Goal: Task Accomplishment & Management: Complete application form

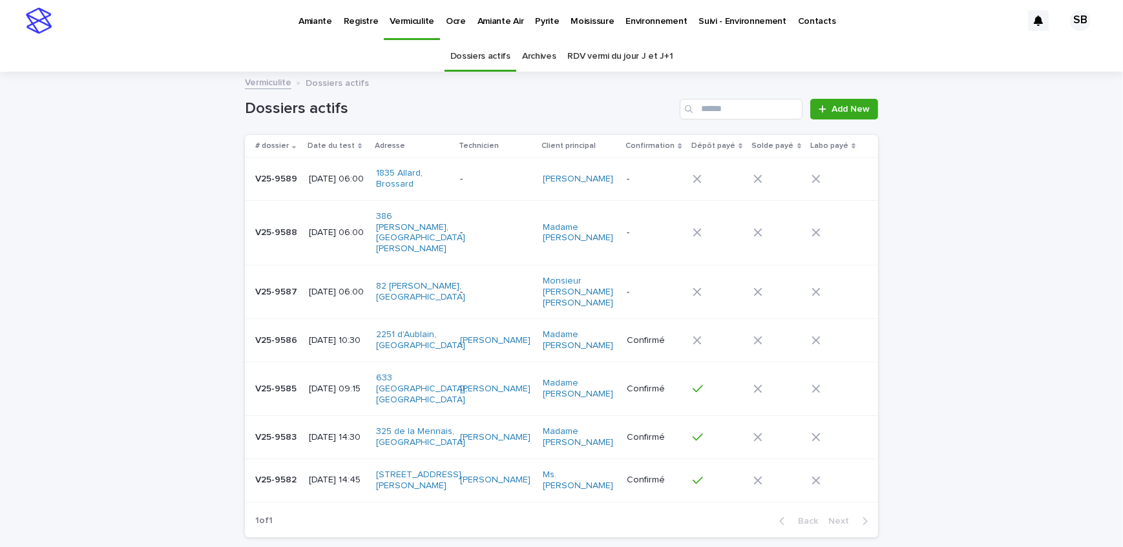
click at [535, 21] on p "Pyrite" at bounding box center [547, 13] width 24 height 27
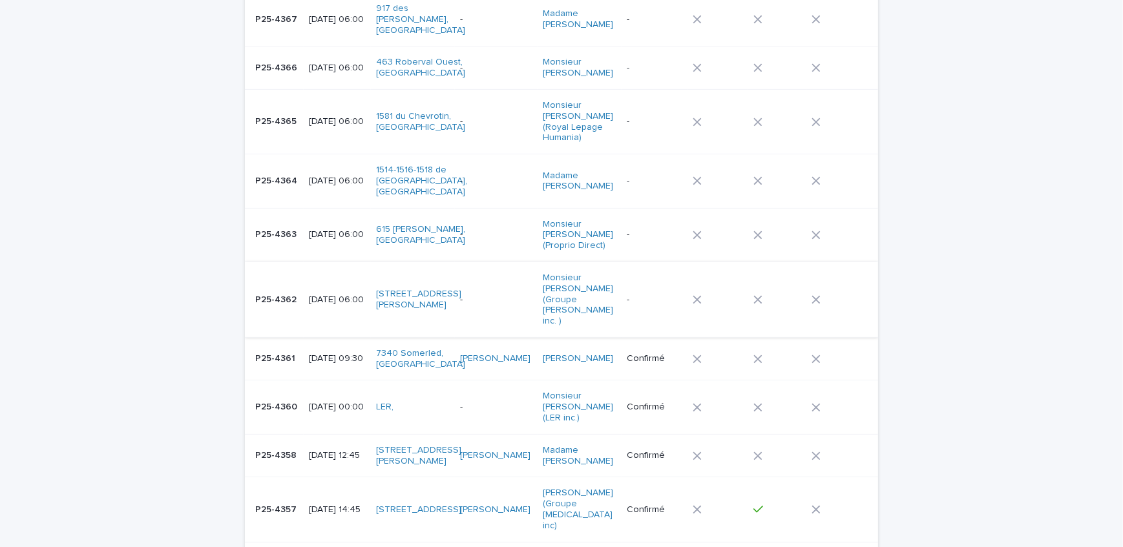
scroll to position [470, 0]
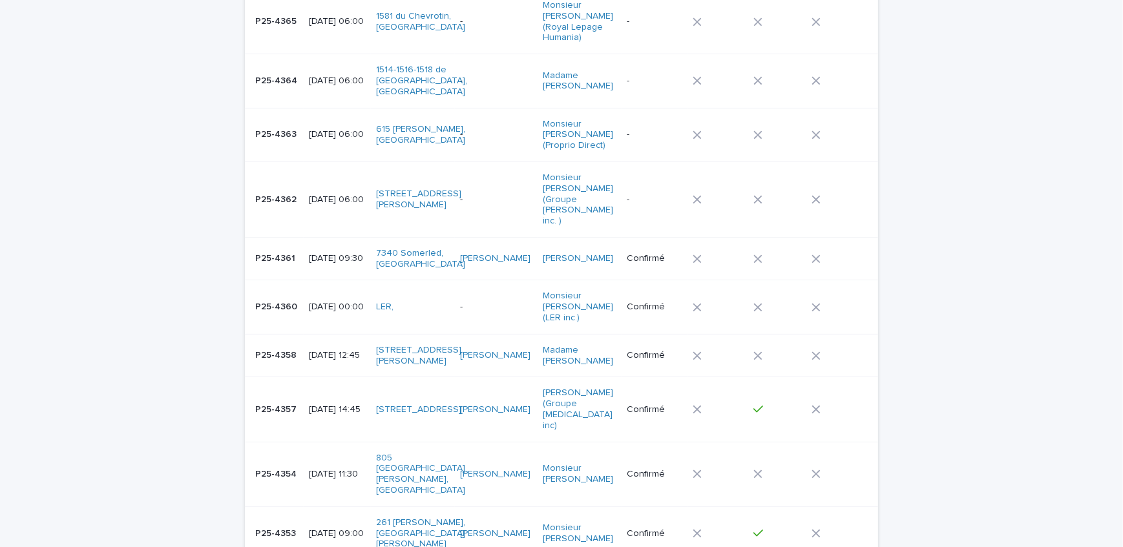
click at [292, 466] on p "P25-4354" at bounding box center [277, 473] width 44 height 14
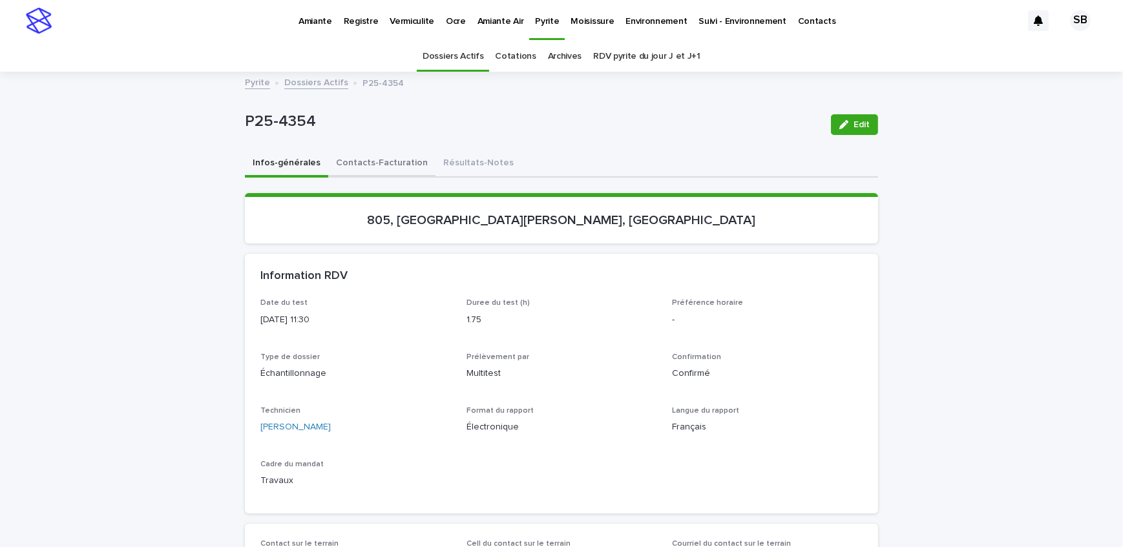
click at [349, 160] on button "Contacts-Facturation" at bounding box center [381, 163] width 107 height 27
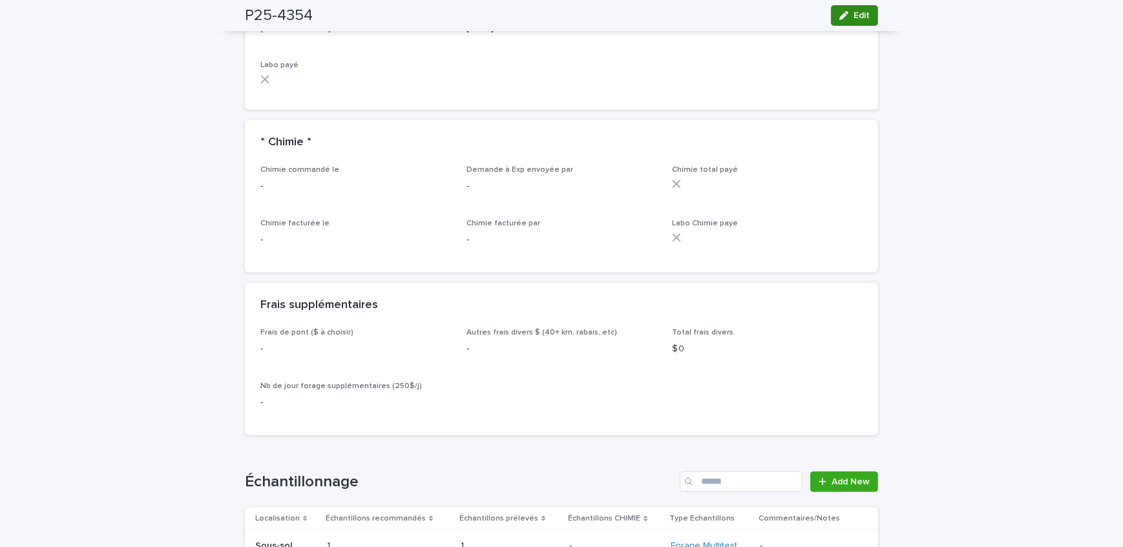
scroll to position [1115, 0]
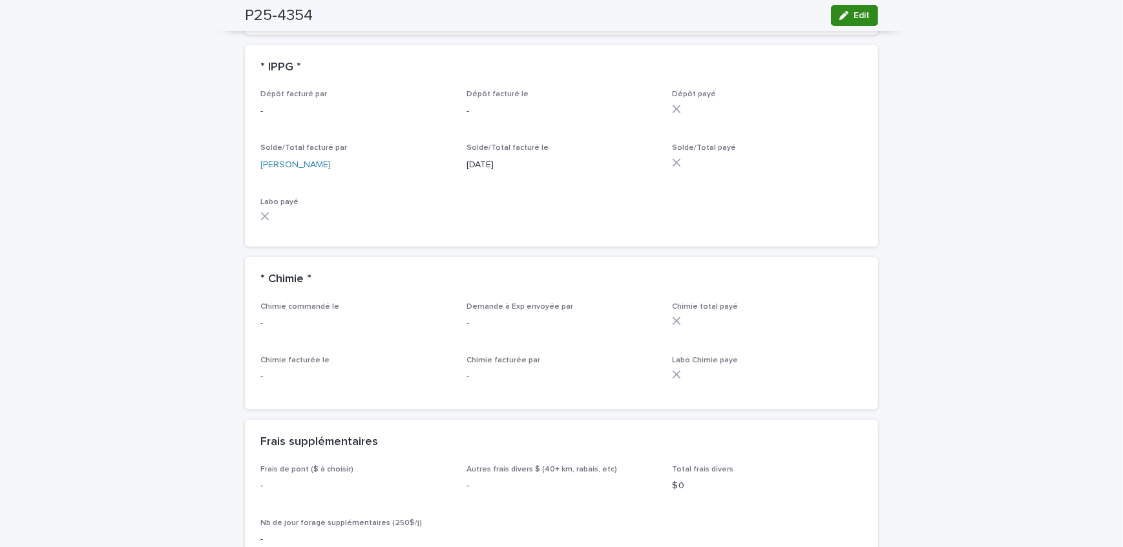
click at [853, 19] on span "Edit" at bounding box center [861, 15] width 16 height 9
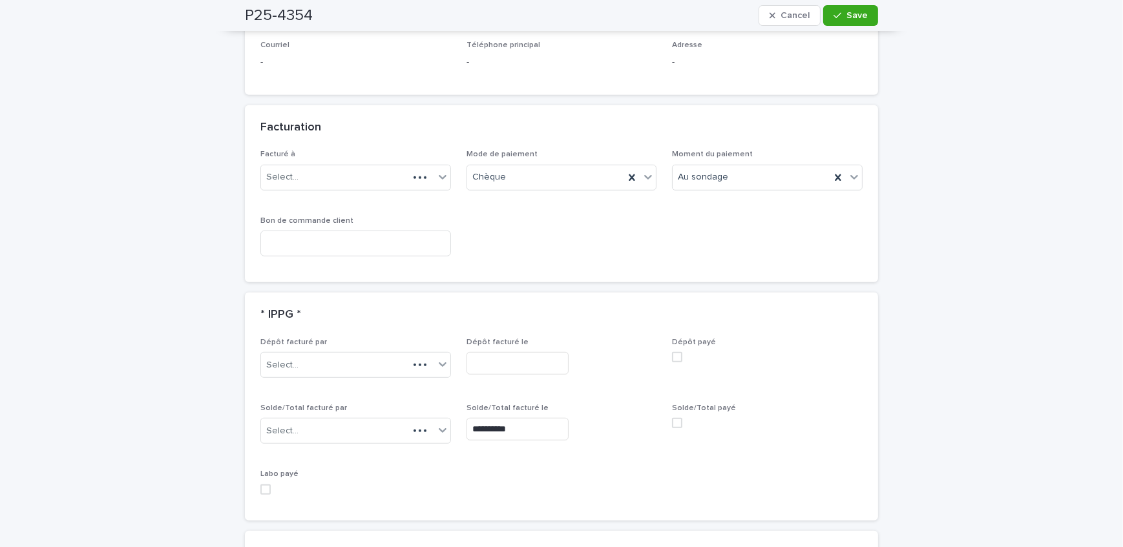
scroll to position [979, 0]
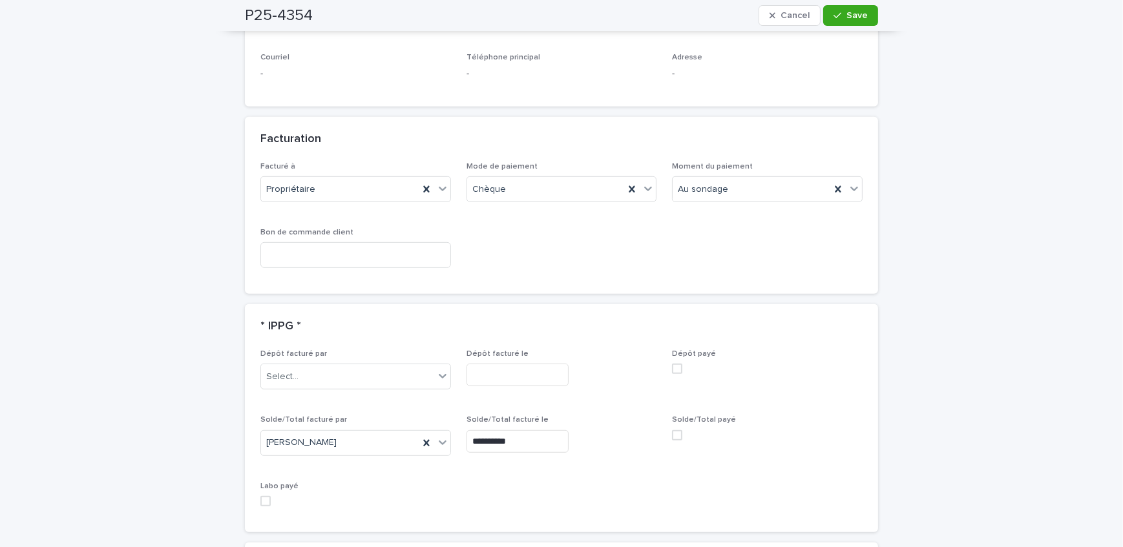
click at [673, 430] on span at bounding box center [677, 435] width 10 height 10
click at [853, 5] on button "Save" at bounding box center [850, 15] width 55 height 21
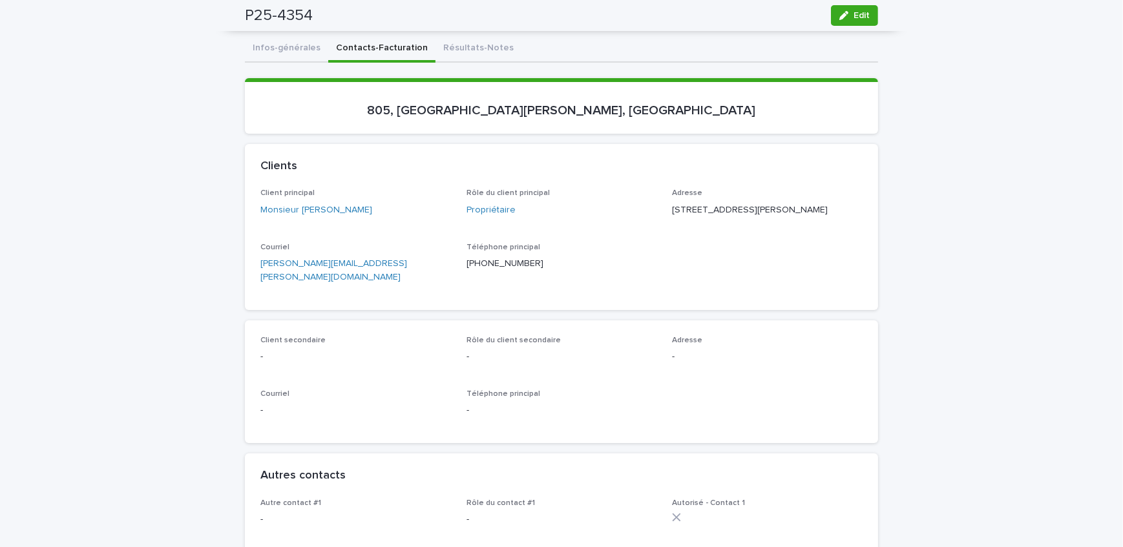
scroll to position [0, 0]
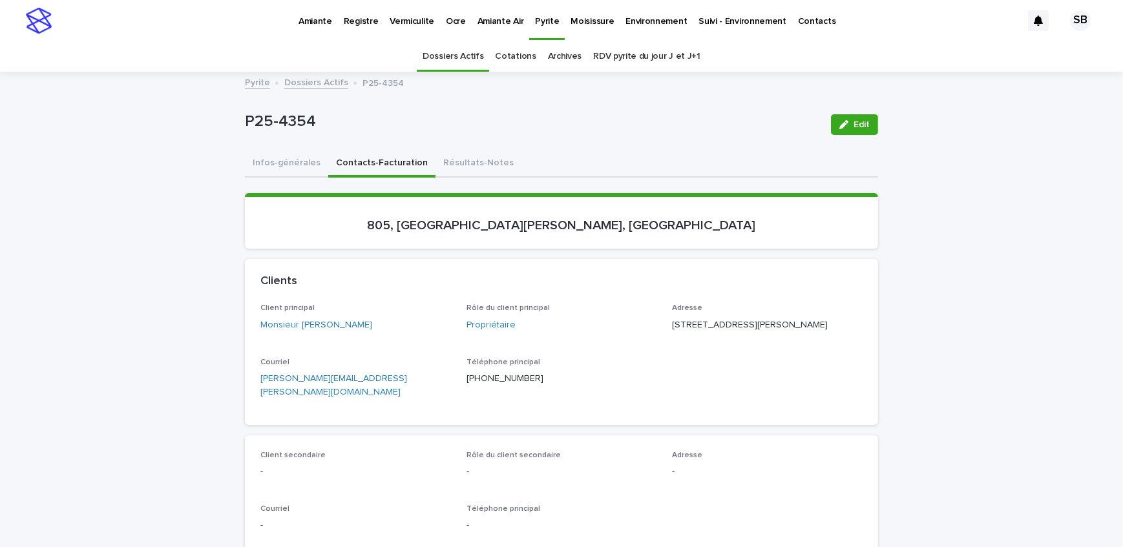
click at [311, 83] on link "Dossiers Actifs" at bounding box center [316, 81] width 64 height 15
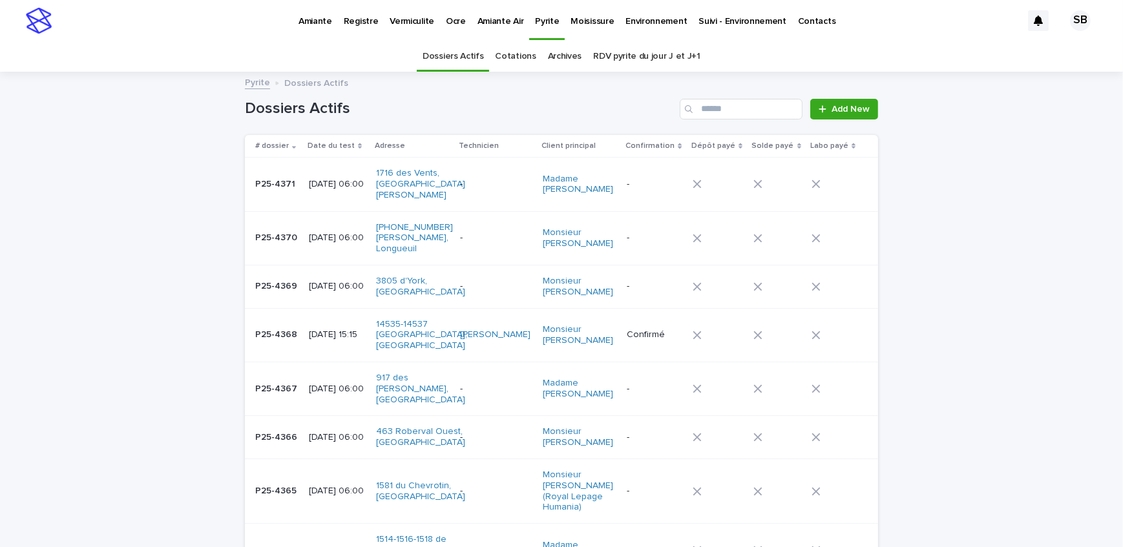
click at [322, 21] on p "Amiante" at bounding box center [315, 13] width 34 height 27
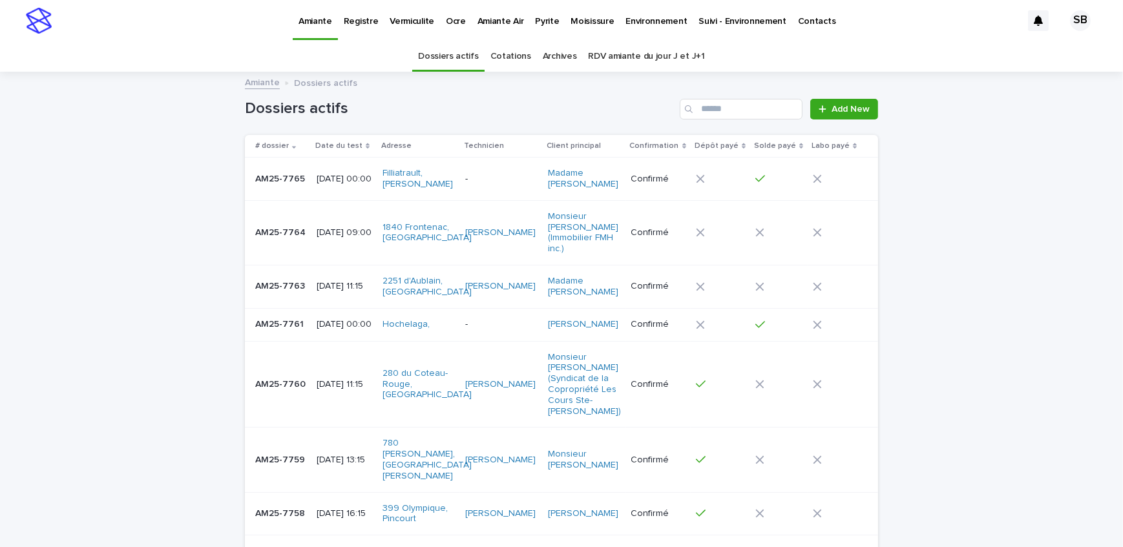
click at [318, 281] on p "[DATE] 11:15" at bounding box center [344, 286] width 56 height 11
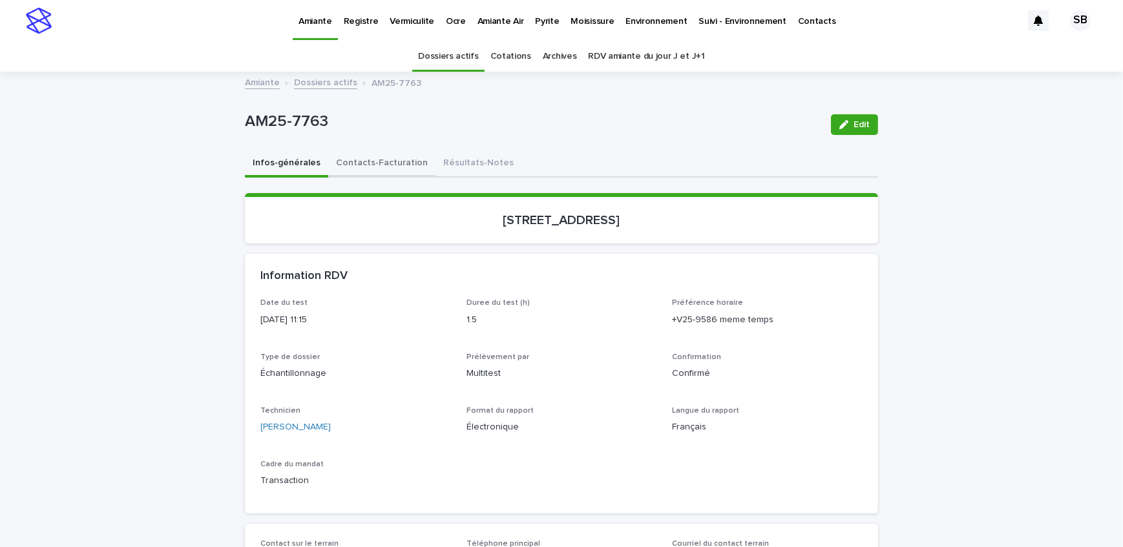
click at [355, 163] on button "Contacts-Facturation" at bounding box center [381, 163] width 107 height 27
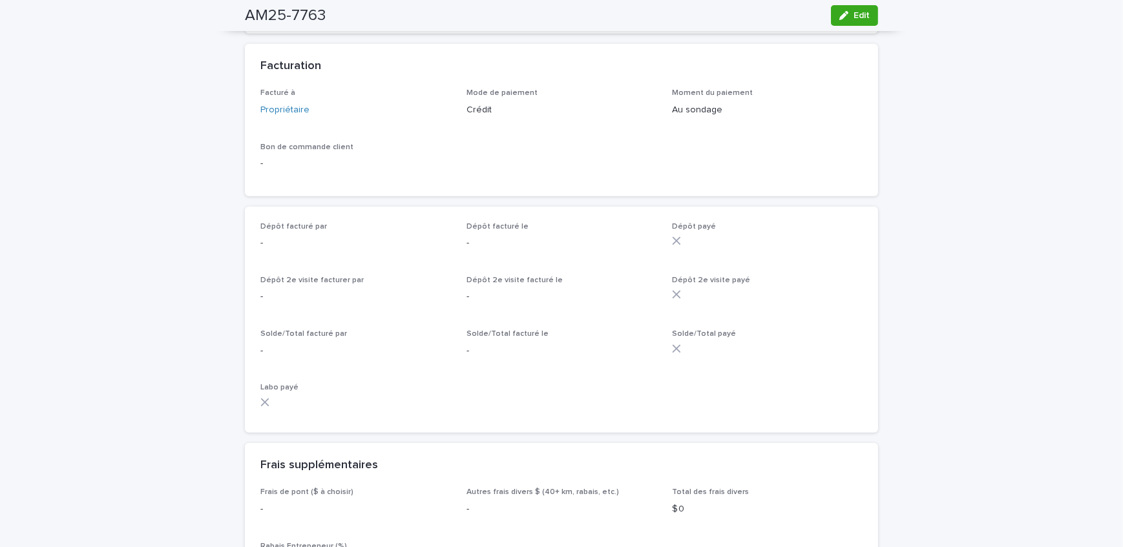
scroll to position [939, 0]
click at [847, 22] on button "Edit" at bounding box center [854, 15] width 47 height 21
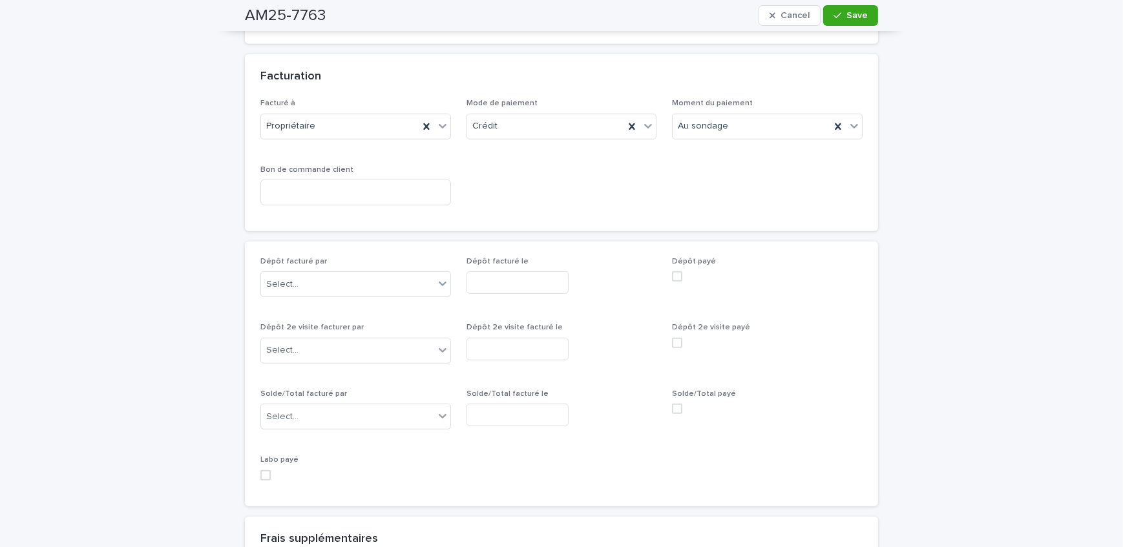
scroll to position [1052, 0]
click at [678, 270] on span at bounding box center [677, 271] width 10 height 10
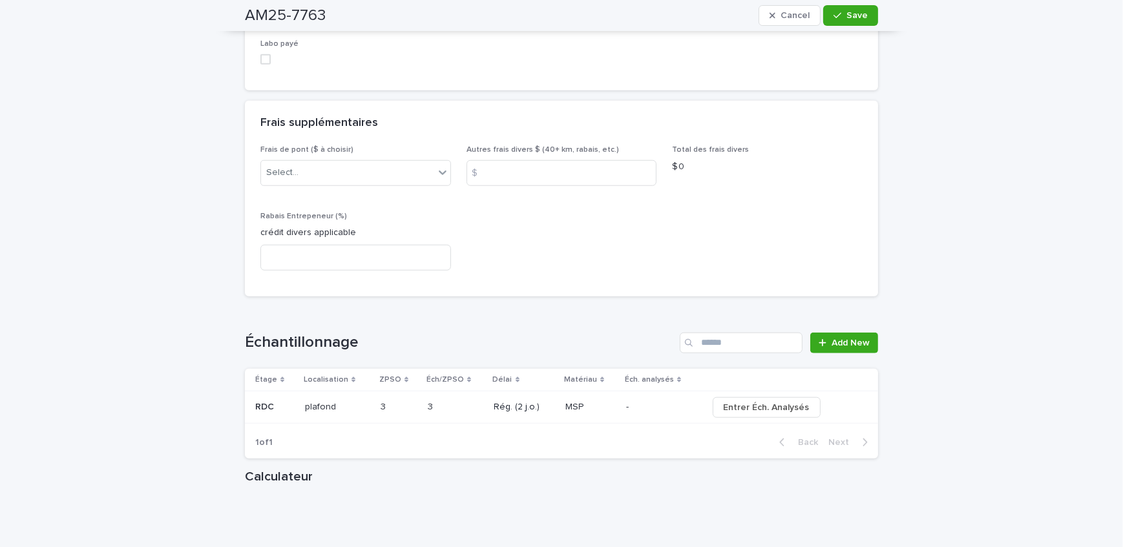
scroll to position [1228, 0]
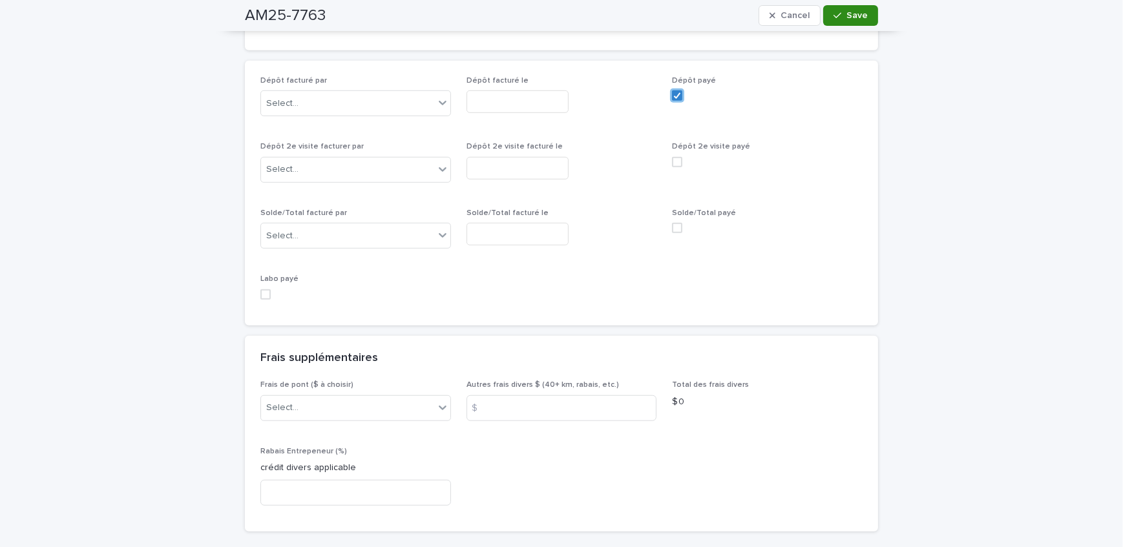
click at [855, 16] on span "Save" at bounding box center [856, 15] width 21 height 9
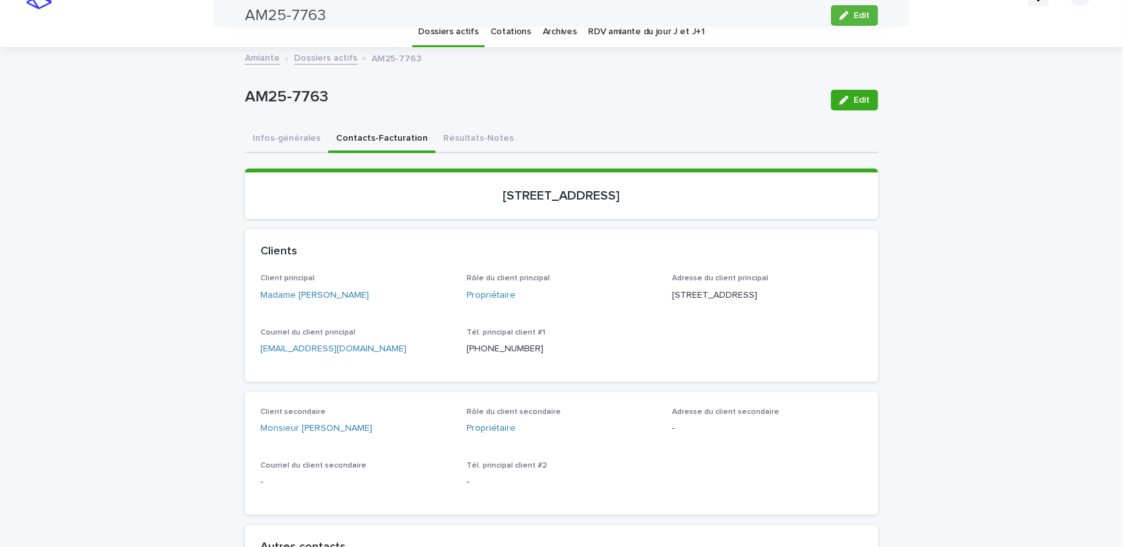
scroll to position [0, 0]
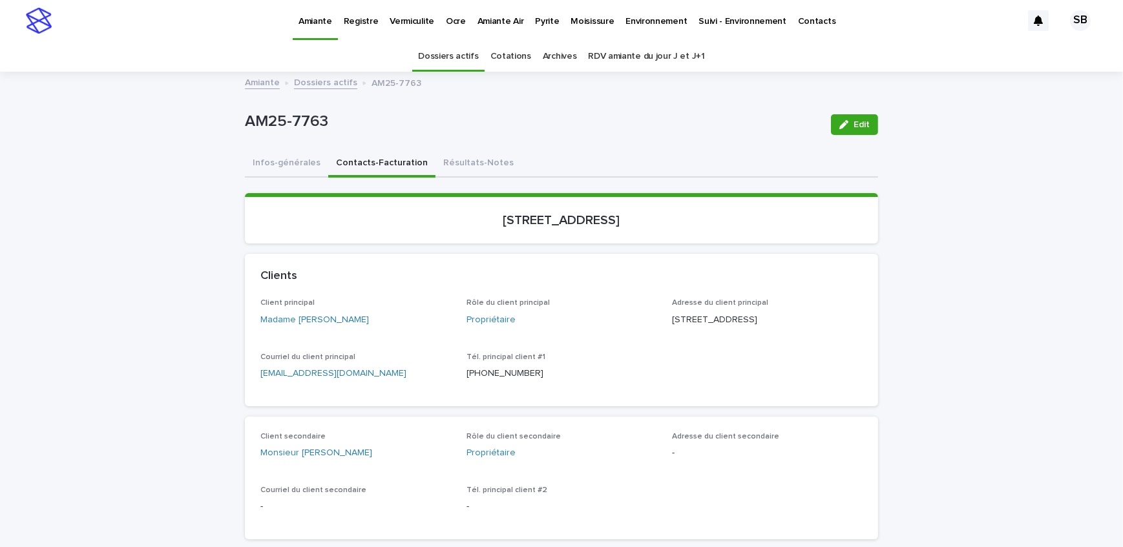
click at [402, 24] on p "Vermiculite" at bounding box center [411, 13] width 45 height 27
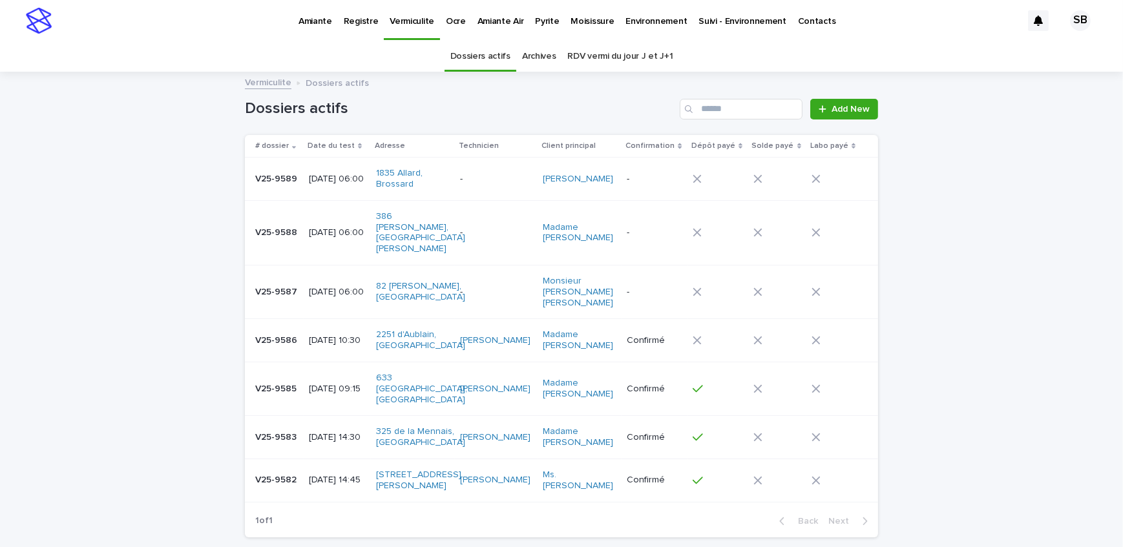
click at [311, 240] on div "[DATE] 06:00" at bounding box center [337, 232] width 57 height 21
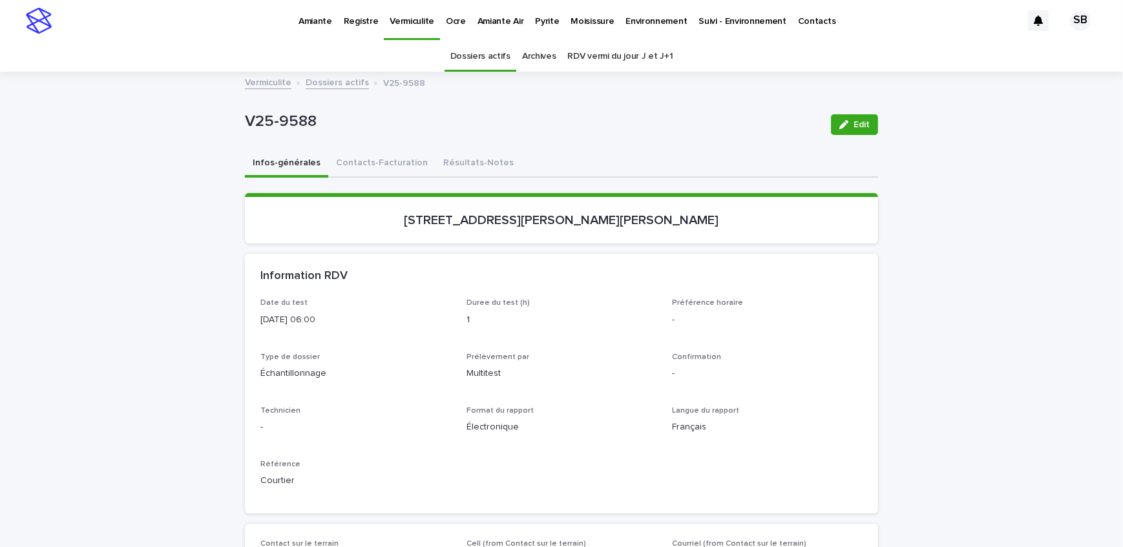
click at [307, 79] on link "Dossiers actifs" at bounding box center [336, 81] width 63 height 15
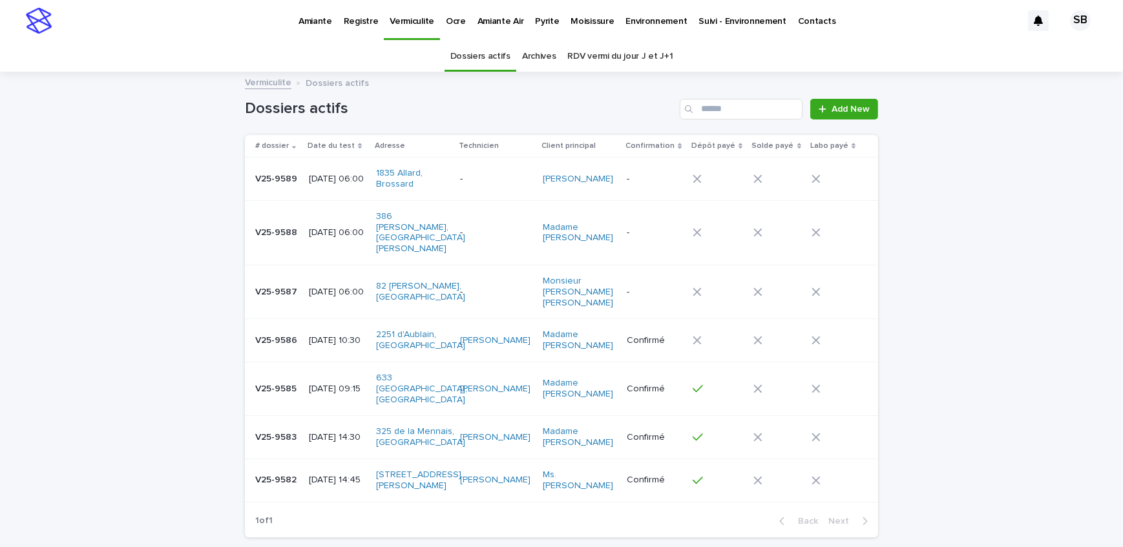
scroll to position [41, 0]
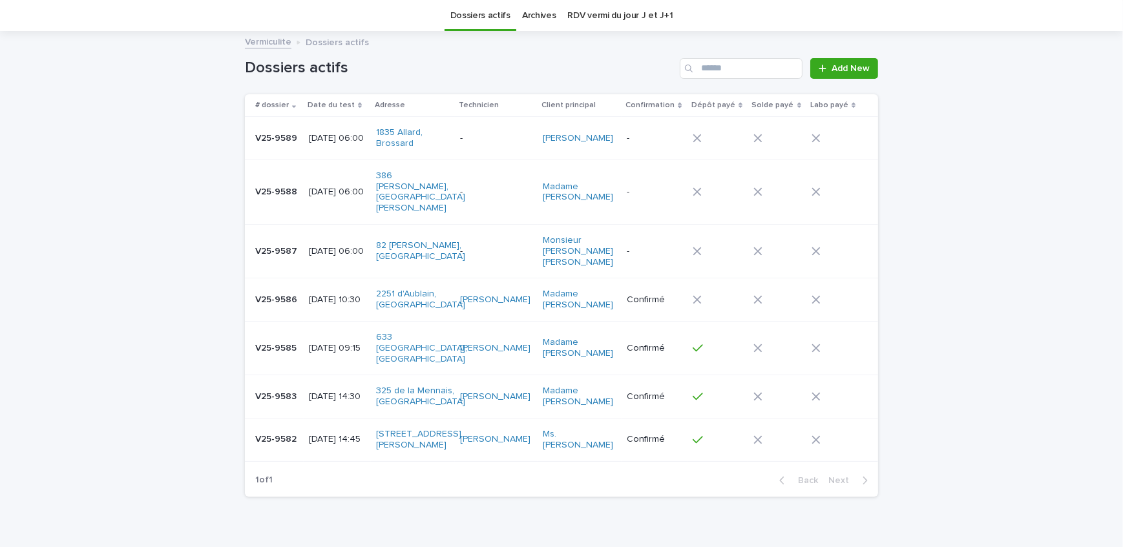
click at [291, 292] on p "V25-9586" at bounding box center [277, 299] width 45 height 14
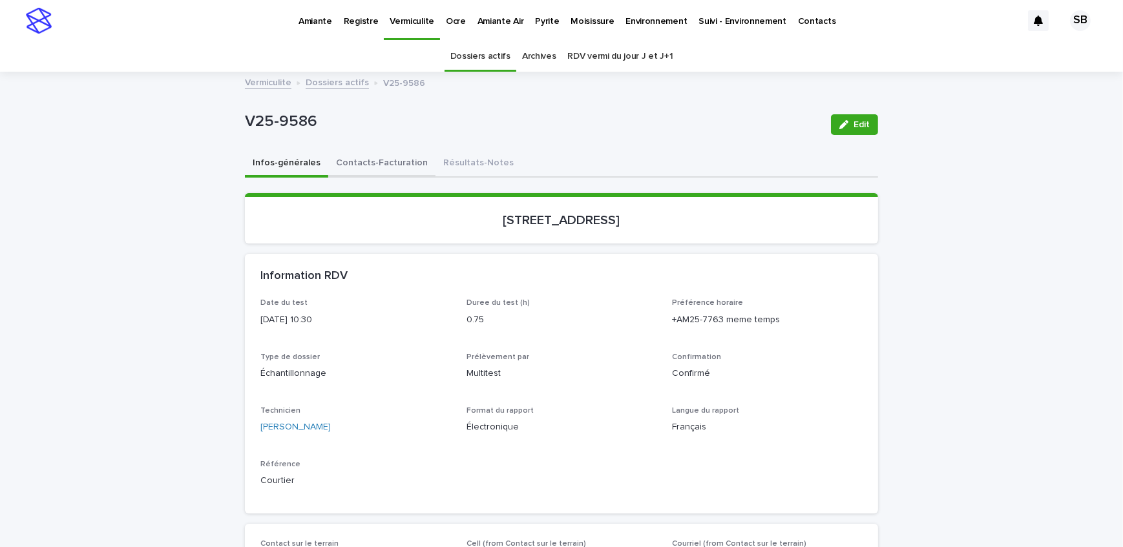
click at [340, 160] on button "Contacts-Facturation" at bounding box center [381, 163] width 107 height 27
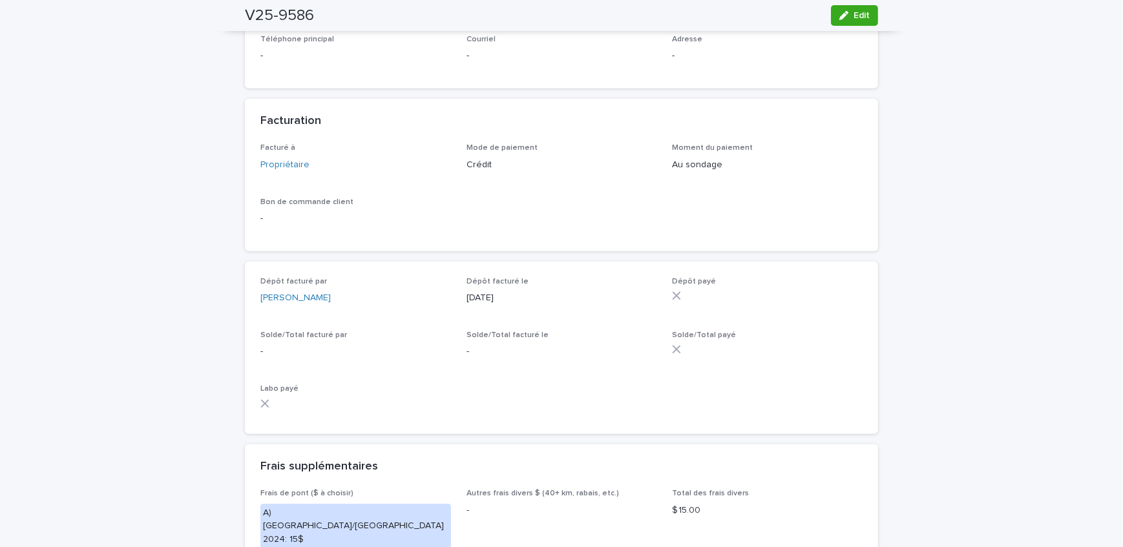
scroll to position [1174, 0]
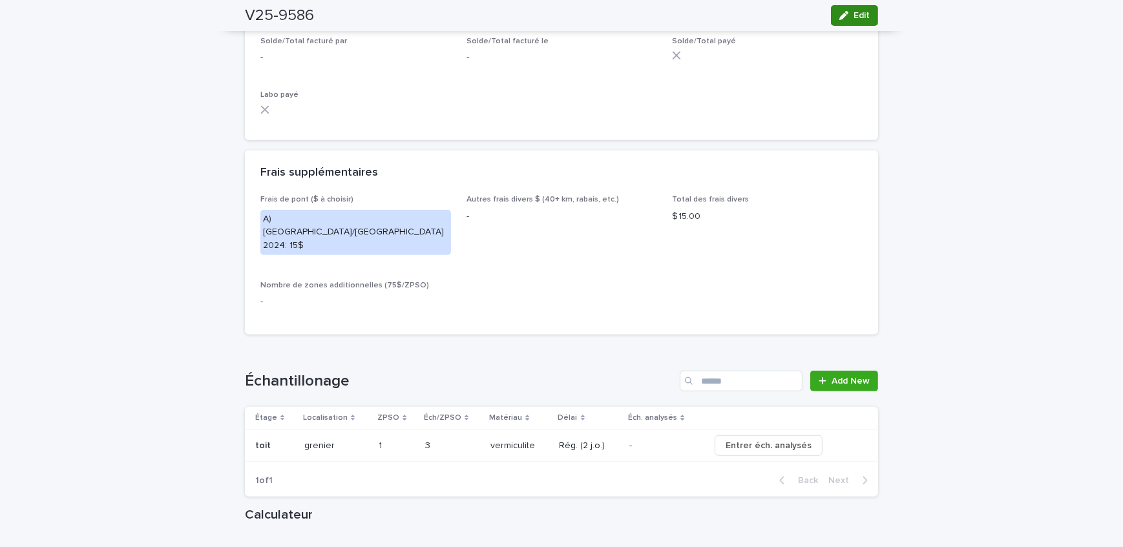
click at [860, 19] on span "Edit" at bounding box center [861, 15] width 16 height 9
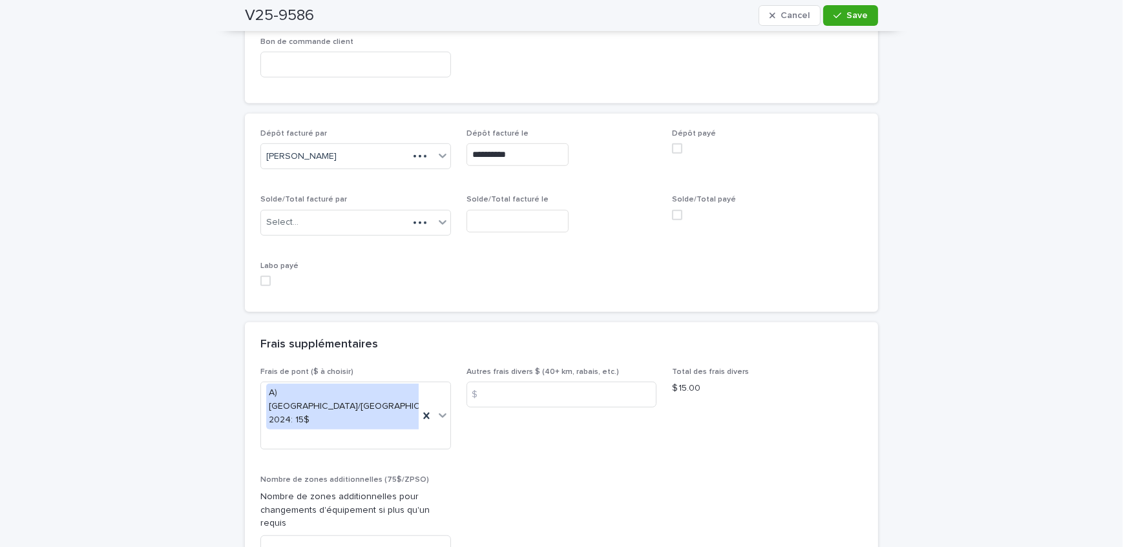
scroll to position [1168, 0]
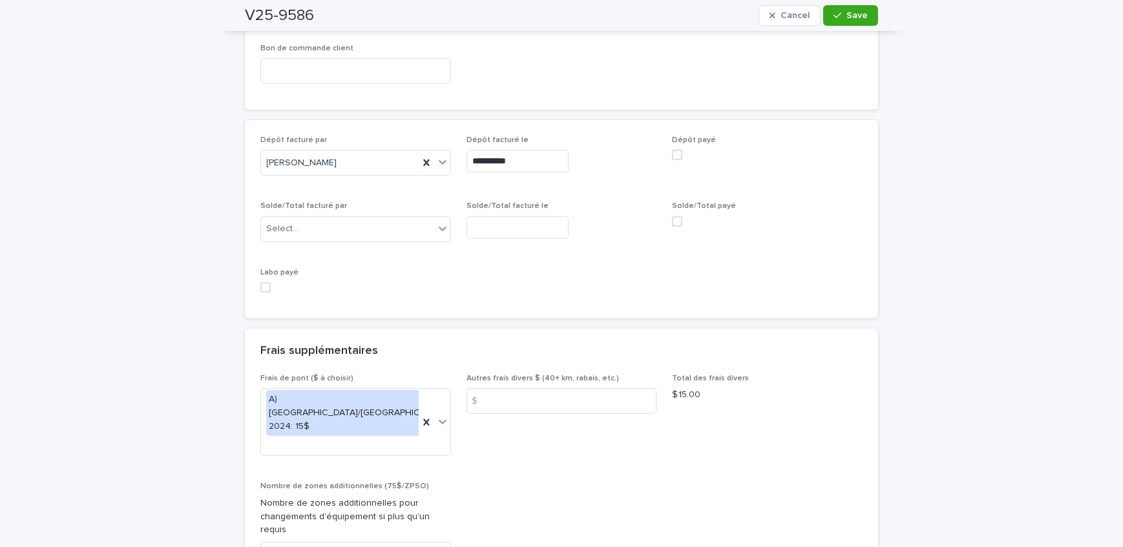
click at [674, 154] on span at bounding box center [677, 155] width 10 height 10
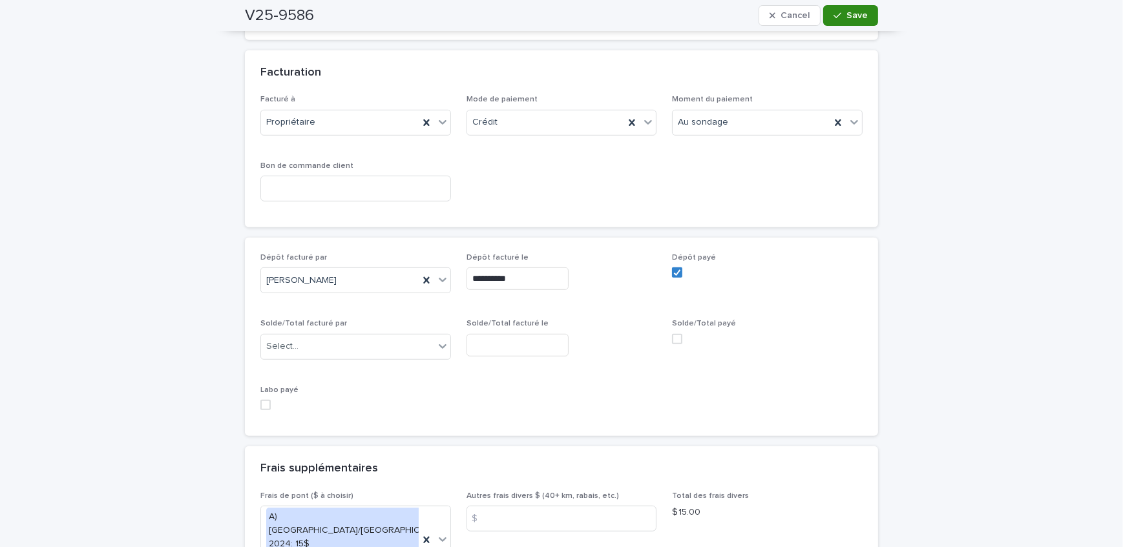
click at [828, 11] on button "Save" at bounding box center [850, 15] width 55 height 21
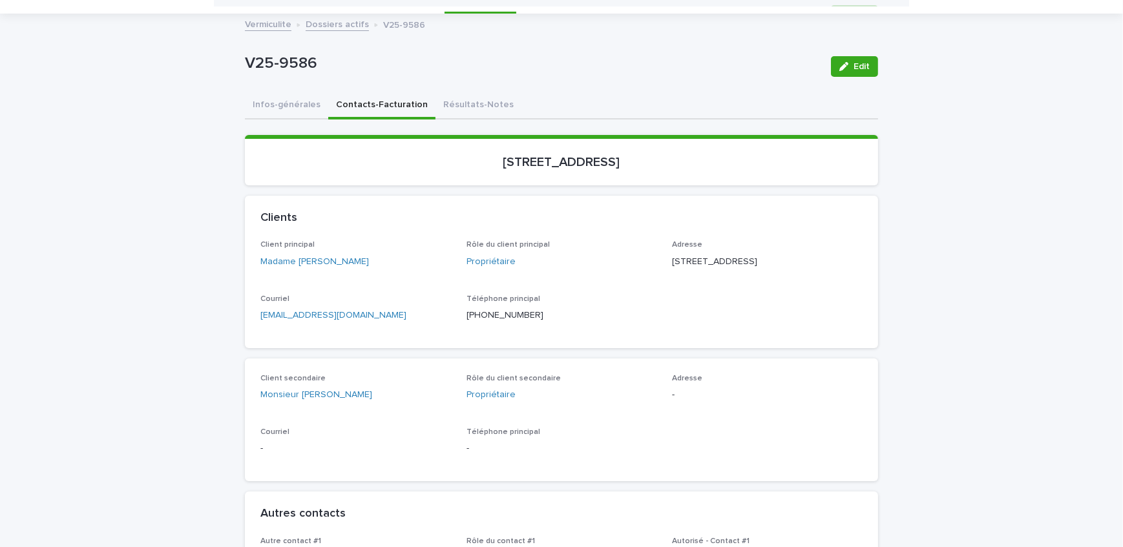
scroll to position [0, 0]
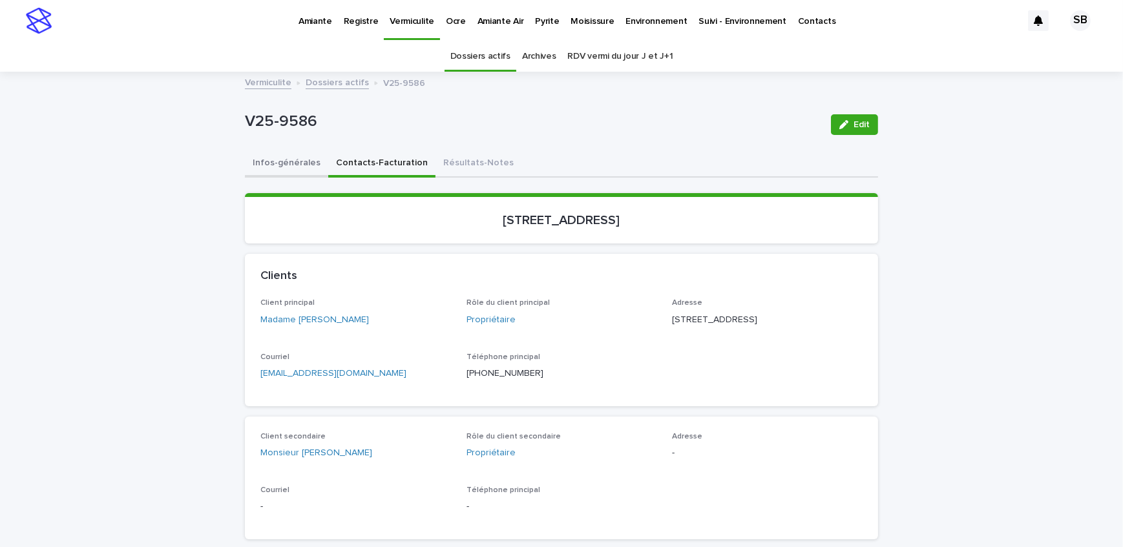
click at [284, 151] on button "Infos-générales" at bounding box center [286, 163] width 83 height 27
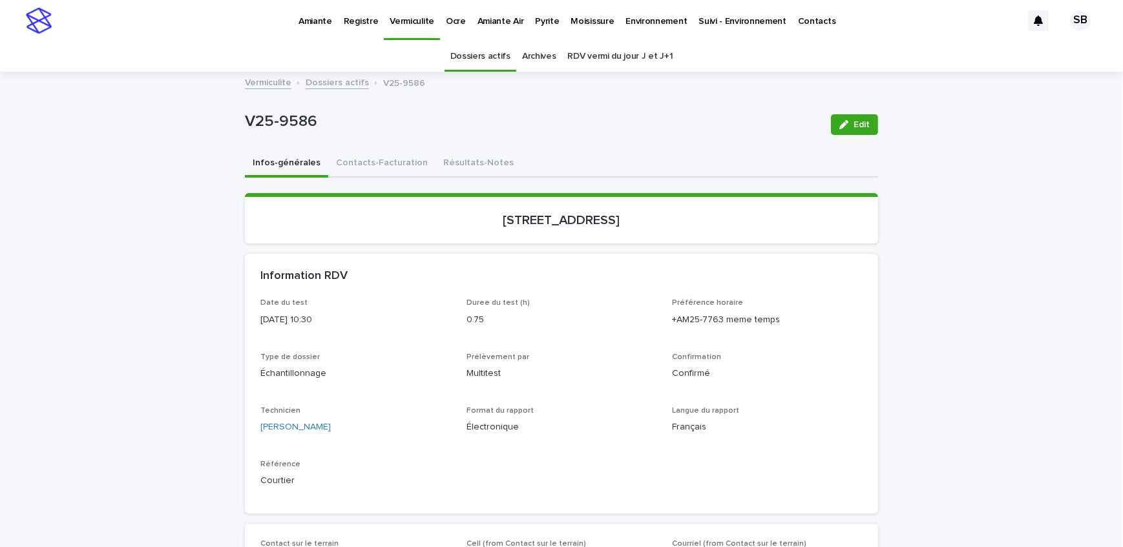
click at [301, 17] on p "Amiante" at bounding box center [315, 13] width 34 height 27
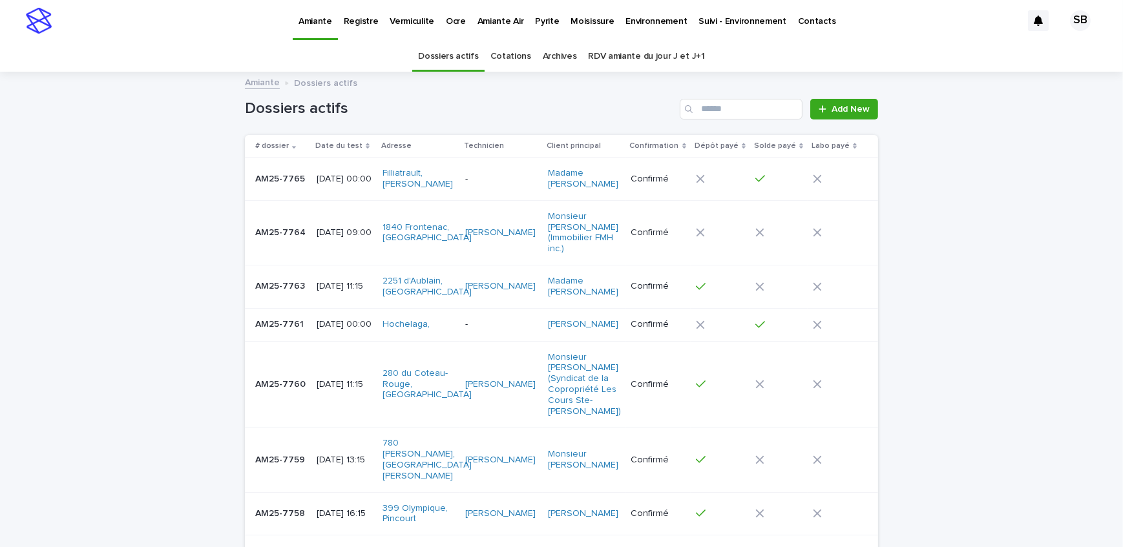
click at [286, 283] on div "AM25-7763 AM25-7763" at bounding box center [280, 286] width 51 height 21
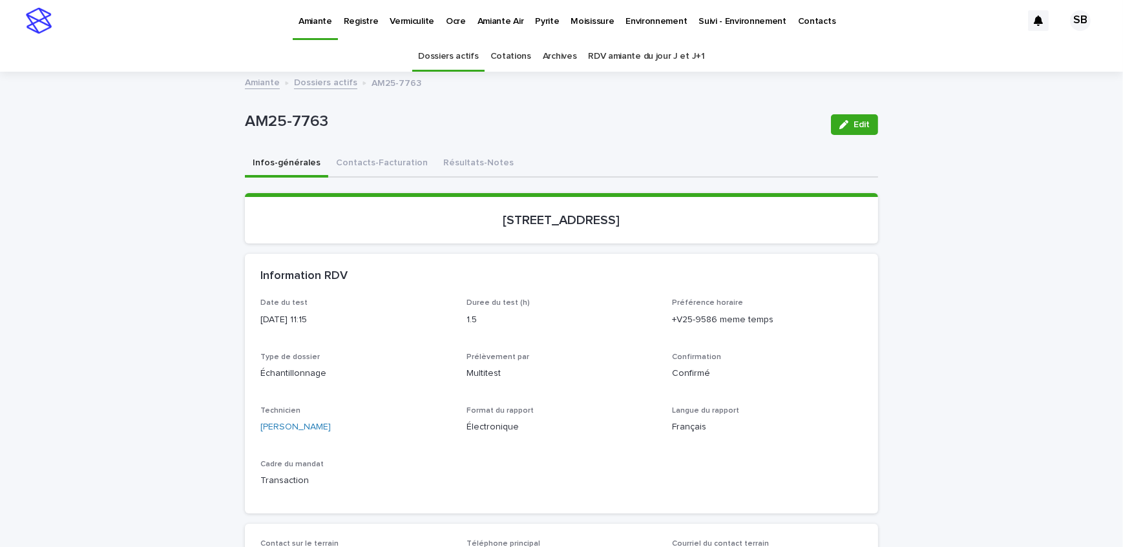
scroll to position [41, 0]
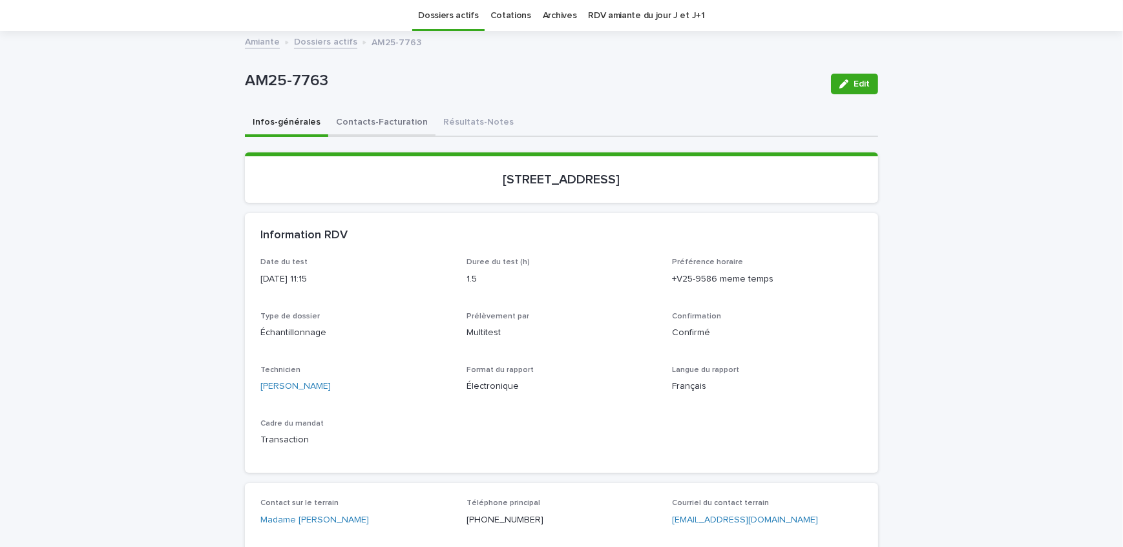
click at [378, 127] on button "Contacts-Facturation" at bounding box center [381, 123] width 107 height 27
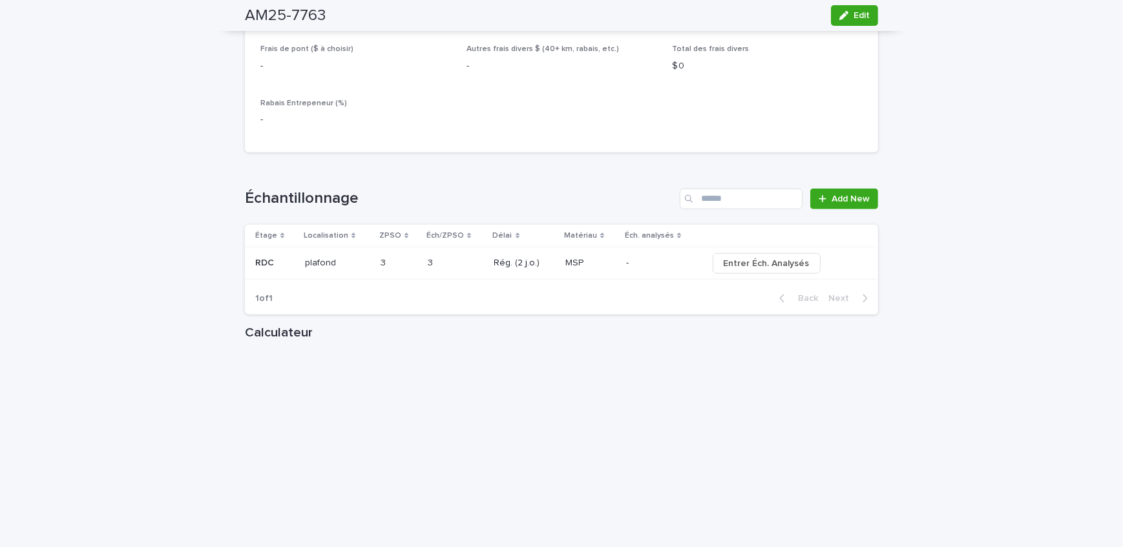
scroll to position [1274, 0]
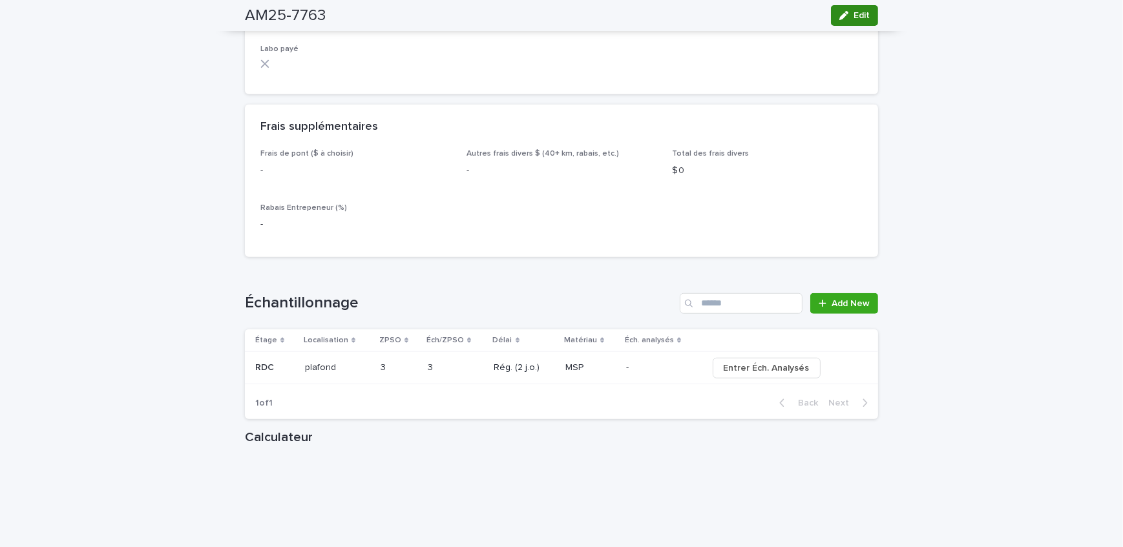
click at [863, 17] on span "Edit" at bounding box center [861, 15] width 16 height 9
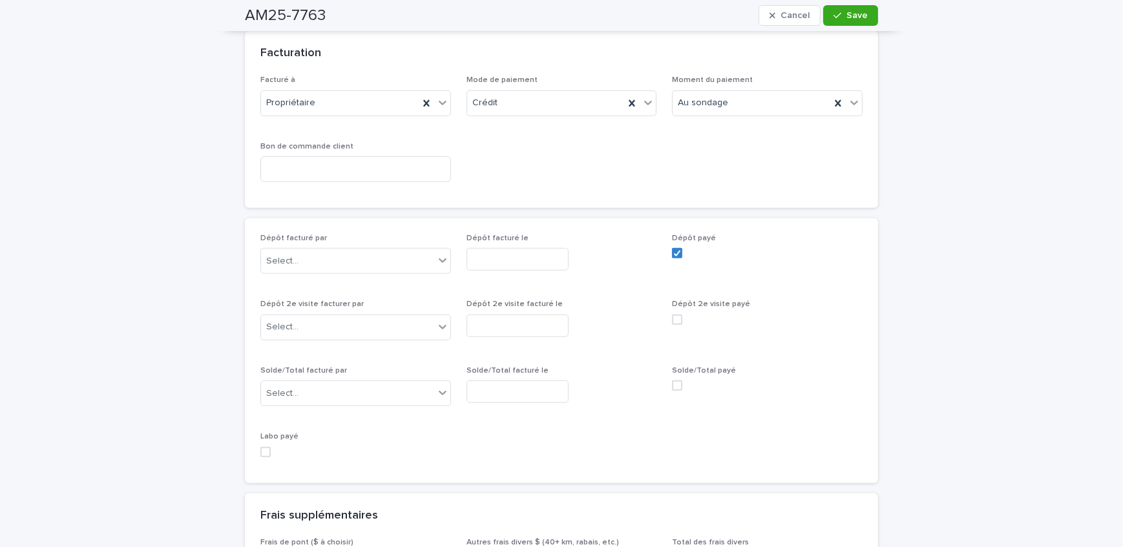
scroll to position [1091, 0]
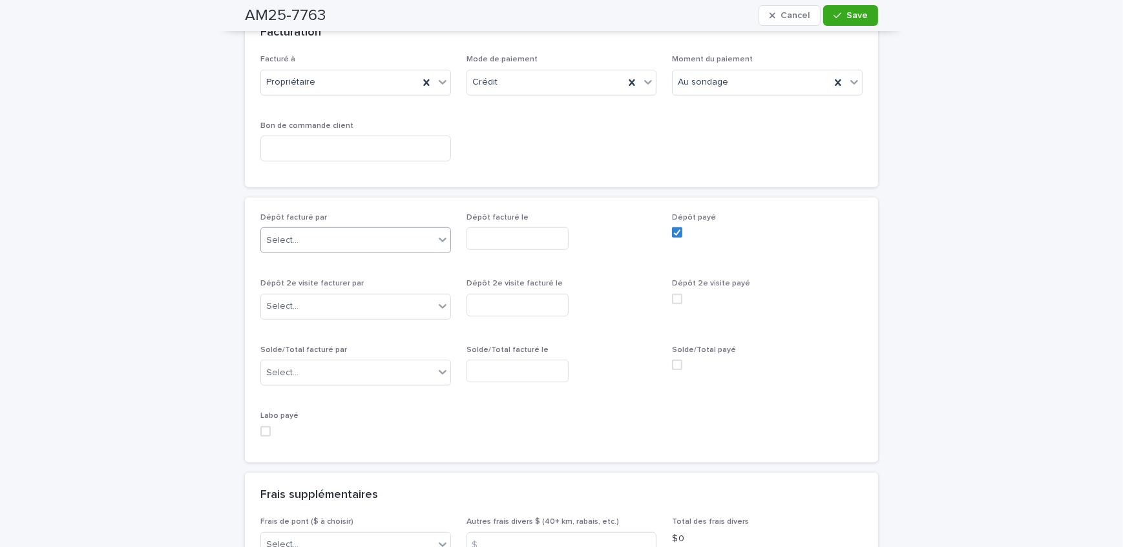
click at [364, 251] on body "Amiante Registre Vermiculite Ocre Amiante Air Pyrite Moisissure Environnement S…" at bounding box center [561, 273] width 1123 height 547
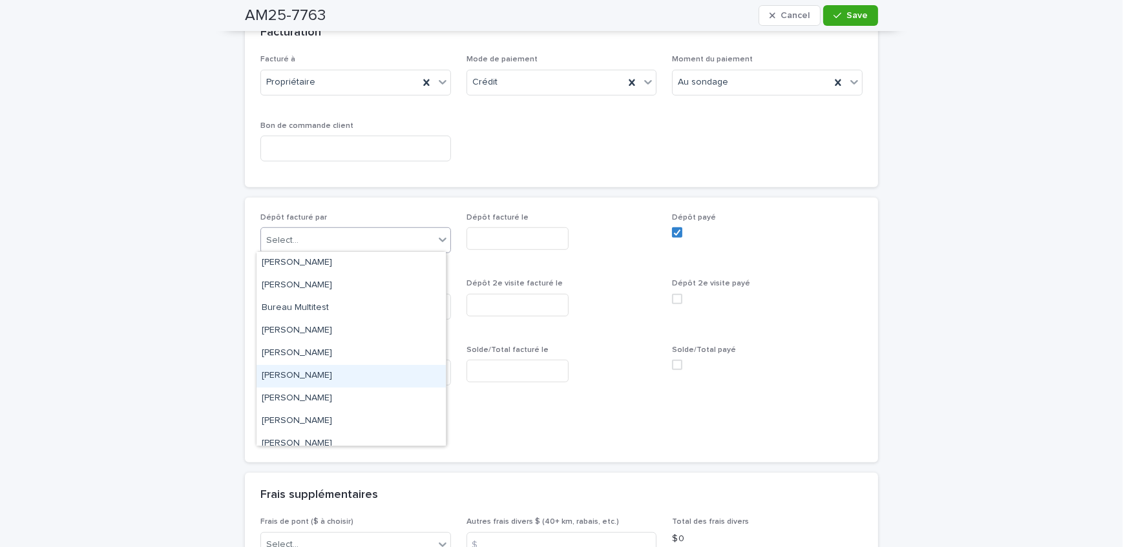
scroll to position [168, 0]
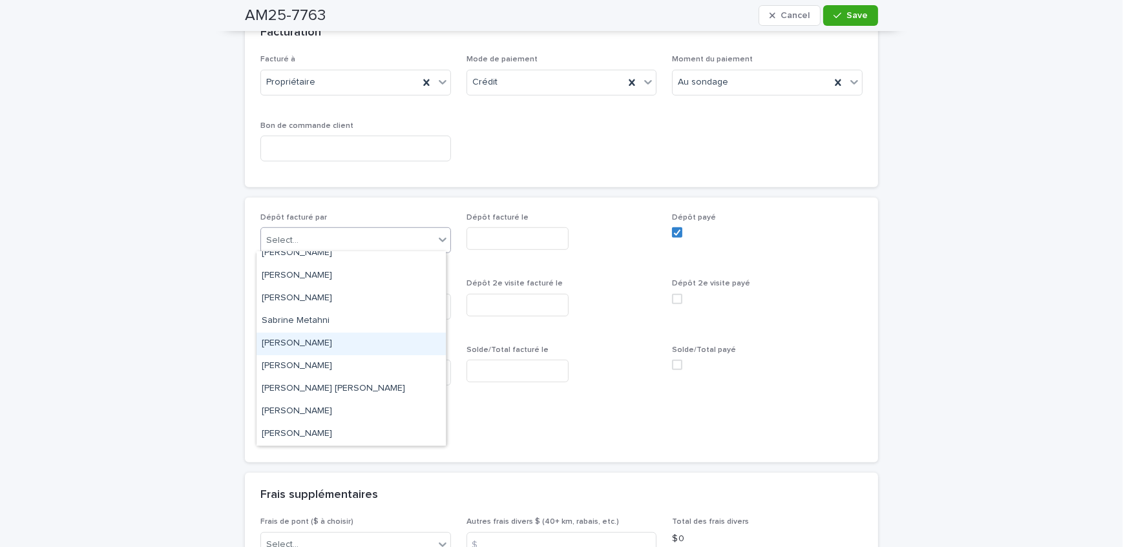
click at [333, 350] on div "[PERSON_NAME]" at bounding box center [350, 344] width 189 height 23
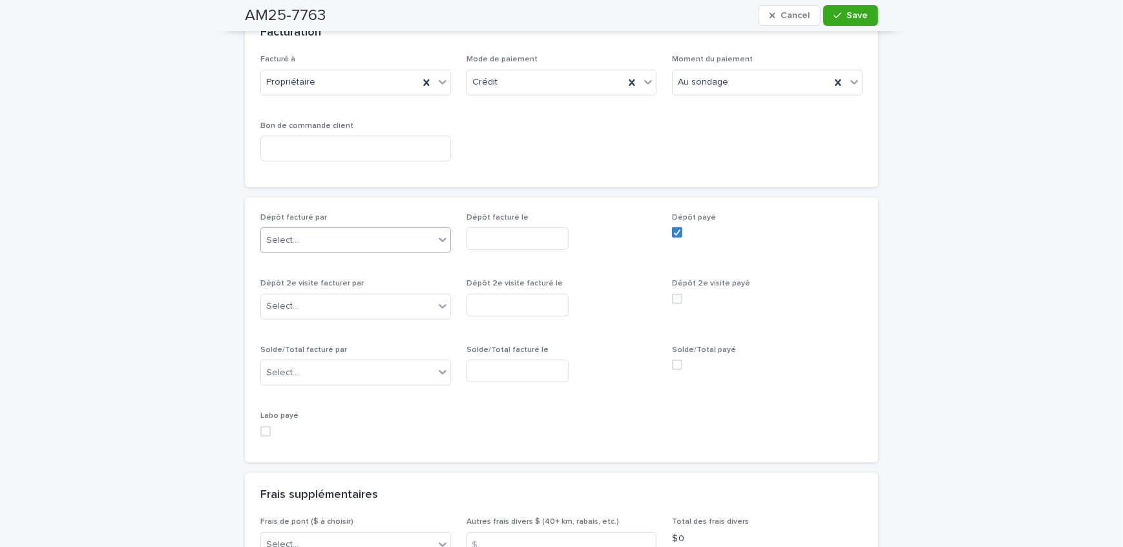
click at [486, 239] on input "text" at bounding box center [517, 238] width 102 height 23
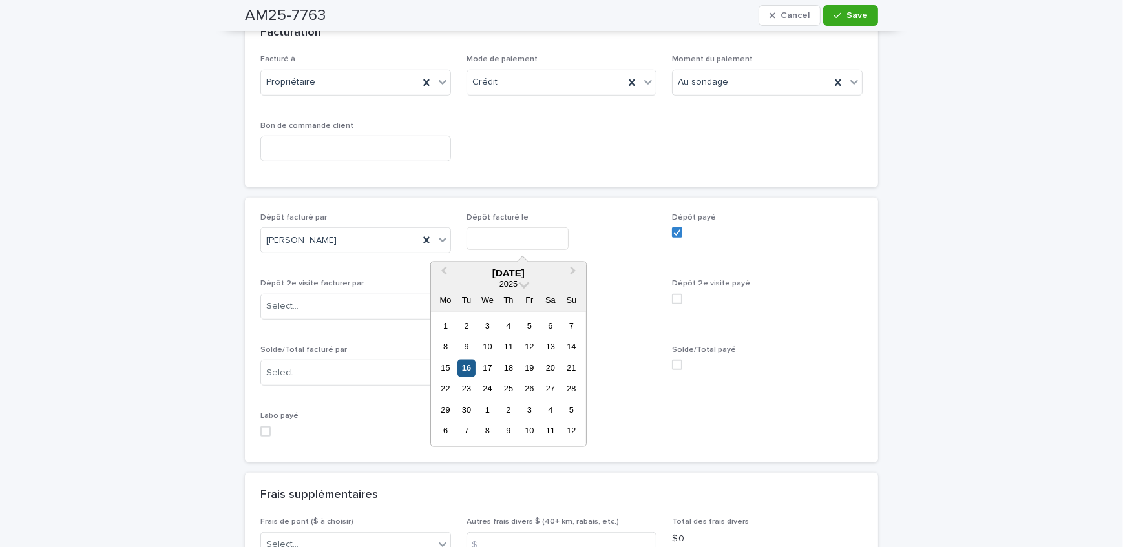
click at [471, 369] on div "16" at bounding box center [465, 367] width 17 height 17
type input "**********"
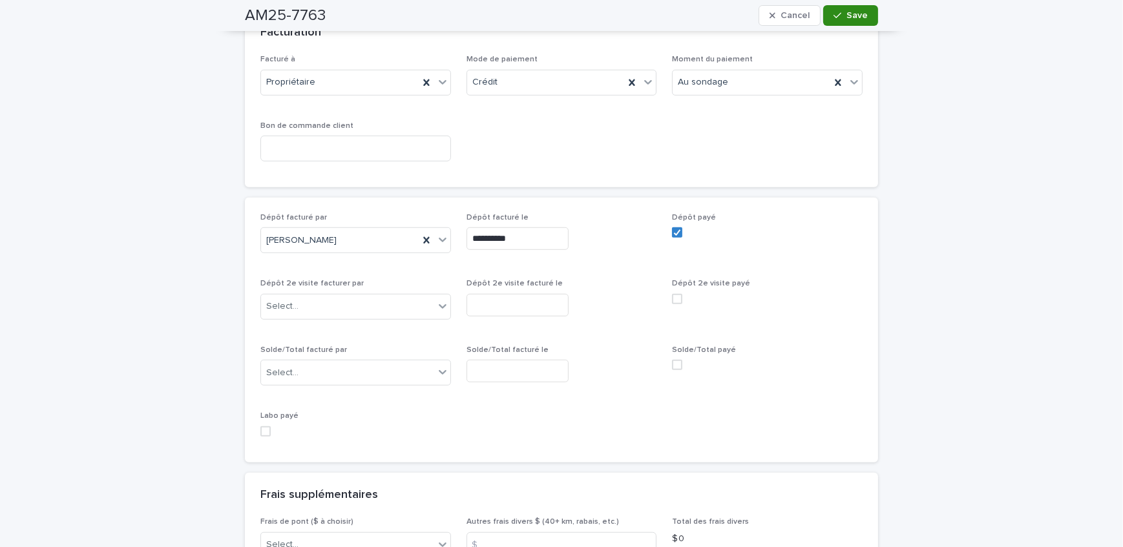
click at [854, 19] on span "Save" at bounding box center [856, 15] width 21 height 9
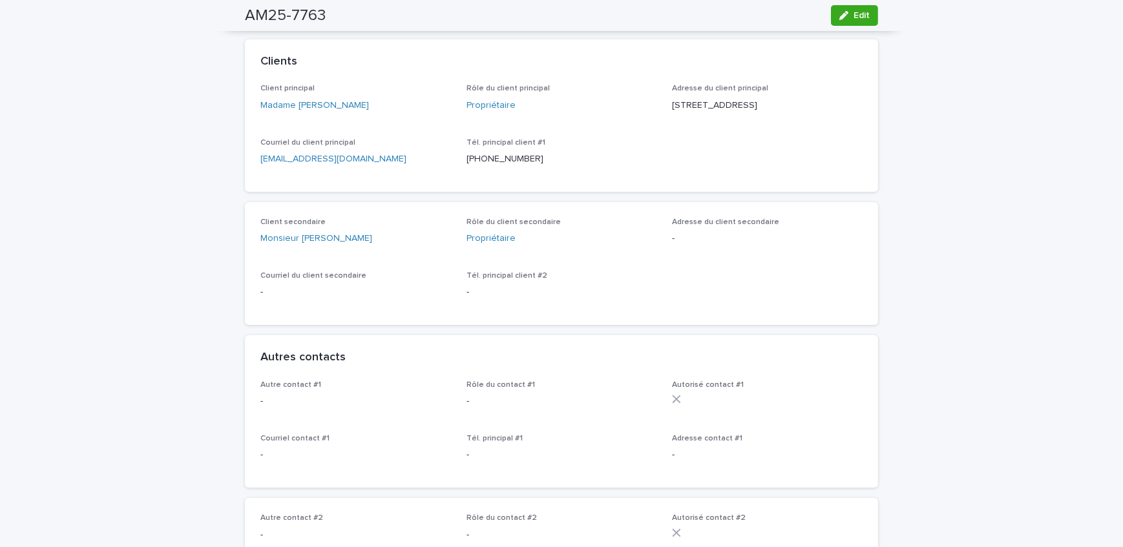
scroll to position [0, 0]
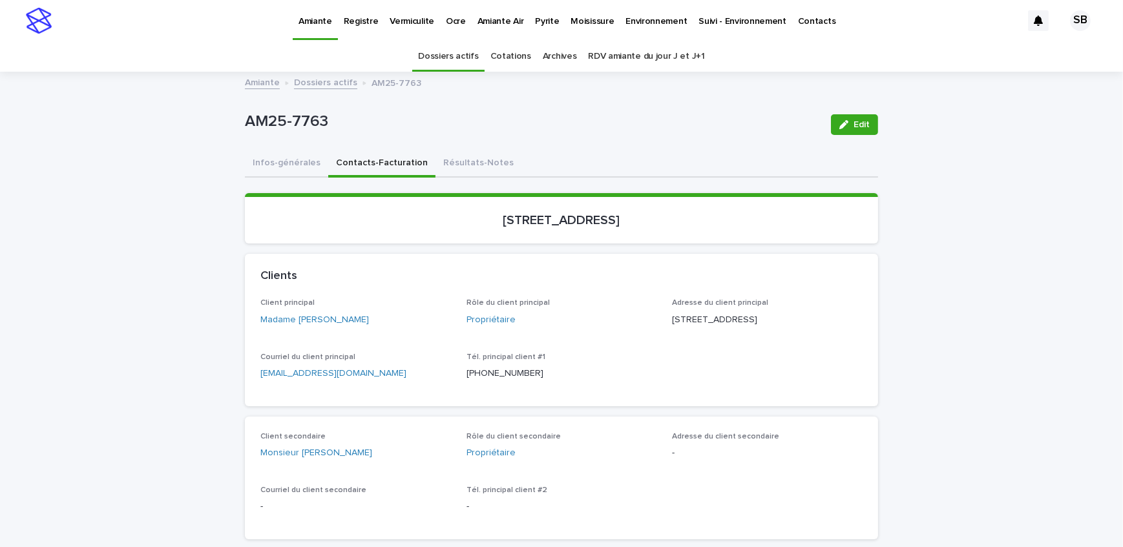
click at [306, 81] on link "Dossiers actifs" at bounding box center [325, 81] width 63 height 15
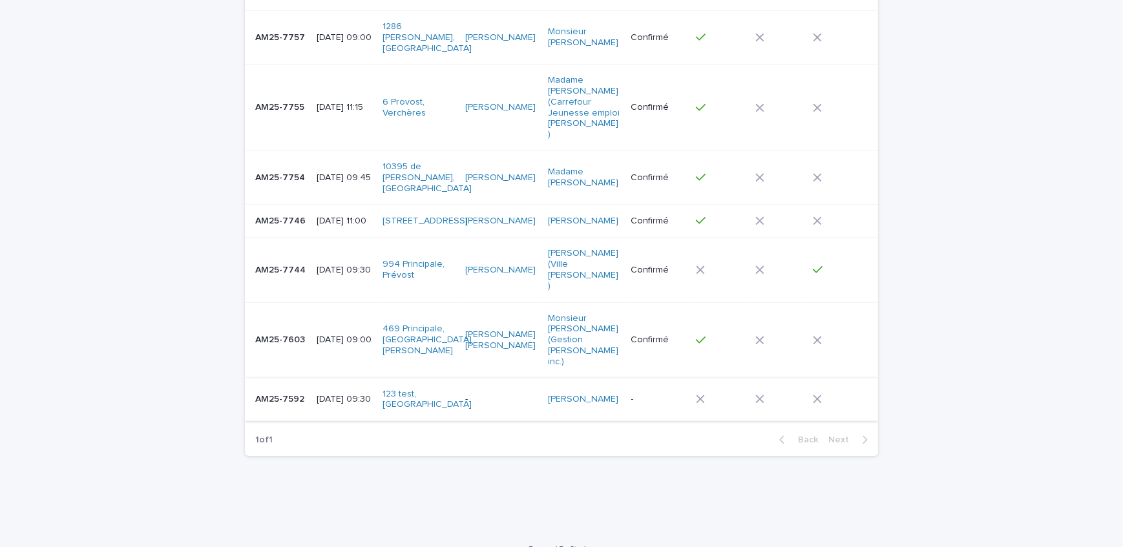
scroll to position [639, 0]
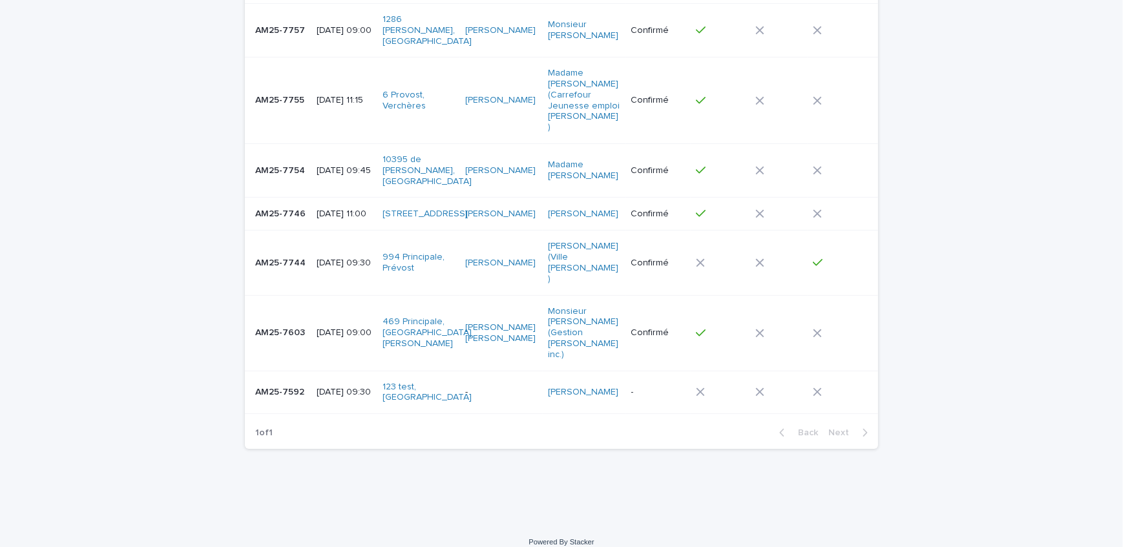
click at [283, 340] on td "AM25-7603 AM25-7603" at bounding box center [278, 333] width 67 height 76
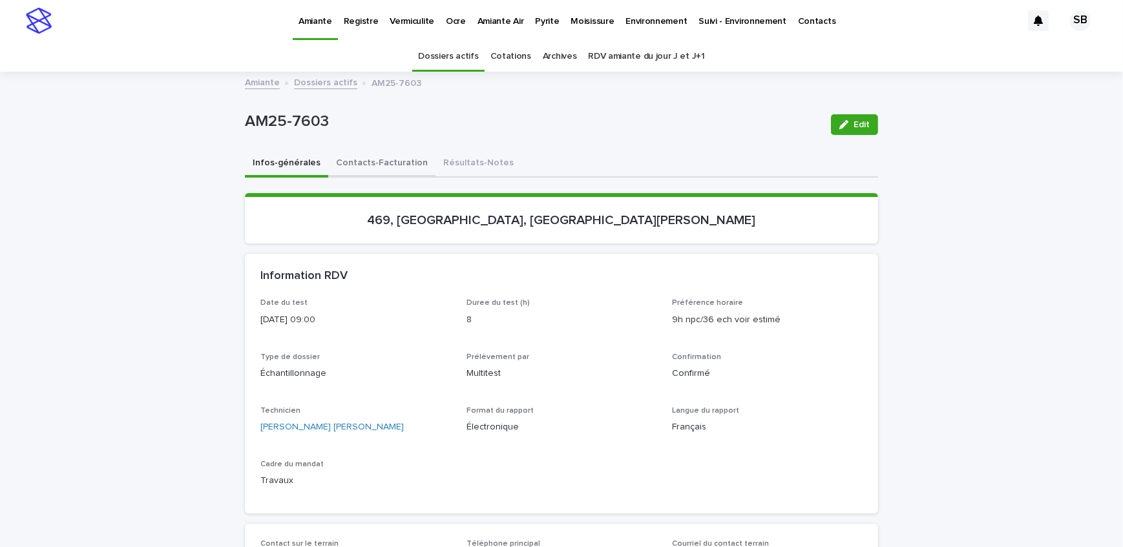
click at [396, 163] on button "Contacts-Facturation" at bounding box center [381, 163] width 107 height 27
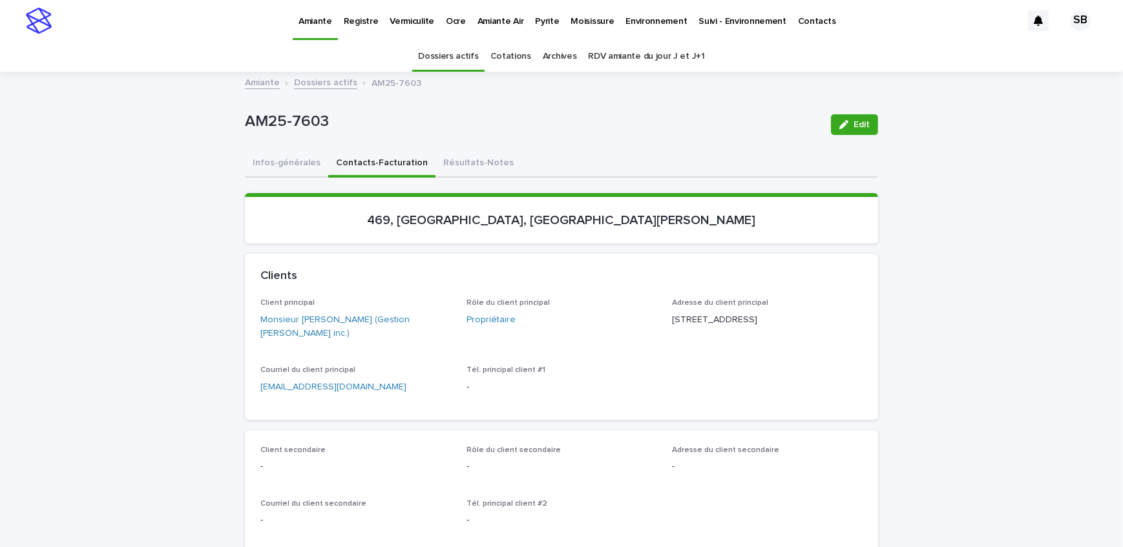
click at [480, 161] on button "Résultats-Notes" at bounding box center [478, 163] width 86 height 27
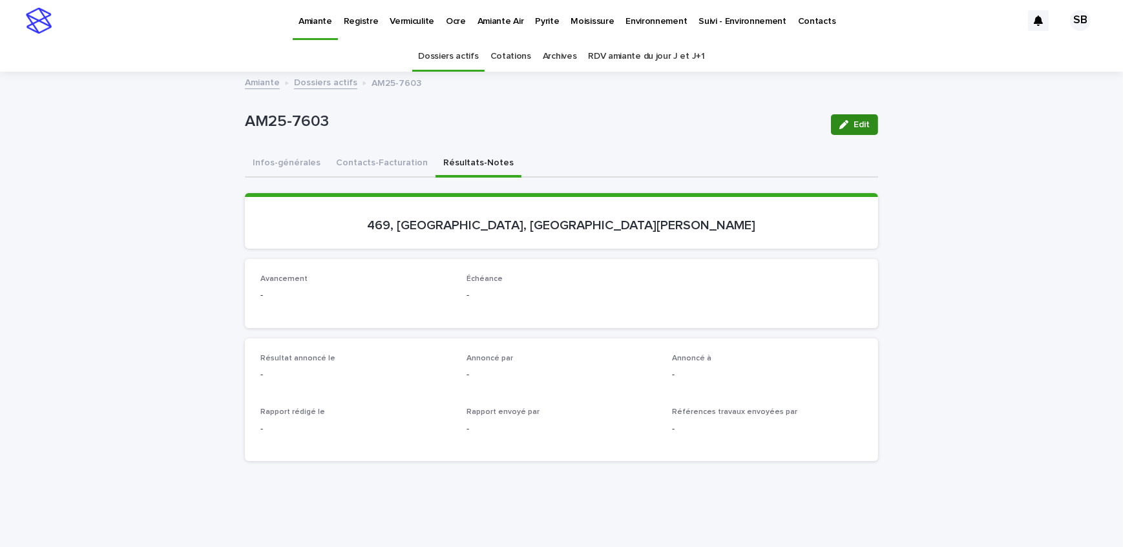
click at [840, 125] on icon "button" at bounding box center [843, 124] width 9 height 9
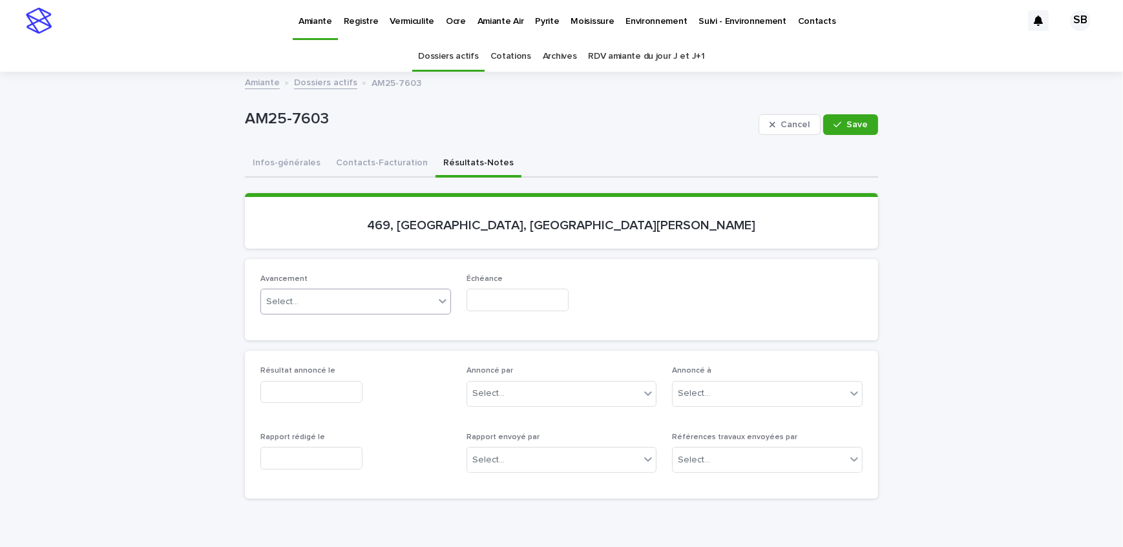
click at [312, 307] on div "Select..." at bounding box center [347, 301] width 173 height 21
click at [486, 302] on input "text" at bounding box center [517, 300] width 102 height 23
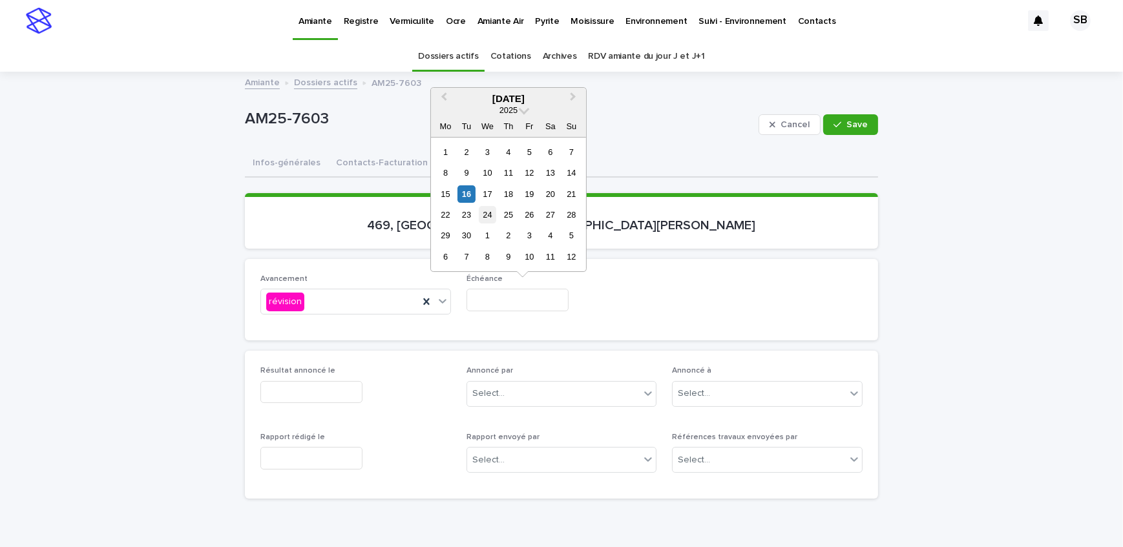
click at [486, 214] on div "24" at bounding box center [487, 214] width 17 height 17
type input "**********"
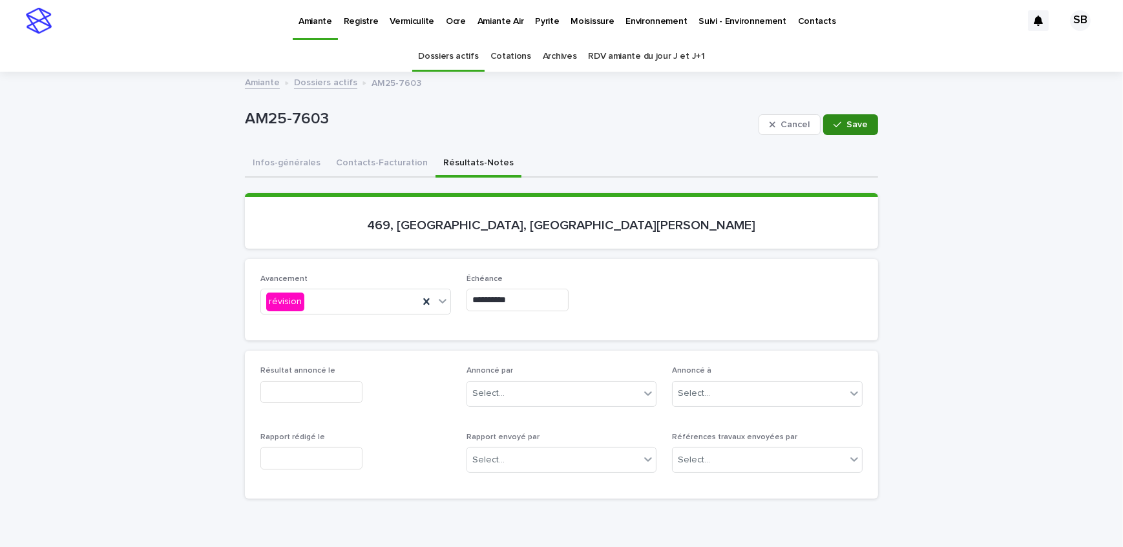
click at [851, 123] on span "Save" at bounding box center [856, 124] width 21 height 9
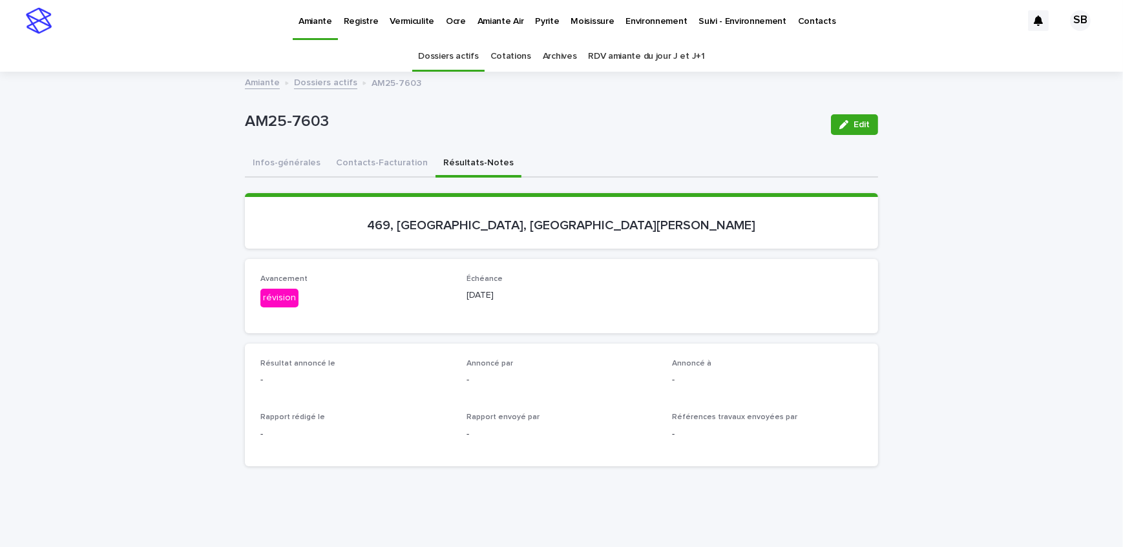
click at [326, 78] on link "Dossiers actifs" at bounding box center [325, 81] width 63 height 15
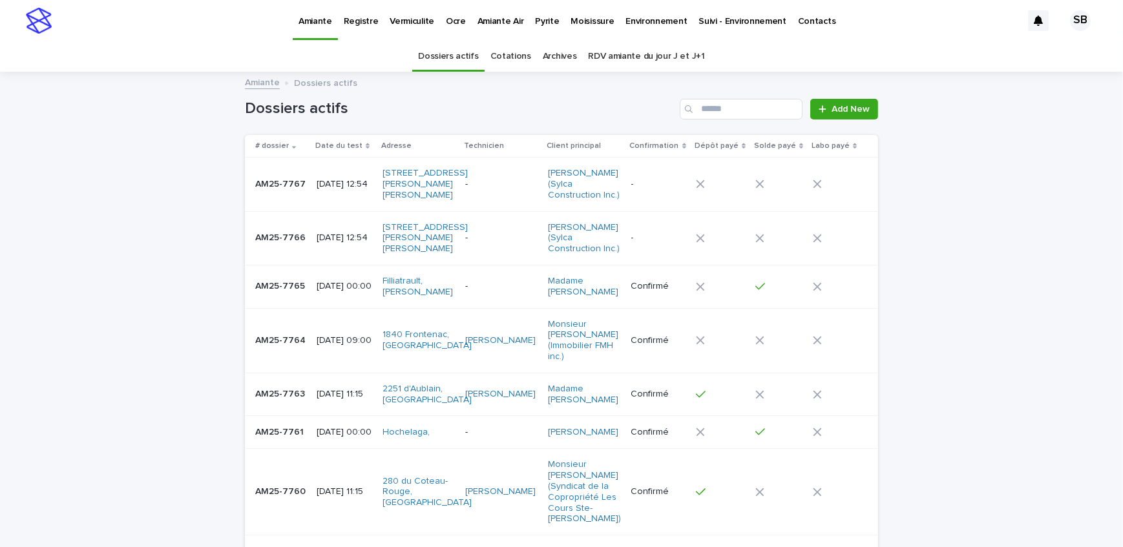
scroll to position [41, 0]
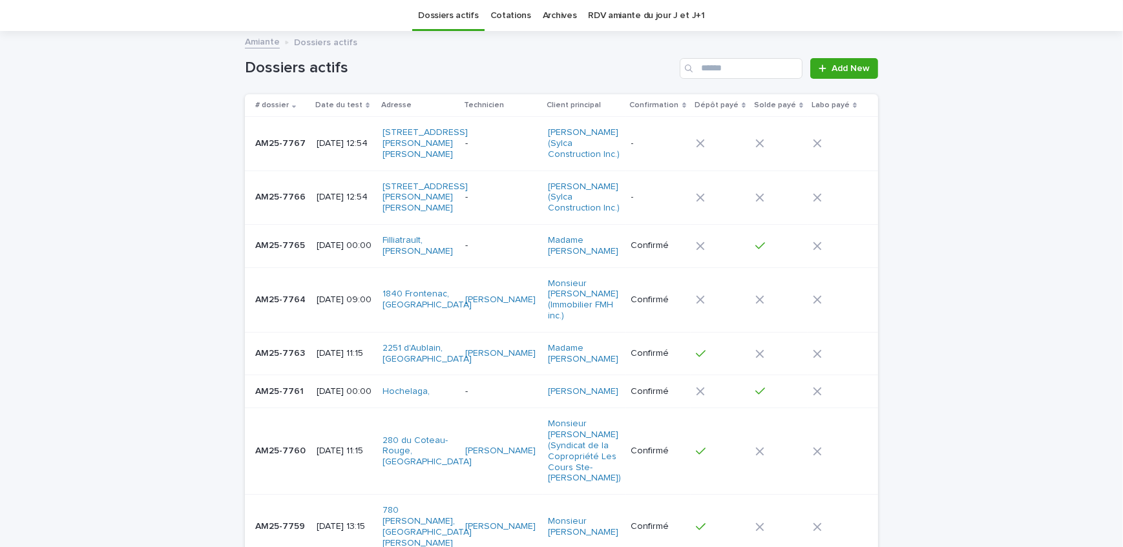
click at [287, 359] on p "AM25-7763" at bounding box center [281, 353] width 52 height 14
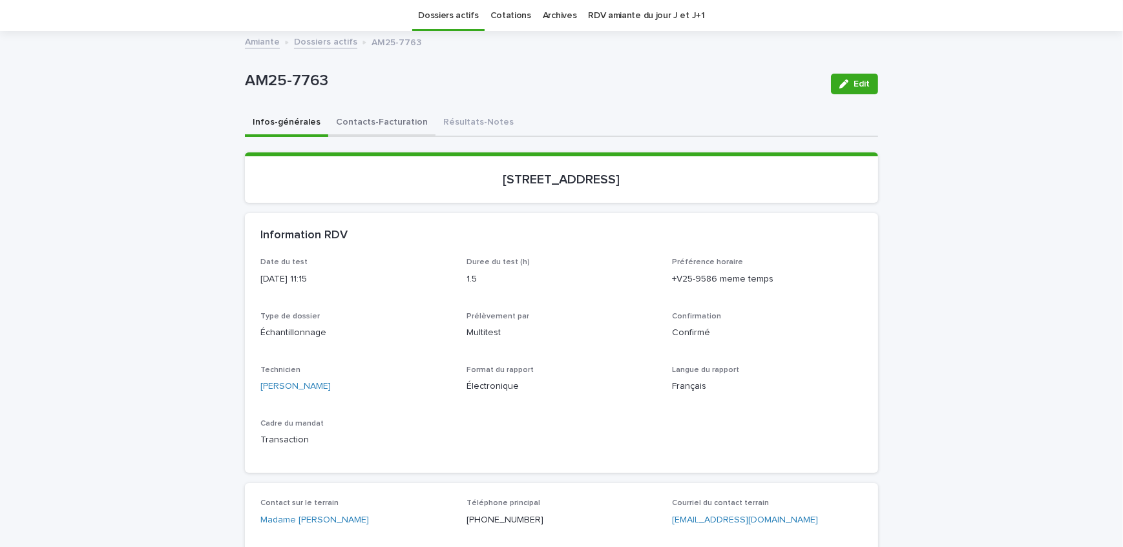
click at [379, 107] on div "AM25-7763 Edit" at bounding box center [561, 84] width 633 height 52
click at [376, 121] on button "Contacts-Facturation" at bounding box center [381, 123] width 107 height 27
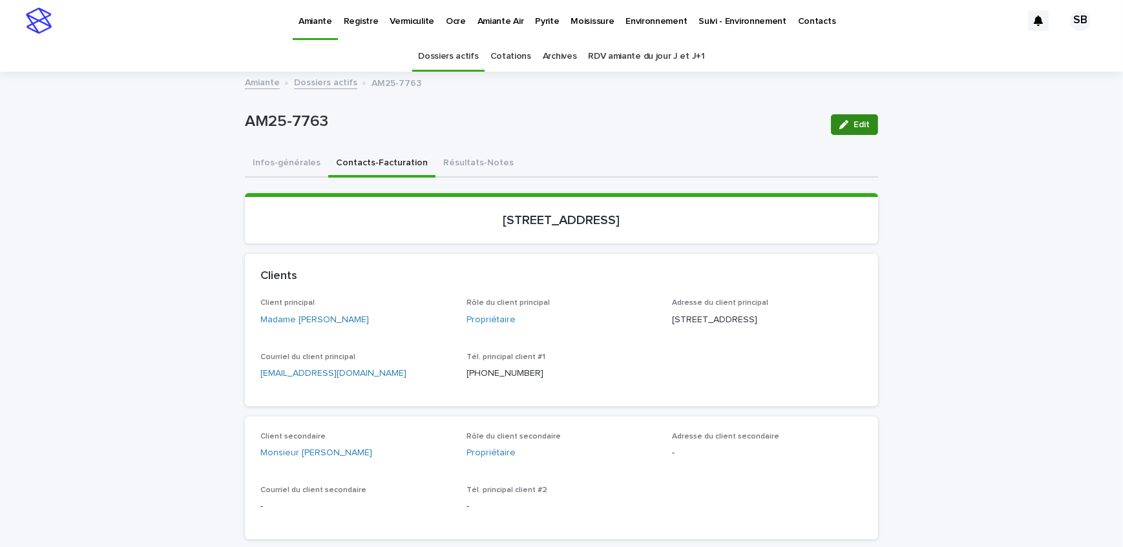
click at [481, 157] on button "Résultats-Notes" at bounding box center [478, 163] width 86 height 27
click at [854, 121] on span "Edit" at bounding box center [861, 124] width 16 height 9
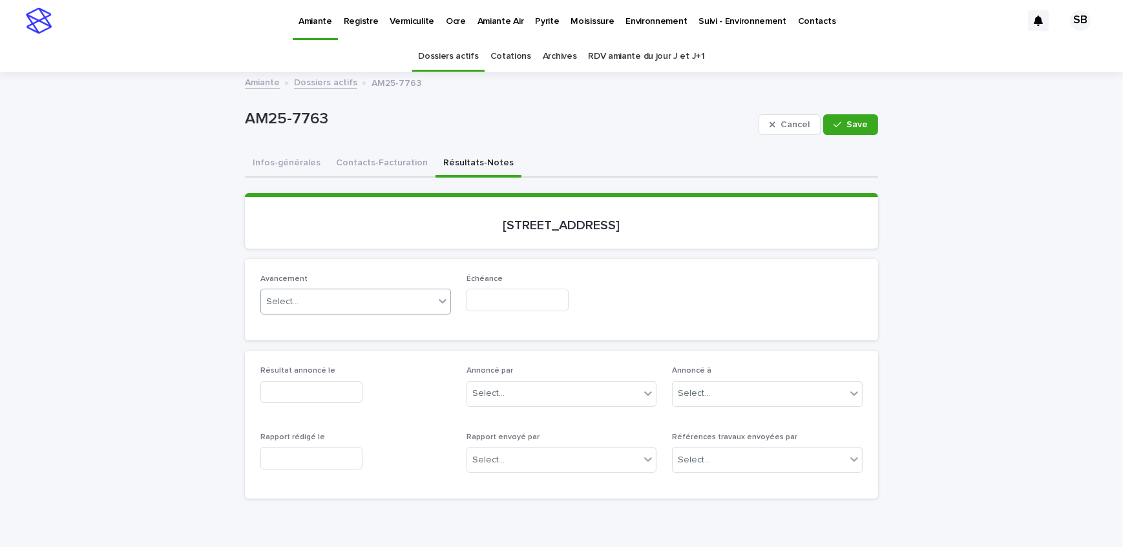
click at [327, 298] on div "Select..." at bounding box center [347, 301] width 173 height 21
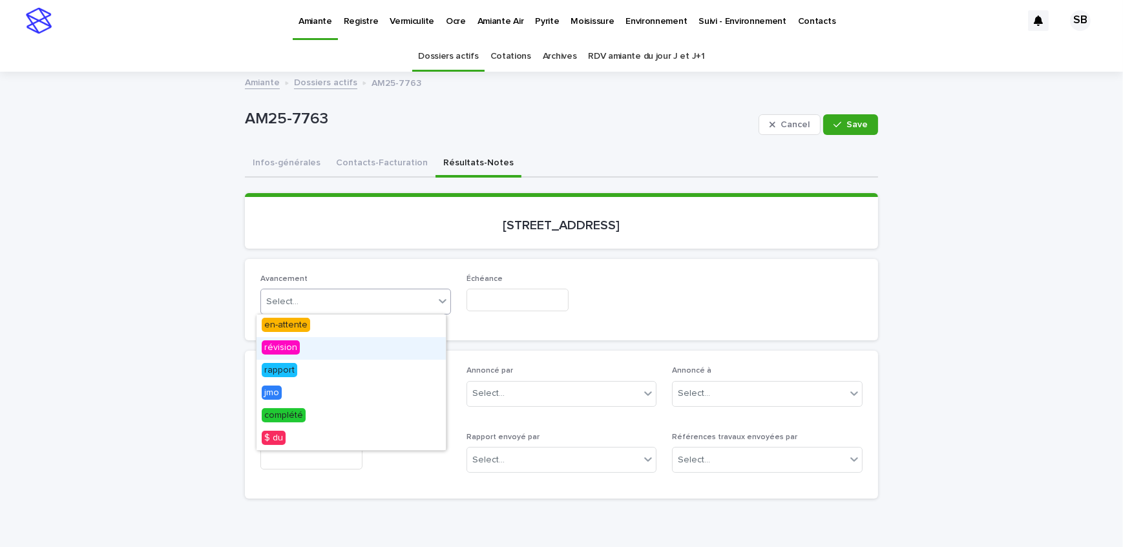
click at [331, 340] on div "révision" at bounding box center [350, 348] width 189 height 23
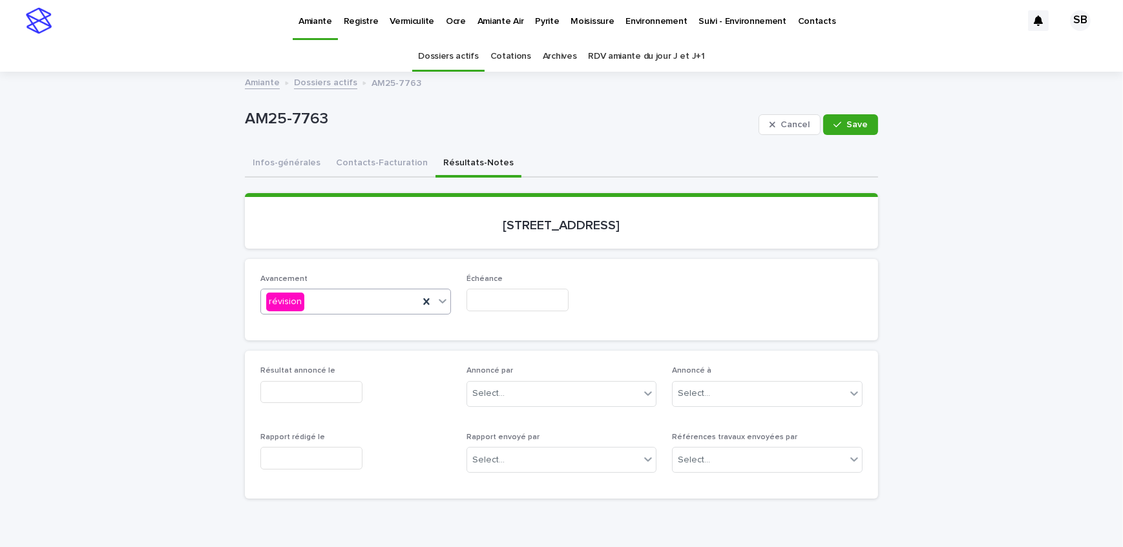
click at [502, 307] on input "text" at bounding box center [517, 300] width 102 height 23
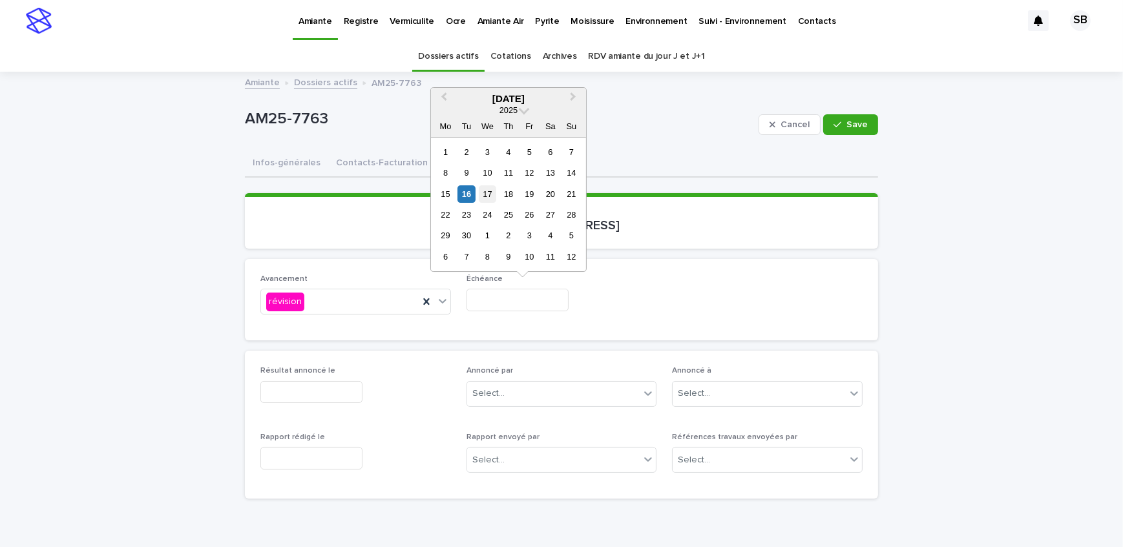
click at [484, 199] on div "17" at bounding box center [487, 193] width 17 height 17
type input "**********"
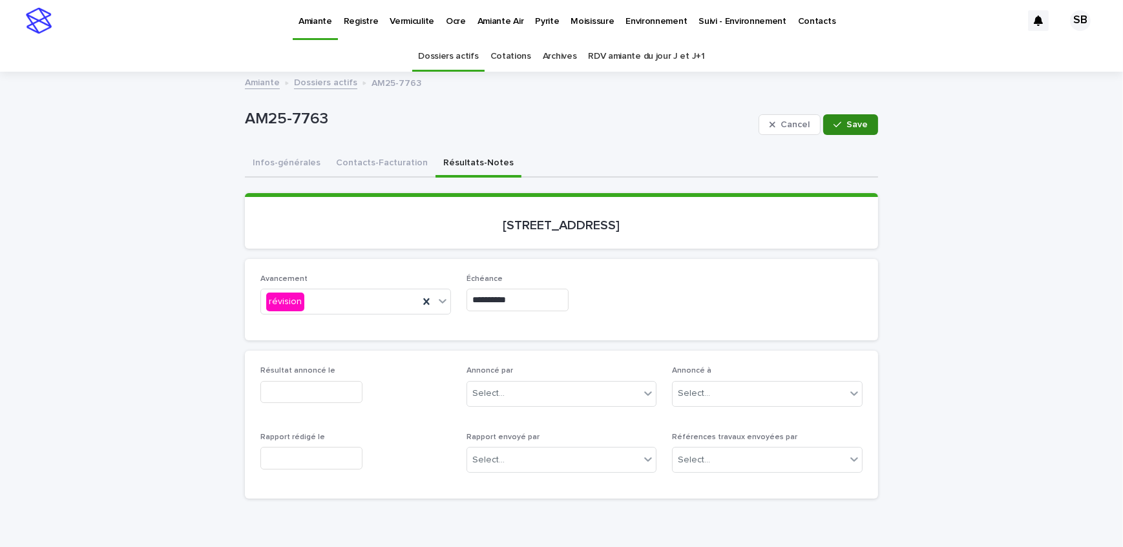
click at [857, 121] on span "Save" at bounding box center [856, 124] width 21 height 9
click at [318, 81] on link "Dossiers actifs" at bounding box center [325, 81] width 63 height 15
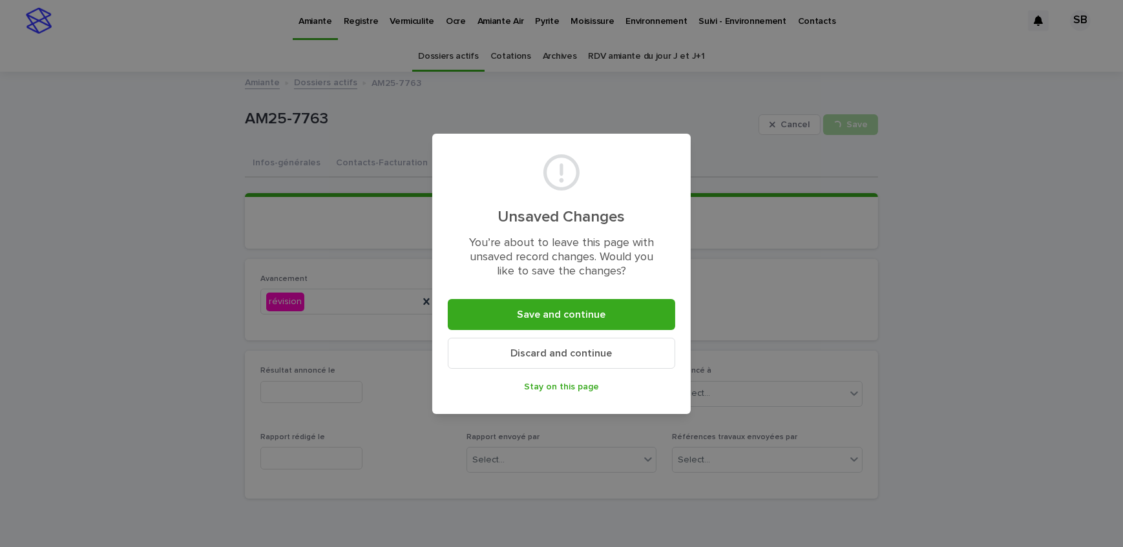
click at [796, 194] on div "Unsaved Changes You’re about to leave this page with unsaved record changes. Wo…" at bounding box center [561, 273] width 1123 height 547
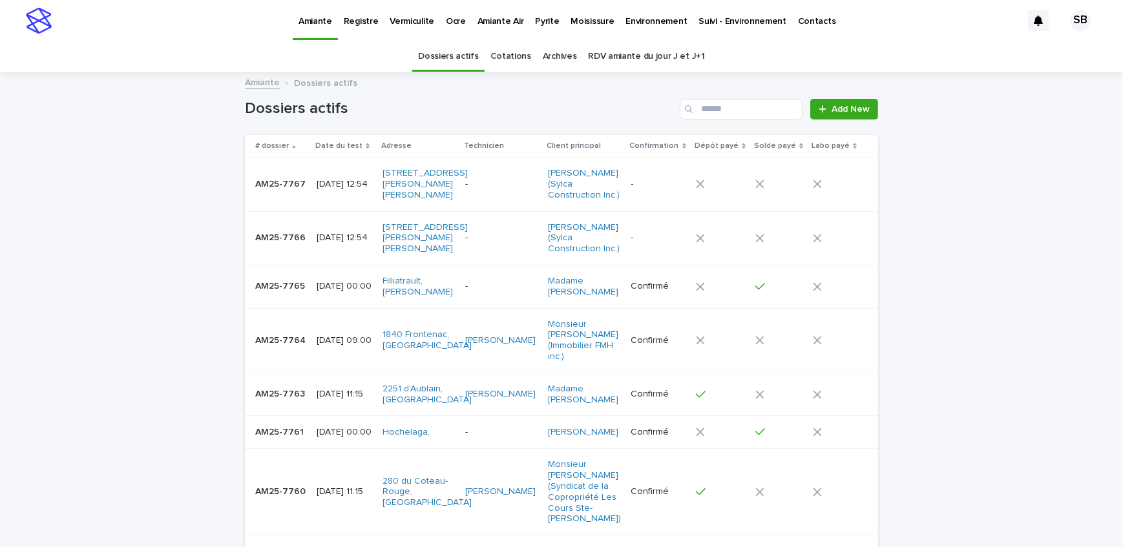
scroll to position [41, 0]
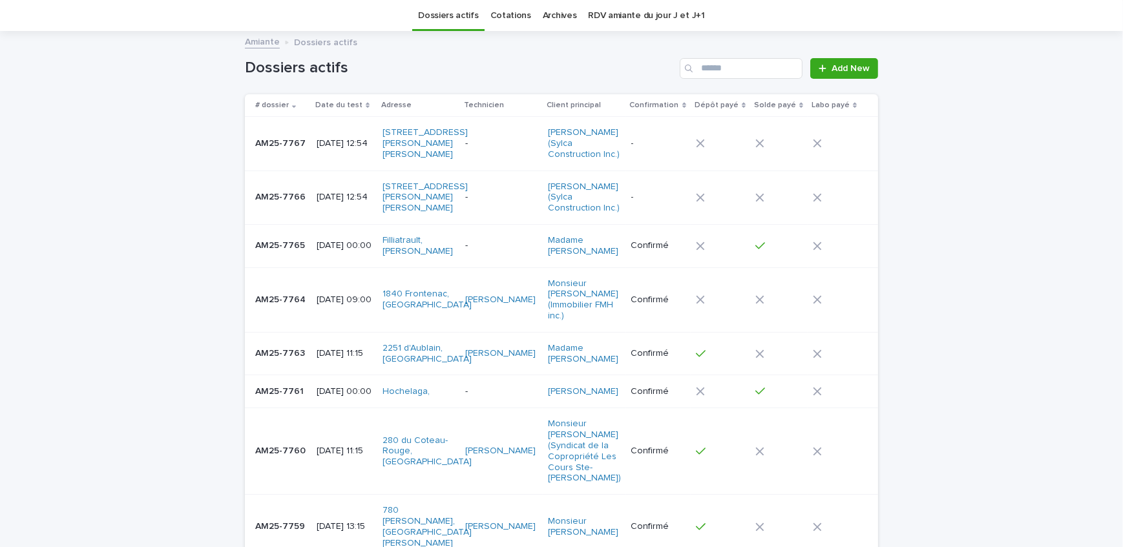
click at [291, 251] on p "AM25-7765" at bounding box center [281, 245] width 52 height 14
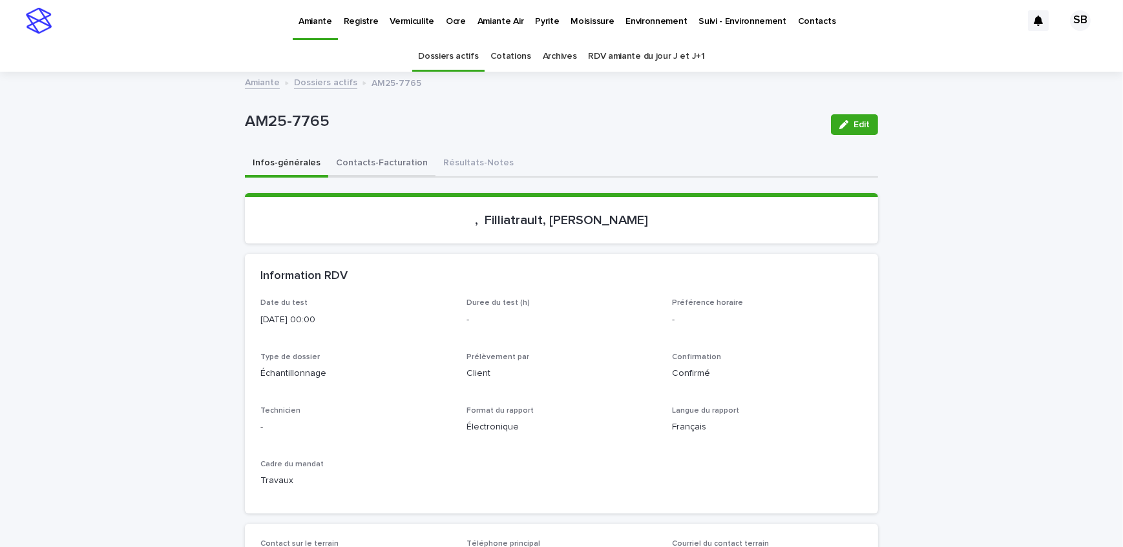
click at [388, 160] on button "Contacts-Facturation" at bounding box center [381, 163] width 107 height 27
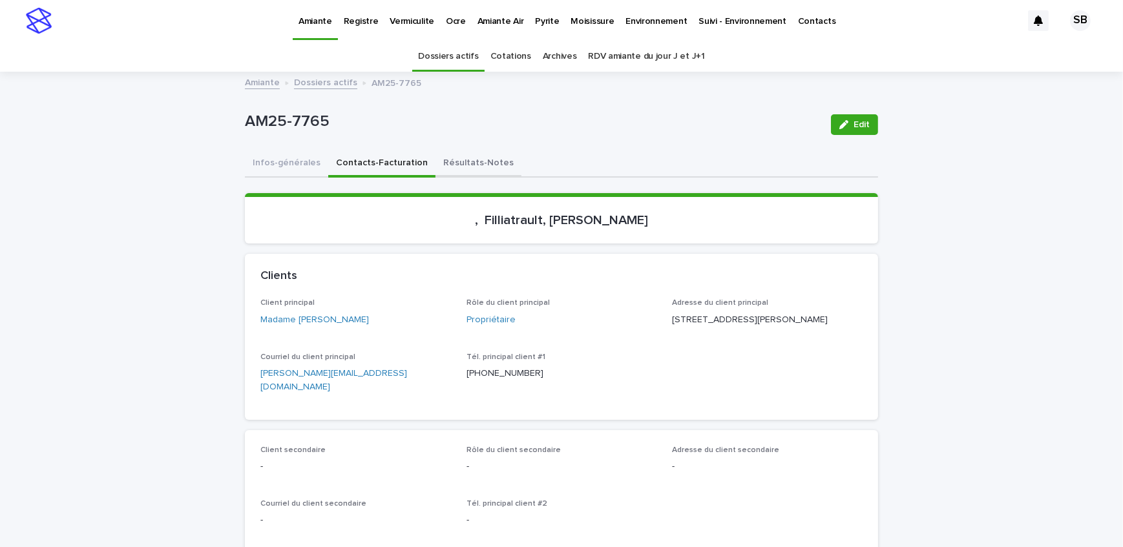
click at [437, 162] on button "Résultats-Notes" at bounding box center [478, 163] width 86 height 27
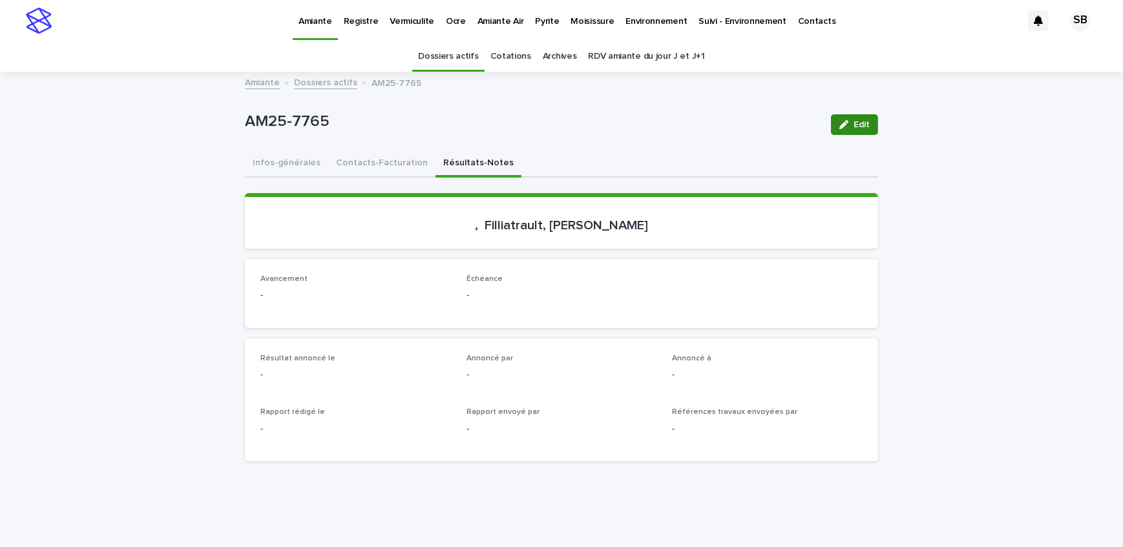
click at [844, 116] on button "Edit" at bounding box center [854, 124] width 47 height 21
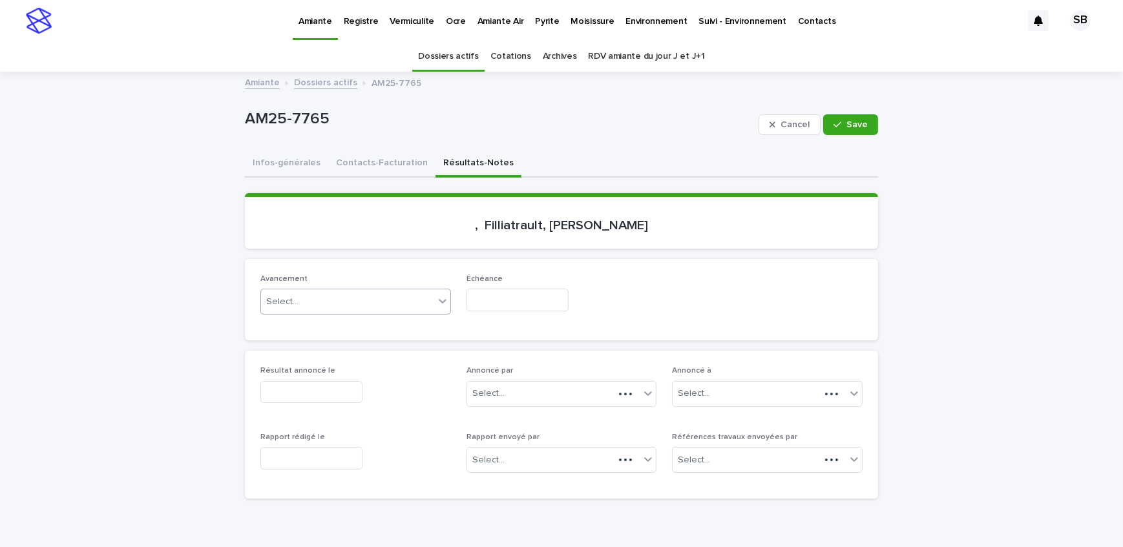
click at [375, 292] on div "Select..." at bounding box center [347, 301] width 173 height 21
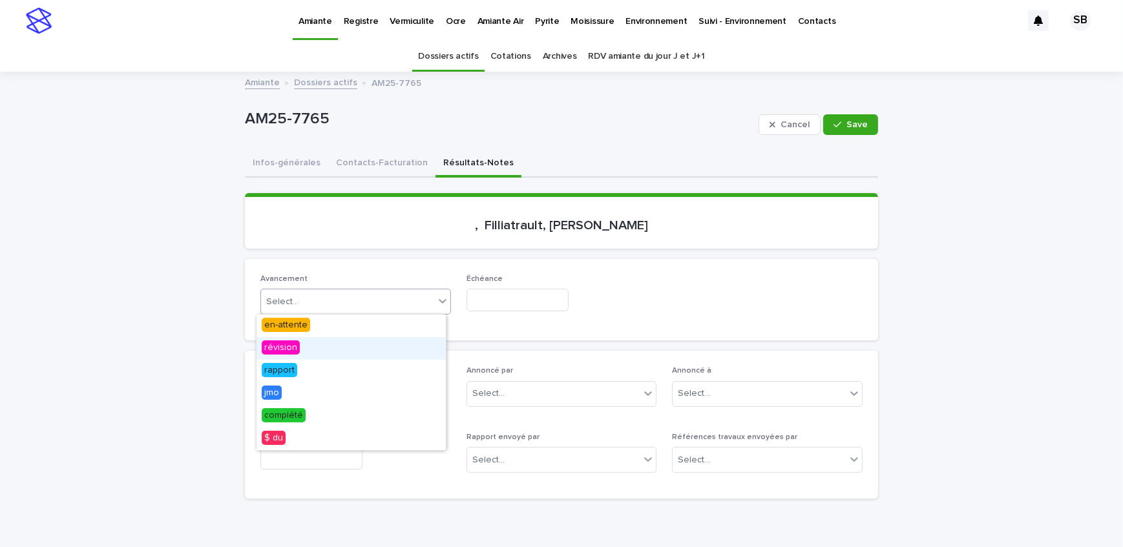
click at [353, 340] on div "révision" at bounding box center [350, 348] width 189 height 23
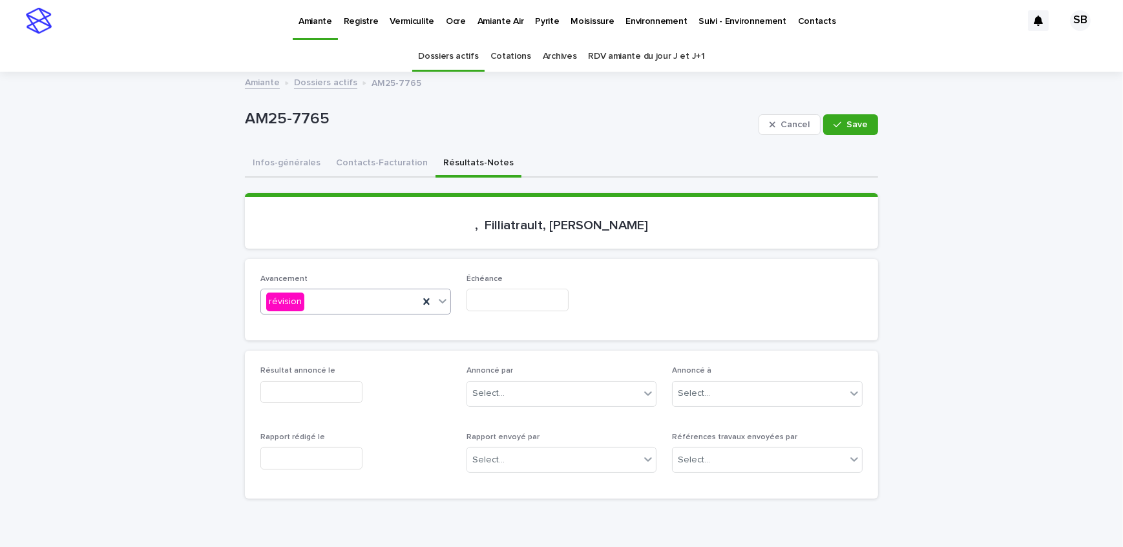
click at [559, 292] on input "text" at bounding box center [517, 300] width 102 height 23
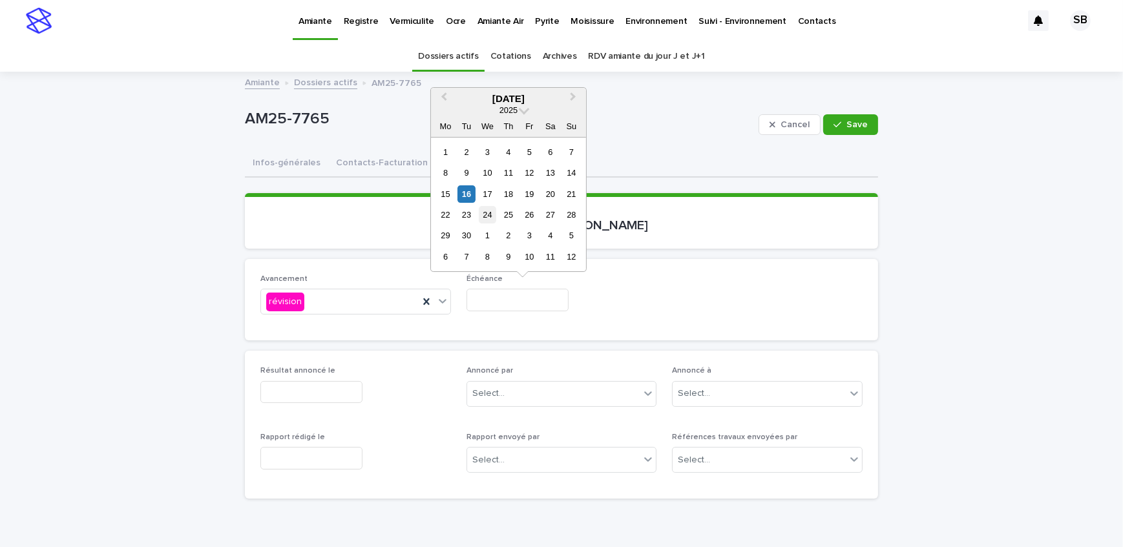
click at [492, 216] on div "24" at bounding box center [487, 214] width 17 height 17
type input "**********"
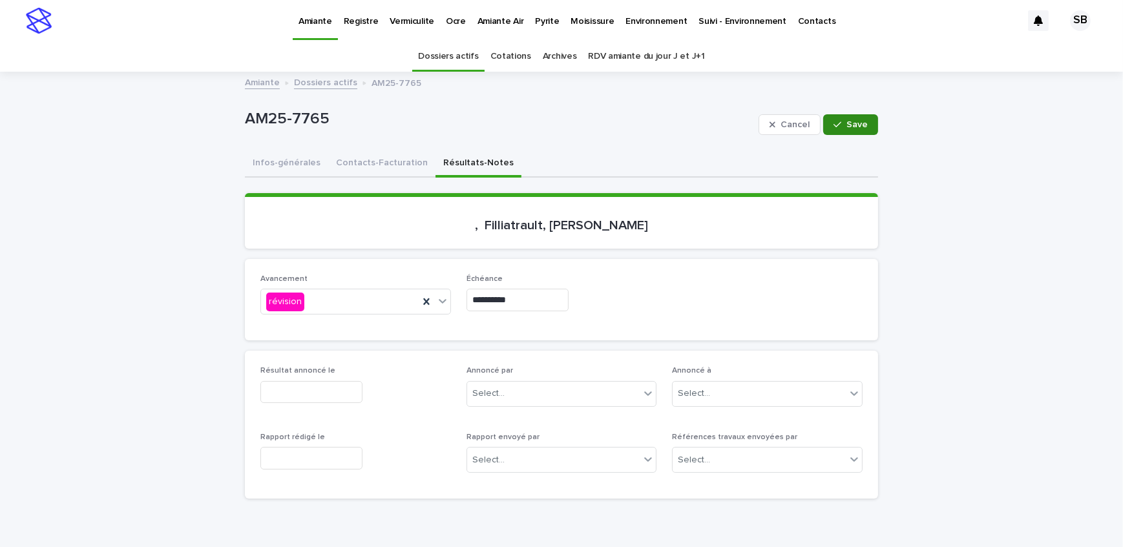
click at [847, 116] on button "Save" at bounding box center [850, 124] width 55 height 21
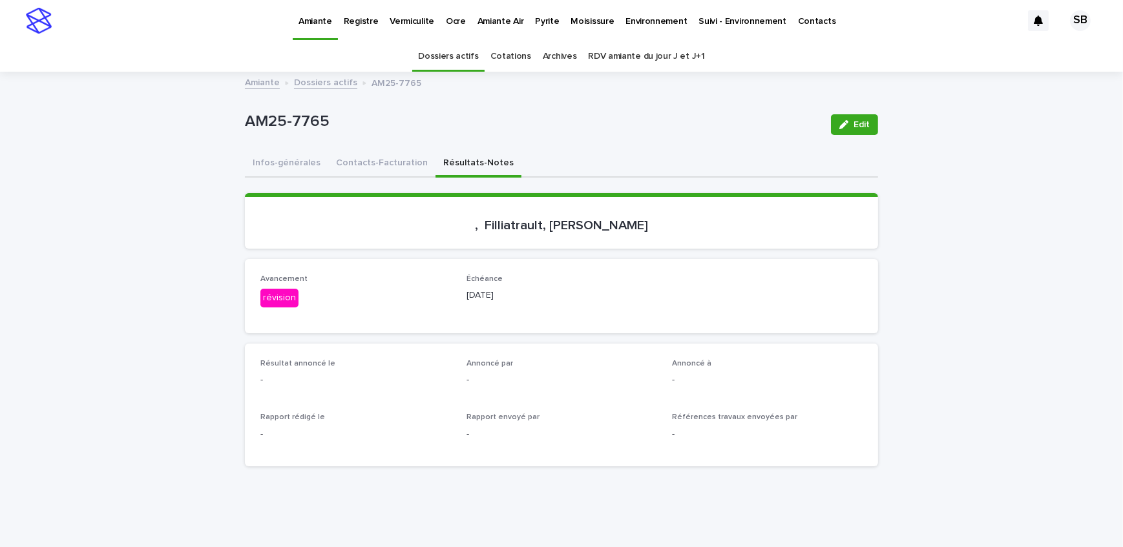
click at [404, 28] on link "Vermiculite" at bounding box center [412, 20] width 56 height 40
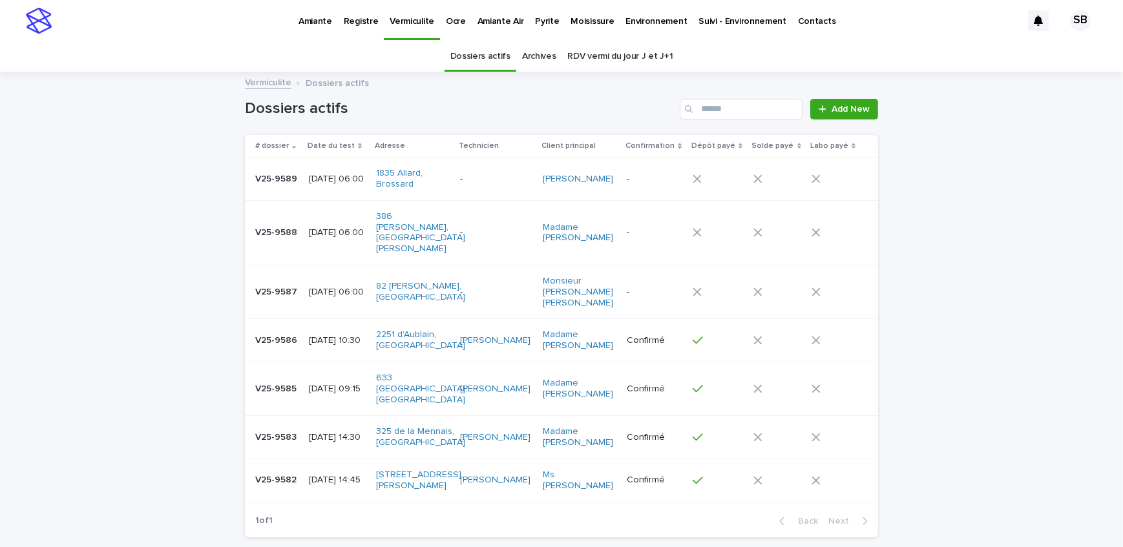
click at [284, 381] on p "V25-9585" at bounding box center [277, 388] width 44 height 14
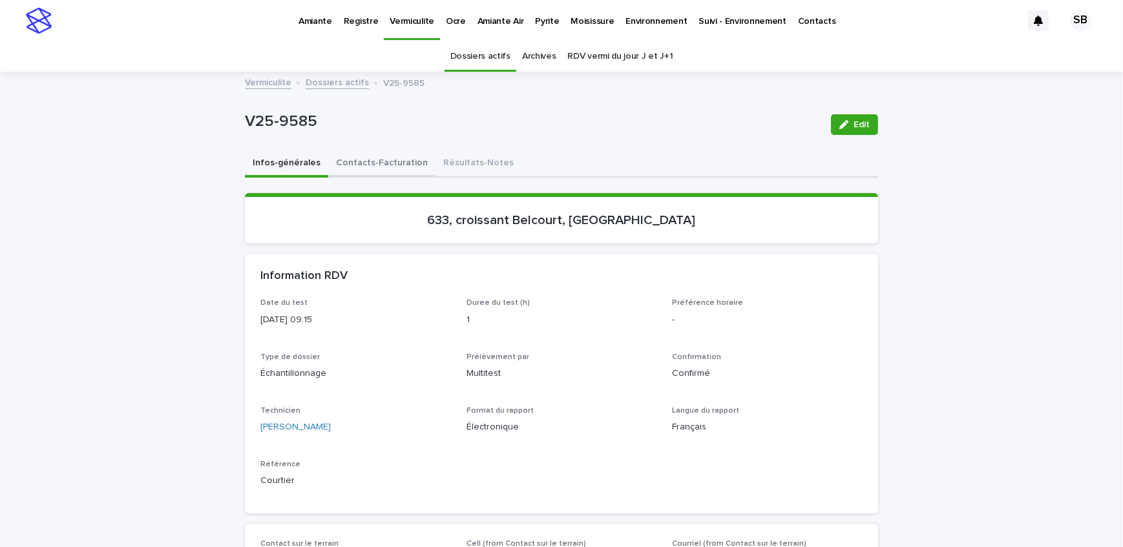
click at [375, 168] on button "Contacts-Facturation" at bounding box center [381, 163] width 107 height 27
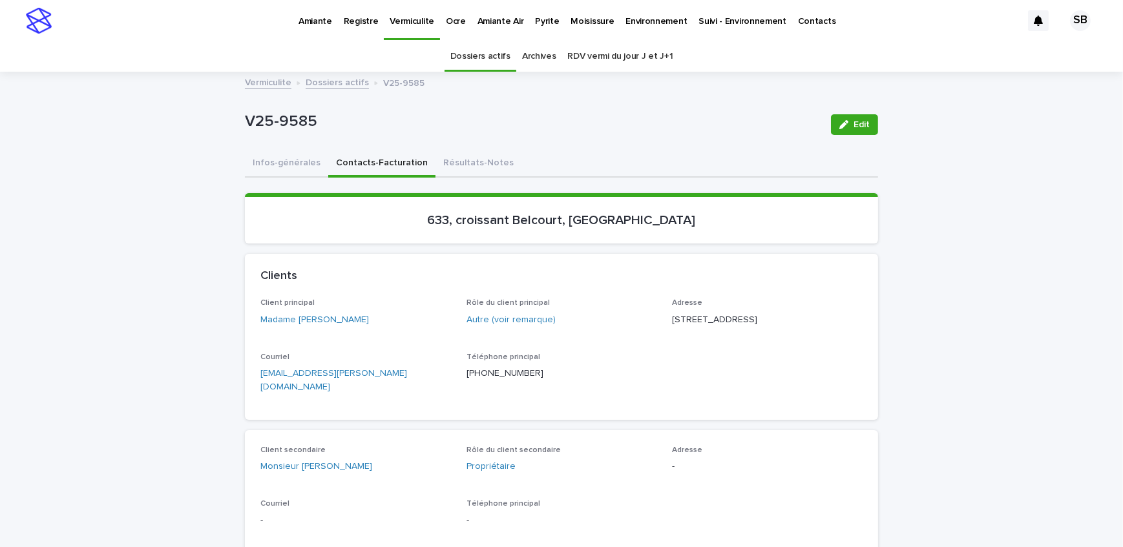
click at [462, 161] on button "Résultats-Notes" at bounding box center [478, 163] width 86 height 27
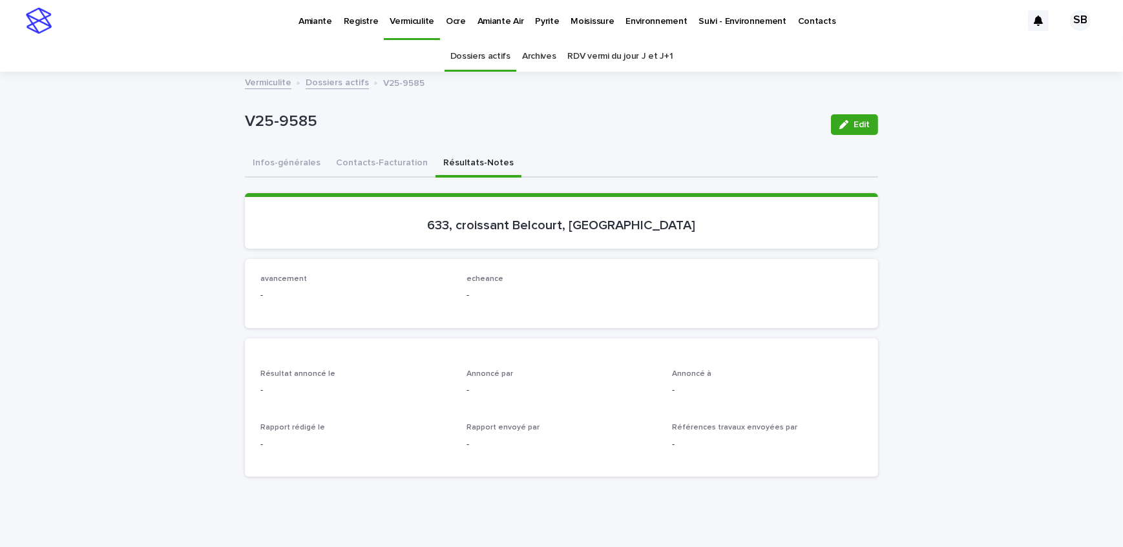
click at [846, 123] on div "button" at bounding box center [846, 124] width 14 height 9
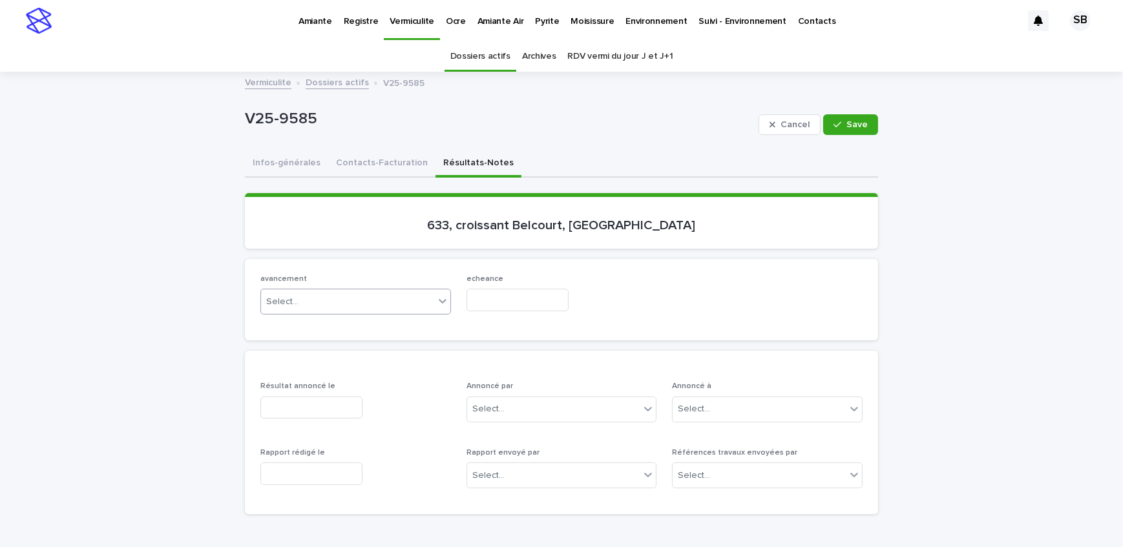
click at [318, 306] on div "Select..." at bounding box center [347, 301] width 173 height 21
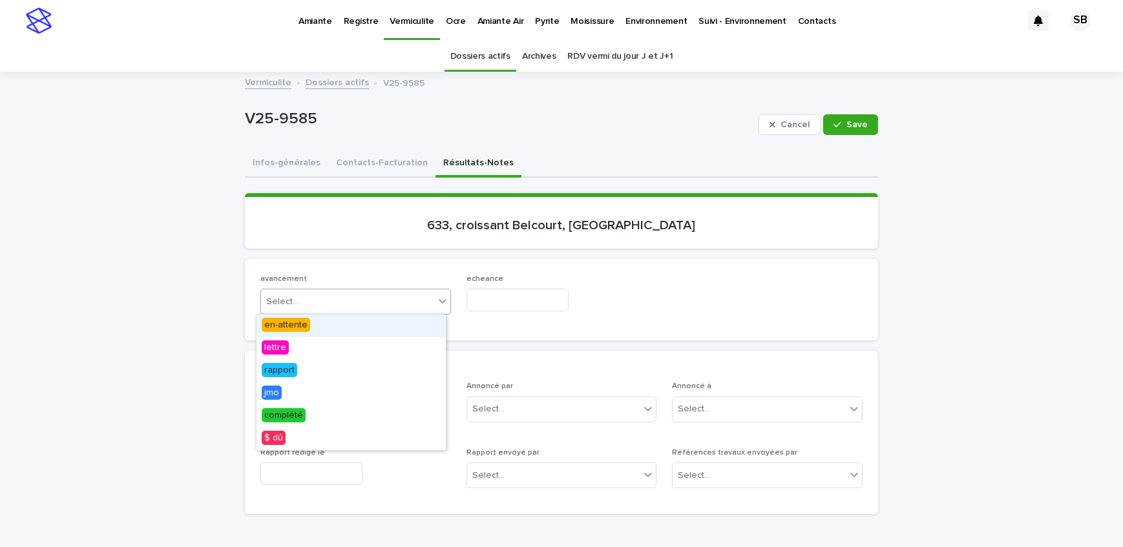
drag, startPoint x: 317, startPoint y: 327, endPoint x: 374, endPoint y: 323, distance: 57.0
click at [317, 327] on div "en-attente" at bounding box center [350, 326] width 189 height 23
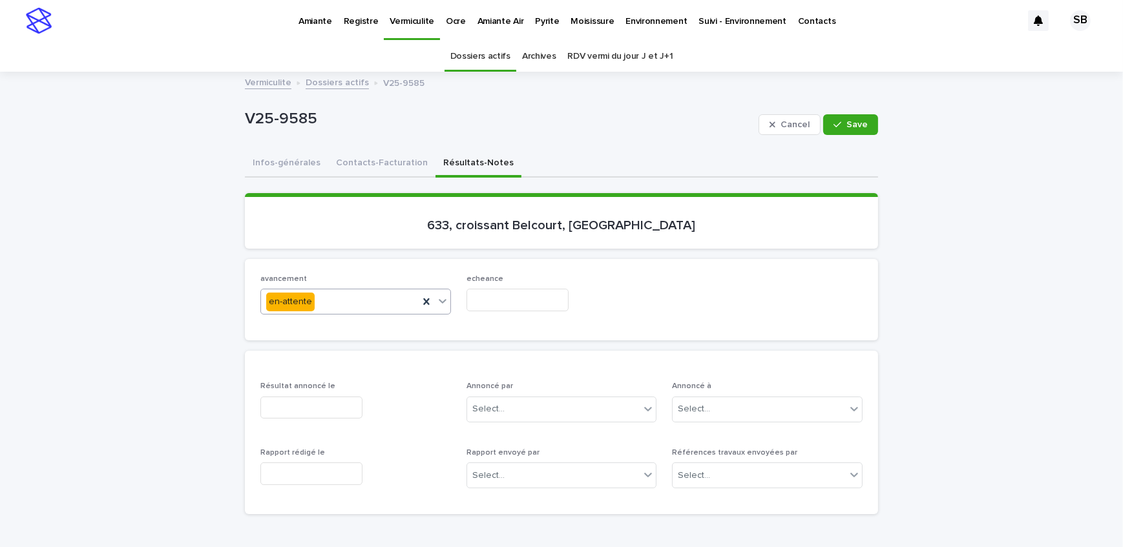
click at [493, 302] on input "text" at bounding box center [517, 300] width 102 height 23
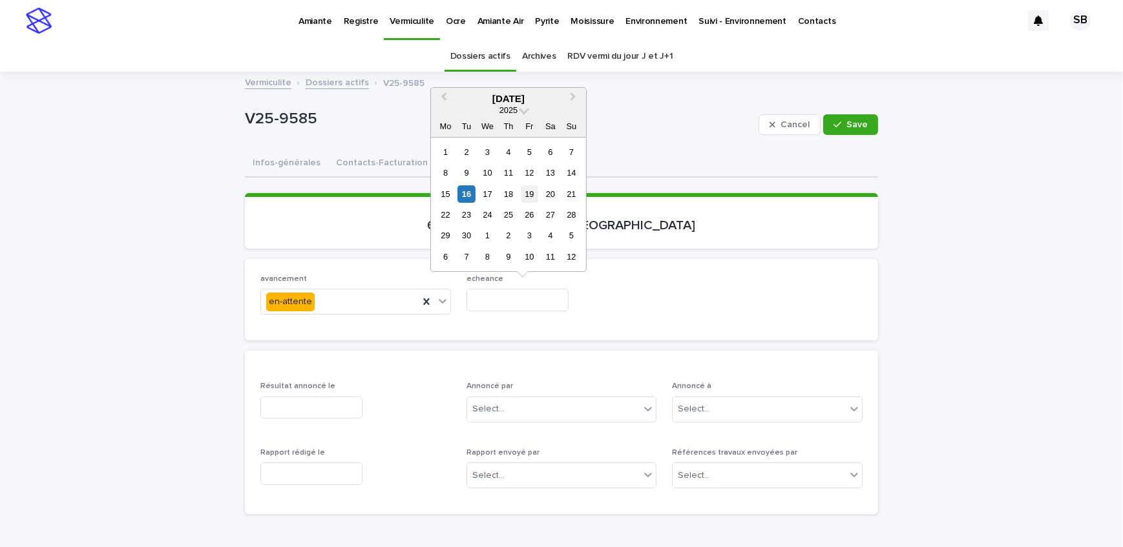
click at [526, 194] on div "19" at bounding box center [529, 193] width 17 height 17
type input "**********"
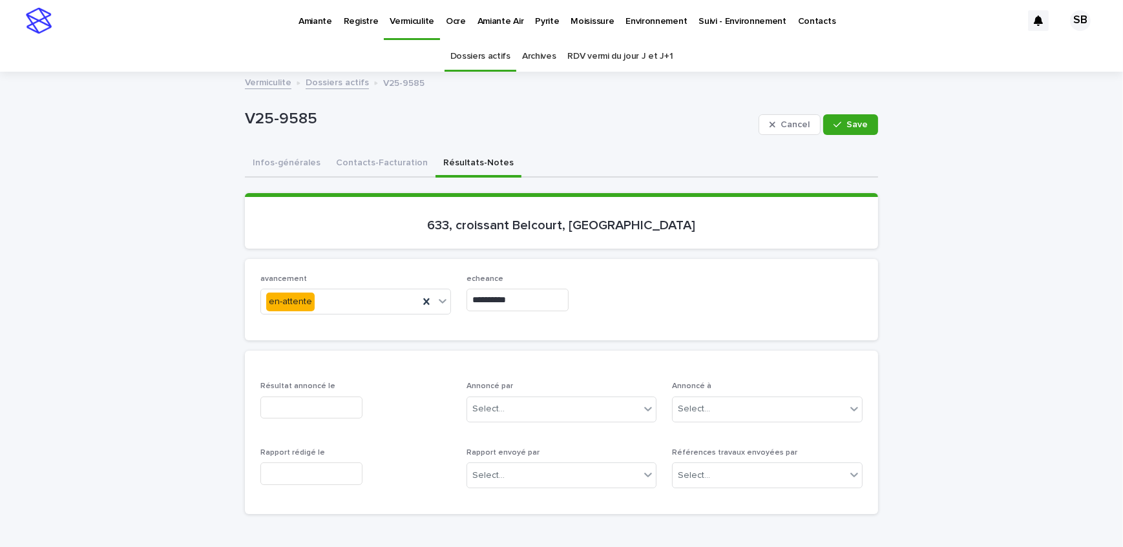
click at [842, 122] on div "button" at bounding box center [839, 124] width 13 height 9
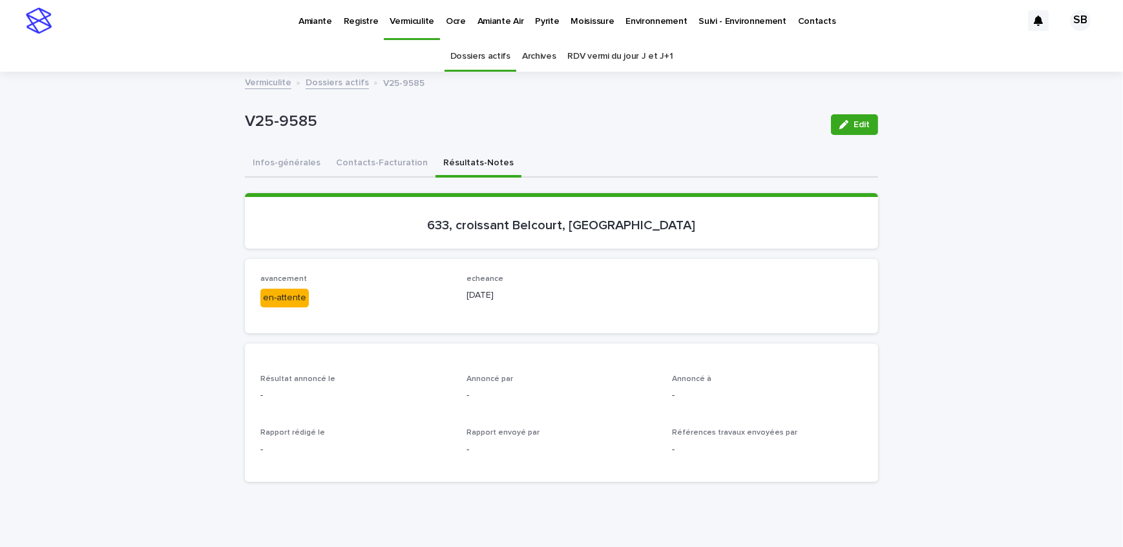
click at [332, 80] on link "Dossiers actifs" at bounding box center [336, 81] width 63 height 15
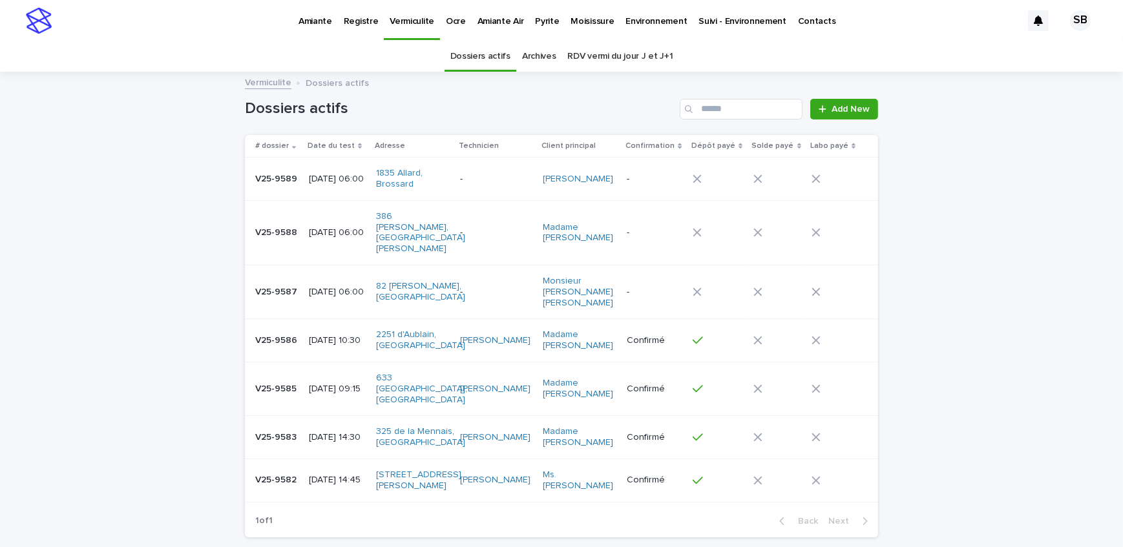
scroll to position [41, 0]
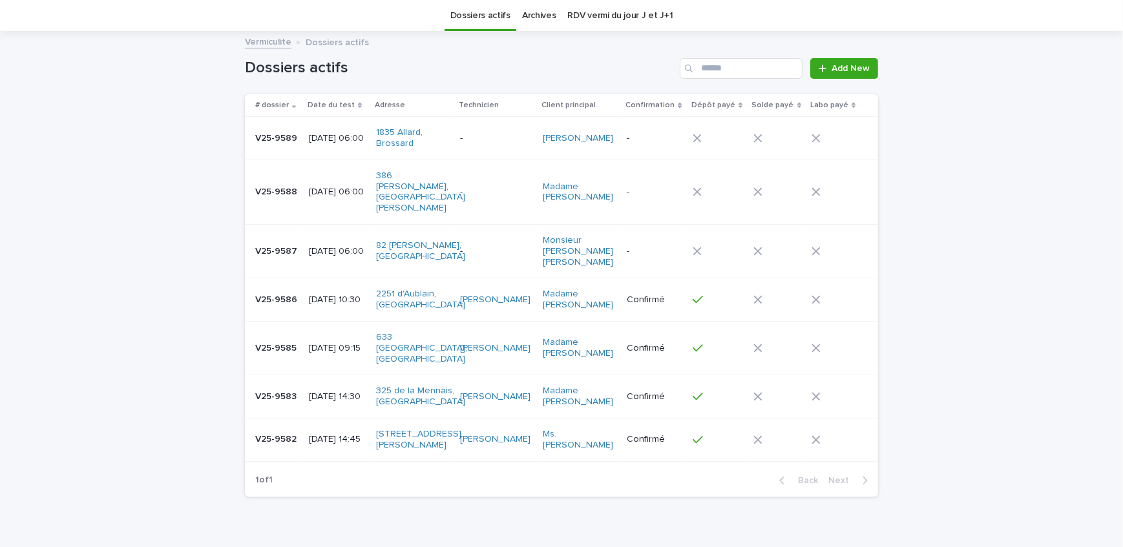
click at [276, 292] on p "V25-9586" at bounding box center [277, 299] width 45 height 14
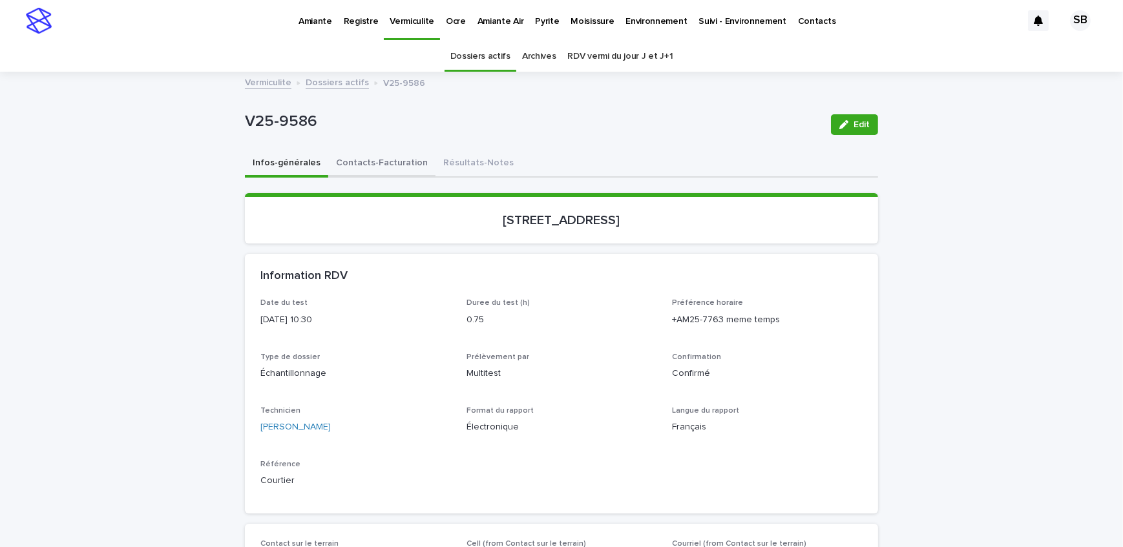
click at [368, 161] on button "Contacts-Facturation" at bounding box center [381, 163] width 107 height 27
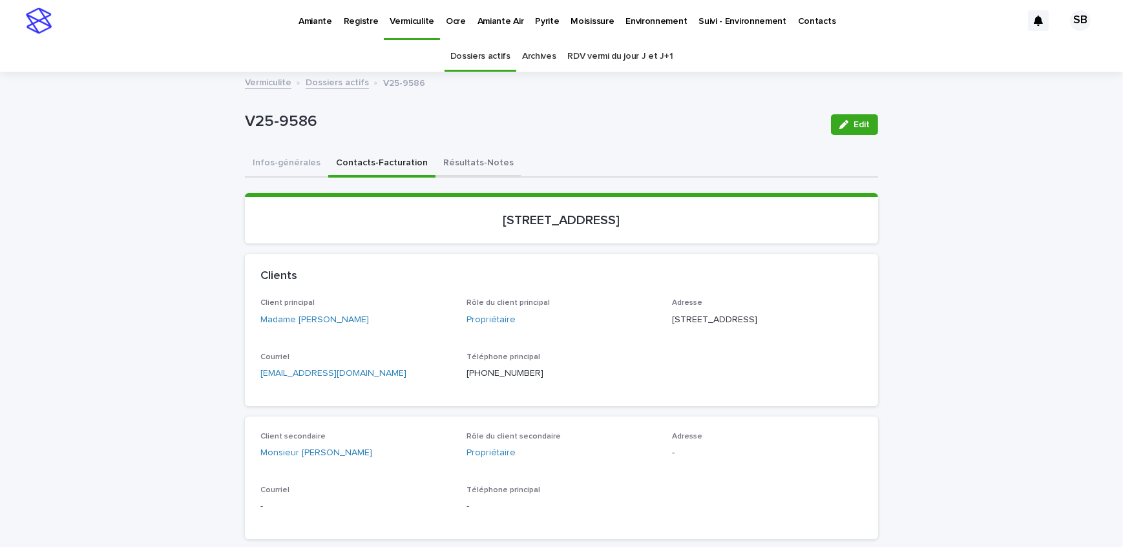
click at [475, 167] on button "Résultats-Notes" at bounding box center [478, 163] width 86 height 27
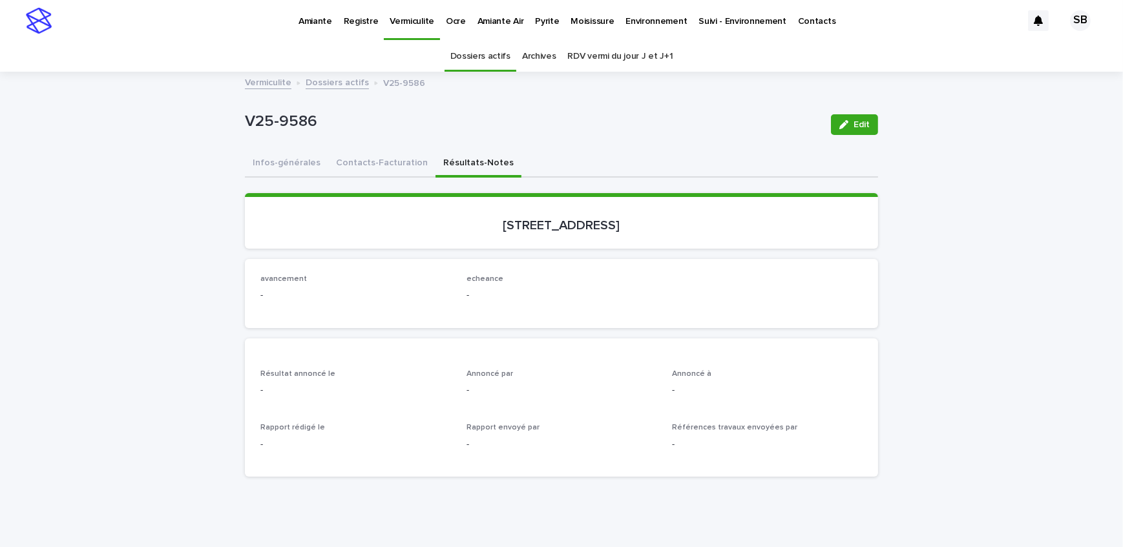
click at [853, 123] on span "Edit" at bounding box center [861, 124] width 16 height 9
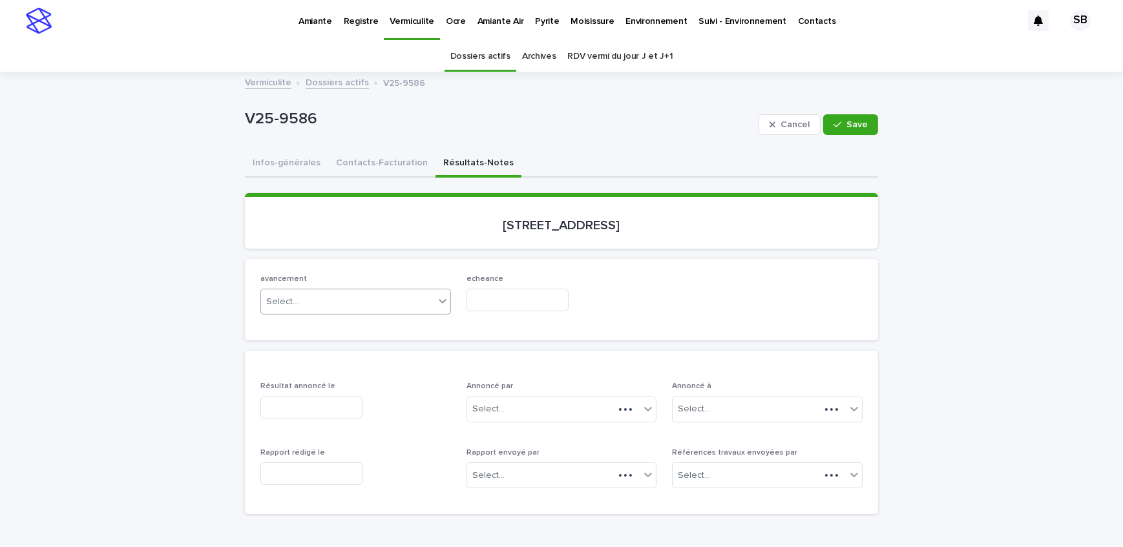
click at [355, 302] on div "Select..." at bounding box center [347, 301] width 173 height 21
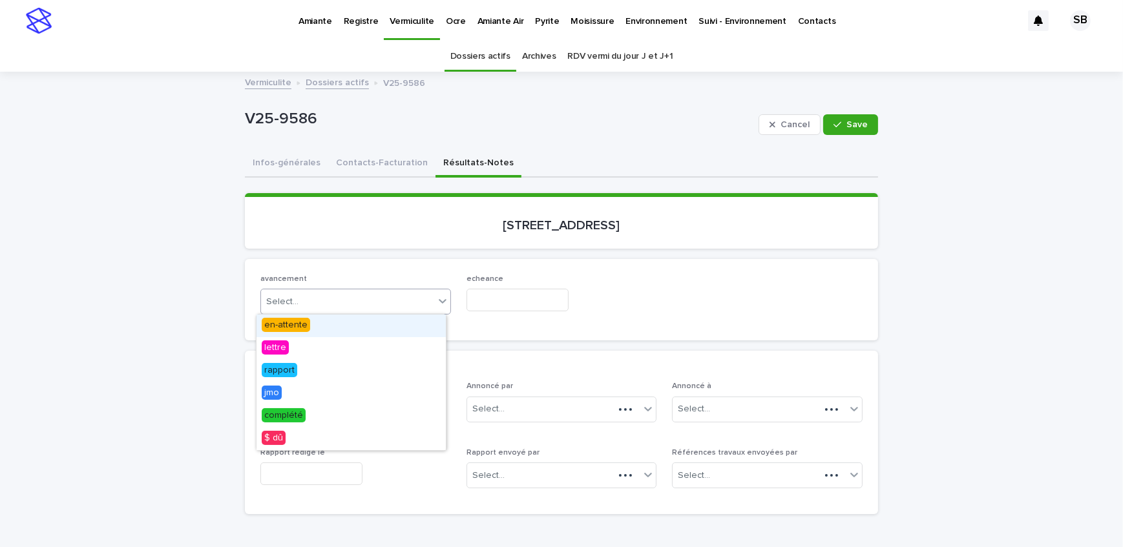
click at [353, 322] on div "en-attente" at bounding box center [350, 326] width 189 height 23
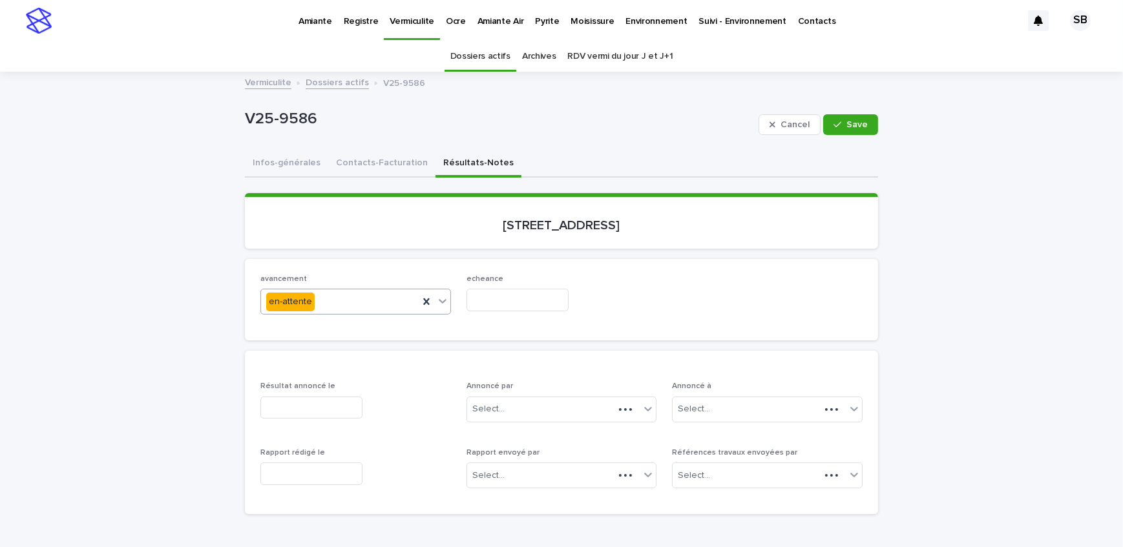
click at [497, 309] on input "text" at bounding box center [517, 300] width 102 height 23
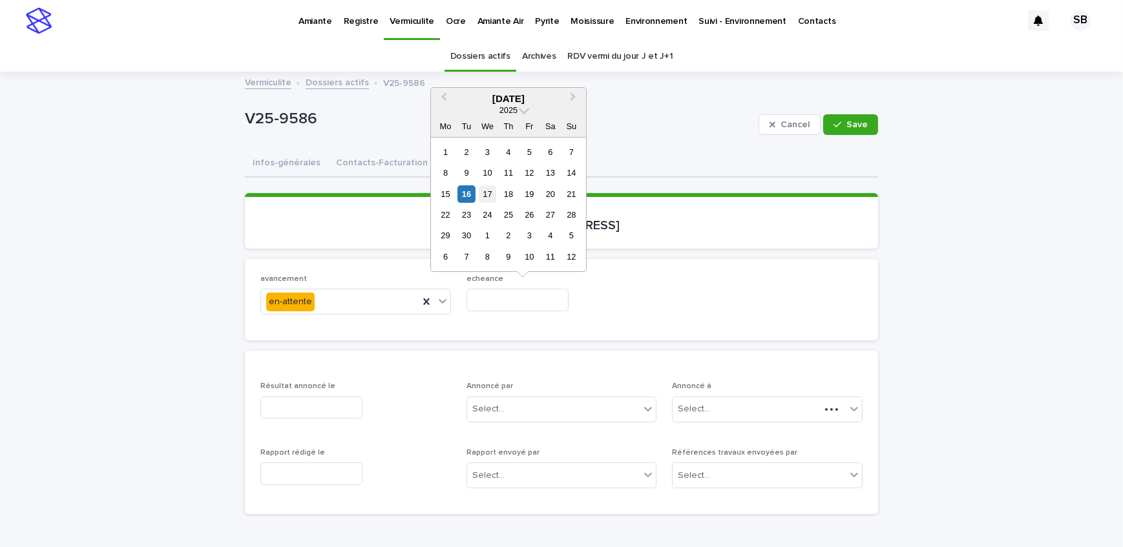
click at [490, 202] on div "17" at bounding box center [487, 193] width 17 height 17
type input "**********"
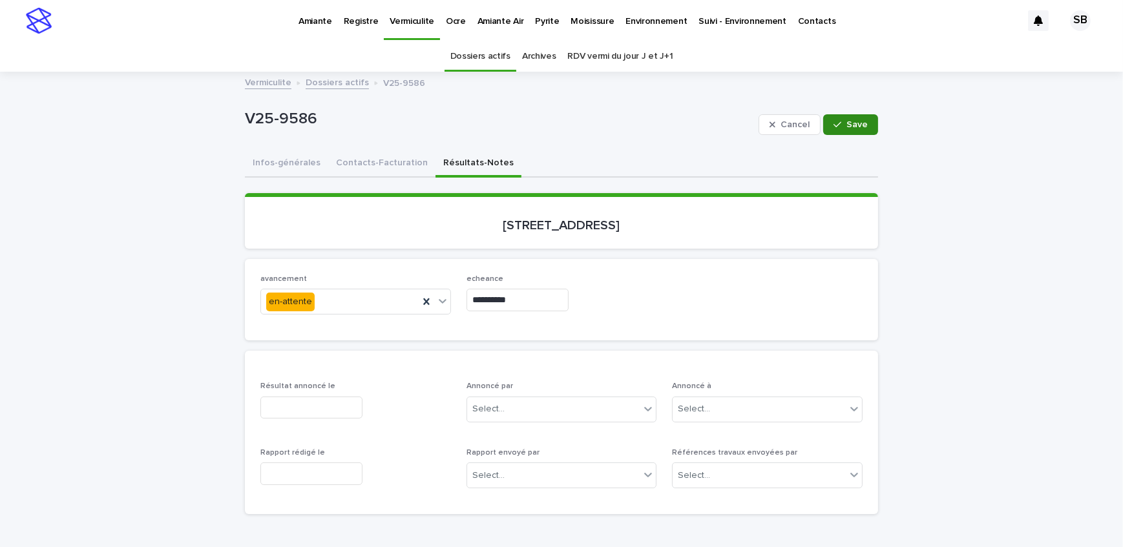
click at [846, 123] on span "Save" at bounding box center [856, 124] width 21 height 9
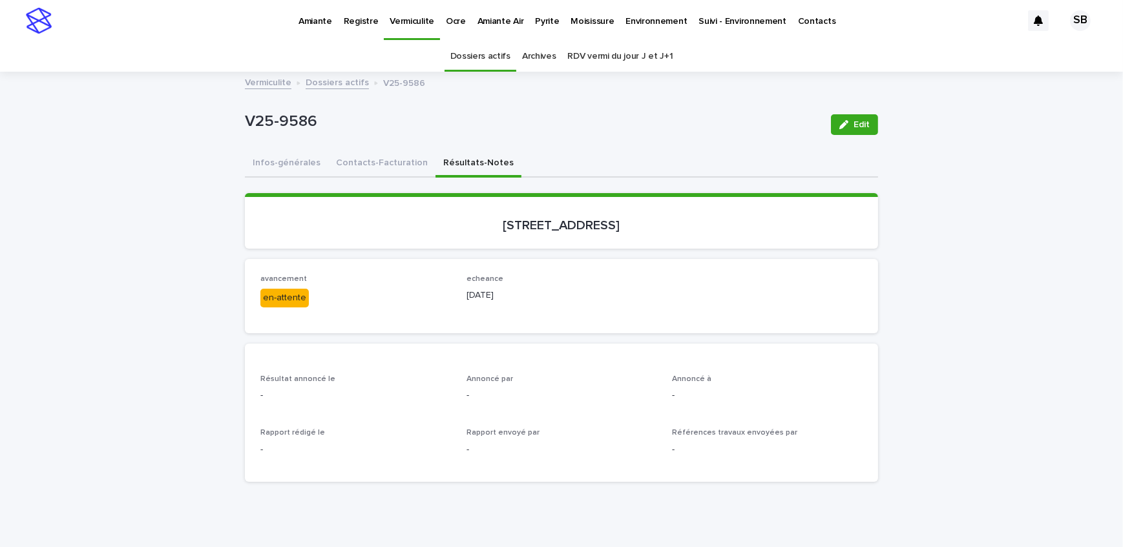
click at [335, 79] on link "Dossiers actifs" at bounding box center [336, 81] width 63 height 15
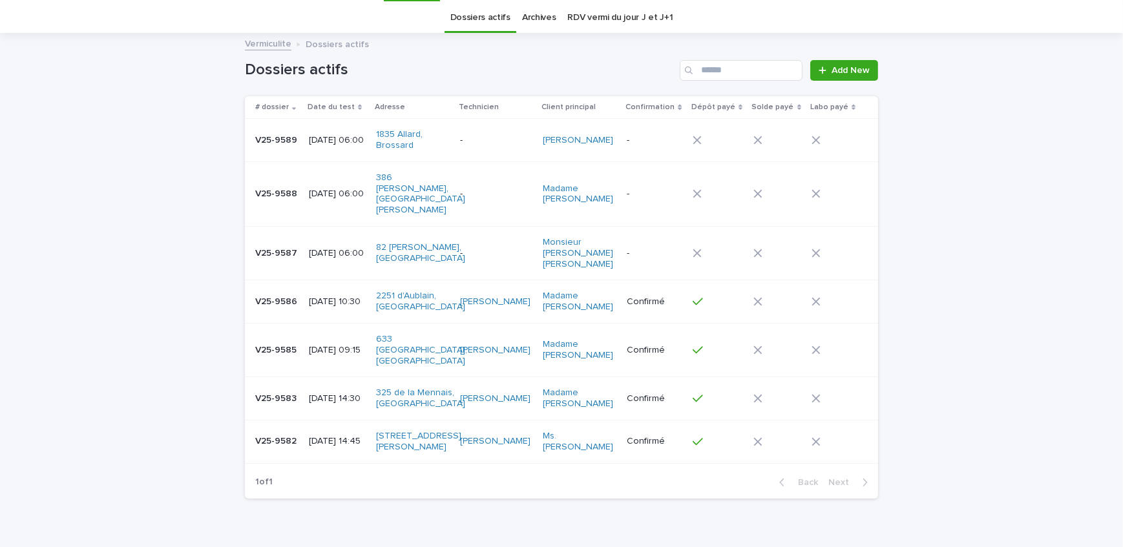
scroll to position [41, 0]
click at [212, 207] on div "Loading... Saving… Loading... Saving… Dossiers actifs Add New # dossier Date du…" at bounding box center [561, 301] width 1123 height 539
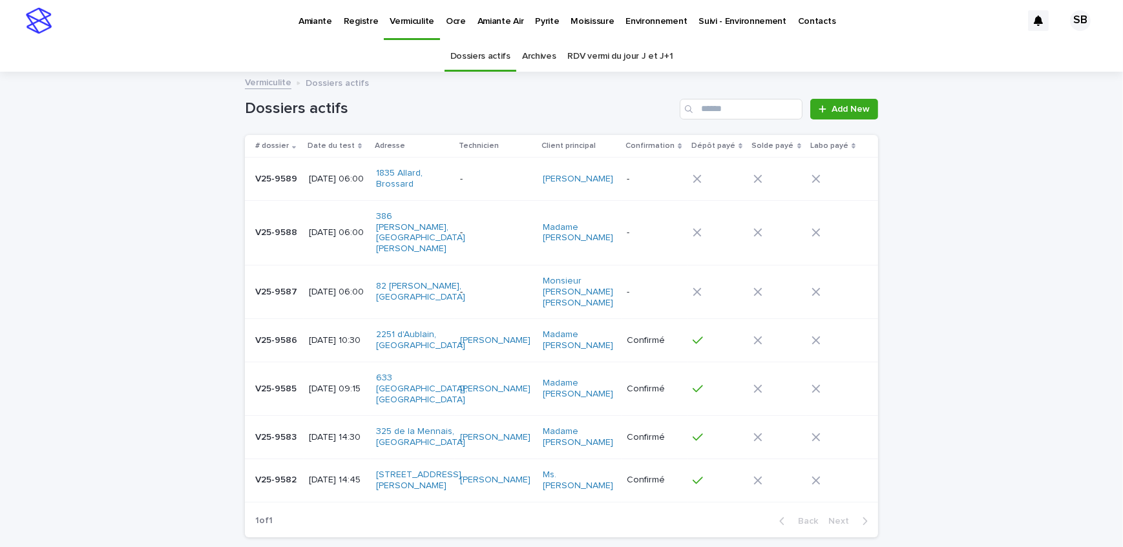
click at [98, 280] on div "Loading... Saving… Loading... Saving… Dossiers actifs Add New # dossier Date du…" at bounding box center [561, 342] width 1123 height 539
click at [198, 298] on div "Loading... Saving… Loading... Saving… Dossiers actifs Add New # dossier Date du…" at bounding box center [561, 342] width 1123 height 539
click at [535, 25] on p "Pyrite" at bounding box center [547, 13] width 24 height 27
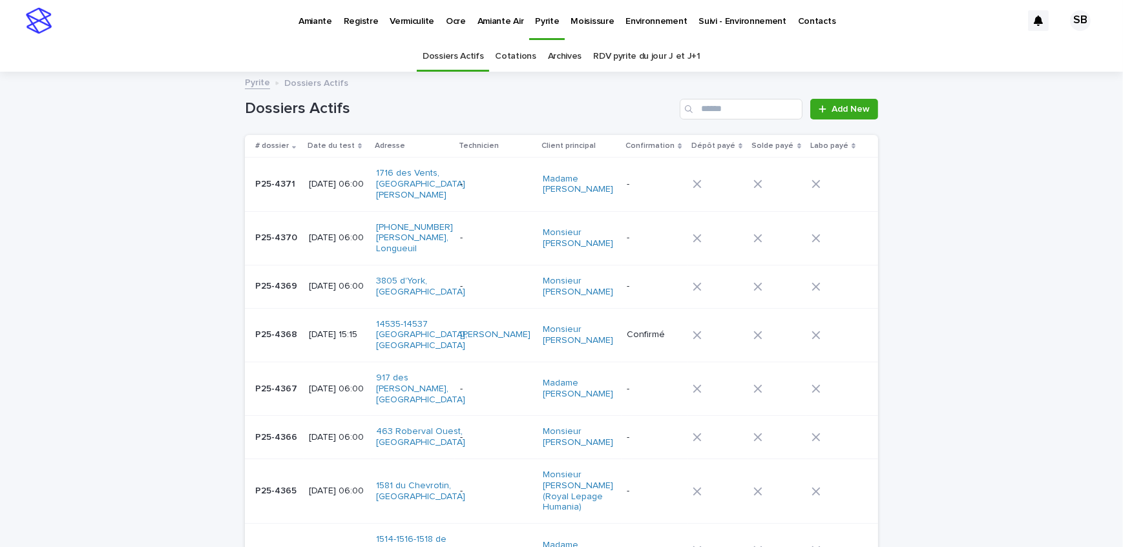
drag, startPoint x: 127, startPoint y: 265, endPoint x: 141, endPoint y: 265, distance: 14.2
drag, startPoint x: 138, startPoint y: 184, endPoint x: 160, endPoint y: 141, distance: 47.7
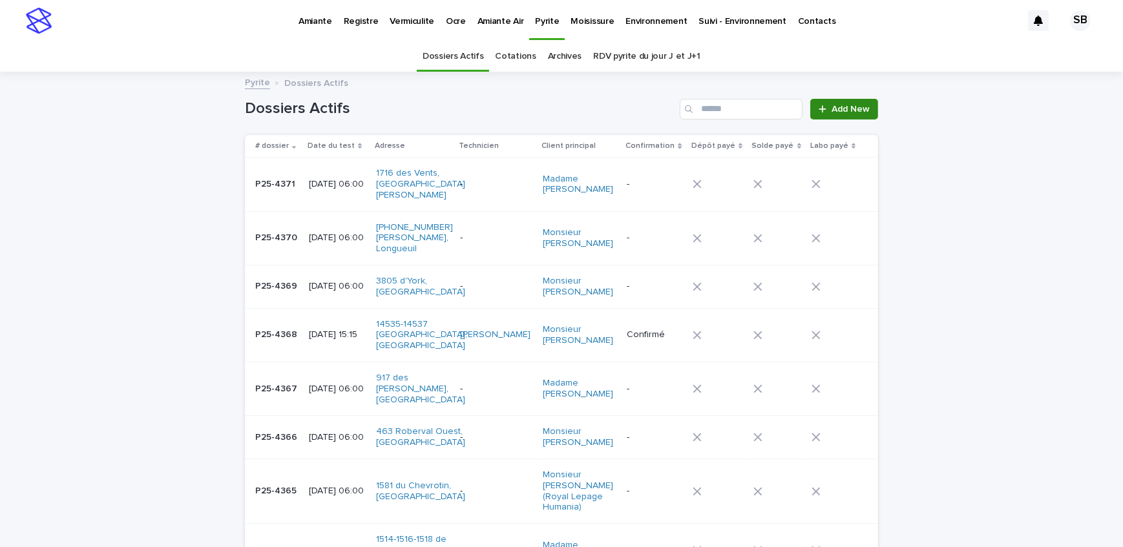
click at [854, 112] on span "Add New" at bounding box center [850, 109] width 38 height 9
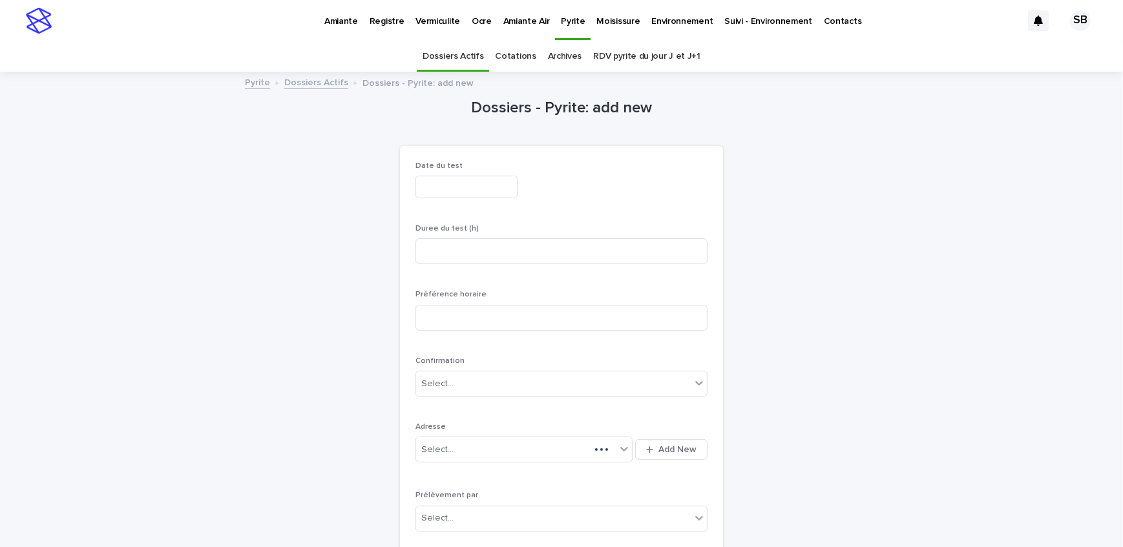
scroll to position [41, 0]
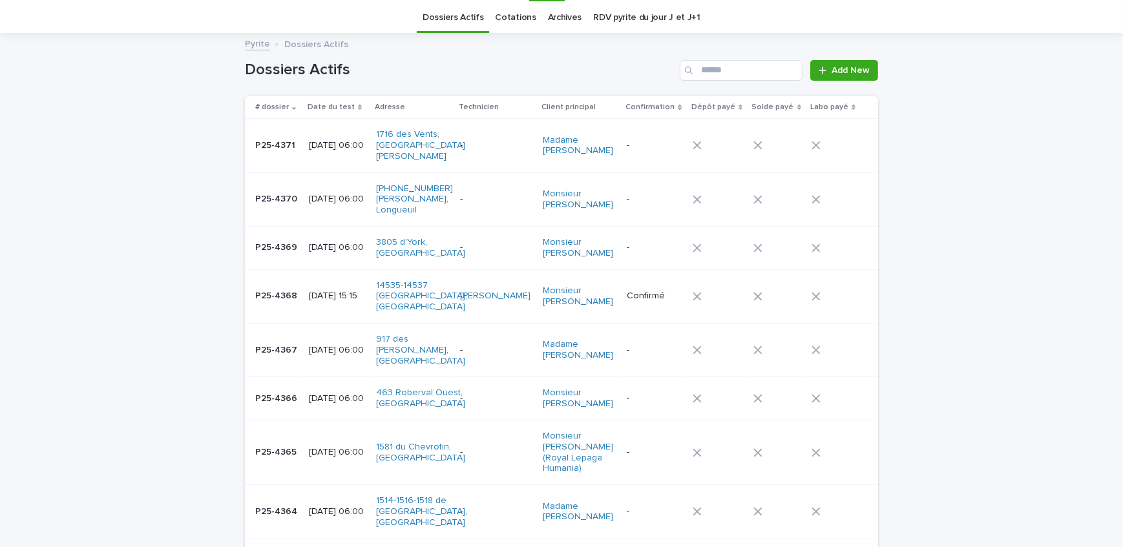
scroll to position [41, 0]
click at [292, 340] on p "P25-4367" at bounding box center [277, 347] width 45 height 14
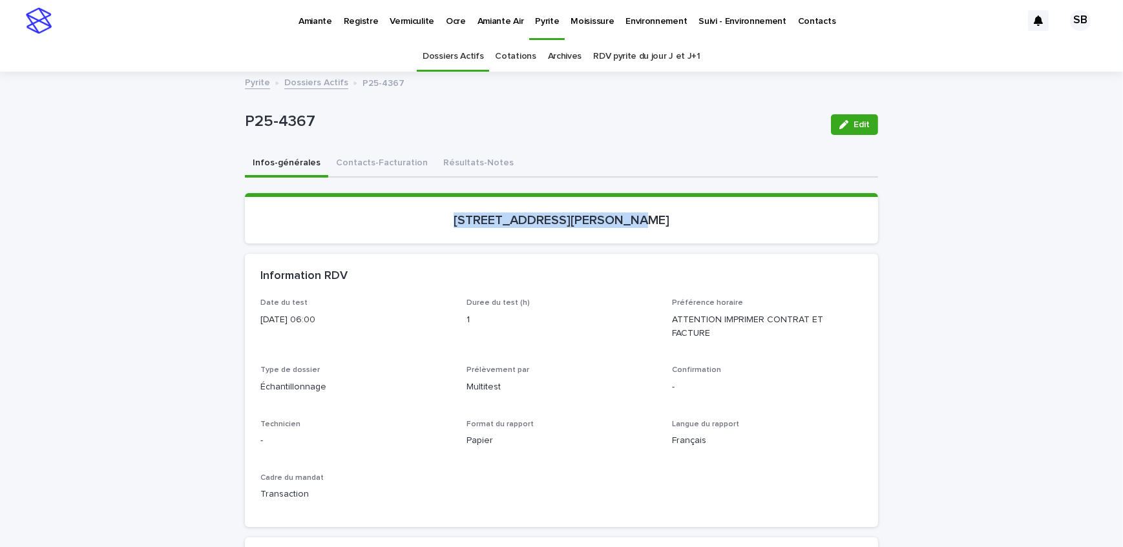
drag, startPoint x: 428, startPoint y: 224, endPoint x: 595, endPoint y: 234, distance: 168.2
click at [595, 234] on section "[STREET_ADDRESS][PERSON_NAME]" at bounding box center [561, 218] width 633 height 50
copy p "[STREET_ADDRESS][PERSON_NAME]"
drag, startPoint x: 309, startPoint y: 129, endPoint x: 233, endPoint y: 136, distance: 77.2
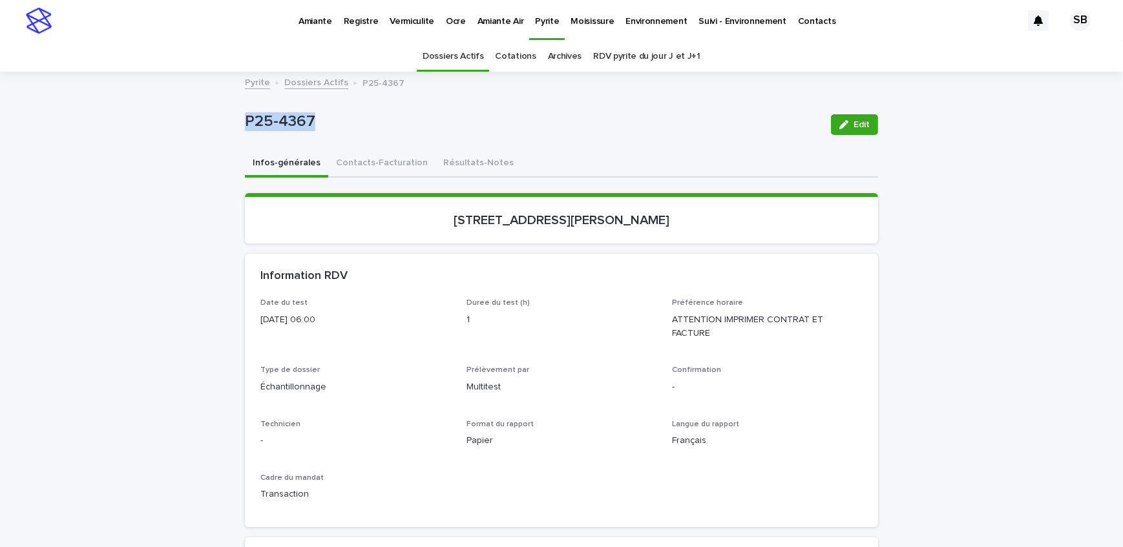
copy p "P25-4367"
click at [386, 167] on button "Contacts-Facturation" at bounding box center [381, 163] width 107 height 27
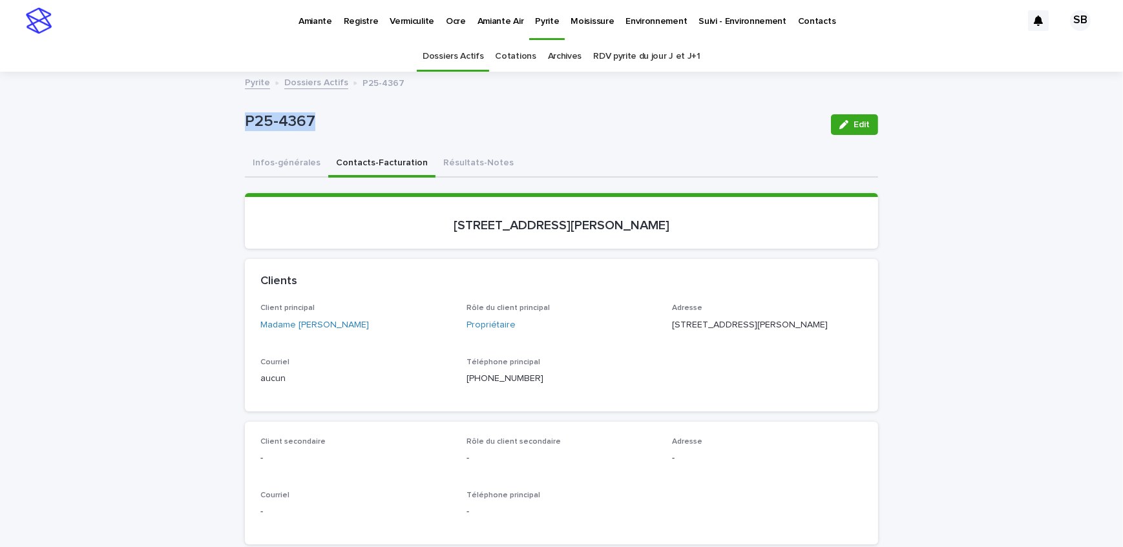
drag, startPoint x: 375, startPoint y: 331, endPoint x: 295, endPoint y: 341, distance: 80.8
click at [295, 341] on div "Client principal Madame [PERSON_NAME]" at bounding box center [355, 323] width 191 height 38
drag, startPoint x: 777, startPoint y: 322, endPoint x: 664, endPoint y: 321, distance: 113.0
click at [664, 321] on div "Client principal Madame [PERSON_NAME] Rôle du client principal Propriétaire Adr…" at bounding box center [561, 350] width 602 height 92
copy p "[STREET_ADDRESS][PERSON_NAME]"
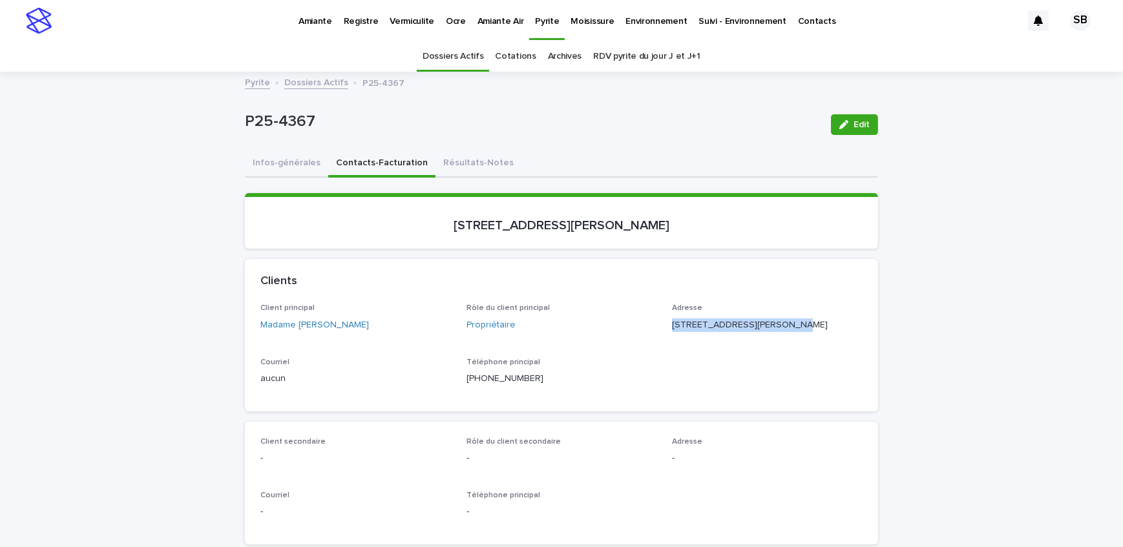
drag, startPoint x: 732, startPoint y: 336, endPoint x: 39, endPoint y: 339, distance: 693.0
click at [672, 332] on p "[STREET_ADDRESS][PERSON_NAME]" at bounding box center [767, 325] width 191 height 14
copy p "Boucherville QC"
drag, startPoint x: 777, startPoint y: 340, endPoint x: 736, endPoint y: 349, distance: 41.8
click at [736, 342] on div "Adresse [STREET_ADDRESS][PERSON_NAME]" at bounding box center [767, 323] width 191 height 38
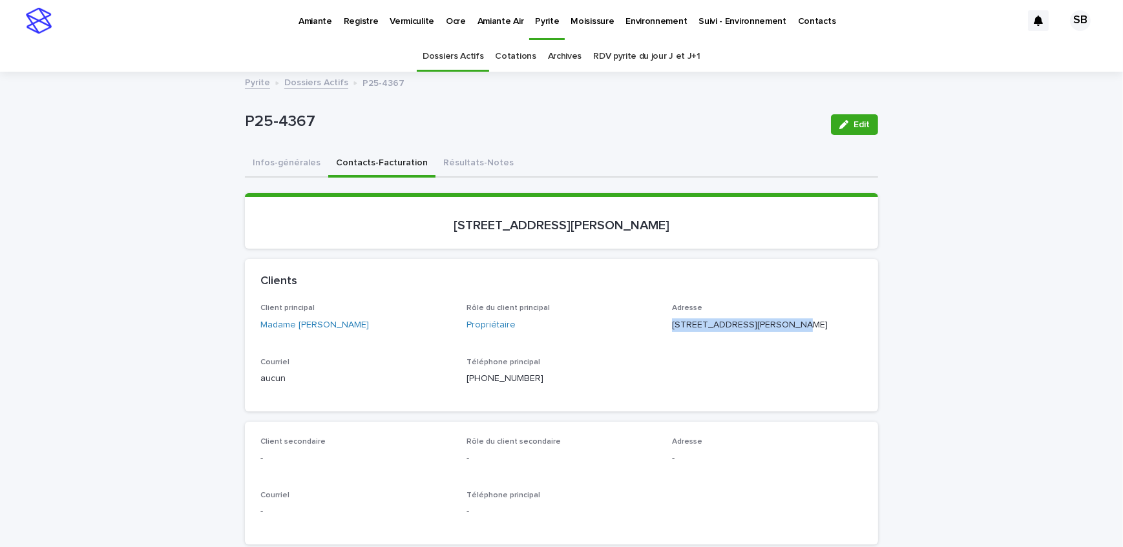
copy p "J4B 3R5"
click at [324, 32] on link "Amiante" at bounding box center [315, 20] width 45 height 40
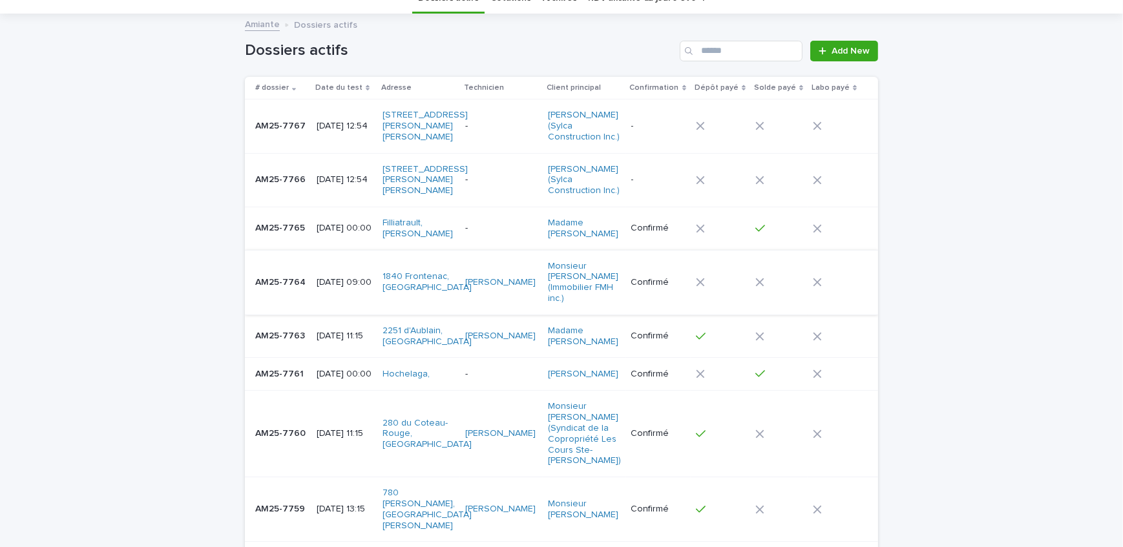
scroll to position [176, 0]
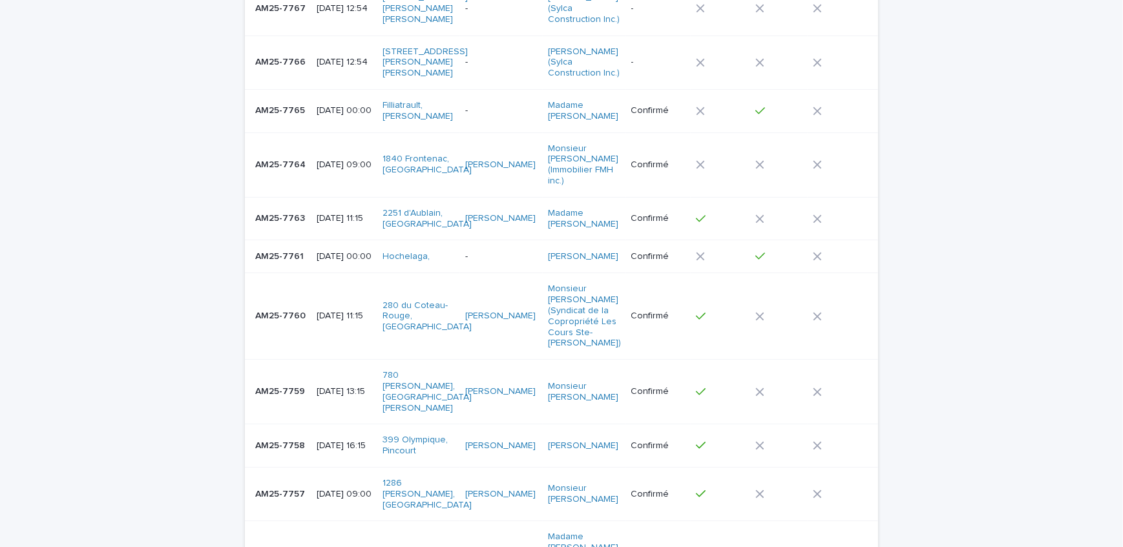
click at [286, 171] on p "AM25-7764" at bounding box center [281, 164] width 53 height 14
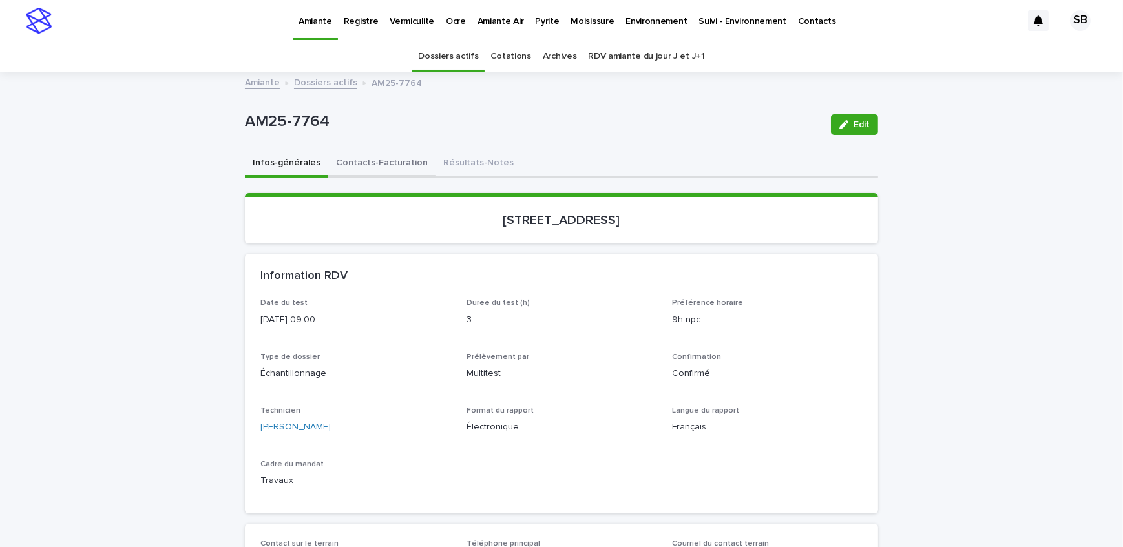
click at [360, 168] on button "Contacts-Facturation" at bounding box center [381, 163] width 107 height 27
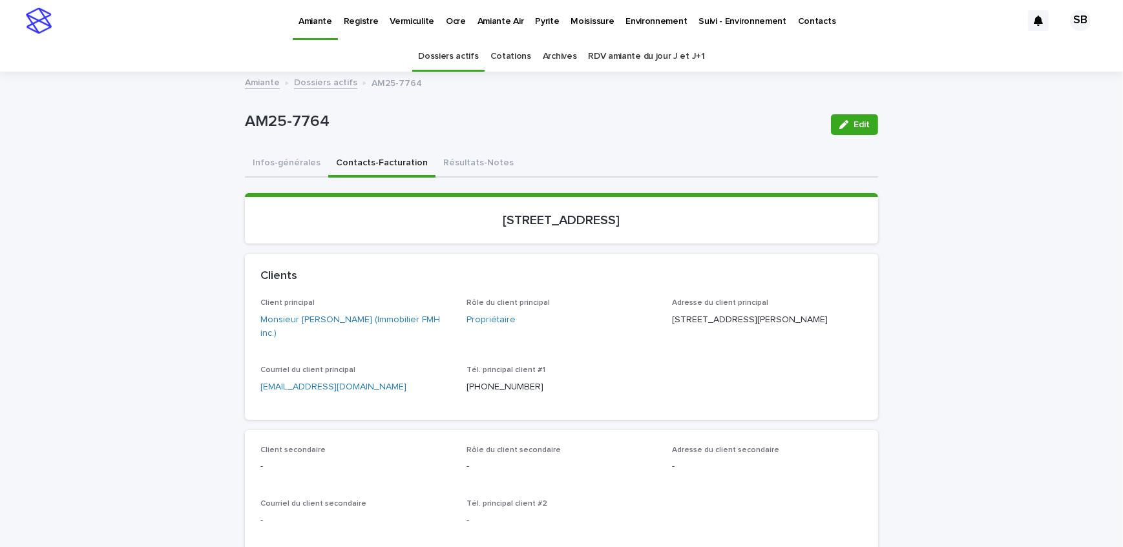
click at [538, 23] on p "Pyrite" at bounding box center [547, 13] width 24 height 27
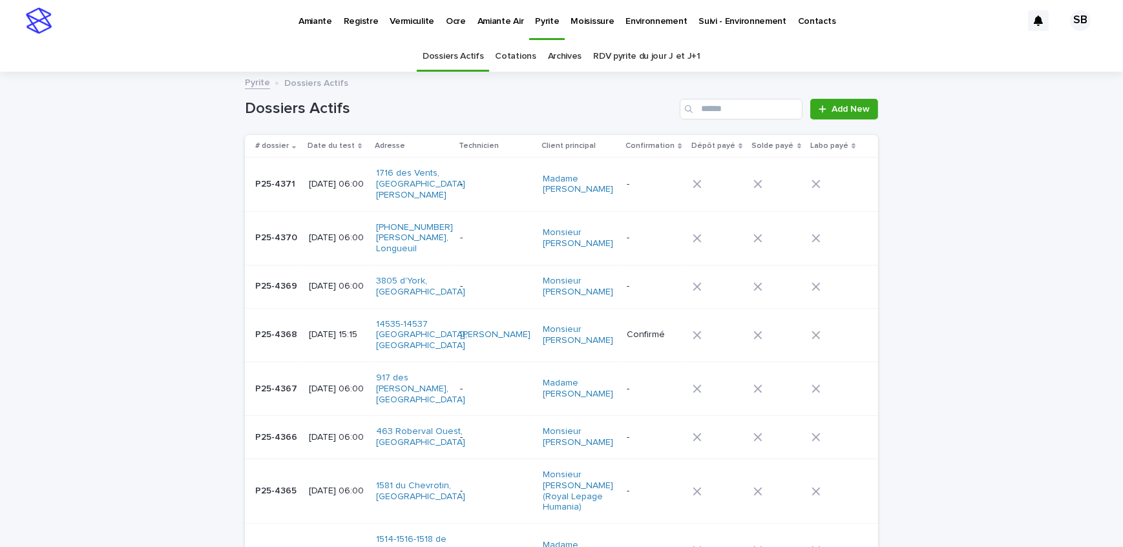
click at [292, 384] on td "P25-4367 P25-4367" at bounding box center [274, 389] width 59 height 54
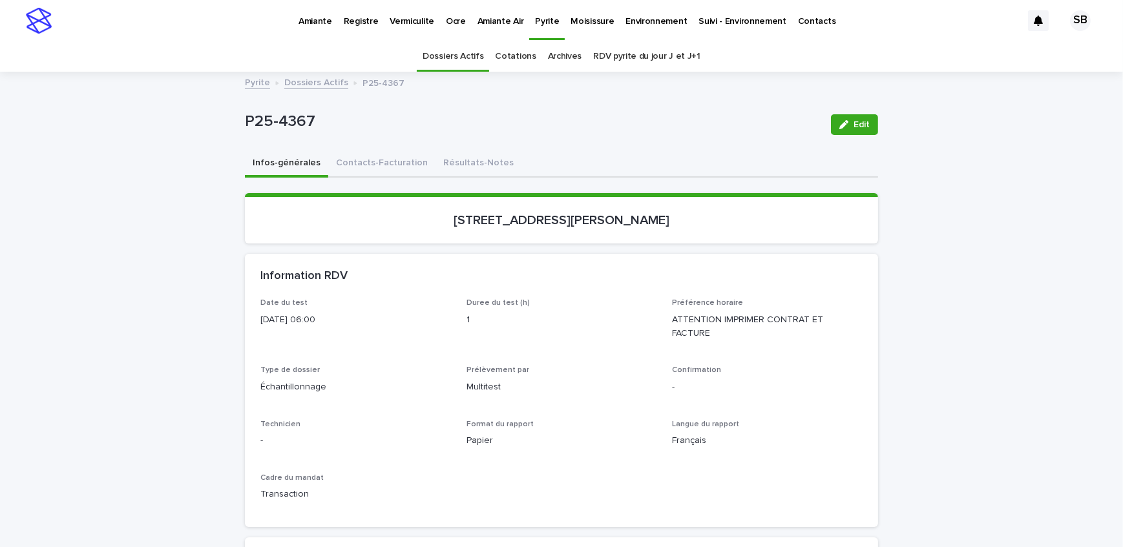
scroll to position [41, 0]
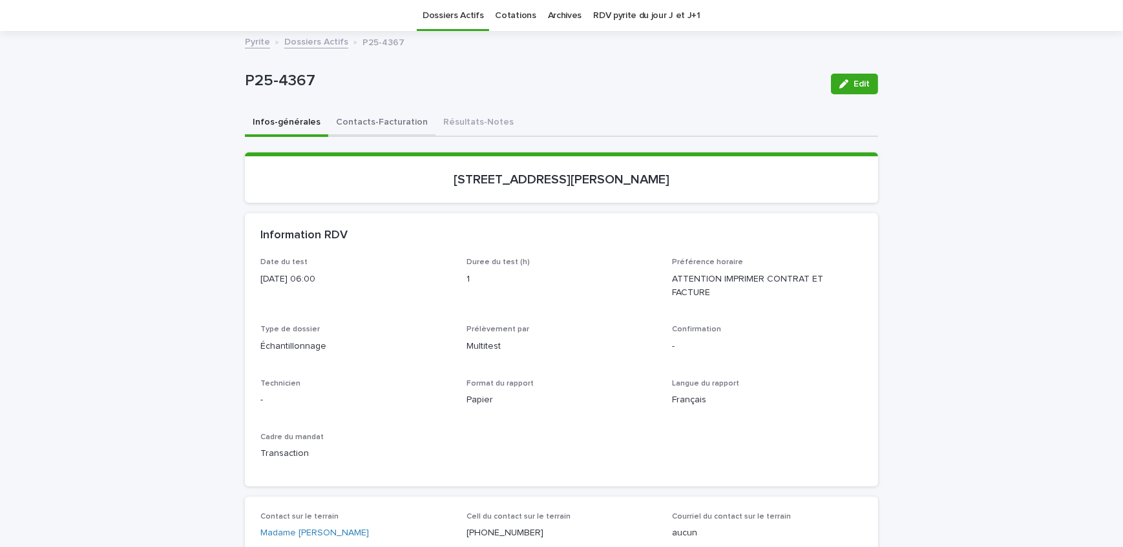
click at [395, 120] on button "Contacts-Facturation" at bounding box center [381, 123] width 107 height 27
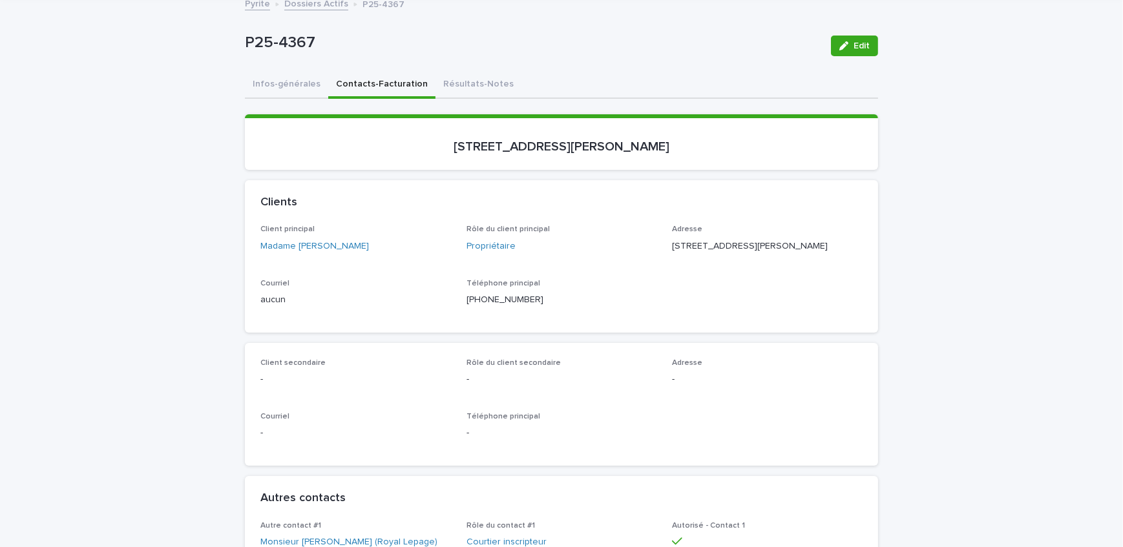
scroll to position [99, 0]
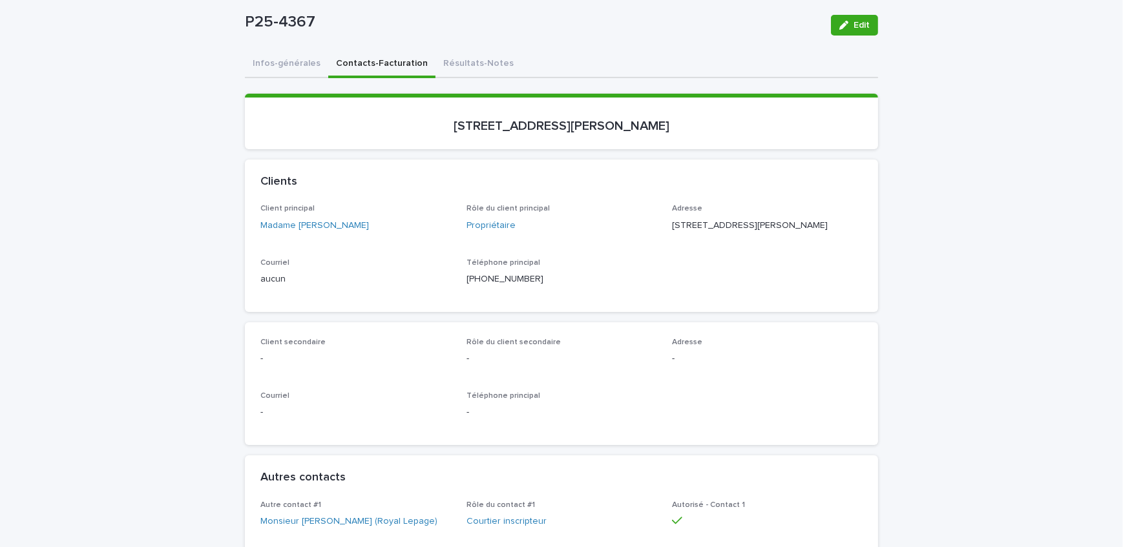
drag, startPoint x: 600, startPoint y: 142, endPoint x: 316, endPoint y: 158, distance: 284.0
click at [733, 130] on p "[STREET_ADDRESS][PERSON_NAME]" at bounding box center [561, 126] width 602 height 16
drag, startPoint x: 695, startPoint y: 119, endPoint x: 415, endPoint y: 121, distance: 279.7
click at [415, 121] on p "[STREET_ADDRESS][PERSON_NAME]" at bounding box center [561, 126] width 602 height 16
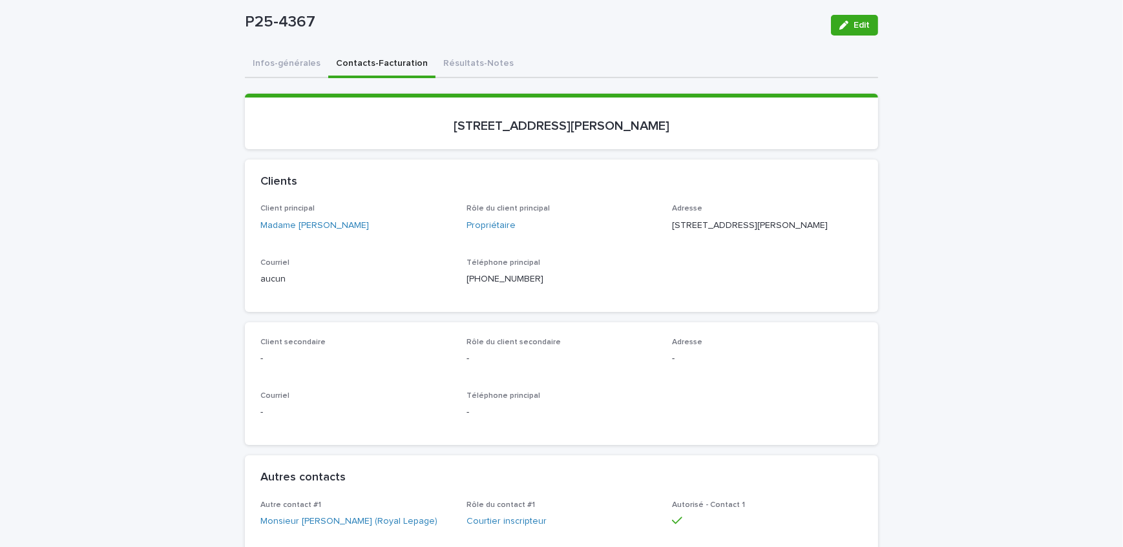
copy p "[STREET_ADDRESS][PERSON_NAME]"
drag, startPoint x: 318, startPoint y: 34, endPoint x: 244, endPoint y: 37, distance: 73.7
click at [245, 37] on div "P25-4367 Edit" at bounding box center [561, 25] width 633 height 52
copy p "P25-4367"
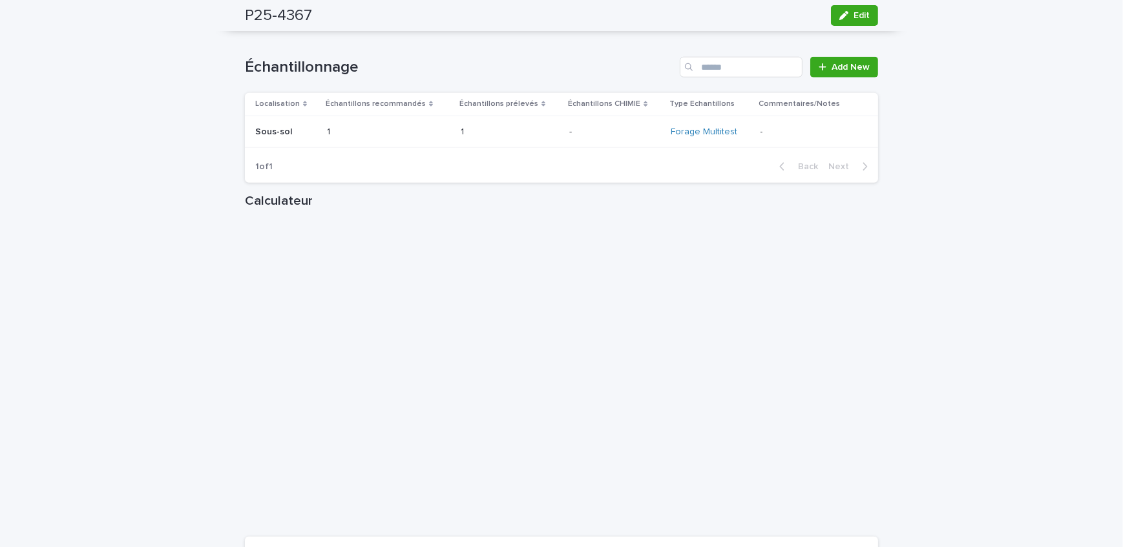
scroll to position [1568, 0]
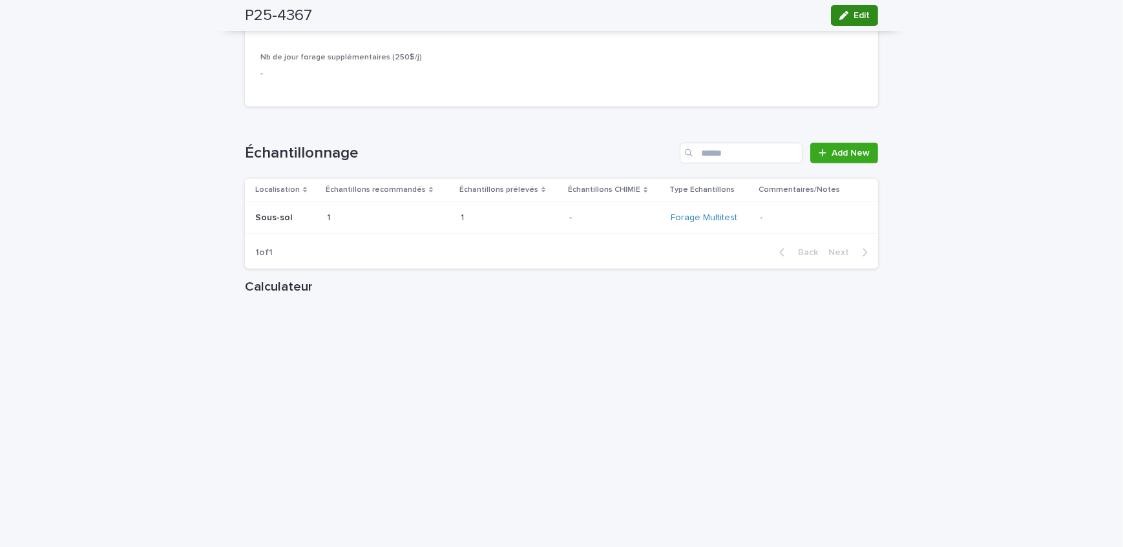
click at [853, 16] on span "Edit" at bounding box center [861, 15] width 16 height 9
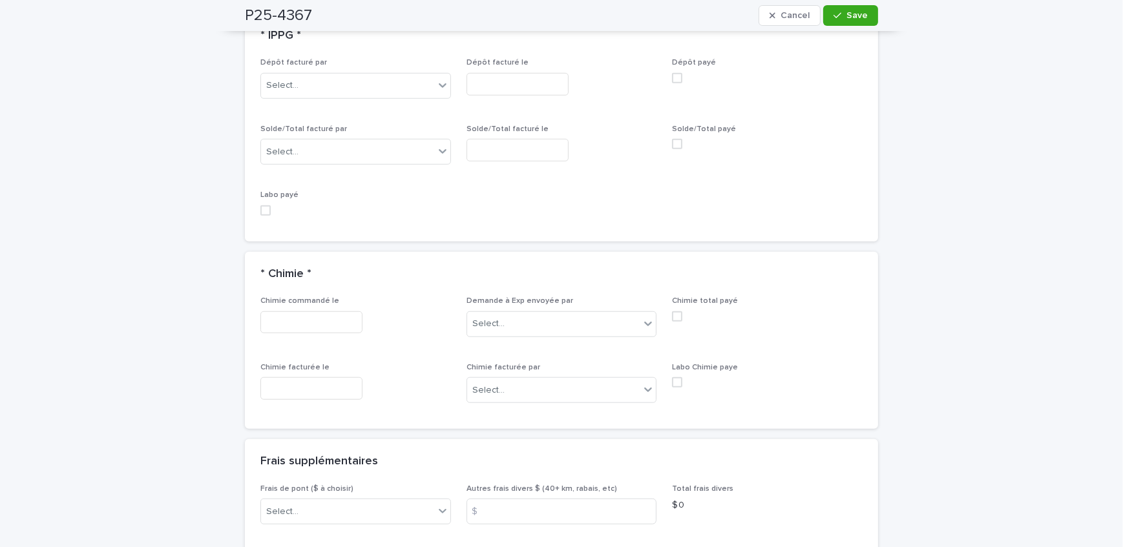
scroll to position [1305, 0]
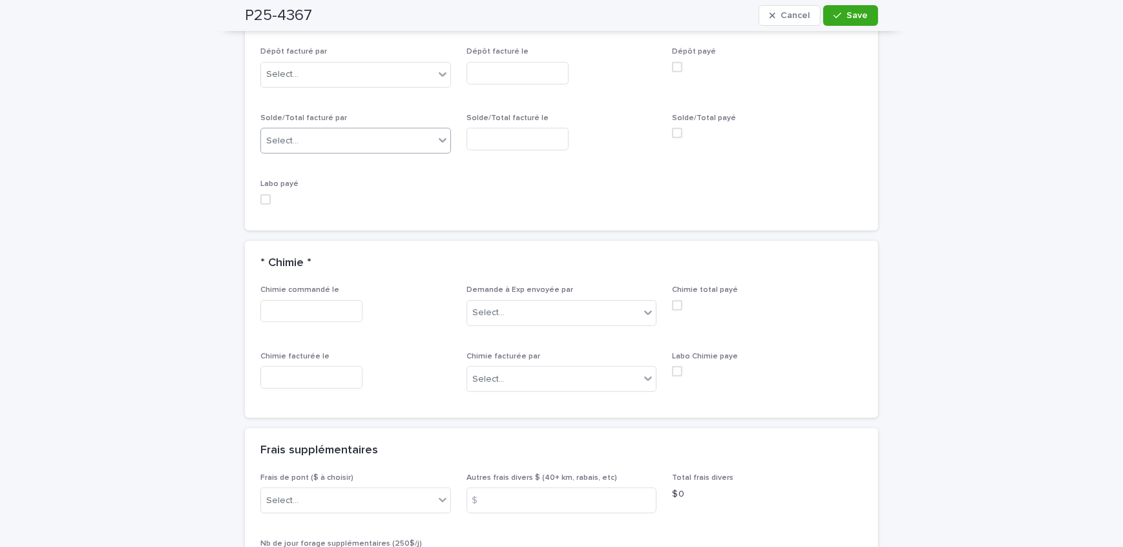
click at [291, 137] on div "Select..." at bounding box center [282, 141] width 32 height 14
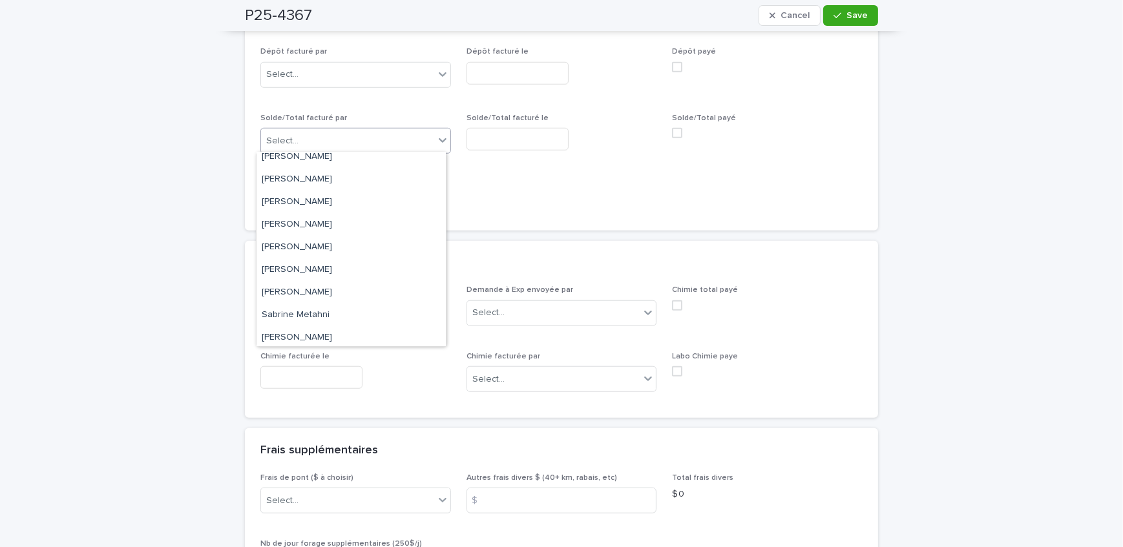
scroll to position [117, 0]
click at [333, 285] on div "[PERSON_NAME]" at bounding box center [350, 295] width 189 height 23
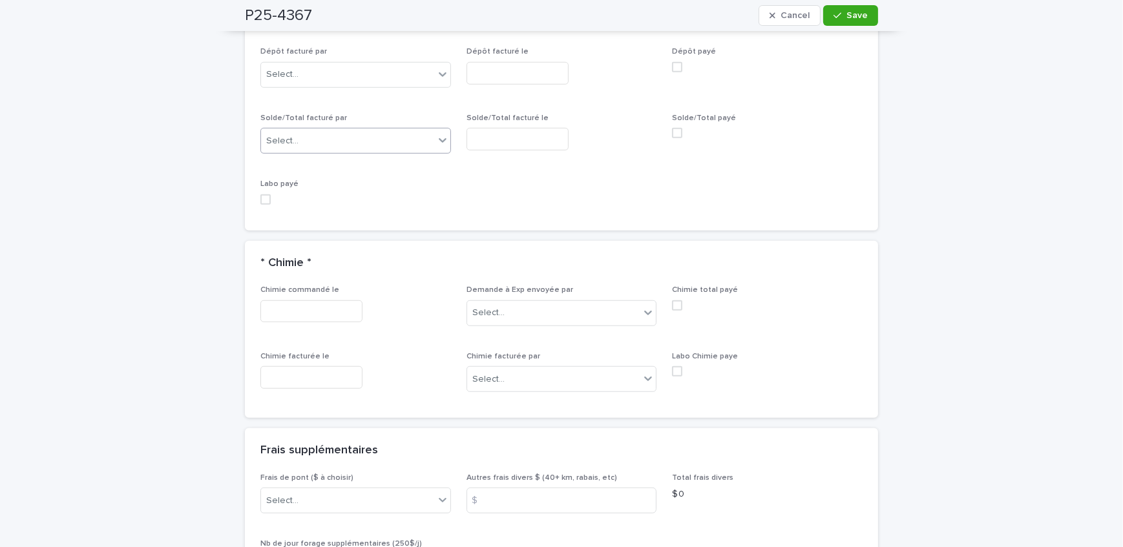
click at [541, 141] on input "text" at bounding box center [517, 139] width 102 height 23
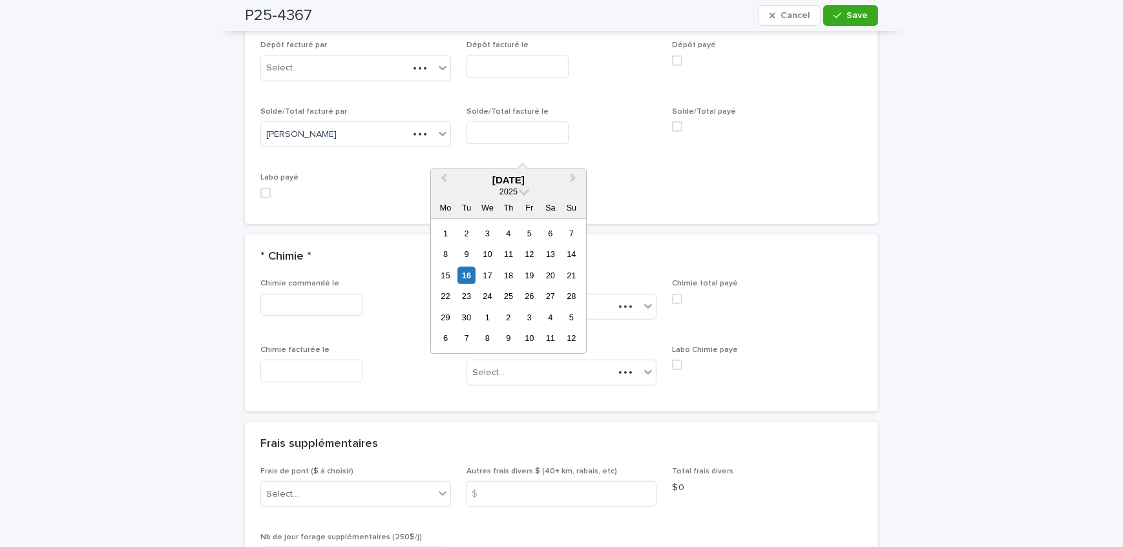
click at [470, 265] on div "15 16 17 18 19 20 21" at bounding box center [508, 275] width 147 height 21
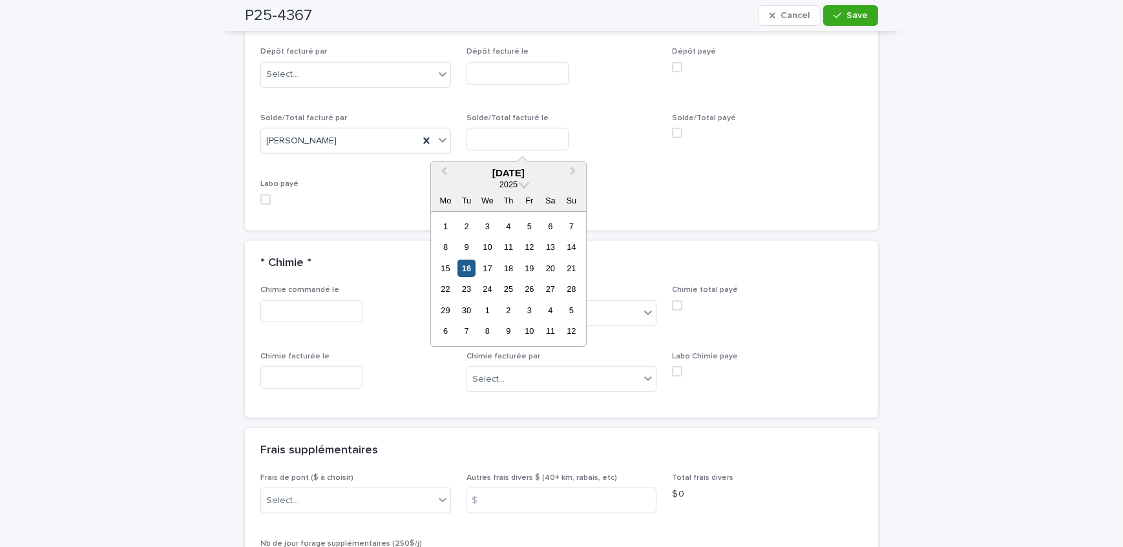
click at [465, 274] on div "16" at bounding box center [465, 268] width 17 height 17
type input "**********"
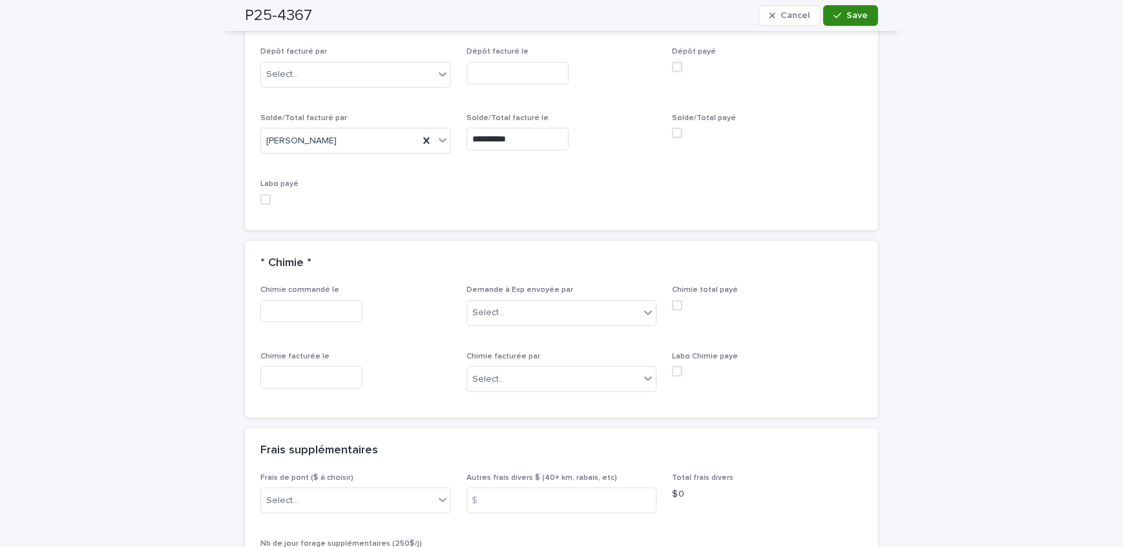
click at [852, 20] on button "Save" at bounding box center [850, 15] width 55 height 21
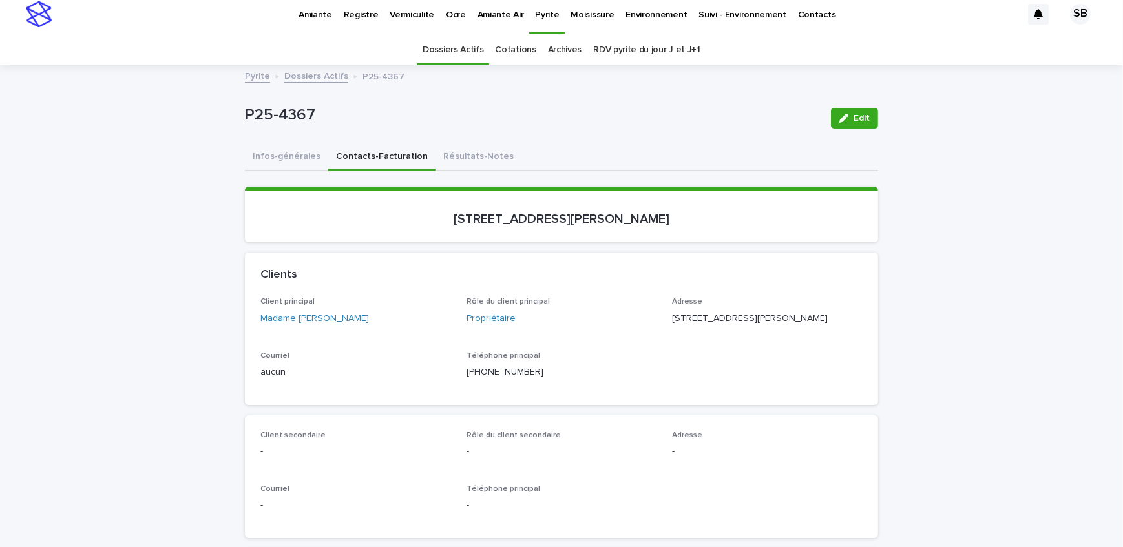
scroll to position [0, 0]
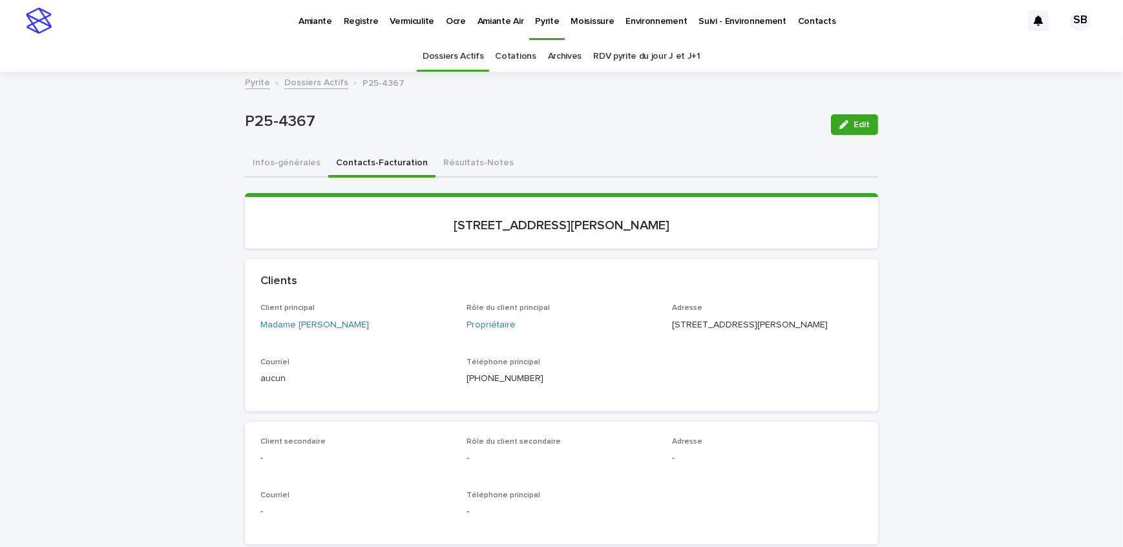
click at [265, 19] on div "Amiante Registre Vermiculite Ocre Amiante Air Pyrite Moisissure Environnement S…" at bounding box center [539, 20] width 963 height 41
click at [311, 21] on p "Amiante" at bounding box center [315, 13] width 34 height 27
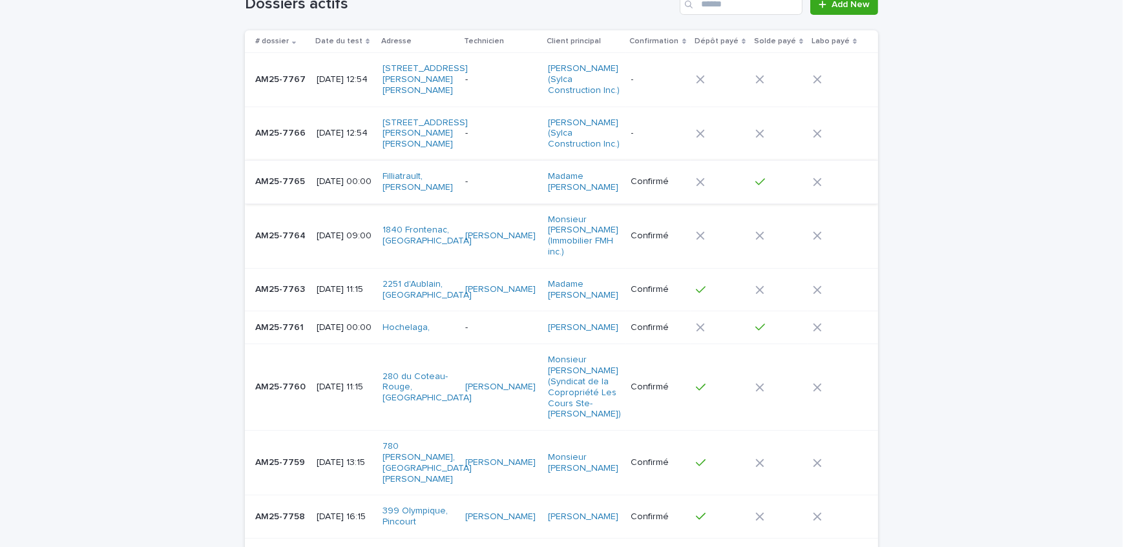
scroll to position [117, 0]
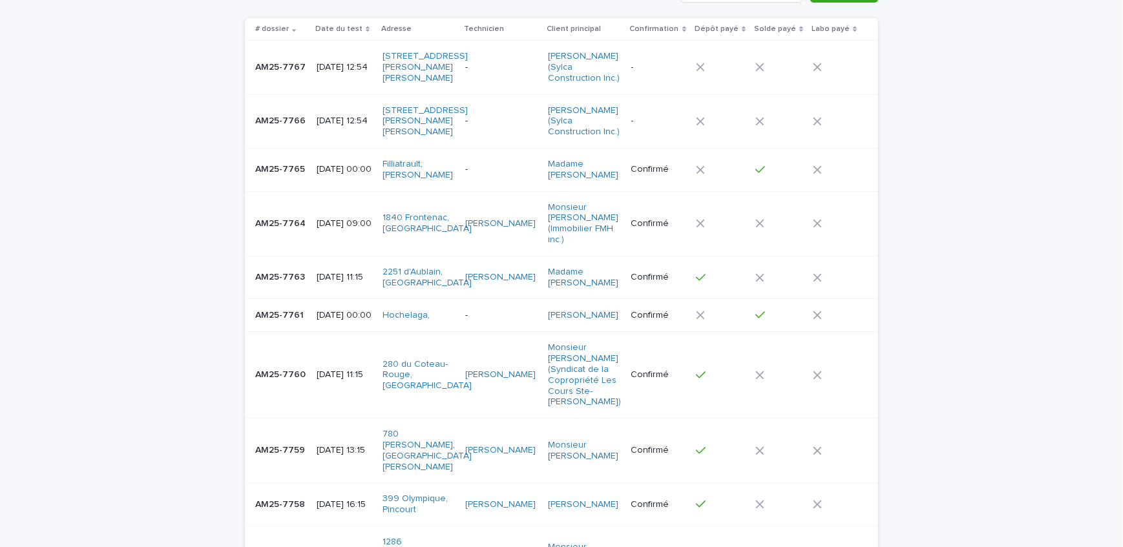
click at [260, 288] on div "AM25-7763 AM25-7763" at bounding box center [280, 277] width 51 height 21
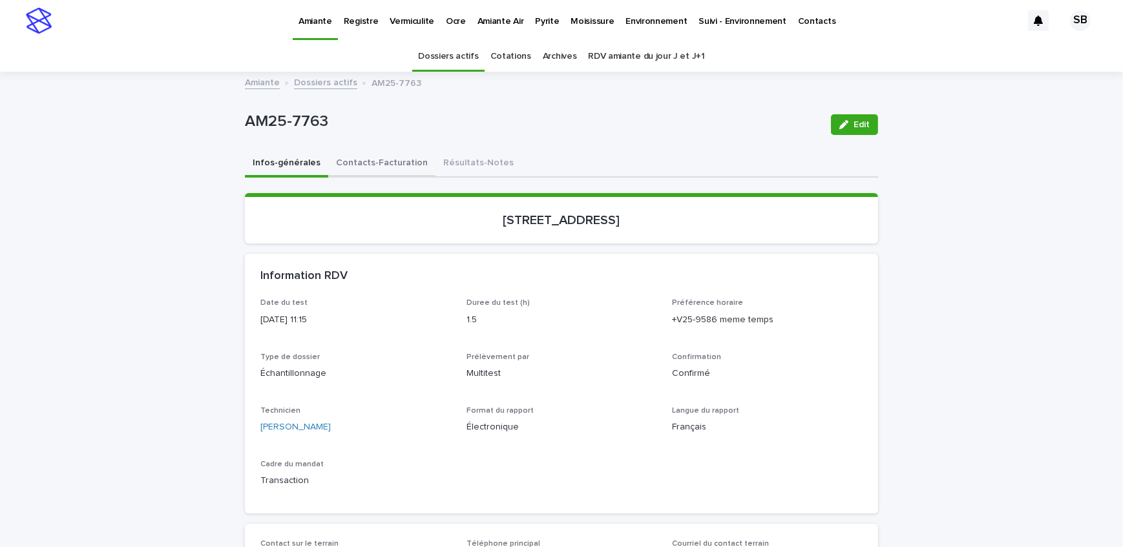
click at [394, 162] on button "Contacts-Facturation" at bounding box center [381, 163] width 107 height 27
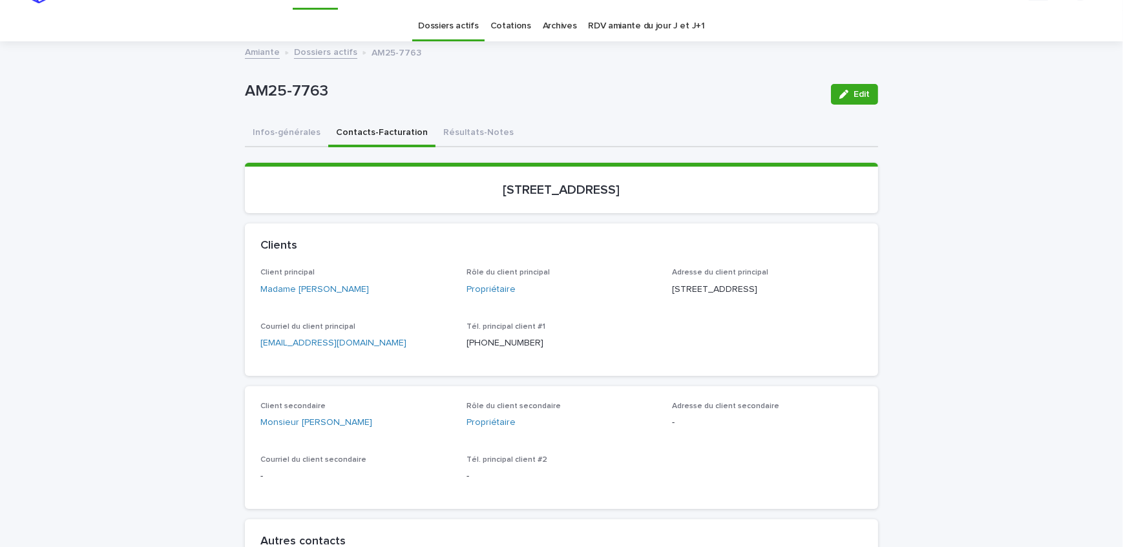
scroll to position [58, 0]
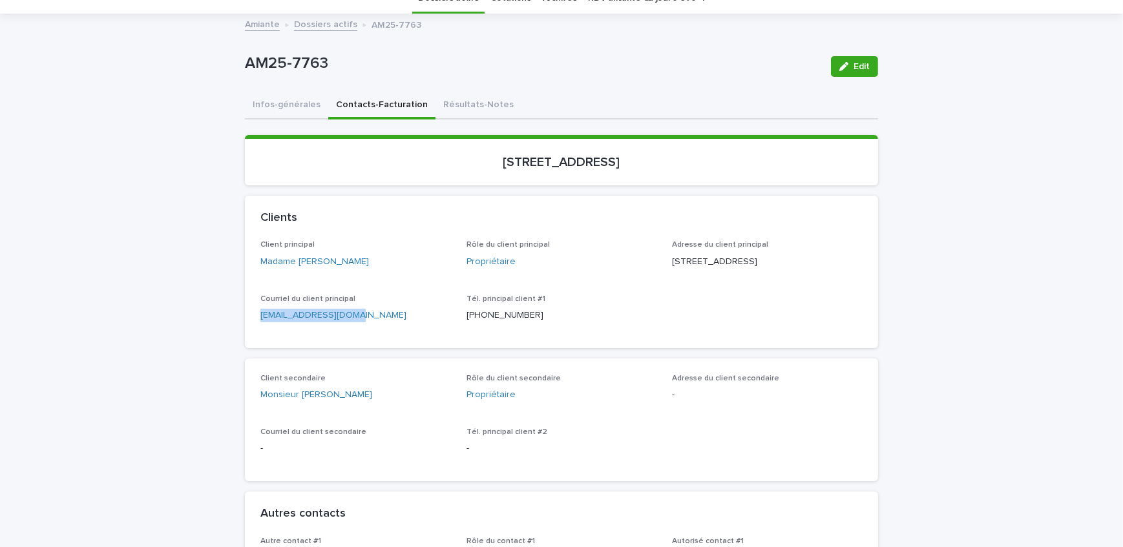
drag, startPoint x: 375, startPoint y: 343, endPoint x: 212, endPoint y: 336, distance: 162.9
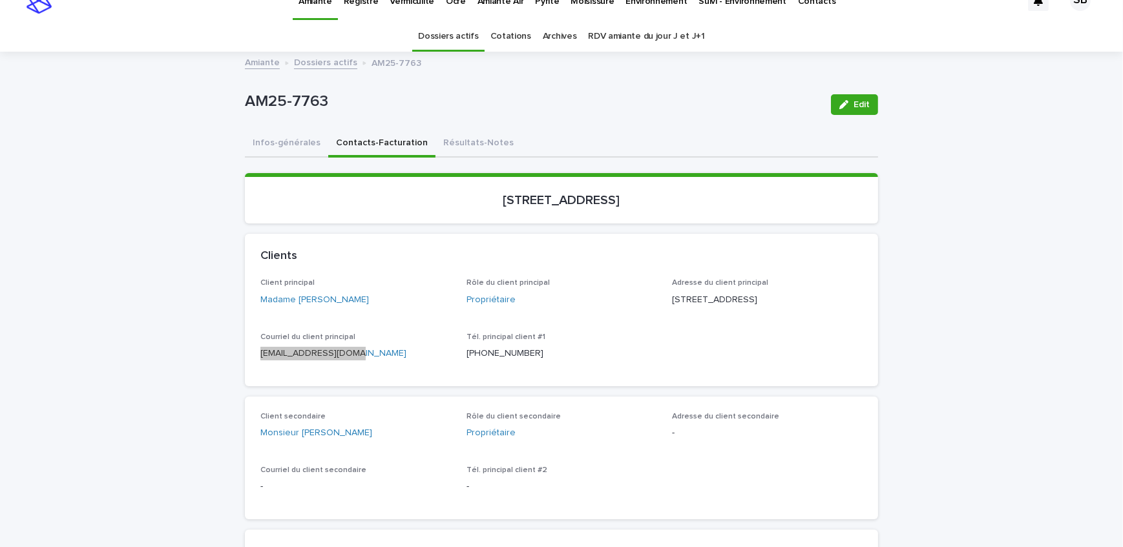
scroll to position [0, 0]
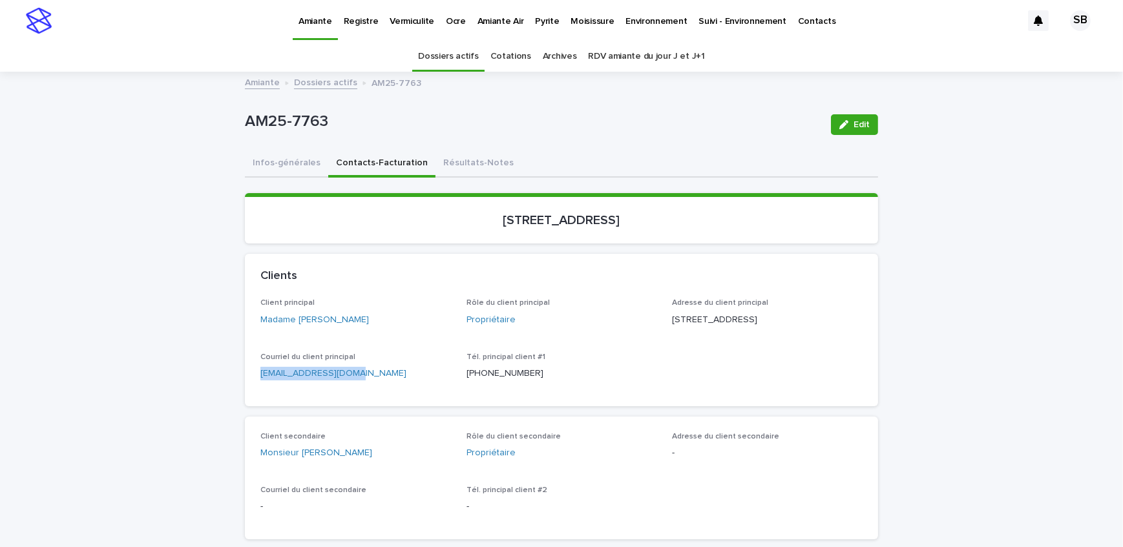
click at [392, 21] on p "Vermiculite" at bounding box center [411, 13] width 45 height 27
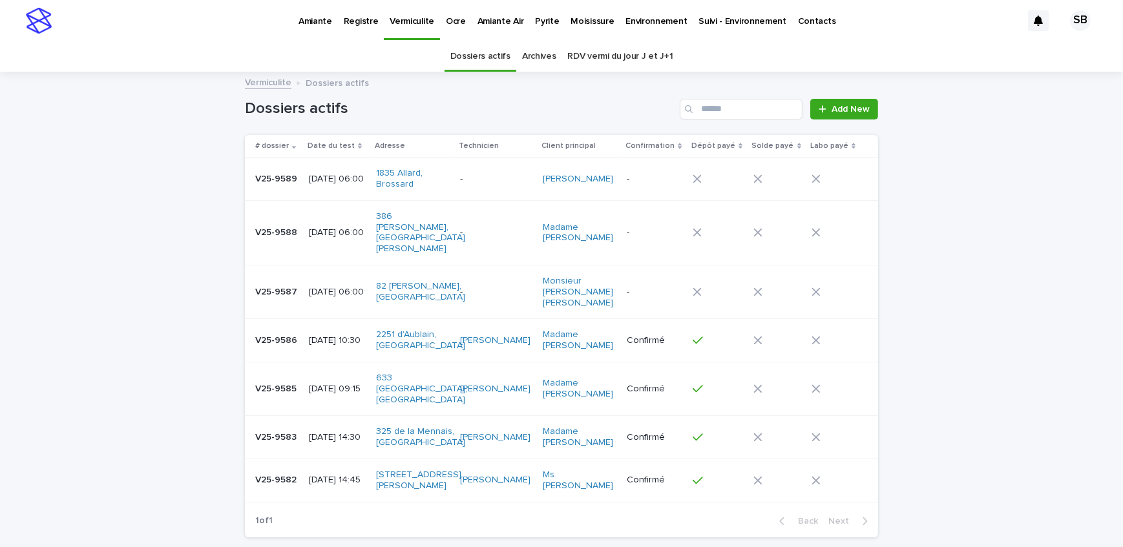
click at [127, 213] on div "Loading... Saving… Loading... Saving… Dossiers actifs Add New # dossier Date du…" at bounding box center [561, 342] width 1123 height 539
click at [543, 23] on p "Pyrite" at bounding box center [547, 13] width 24 height 27
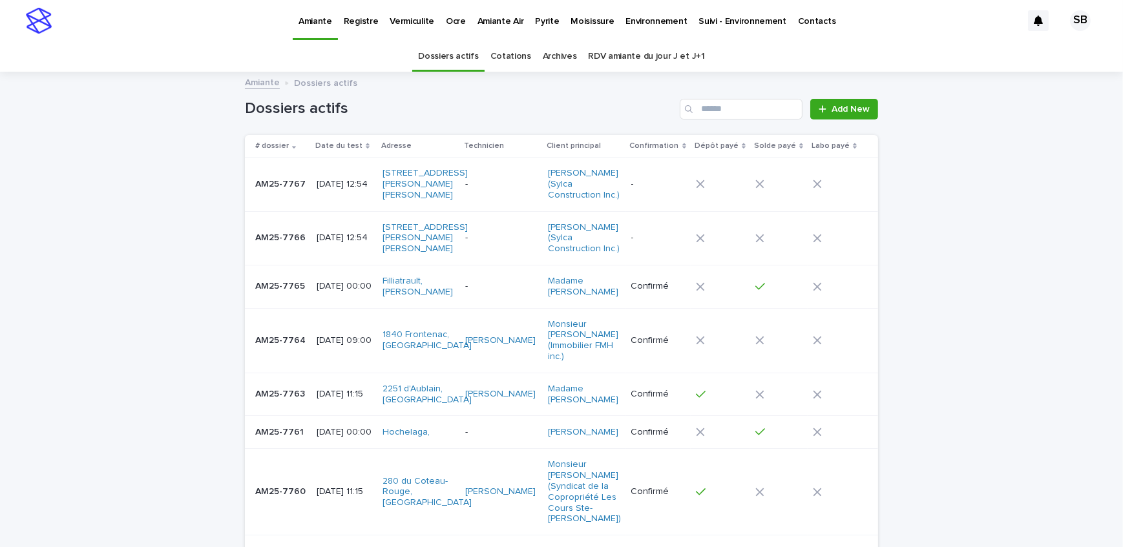
click at [284, 400] on p "AM25-7763" at bounding box center [281, 393] width 52 height 14
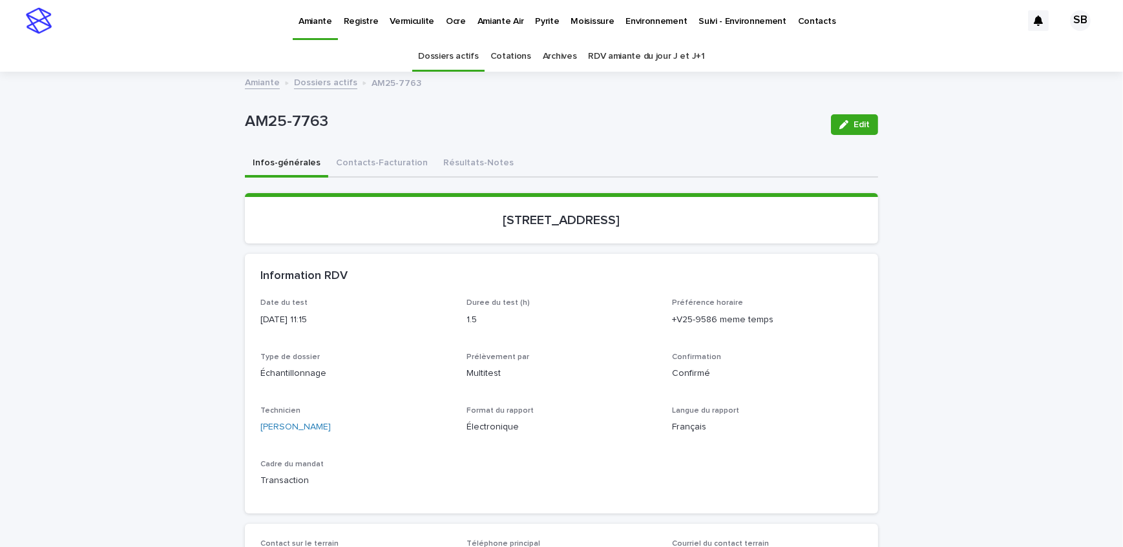
scroll to position [41, 0]
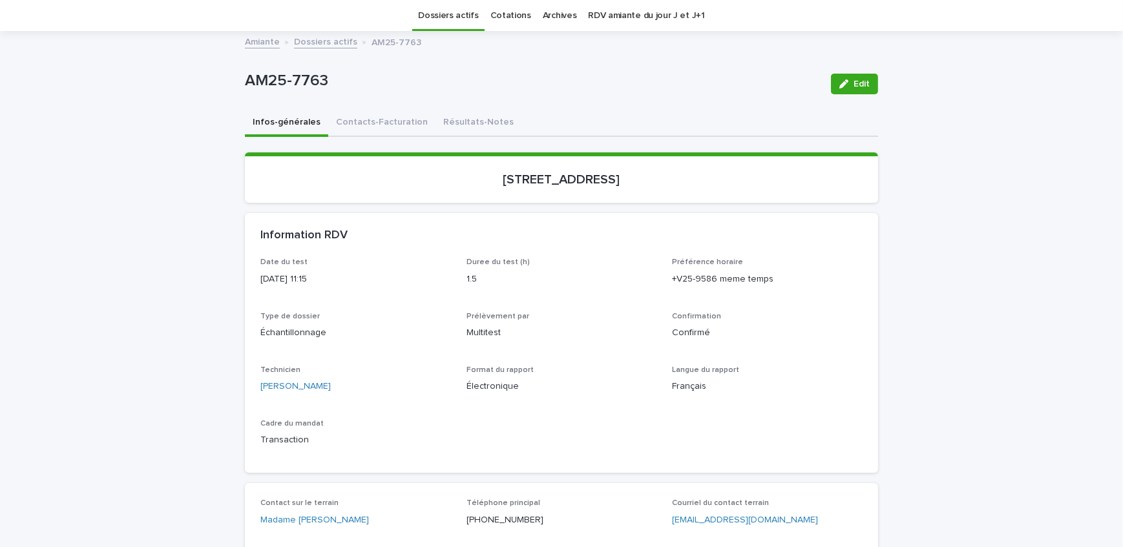
click at [329, 42] on link "Dossiers actifs" at bounding box center [325, 41] width 63 height 15
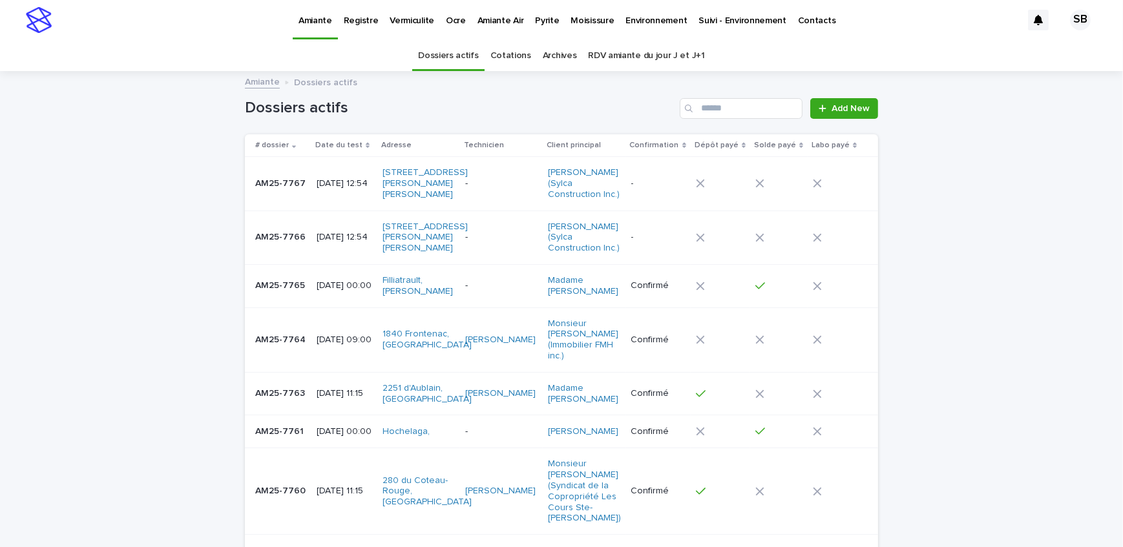
scroll to position [41, 0]
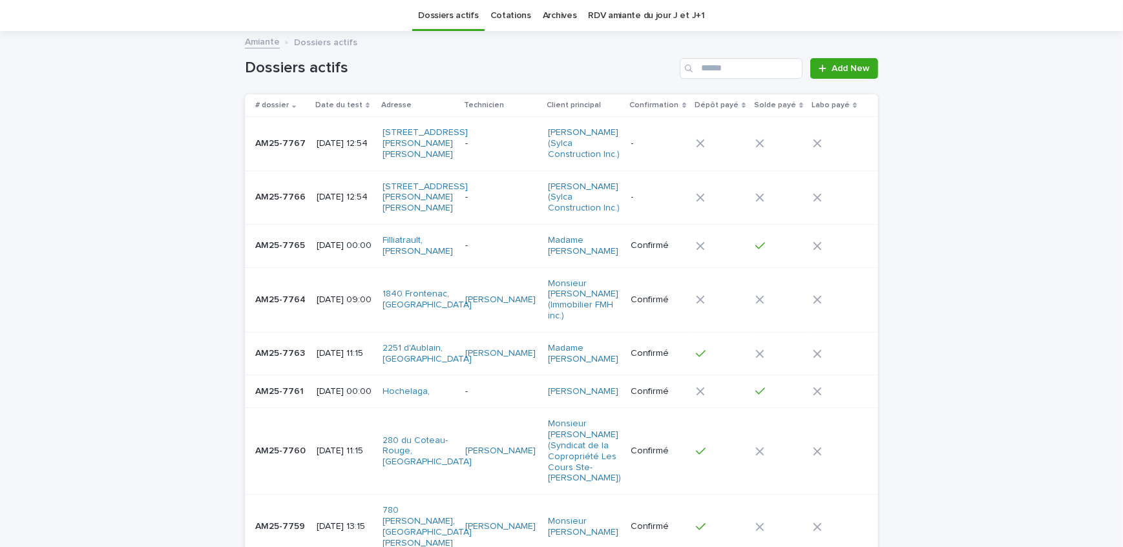
click at [289, 305] on p "AM25-7764" at bounding box center [281, 299] width 53 height 14
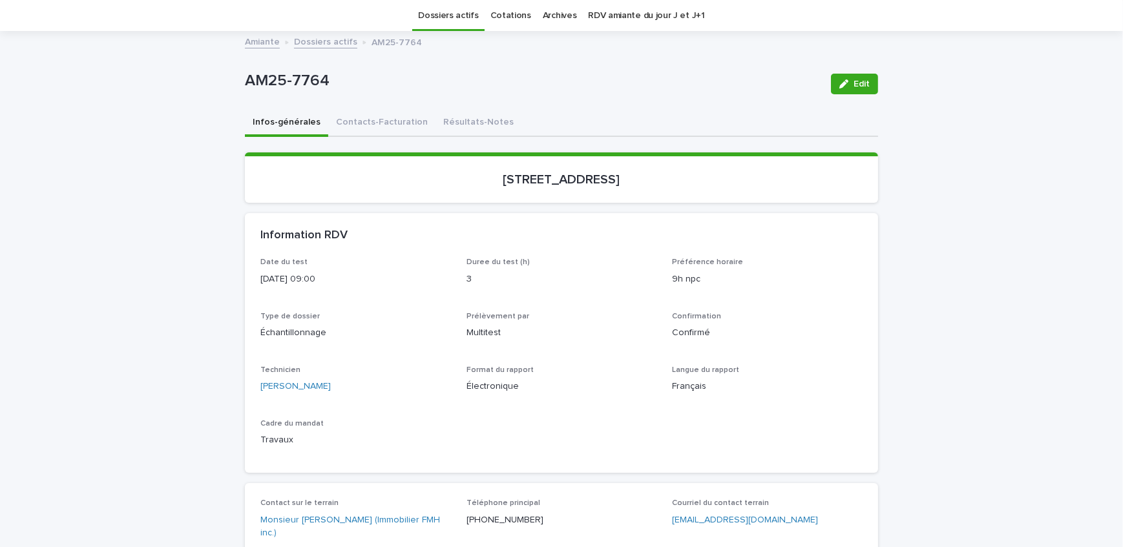
drag, startPoint x: 457, startPoint y: 188, endPoint x: 585, endPoint y: 187, distance: 127.2
click at [585, 187] on section "[STREET_ADDRESS]" at bounding box center [561, 177] width 633 height 50
copy p "[STREET_ADDRESS]"
drag, startPoint x: 331, startPoint y: 81, endPoint x: 234, endPoint y: 90, distance: 96.7
click at [238, 90] on div "Loading... Saving… Loading... Saving… AM25-7764 Edit AM25-7764 Edit Sorry, ther…" at bounding box center [561, 519] width 646 height 974
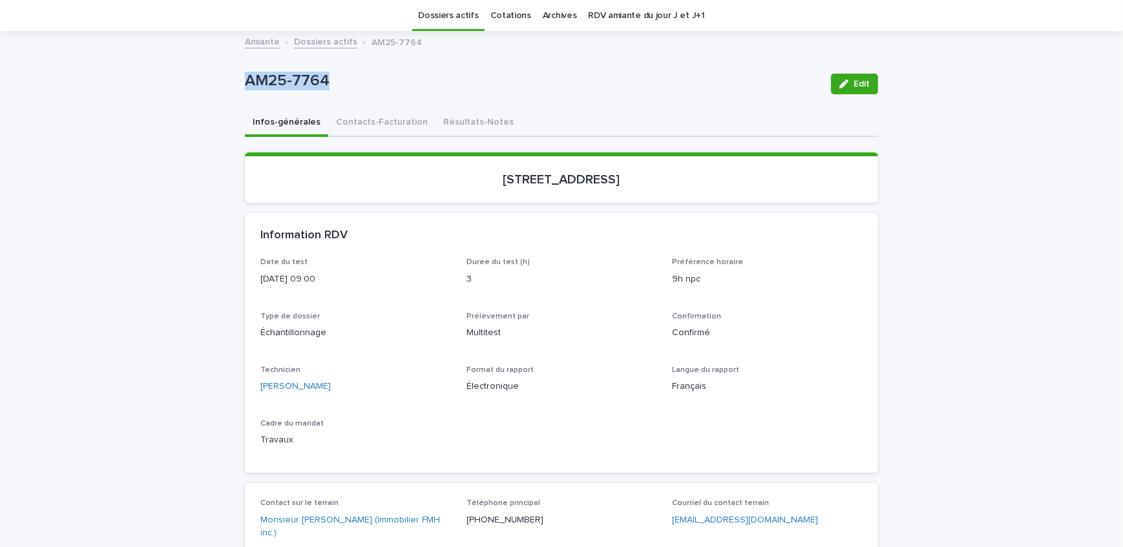
copy p "AM25-7764"
click at [369, 125] on button "Contacts-Facturation" at bounding box center [381, 123] width 107 height 27
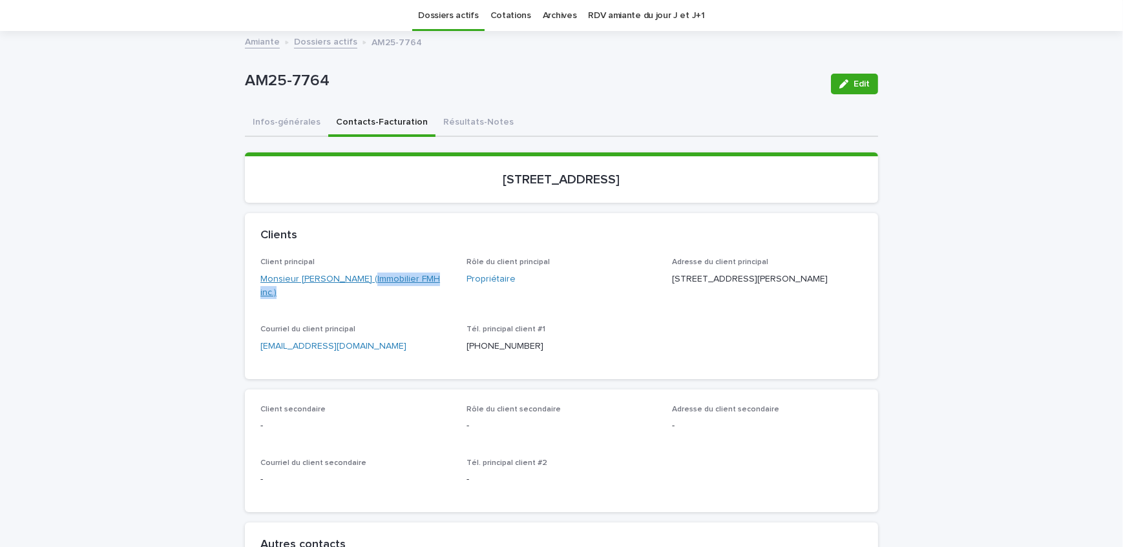
drag, startPoint x: 445, startPoint y: 280, endPoint x: 355, endPoint y: 284, distance: 89.8
click at [355, 284] on div "Monsieur [PERSON_NAME] (Immobilier FMH inc.)" at bounding box center [355, 286] width 191 height 27
copy link "Immobilier FMH inc.)"
drag, startPoint x: 290, startPoint y: 284, endPoint x: 351, endPoint y: 296, distance: 61.9
click at [351, 296] on div "Client principal Monsieur [PERSON_NAME] (Immobilier FMH inc.) Rôle du client pr…" at bounding box center [561, 318] width 633 height 121
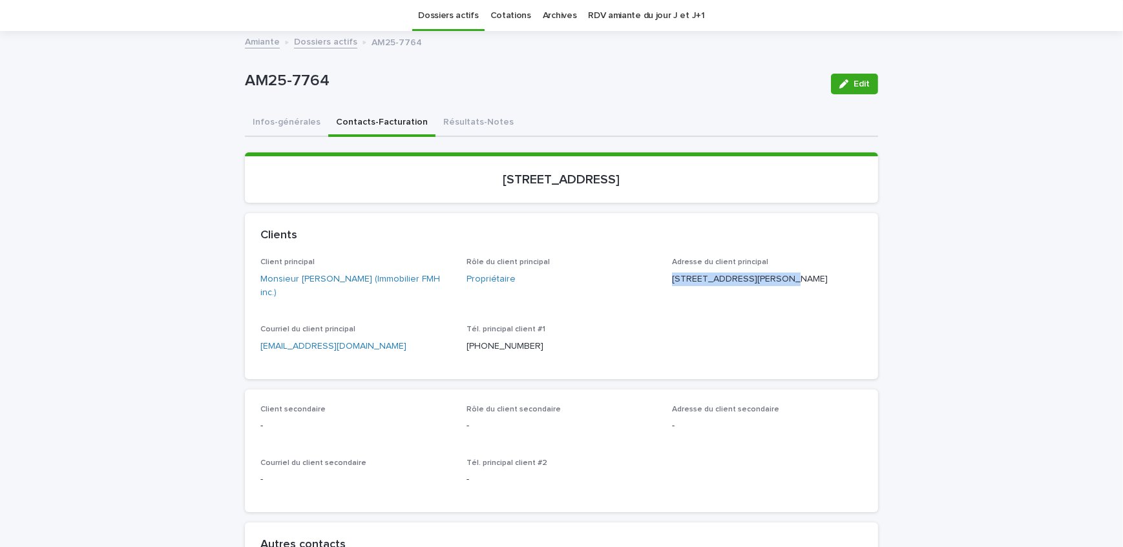
drag, startPoint x: 753, startPoint y: 274, endPoint x: 665, endPoint y: 273, distance: 87.8
click at [665, 273] on div "Client principal Monsieur [PERSON_NAME] (Immobilier FMH inc.) Rôle du client pr…" at bounding box center [561, 310] width 602 height 105
drag, startPoint x: 730, startPoint y: 291, endPoint x: 659, endPoint y: 290, distance: 71.7
click at [659, 290] on div "Client principal Monsieur [PERSON_NAME] (Immobilier FMH inc.) Rôle du client pr…" at bounding box center [561, 310] width 602 height 105
click at [575, 304] on span "Rôle du client principal Propriétaire" at bounding box center [561, 284] width 191 height 52
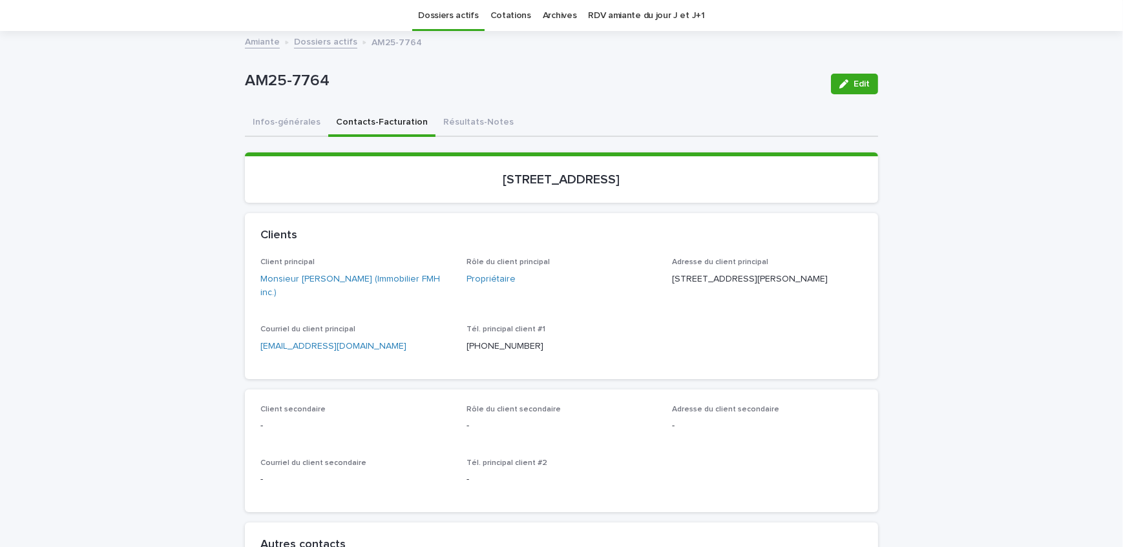
drag, startPoint x: 730, startPoint y: 290, endPoint x: 668, endPoint y: 292, distance: 61.4
click at [672, 286] on p "[STREET_ADDRESS][PERSON_NAME]" at bounding box center [767, 280] width 191 height 14
drag, startPoint x: 768, startPoint y: 292, endPoint x: 734, endPoint y: 294, distance: 34.3
click at [734, 286] on p "[STREET_ADDRESS][PERSON_NAME]" at bounding box center [767, 280] width 191 height 14
drag, startPoint x: 643, startPoint y: 187, endPoint x: 464, endPoint y: 192, distance: 179.0
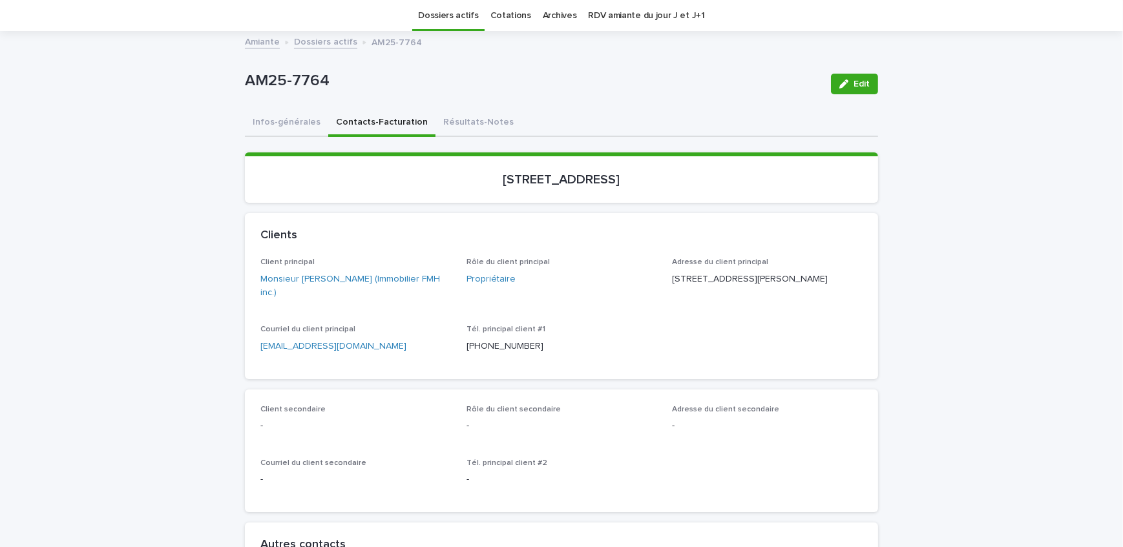
click at [464, 192] on section "[STREET_ADDRESS]" at bounding box center [561, 177] width 633 height 50
drag, startPoint x: 347, startPoint y: 71, endPoint x: 228, endPoint y: 83, distance: 120.1
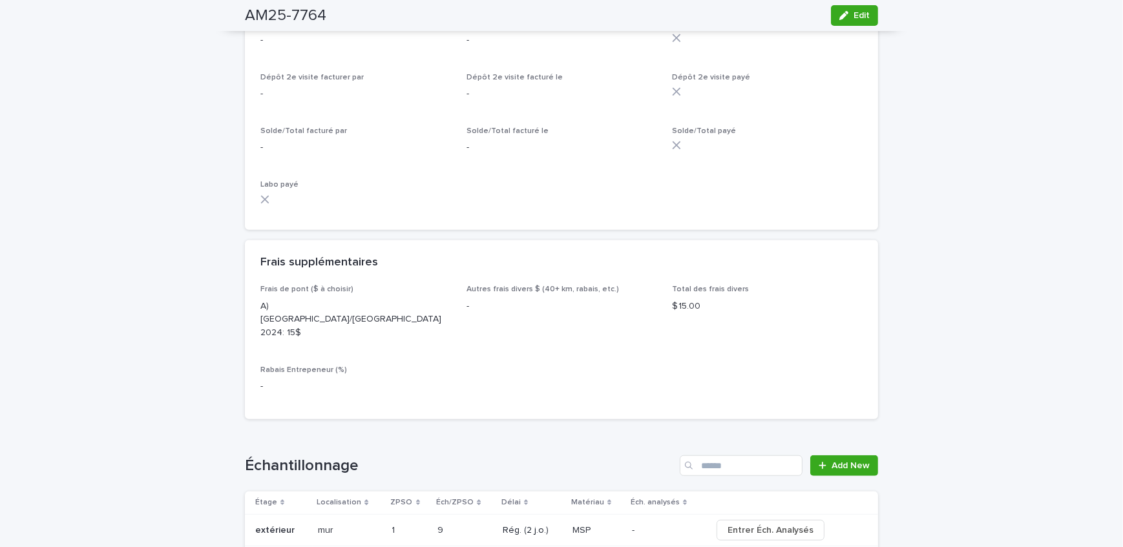
scroll to position [1039, 0]
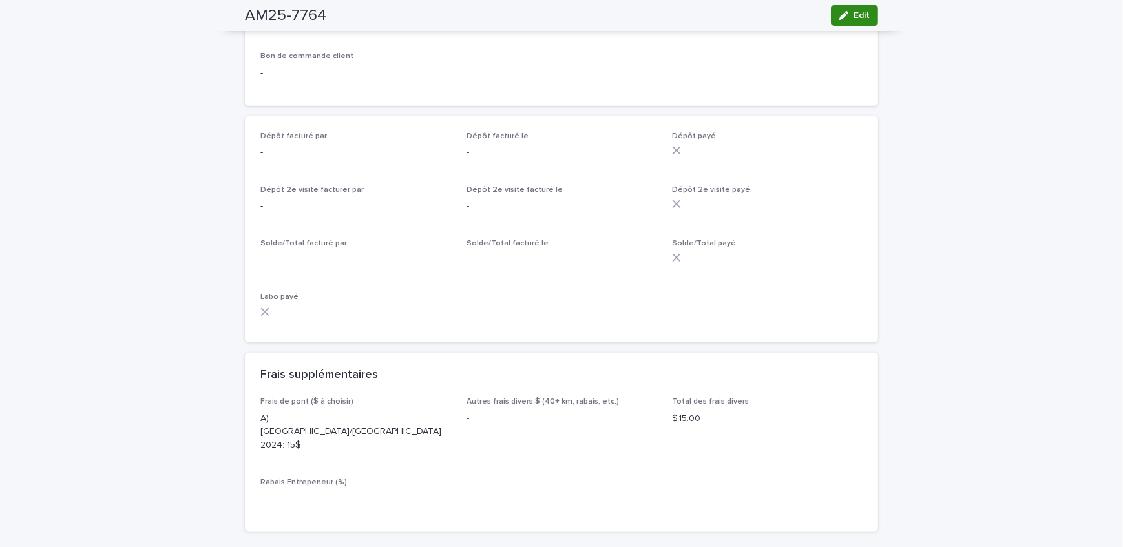
click at [839, 15] on icon "button" at bounding box center [843, 15] width 9 height 9
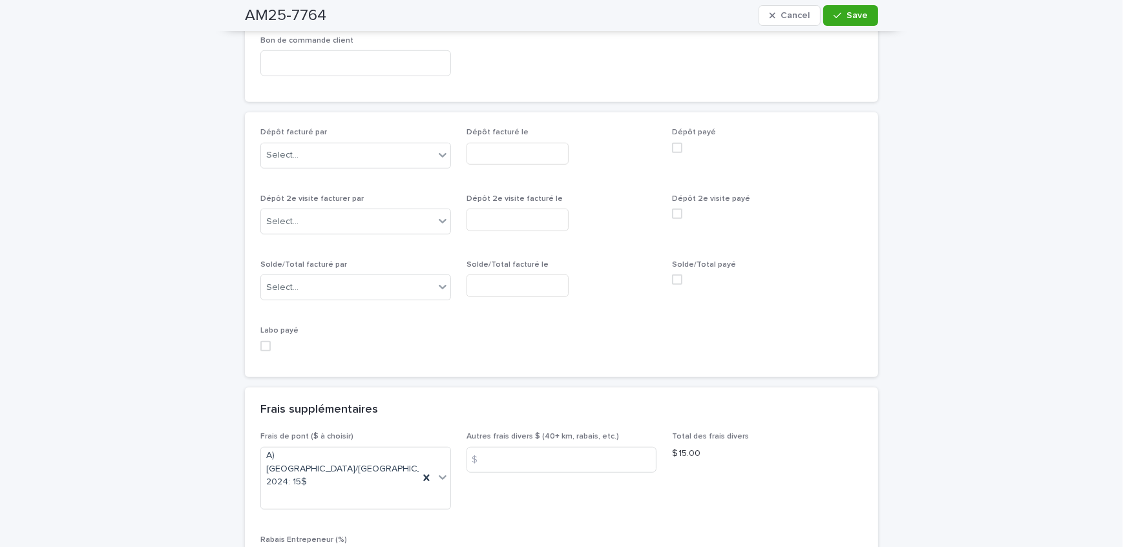
scroll to position [1148, 0]
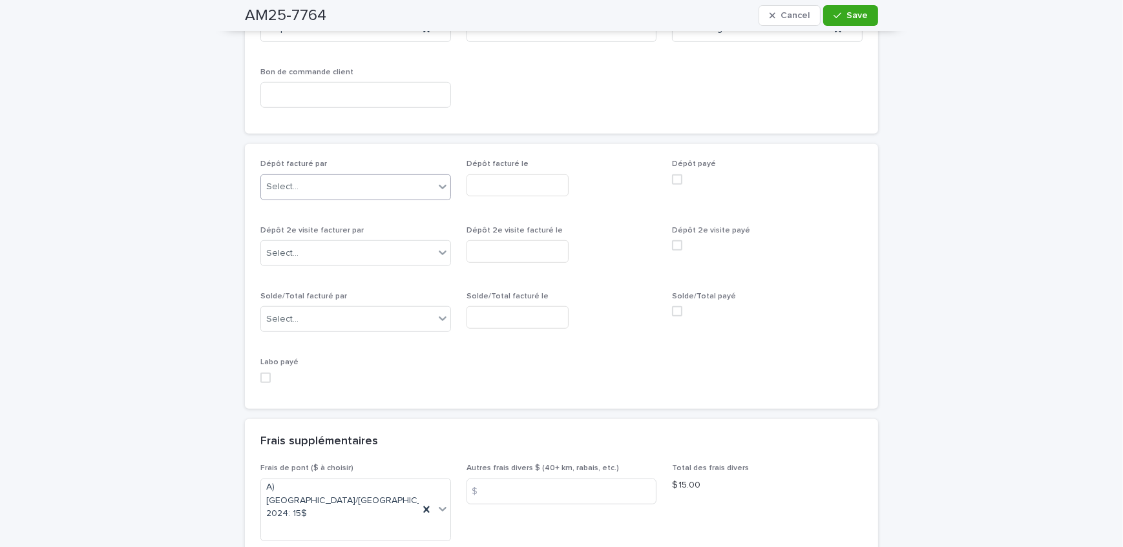
click at [342, 176] on div "Select..." at bounding box center [347, 186] width 173 height 21
click at [509, 174] on input "text" at bounding box center [517, 185] width 102 height 23
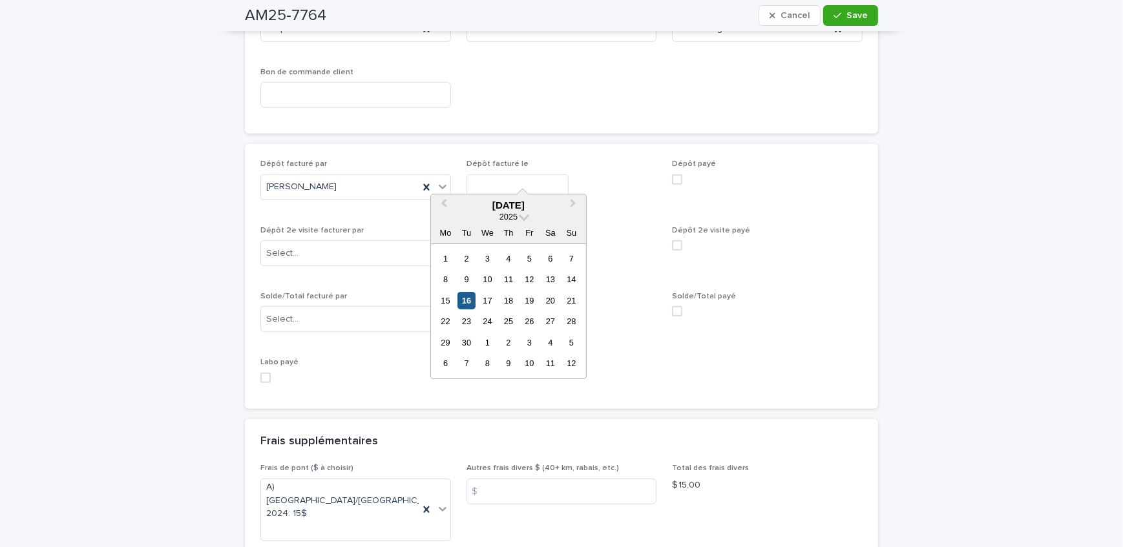
click at [468, 296] on div "16" at bounding box center [465, 300] width 17 height 17
type input "**********"
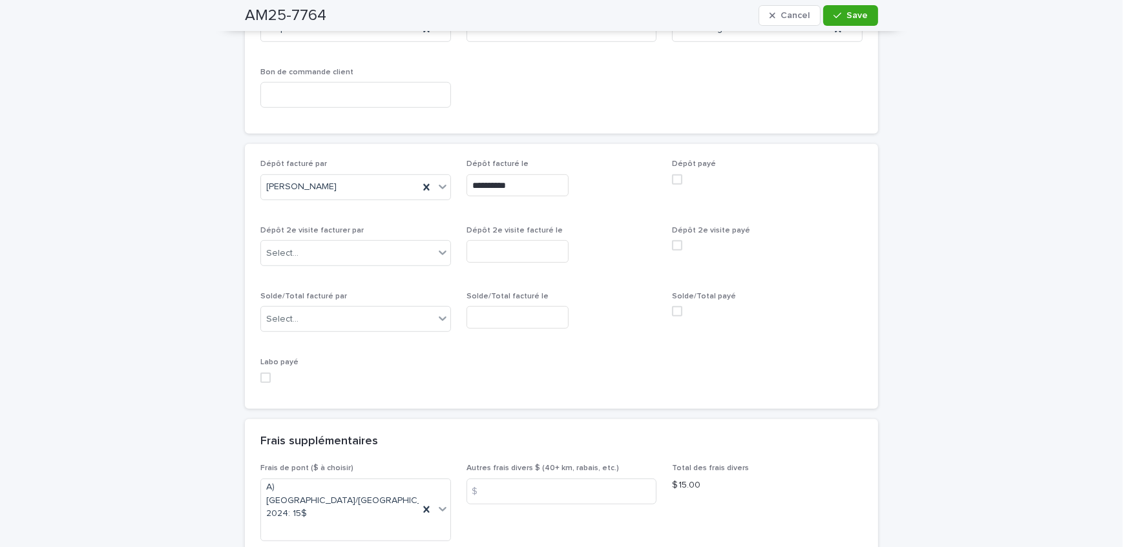
click at [676, 174] on span at bounding box center [677, 179] width 10 height 10
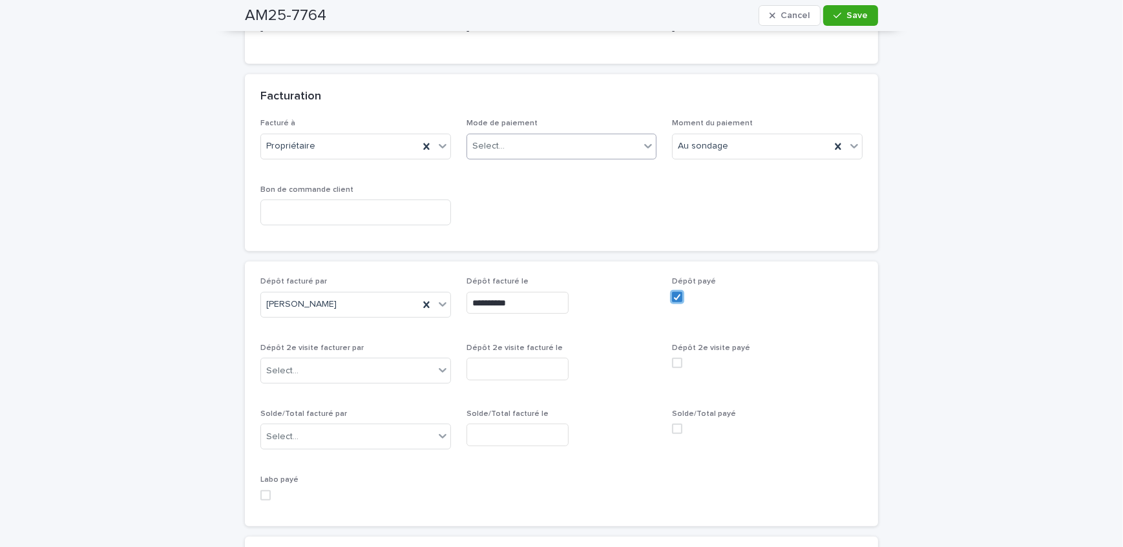
click at [582, 136] on div "Select..." at bounding box center [553, 146] width 173 height 21
click at [577, 161] on div "Crédit" at bounding box center [556, 156] width 189 height 23
click at [851, 17] on span "Save" at bounding box center [856, 15] width 21 height 9
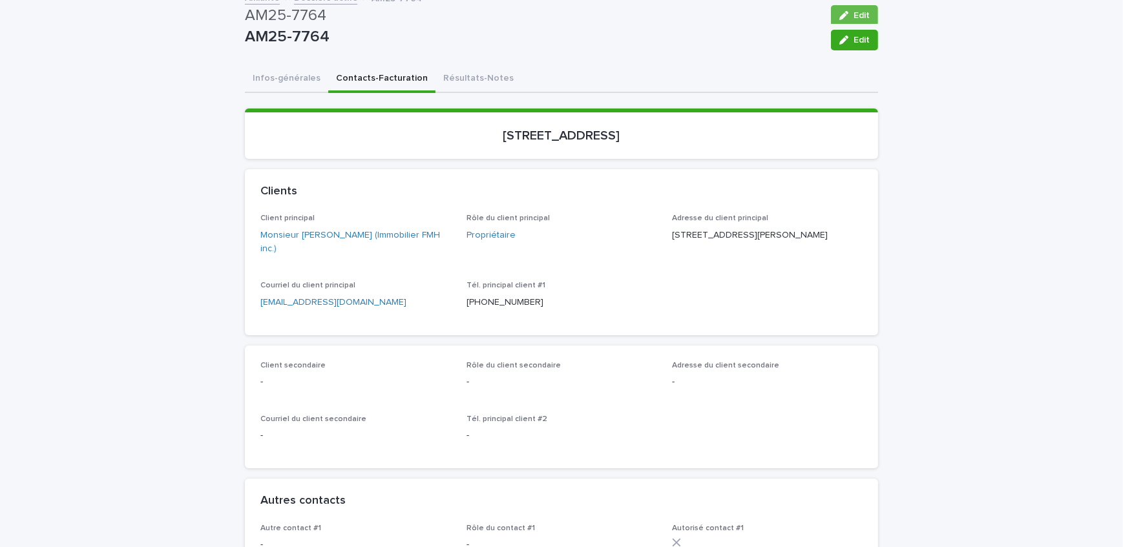
scroll to position [41, 0]
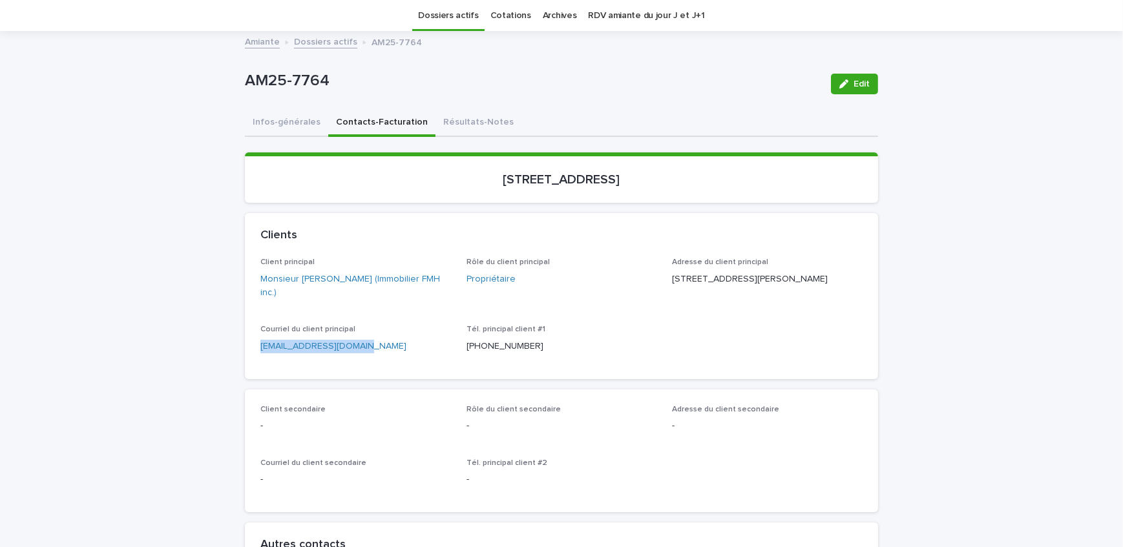
drag, startPoint x: 368, startPoint y: 342, endPoint x: 192, endPoint y: 361, distance: 176.7
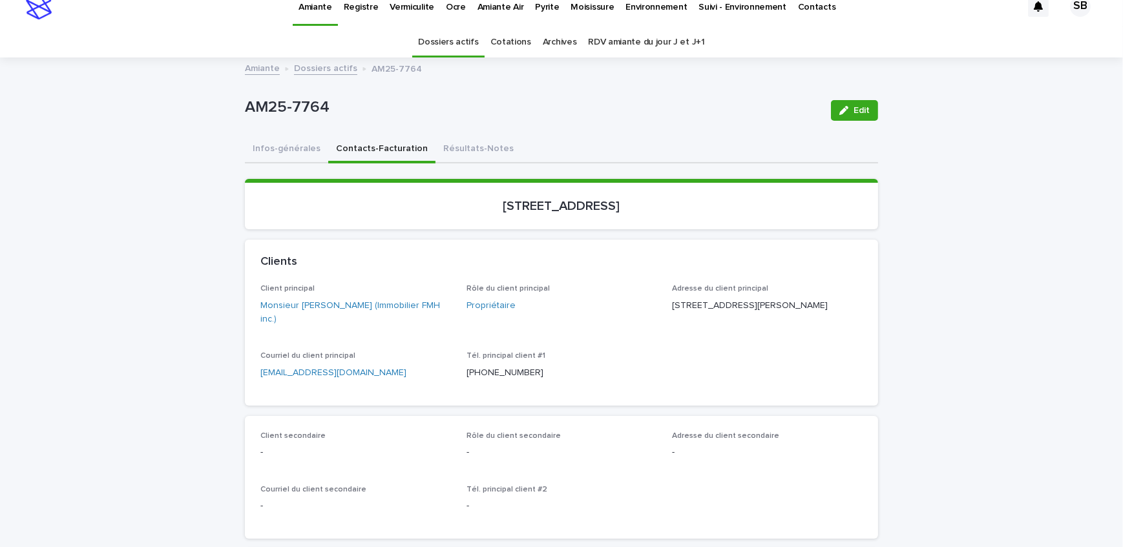
scroll to position [0, 0]
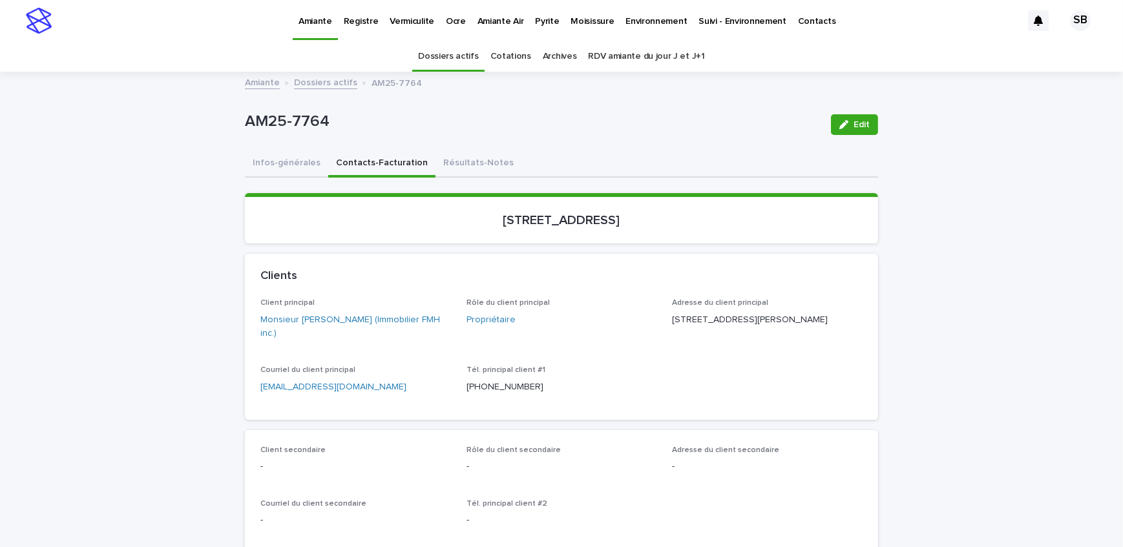
click at [404, 36] on link "Vermiculite" at bounding box center [412, 20] width 56 height 40
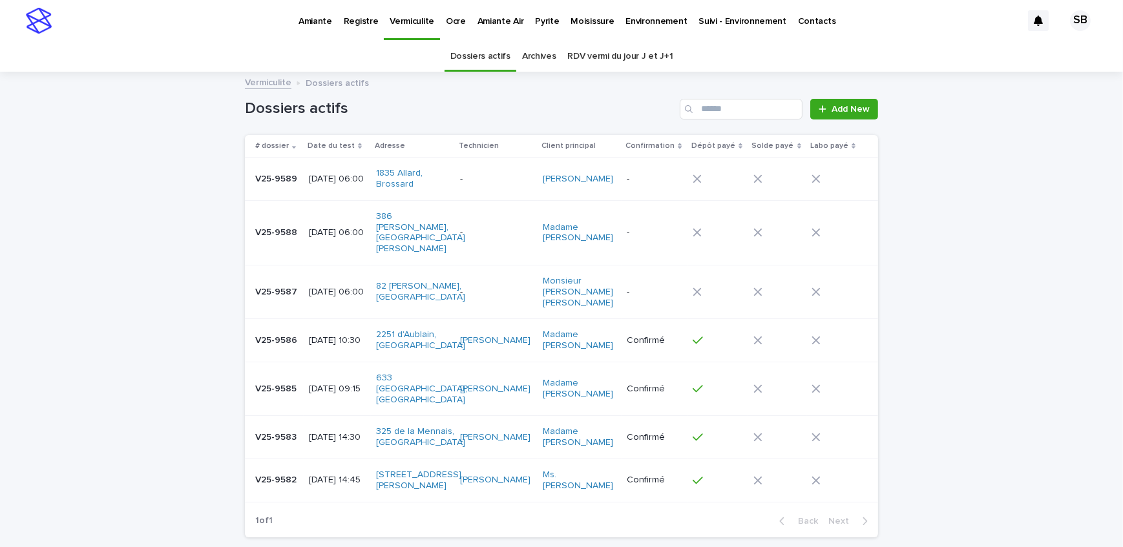
click at [542, 33] on link "Pyrite" at bounding box center [547, 20] width 36 height 40
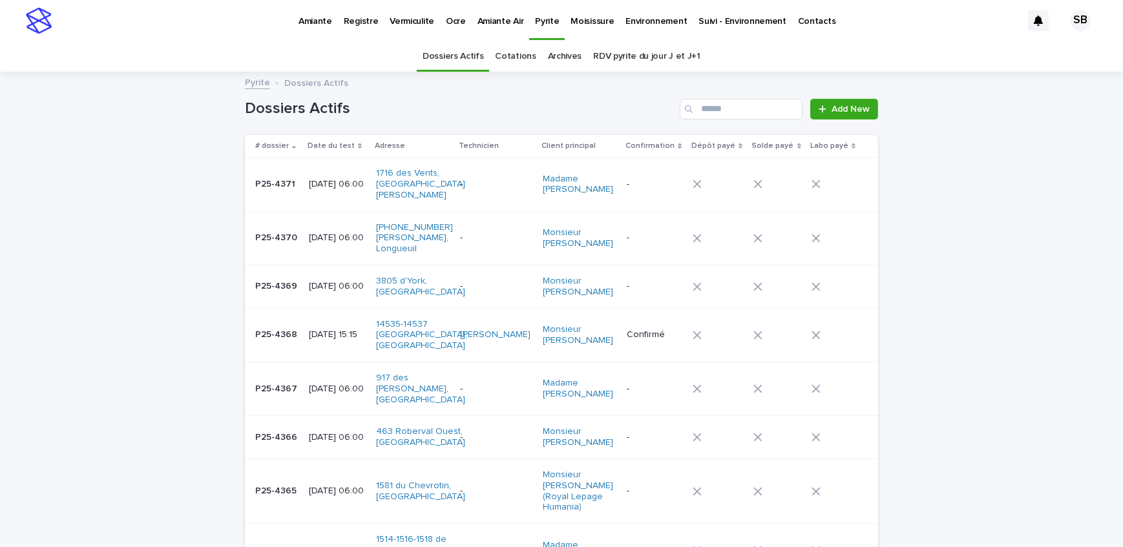
click at [296, 168] on td "P25-4371 P25-4371" at bounding box center [274, 185] width 59 height 54
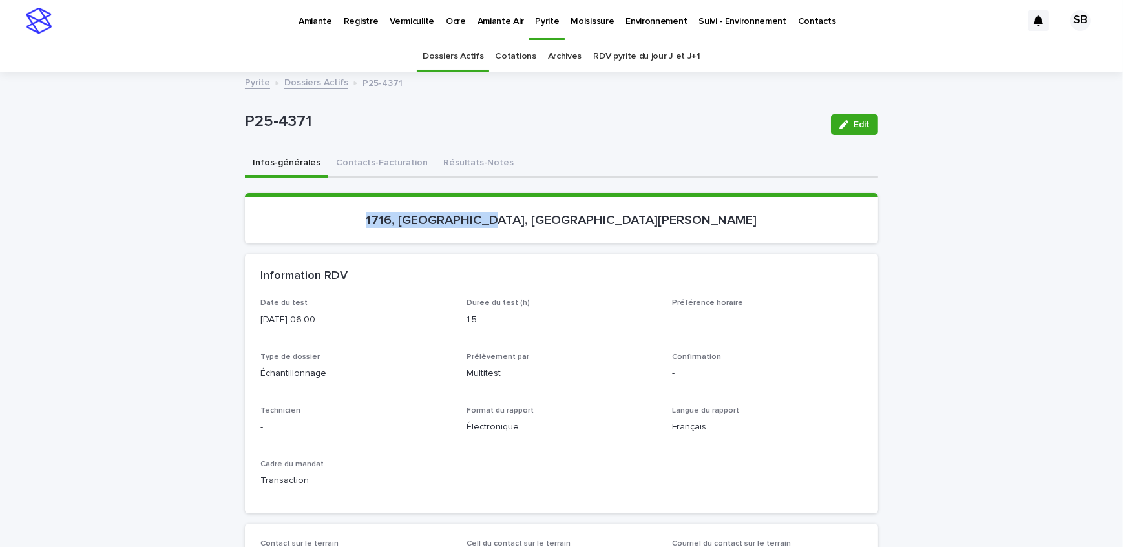
drag, startPoint x: 452, startPoint y: 228, endPoint x: 574, endPoint y: 242, distance: 122.8
click at [574, 242] on section "1716, [GEOGRAPHIC_DATA], [GEOGRAPHIC_DATA][PERSON_NAME]" at bounding box center [561, 218] width 633 height 50
drag, startPoint x: 338, startPoint y: 127, endPoint x: 223, endPoint y: 128, distance: 115.6
click at [366, 161] on button "Contacts-Facturation" at bounding box center [381, 163] width 107 height 27
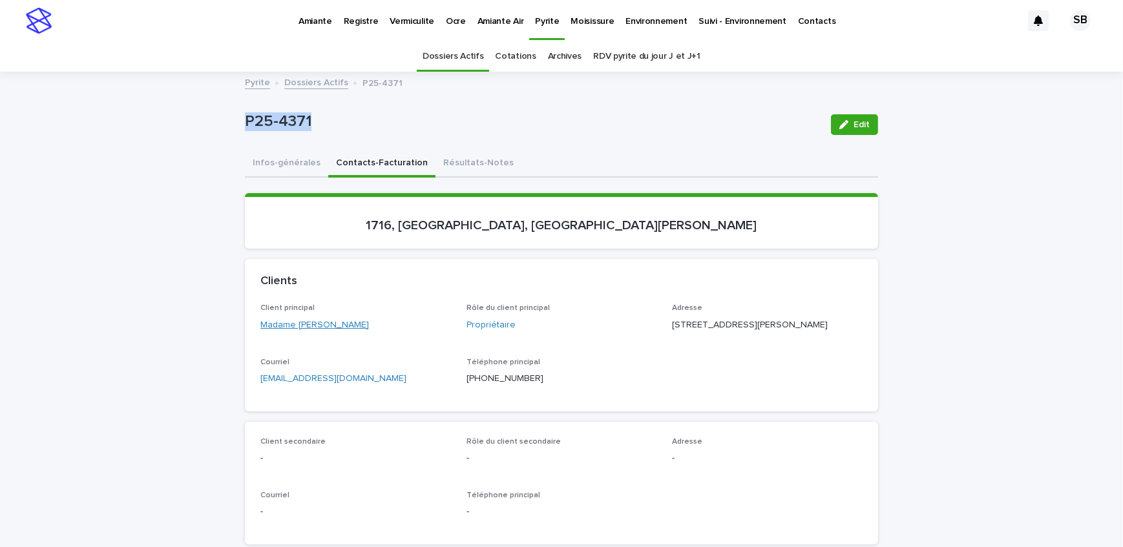
drag, startPoint x: 352, startPoint y: 333, endPoint x: 293, endPoint y: 327, distance: 59.6
click at [293, 327] on div "Client principal Madame [PERSON_NAME]" at bounding box center [355, 323] width 191 height 38
drag, startPoint x: 736, startPoint y: 323, endPoint x: 667, endPoint y: 325, distance: 69.8
click at [672, 325] on p "[STREET_ADDRESS][PERSON_NAME]" at bounding box center [767, 325] width 191 height 14
drag, startPoint x: 729, startPoint y: 338, endPoint x: 668, endPoint y: 343, distance: 60.9
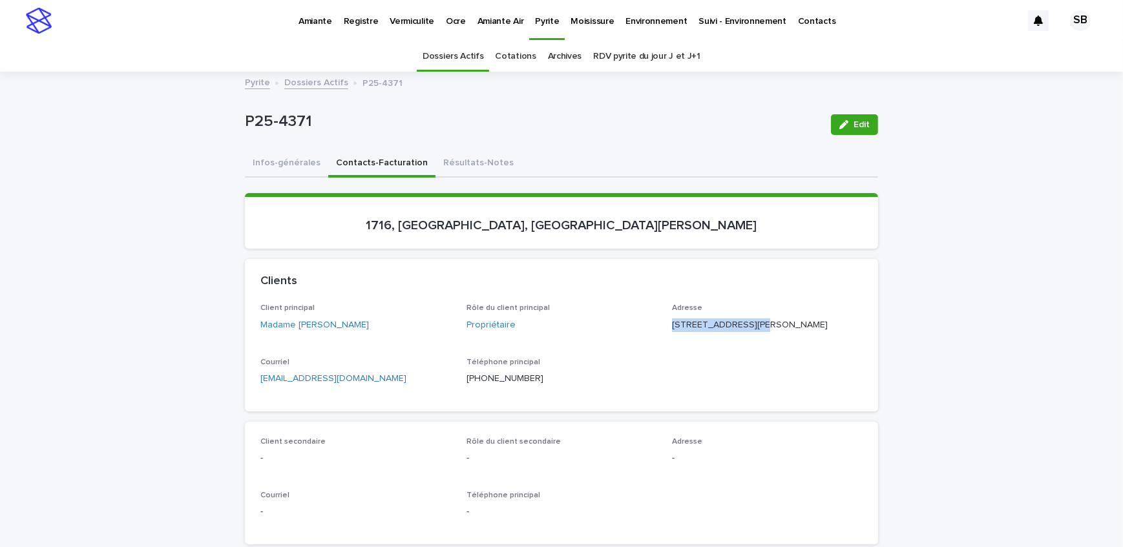
click at [672, 332] on p "[STREET_ADDRESS][PERSON_NAME]" at bounding box center [767, 325] width 191 height 14
drag, startPoint x: 771, startPoint y: 337, endPoint x: 730, endPoint y: 342, distance: 40.4
click at [730, 332] on p "[STREET_ADDRESS][PERSON_NAME]" at bounding box center [767, 325] width 191 height 14
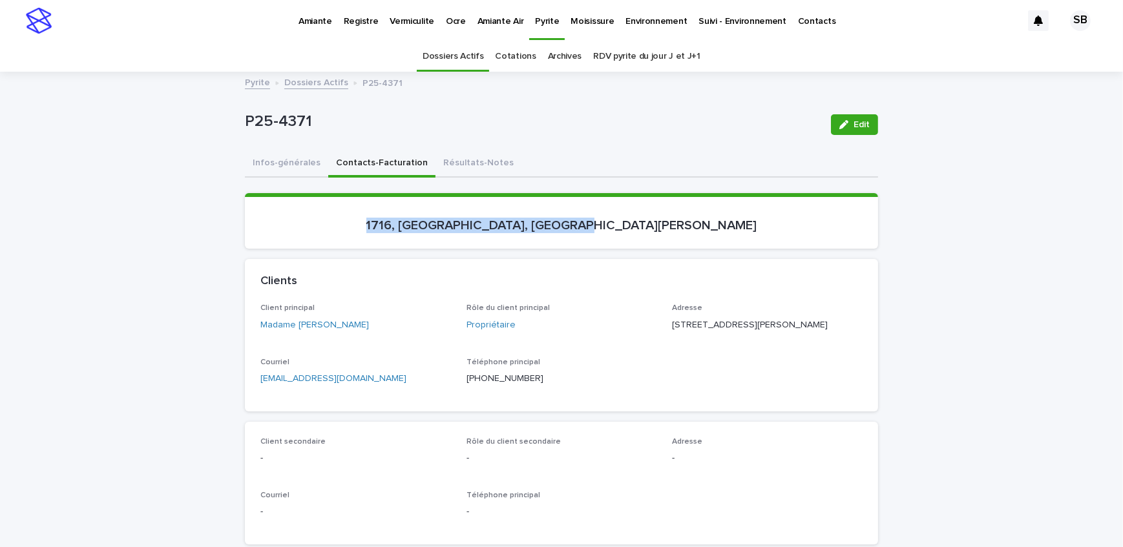
drag, startPoint x: 652, startPoint y: 231, endPoint x: 448, endPoint y: 237, distance: 203.5
click at [448, 237] on section "1716, [GEOGRAPHIC_DATA], [GEOGRAPHIC_DATA][PERSON_NAME]" at bounding box center [561, 221] width 633 height 56
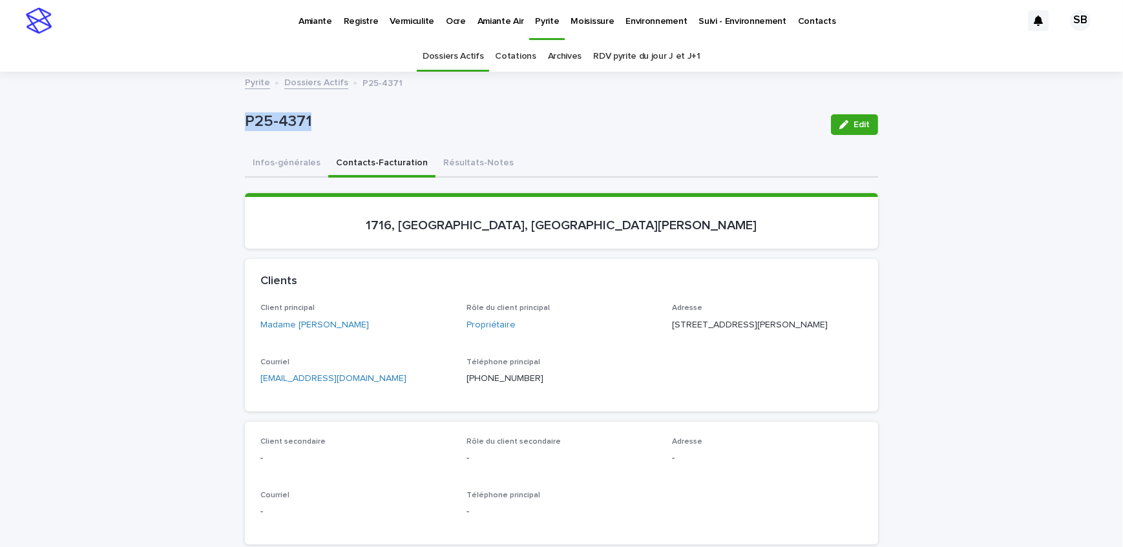
drag, startPoint x: 307, startPoint y: 130, endPoint x: 238, endPoint y: 130, distance: 69.1
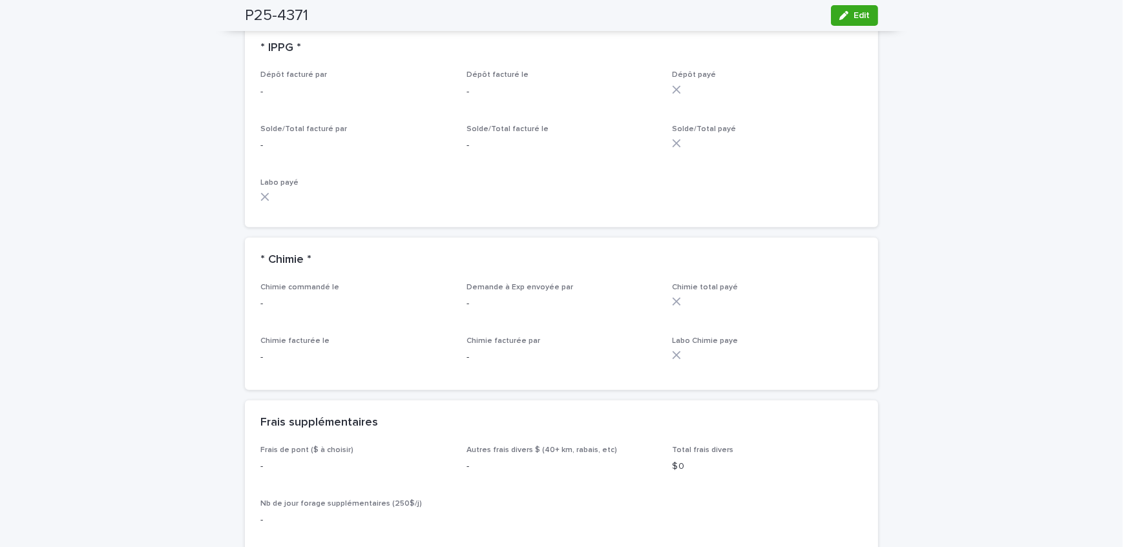
scroll to position [1115, 0]
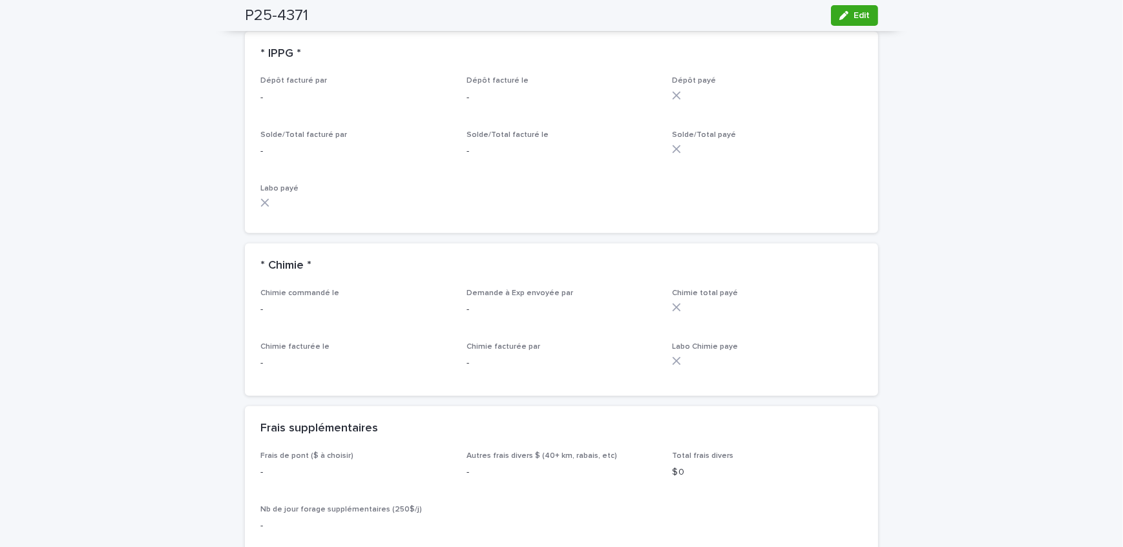
drag, startPoint x: 854, startPoint y: 23, endPoint x: 430, endPoint y: 271, distance: 492.1
click at [854, 23] on button "Edit" at bounding box center [854, 15] width 47 height 21
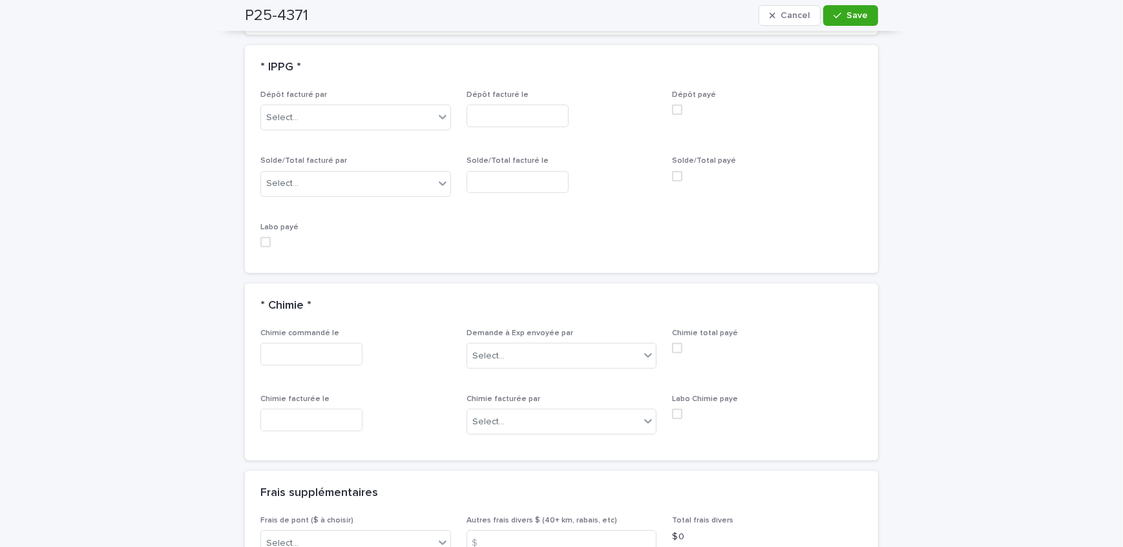
scroll to position [1166, 0]
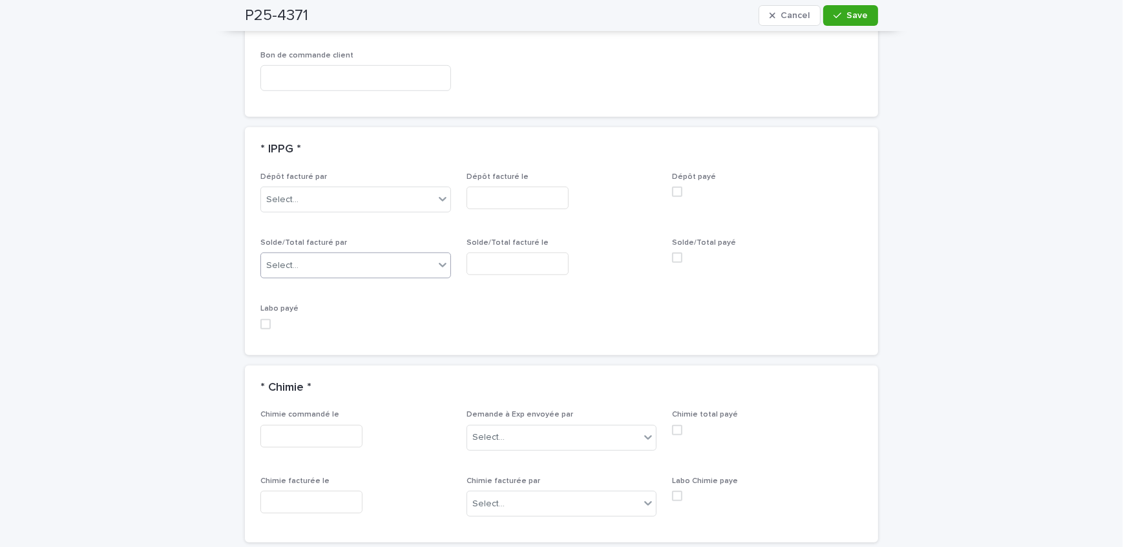
click at [323, 258] on div "Select..." at bounding box center [347, 265] width 173 height 21
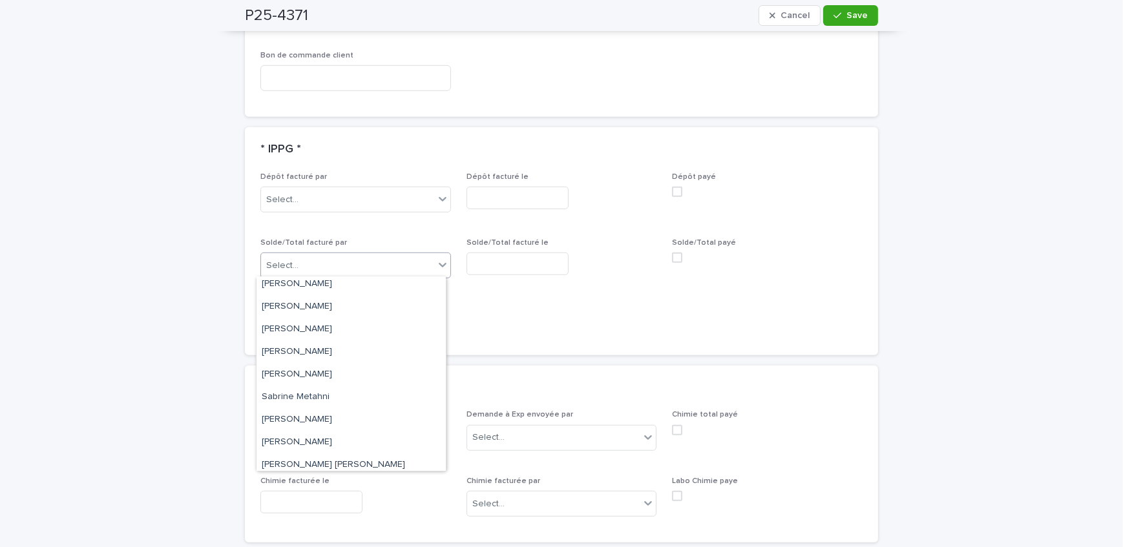
scroll to position [168, 0]
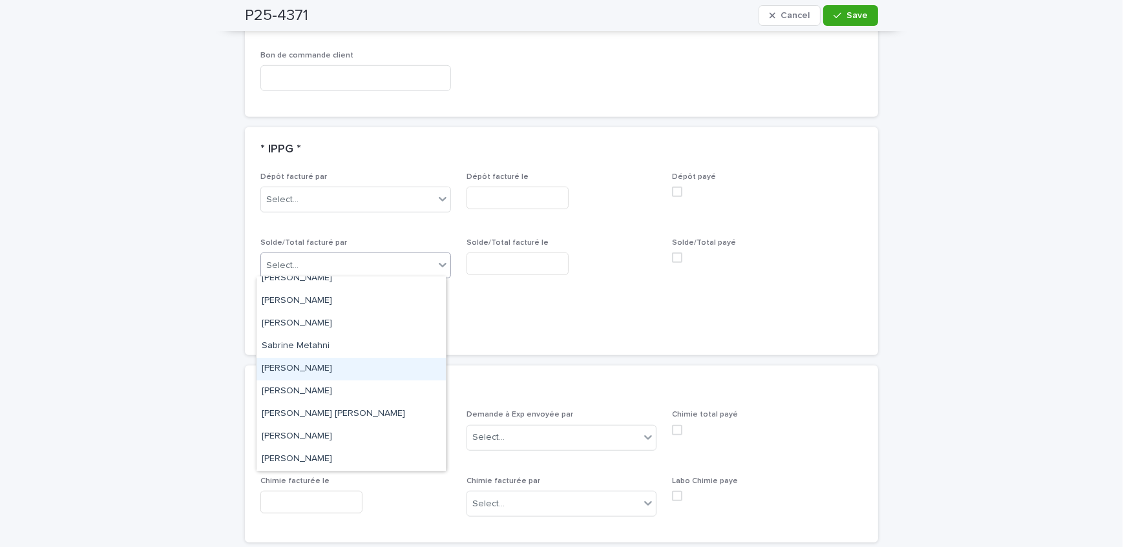
click at [337, 366] on div "[PERSON_NAME]" at bounding box center [350, 369] width 189 height 23
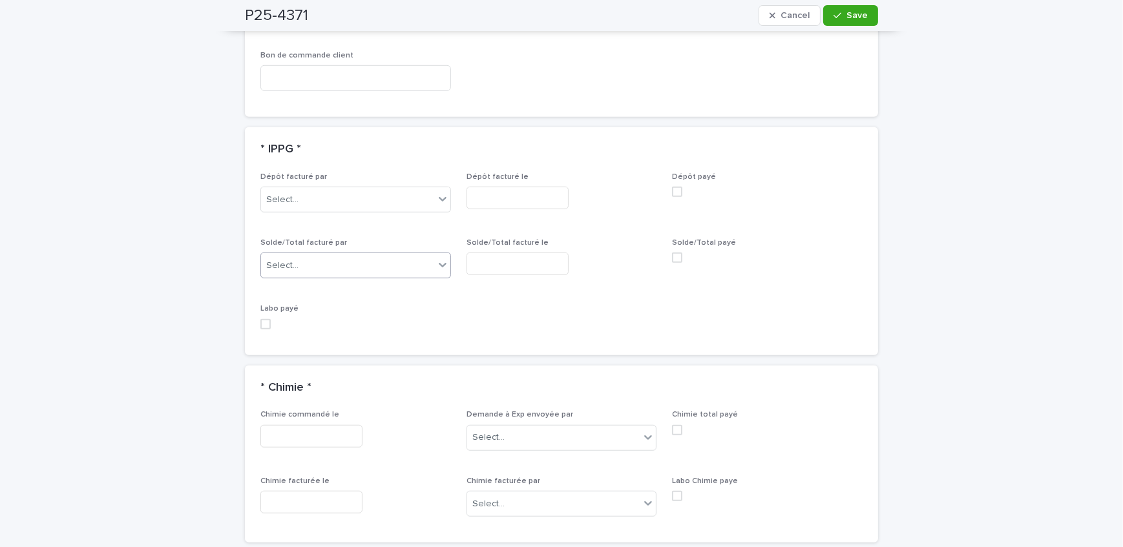
click at [507, 269] on input "text" at bounding box center [517, 264] width 102 height 23
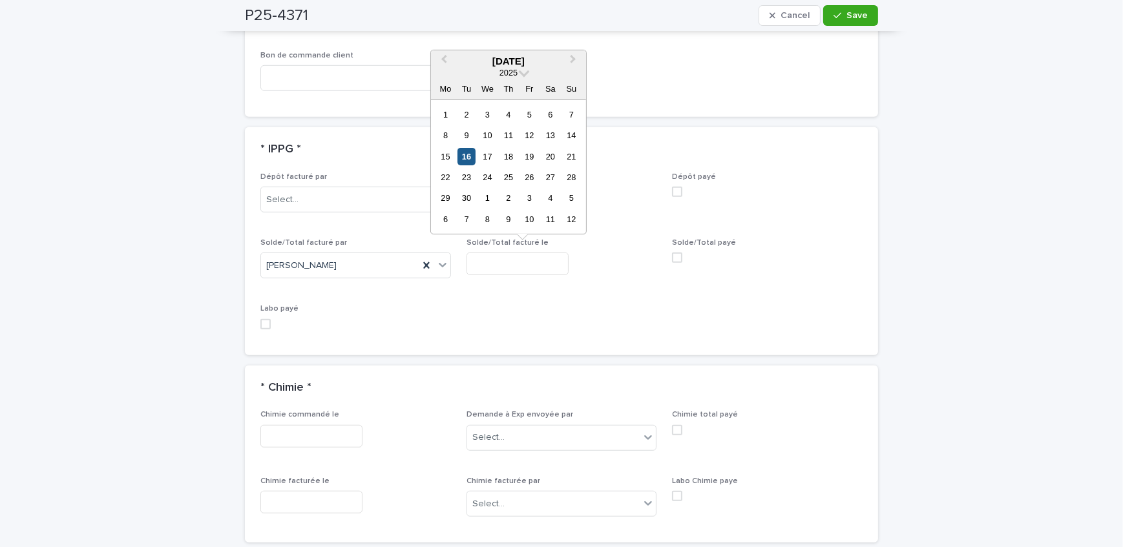
click at [468, 157] on div "16" at bounding box center [465, 155] width 17 height 17
type input "**********"
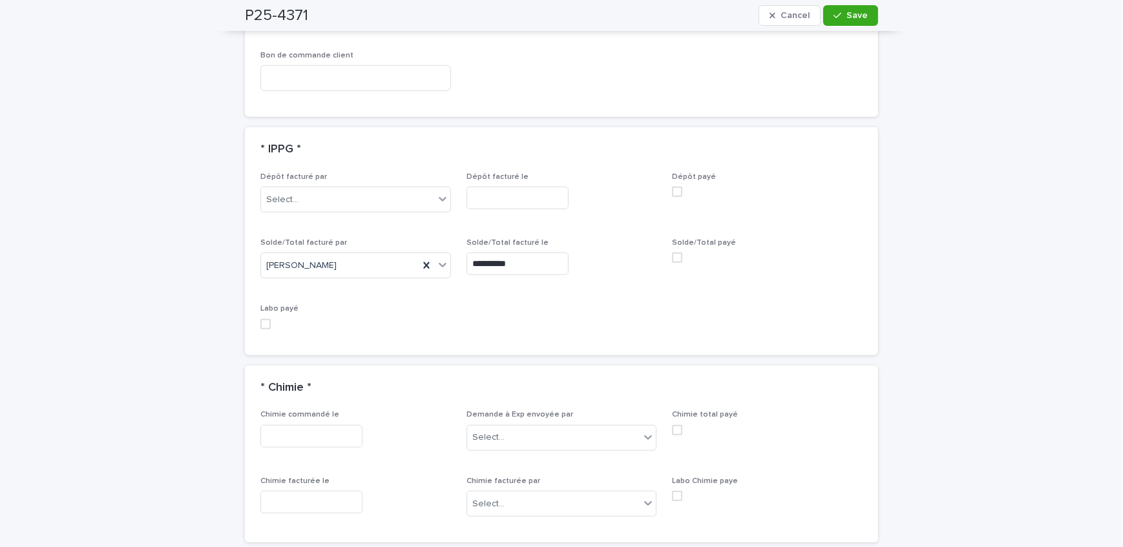
click at [846, 15] on span "Save" at bounding box center [856, 15] width 21 height 9
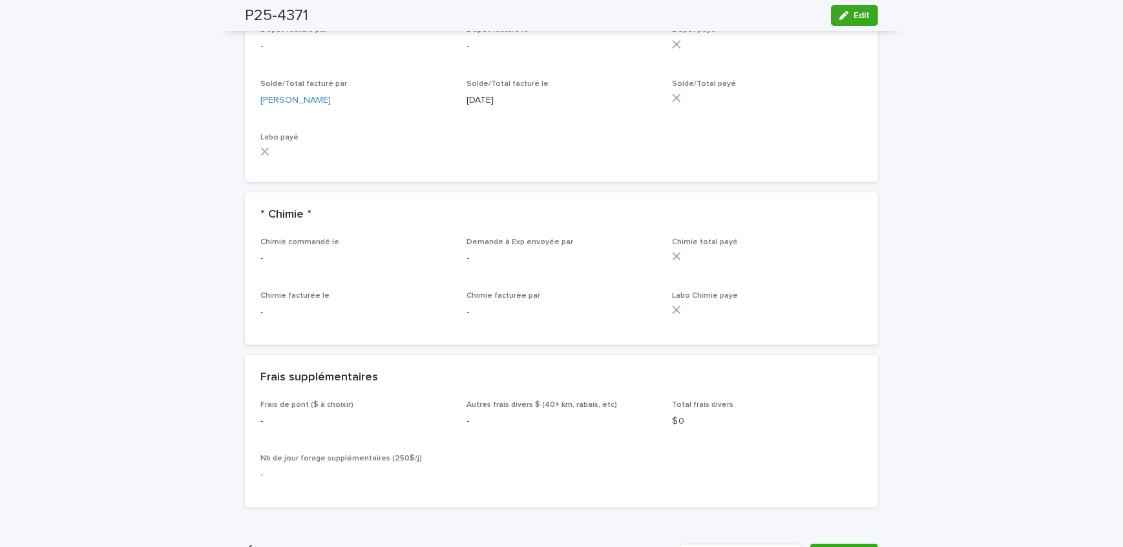
scroll to position [1057, 0]
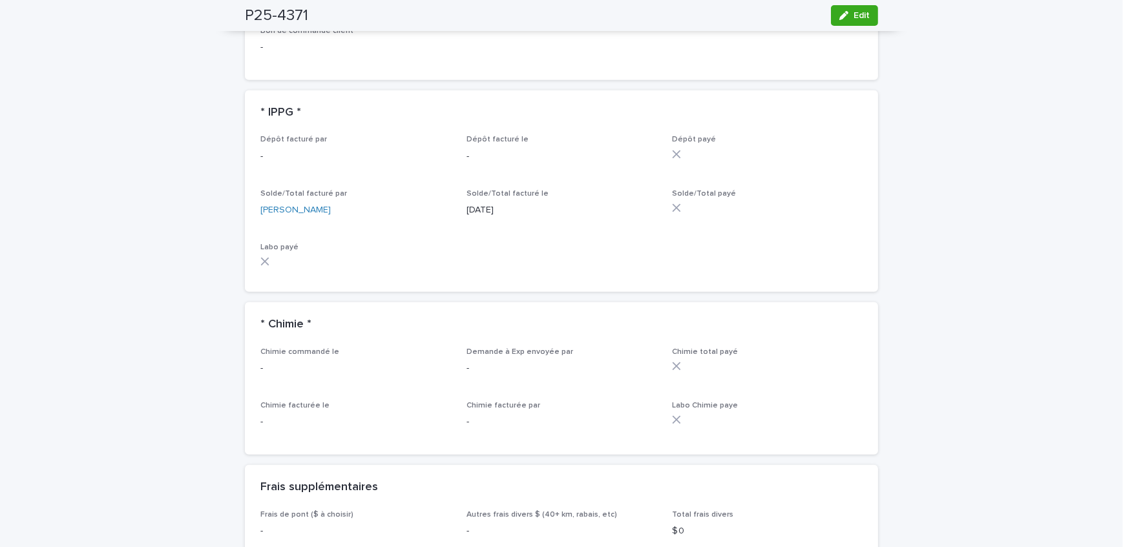
click at [207, 202] on div "Loading... Saving… Loading... Saving… P25-4371 Edit P25-4371 Edit Sorry, there …" at bounding box center [561, 290] width 1123 height 2549
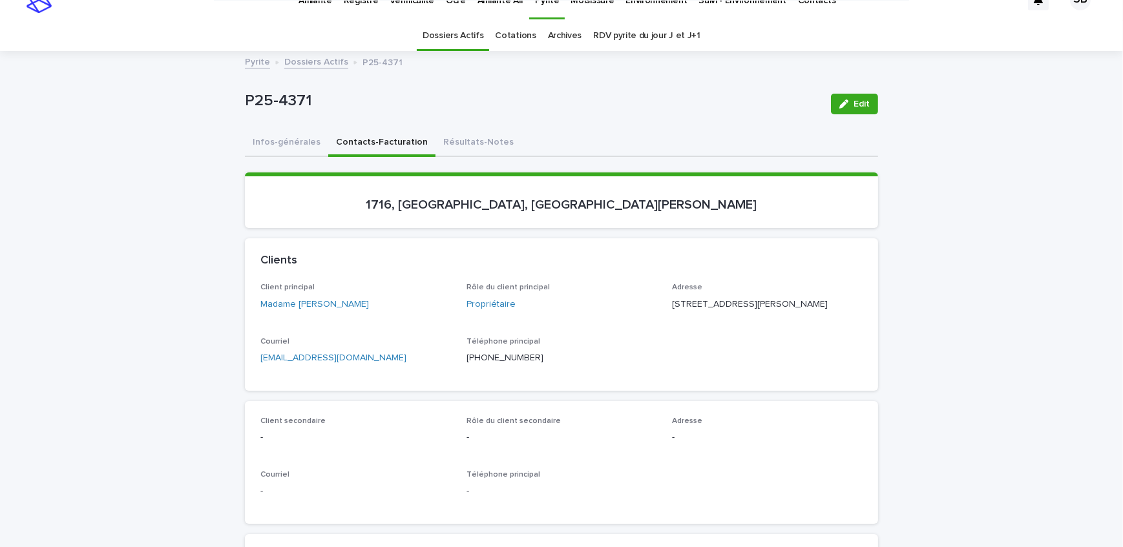
scroll to position [0, 0]
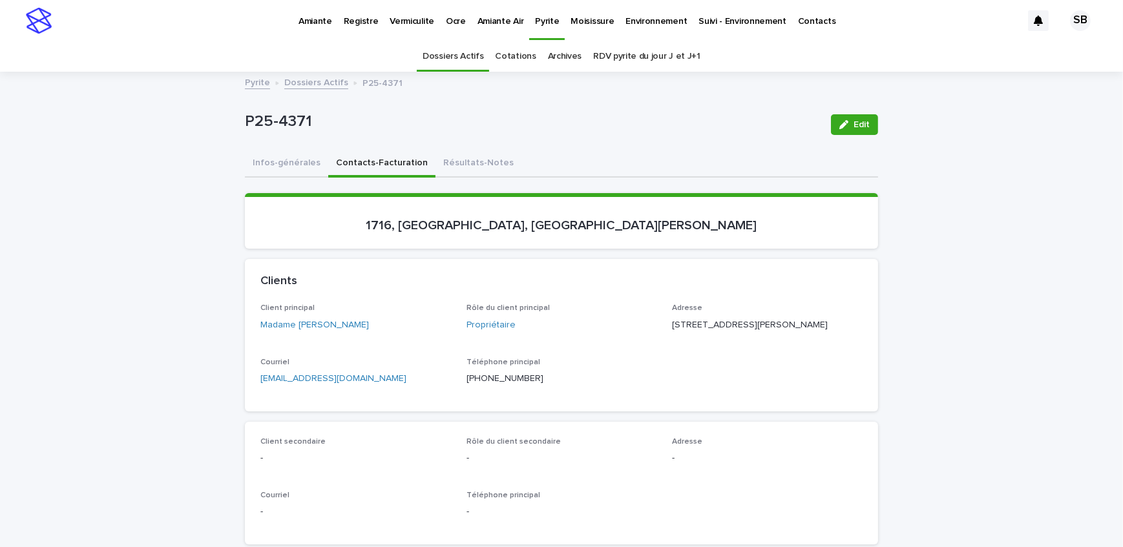
click at [419, 35] on link "Vermiculite" at bounding box center [412, 20] width 56 height 40
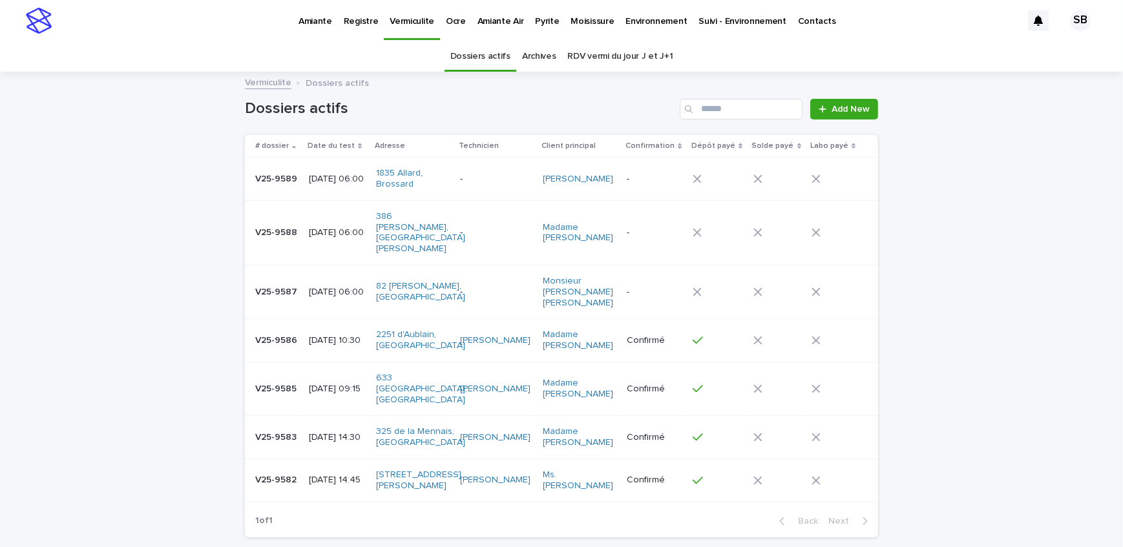
click at [274, 284] on p "V25-9587" at bounding box center [277, 291] width 45 height 14
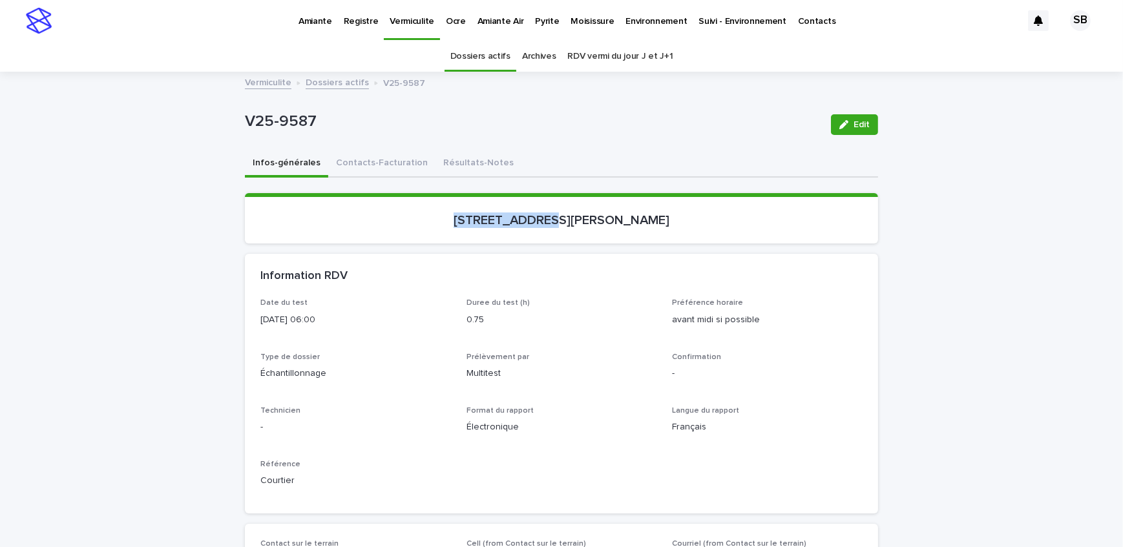
drag, startPoint x: 465, startPoint y: 229, endPoint x: 558, endPoint y: 226, distance: 93.1
click at [558, 226] on section "[STREET_ADDRESS][PERSON_NAME]" at bounding box center [561, 218] width 633 height 50
drag, startPoint x: 360, startPoint y: 123, endPoint x: 231, endPoint y: 133, distance: 128.9
click at [383, 167] on button "Contacts-Facturation" at bounding box center [381, 163] width 107 height 27
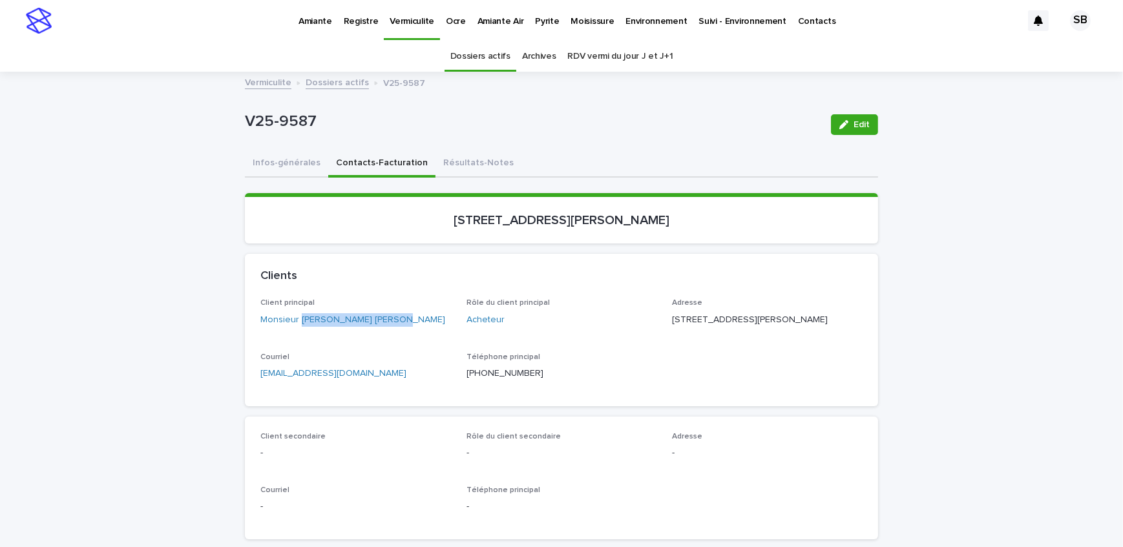
drag, startPoint x: 363, startPoint y: 329, endPoint x: 296, endPoint y: 330, distance: 66.5
click at [296, 330] on div "Client principal Monsieur [PERSON_NAME] [PERSON_NAME]" at bounding box center [355, 317] width 191 height 38
drag, startPoint x: 723, startPoint y: 316, endPoint x: 665, endPoint y: 318, distance: 58.8
click at [665, 318] on div "Client principal Monsieur [PERSON_NAME] [PERSON_NAME] Rôle du client principal …" at bounding box center [561, 344] width 602 height 92
drag, startPoint x: 720, startPoint y: 333, endPoint x: 668, endPoint y: 342, distance: 51.8
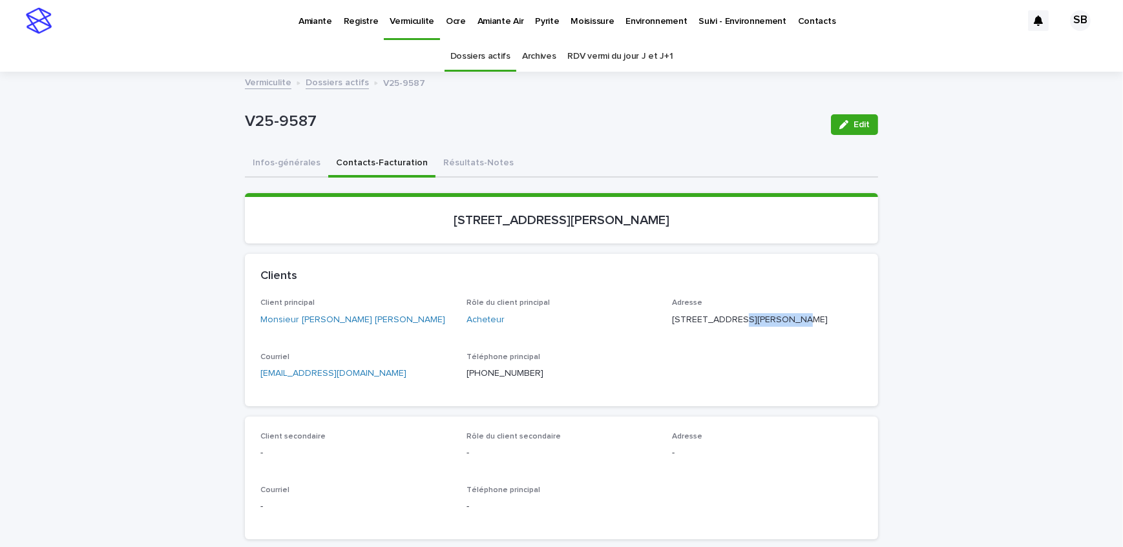
click at [672, 337] on div "Adresse [STREET_ADDRESS][PERSON_NAME]" at bounding box center [767, 317] width 191 height 38
drag, startPoint x: 759, startPoint y: 338, endPoint x: 725, endPoint y: 344, distance: 34.6
click at [725, 337] on div "Adresse [STREET_ADDRESS][PERSON_NAME]" at bounding box center [767, 317] width 191 height 38
drag, startPoint x: 650, startPoint y: 233, endPoint x: 463, endPoint y: 238, distance: 187.4
click at [463, 238] on section "[STREET_ADDRESS][PERSON_NAME]" at bounding box center [561, 218] width 633 height 50
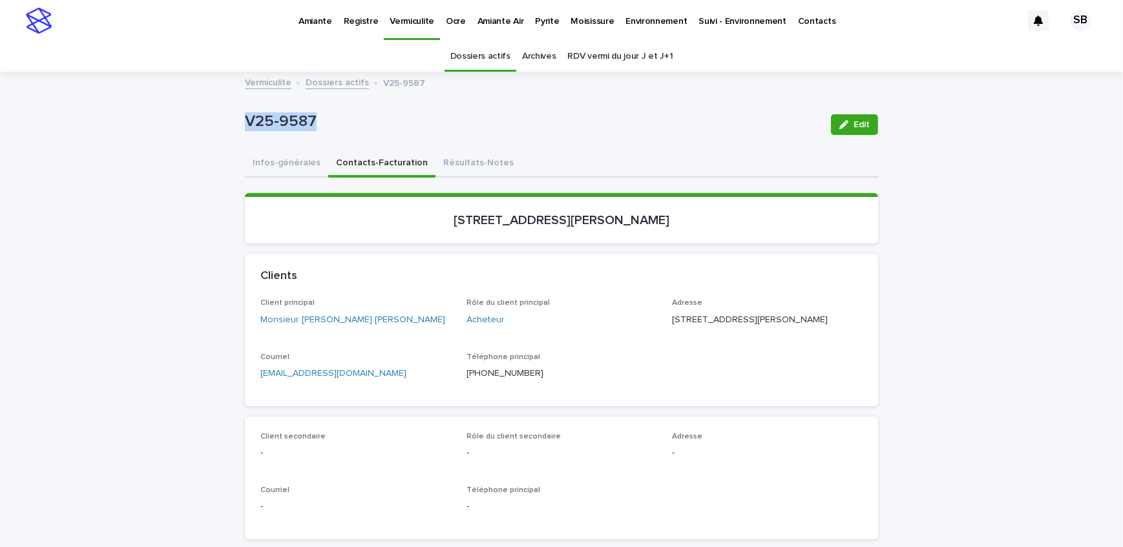
drag, startPoint x: 321, startPoint y: 135, endPoint x: 240, endPoint y: 141, distance: 81.0
click at [245, 141] on div "V25-9587 Edit" at bounding box center [561, 125] width 633 height 52
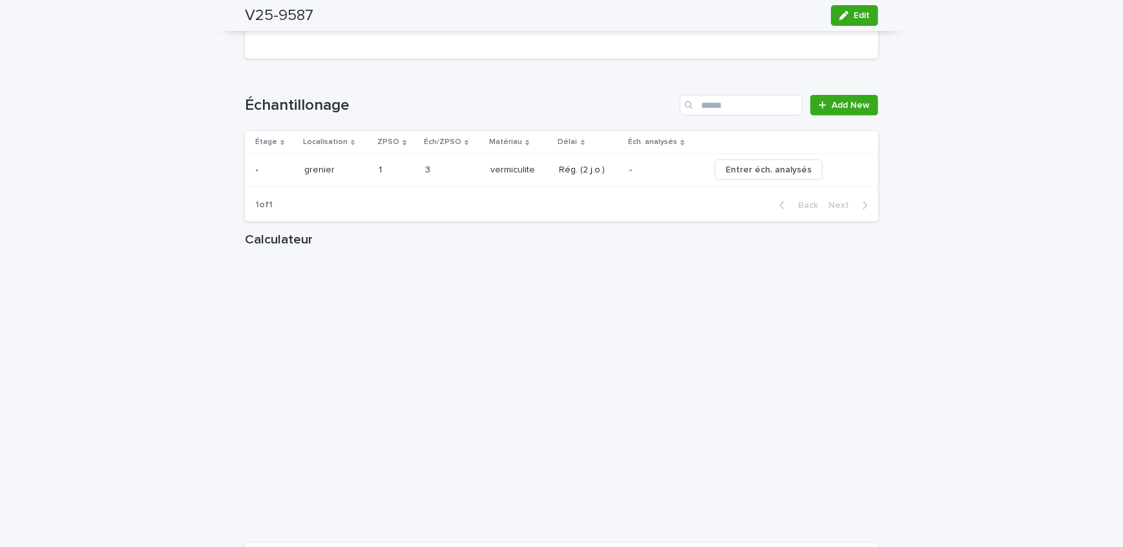
scroll to position [1292, 0]
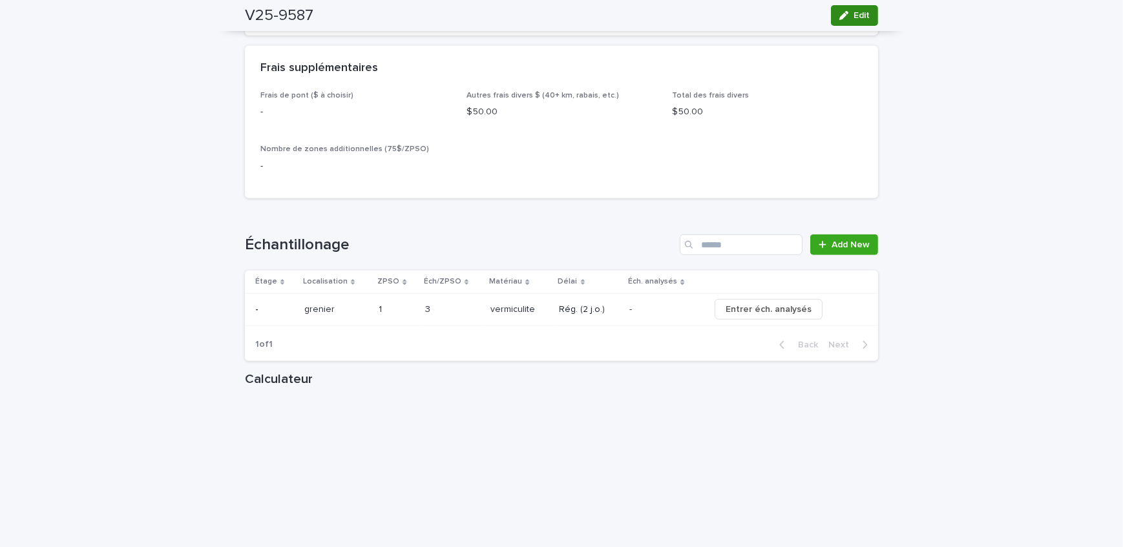
click at [851, 25] on button "Edit" at bounding box center [854, 15] width 47 height 21
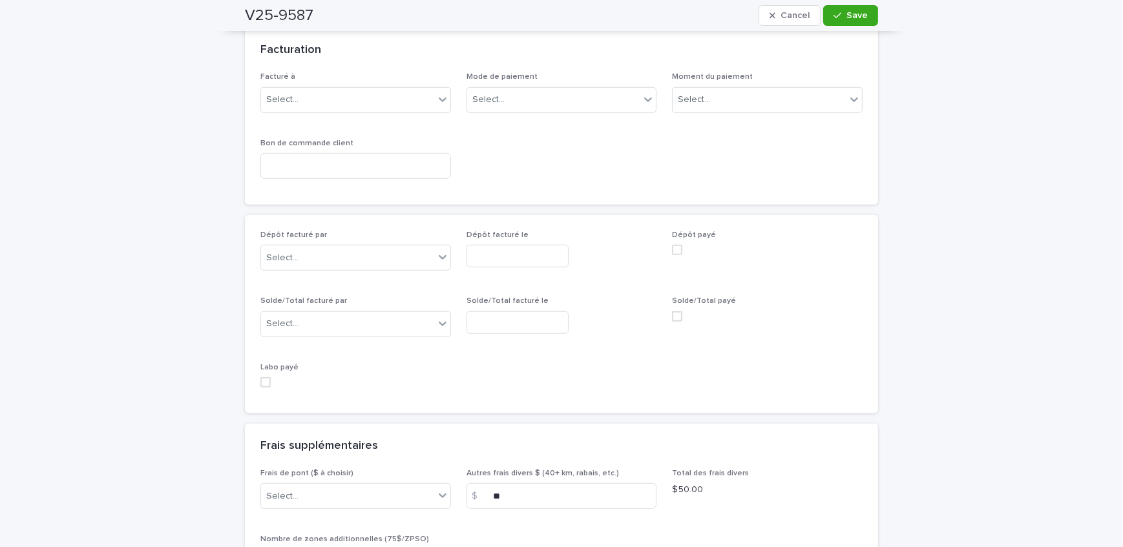
scroll to position [1234, 0]
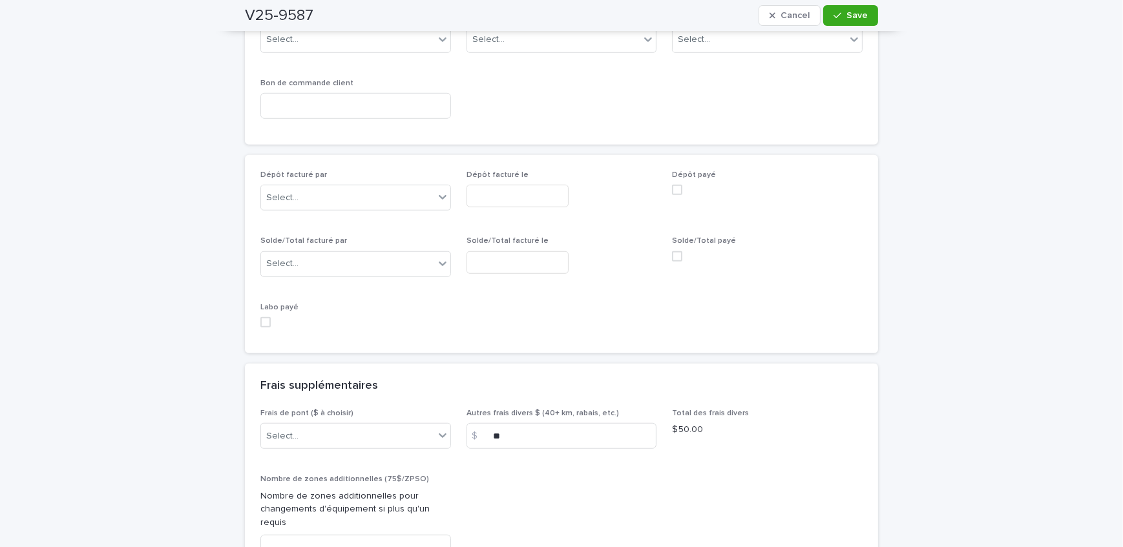
click at [325, 119] on div "Facturation Facturé à Select... Mode de paiement Select... Moment du paiement S…" at bounding box center [561, 161] width 633 height 386
click at [322, 187] on div "Select..." at bounding box center [347, 197] width 173 height 21
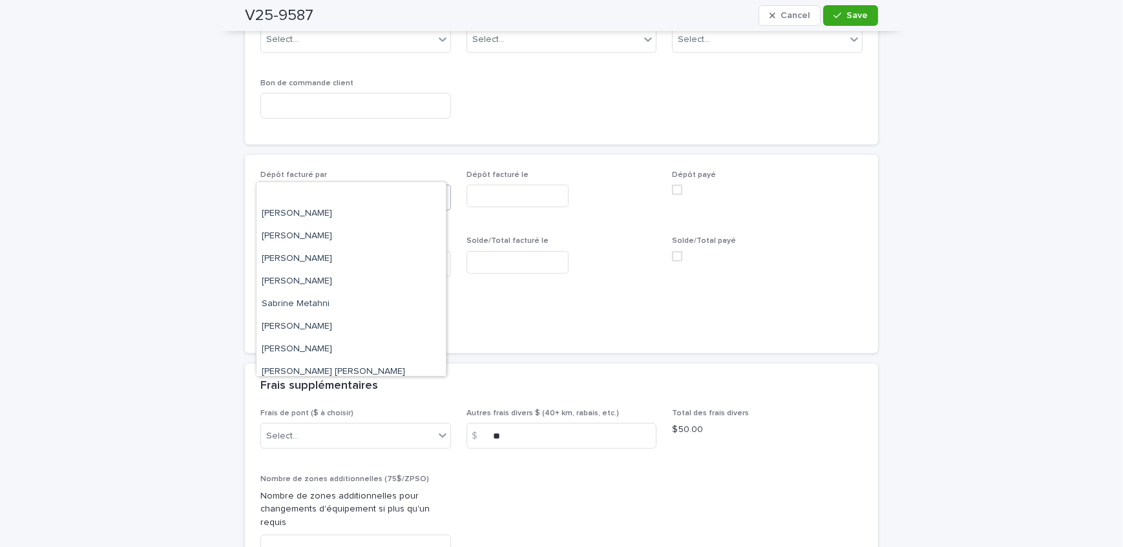
scroll to position [168, 0]
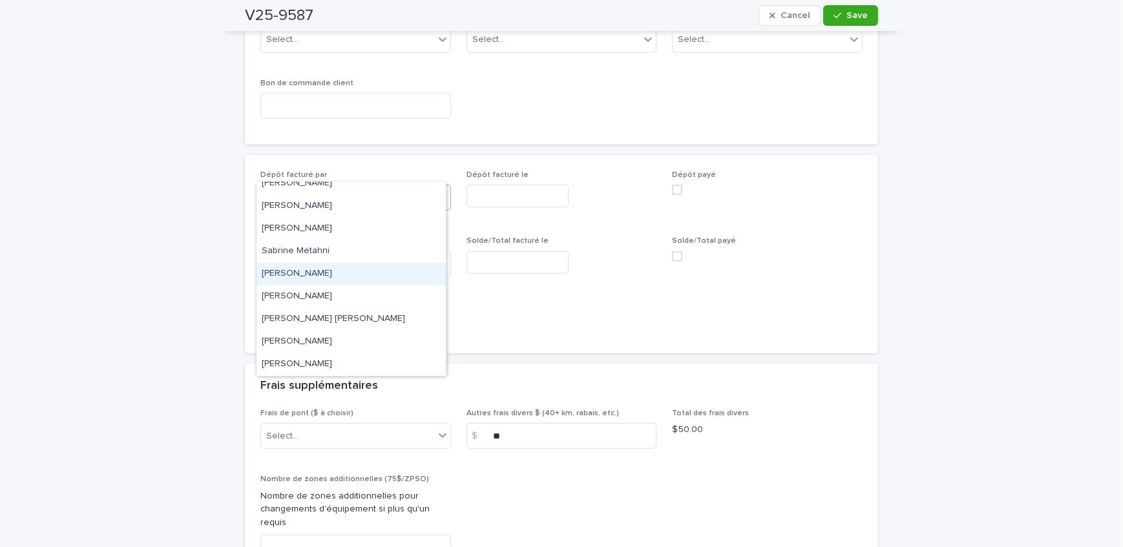
click at [322, 273] on div "[PERSON_NAME]" at bounding box center [350, 274] width 189 height 23
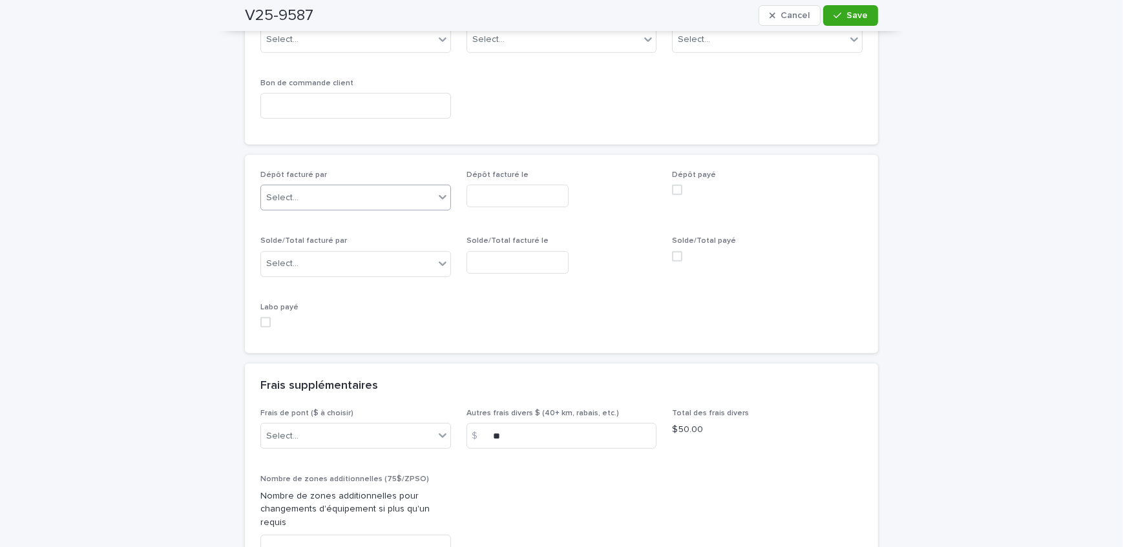
click at [525, 185] on input "text" at bounding box center [517, 196] width 102 height 23
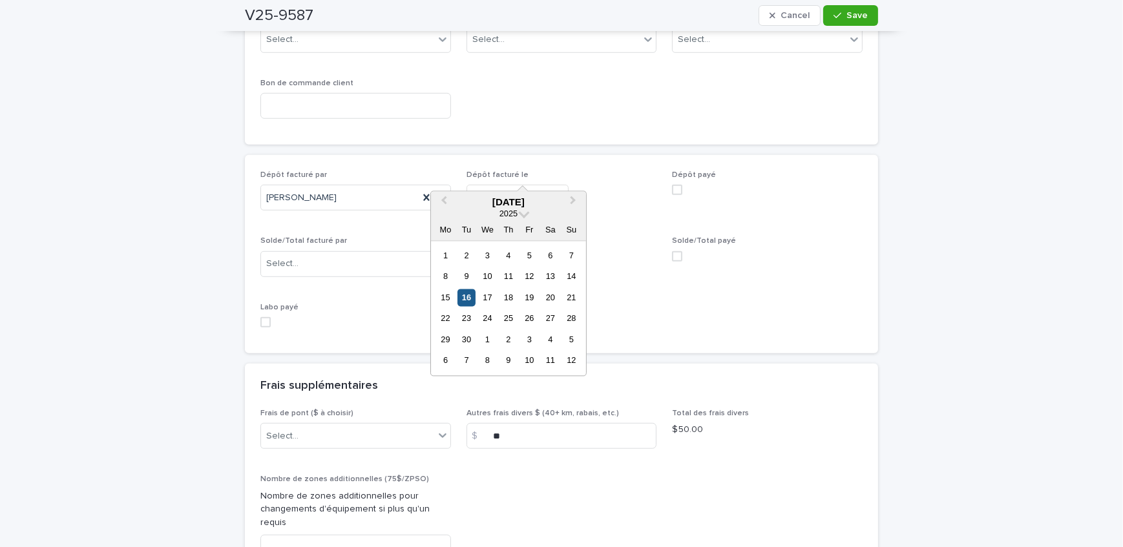
click at [467, 293] on div "16" at bounding box center [465, 297] width 17 height 17
type input "**********"
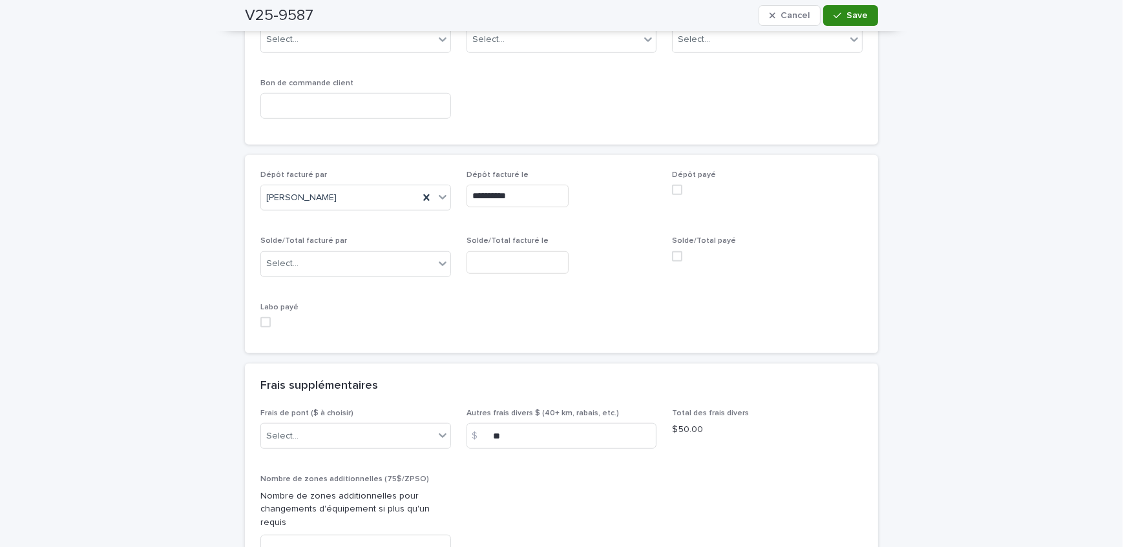
click at [856, 16] on span "Save" at bounding box center [856, 15] width 21 height 9
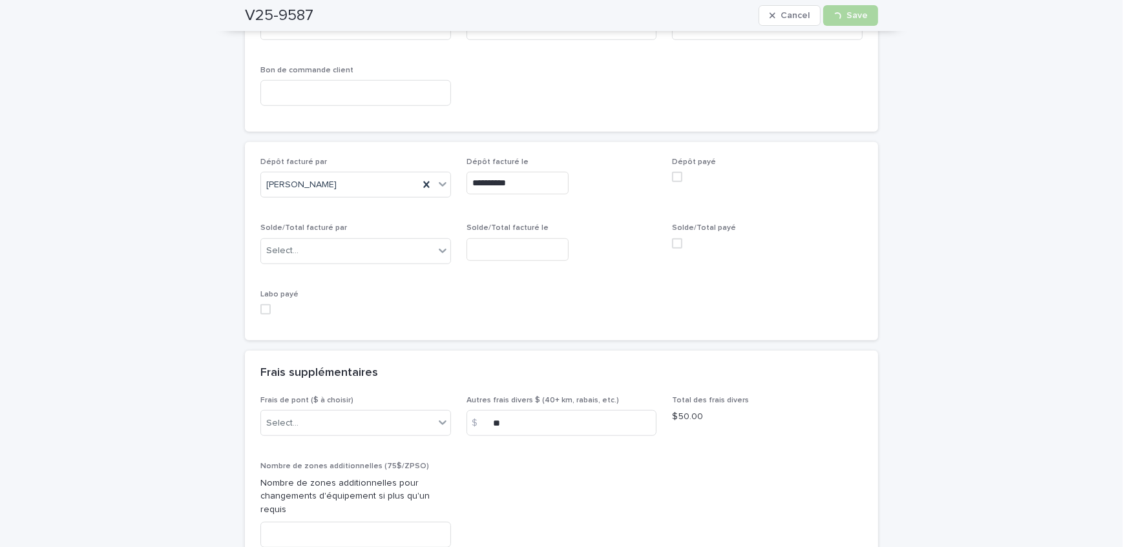
scroll to position [1090, 0]
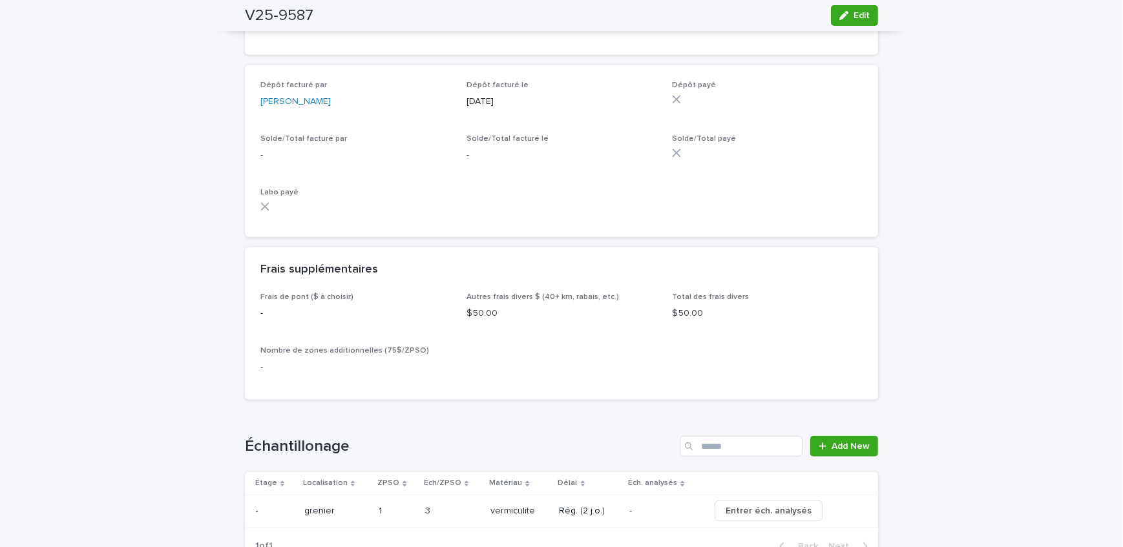
click at [260, 196] on span "Labo payé" at bounding box center [279, 193] width 38 height 8
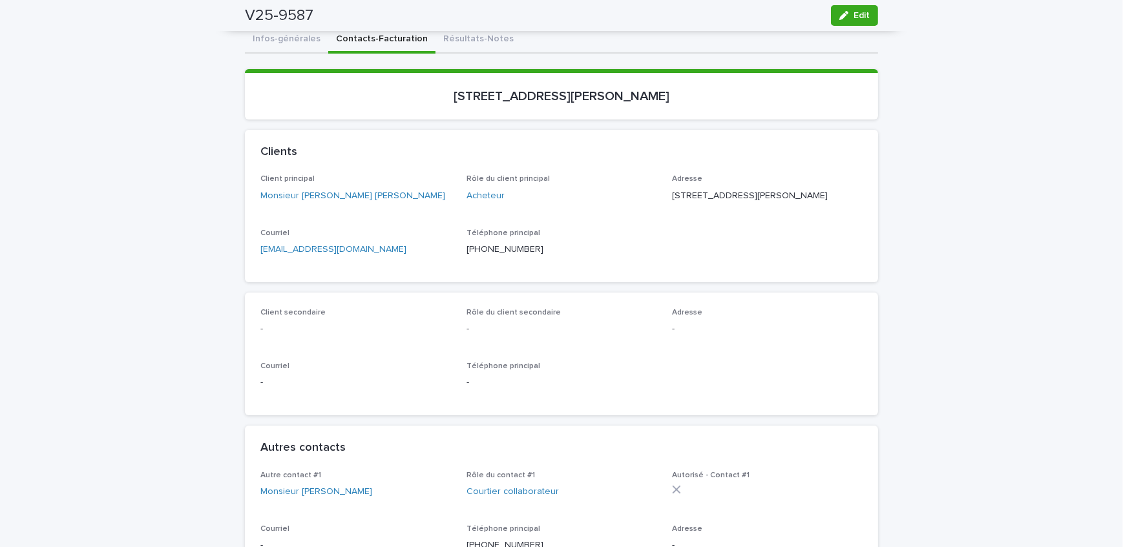
scroll to position [0, 0]
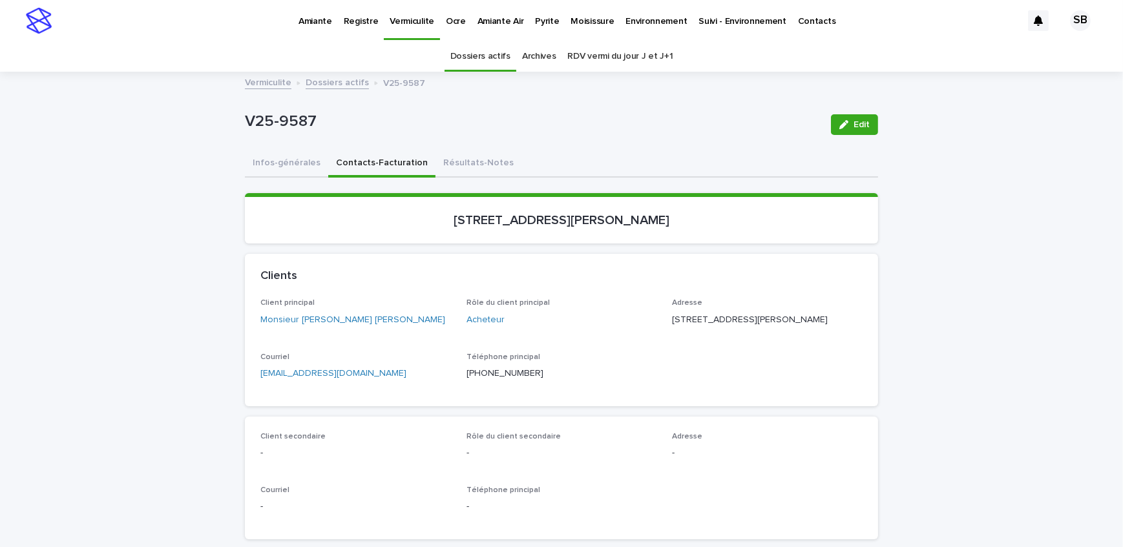
click at [530, 31] on link "Pyrite" at bounding box center [547, 20] width 36 height 40
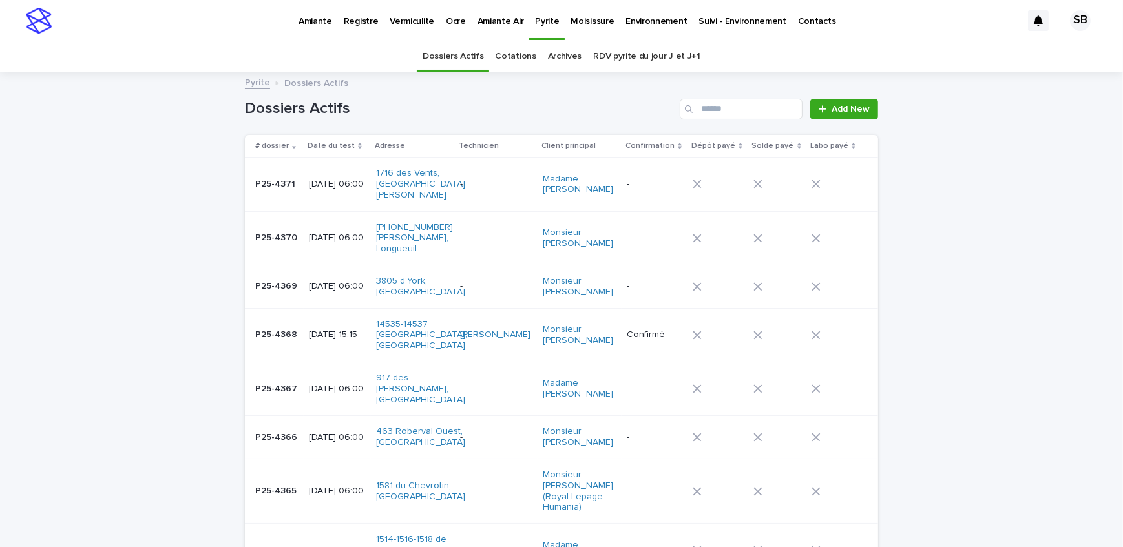
click at [273, 278] on p "P25-4369" at bounding box center [277, 285] width 45 height 14
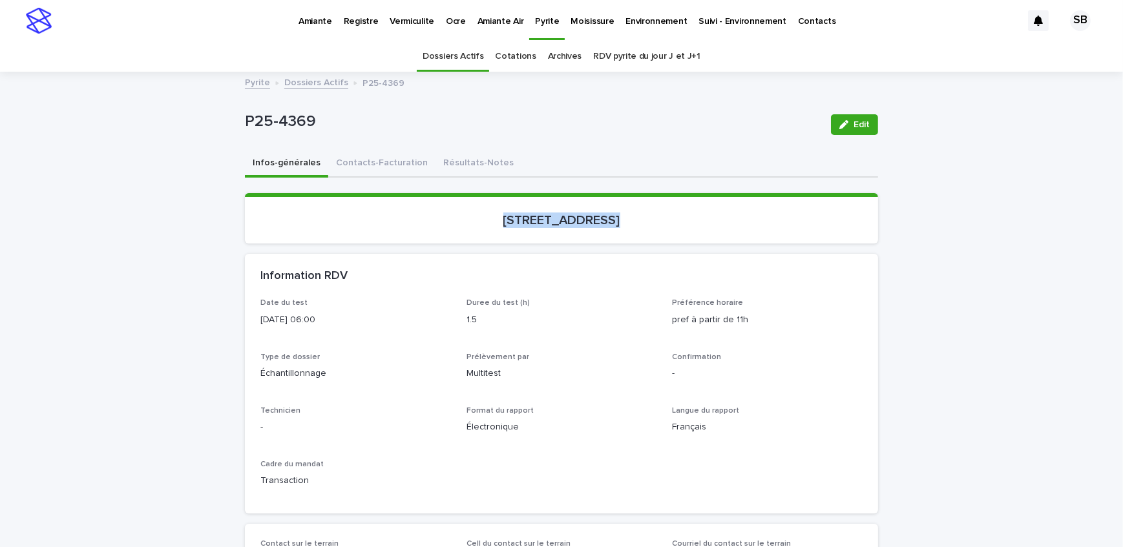
drag, startPoint x: 466, startPoint y: 233, endPoint x: 574, endPoint y: 235, distance: 108.5
click at [574, 235] on section "[STREET_ADDRESS]" at bounding box center [561, 218] width 633 height 50
drag, startPoint x: 320, startPoint y: 123, endPoint x: 221, endPoint y: 128, distance: 99.6
click at [382, 161] on button "Contacts-Facturation" at bounding box center [381, 163] width 107 height 27
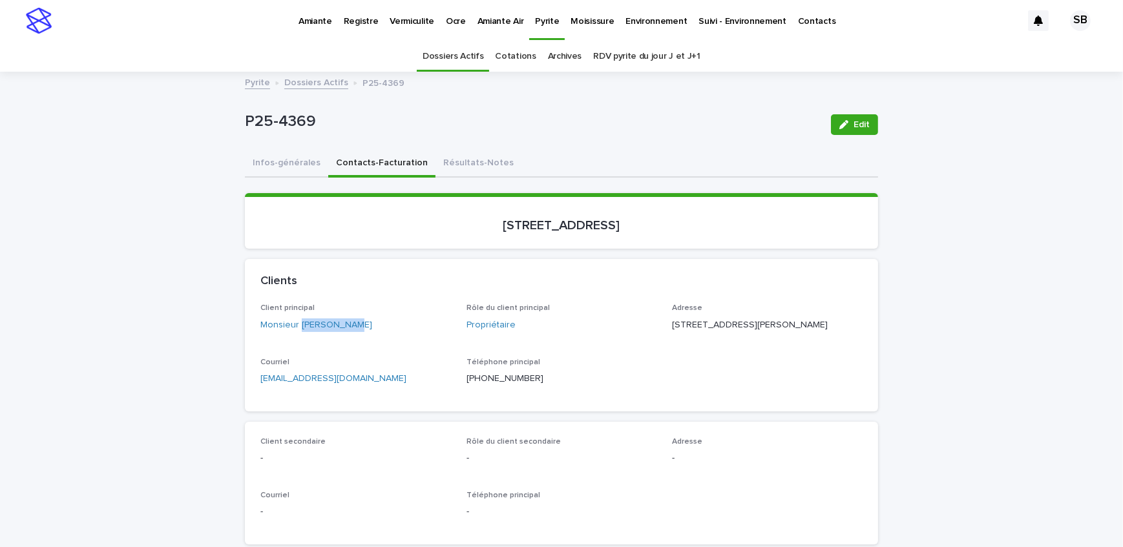
drag, startPoint x: 364, startPoint y: 337, endPoint x: 295, endPoint y: 345, distance: 70.2
click at [295, 342] on span "Client principal Monsieur [PERSON_NAME]" at bounding box center [355, 323] width 191 height 38
drag, startPoint x: 743, startPoint y: 321, endPoint x: 664, endPoint y: 321, distance: 78.8
click at [664, 321] on div "Client principal Monsieur [PERSON_NAME] Rôle du client principal Propriétaire A…" at bounding box center [561, 350] width 602 height 92
drag, startPoint x: 715, startPoint y: 337, endPoint x: 667, endPoint y: 336, distance: 48.5
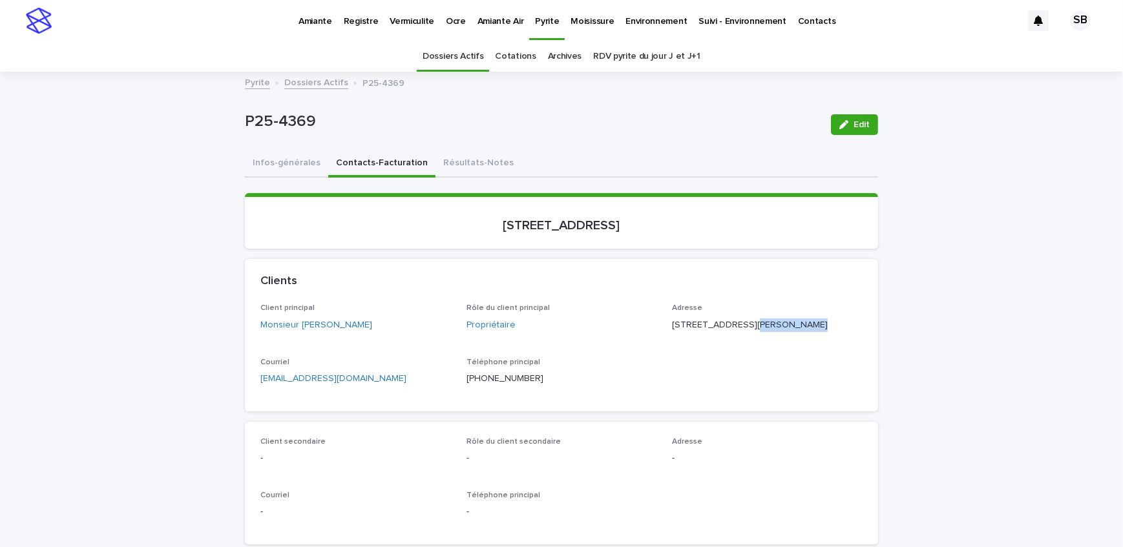
click at [672, 332] on p "[STREET_ADDRESS][PERSON_NAME]" at bounding box center [767, 325] width 191 height 14
drag, startPoint x: 761, startPoint y: 335, endPoint x: 723, endPoint y: 338, distance: 38.2
click at [723, 332] on p "[STREET_ADDRESS][PERSON_NAME]" at bounding box center [767, 325] width 191 height 14
drag, startPoint x: 655, startPoint y: 231, endPoint x: 455, endPoint y: 236, distance: 199.7
click at [455, 236] on section "[STREET_ADDRESS]" at bounding box center [561, 221] width 633 height 56
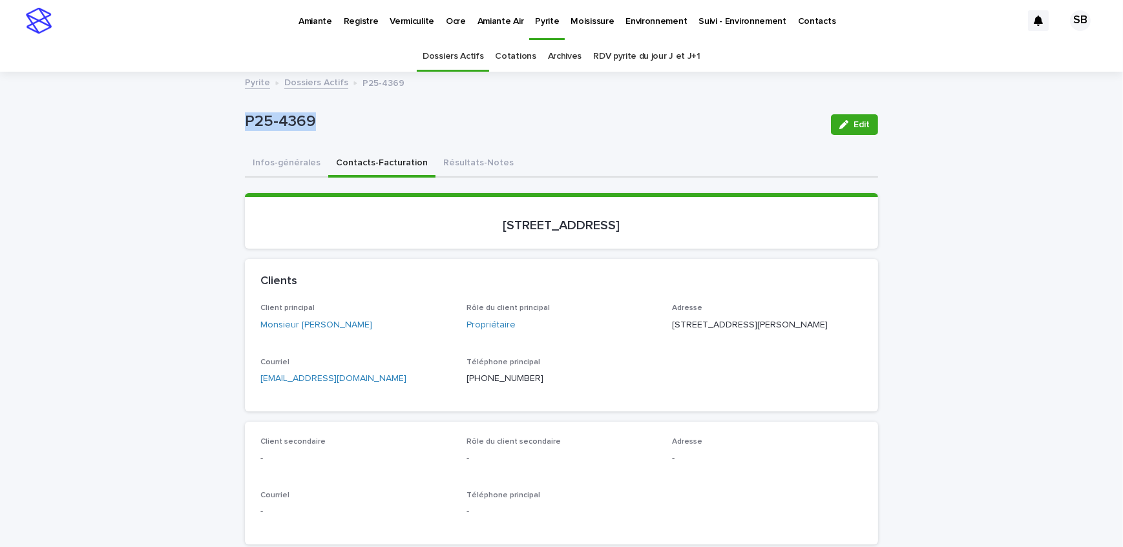
drag, startPoint x: 254, startPoint y: 130, endPoint x: 234, endPoint y: 135, distance: 19.9
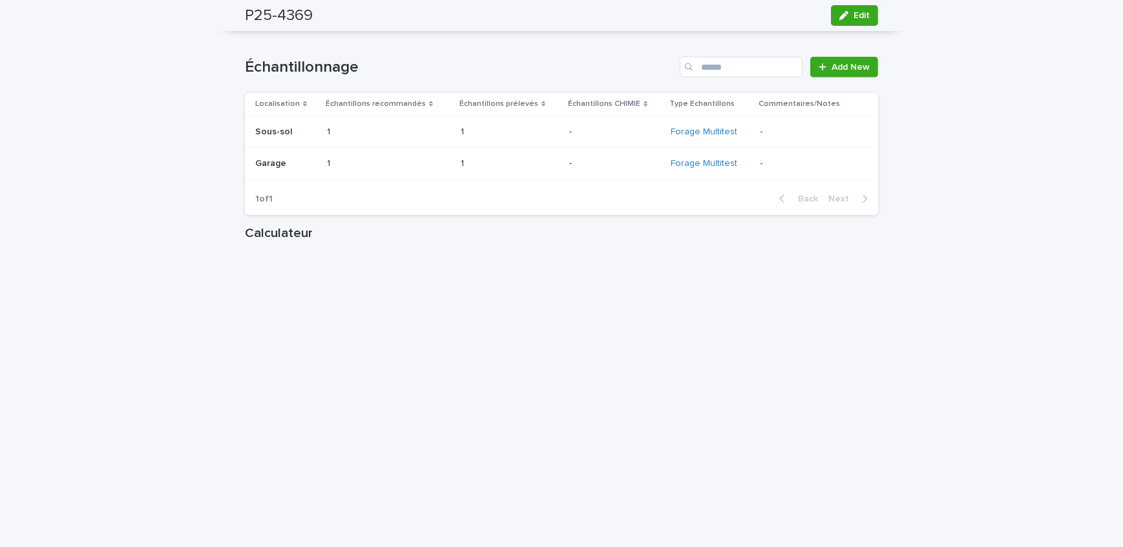
scroll to position [1467, 0]
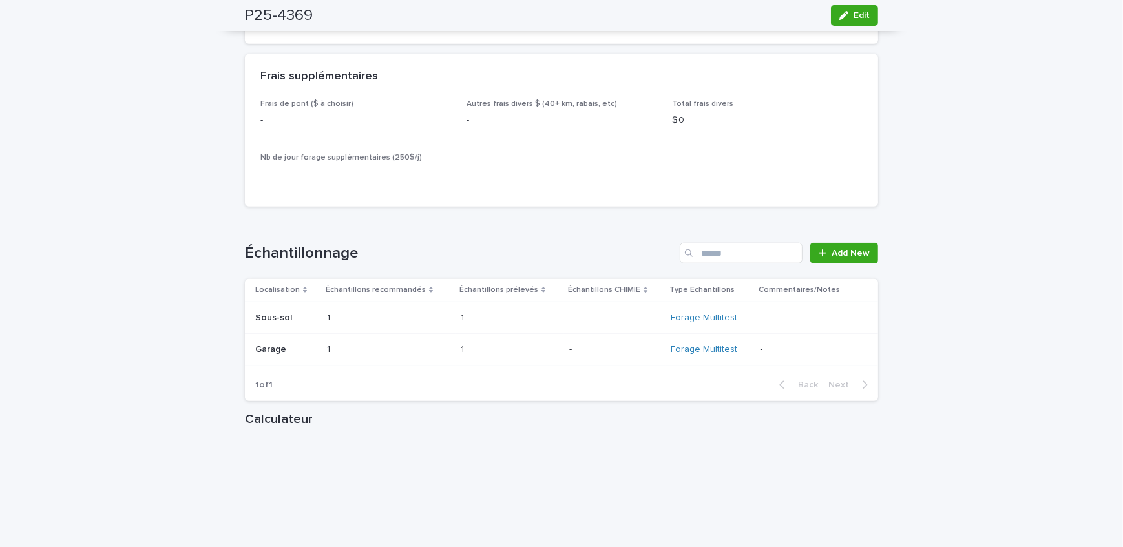
drag, startPoint x: 851, startPoint y: 8, endPoint x: 528, endPoint y: 207, distance: 379.8
click at [851, 8] on button "Edit" at bounding box center [854, 15] width 47 height 21
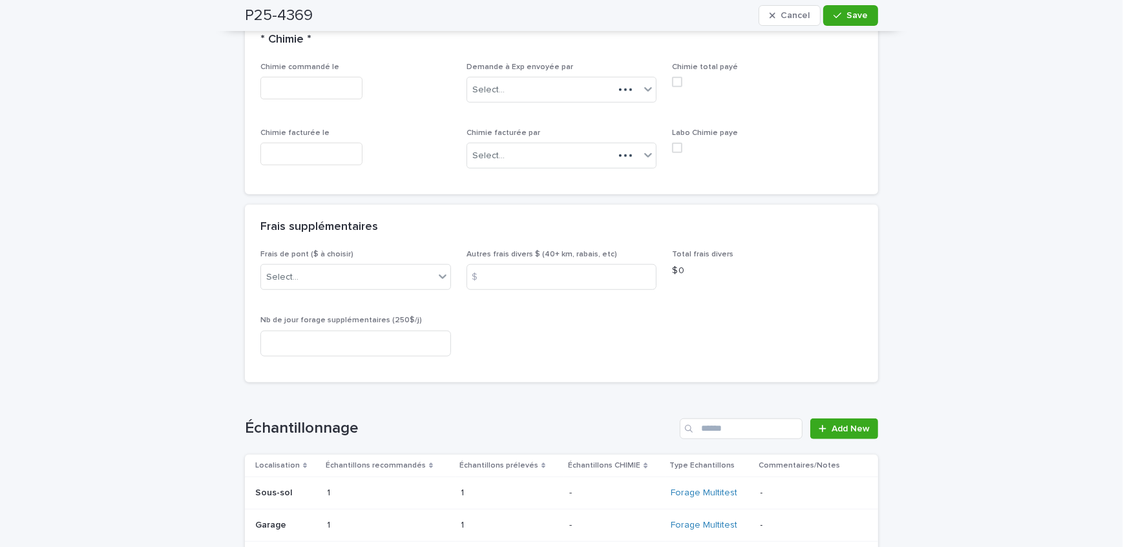
scroll to position [1257, 0]
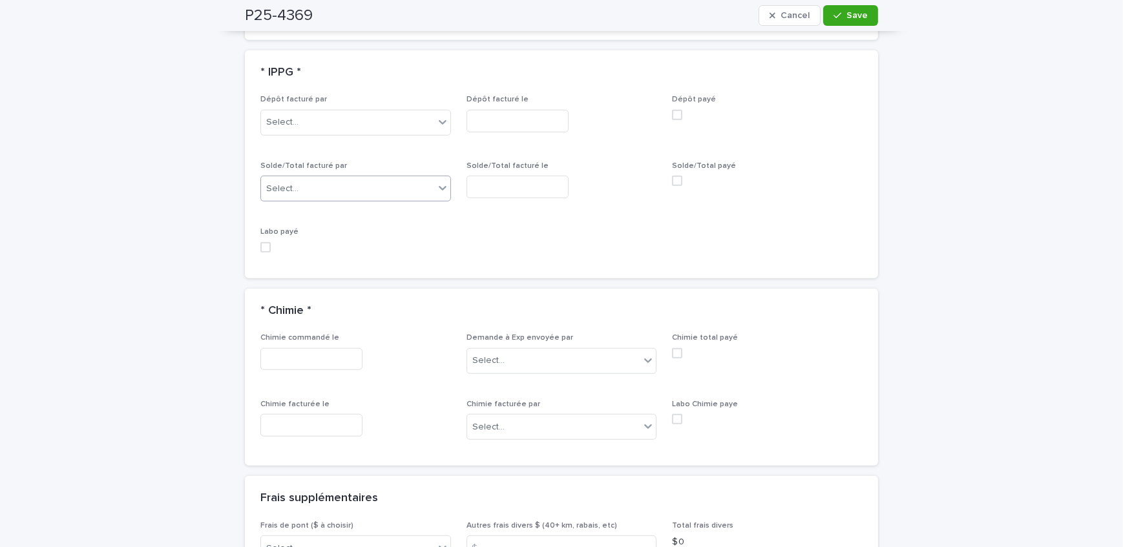
click at [312, 187] on div "Select..." at bounding box center [347, 188] width 173 height 21
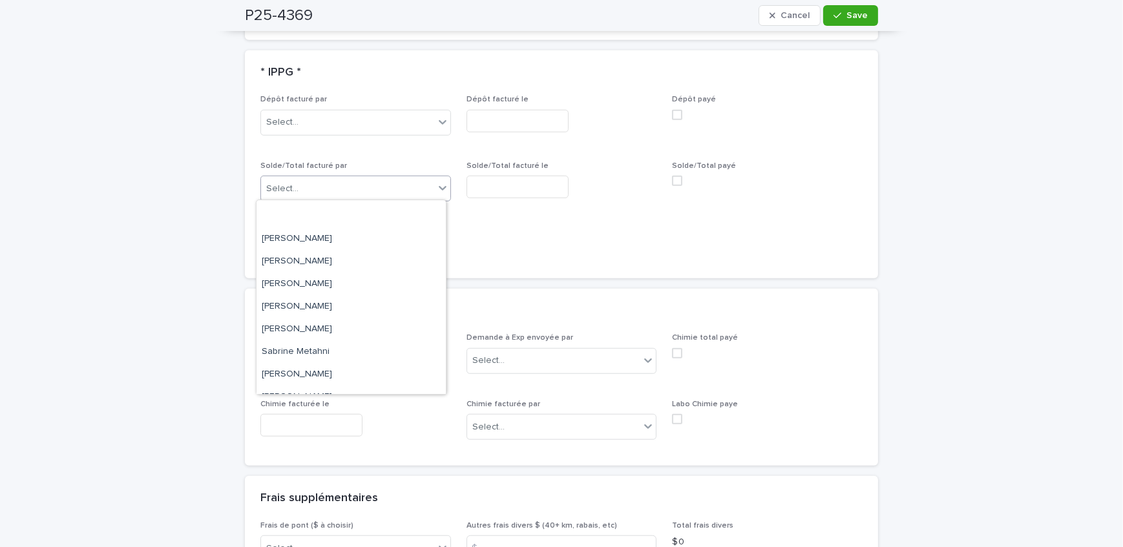
scroll to position [168, 0]
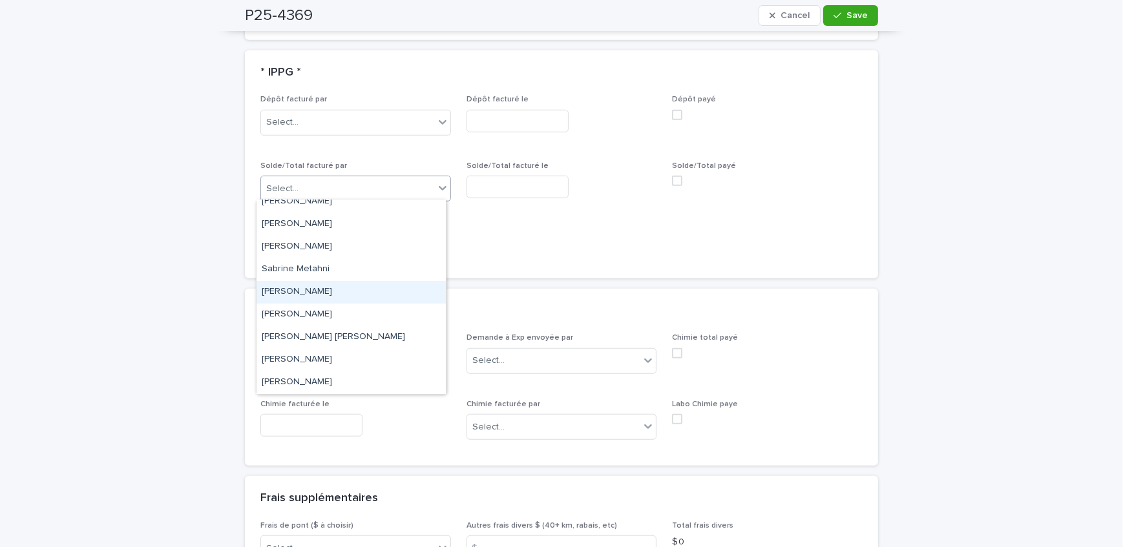
click at [332, 288] on div "[PERSON_NAME]" at bounding box center [350, 292] width 189 height 23
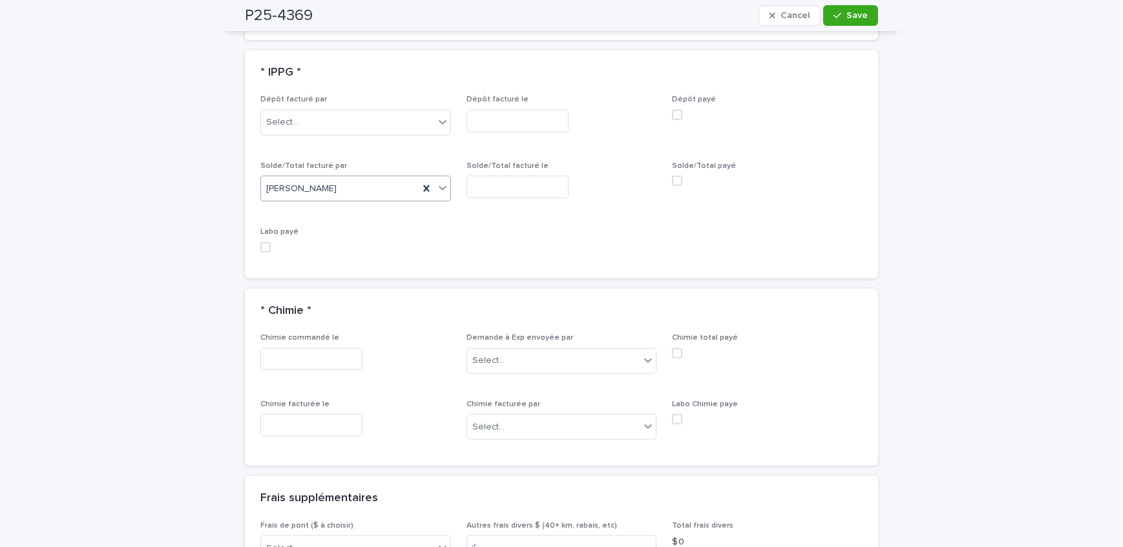
click at [546, 181] on input "text" at bounding box center [517, 187] width 102 height 23
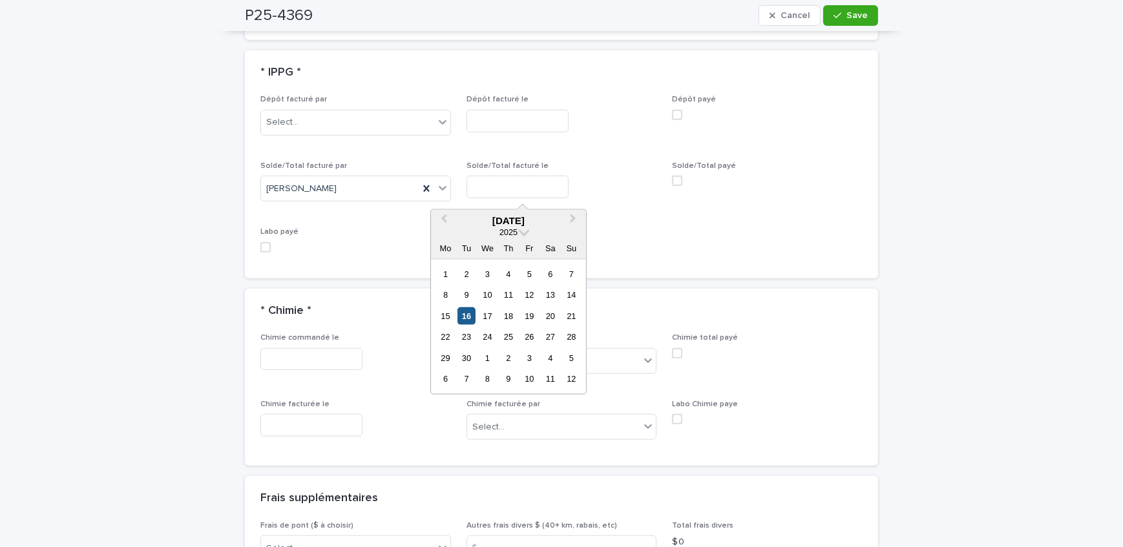
click at [465, 315] on div "16" at bounding box center [465, 315] width 17 height 17
type input "**********"
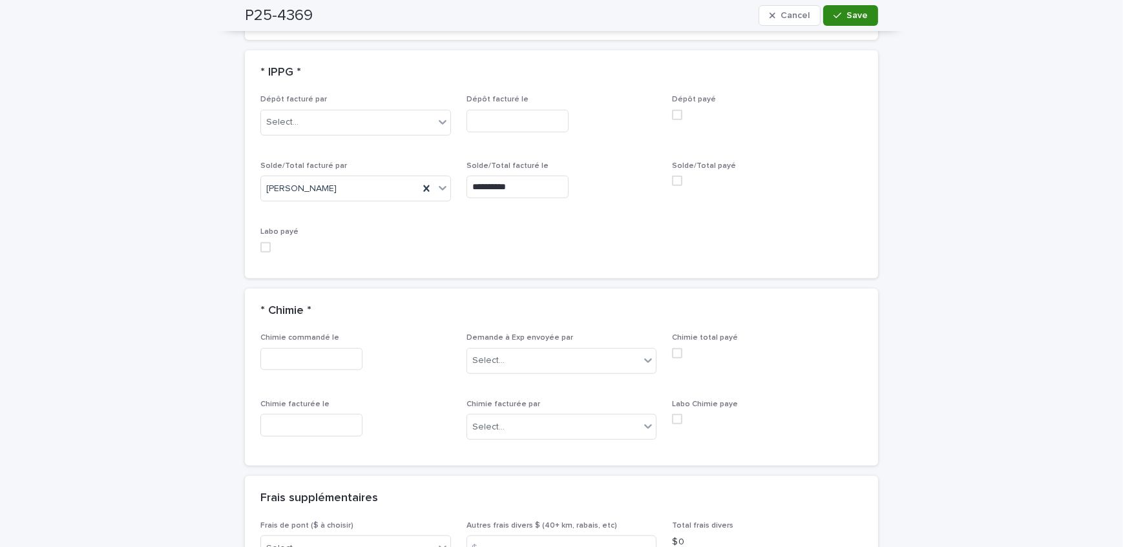
click at [858, 17] on span "Save" at bounding box center [856, 15] width 21 height 9
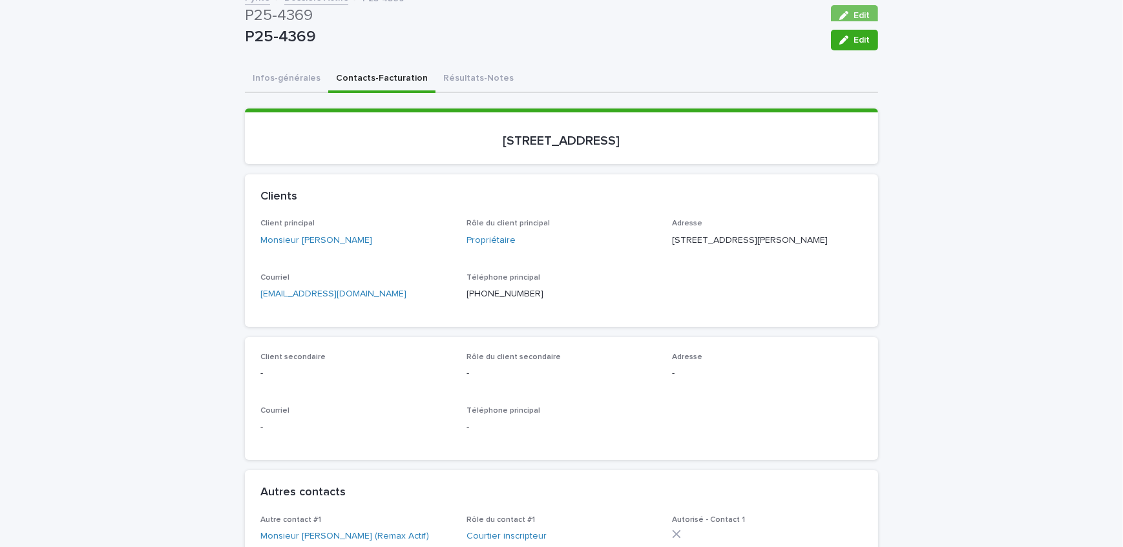
scroll to position [0, 0]
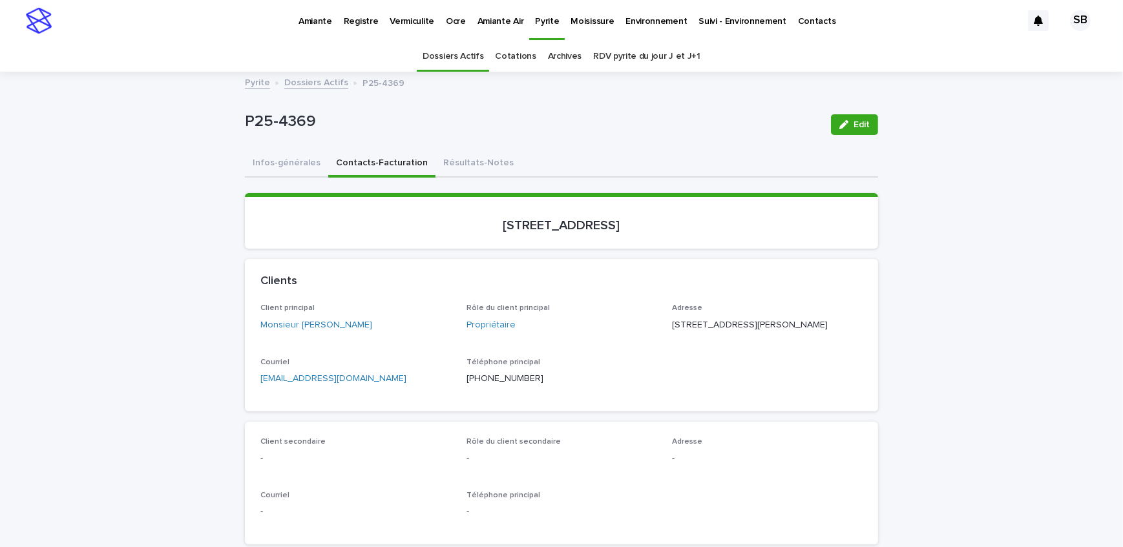
click at [302, 76] on link "Dossiers Actifs" at bounding box center [316, 81] width 64 height 15
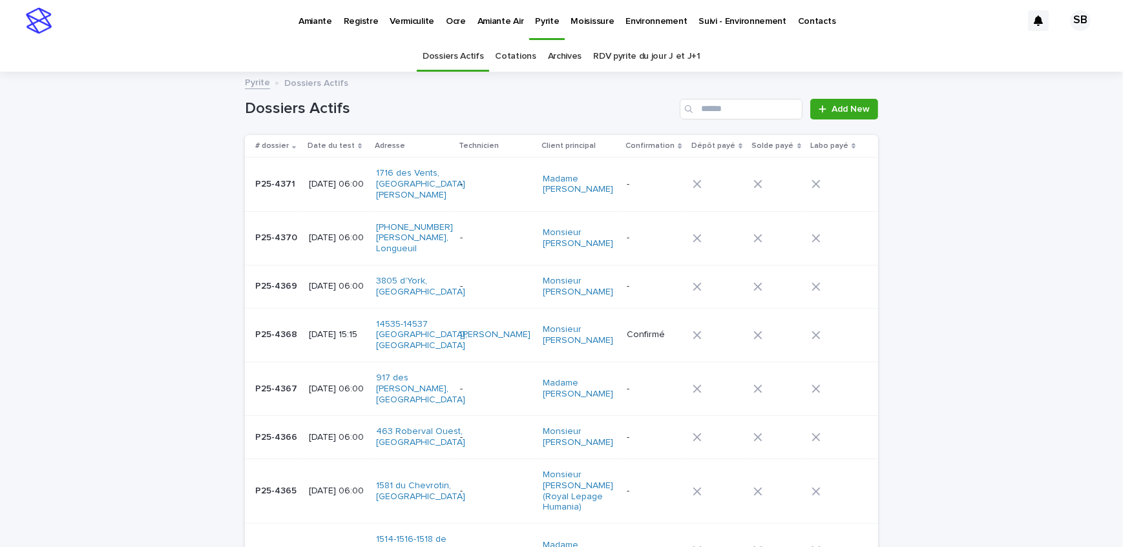
scroll to position [41, 0]
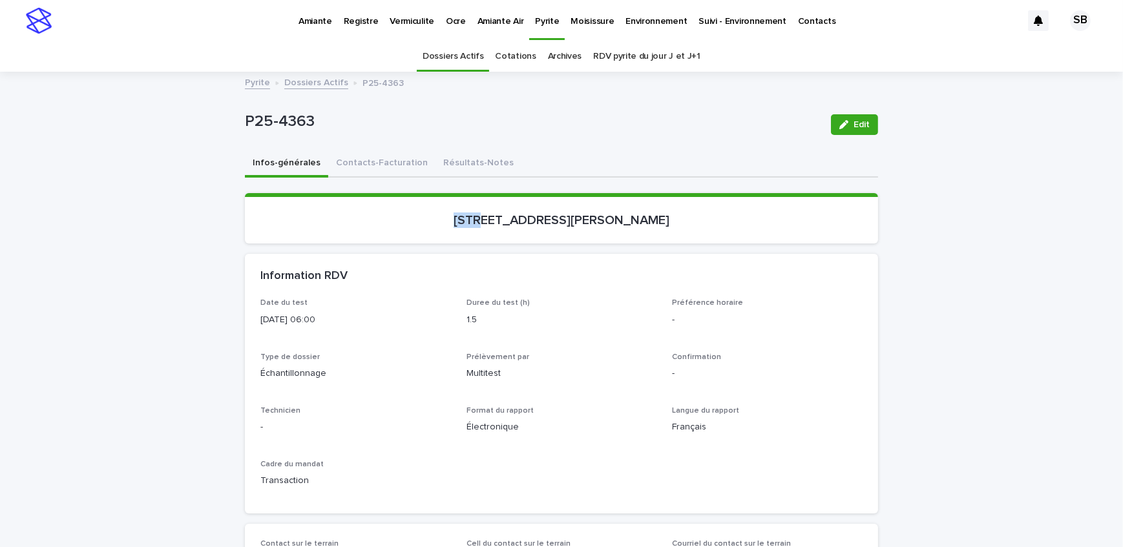
drag, startPoint x: 437, startPoint y: 221, endPoint x: 484, endPoint y: 242, distance: 51.5
click at [484, 242] on section "[STREET_ADDRESS][PERSON_NAME]" at bounding box center [561, 218] width 633 height 50
drag, startPoint x: 599, startPoint y: 218, endPoint x: 535, endPoint y: 214, distance: 64.1
click at [535, 214] on p "[STREET_ADDRESS][PERSON_NAME]" at bounding box center [561, 220] width 602 height 16
drag, startPoint x: 330, startPoint y: 123, endPoint x: 231, endPoint y: 124, distance: 98.8
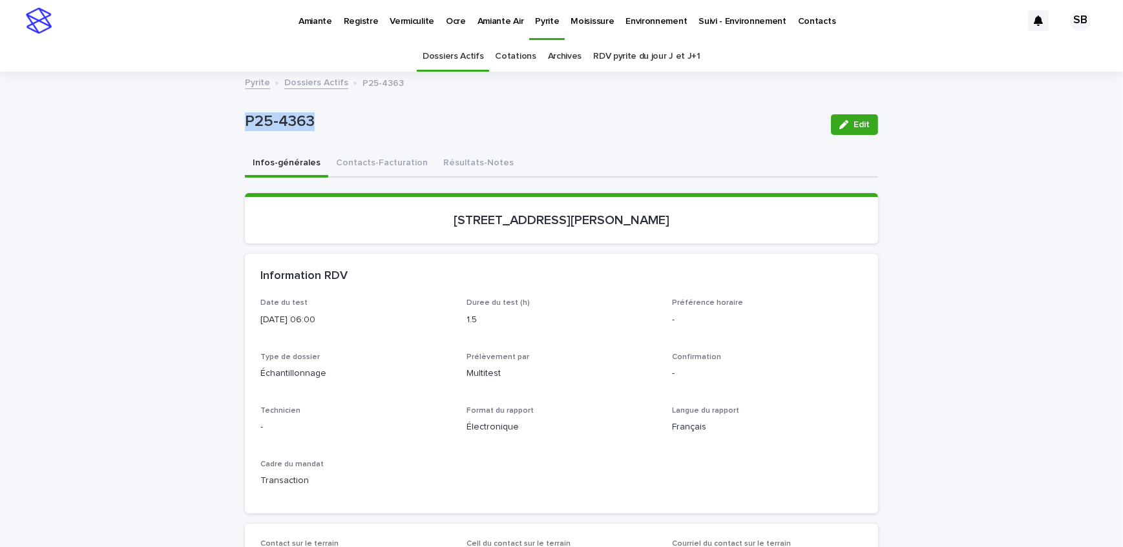
click at [367, 171] on button "Contacts-Facturation" at bounding box center [381, 163] width 107 height 27
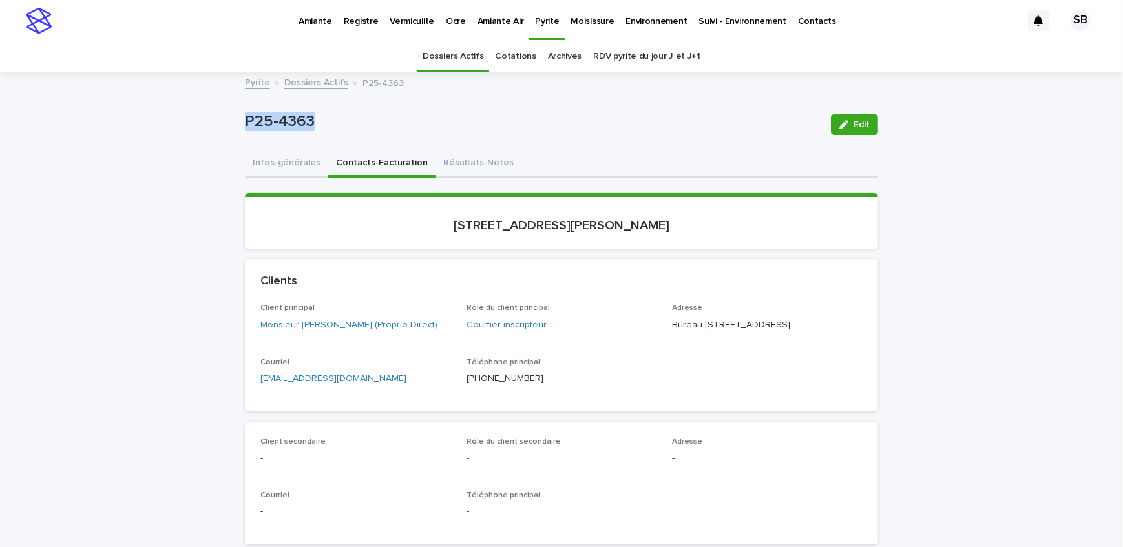
drag, startPoint x: 435, startPoint y: 337, endPoint x: 376, endPoint y: 337, distance: 58.8
click at [376, 337] on div "Client principal Monsieur [PERSON_NAME] (Proprio Direct)" at bounding box center [355, 323] width 191 height 38
drag, startPoint x: 253, startPoint y: 341, endPoint x: 375, endPoint y: 340, distance: 122.1
click at [375, 340] on div "Client principal Monsieur [PERSON_NAME] (Proprio Direct) Rôle du client princip…" at bounding box center [561, 357] width 633 height 107
drag, startPoint x: 723, startPoint y: 322, endPoint x: 859, endPoint y: 327, distance: 135.7
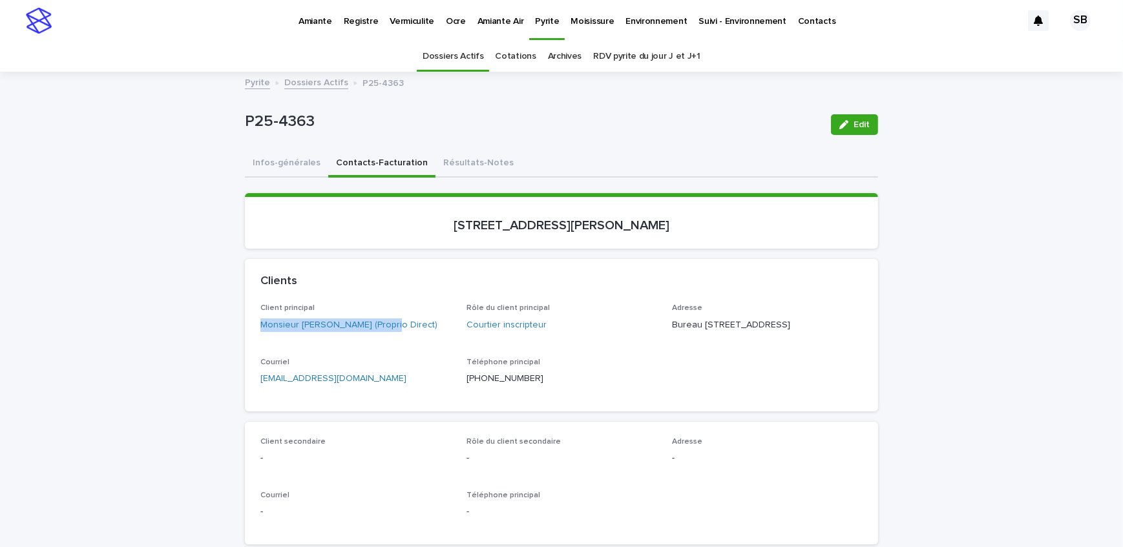
click at [859, 327] on div "Client principal Monsieur [PERSON_NAME] (Proprio Direct) Rôle du client princip…" at bounding box center [561, 357] width 633 height 107
drag, startPoint x: 703, startPoint y: 335, endPoint x: 668, endPoint y: 340, distance: 35.9
click at [672, 332] on p "Bureau [STREET_ADDRESS]" at bounding box center [767, 325] width 191 height 14
drag, startPoint x: 743, startPoint y: 344, endPoint x: 705, endPoint y: 338, distance: 38.5
click at [705, 338] on div "Adresse Bureau [STREET_ADDRESS]" at bounding box center [767, 323] width 191 height 38
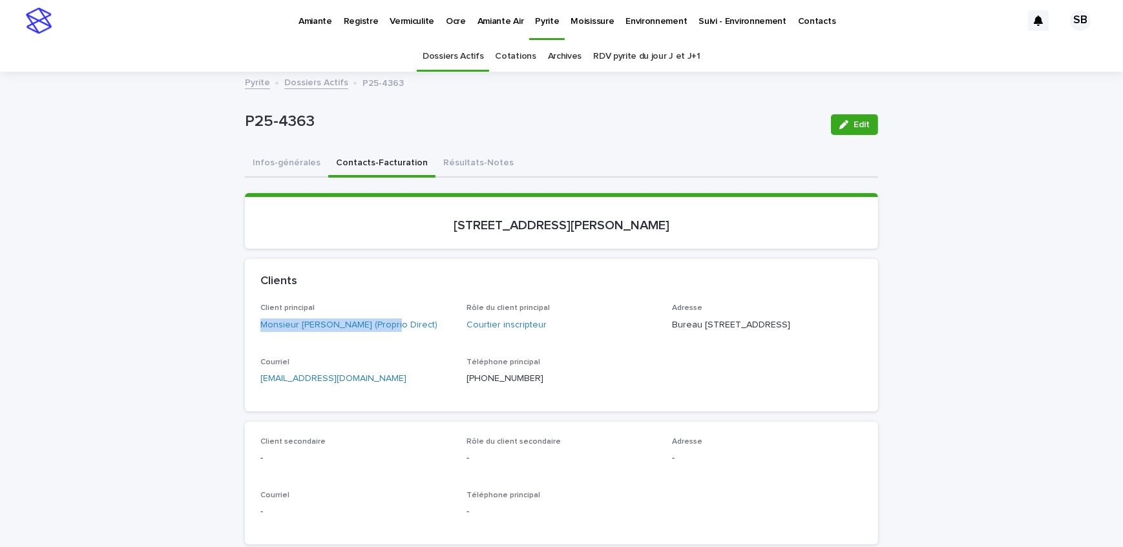
drag, startPoint x: 673, startPoint y: 230, endPoint x: 453, endPoint y: 233, distance: 219.6
click at [453, 233] on section "[STREET_ADDRESS][PERSON_NAME]" at bounding box center [561, 221] width 633 height 56
drag, startPoint x: 337, startPoint y: 121, endPoint x: 195, endPoint y: 127, distance: 142.2
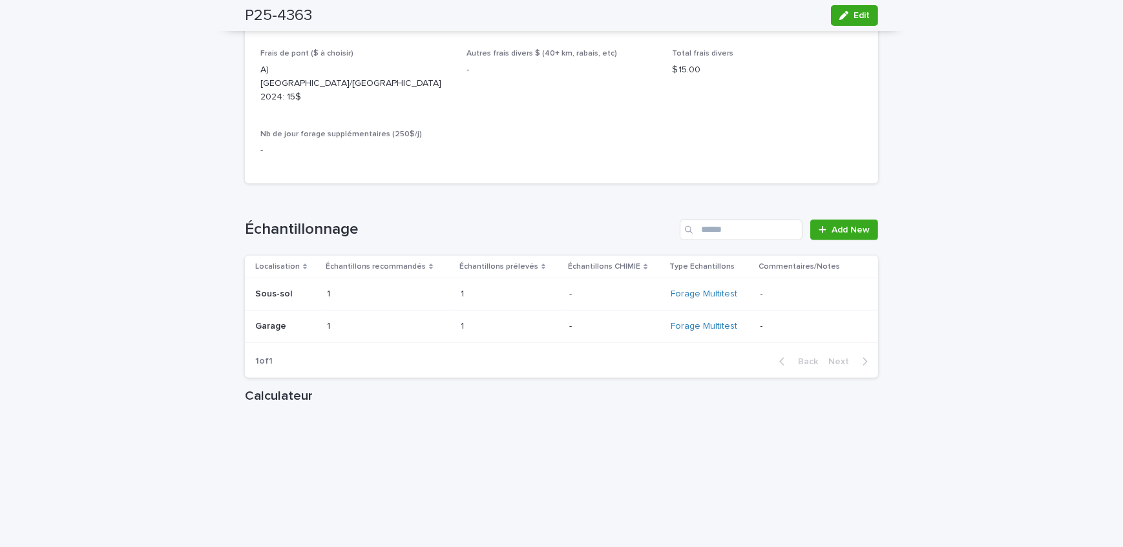
scroll to position [1409, 0]
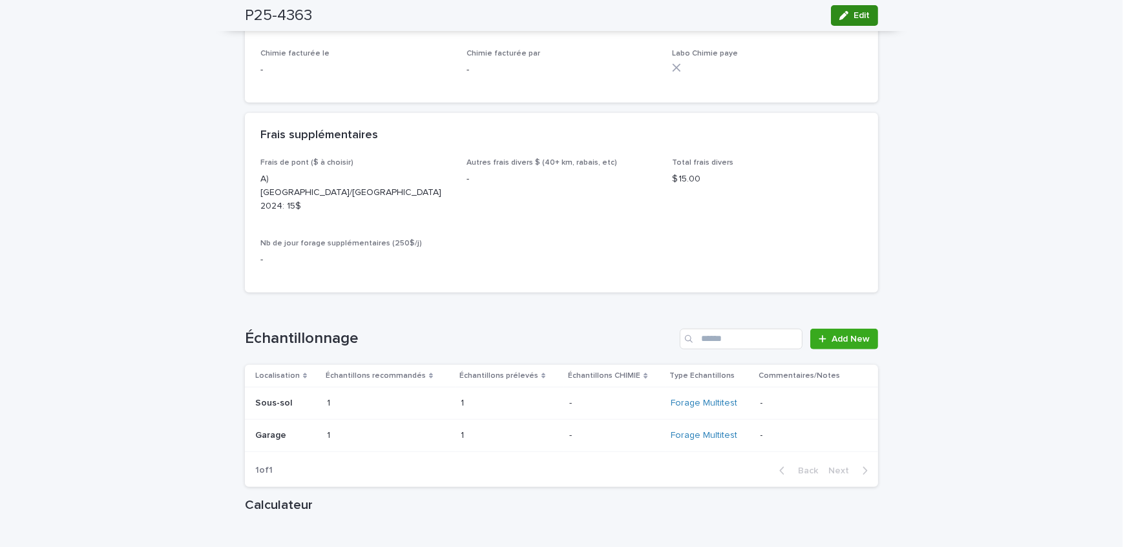
click at [858, 16] on span "Edit" at bounding box center [861, 15] width 16 height 9
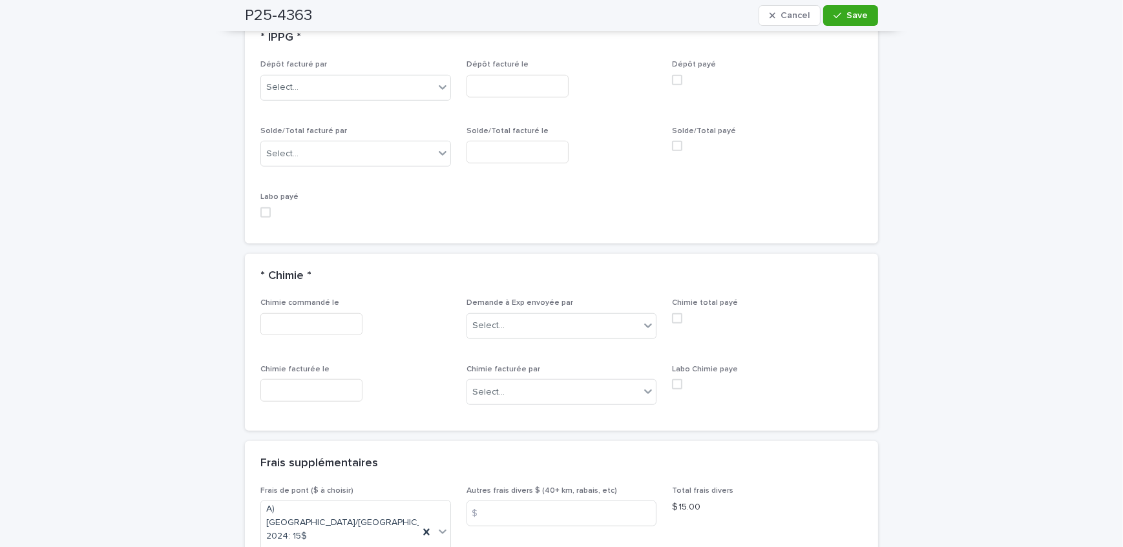
scroll to position [1321, 0]
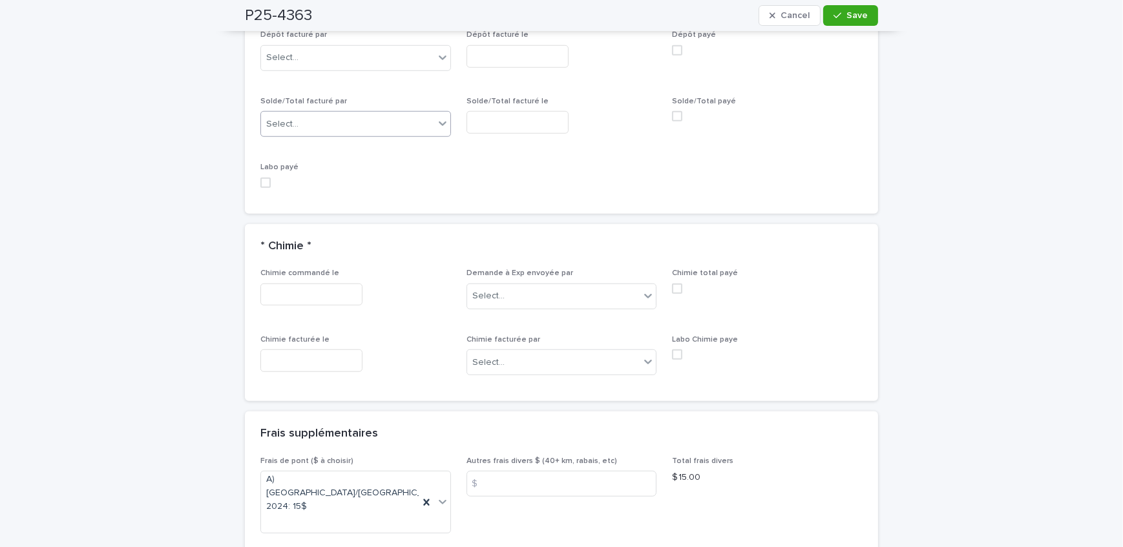
click at [333, 130] on div "Select..." at bounding box center [347, 124] width 173 height 21
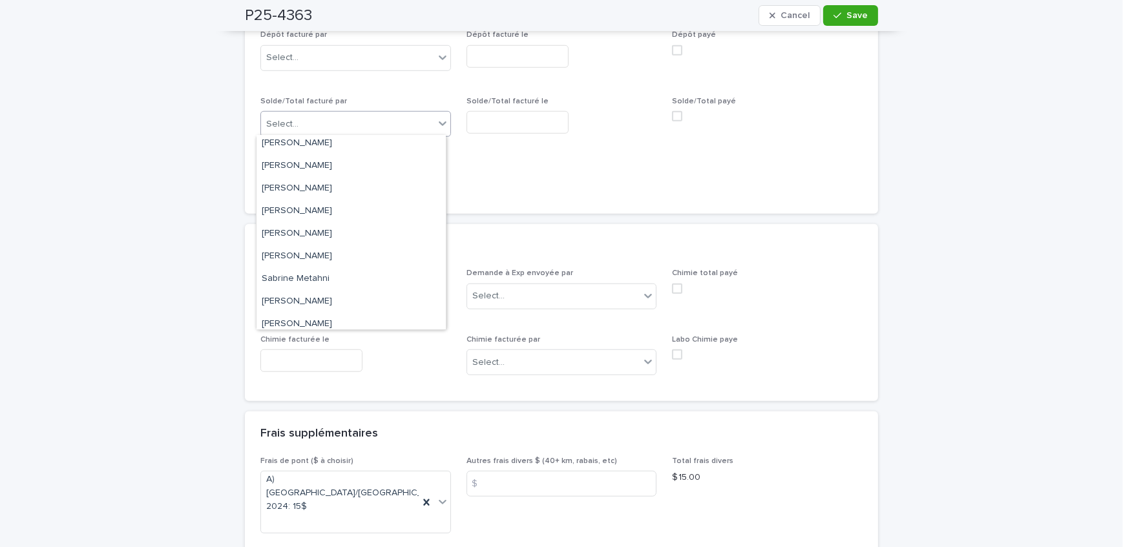
scroll to position [168, 0]
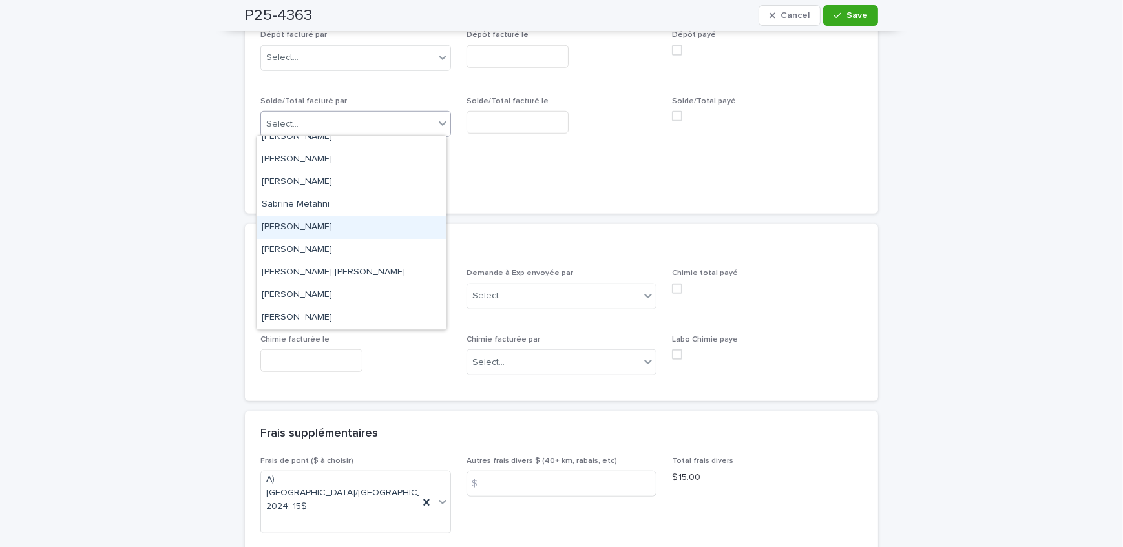
click at [340, 226] on div "[PERSON_NAME]" at bounding box center [350, 227] width 189 height 23
click at [530, 123] on input "text" at bounding box center [517, 122] width 102 height 23
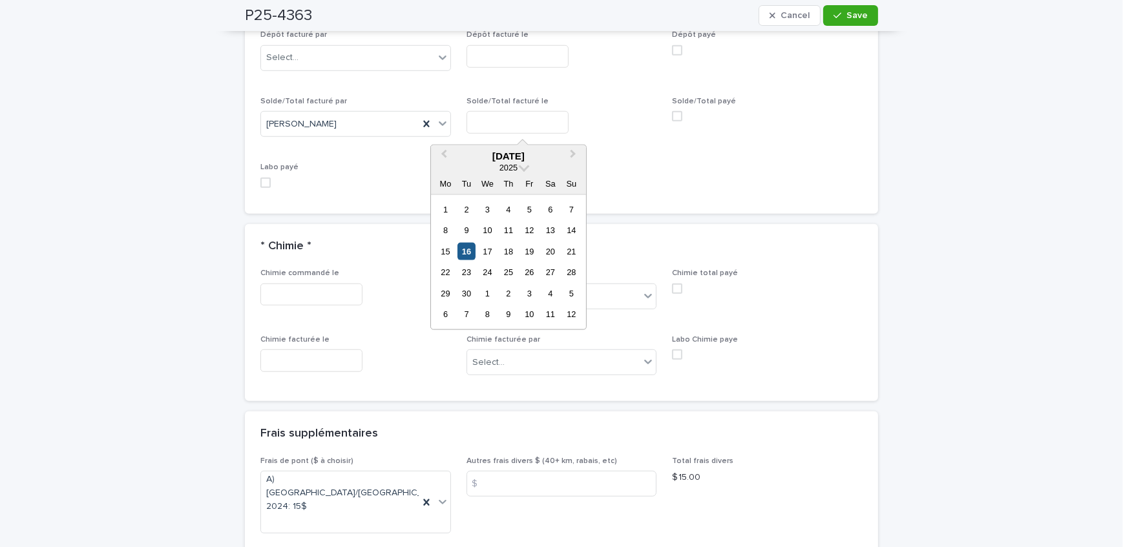
click at [466, 255] on div "16" at bounding box center [465, 251] width 17 height 17
type input "**********"
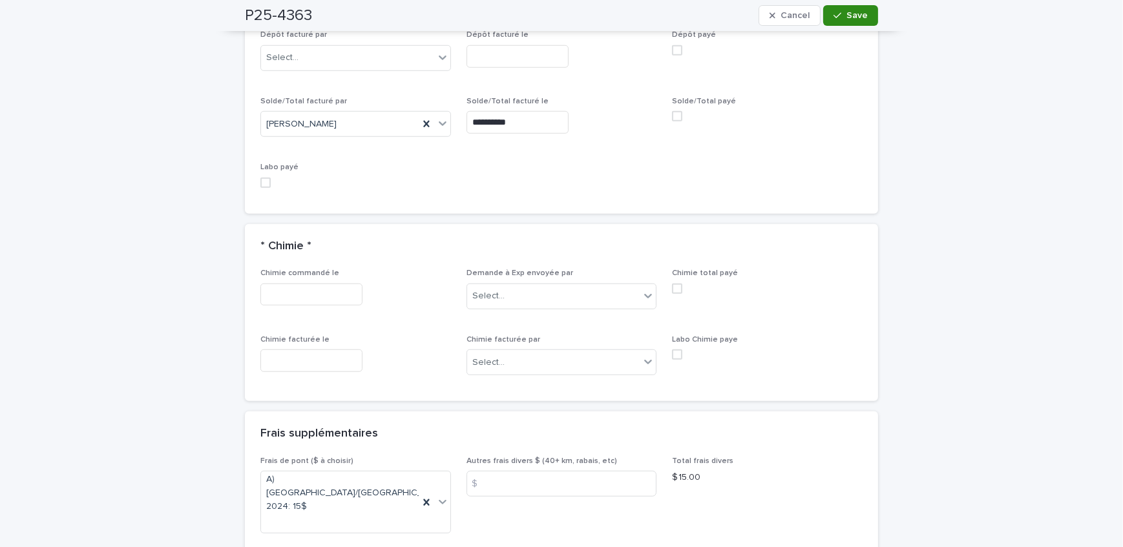
click at [836, 17] on icon "button" at bounding box center [837, 15] width 8 height 9
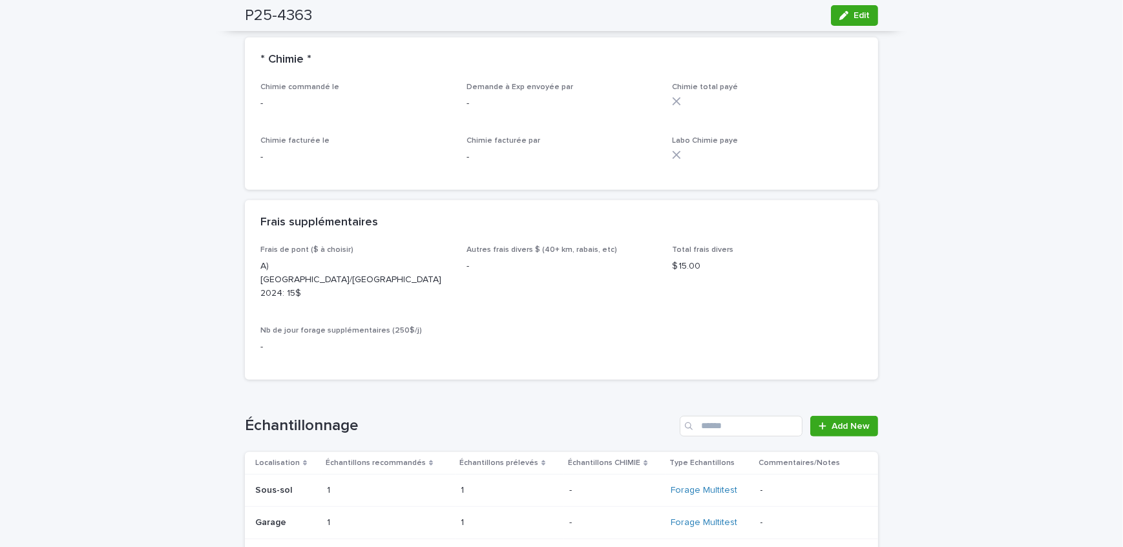
scroll to position [1205, 0]
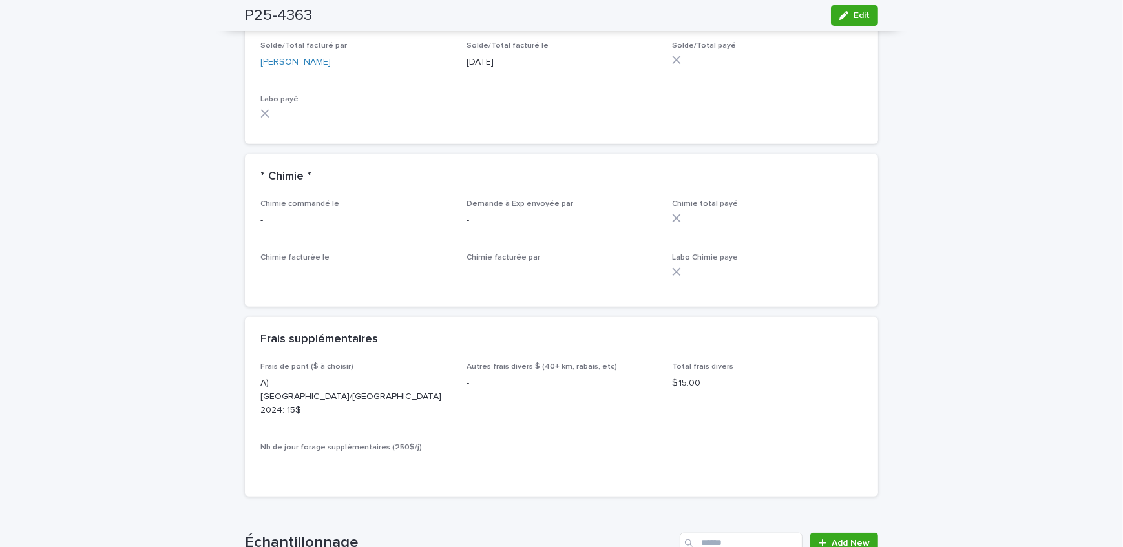
click at [172, 185] on div "Loading... Saving… Loading... Saving… P25-4363 Edit P25-4363 Edit Sorry, there …" at bounding box center [561, 150] width 1123 height 2565
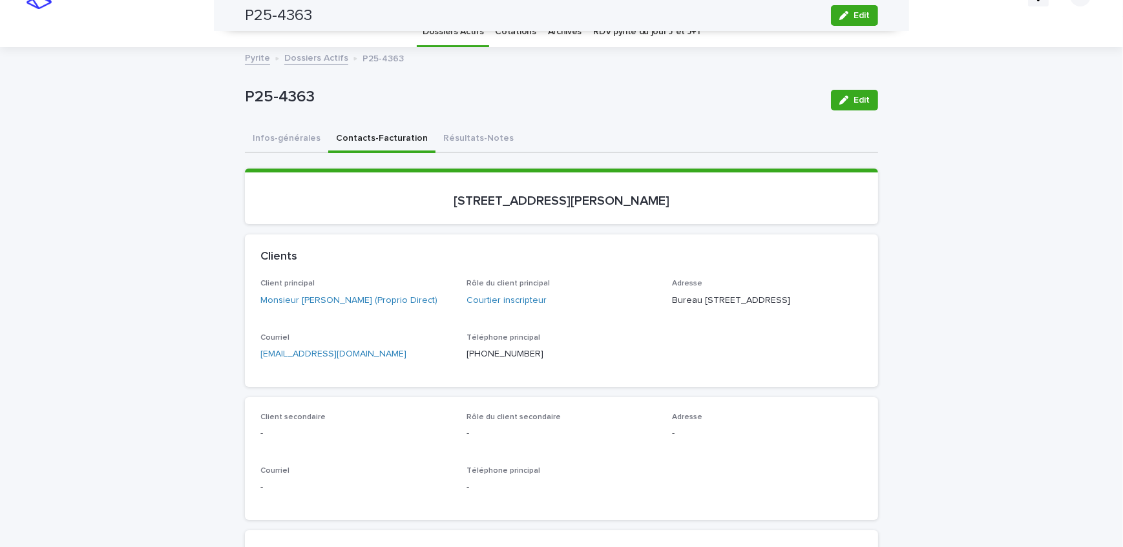
scroll to position [0, 0]
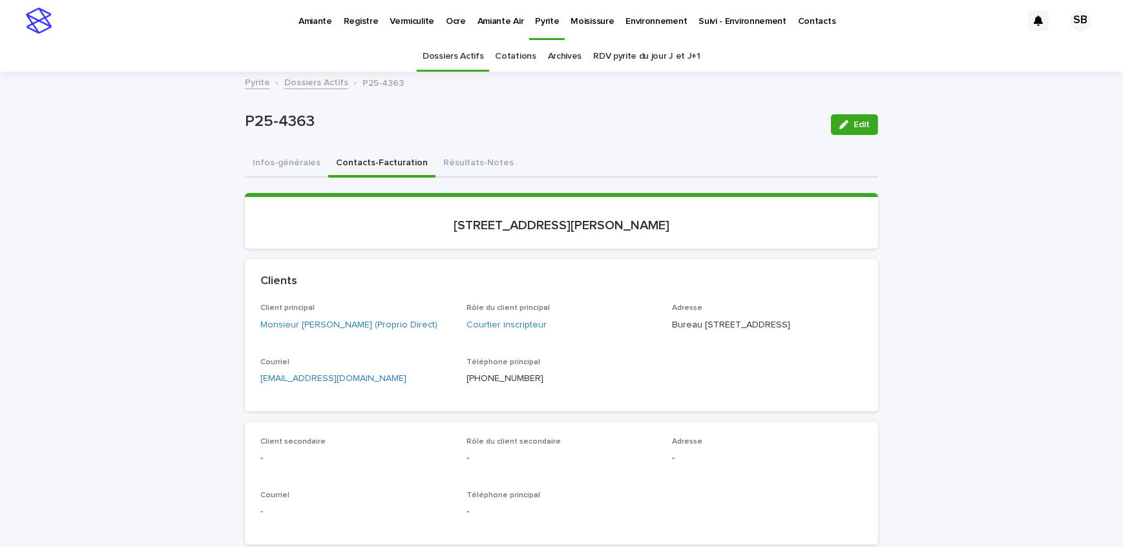
click at [316, 85] on link "Dossiers Actifs" at bounding box center [316, 81] width 64 height 15
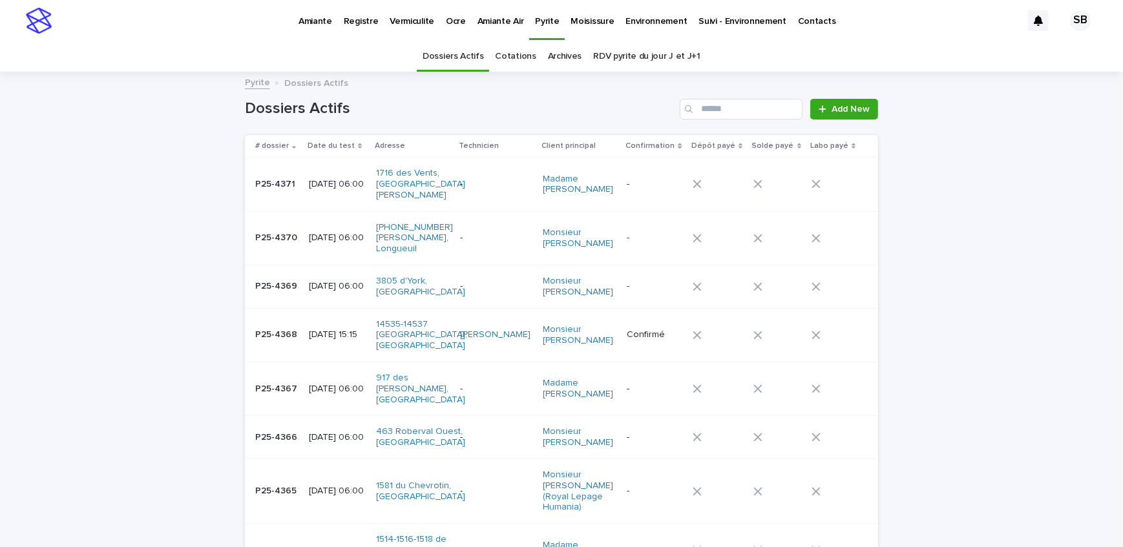
scroll to position [41, 0]
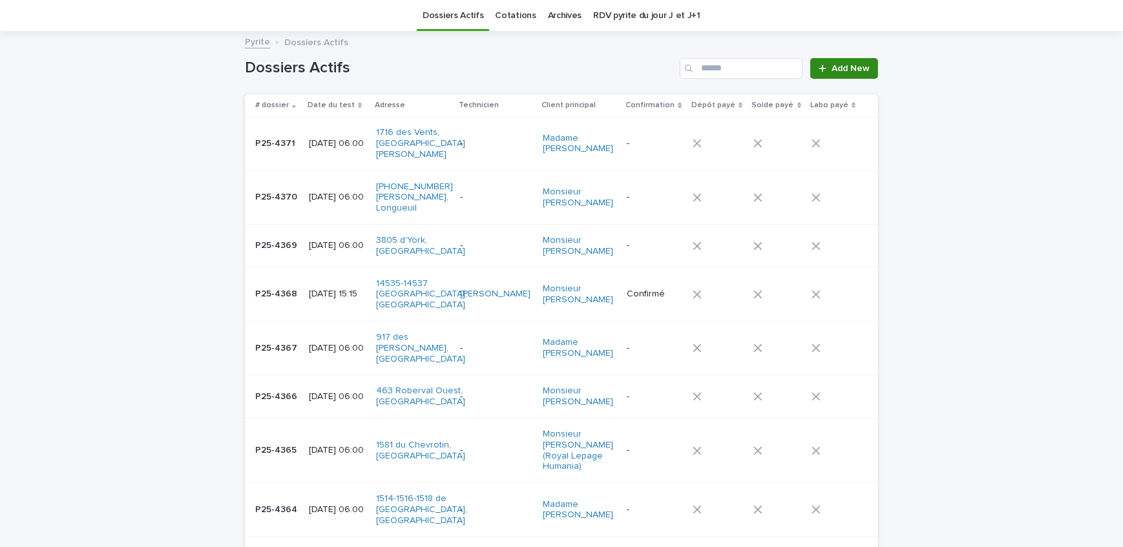
click at [847, 65] on span "Add New" at bounding box center [850, 68] width 38 height 9
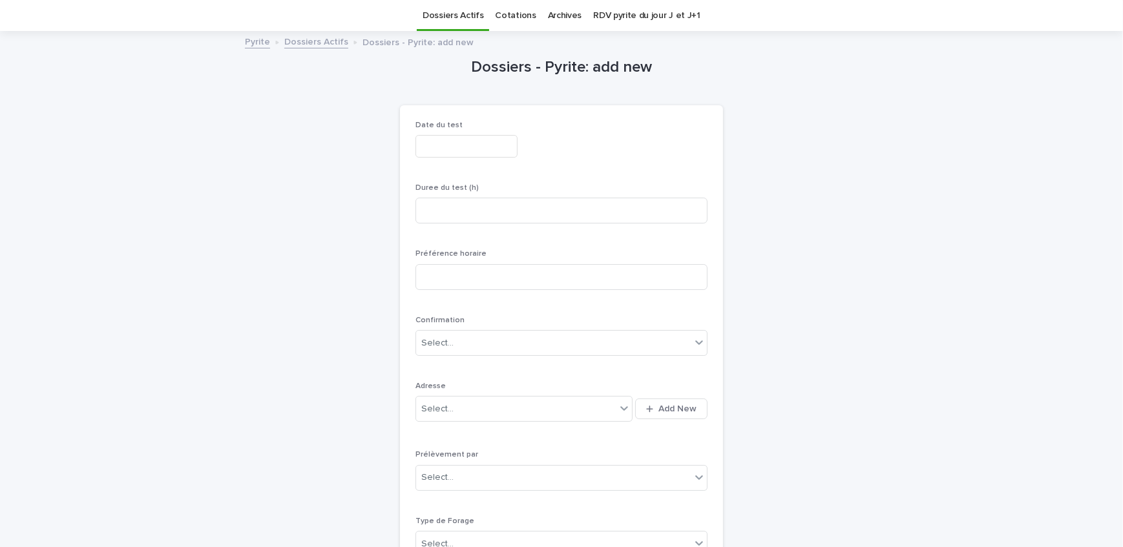
click at [451, 143] on input "text" at bounding box center [466, 146] width 102 height 23
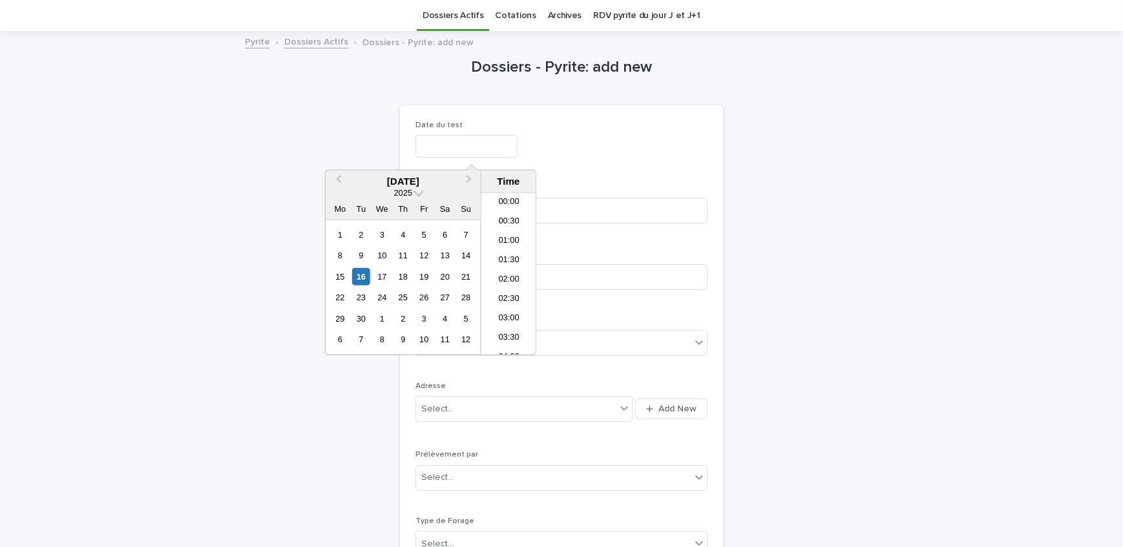
scroll to position [336, 0]
click at [337, 289] on div "22" at bounding box center [339, 297] width 17 height 17
click at [514, 270] on li "06:00" at bounding box center [508, 275] width 55 height 19
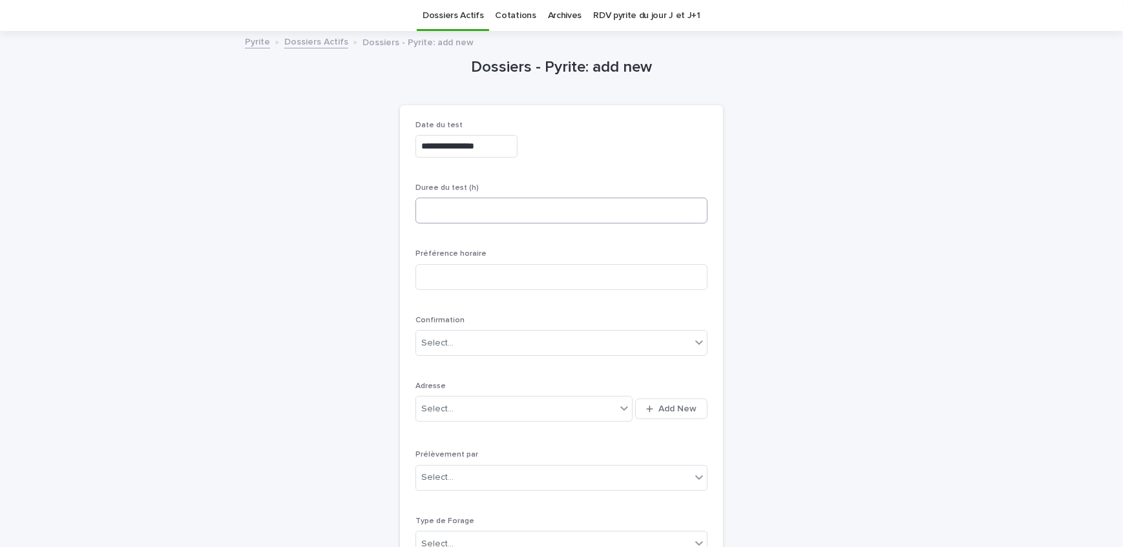
type input "**********"
click at [494, 216] on input at bounding box center [561, 211] width 292 height 26
click at [484, 211] on input at bounding box center [561, 211] width 292 height 26
type input "*"
click at [678, 411] on span "Add New" at bounding box center [677, 408] width 38 height 9
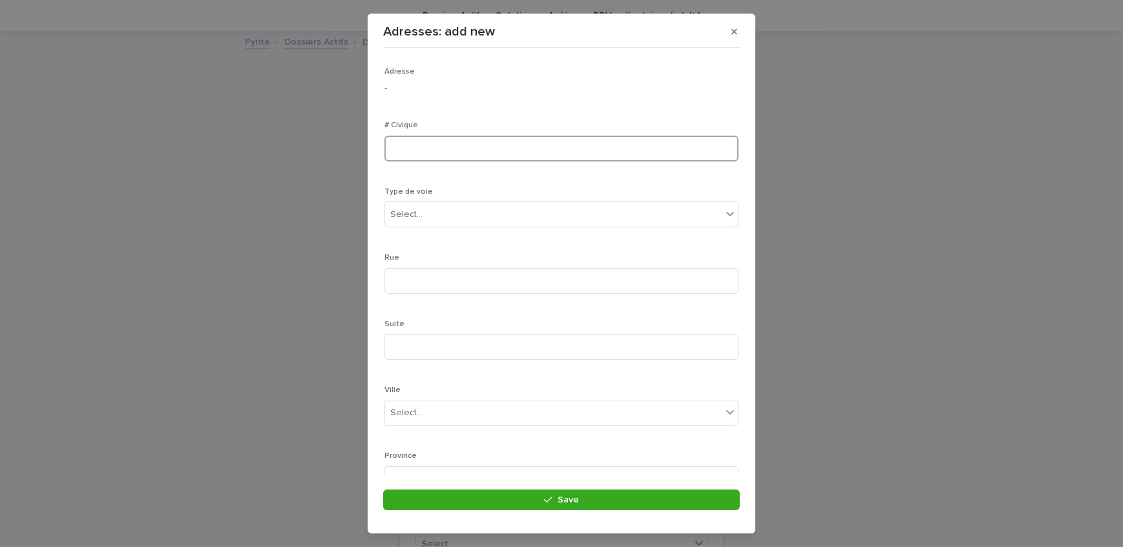
click at [468, 143] on input at bounding box center [561, 149] width 354 height 26
type input "***"
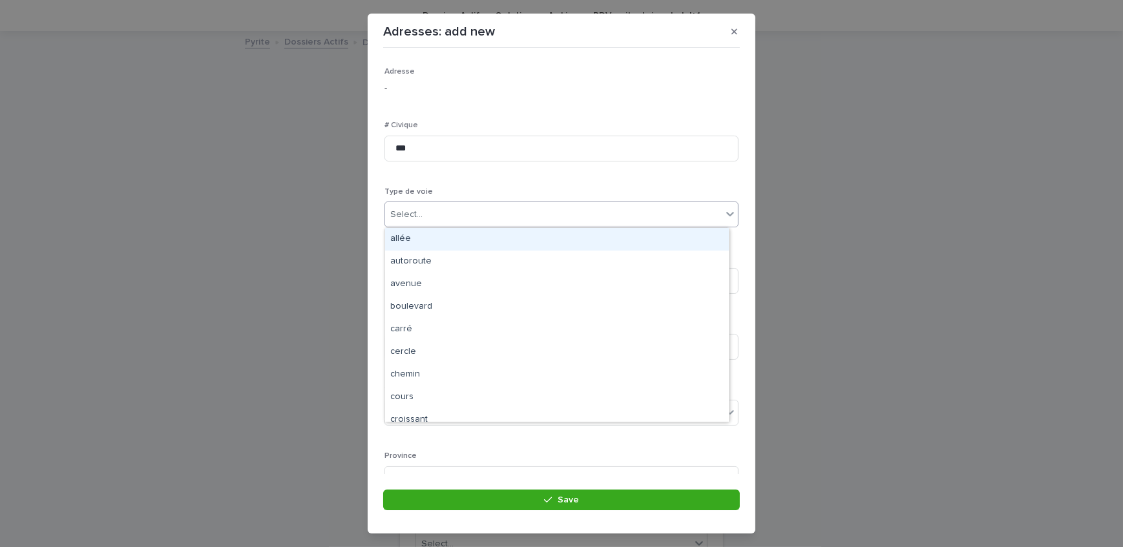
click at [448, 214] on div "Select..." at bounding box center [553, 214] width 337 height 21
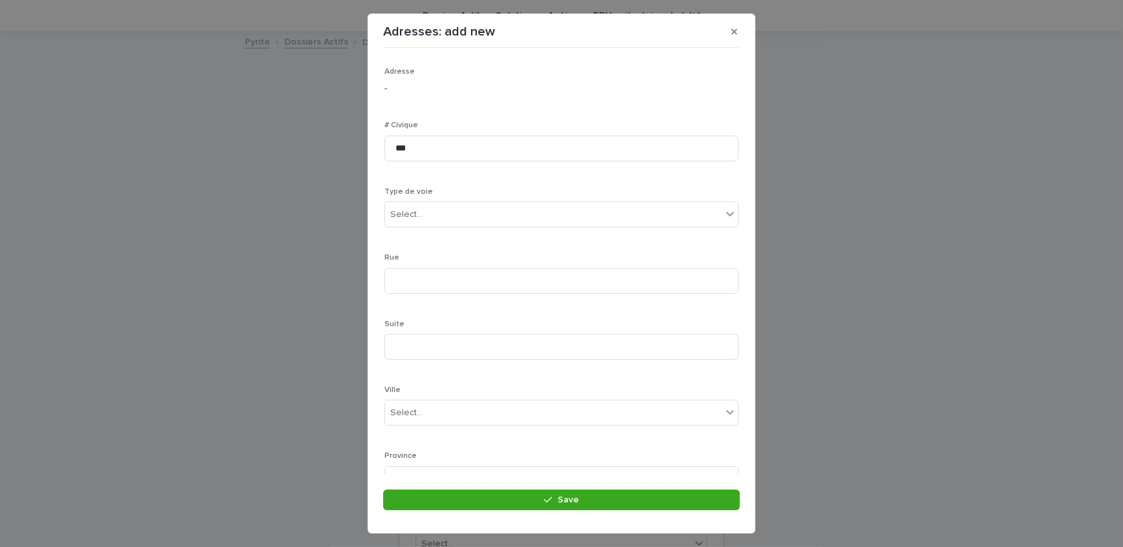
click at [444, 180] on div "Adresse - # Civique *** Type de voie Select... [GEOGRAPHIC_DATA]... Province Se…" at bounding box center [561, 350] width 354 height 567
click at [442, 278] on input at bounding box center [561, 281] width 354 height 26
type input "**********"
click at [429, 299] on div "Select..." at bounding box center [553, 295] width 337 height 21
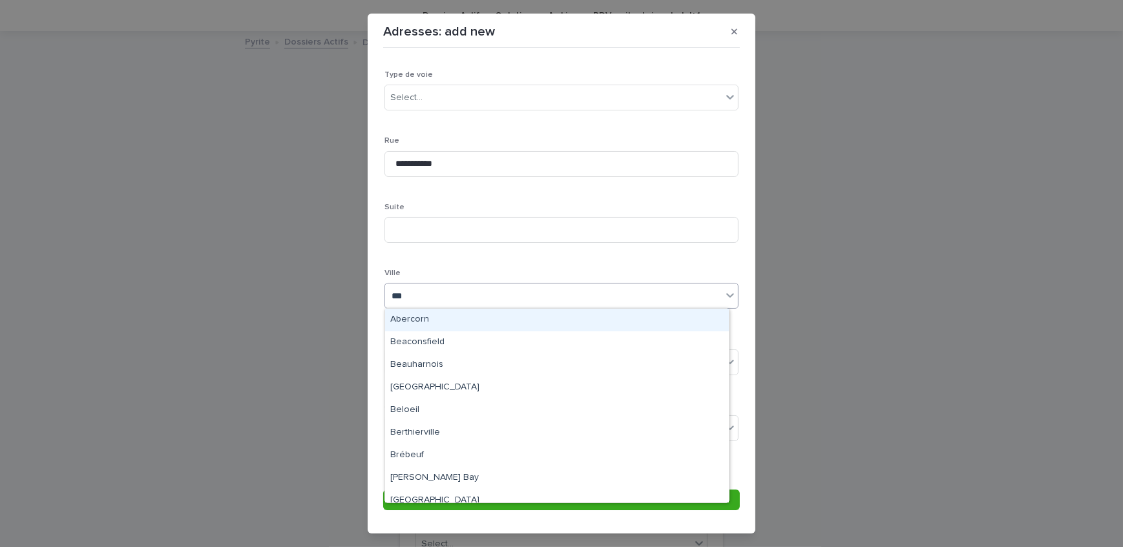
type input "****"
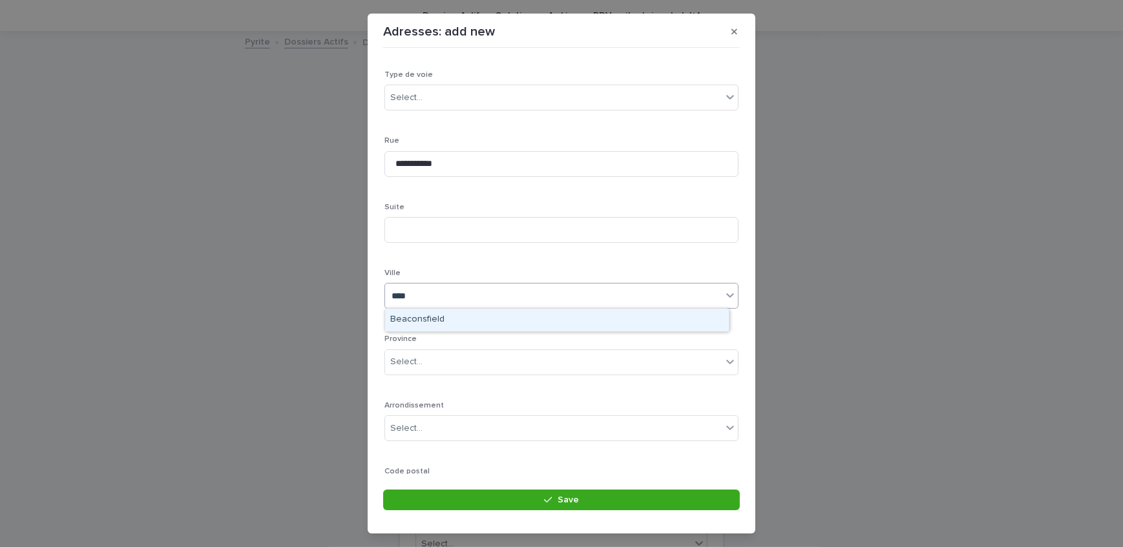
click at [442, 318] on div "Beaconsfield" at bounding box center [557, 320] width 344 height 23
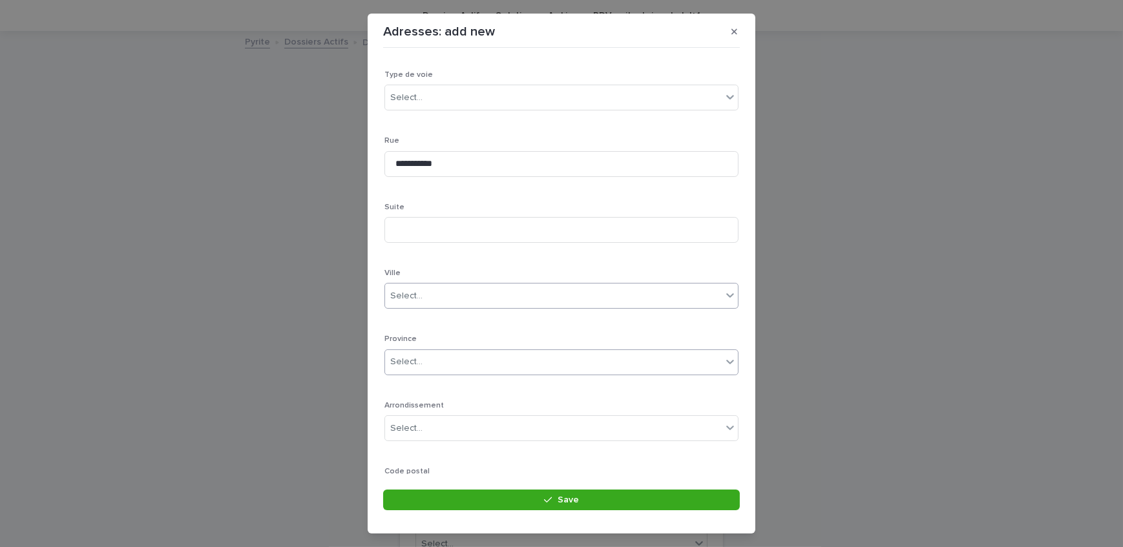
click at [449, 368] on div "Select..." at bounding box center [553, 361] width 337 height 21
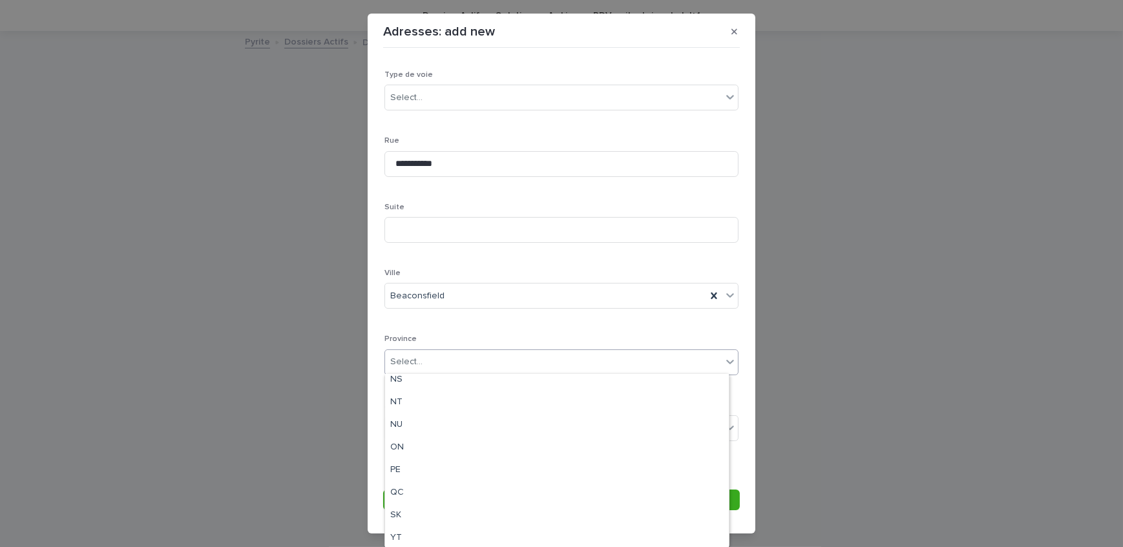
scroll to position [121, 0]
click at [426, 495] on div "QC" at bounding box center [557, 491] width 344 height 23
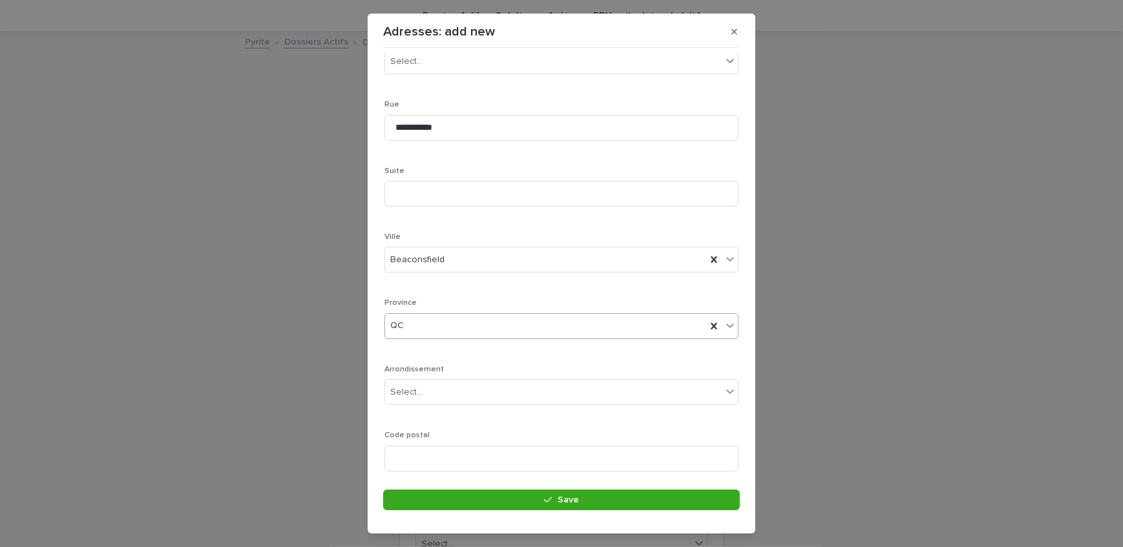
scroll to position [189, 0]
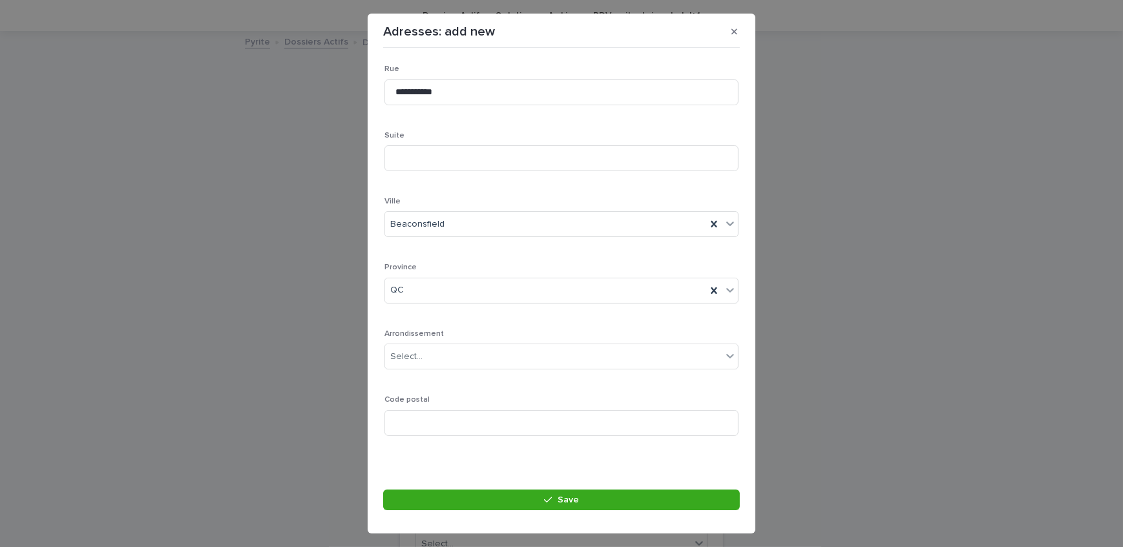
click at [555, 439] on div "Code postal" at bounding box center [561, 420] width 354 height 50
click at [510, 420] on input at bounding box center [561, 423] width 354 height 26
paste input "*******"
type input "*******"
click at [476, 499] on button "Save" at bounding box center [561, 500] width 357 height 21
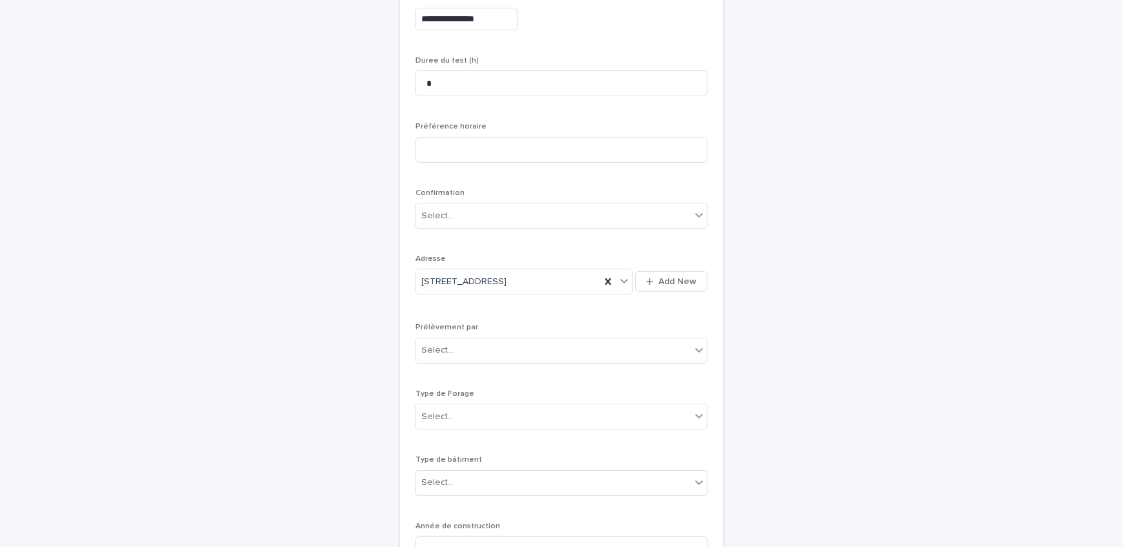
scroll to position [217, 0]
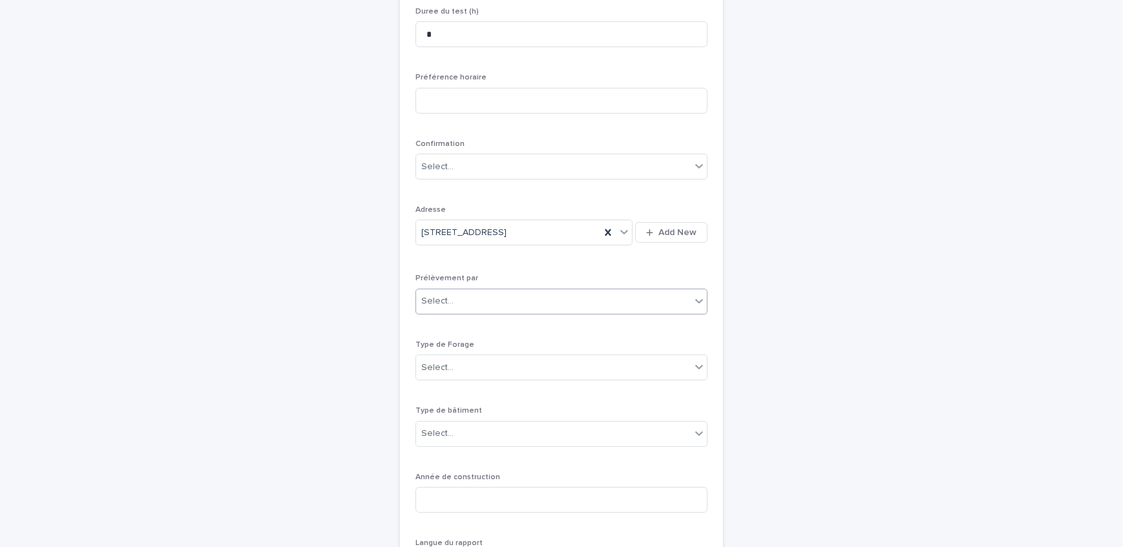
click at [455, 307] on div "Select..." at bounding box center [553, 301] width 274 height 21
click at [474, 333] on div "Multitest" at bounding box center [556, 325] width 291 height 23
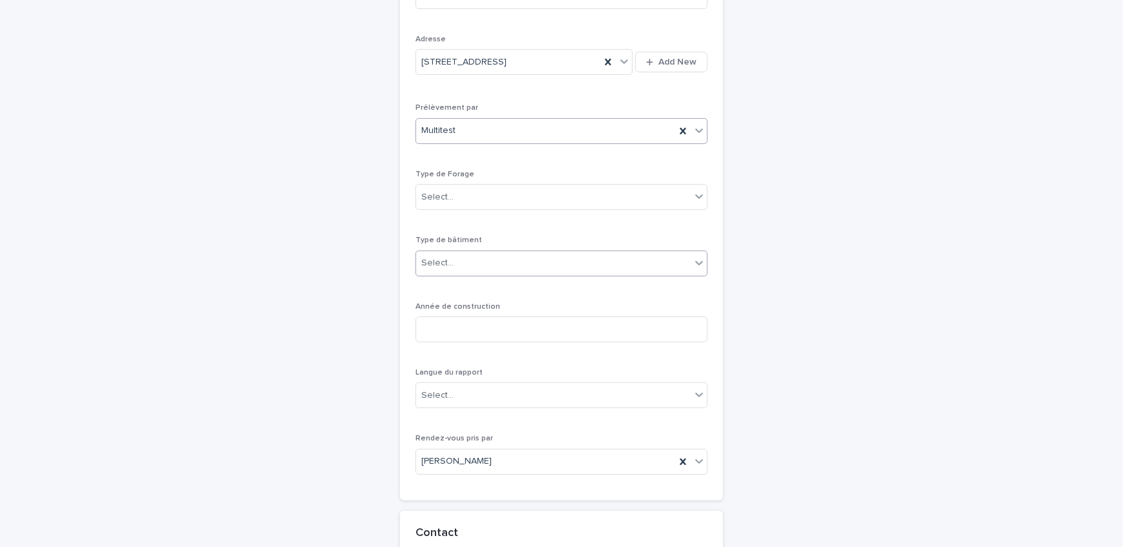
scroll to position [393, 0]
click at [466, 194] on div "Select..." at bounding box center [553, 191] width 274 height 21
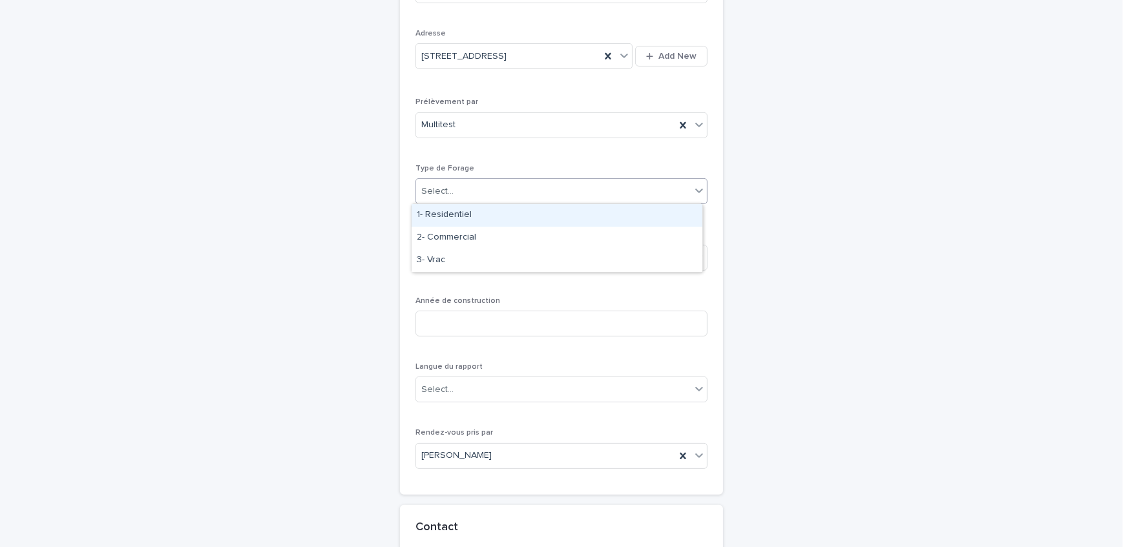
click at [473, 220] on div "1- Residentiel" at bounding box center [556, 215] width 291 height 23
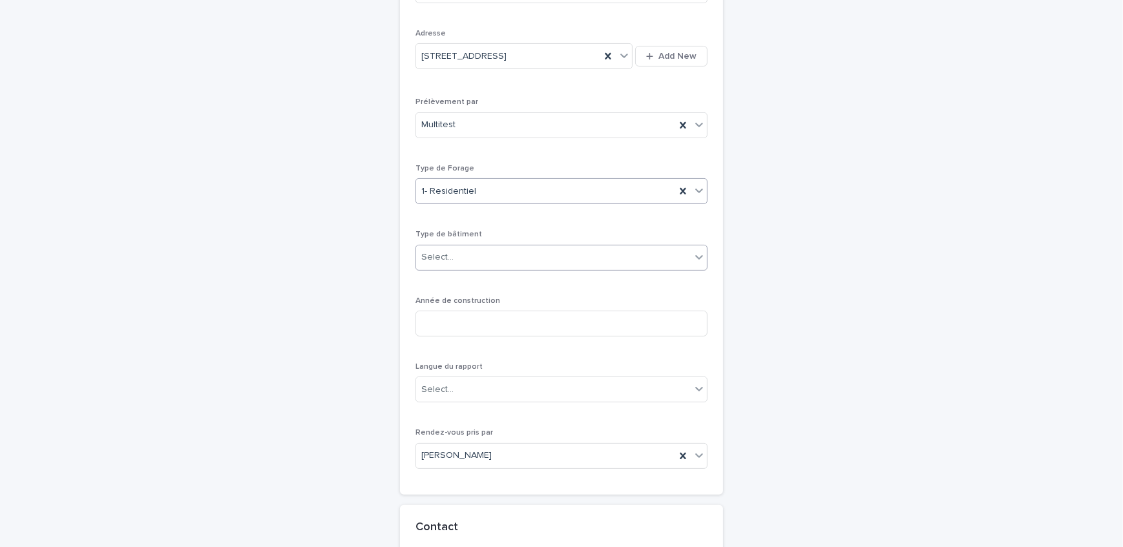
click at [479, 257] on div "Select..." at bounding box center [553, 257] width 274 height 21
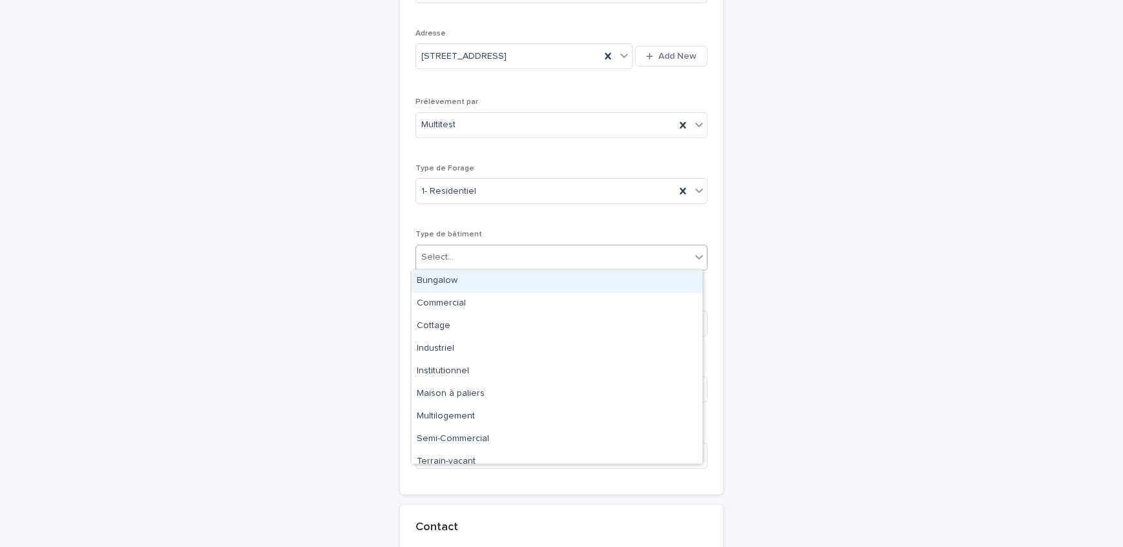
click at [484, 287] on div "Bungalow" at bounding box center [556, 281] width 291 height 23
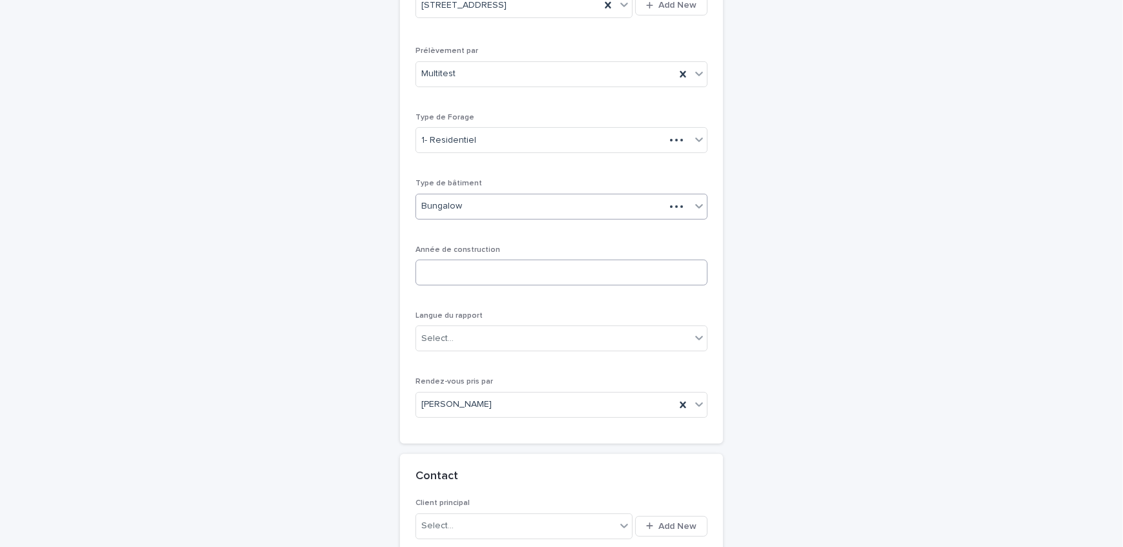
scroll to position [452, 0]
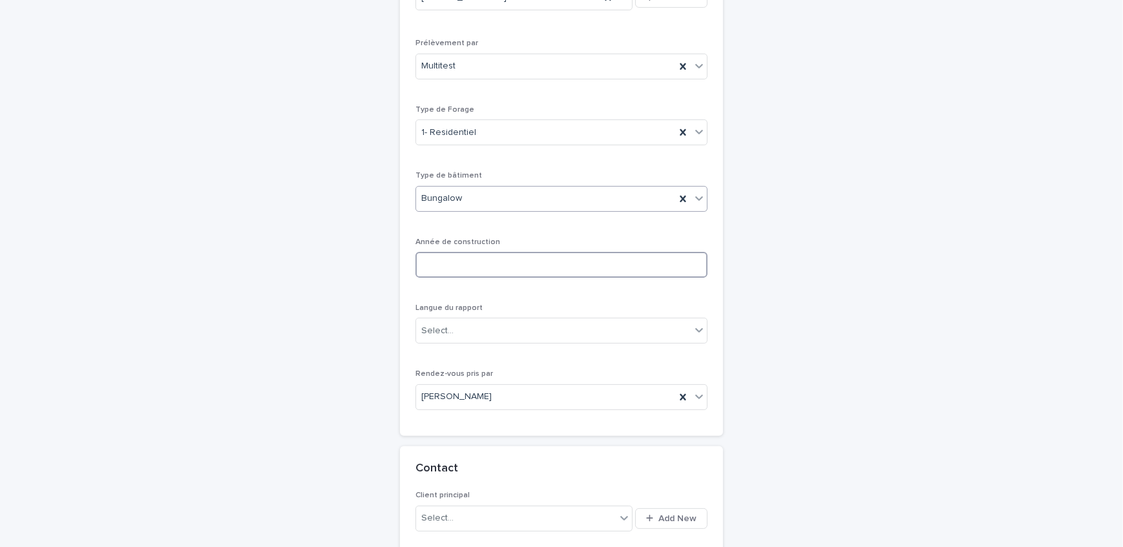
click at [493, 271] on input at bounding box center [561, 265] width 292 height 26
drag, startPoint x: 518, startPoint y: 271, endPoint x: 123, endPoint y: 287, distance: 395.6
click at [518, 271] on input at bounding box center [561, 265] width 292 height 26
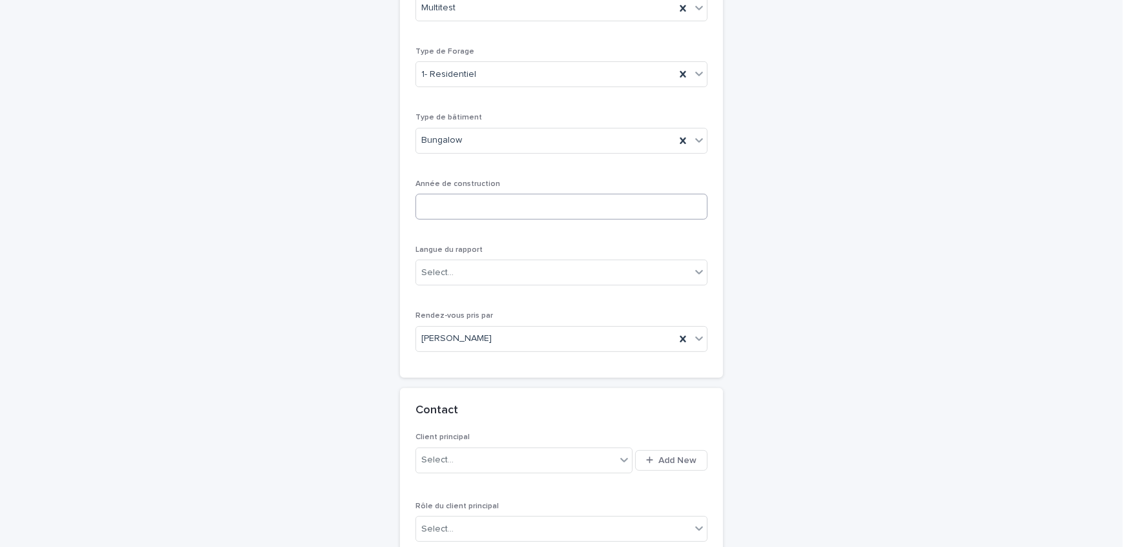
scroll to position [510, 0]
click at [482, 203] on input at bounding box center [561, 207] width 292 height 26
click at [523, 202] on input at bounding box center [561, 207] width 292 height 26
click at [536, 203] on input "***" at bounding box center [561, 207] width 292 height 26
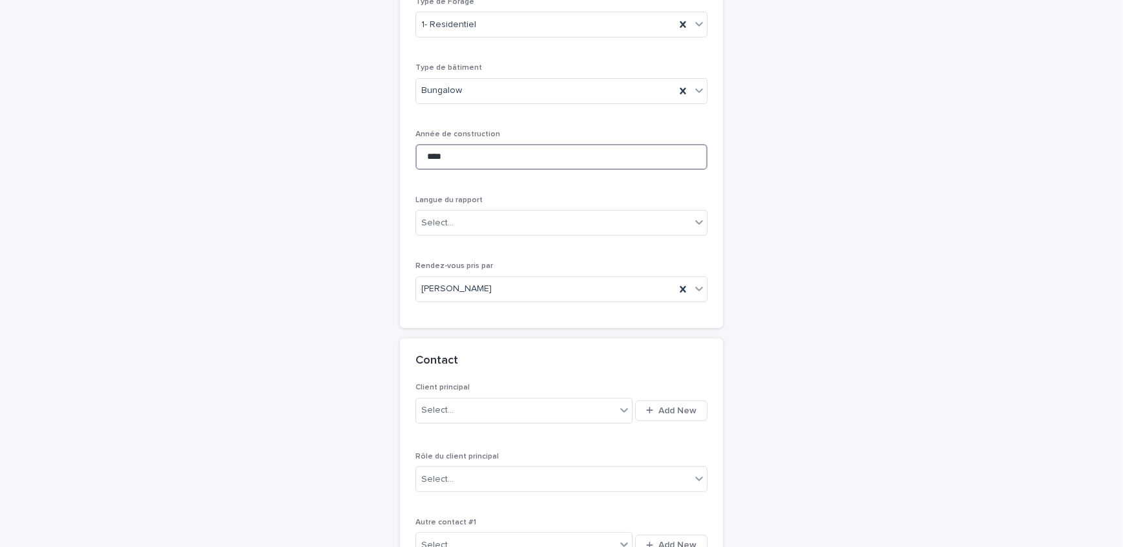
scroll to position [628, 0]
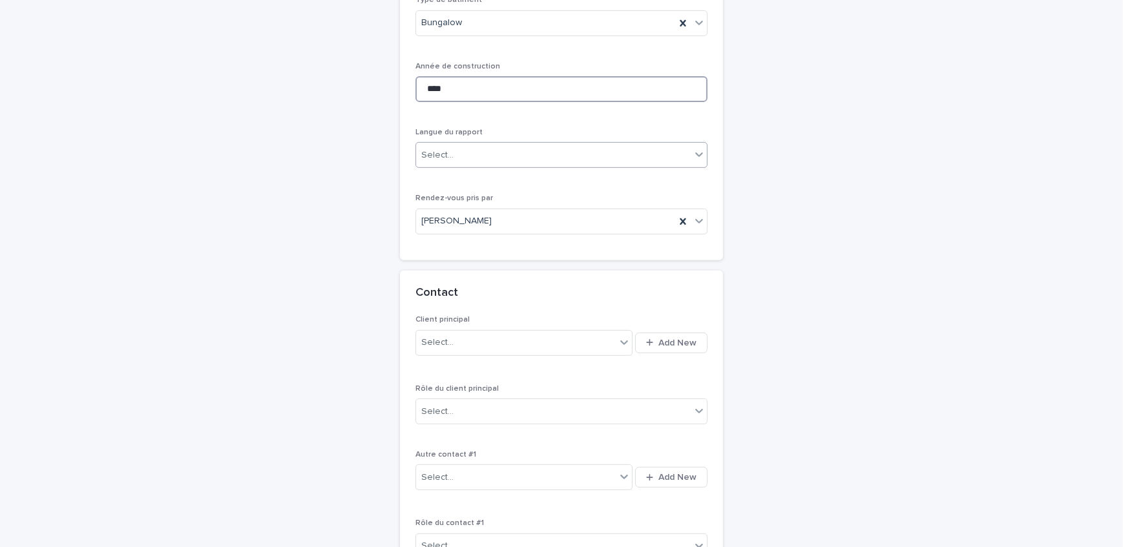
type input "****"
click at [527, 156] on div "Select..." at bounding box center [553, 155] width 274 height 21
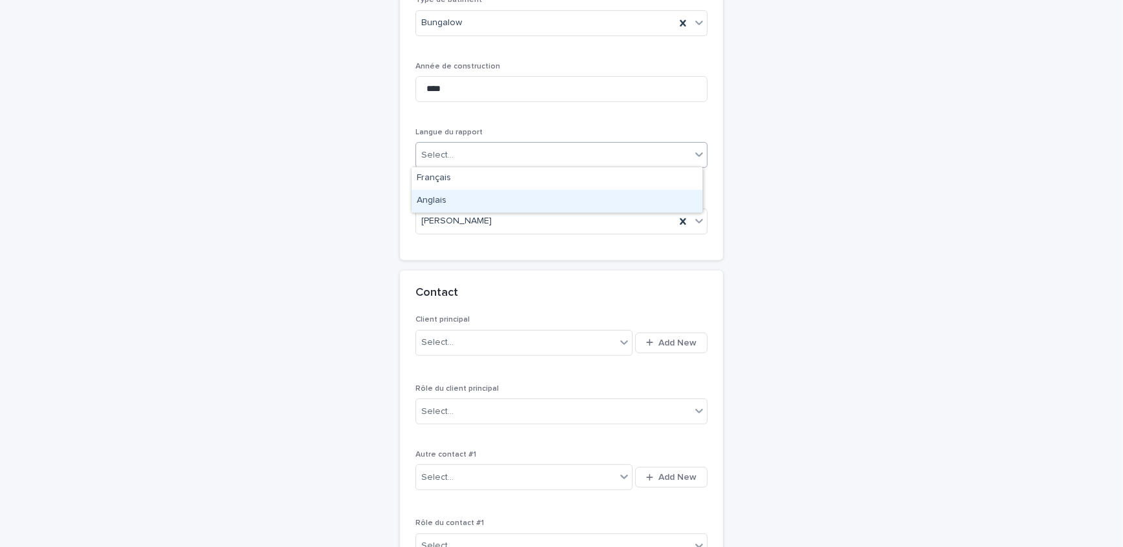
click at [499, 194] on div "Anglais" at bounding box center [556, 201] width 291 height 23
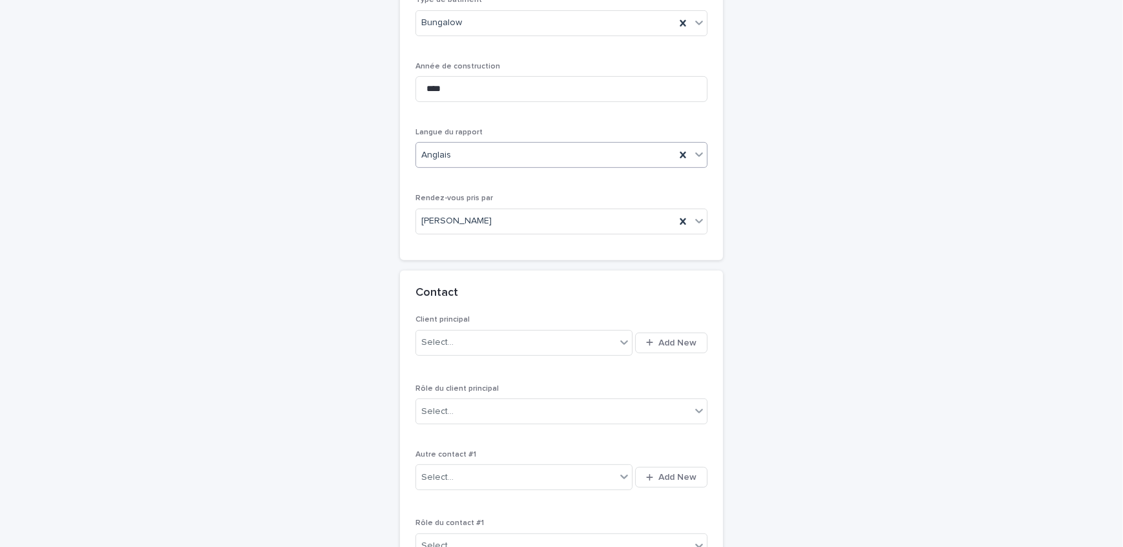
scroll to position [745, 0]
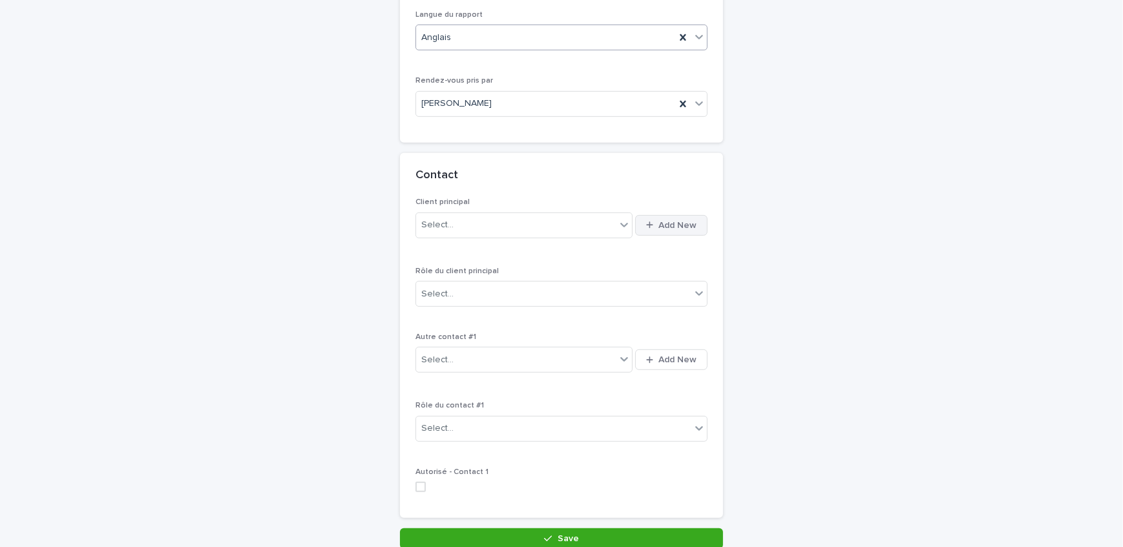
click at [683, 216] on button "Add New" at bounding box center [671, 225] width 72 height 21
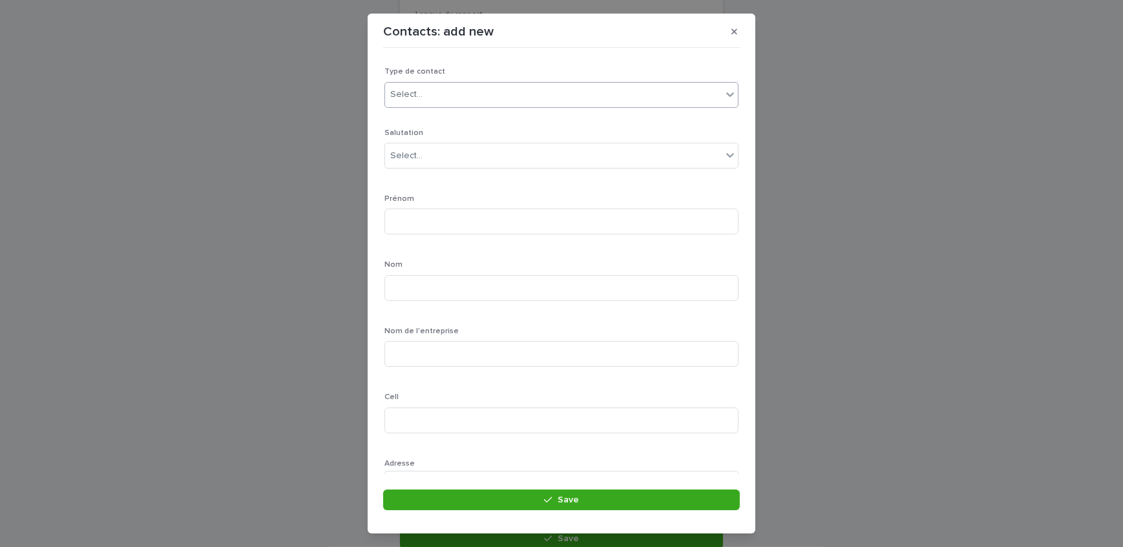
click at [459, 98] on div "Select..." at bounding box center [553, 94] width 337 height 21
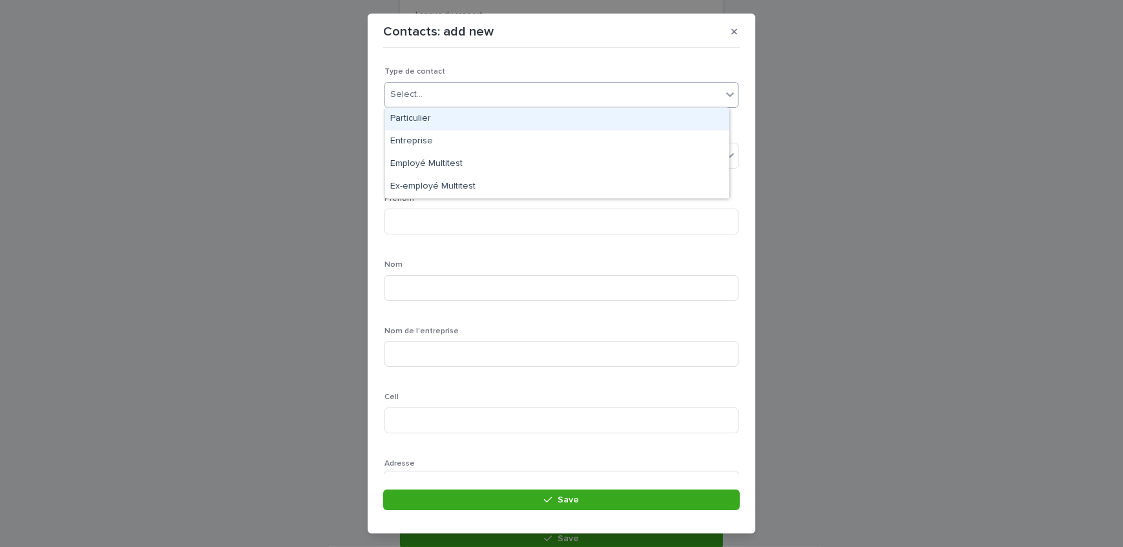
click at [448, 120] on div "Particulier" at bounding box center [557, 119] width 344 height 23
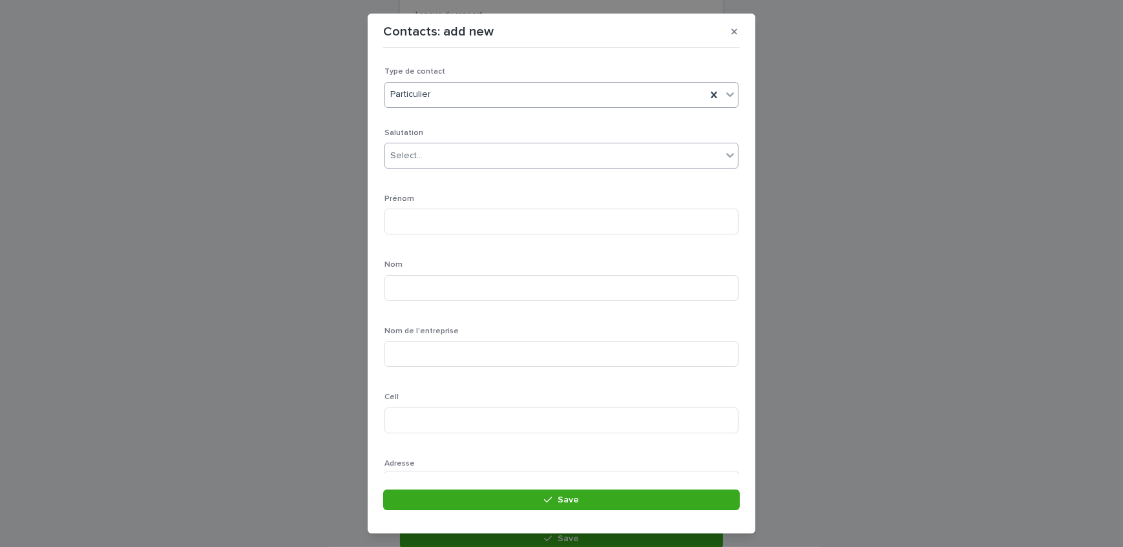
click at [444, 154] on div "Select..." at bounding box center [553, 155] width 337 height 21
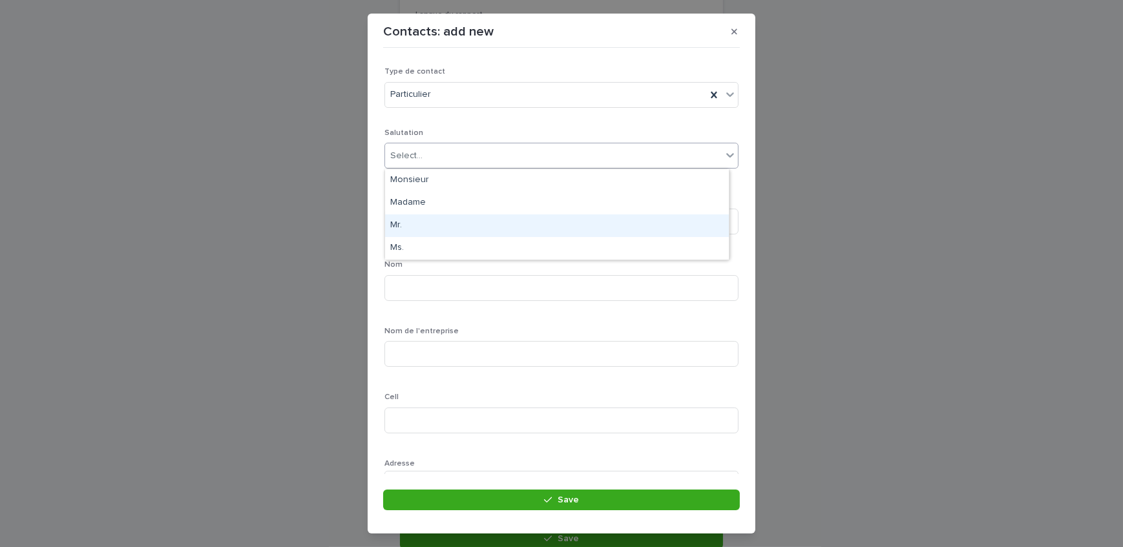
click at [442, 225] on div "Mr." at bounding box center [557, 225] width 344 height 23
drag, startPoint x: 443, startPoint y: 225, endPoint x: 424, endPoint y: 223, distance: 18.9
click at [443, 225] on input at bounding box center [561, 222] width 354 height 26
type input "****"
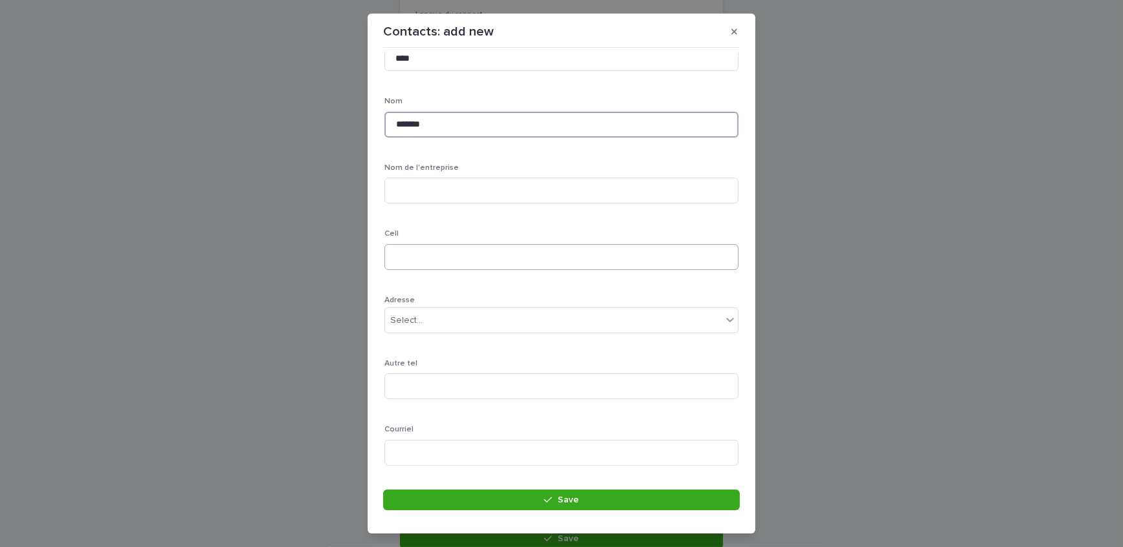
scroll to position [176, 0]
type input "*******"
click at [428, 249] on input at bounding box center [561, 245] width 354 height 26
type input "**********"
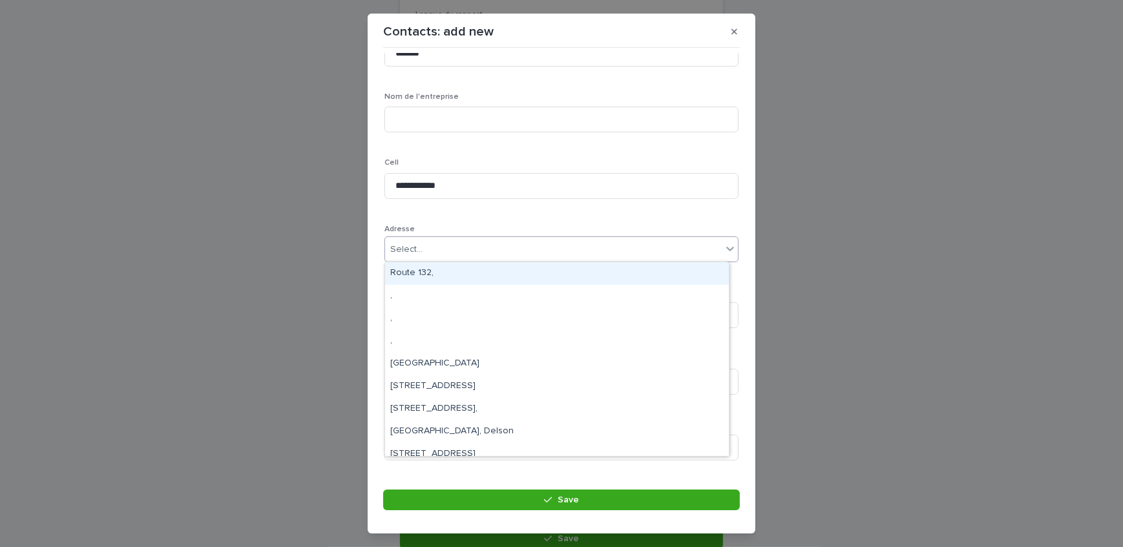
click at [436, 252] on div "Select..." at bounding box center [553, 249] width 337 height 21
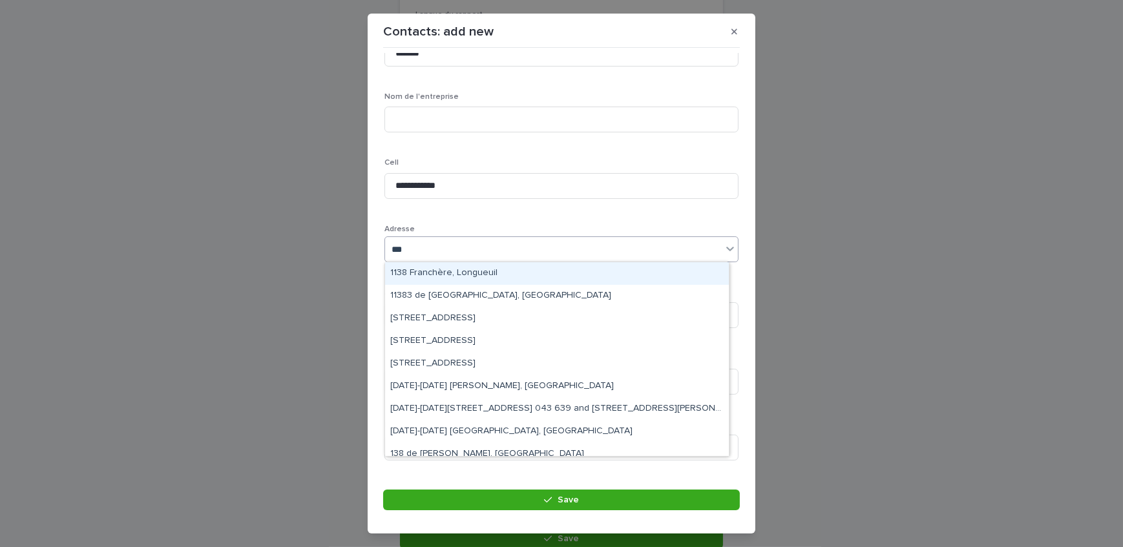
type input "***"
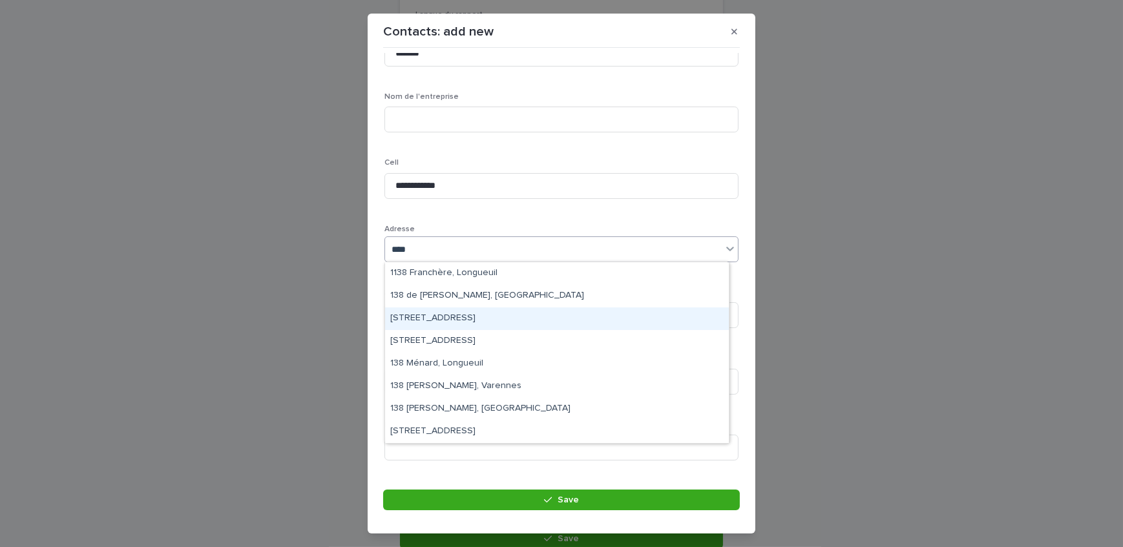
click at [467, 318] on div "[STREET_ADDRESS]" at bounding box center [557, 318] width 344 height 23
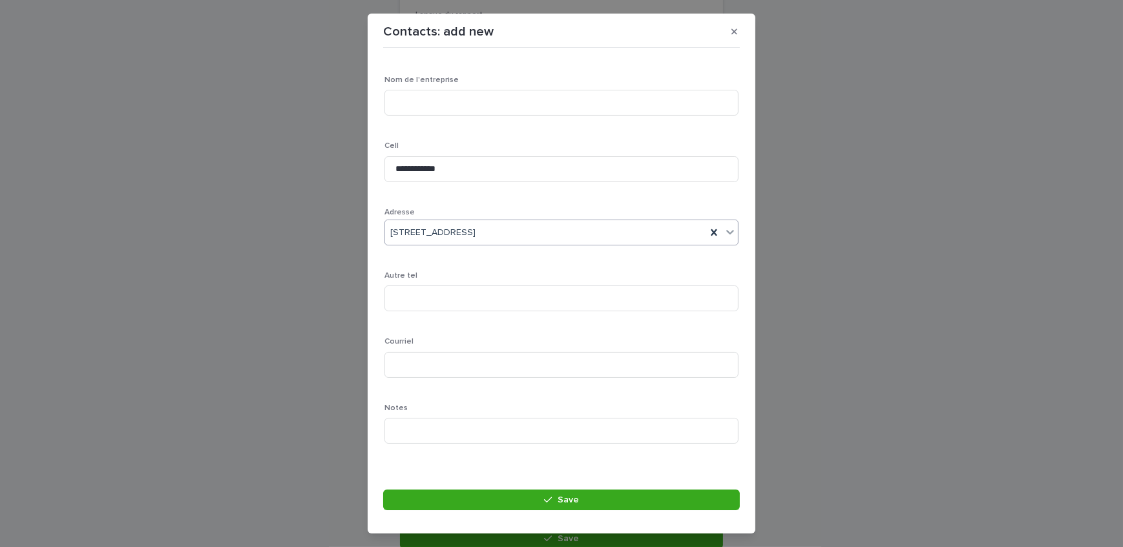
scroll to position [260, 0]
click at [432, 354] on input at bounding box center [561, 357] width 354 height 26
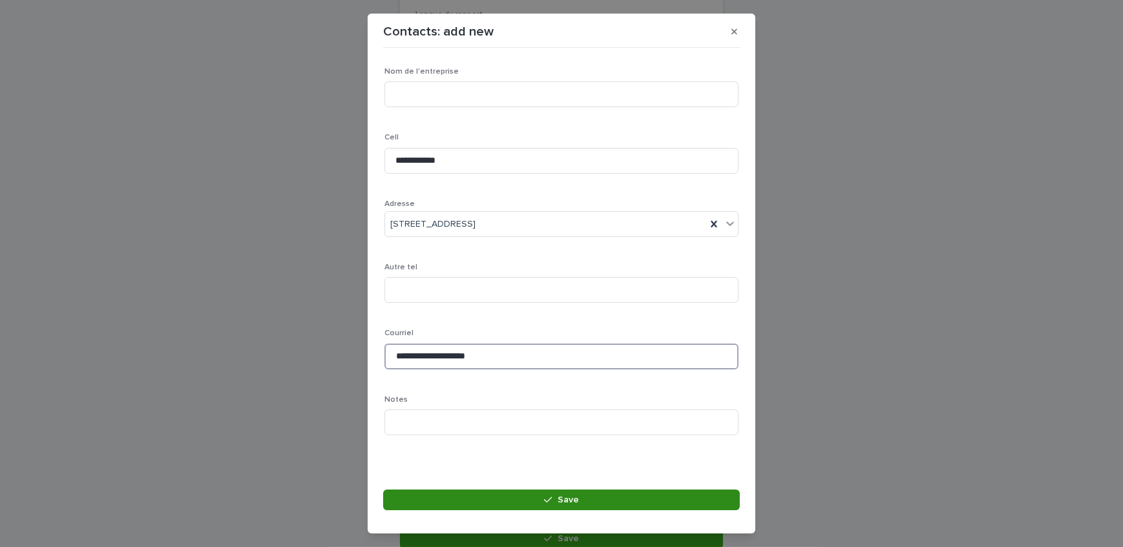
type input "**********"
click at [495, 496] on button "Save" at bounding box center [561, 500] width 357 height 21
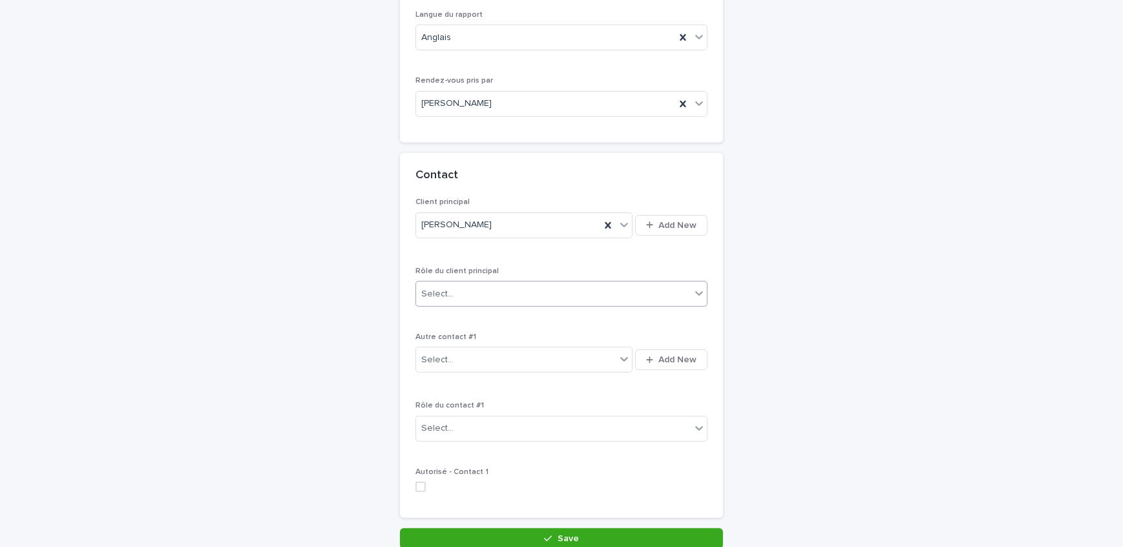
click at [490, 293] on div "Select..." at bounding box center [553, 294] width 274 height 21
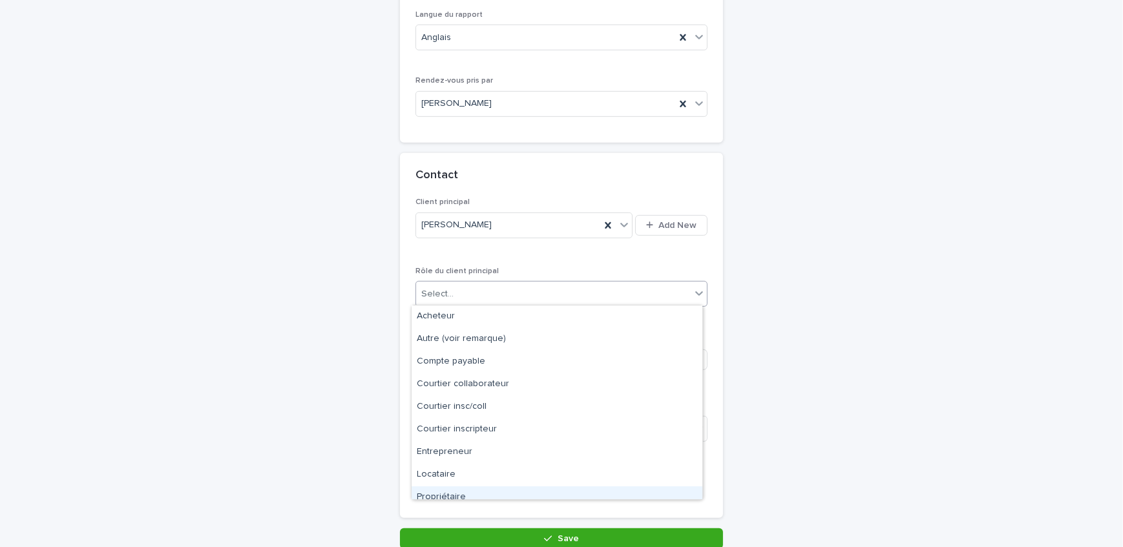
click at [466, 493] on div "Propriétaire" at bounding box center [556, 497] width 291 height 23
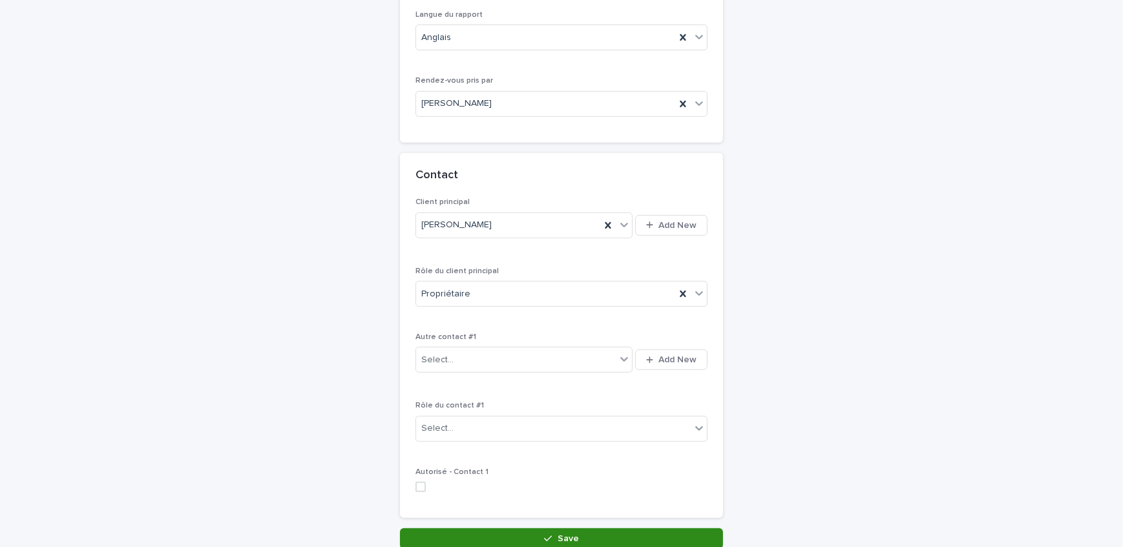
click at [481, 530] on button "Save" at bounding box center [561, 538] width 323 height 21
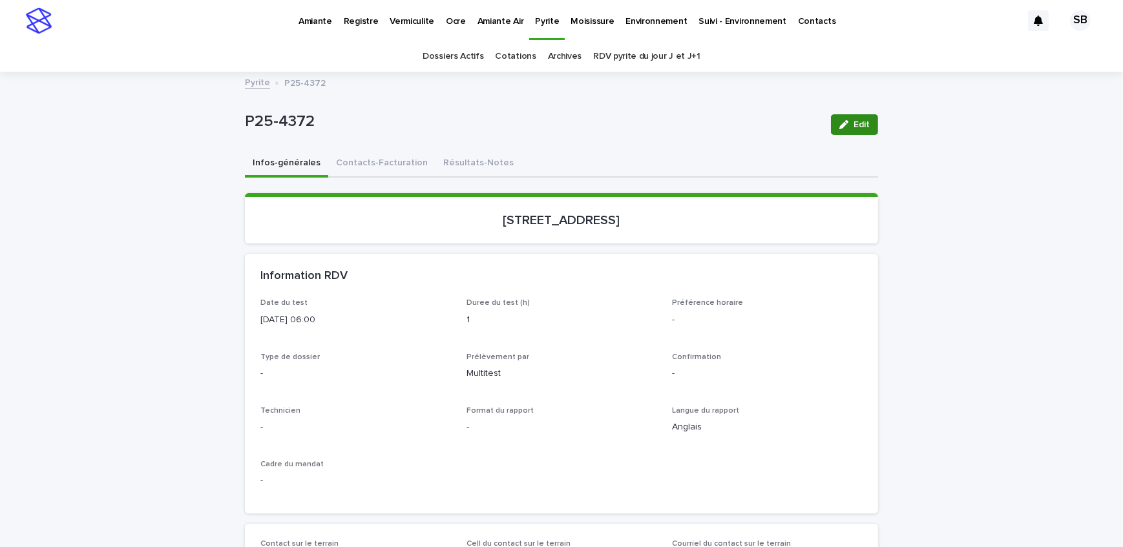
click at [840, 125] on icon "button" at bounding box center [843, 124] width 9 height 9
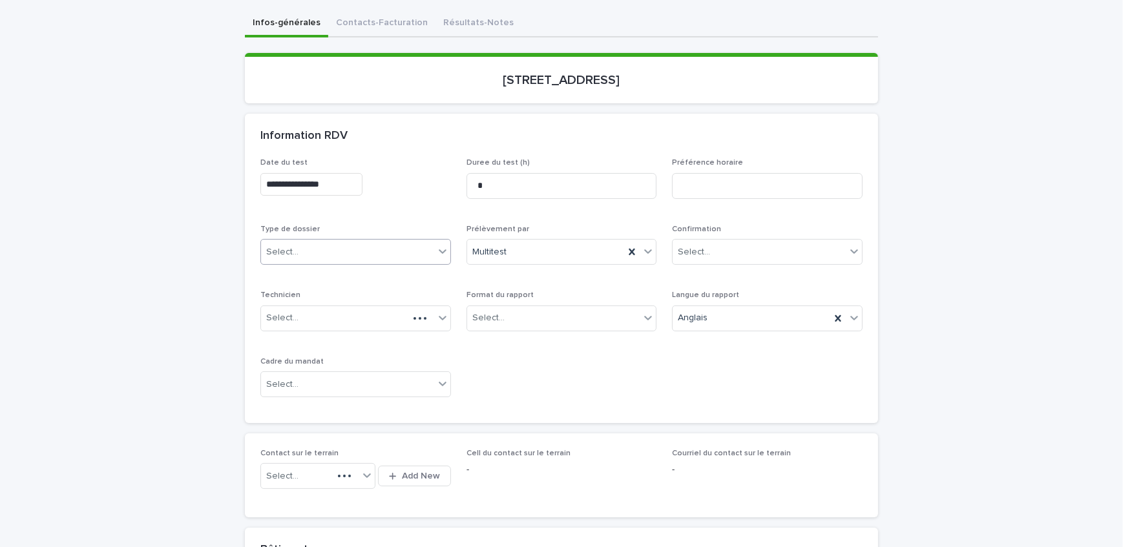
scroll to position [176, 0]
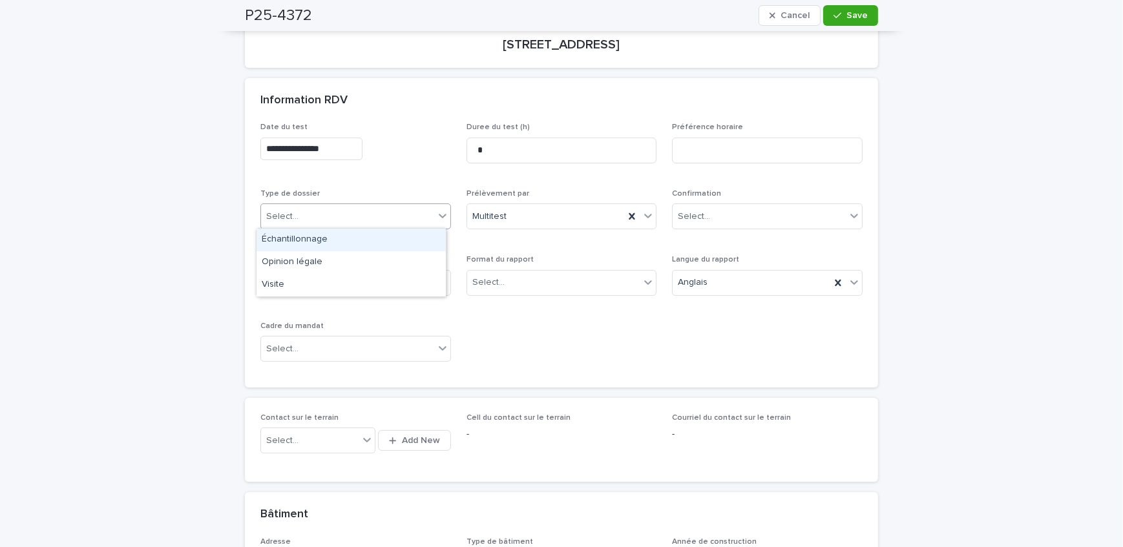
click at [326, 209] on div "Select..." at bounding box center [347, 216] width 173 height 21
click at [323, 239] on div "Échantillonnage" at bounding box center [350, 240] width 189 height 23
click at [540, 282] on div "Select..." at bounding box center [553, 282] width 173 height 21
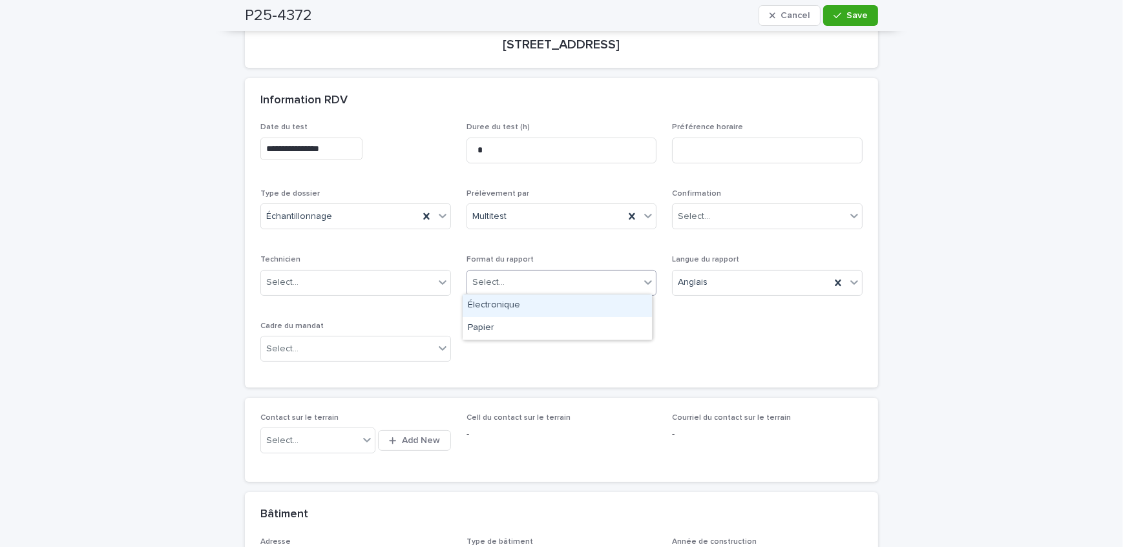
click at [541, 305] on div "Électronique" at bounding box center [556, 306] width 189 height 23
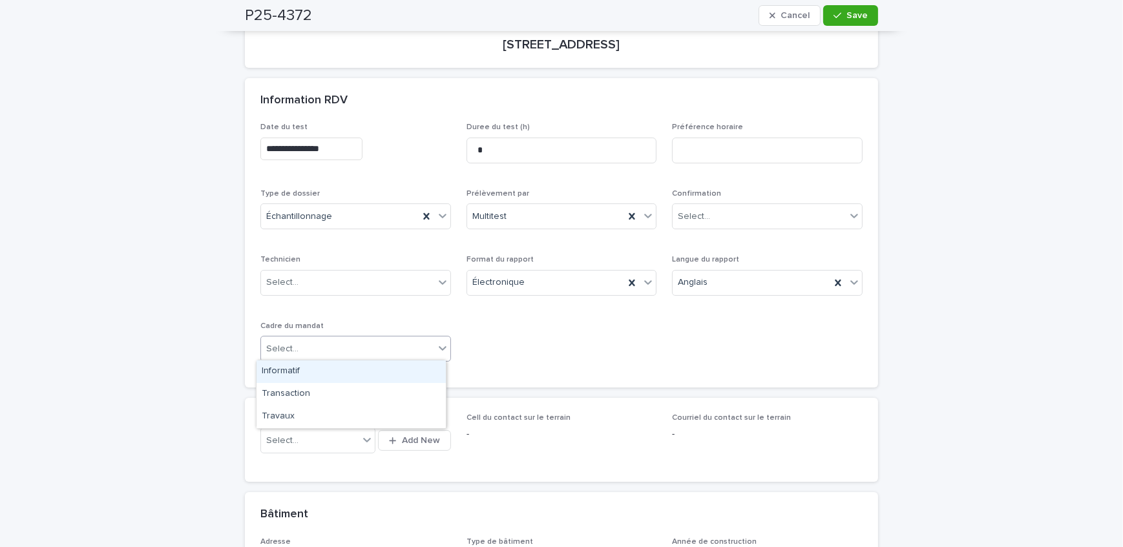
click at [351, 348] on div "Select..." at bounding box center [347, 348] width 173 height 21
click at [520, 353] on div "**********" at bounding box center [561, 247] width 602 height 249
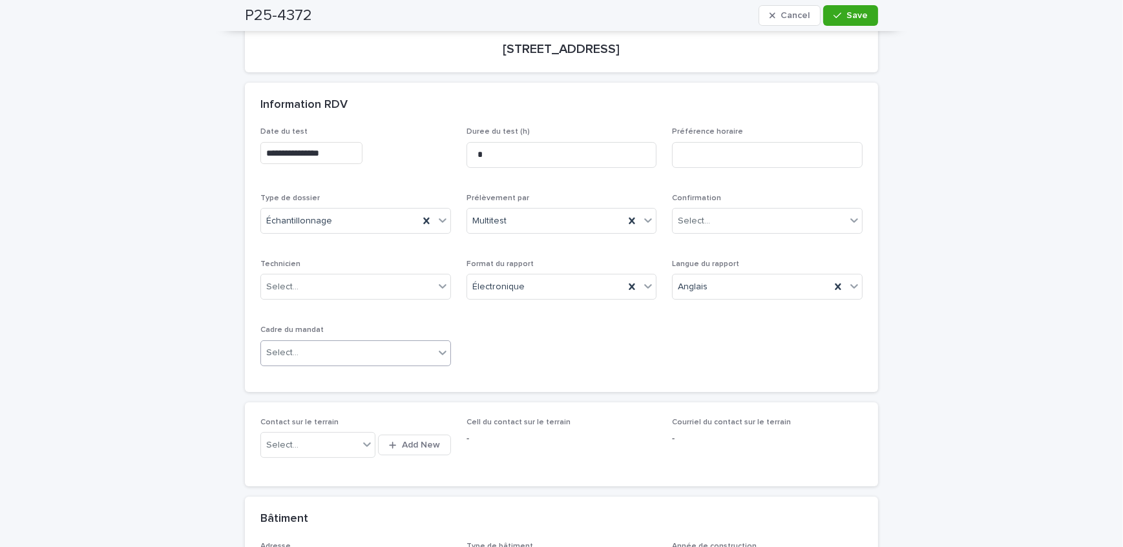
scroll to position [293, 0]
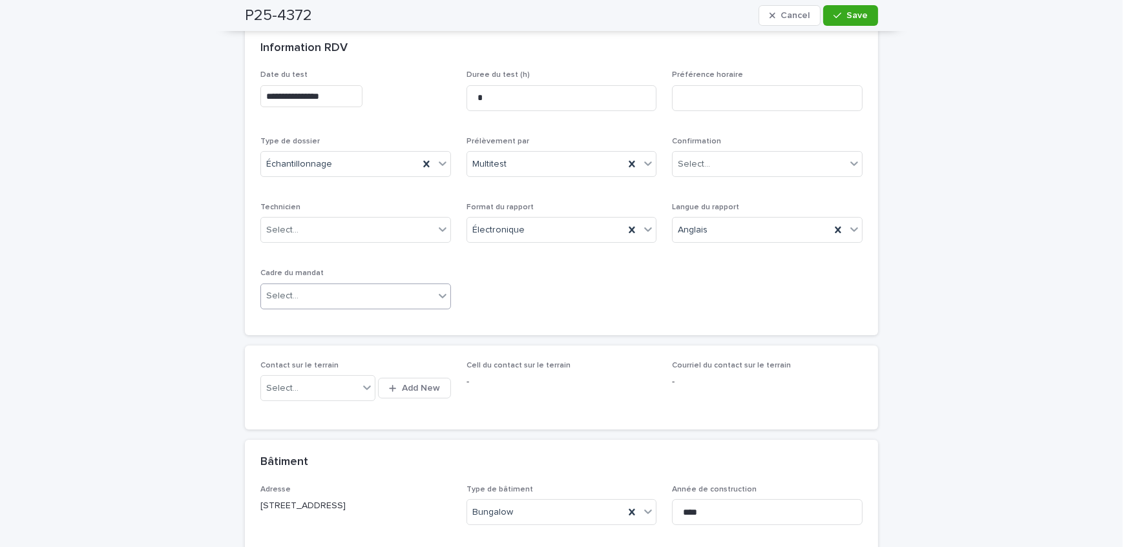
click at [290, 289] on div "Select..." at bounding box center [282, 296] width 32 height 14
click at [311, 344] on div "Transaction" at bounding box center [350, 342] width 189 height 23
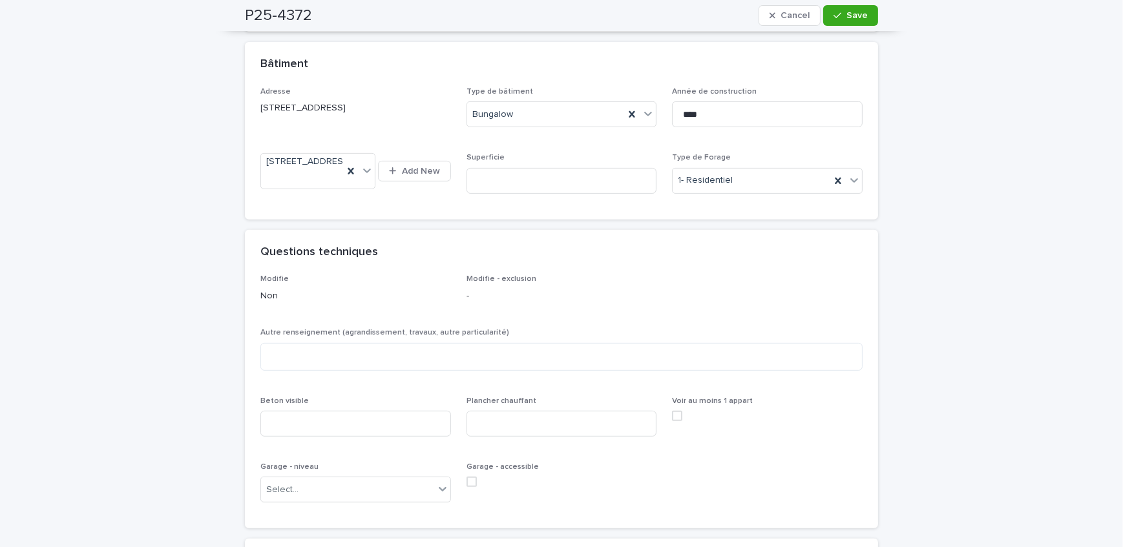
scroll to position [763, 0]
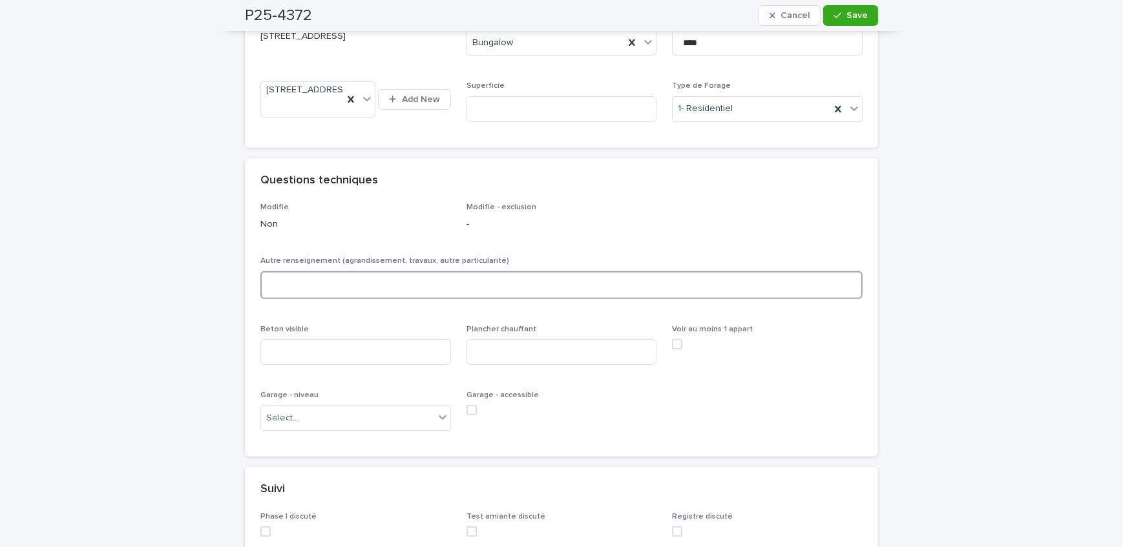
click at [341, 299] on textarea at bounding box center [561, 285] width 602 height 28
type textarea "*"
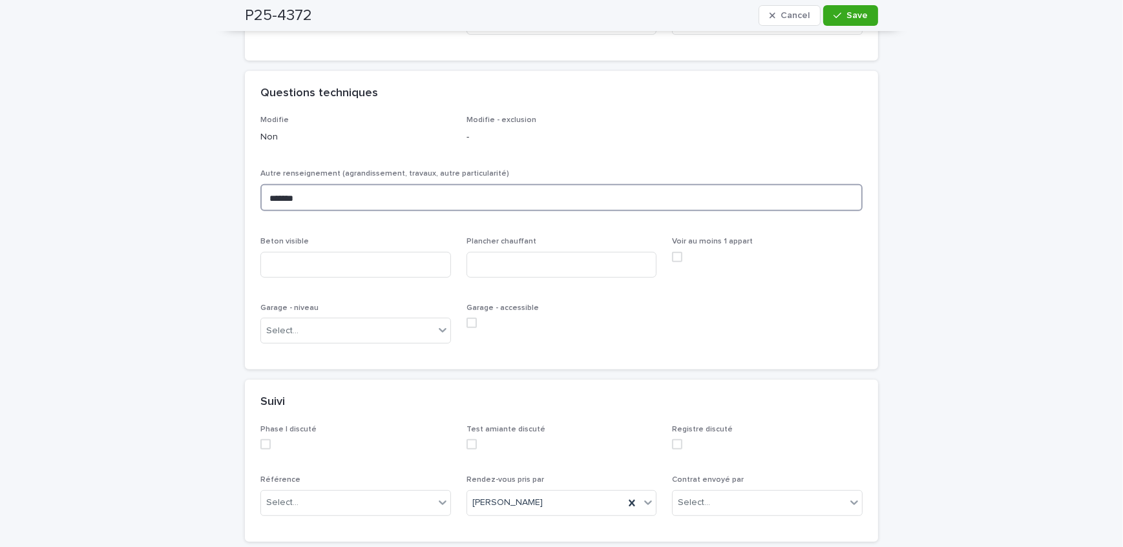
scroll to position [939, 0]
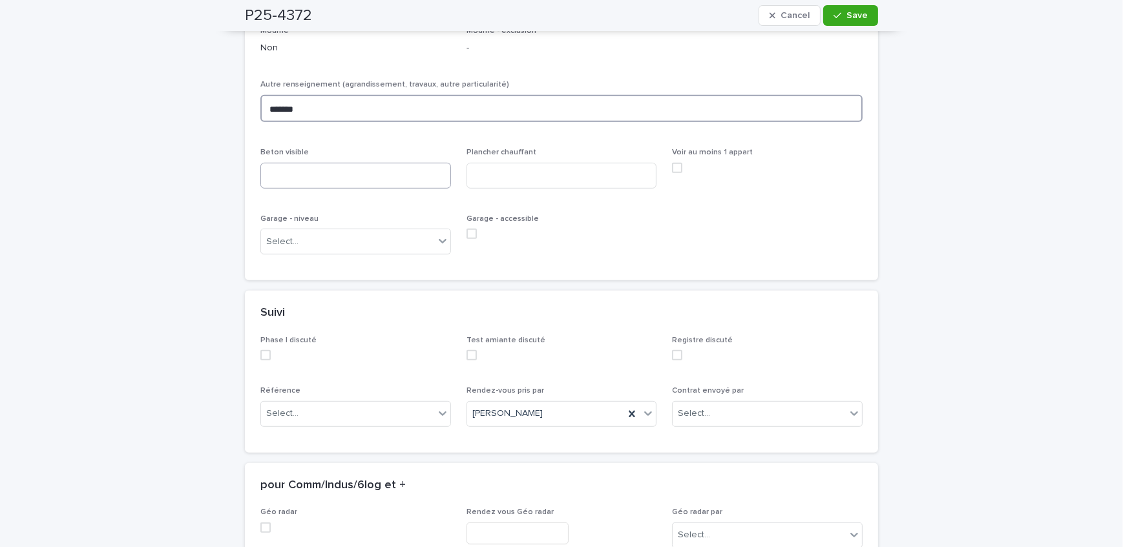
type textarea "*******"
click at [296, 189] on input at bounding box center [355, 176] width 191 height 26
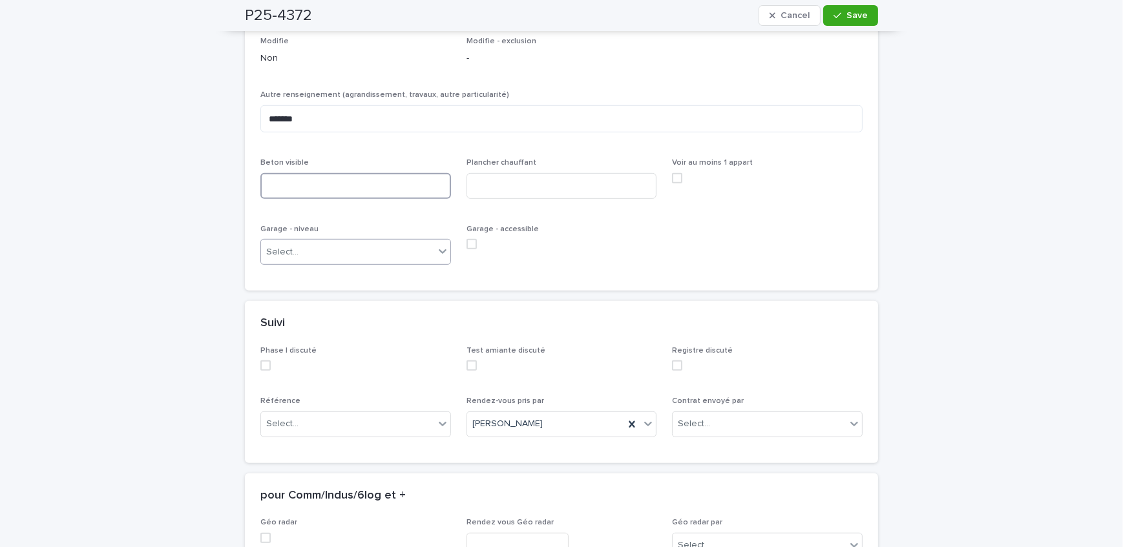
scroll to position [998, 0]
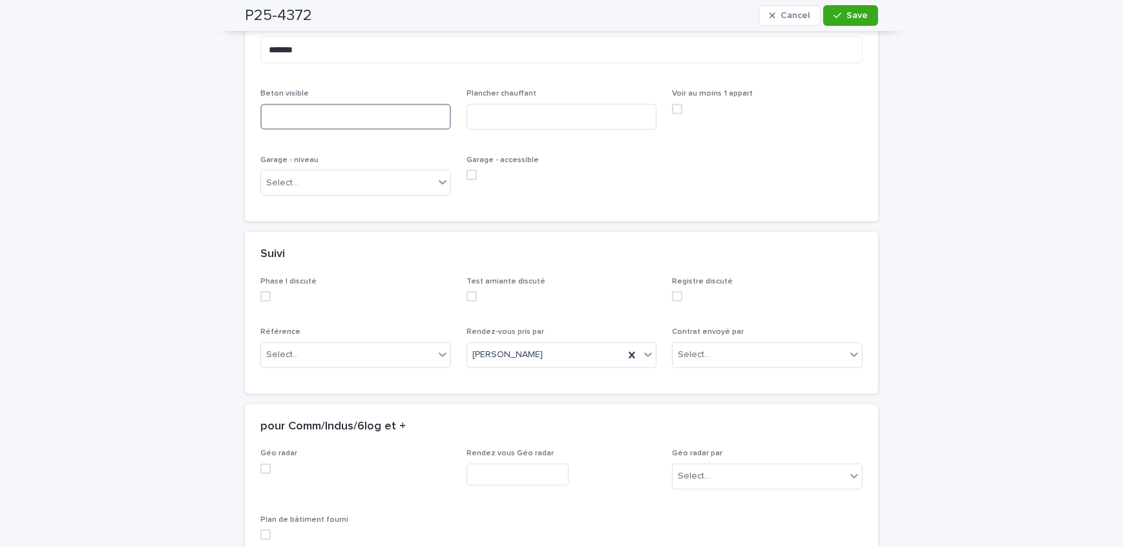
click at [310, 130] on input at bounding box center [355, 117] width 191 height 26
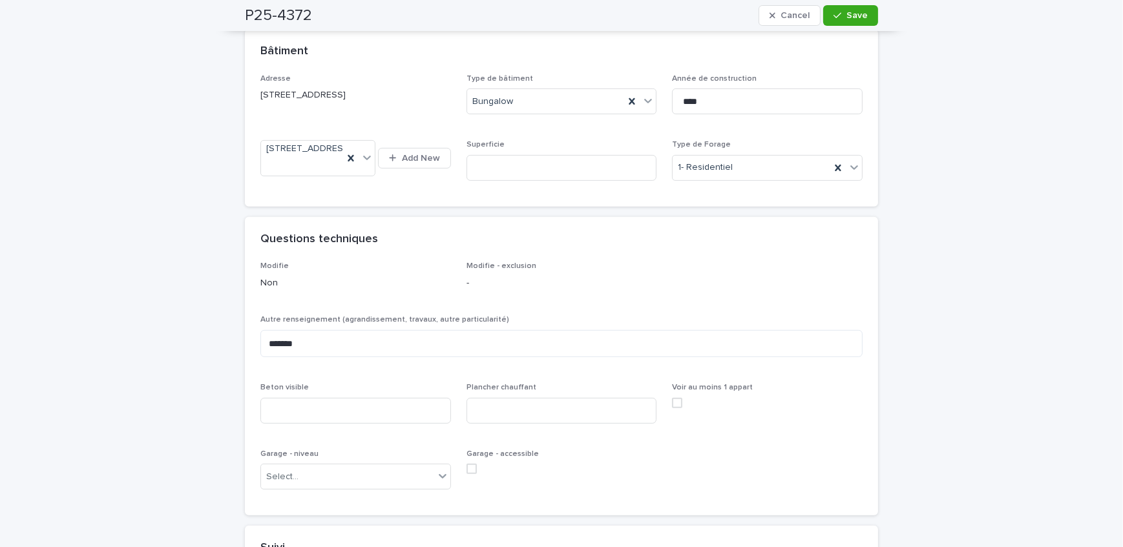
scroll to position [939, 0]
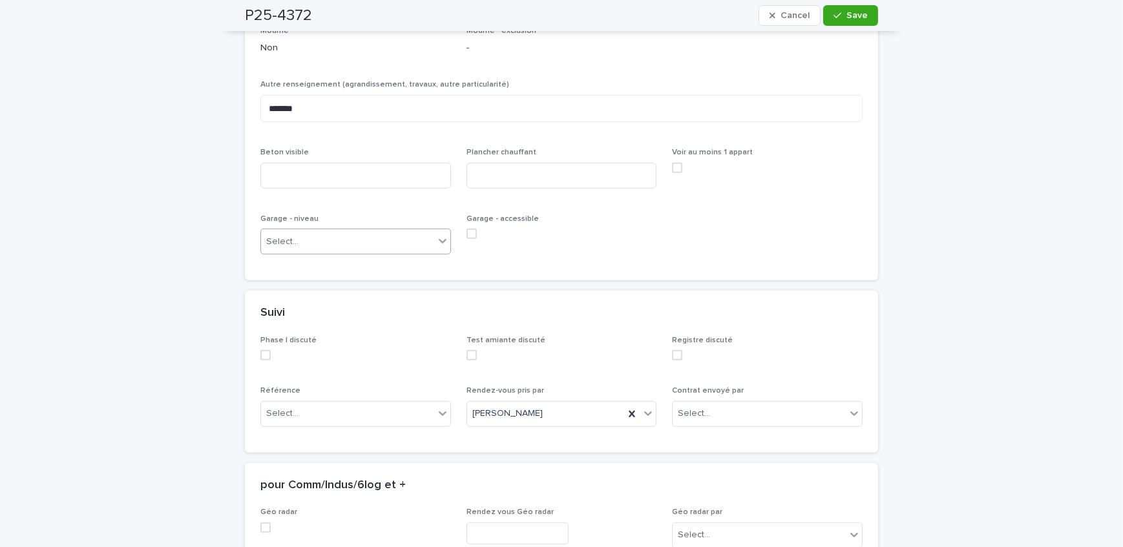
click at [322, 253] on div "Select..." at bounding box center [347, 241] width 173 height 21
click at [321, 281] on div "Aucun" at bounding box center [350, 277] width 189 height 23
click at [290, 189] on input at bounding box center [355, 176] width 191 height 26
click at [320, 187] on input at bounding box center [355, 176] width 191 height 26
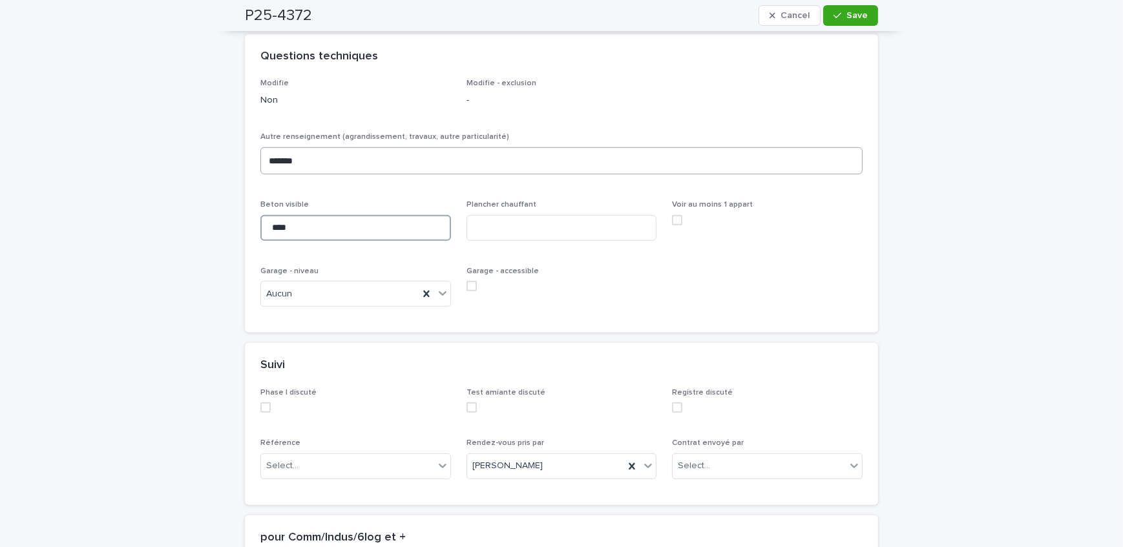
scroll to position [822, 0]
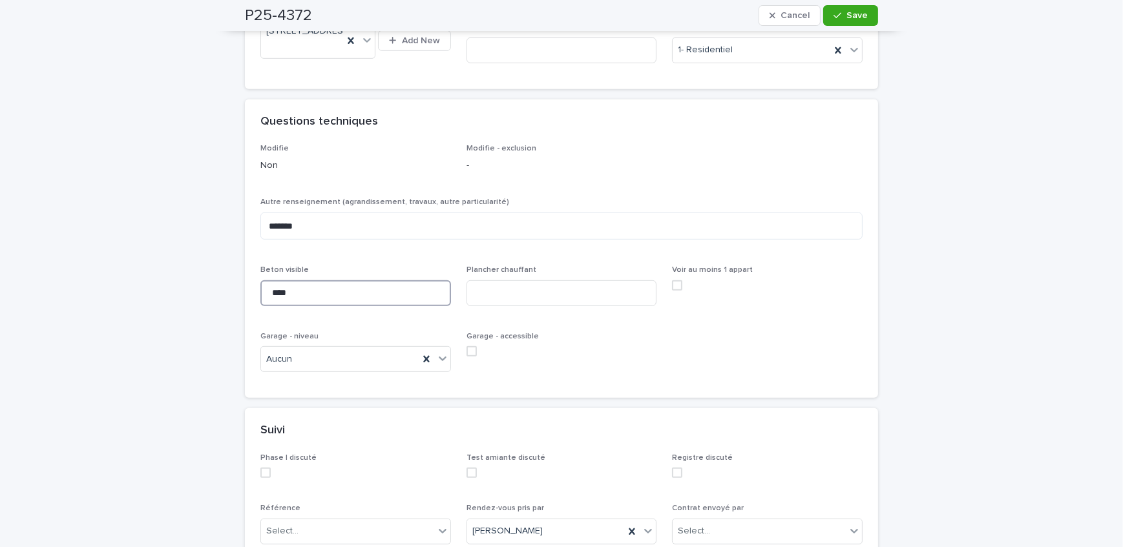
type input "***"
click at [327, 306] on input "***" at bounding box center [355, 293] width 191 height 26
click at [577, 303] on input at bounding box center [561, 293] width 191 height 26
type input "**"
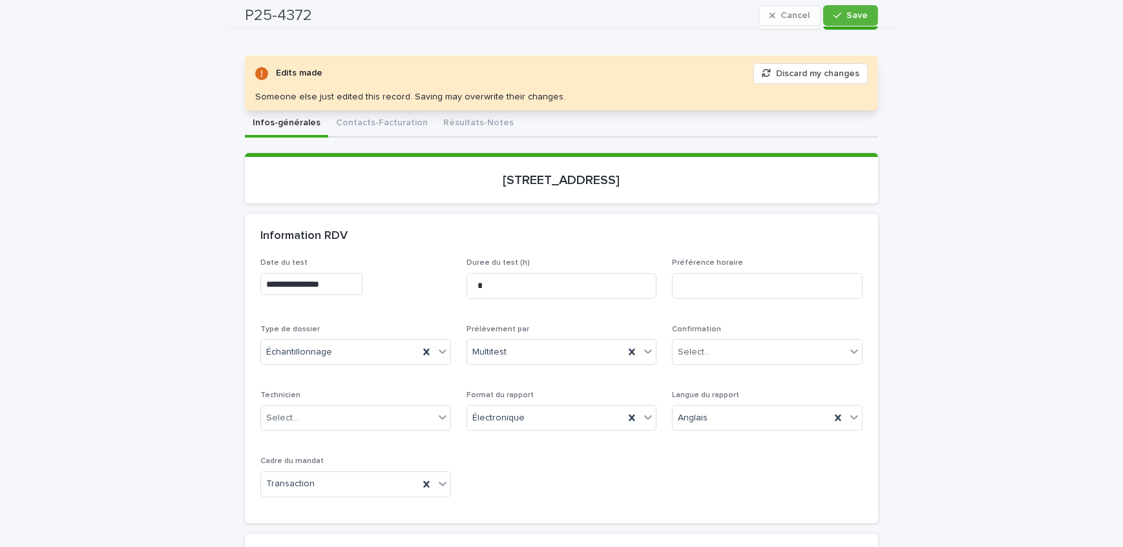
scroll to position [0, 0]
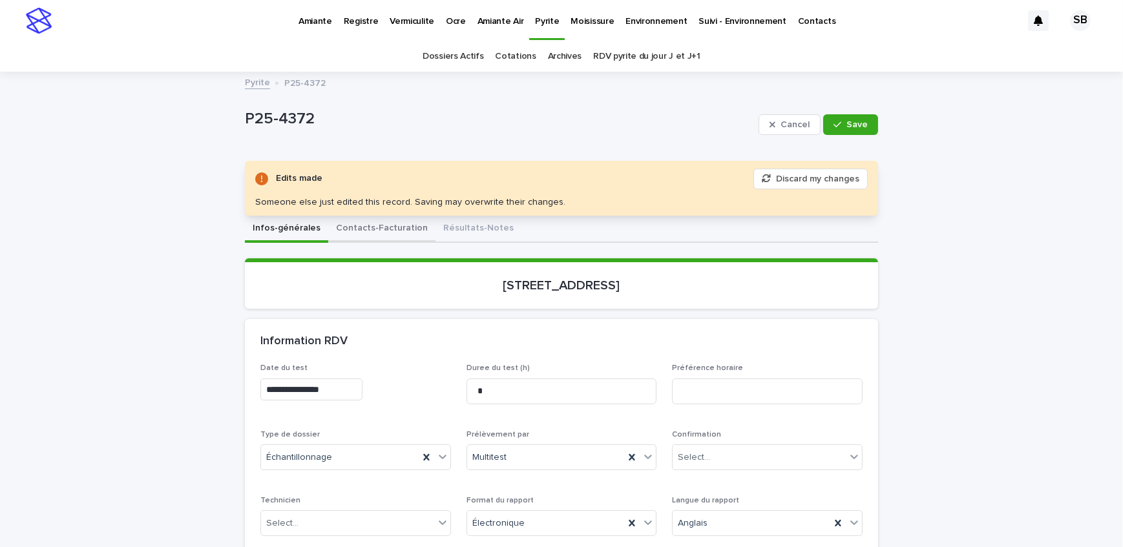
click at [373, 233] on button "Contacts-Facturation" at bounding box center [381, 229] width 107 height 27
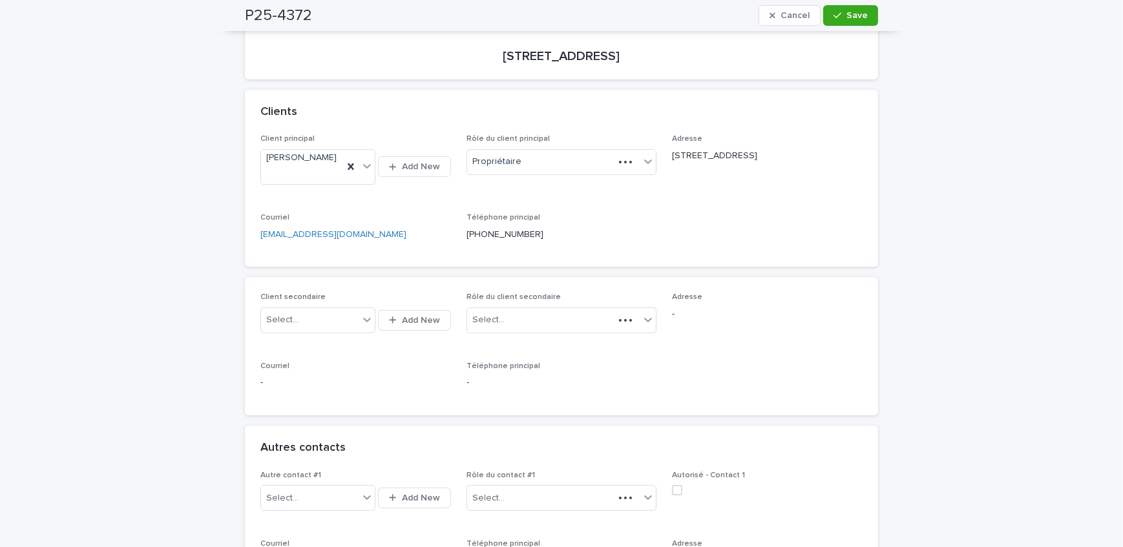
scroll to position [470, 0]
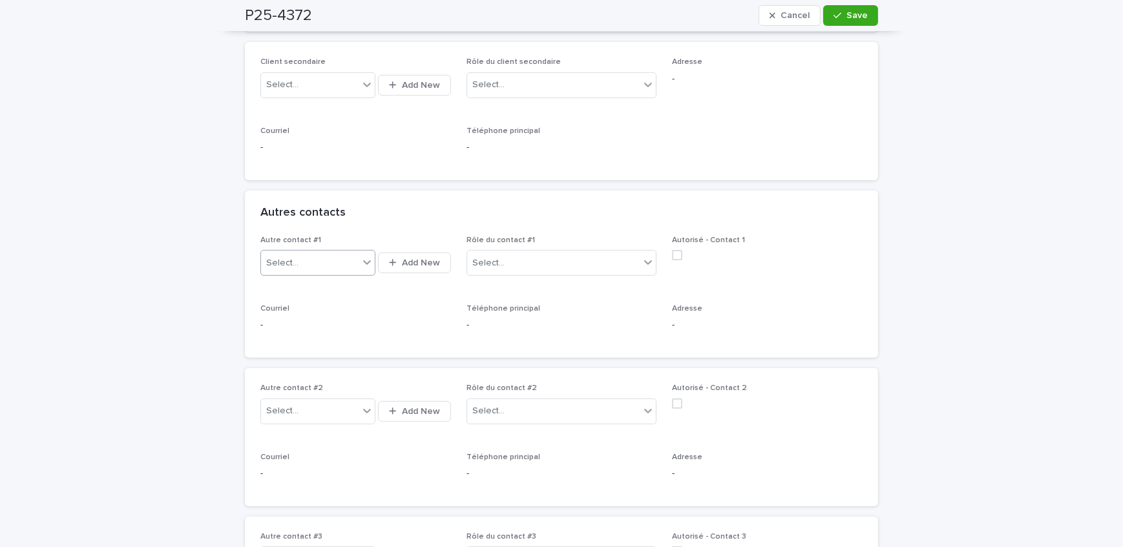
click at [298, 263] on div "Select..." at bounding box center [310, 263] width 98 height 21
type input "**********"
click at [429, 265] on button "Add New" at bounding box center [414, 263] width 72 height 21
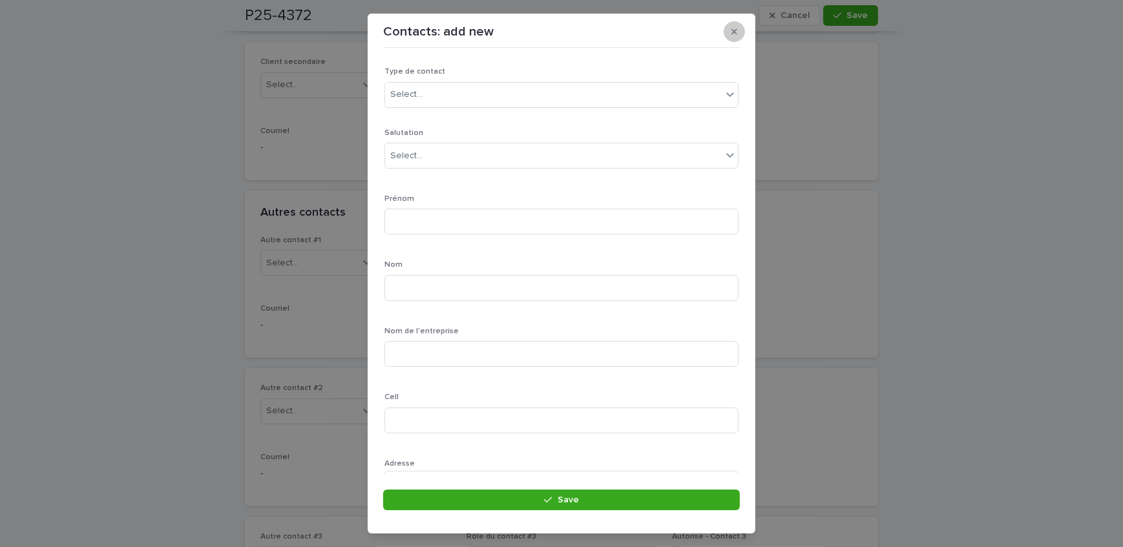
click at [736, 33] on icon "button" at bounding box center [734, 32] width 6 height 6
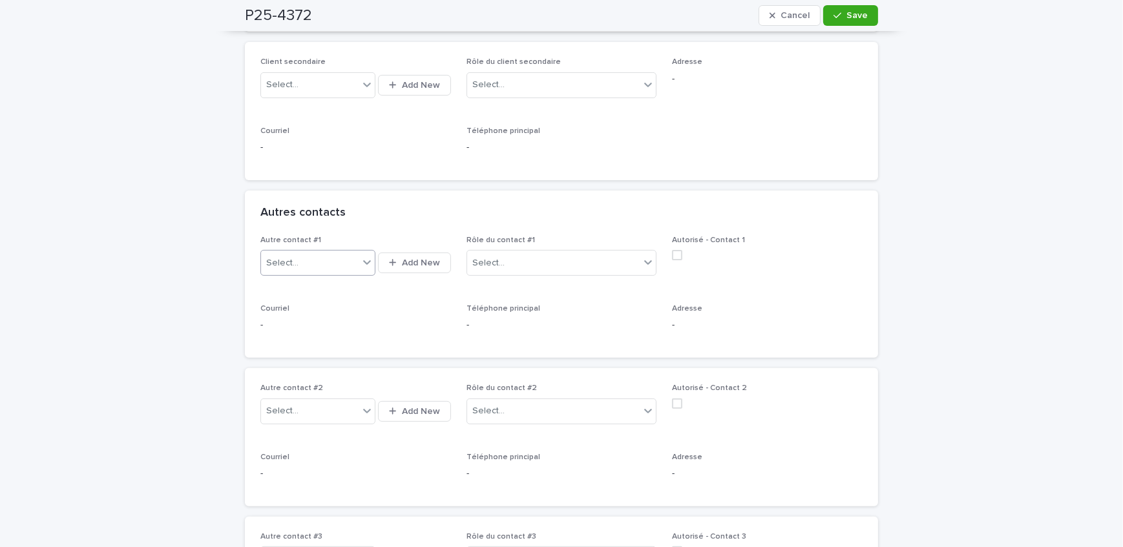
click at [305, 267] on div "Select..." at bounding box center [310, 263] width 98 height 21
type input "**********"
click at [422, 260] on span "Add New" at bounding box center [421, 262] width 38 height 9
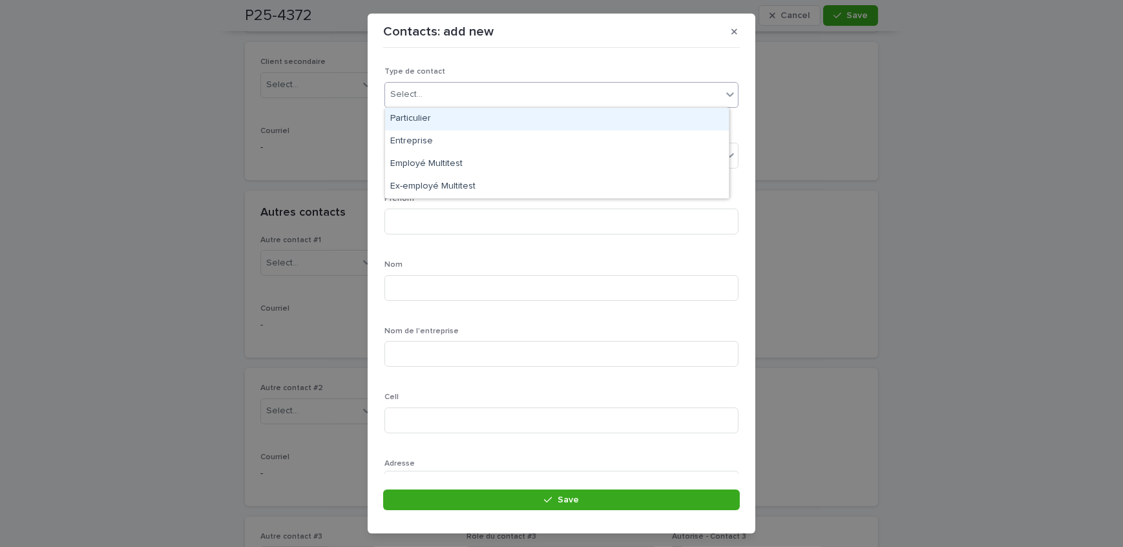
click at [491, 99] on div "Select..." at bounding box center [553, 94] width 337 height 21
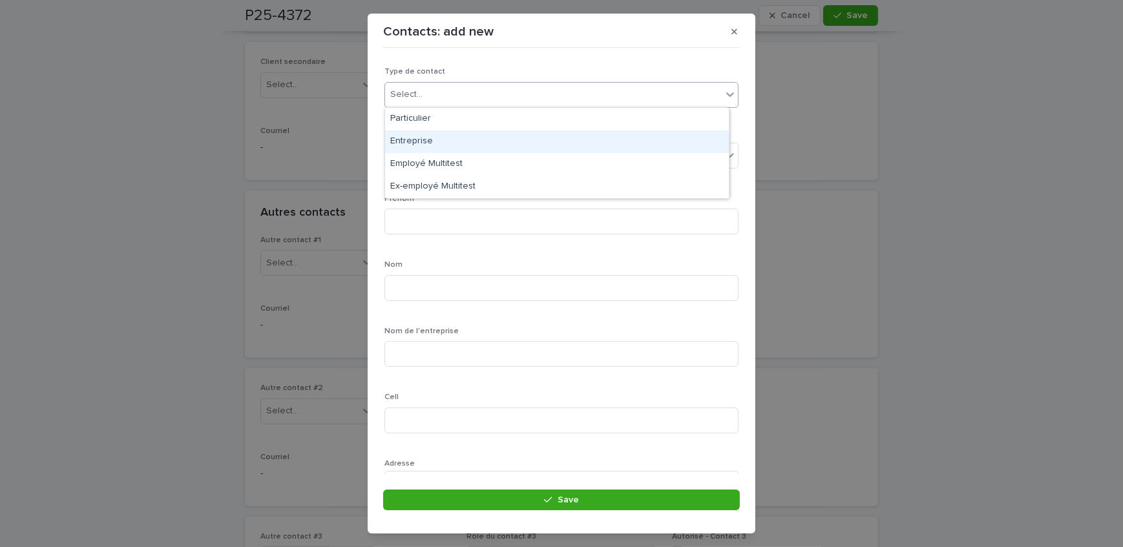
click at [478, 136] on div "Entreprise" at bounding box center [557, 141] width 344 height 23
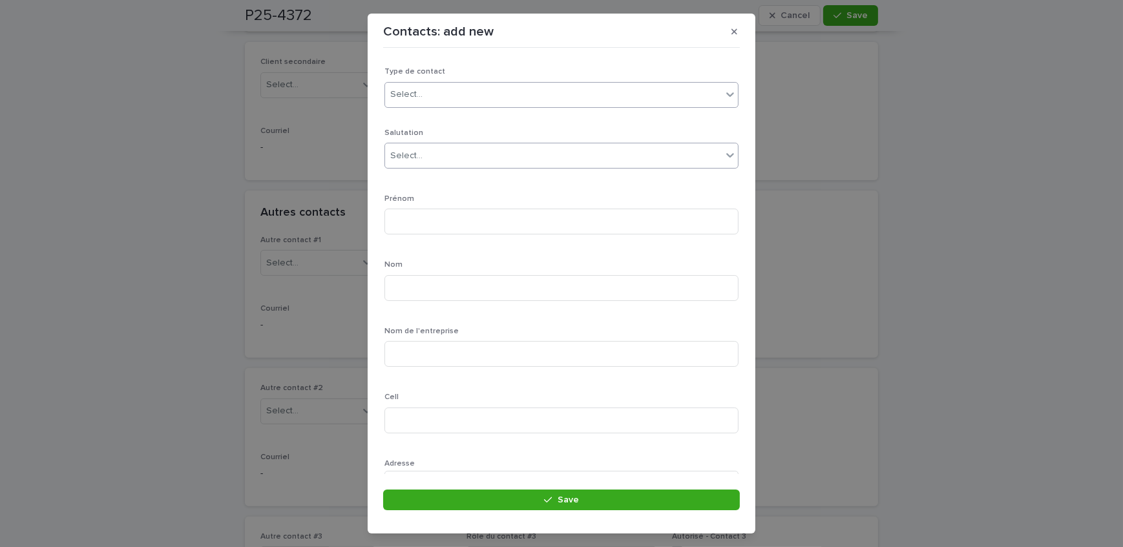
click at [479, 162] on div "Select..." at bounding box center [553, 155] width 337 height 21
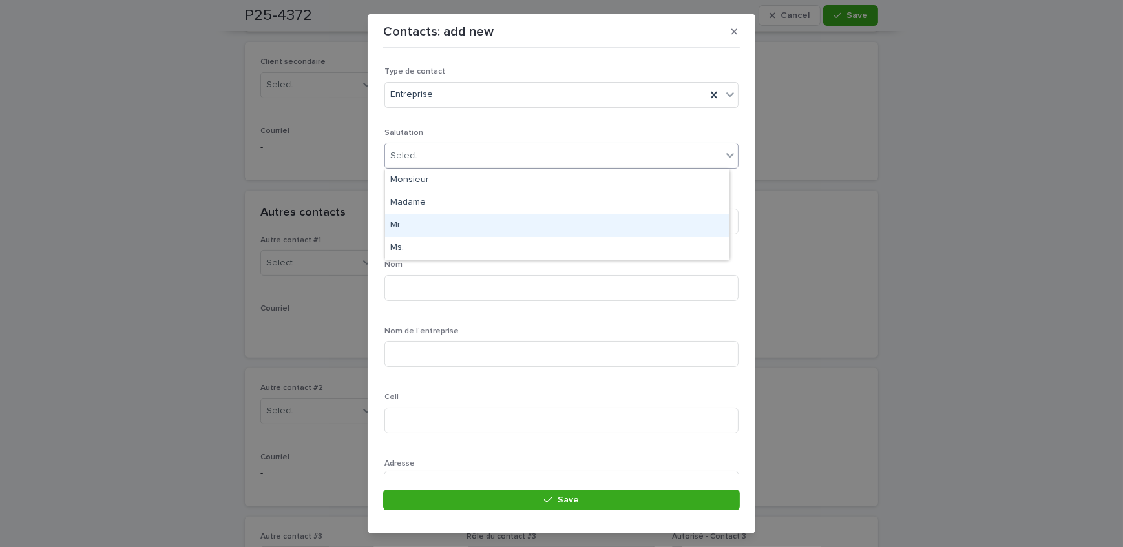
click at [459, 229] on div "Mr." at bounding box center [557, 225] width 344 height 23
click at [459, 220] on input at bounding box center [561, 222] width 354 height 26
type input "*******"
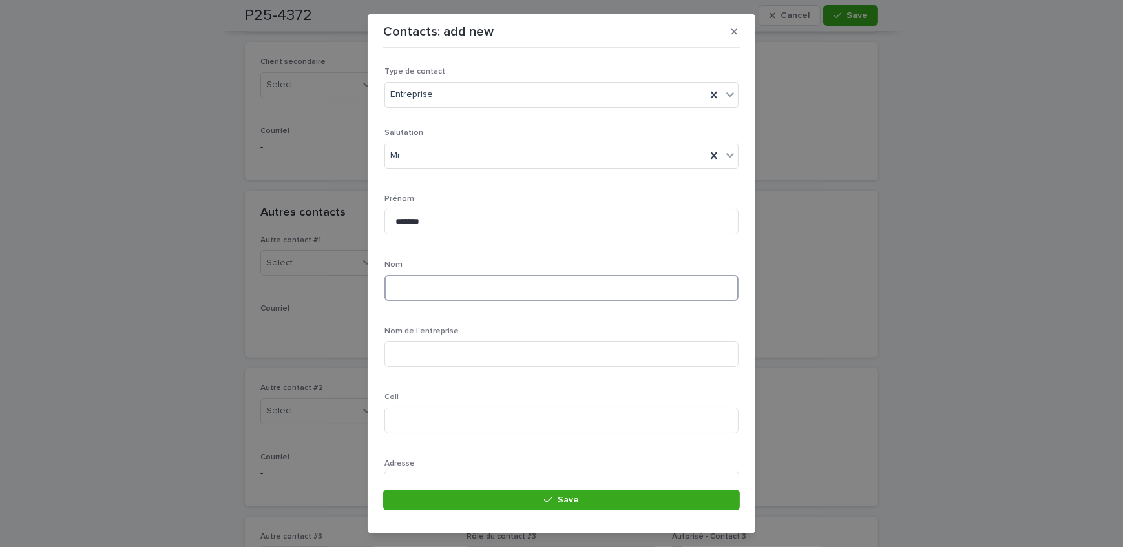
click at [398, 285] on input at bounding box center [561, 288] width 354 height 26
click at [449, 252] on div "Salutation Mr. Prénom ******* Nom ****** Nom de l'entreprise Cell Adresse Selec…" at bounding box center [561, 417] width 354 height 577
click at [415, 411] on input at bounding box center [561, 421] width 354 height 26
click at [440, 229] on input "******" at bounding box center [561, 230] width 354 height 26
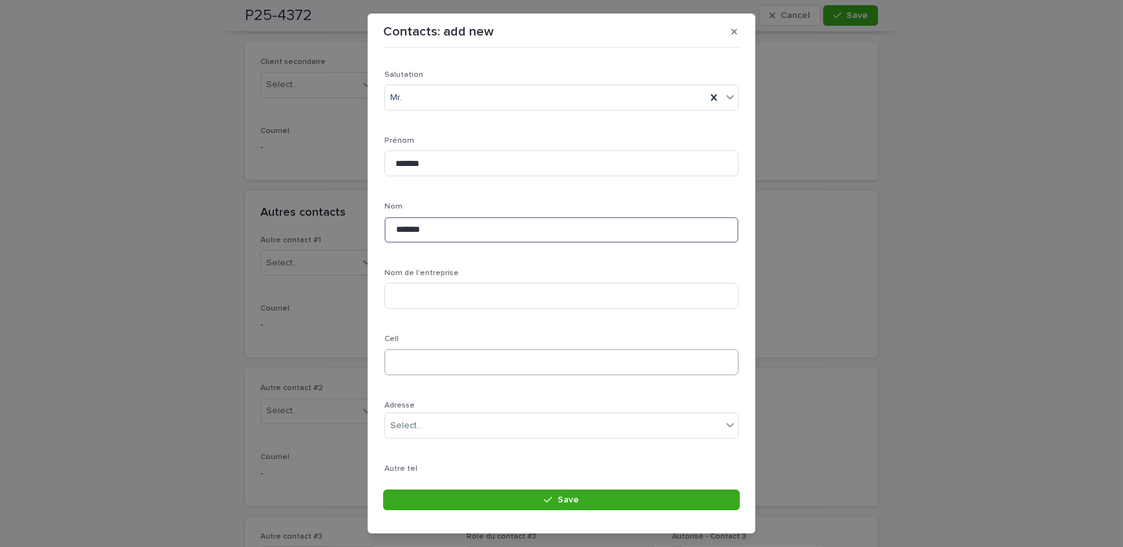
type input "*******"
click at [404, 355] on input at bounding box center [561, 362] width 354 height 26
type input "**********"
drag, startPoint x: 481, startPoint y: 300, endPoint x: 32, endPoint y: 317, distance: 449.2
click at [481, 300] on input at bounding box center [561, 296] width 354 height 26
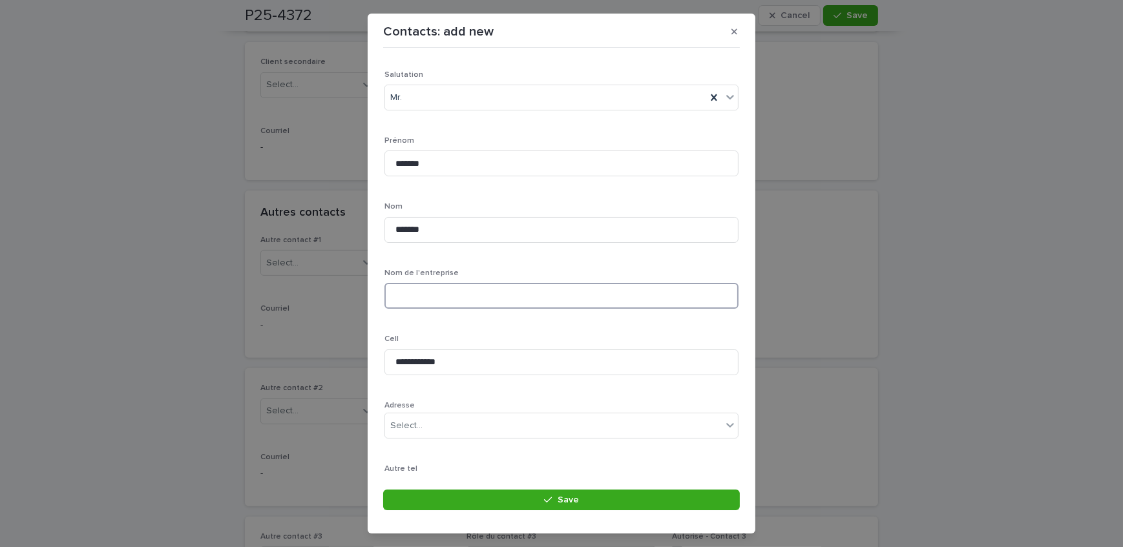
click at [422, 292] on input at bounding box center [561, 296] width 354 height 26
click at [435, 305] on input at bounding box center [561, 296] width 354 height 26
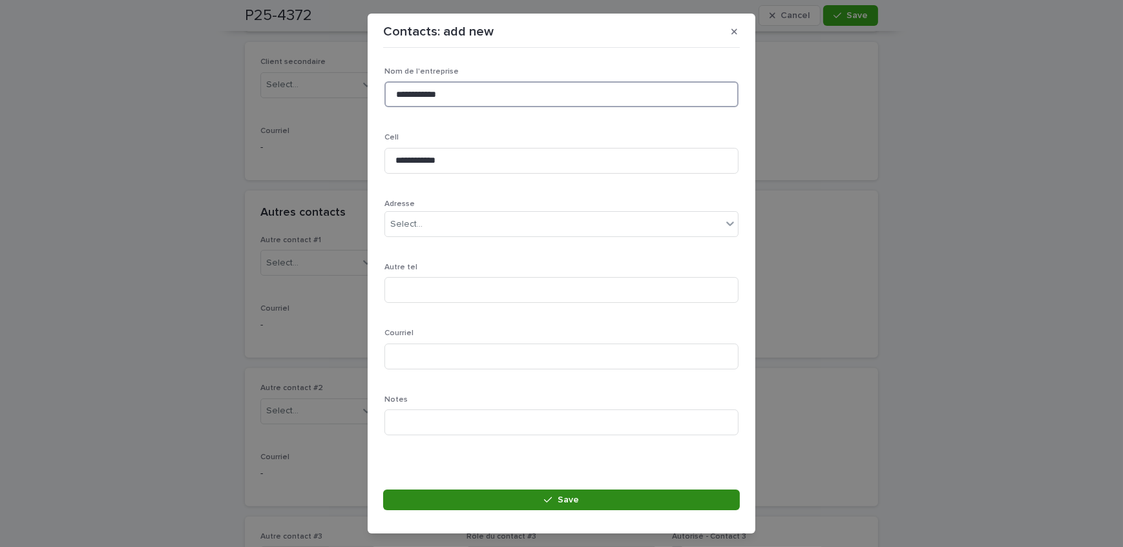
type input "**********"
click at [453, 495] on button "Save" at bounding box center [561, 500] width 357 height 21
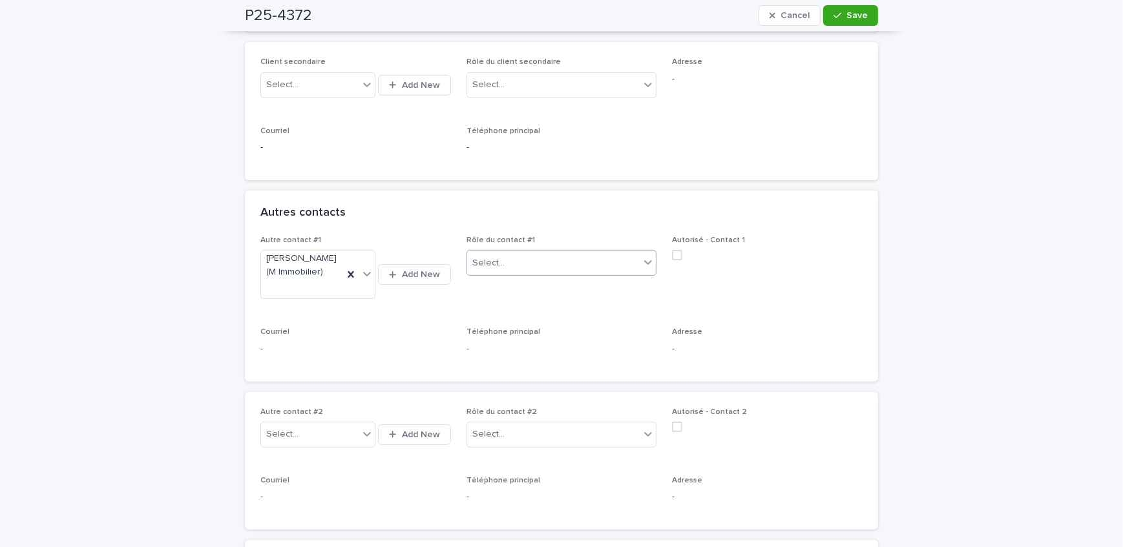
click at [528, 265] on div "Select..." at bounding box center [553, 263] width 173 height 21
click at [540, 404] on div "Courtier inscripteur" at bounding box center [556, 399] width 189 height 23
click at [846, 25] on button "Save" at bounding box center [850, 15] width 55 height 21
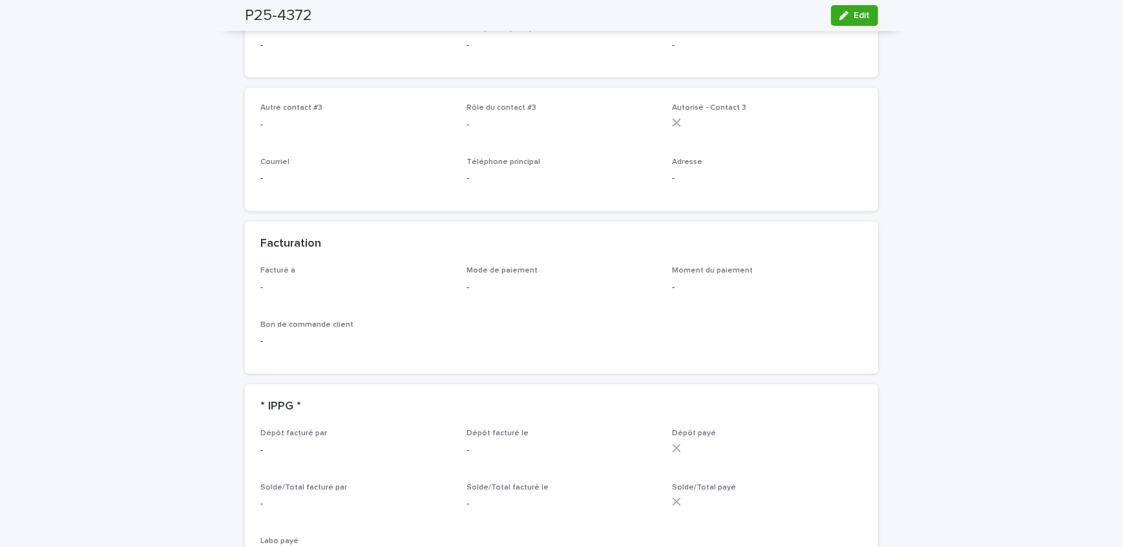
scroll to position [528, 0]
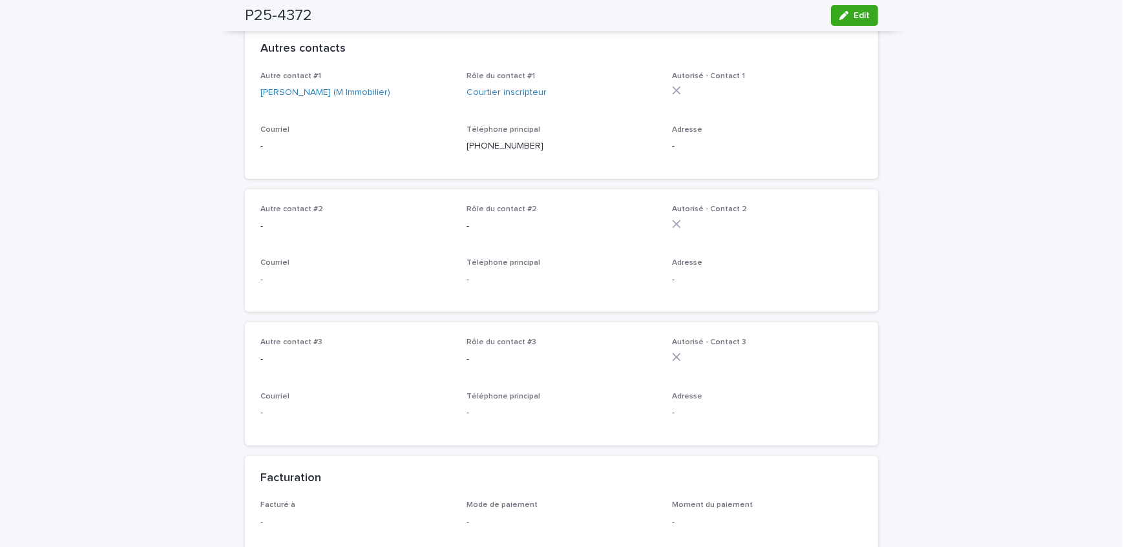
click at [337, 97] on div "Autre contact #1 [PERSON_NAME] (M Immobilier)" at bounding box center [355, 91] width 191 height 38
click at [359, 99] on link "[PERSON_NAME] (M Immobilier)" at bounding box center [325, 93] width 130 height 14
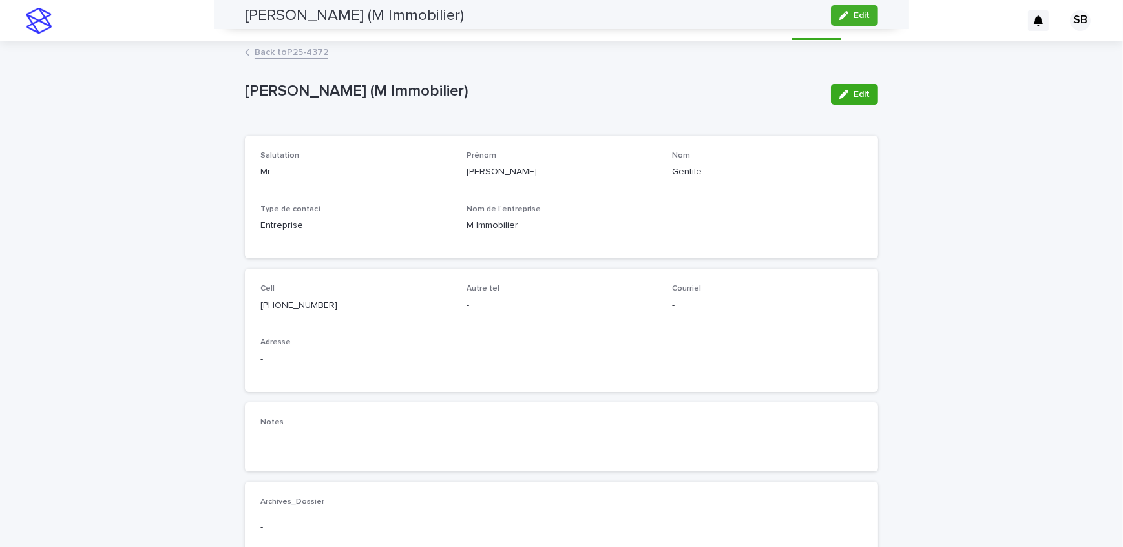
click at [847, 11] on div "button" at bounding box center [846, 15] width 14 height 9
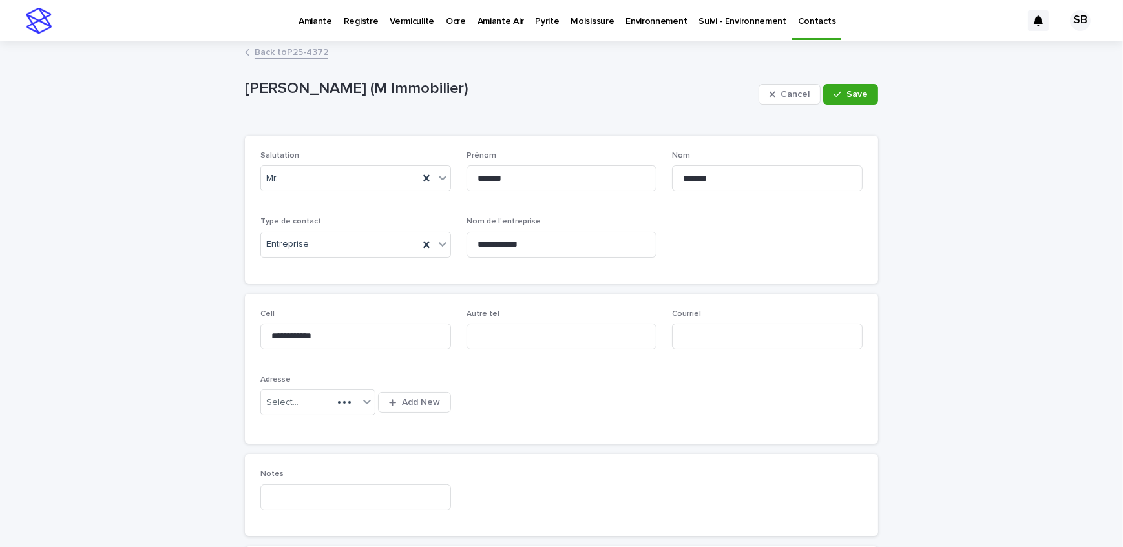
type input "**********"
drag, startPoint x: 710, startPoint y: 338, endPoint x: 703, endPoint y: 342, distance: 7.9
click at [710, 338] on input at bounding box center [767, 337] width 191 height 26
type input "**********"
click at [839, 97] on div "button" at bounding box center [839, 94] width 13 height 9
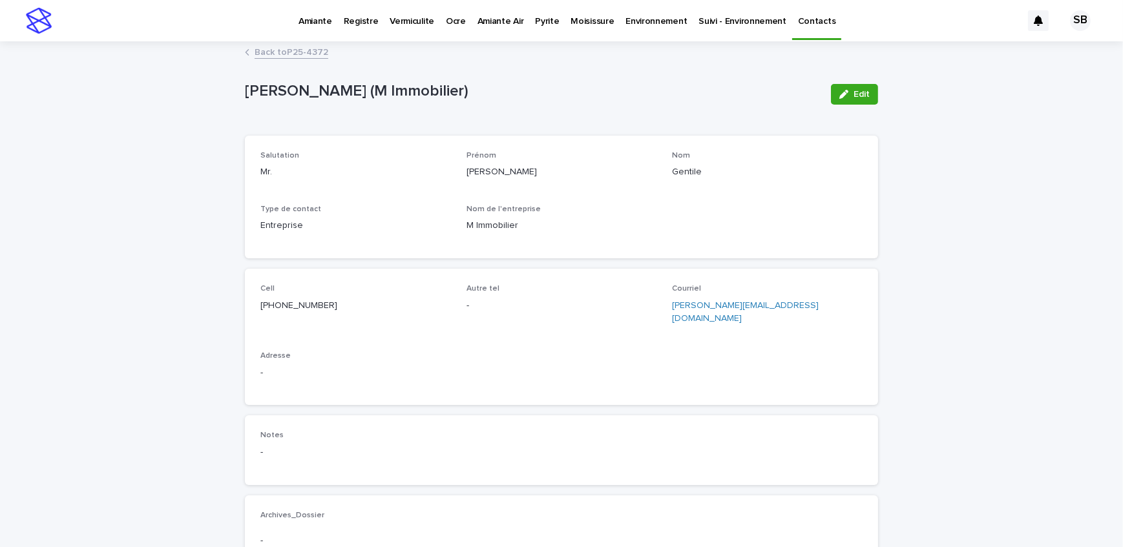
click at [271, 50] on link "Back to P25-4372" at bounding box center [291, 51] width 74 height 15
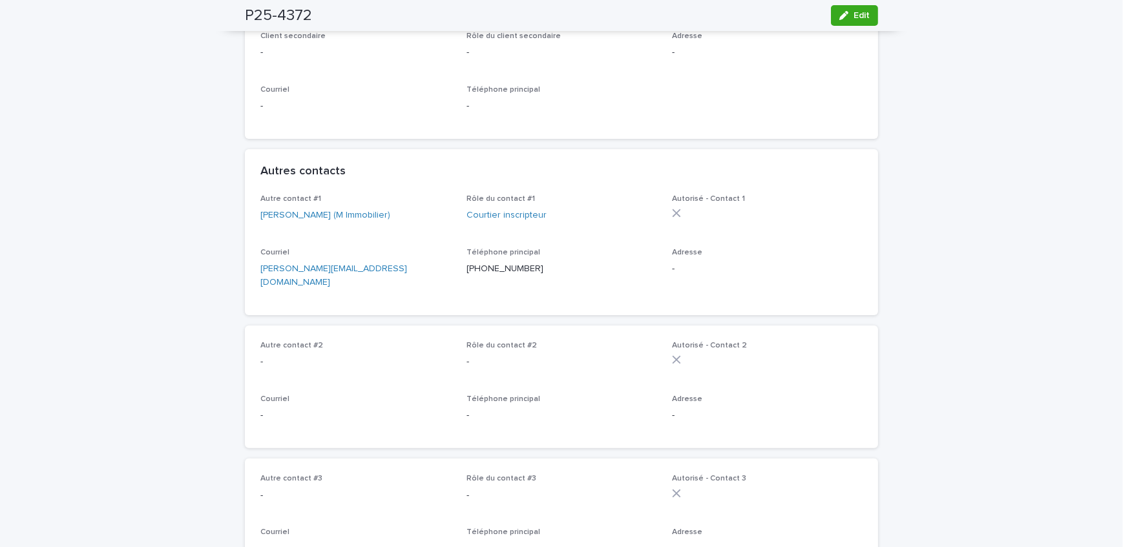
scroll to position [411, 0]
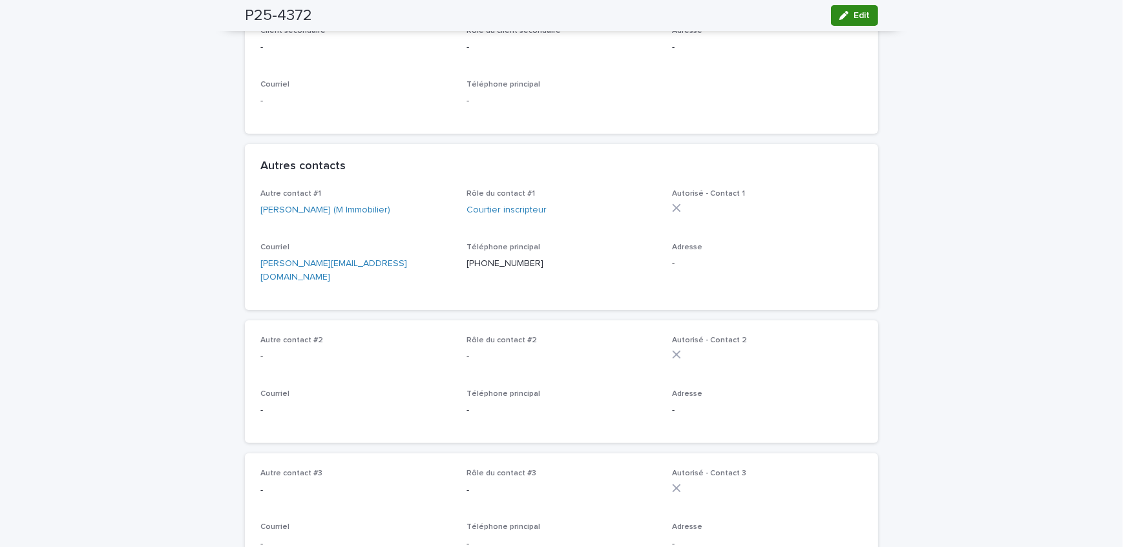
click at [842, 21] on button "Edit" at bounding box center [854, 15] width 47 height 21
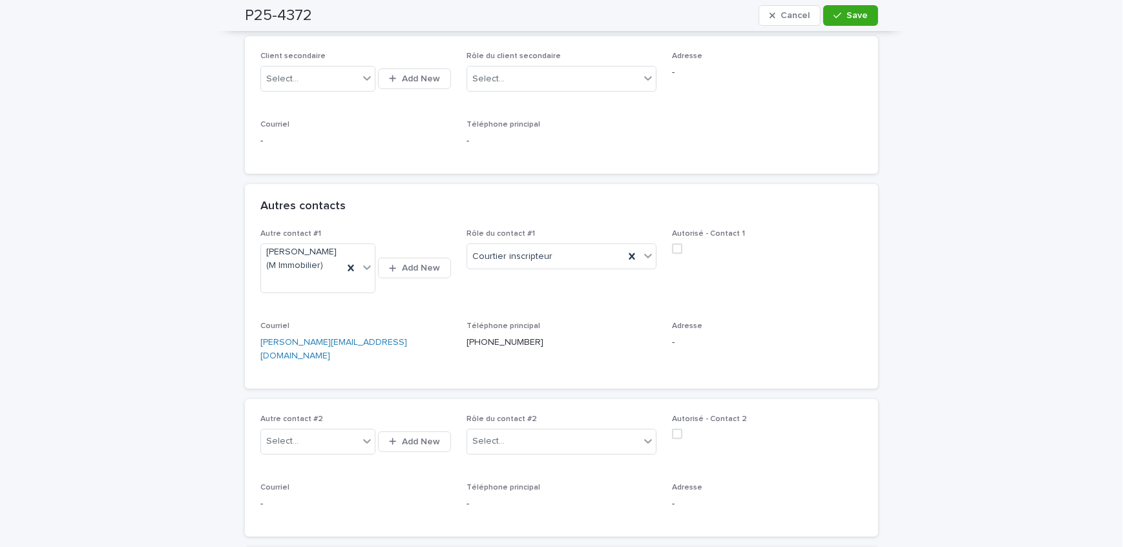
click at [676, 258] on div "Autorisé - Contact 1" at bounding box center [767, 246] width 191 height 35
click at [673, 251] on span at bounding box center [677, 248] width 10 height 10
click at [859, 22] on button "Save" at bounding box center [850, 15] width 55 height 21
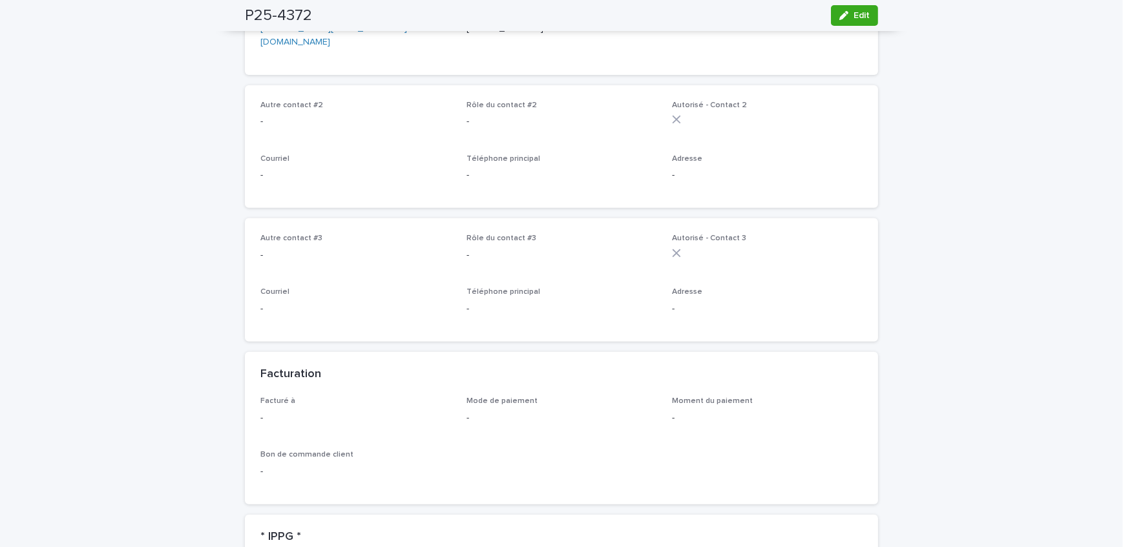
scroll to position [939, 0]
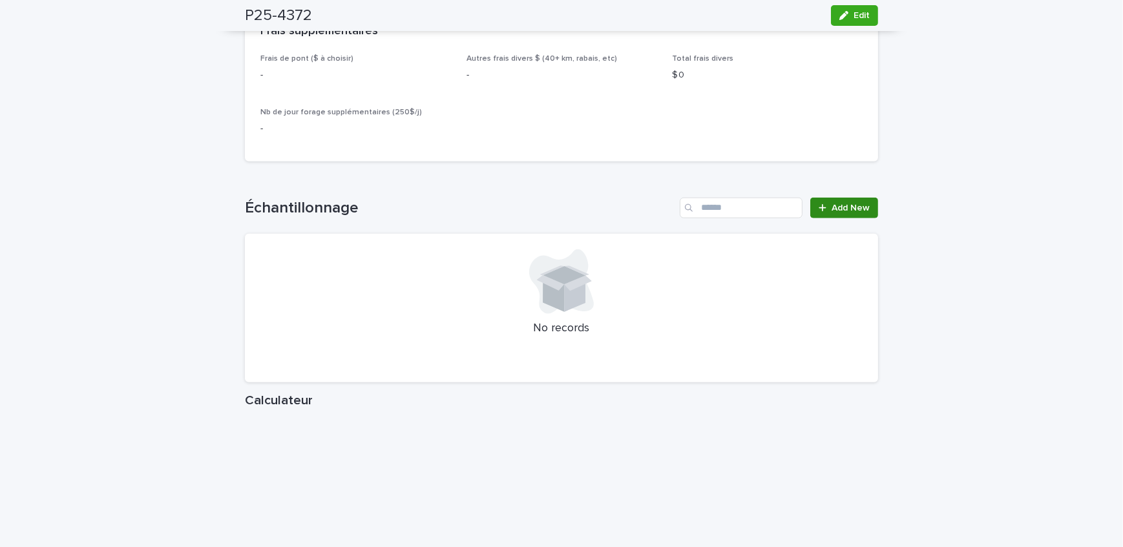
click at [838, 206] on span "Add New" at bounding box center [850, 207] width 38 height 9
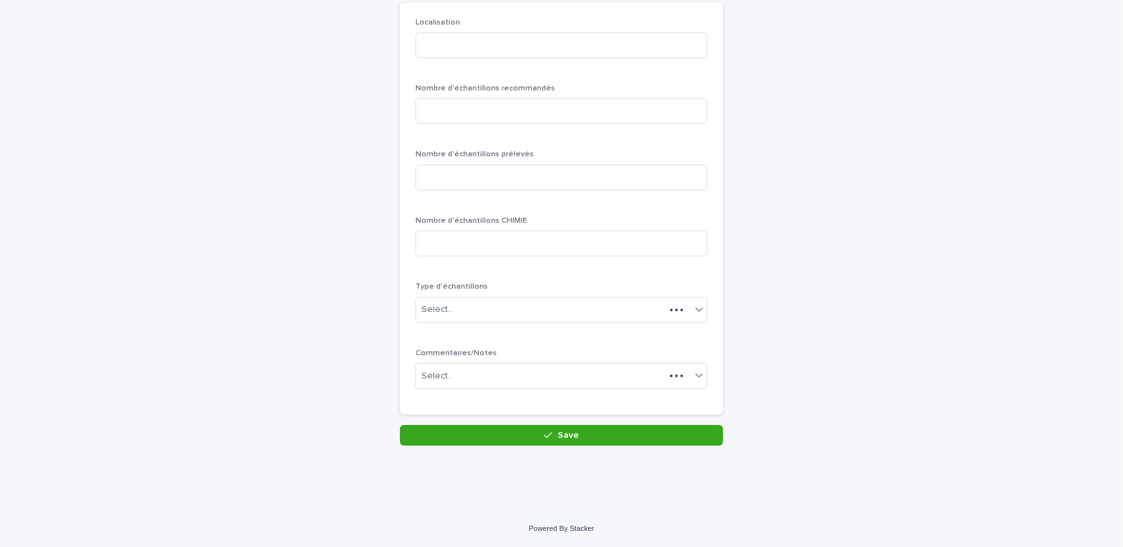
scroll to position [112, 0]
click at [455, 37] on input at bounding box center [561, 47] width 292 height 26
type input "********"
click at [458, 123] on input at bounding box center [561, 112] width 292 height 26
type input "*"
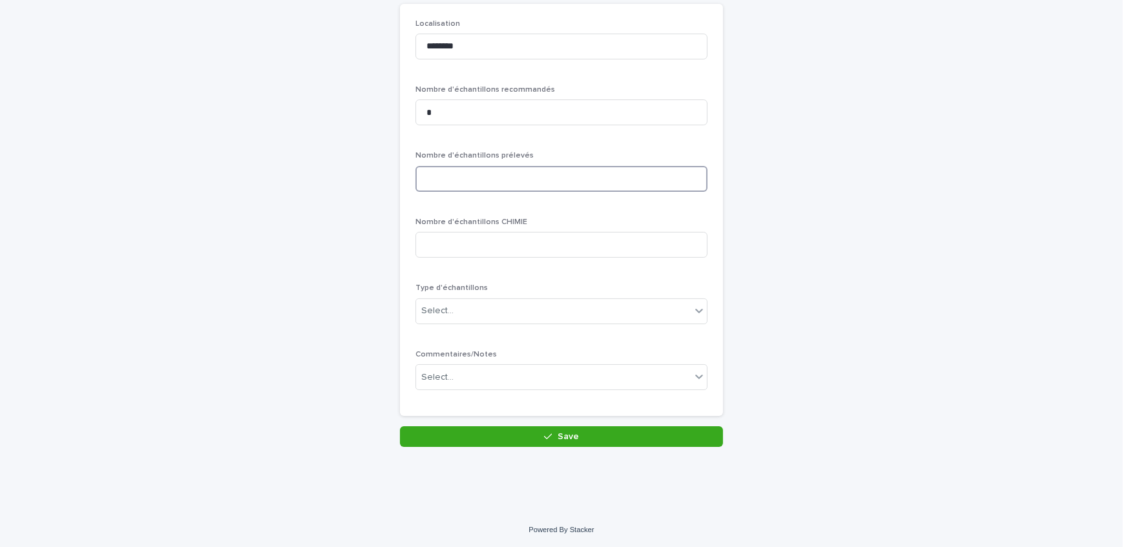
click at [466, 177] on input at bounding box center [561, 179] width 292 height 26
type input "*"
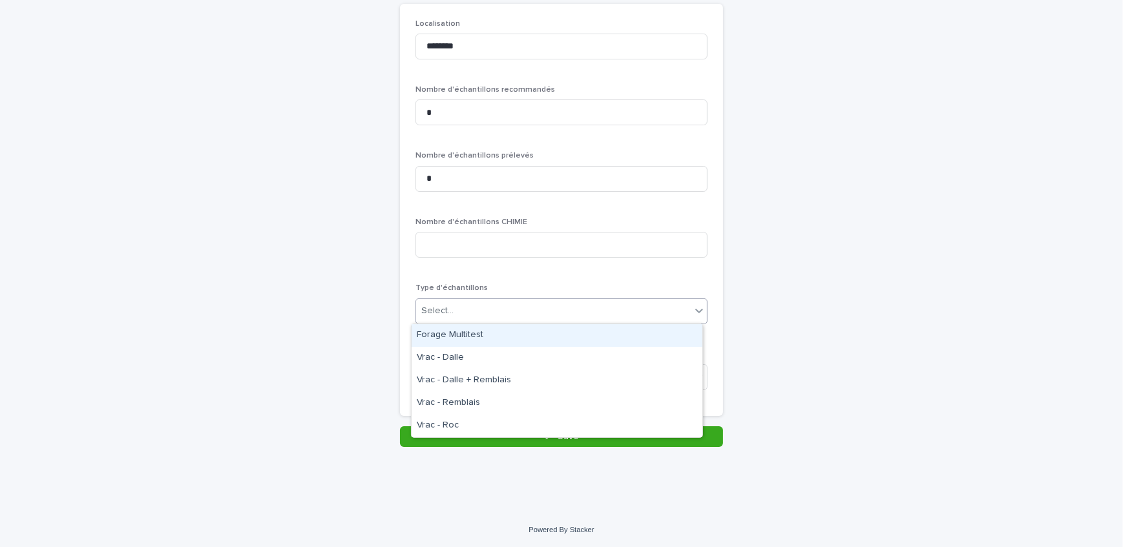
click at [464, 310] on div "Select..." at bounding box center [553, 310] width 274 height 21
click at [468, 326] on div "Forage Multitest" at bounding box center [556, 335] width 291 height 23
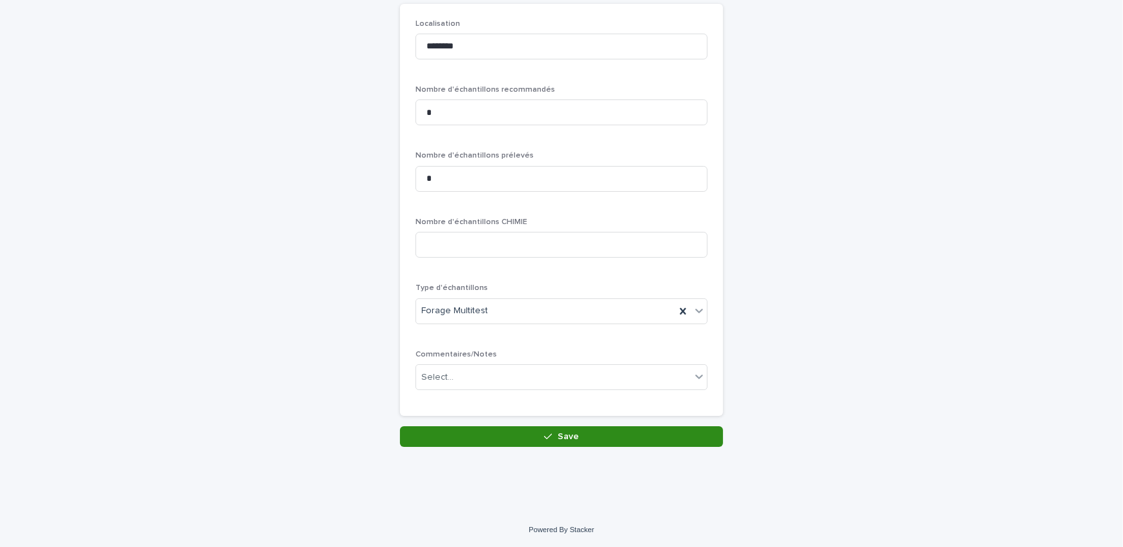
click at [490, 435] on button "Save" at bounding box center [561, 436] width 323 height 21
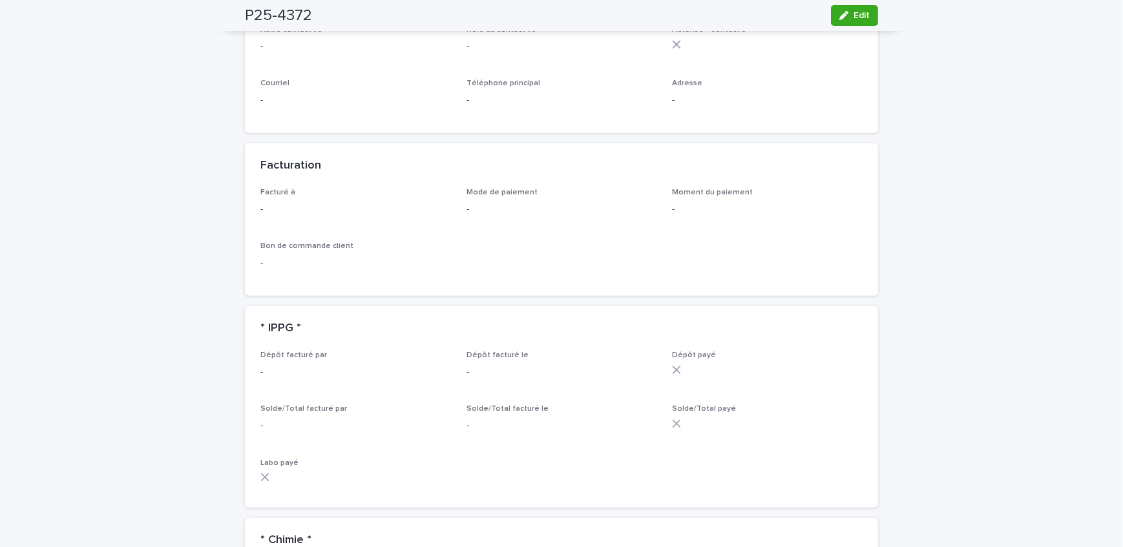
scroll to position [880, 0]
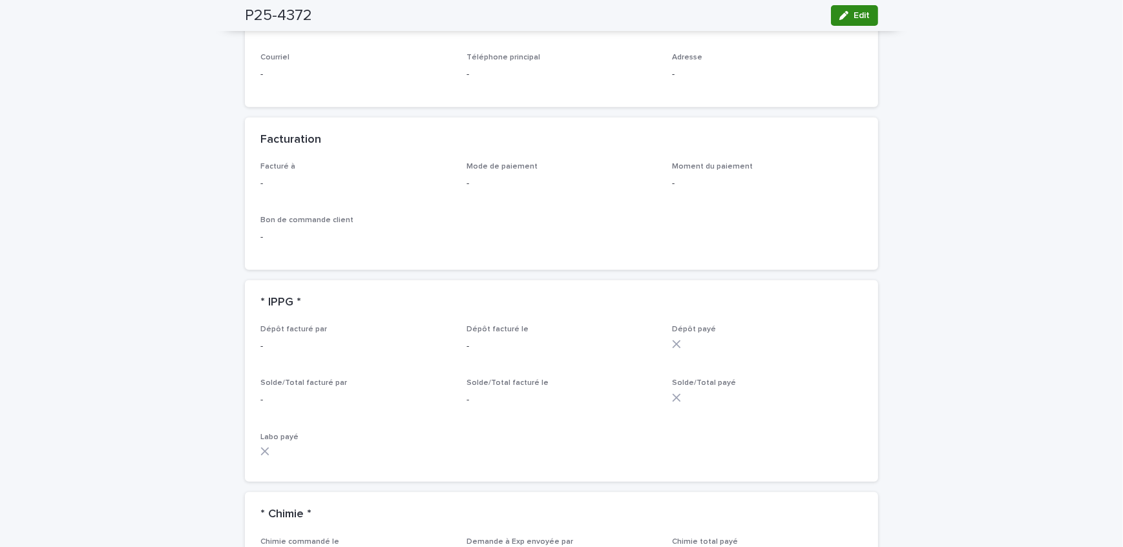
click at [853, 25] on button "Edit" at bounding box center [854, 15] width 47 height 21
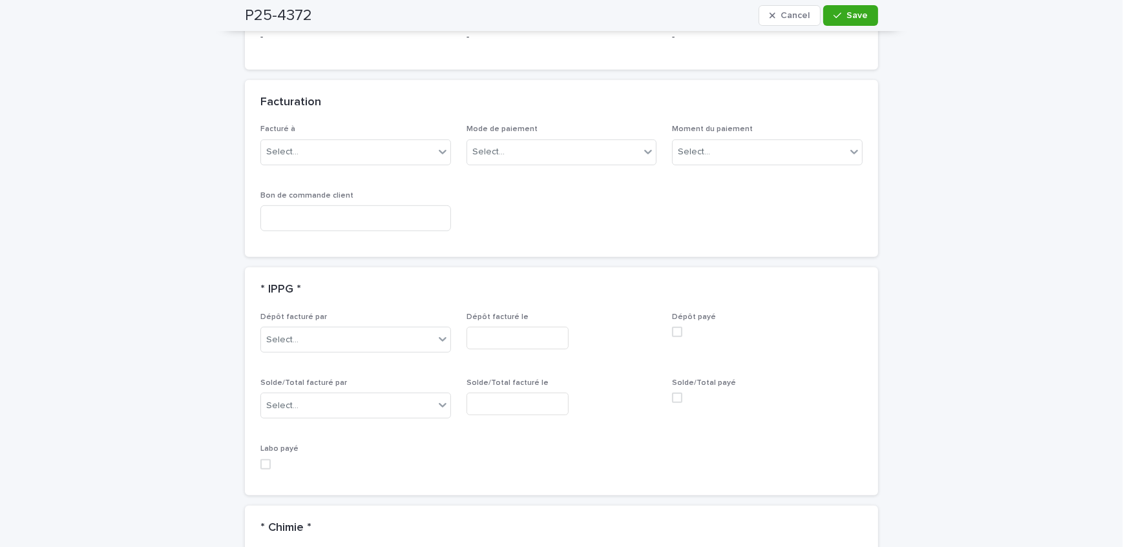
scroll to position [873, 0]
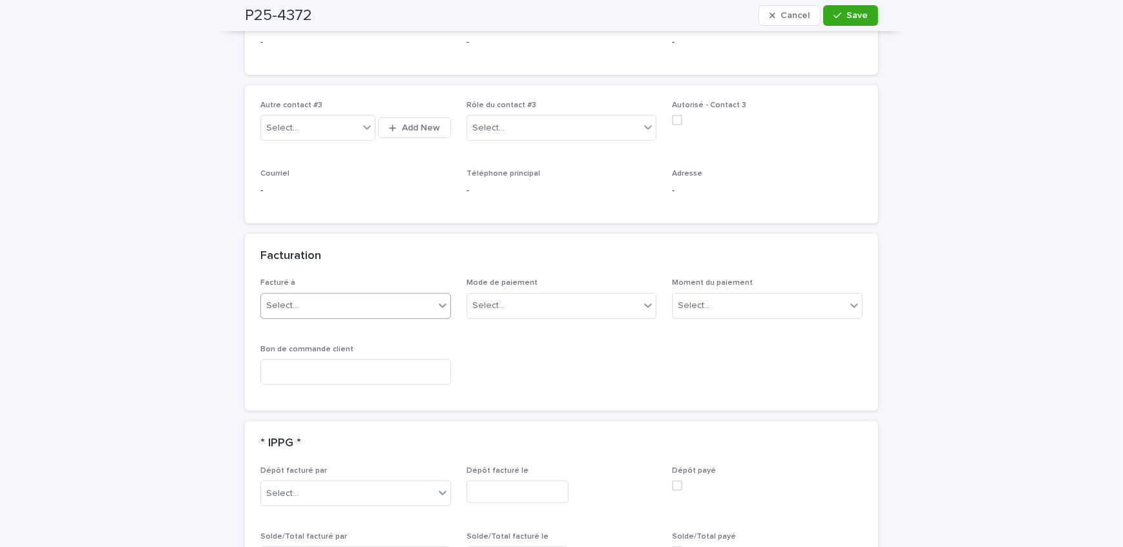
click at [333, 301] on div "Select..." at bounding box center [347, 305] width 173 height 21
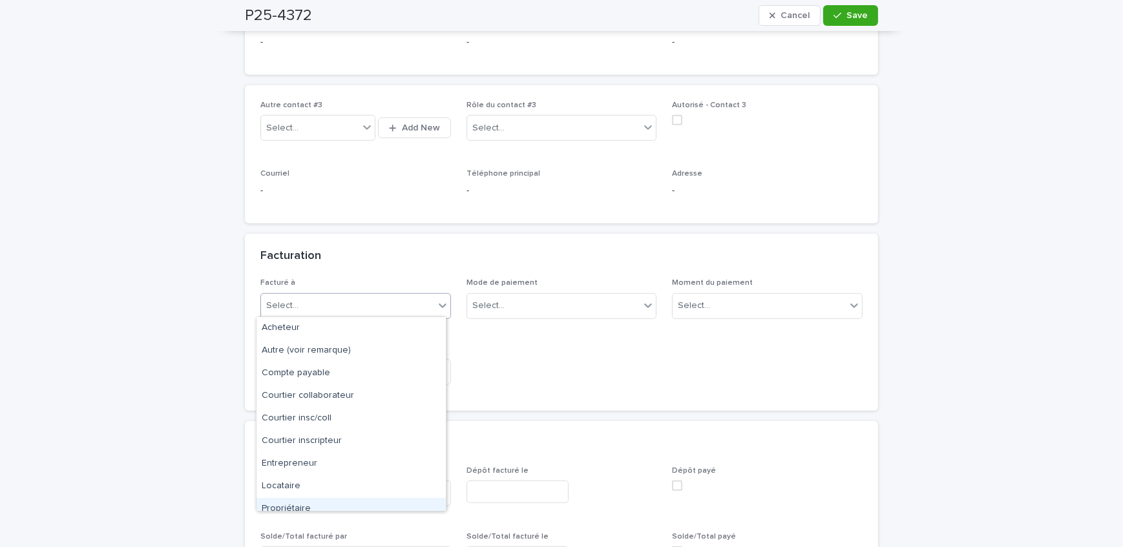
click at [360, 504] on div "Propriétaire" at bounding box center [350, 509] width 189 height 23
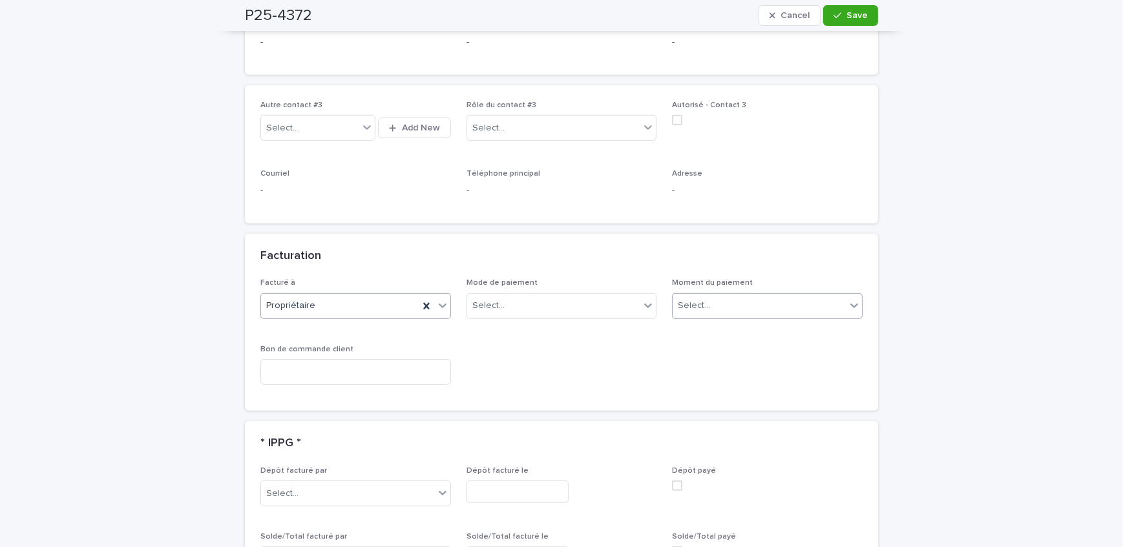
click at [762, 311] on div "Select..." at bounding box center [758, 305] width 173 height 21
click at [758, 331] on div "Au sondage" at bounding box center [762, 328] width 189 height 23
click at [847, 16] on span "Save" at bounding box center [856, 15] width 21 height 9
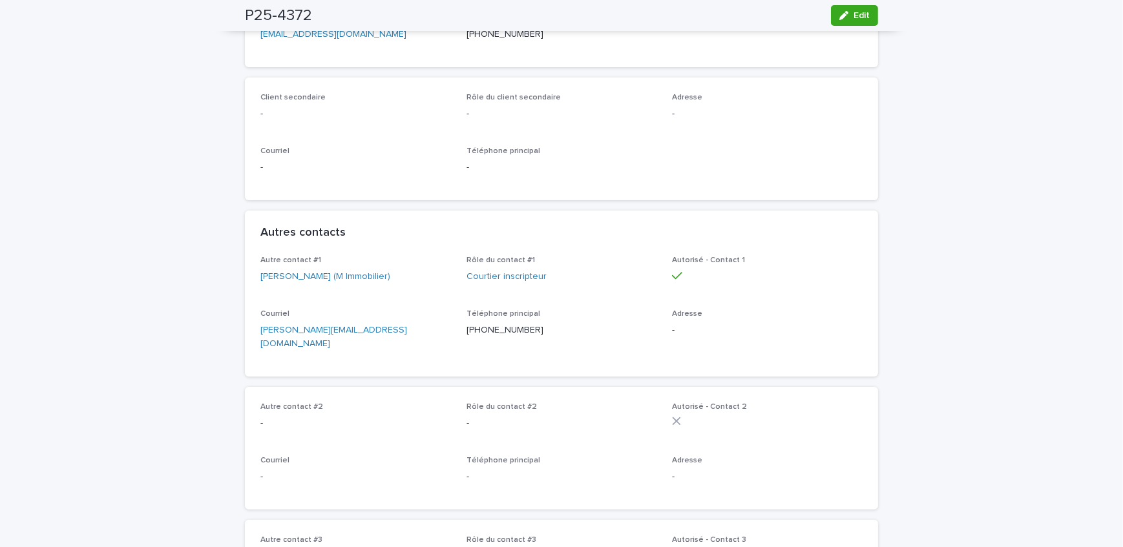
scroll to position [110, 0]
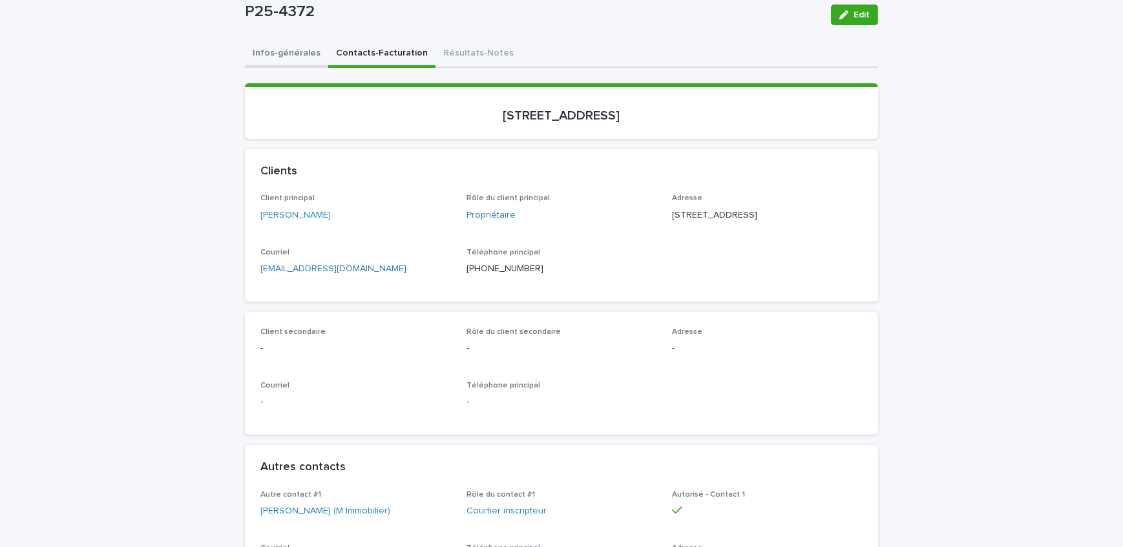
click at [296, 54] on button "Infos-générales" at bounding box center [286, 54] width 83 height 27
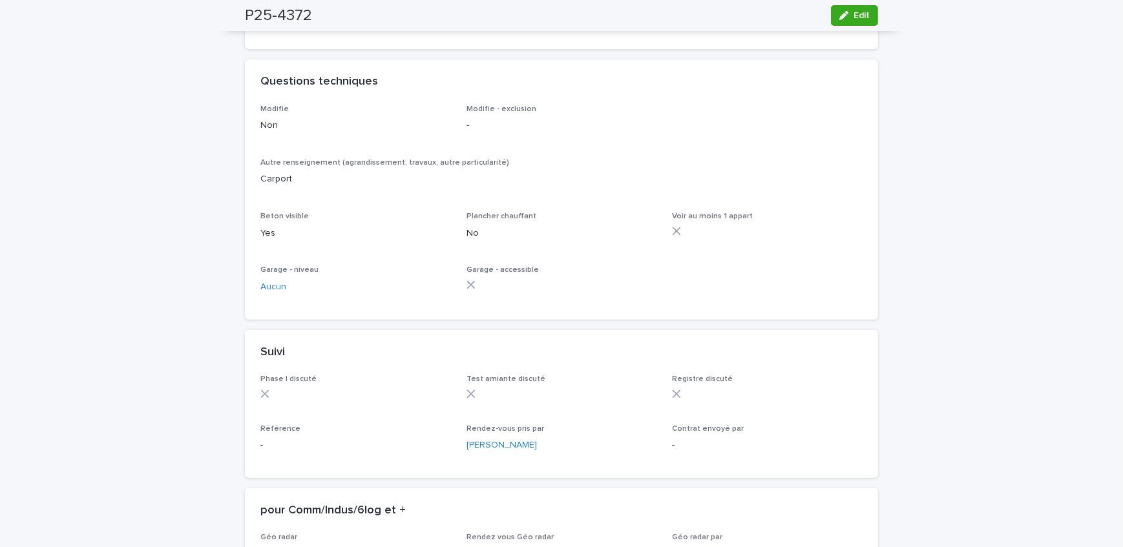
scroll to position [814, 0]
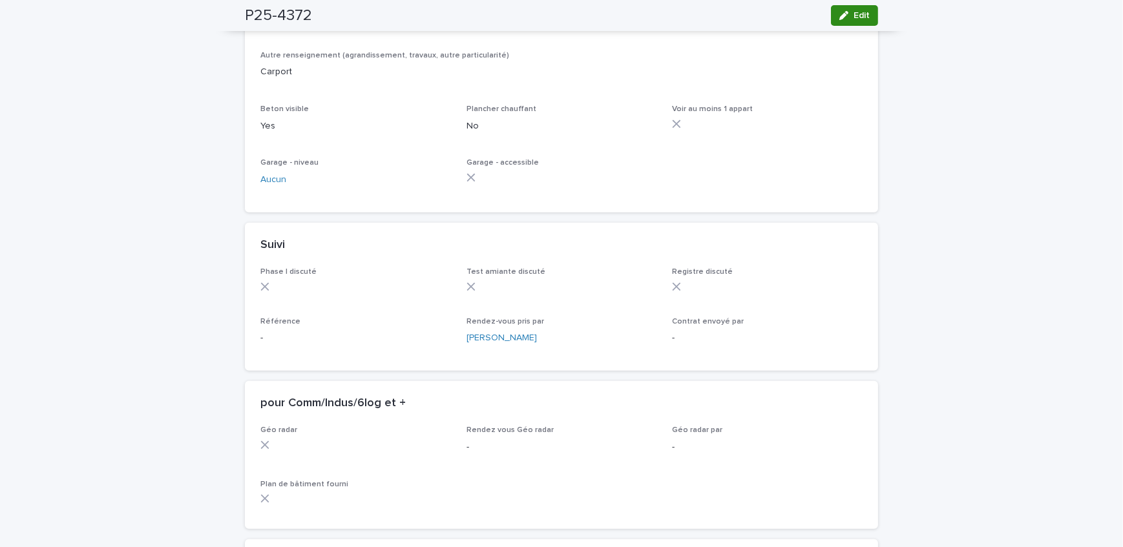
click at [847, 14] on div "button" at bounding box center [846, 15] width 14 height 9
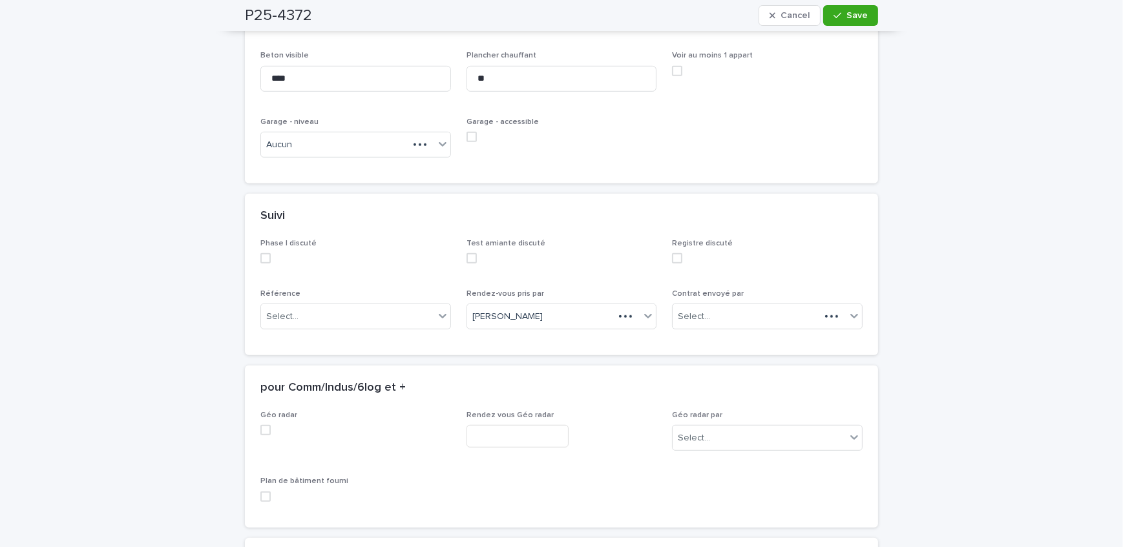
scroll to position [990, 0]
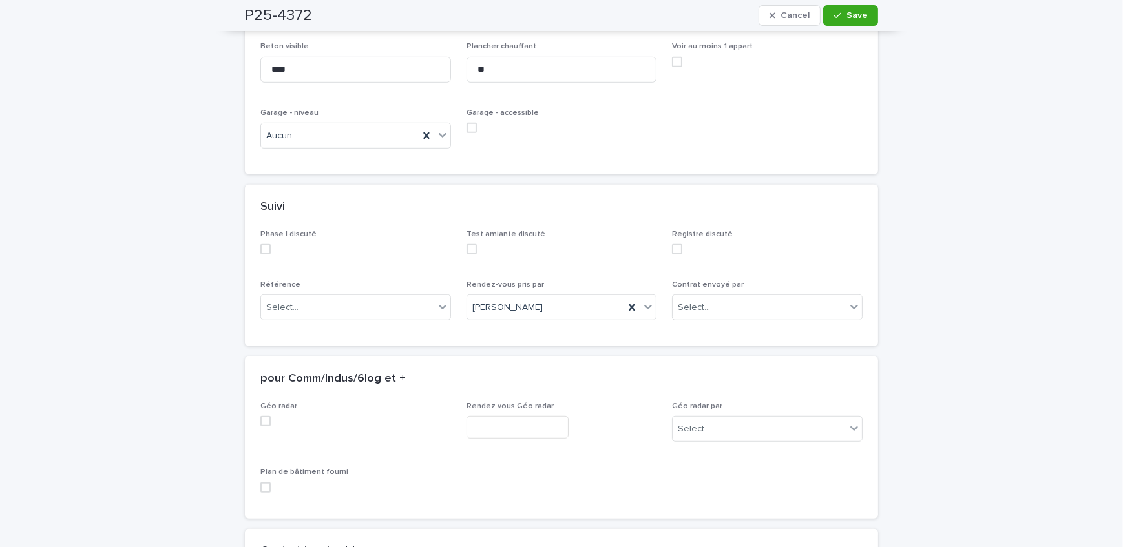
click at [344, 331] on div "Référence Select..." at bounding box center [355, 305] width 191 height 50
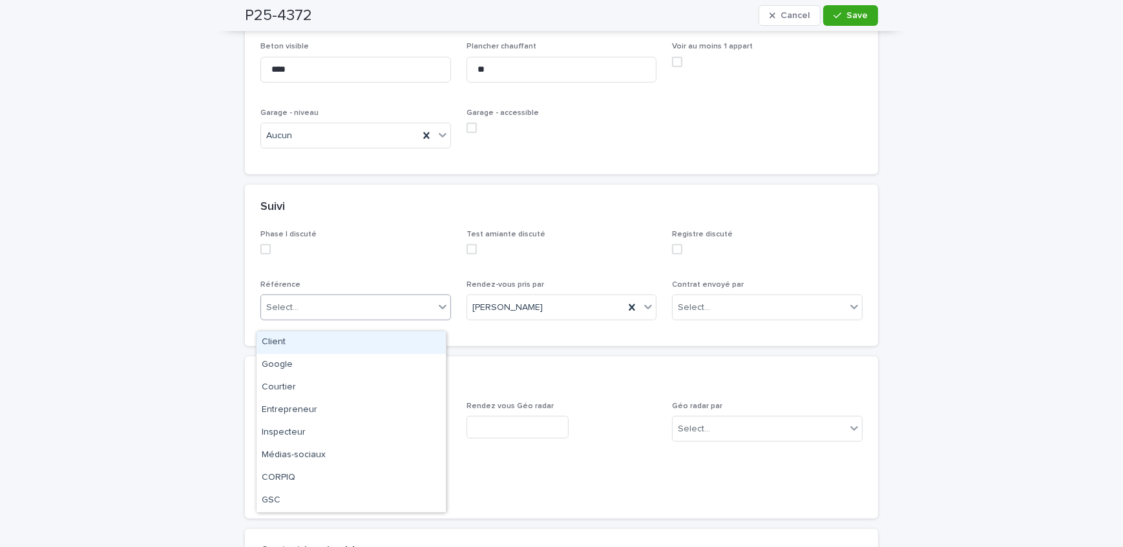
click at [347, 316] on div "Select..." at bounding box center [347, 307] width 173 height 21
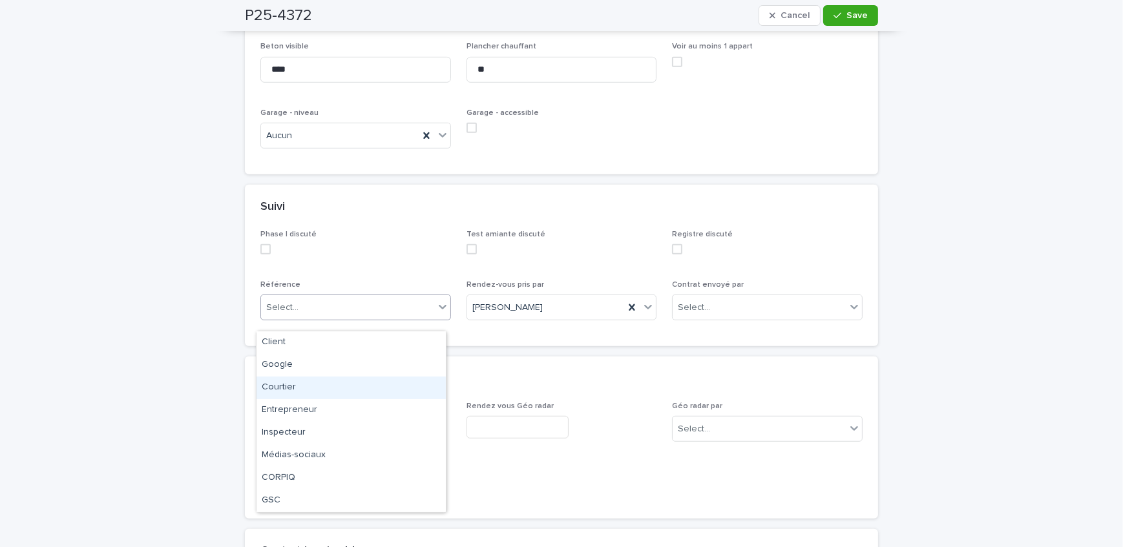
click at [322, 392] on div "Courtier" at bounding box center [350, 388] width 189 height 23
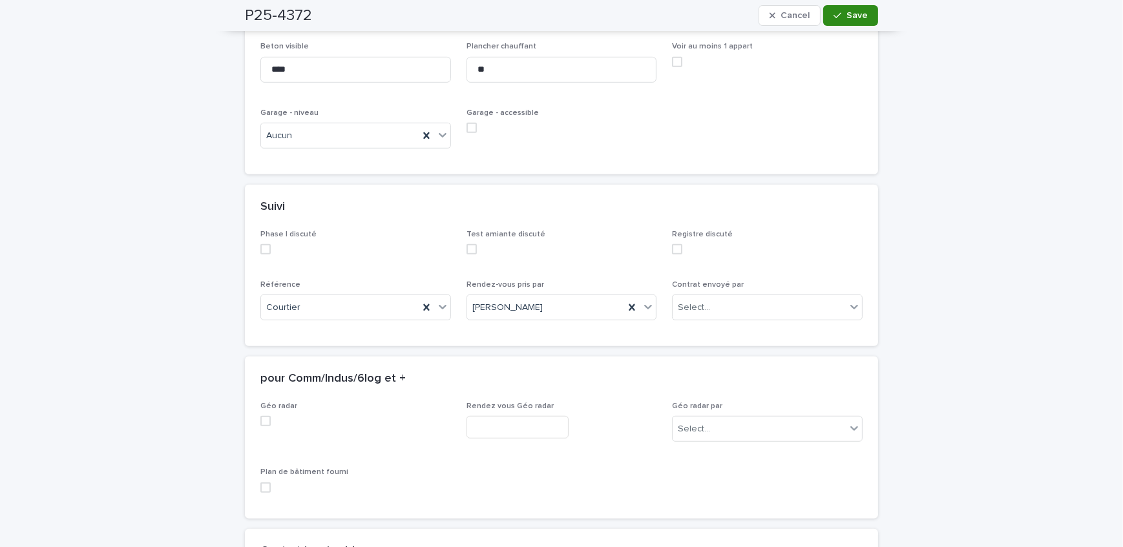
click at [847, 9] on button "Save" at bounding box center [850, 15] width 55 height 21
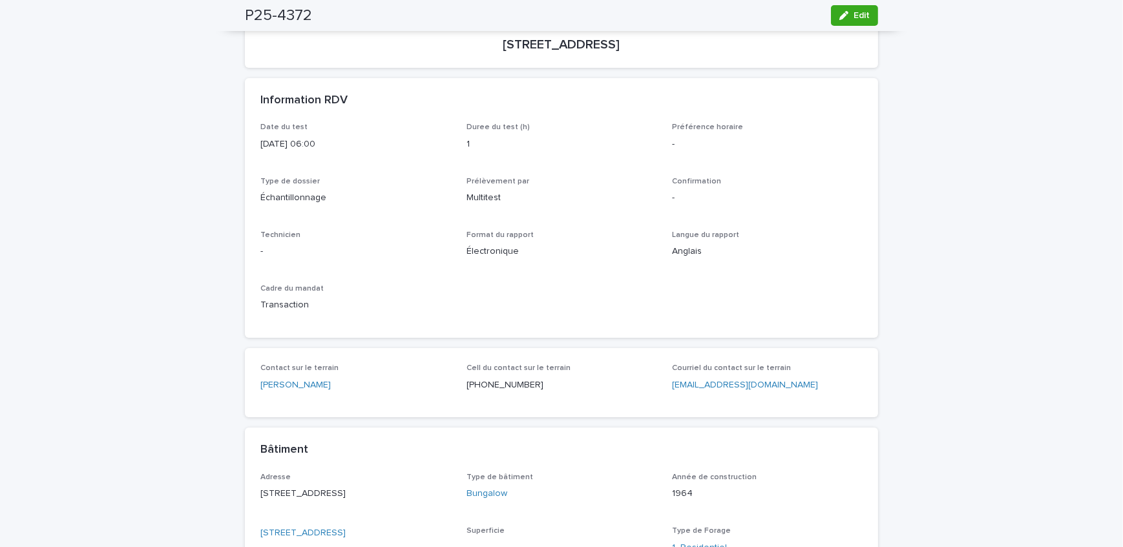
scroll to position [0, 0]
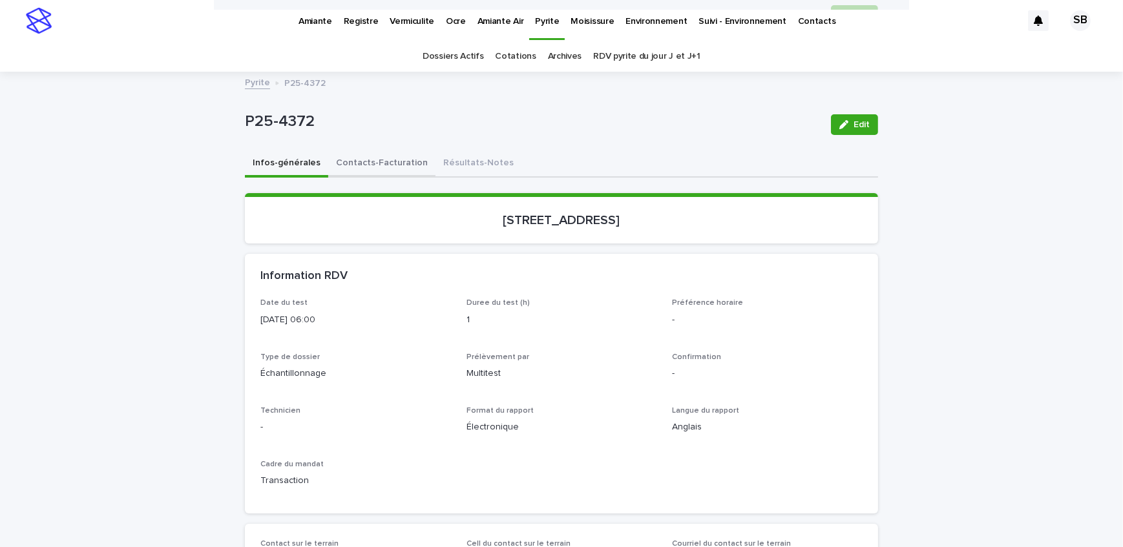
click at [369, 167] on button "Contacts-Facturation" at bounding box center [381, 163] width 107 height 27
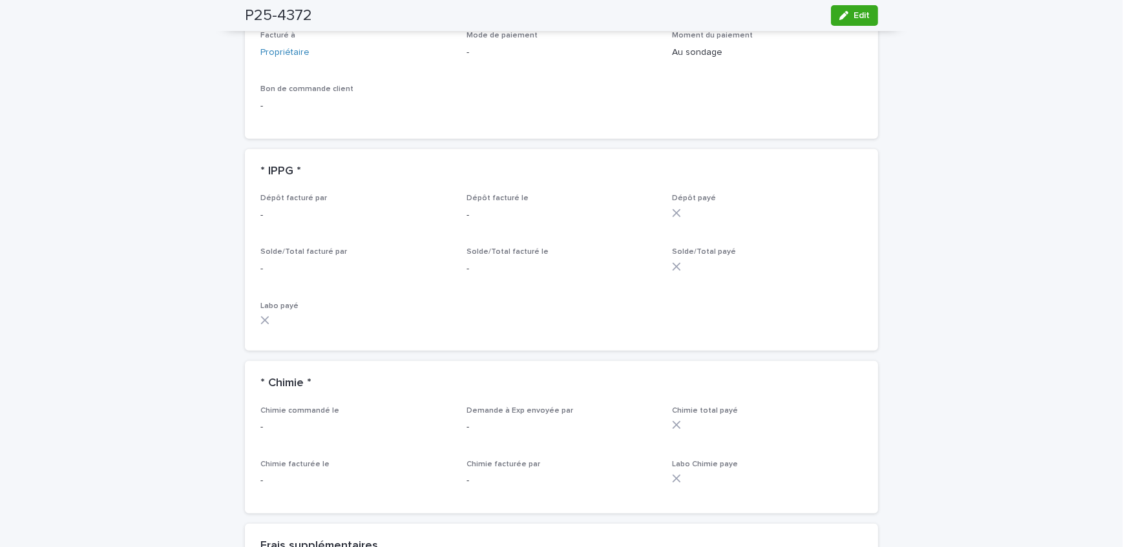
scroll to position [1057, 0]
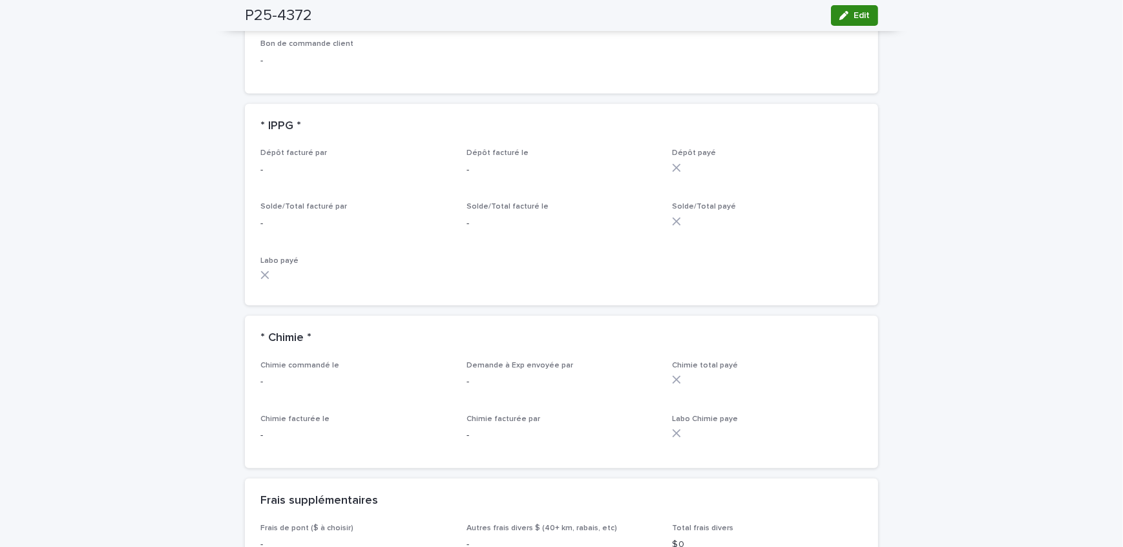
click at [845, 17] on div "button" at bounding box center [846, 15] width 14 height 9
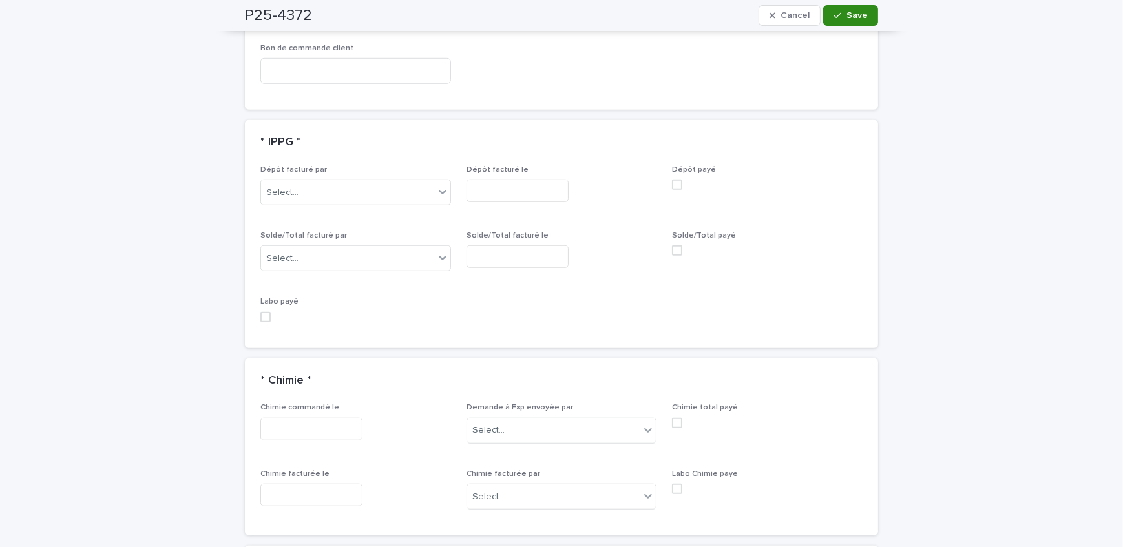
scroll to position [1166, 0]
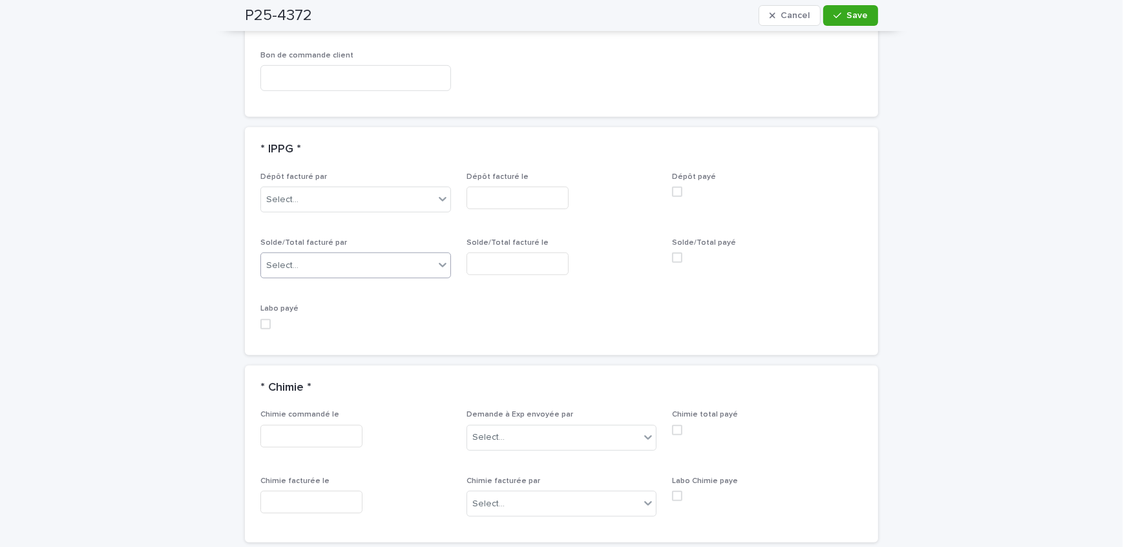
click at [298, 269] on div "Select..." at bounding box center [347, 265] width 173 height 21
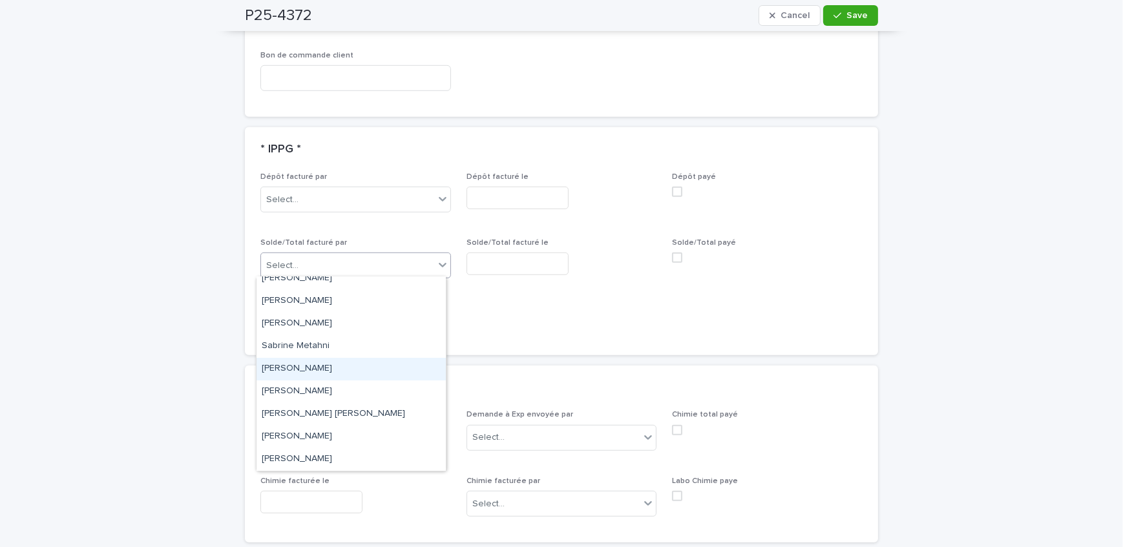
click at [353, 373] on div "[PERSON_NAME]" at bounding box center [350, 369] width 189 height 23
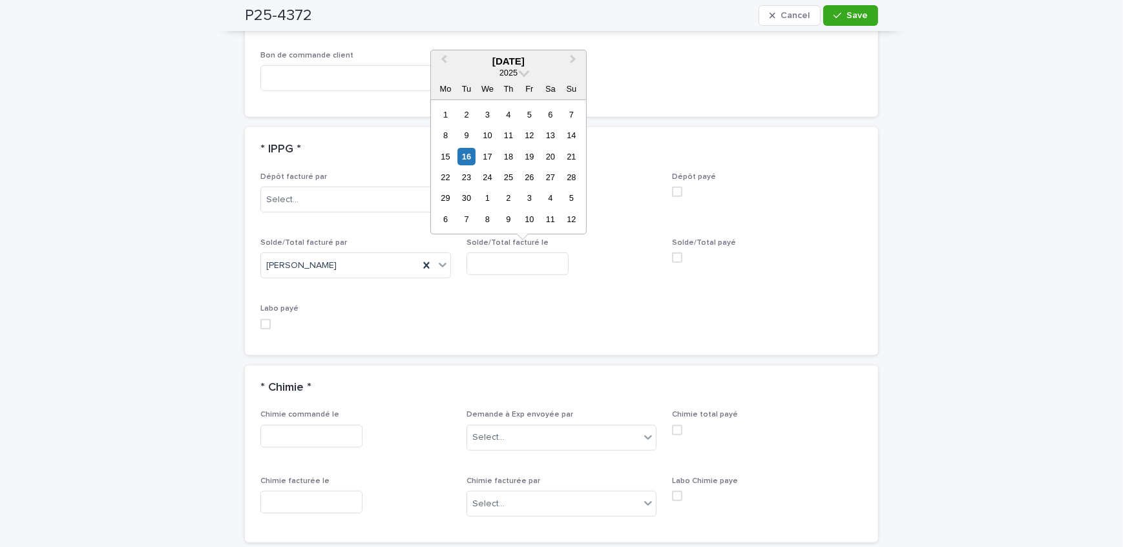
click at [524, 264] on input "text" at bounding box center [517, 264] width 102 height 23
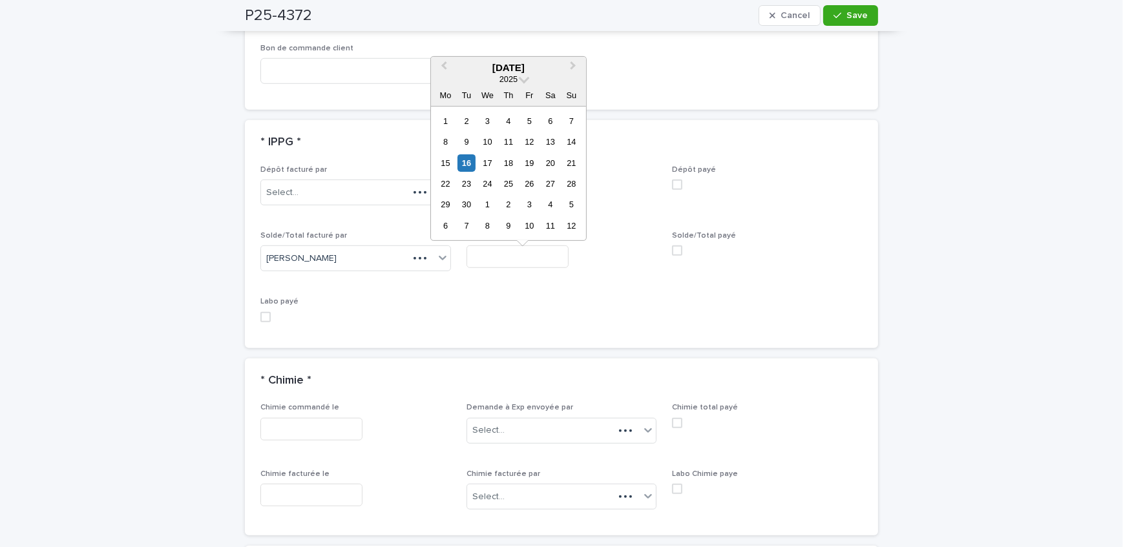
click at [470, 167] on div "16" at bounding box center [465, 162] width 17 height 17
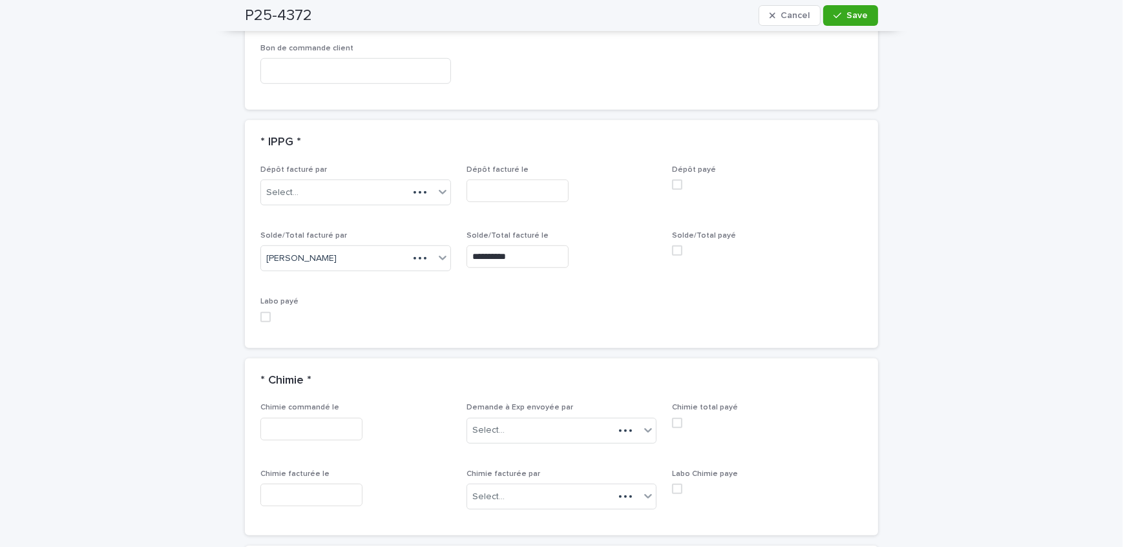
type input "**********"
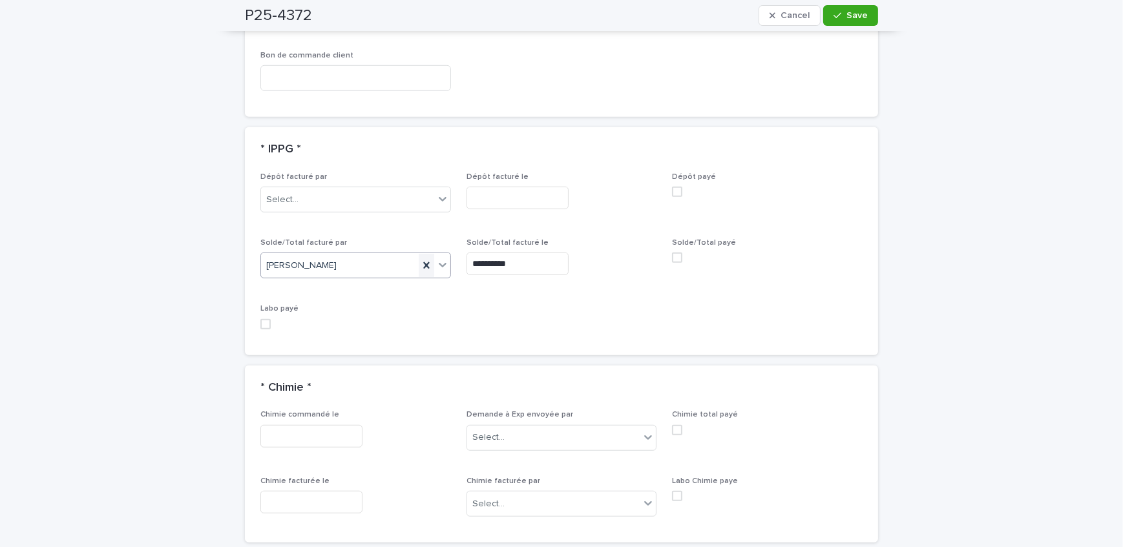
click at [420, 262] on icon at bounding box center [426, 265] width 13 height 13
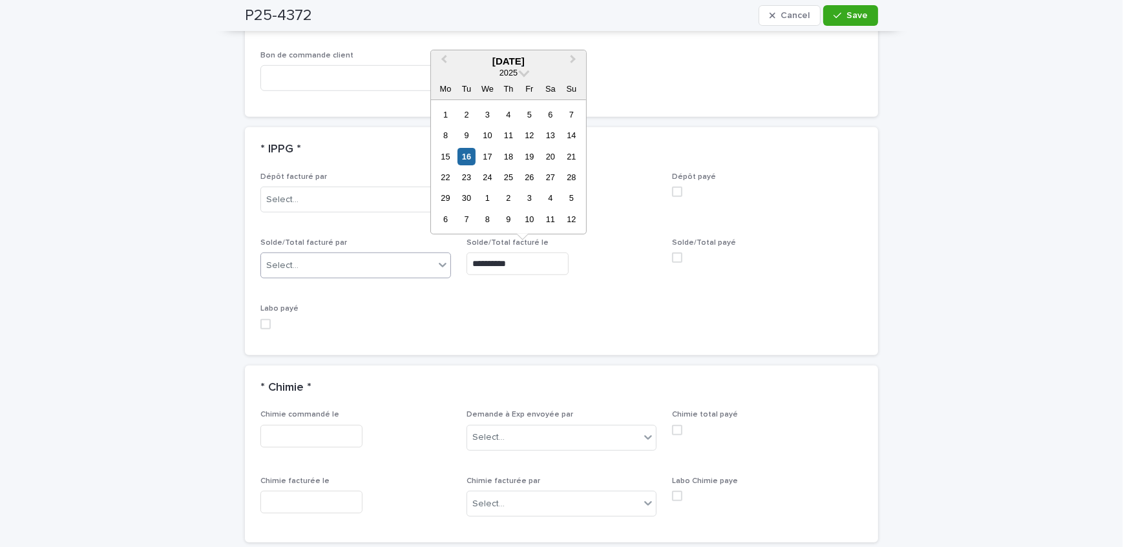
drag, startPoint x: 530, startPoint y: 258, endPoint x: 435, endPoint y: 267, distance: 94.7
click at [435, 267] on div "**********" at bounding box center [561, 255] width 602 height 167
type input "**********"
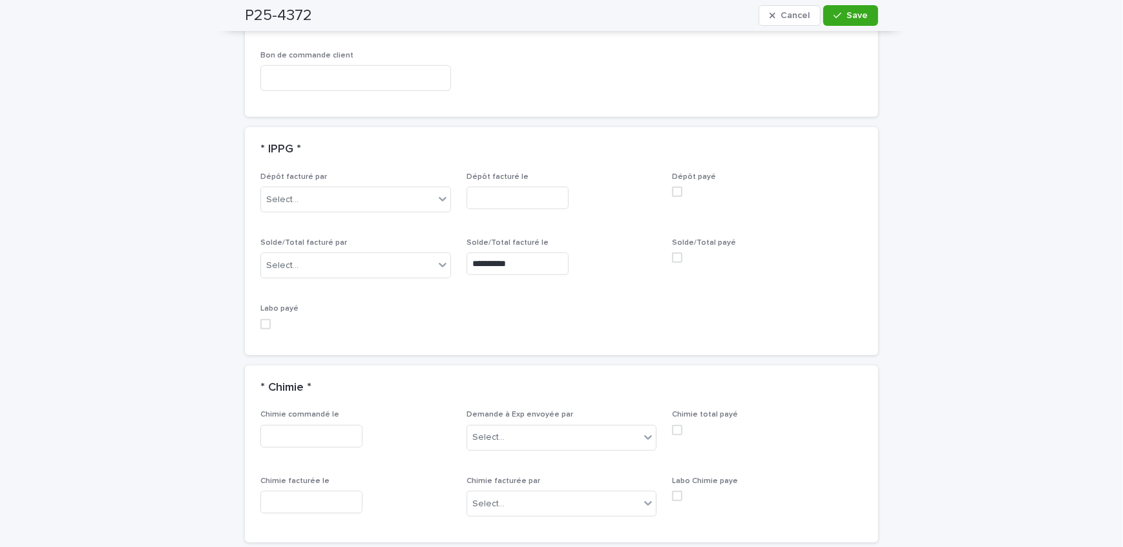
click at [592, 306] on div "**********" at bounding box center [561, 255] width 602 height 167
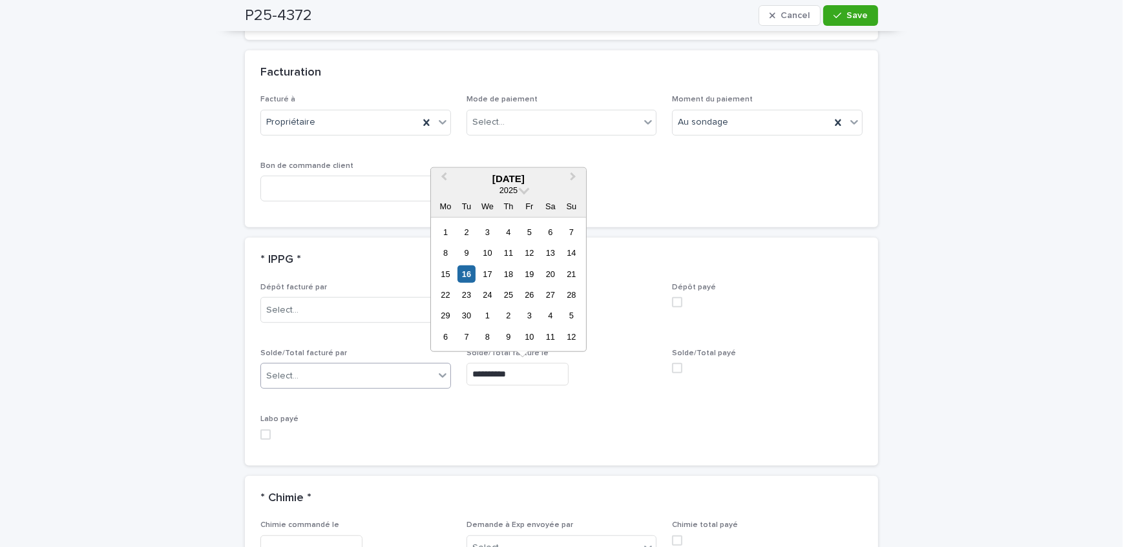
scroll to position [1049, 0]
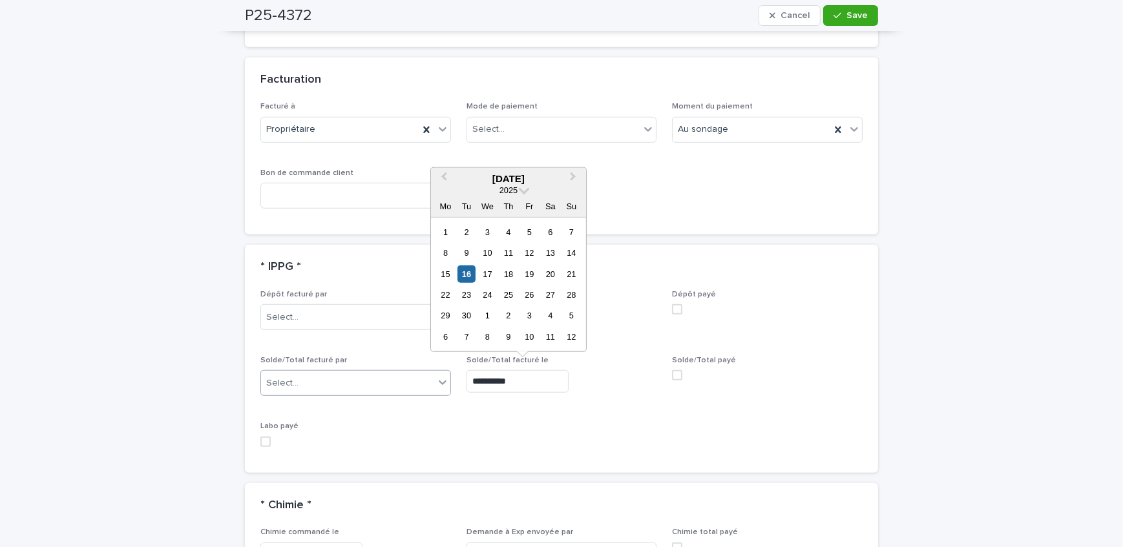
drag, startPoint x: 539, startPoint y: 388, endPoint x: 358, endPoint y: 391, distance: 180.9
click at [356, 389] on div "**********" at bounding box center [561, 373] width 602 height 167
click at [296, 260] on div "* IPPG *" at bounding box center [558, 267] width 597 height 14
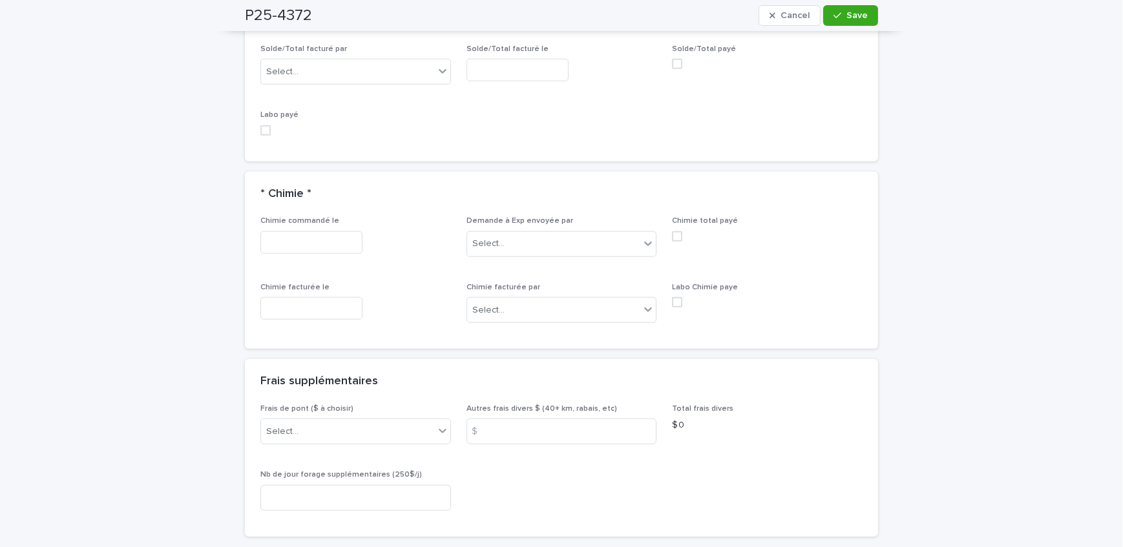
scroll to position [1460, 0]
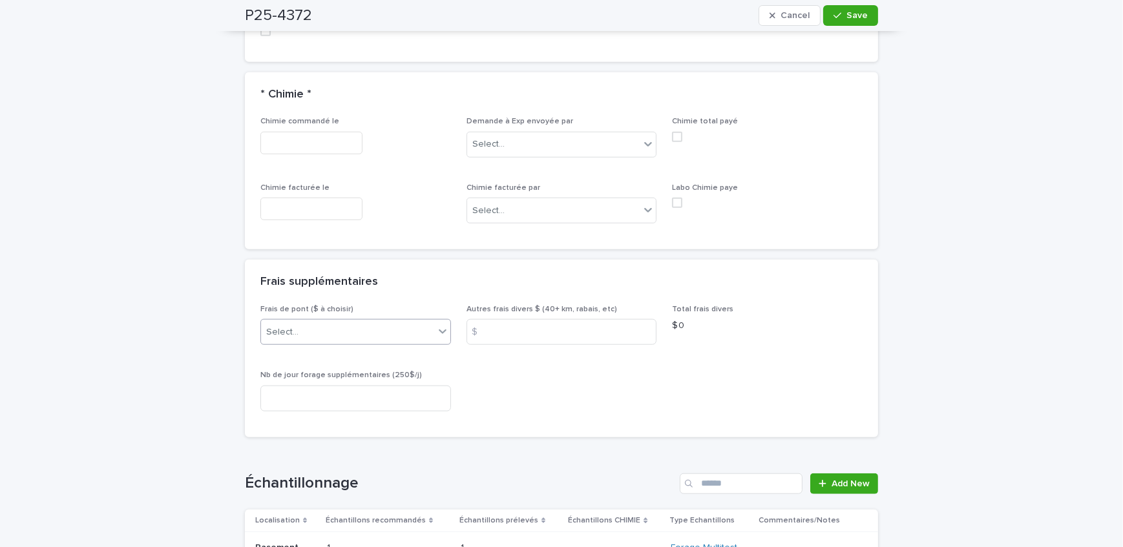
click at [362, 335] on div "Select..." at bounding box center [347, 332] width 173 height 21
click at [370, 360] on div "A) [GEOGRAPHIC_DATA]/[GEOGRAPHIC_DATA] 2024: 15$" at bounding box center [350, 353] width 189 height 23
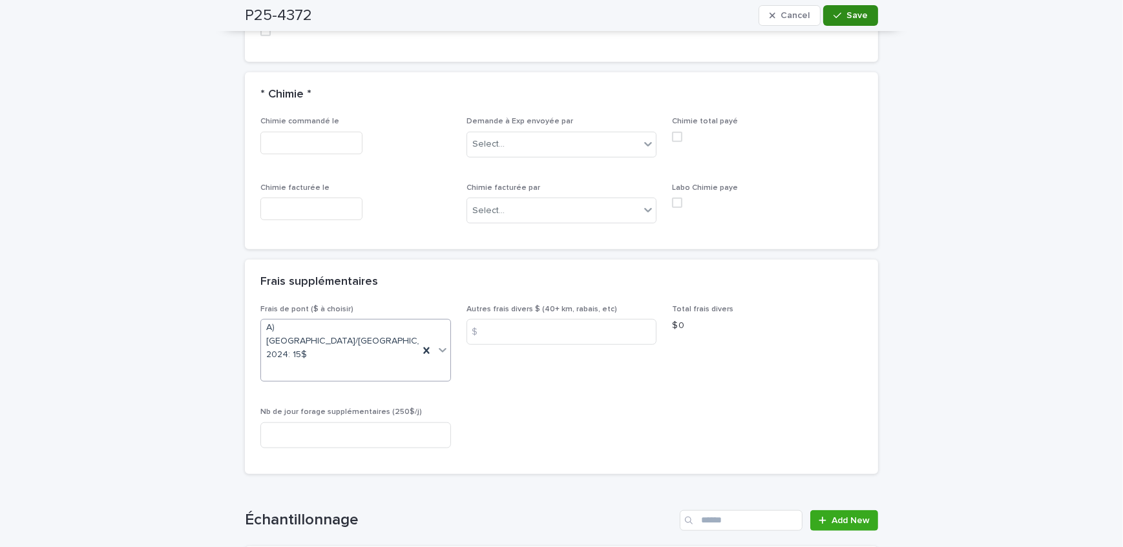
click at [841, 17] on div "button" at bounding box center [839, 15] width 13 height 9
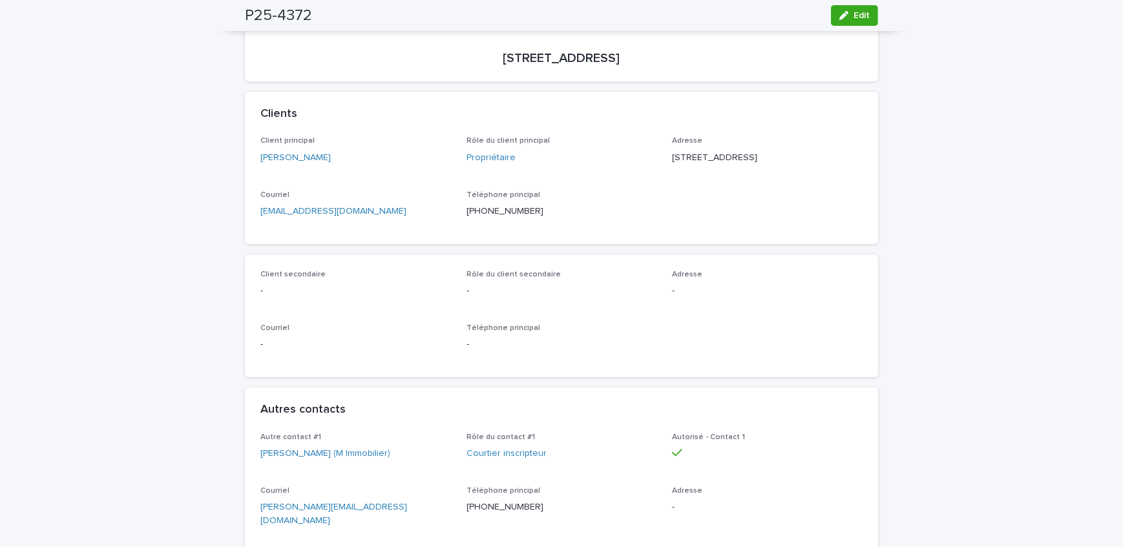
scroll to position [51, 0]
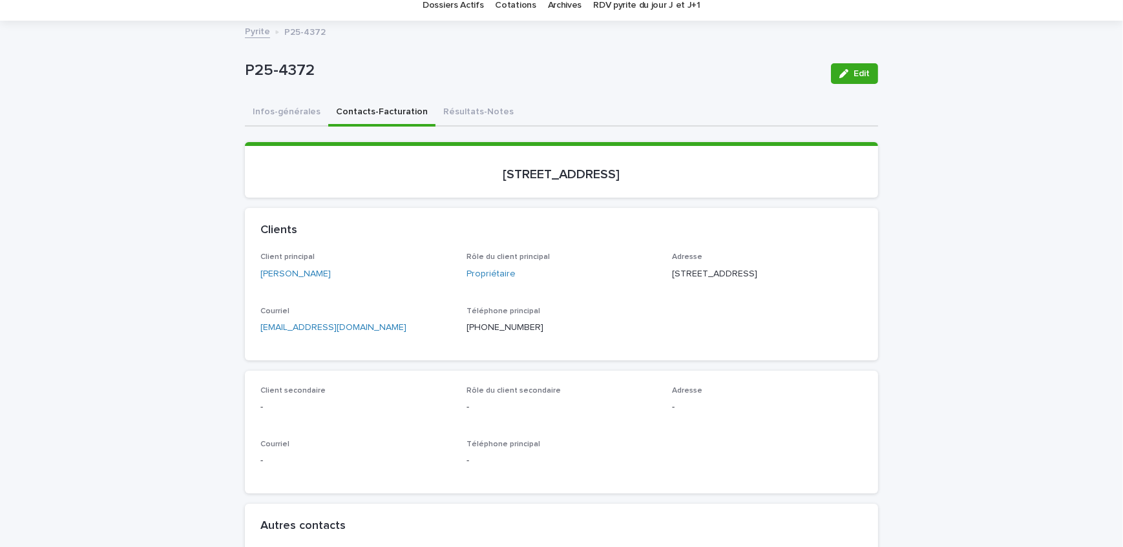
click at [462, 109] on button "Résultats-Notes" at bounding box center [478, 112] width 86 height 27
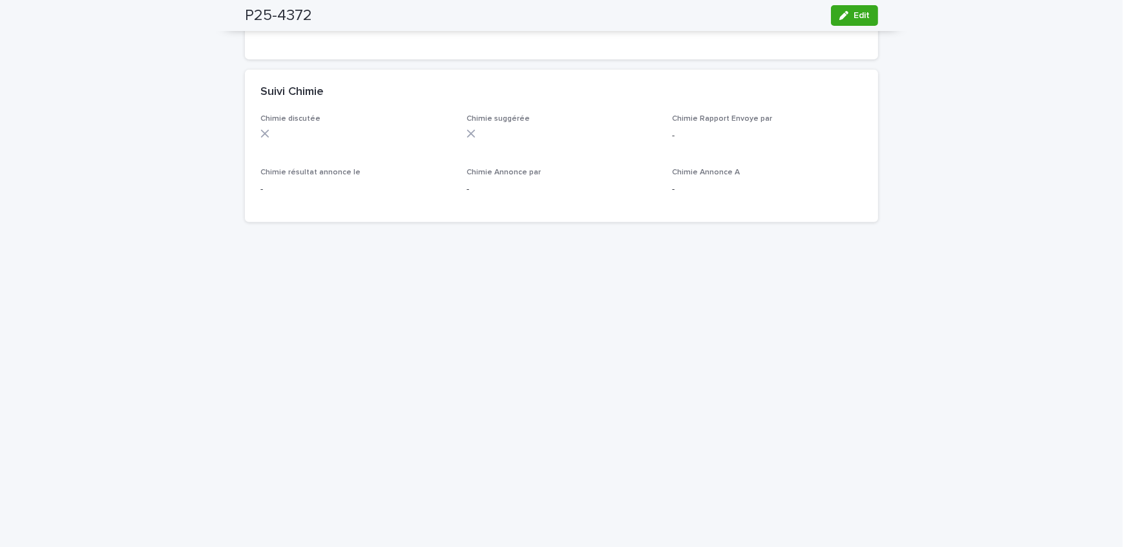
scroll to position [997, 0]
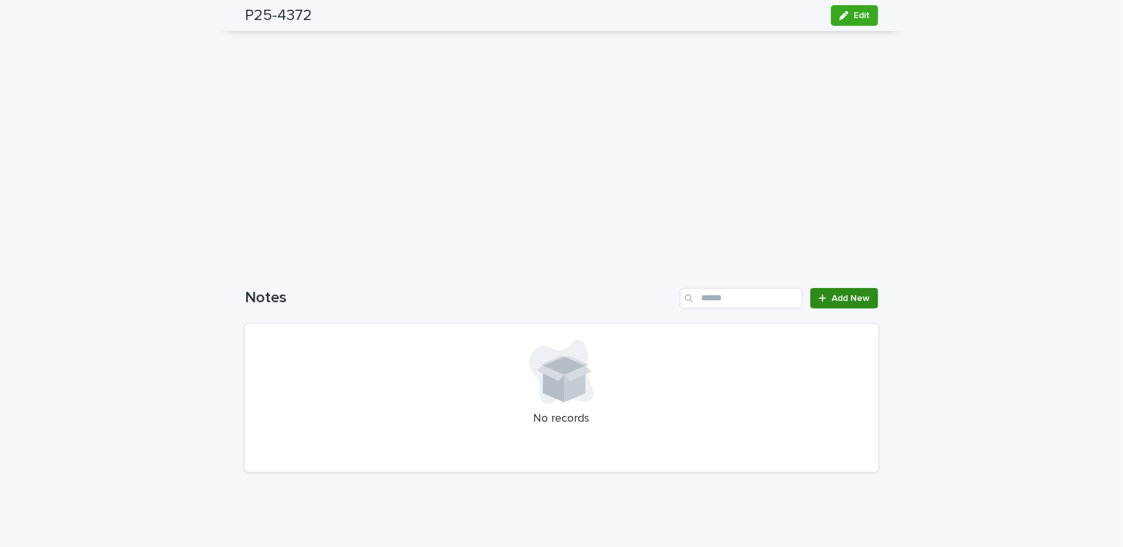
click at [859, 294] on span "Add New" at bounding box center [850, 298] width 38 height 9
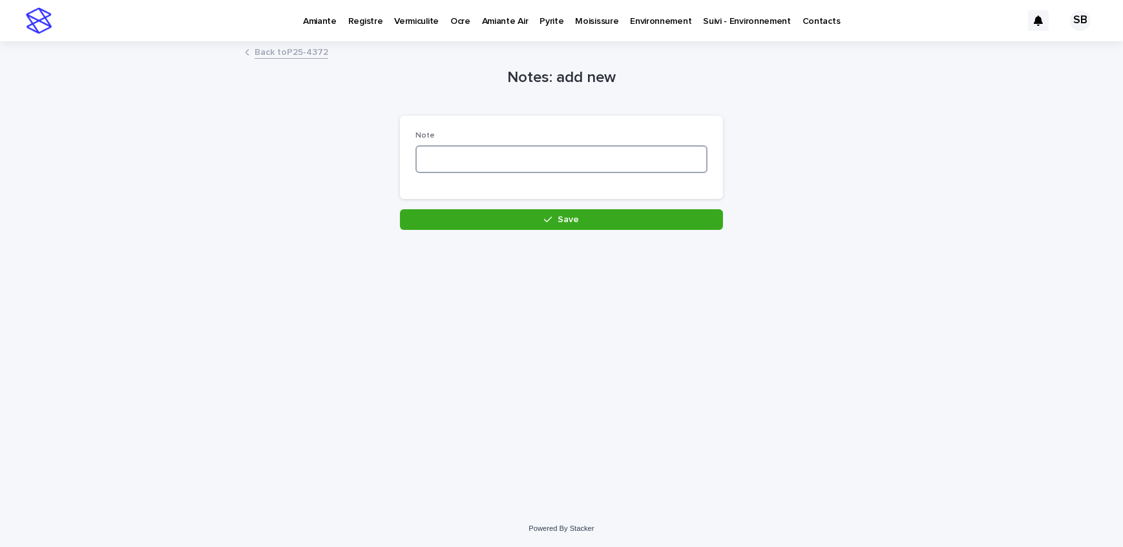
click at [487, 149] on textarea at bounding box center [561, 159] width 292 height 28
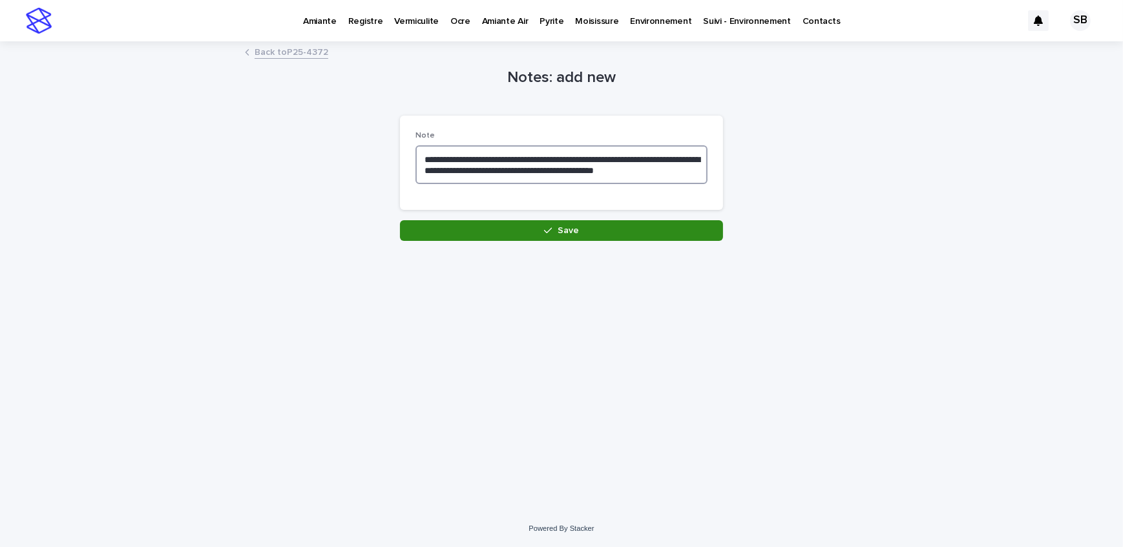
type textarea "**********"
click at [506, 234] on button "Save" at bounding box center [561, 230] width 323 height 21
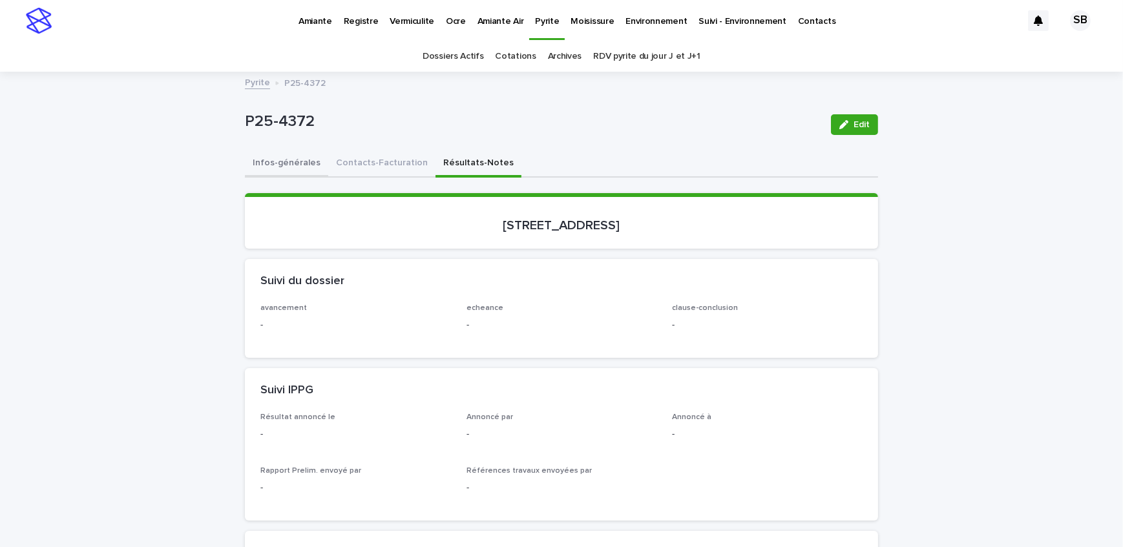
click at [280, 168] on button "Infos-générales" at bounding box center [286, 163] width 83 height 27
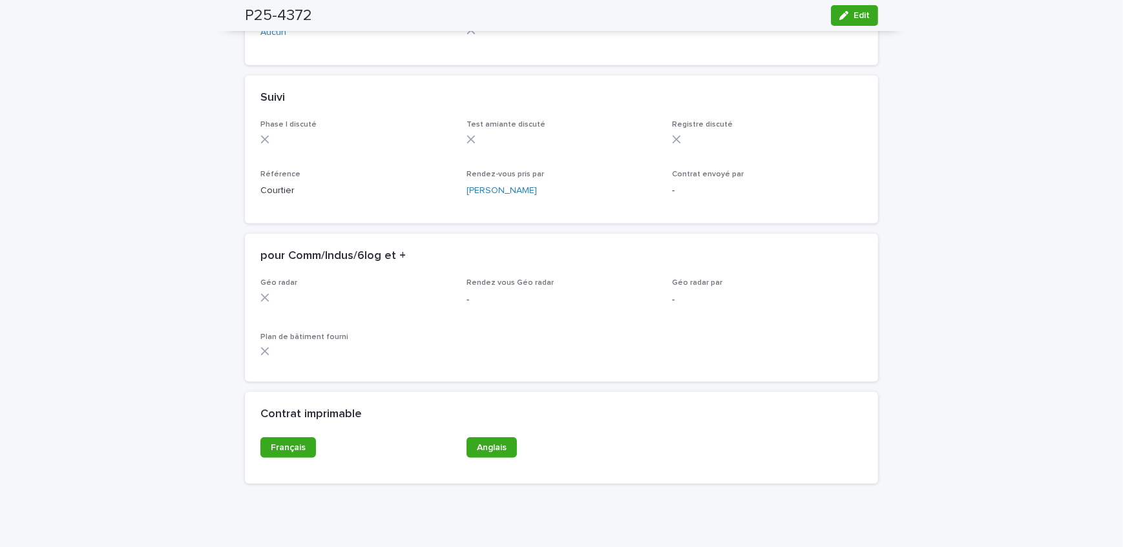
scroll to position [1021, 0]
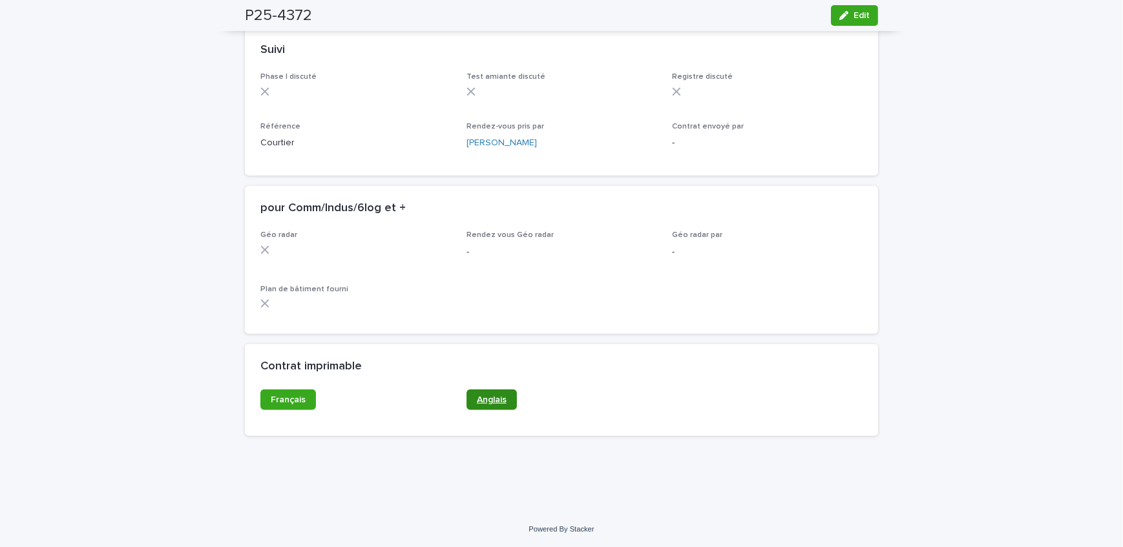
click at [484, 399] on span "Anglais" at bounding box center [492, 399] width 30 height 9
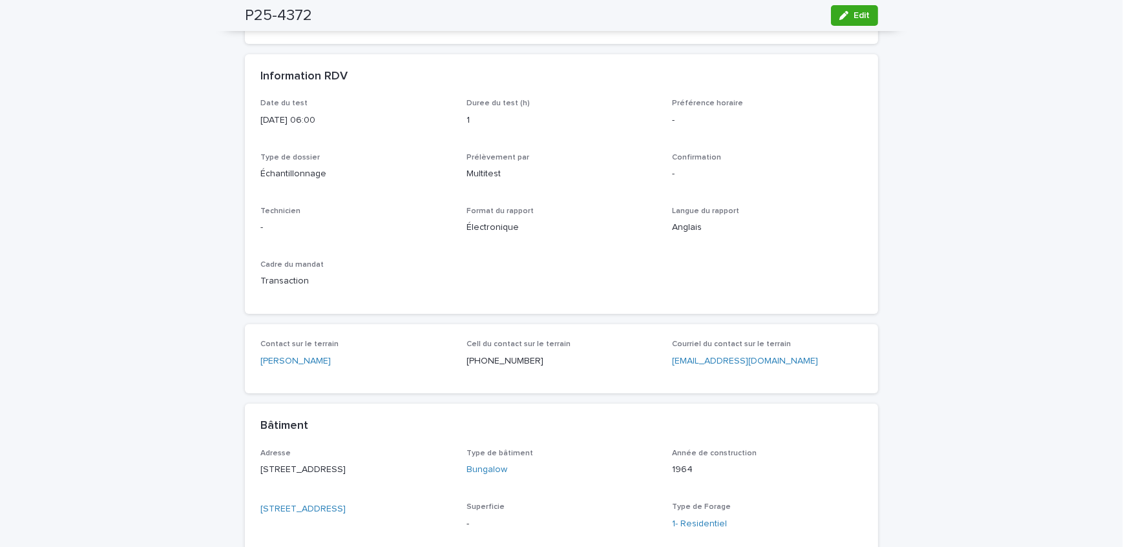
scroll to position [0, 0]
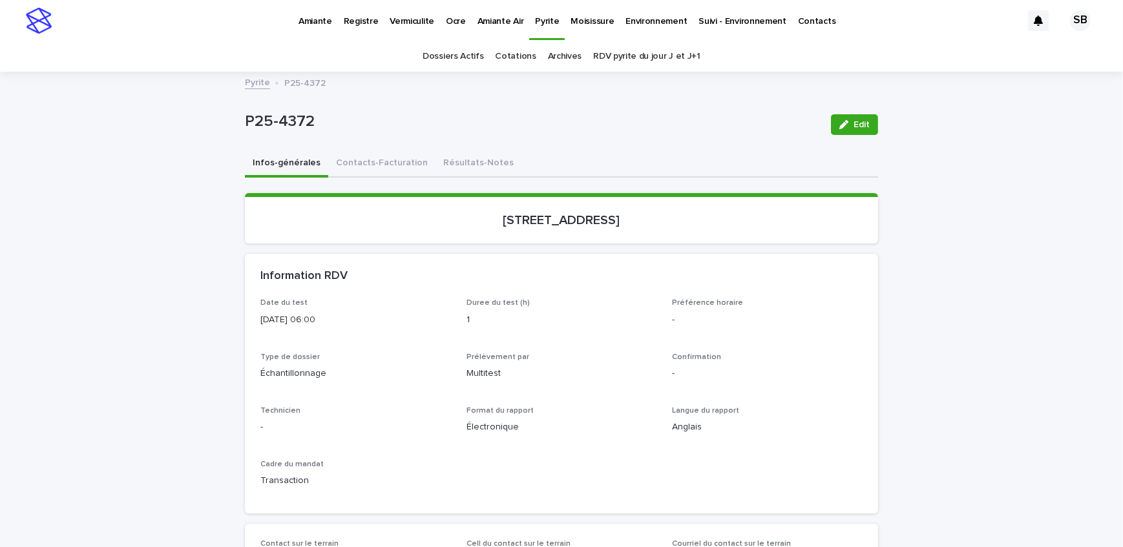
click at [587, 21] on p "Moisissure" at bounding box center [591, 13] width 43 height 27
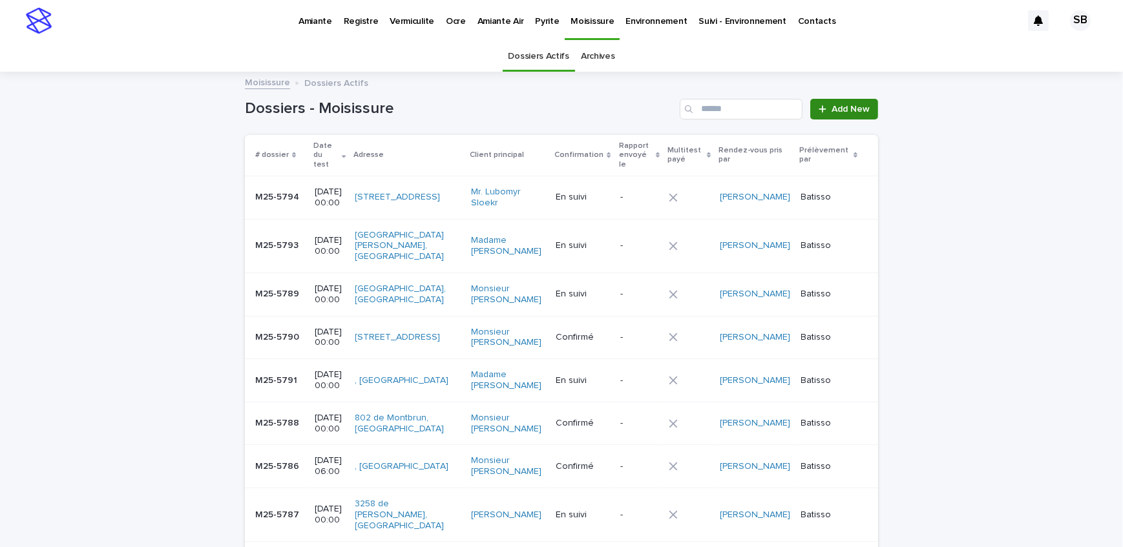
click at [820, 110] on icon at bounding box center [822, 109] width 8 height 9
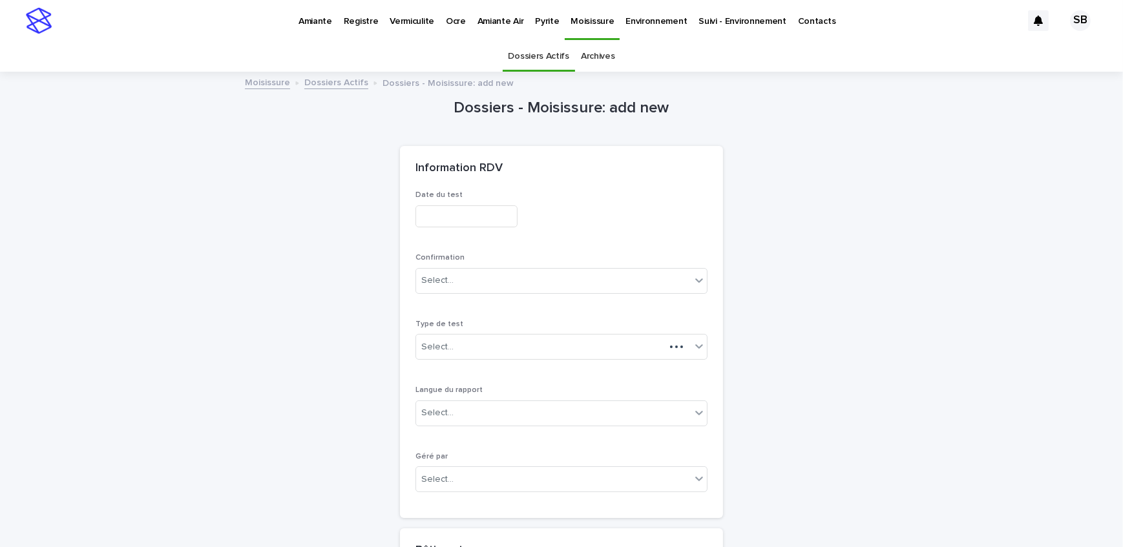
scroll to position [41, 0]
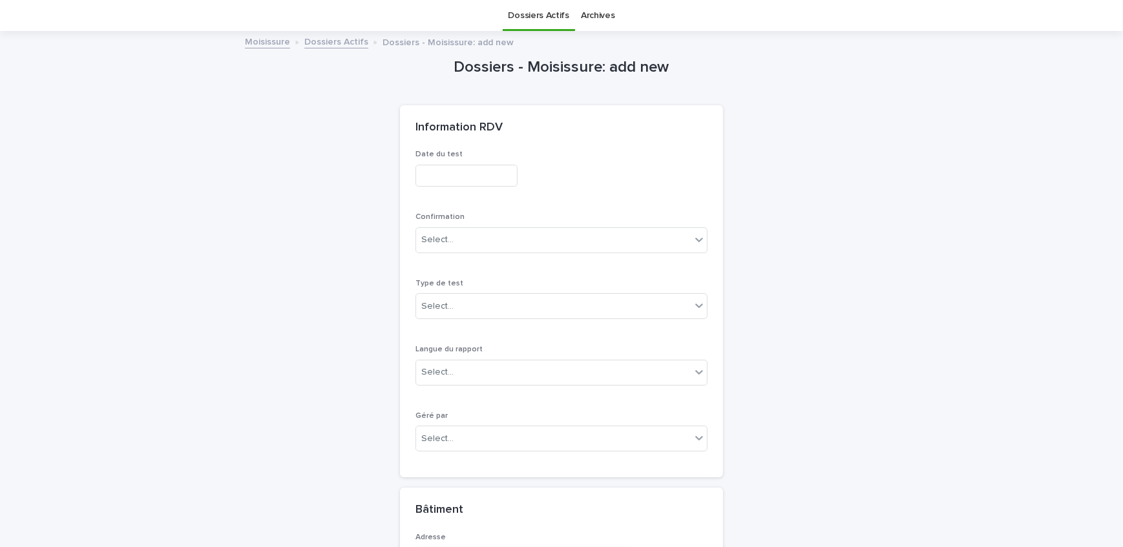
click at [426, 180] on input "text" at bounding box center [466, 176] width 102 height 23
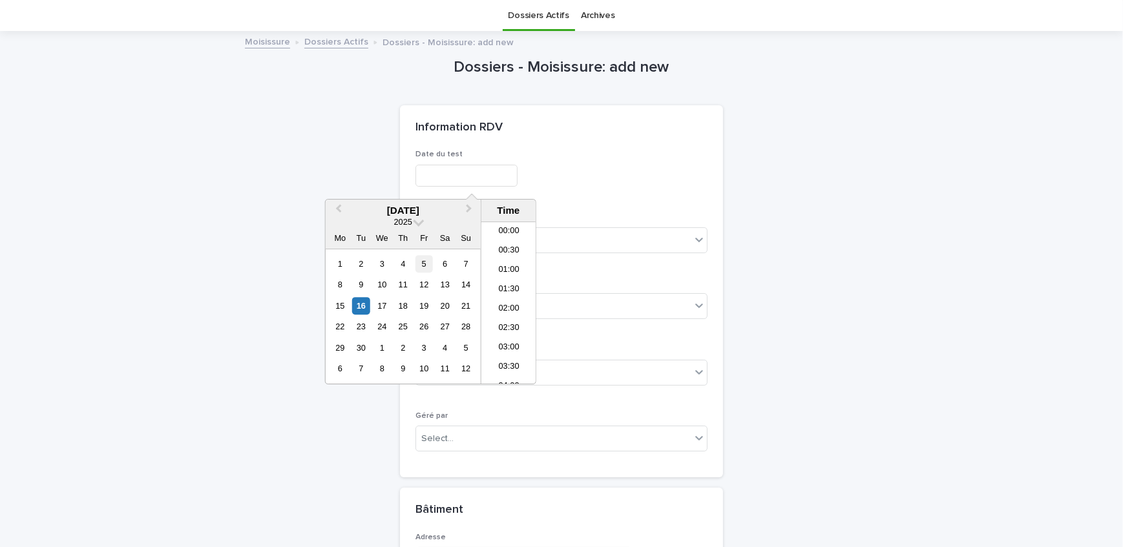
scroll to position [336, 0]
click at [368, 307] on div "16" at bounding box center [360, 305] width 17 height 17
click at [512, 302] on li "06:00" at bounding box center [508, 304] width 55 height 19
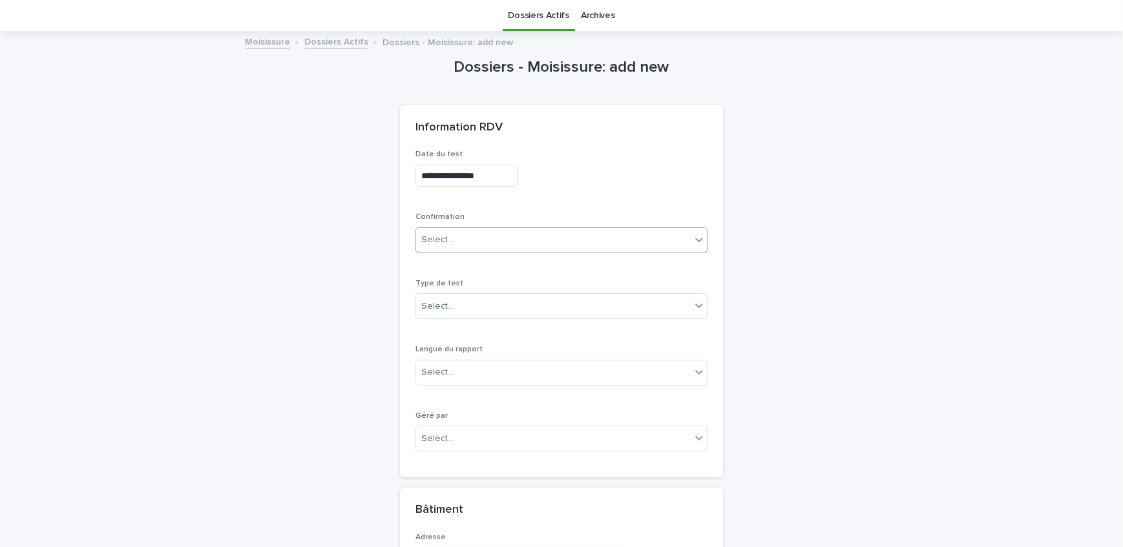
type input "**********"
click at [482, 240] on div "Select..." at bounding box center [553, 239] width 274 height 21
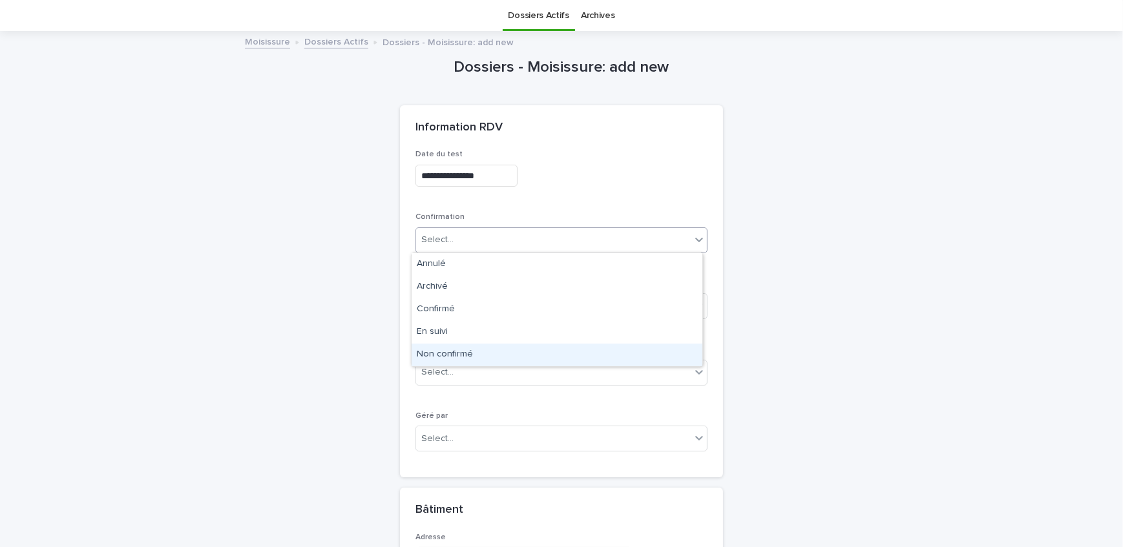
click at [475, 354] on div "Non confirmé" at bounding box center [556, 355] width 291 height 23
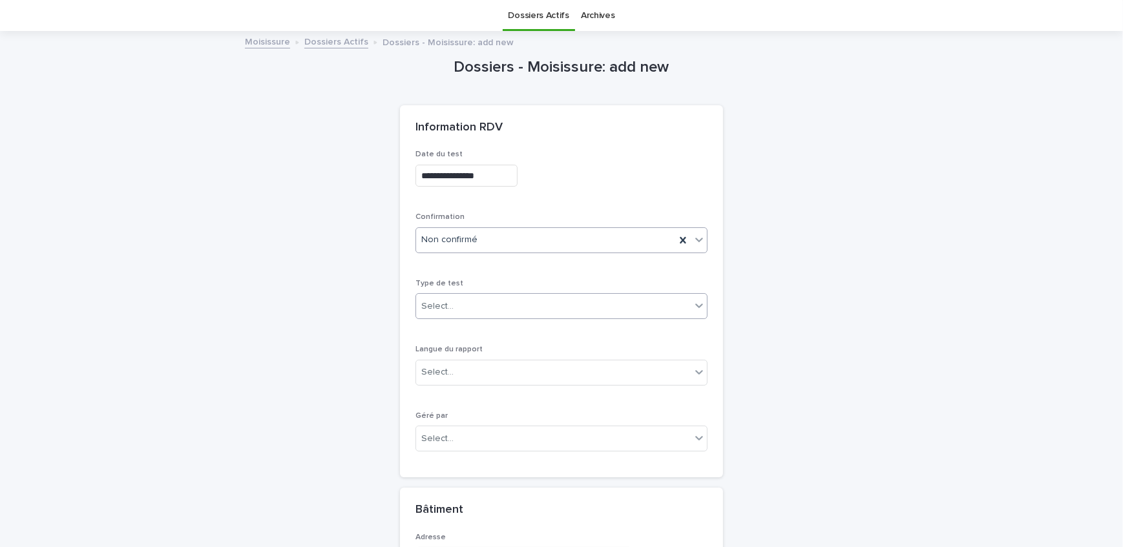
click at [471, 308] on div "Select..." at bounding box center [553, 306] width 274 height 21
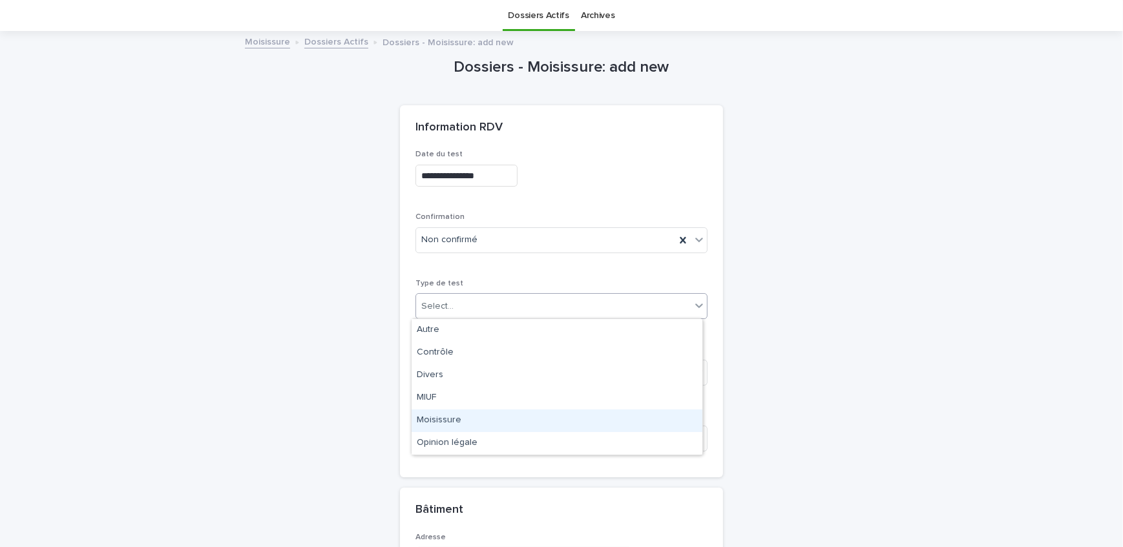
click at [465, 415] on div "Moisissure" at bounding box center [556, 420] width 291 height 23
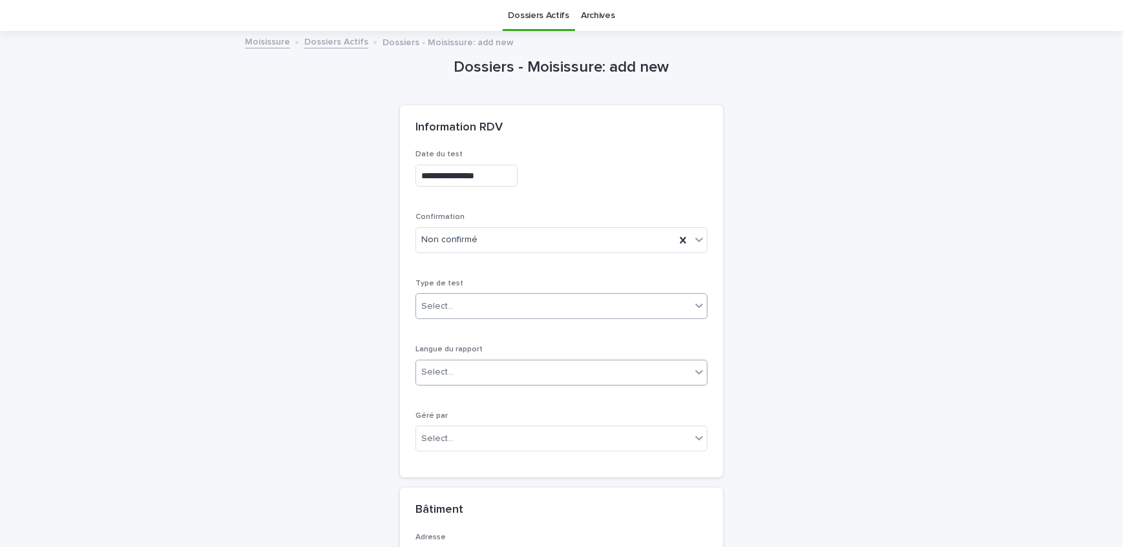
click at [466, 373] on div "Select..." at bounding box center [553, 372] width 274 height 21
click at [464, 394] on div "Français" at bounding box center [556, 396] width 291 height 23
click at [473, 450] on body "**********" at bounding box center [561, 273] width 1123 height 547
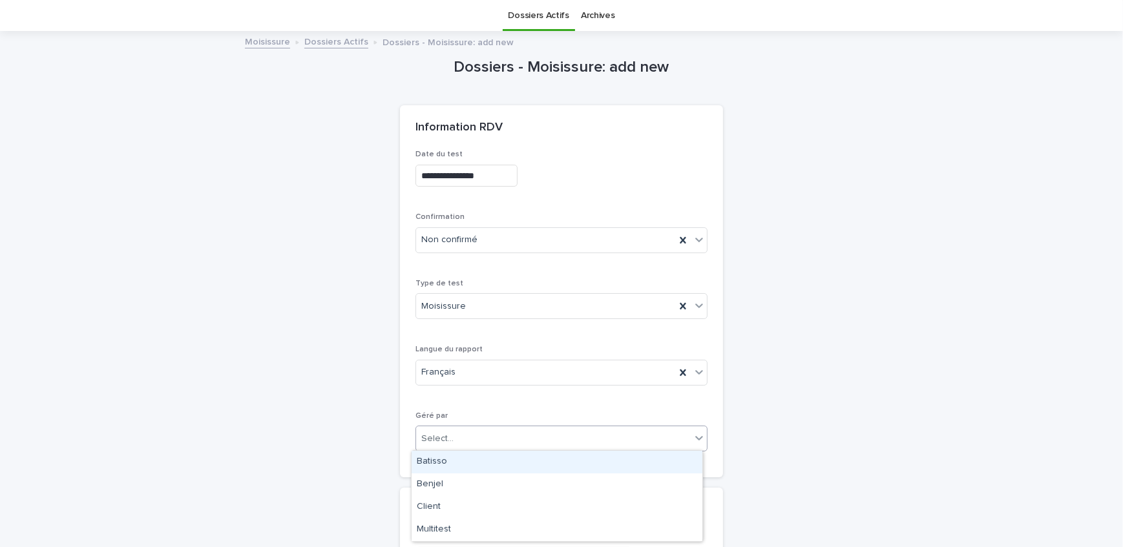
click at [473, 467] on div "Batisso" at bounding box center [556, 462] width 291 height 23
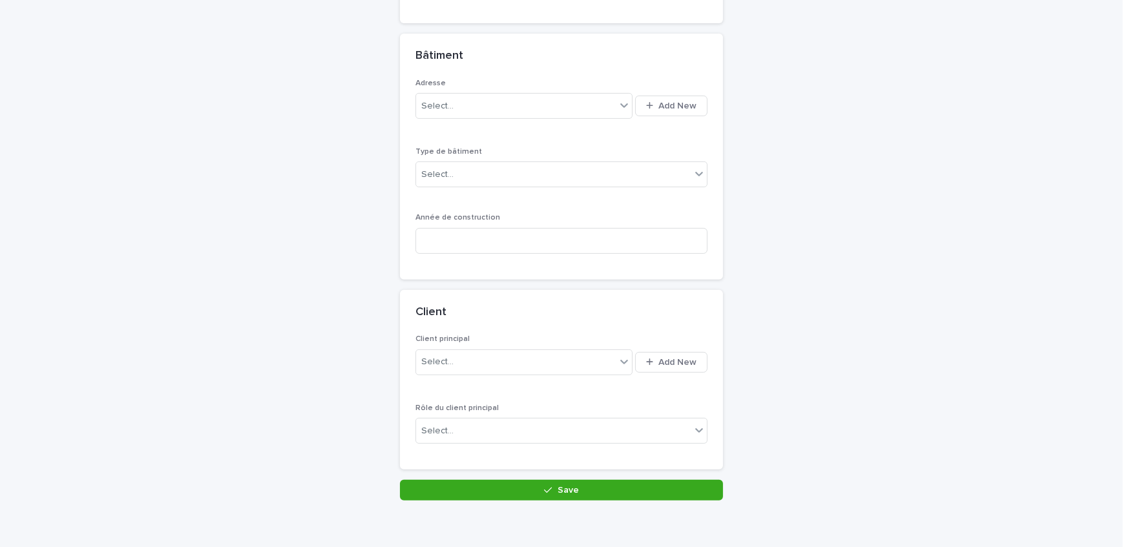
scroll to position [548, 0]
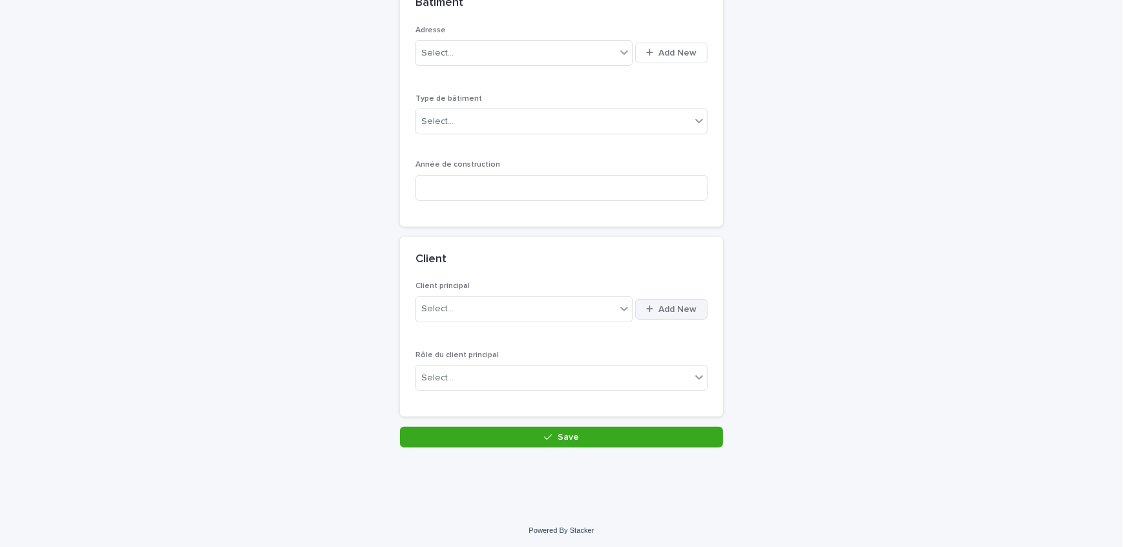
click at [665, 305] on span "Add New" at bounding box center [677, 309] width 38 height 9
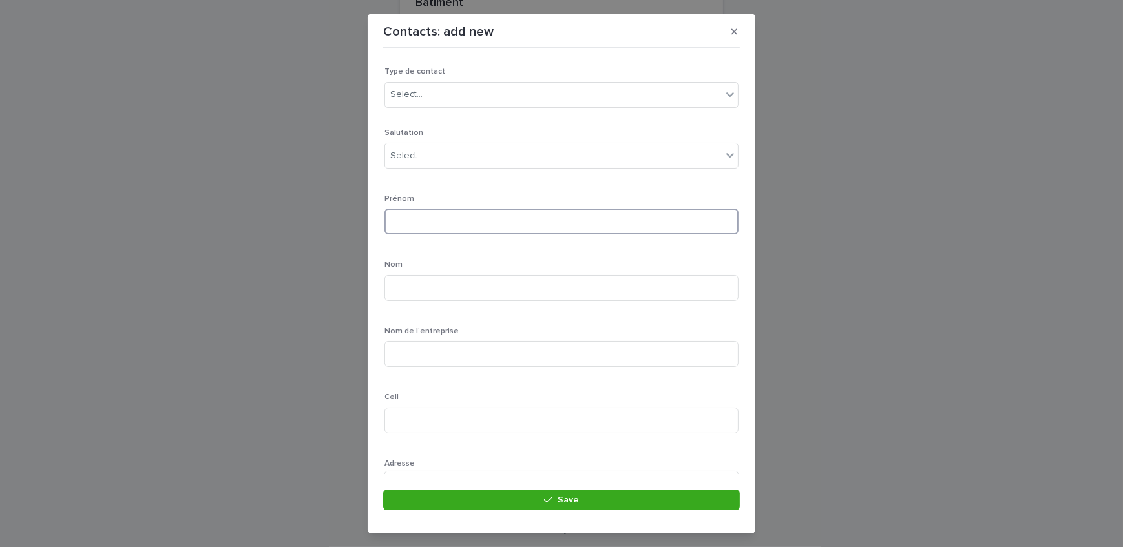
click at [458, 218] on input at bounding box center [561, 222] width 354 height 26
type input "*******"
click at [425, 282] on input at bounding box center [561, 288] width 354 height 26
type input "******"
click at [446, 418] on input at bounding box center [561, 421] width 354 height 26
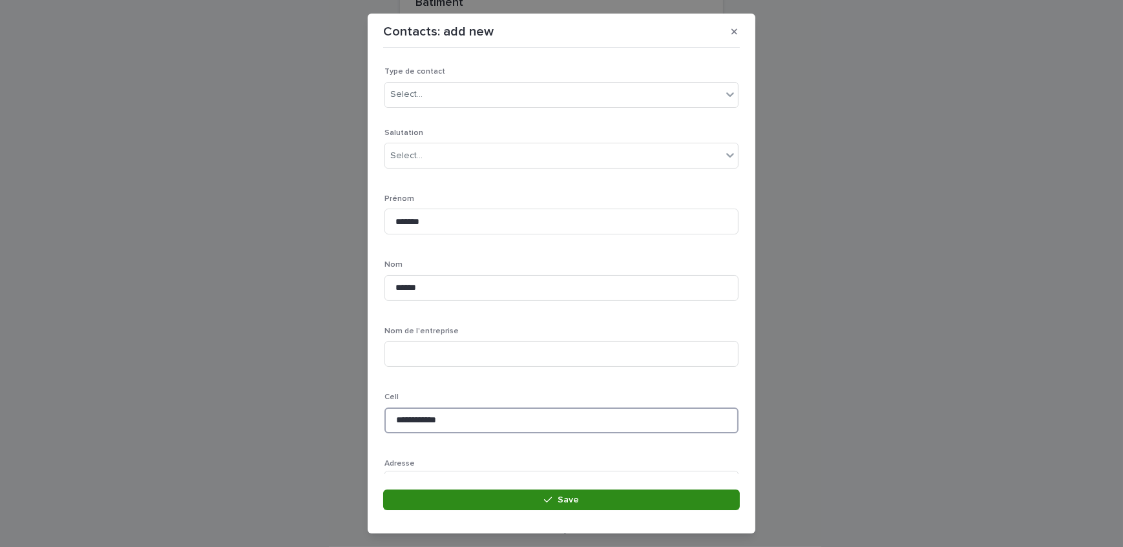
type input "**********"
click at [468, 490] on button "Save" at bounding box center [561, 500] width 357 height 21
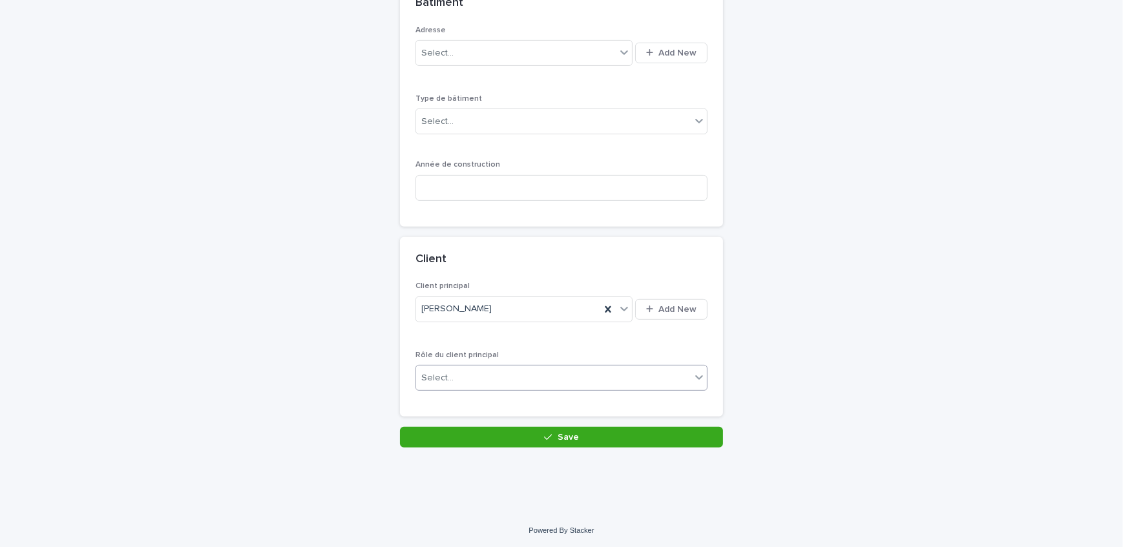
click at [471, 378] on div "Select..." at bounding box center [553, 378] width 274 height 21
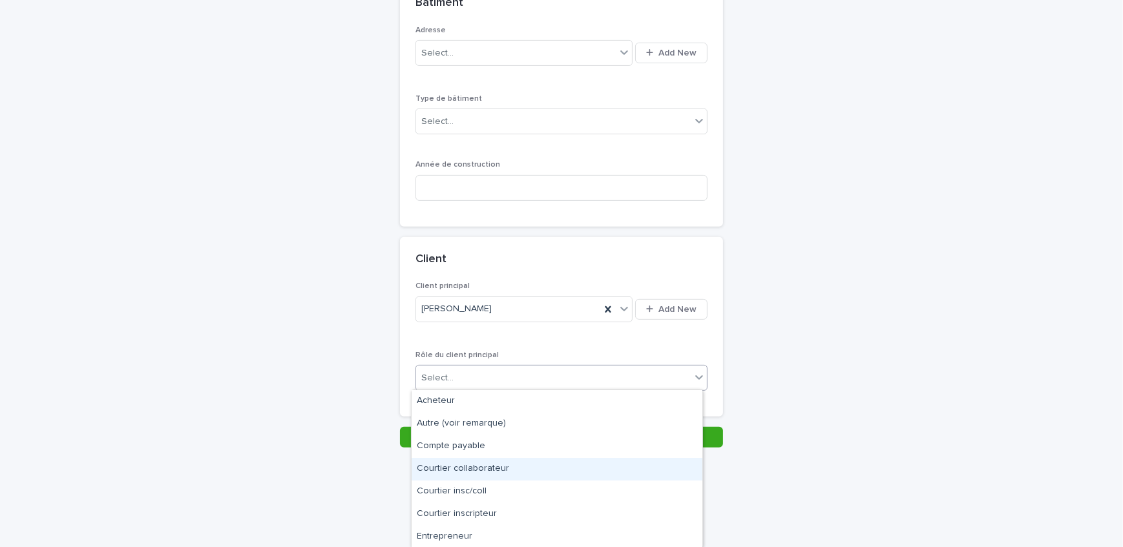
click at [482, 467] on div "Courtier collaborateur" at bounding box center [556, 469] width 291 height 23
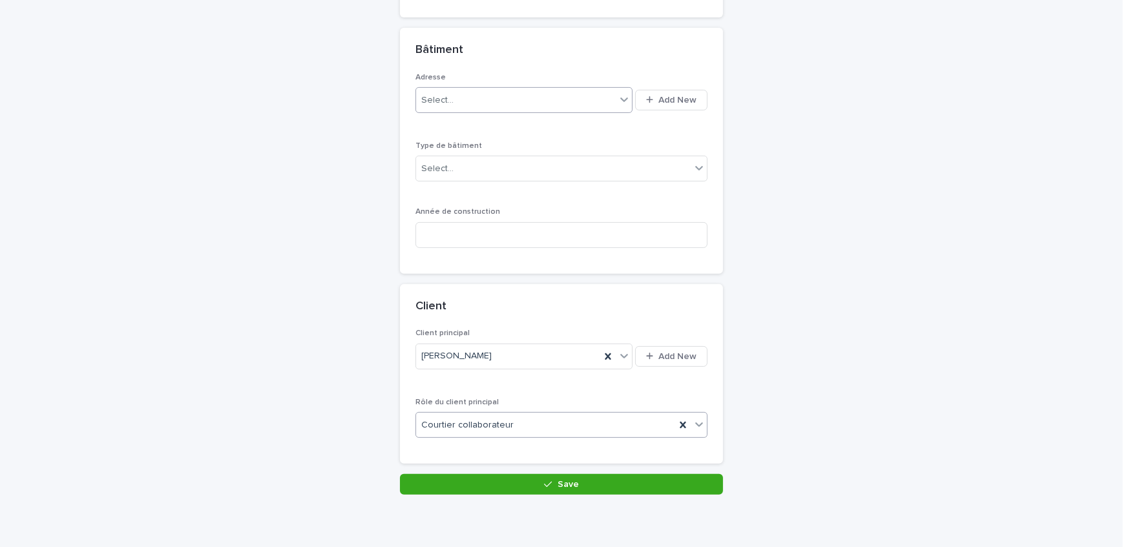
scroll to position [430, 0]
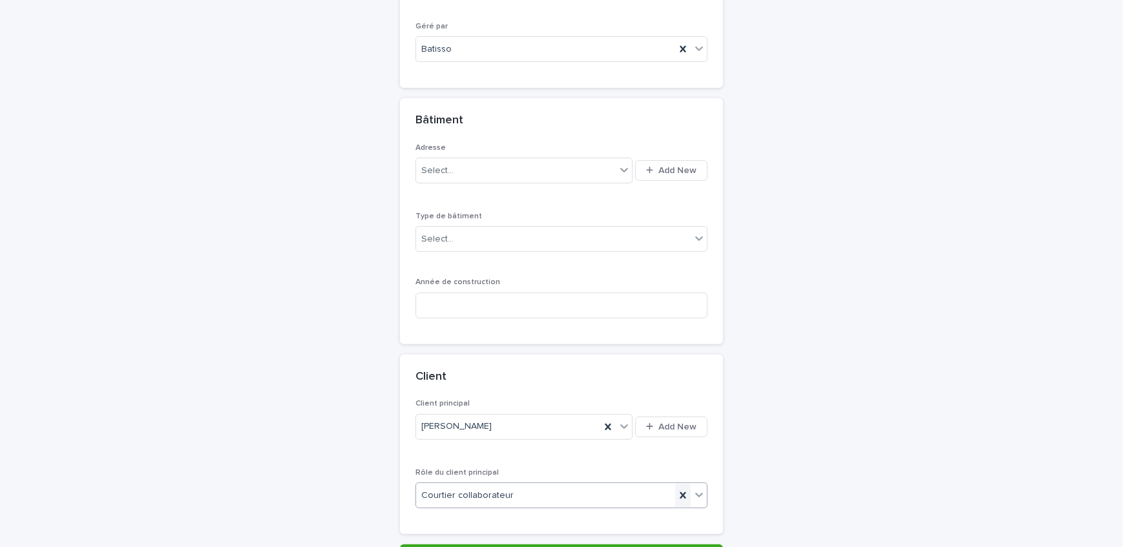
click at [681, 493] on icon at bounding box center [682, 495] width 13 height 13
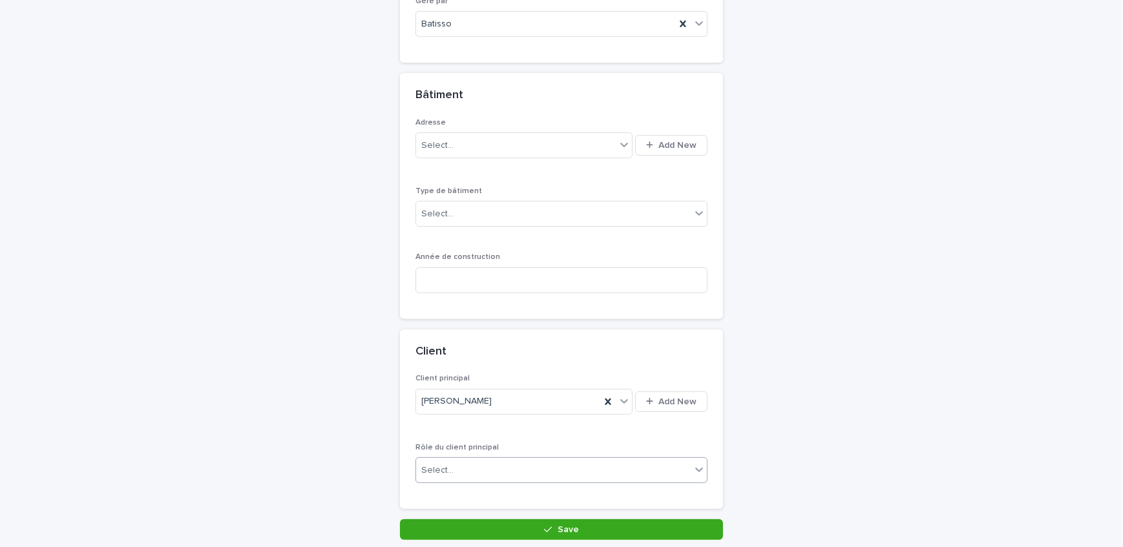
scroll to position [489, 0]
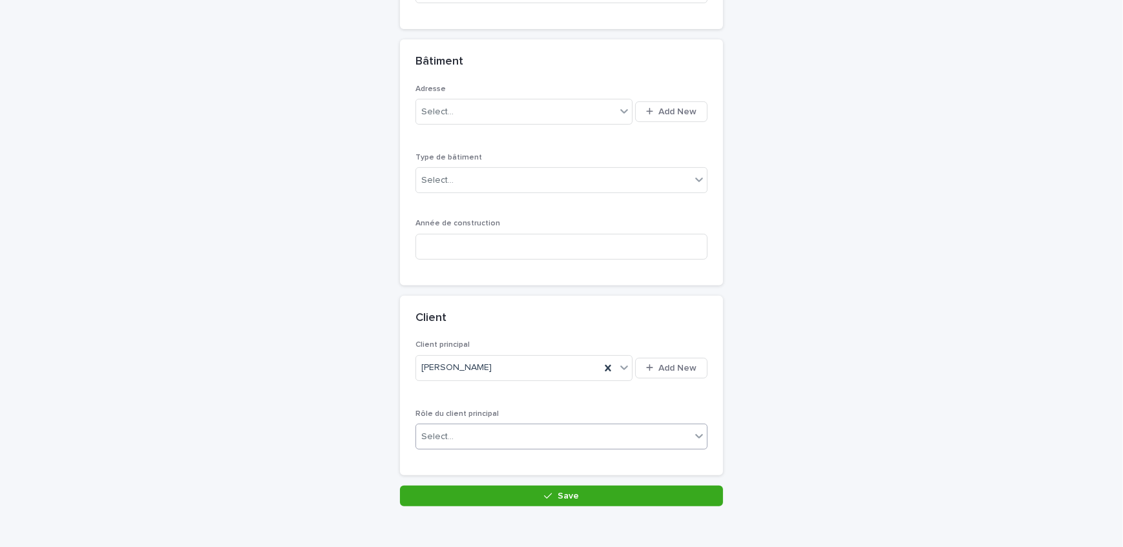
click at [507, 438] on div "Select..." at bounding box center [553, 436] width 274 height 21
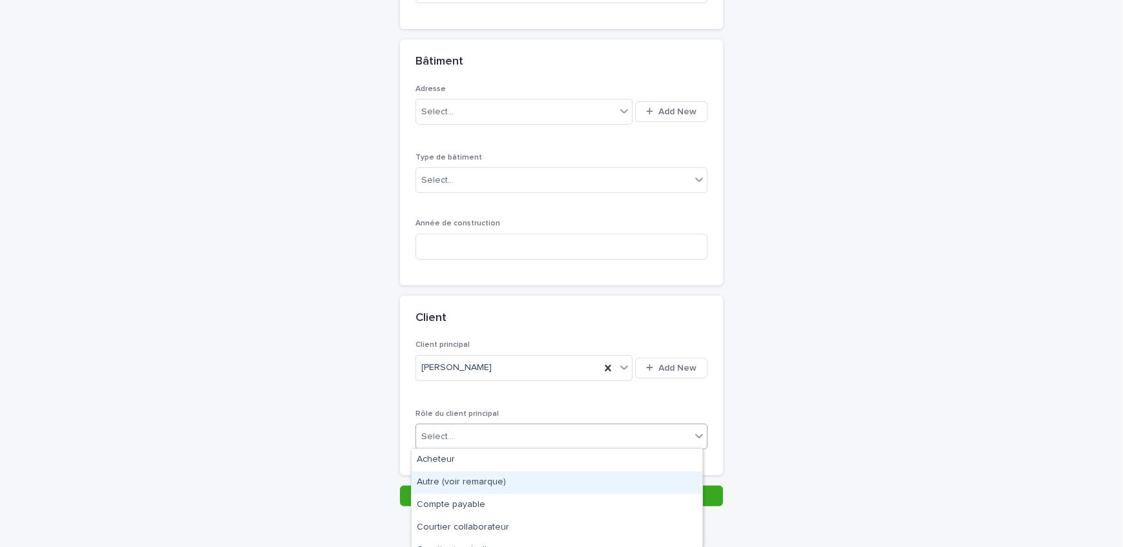
click at [507, 480] on div "Autre (voir remarque)" at bounding box center [556, 482] width 291 height 23
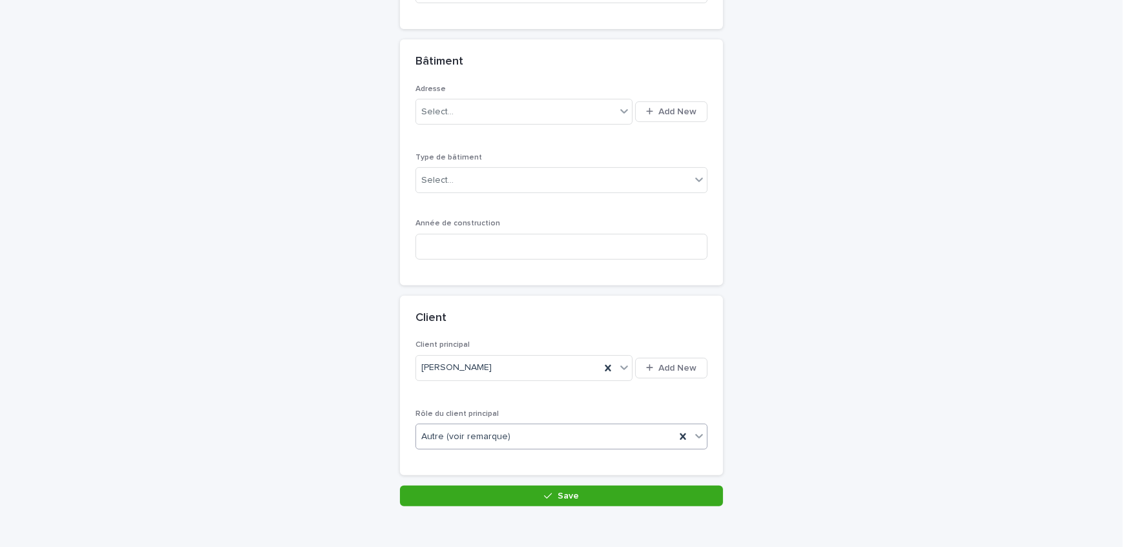
click at [562, 436] on div "Autre (voir remarque)" at bounding box center [545, 436] width 259 height 21
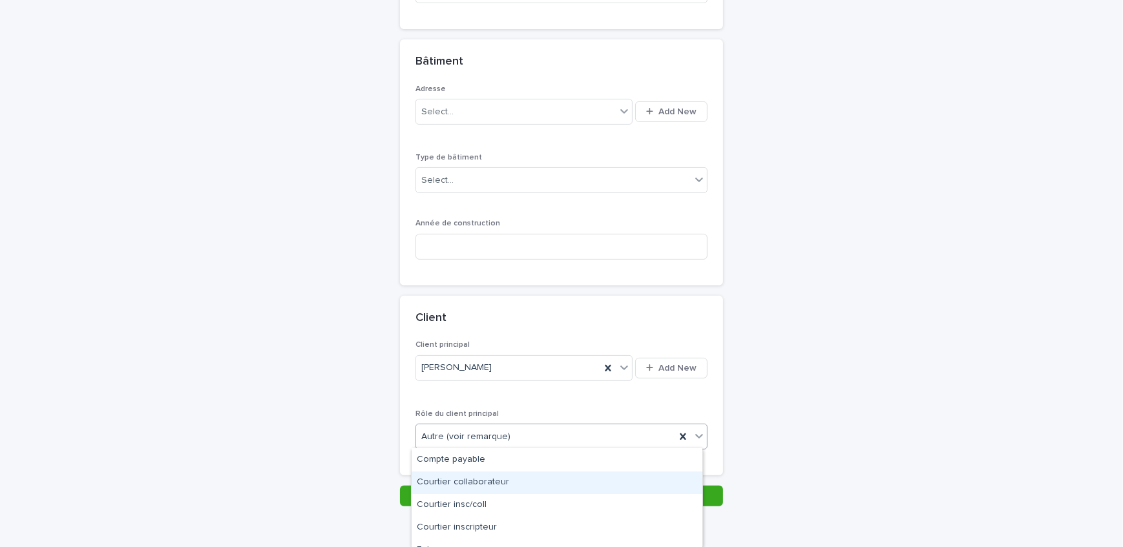
scroll to position [117, 0]
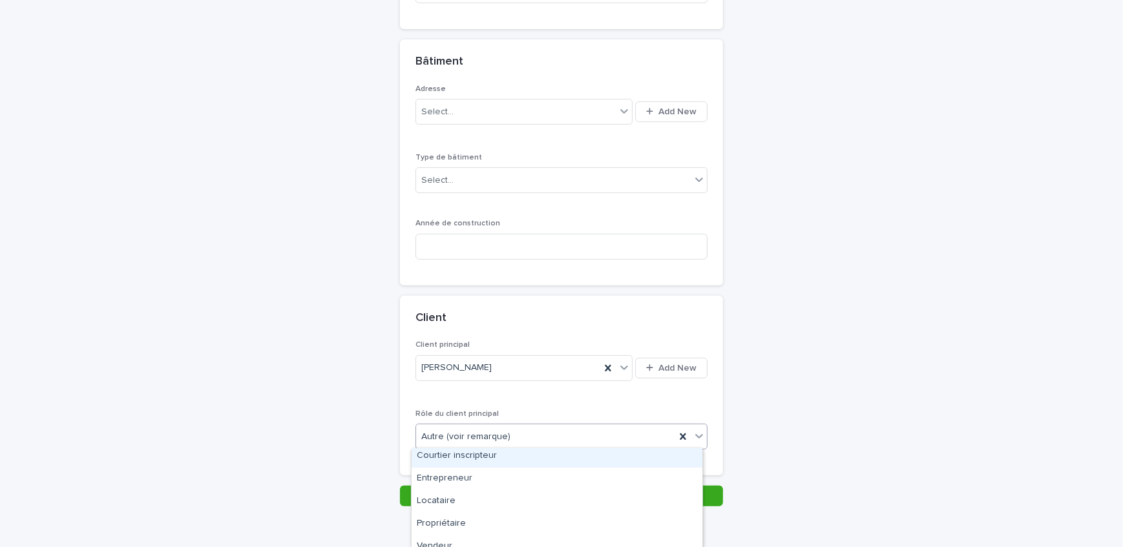
click at [502, 460] on div "Courtier inscripteur" at bounding box center [556, 456] width 291 height 23
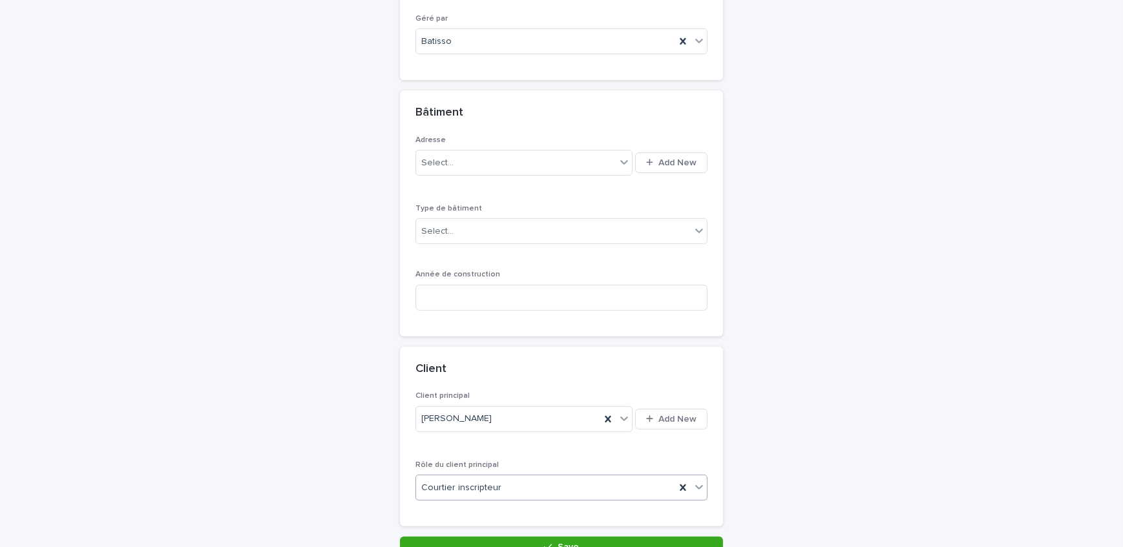
scroll to position [371, 0]
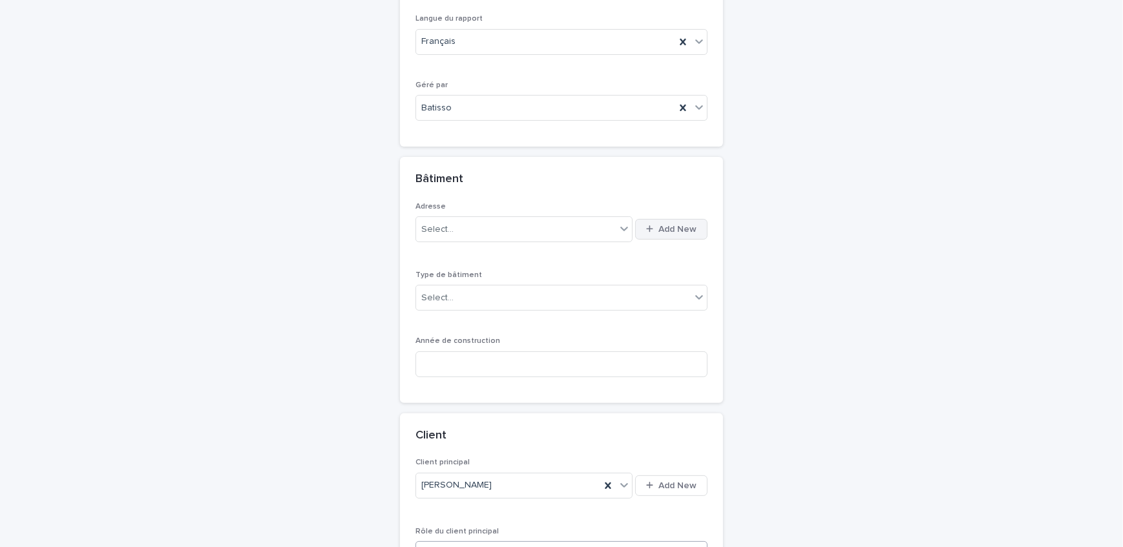
click at [672, 230] on span "Add New" at bounding box center [677, 229] width 38 height 9
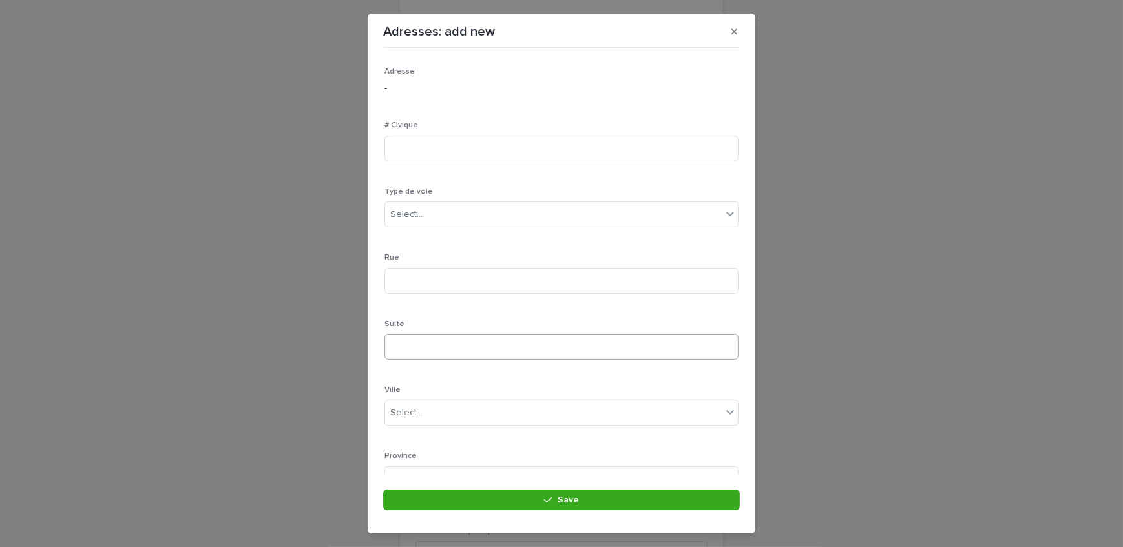
scroll to position [58, 0]
click at [467, 351] on div "Select..." at bounding box center [553, 354] width 337 height 21
type input "****"
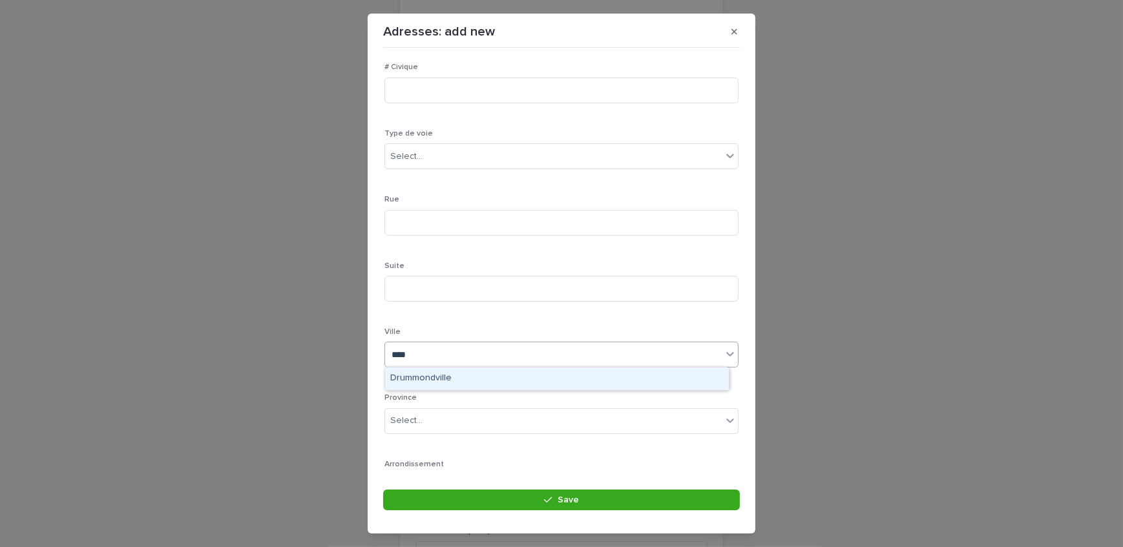
click at [476, 380] on div "Drummondville" at bounding box center [557, 379] width 344 height 23
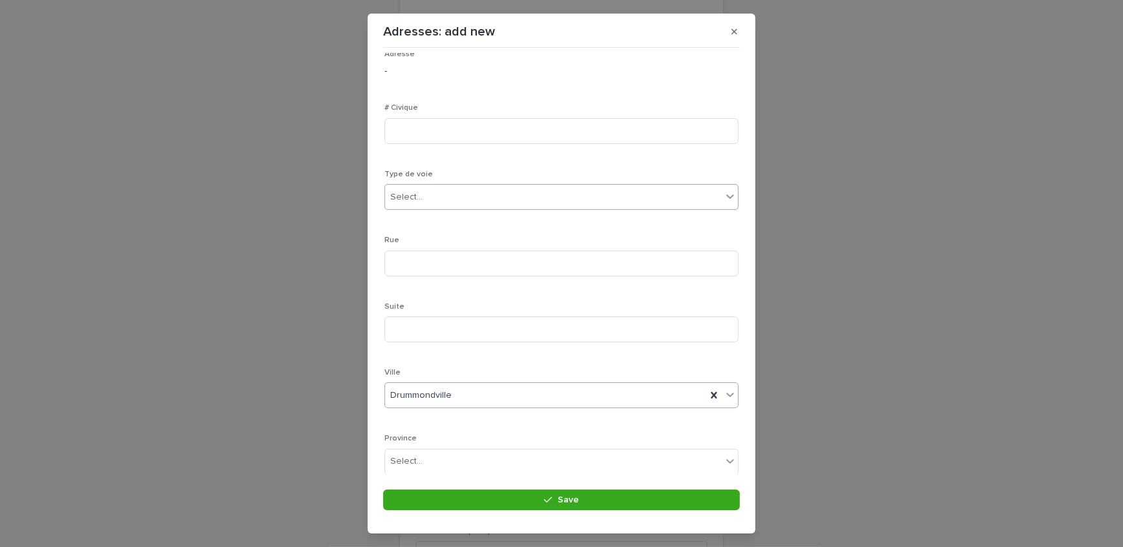
scroll to position [0, 0]
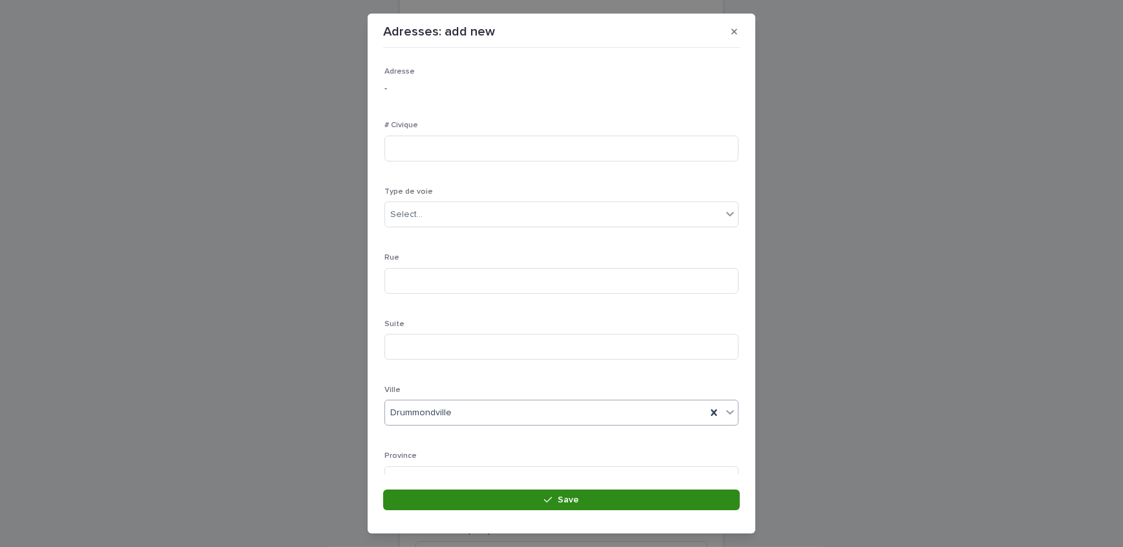
click at [507, 506] on button "Save" at bounding box center [561, 500] width 357 height 21
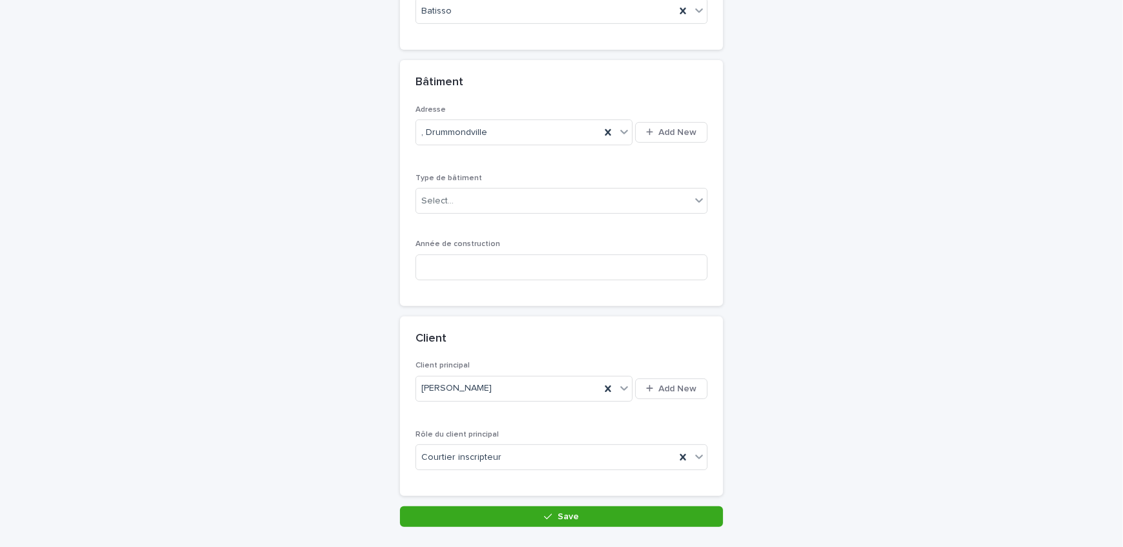
scroll to position [470, 0]
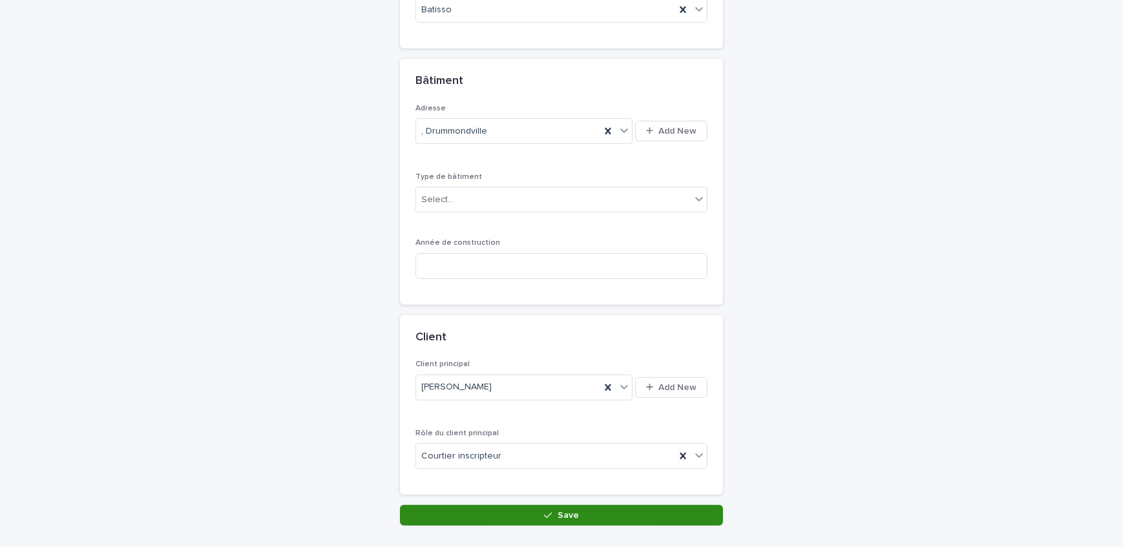
click at [557, 511] on span "Save" at bounding box center [567, 515] width 21 height 9
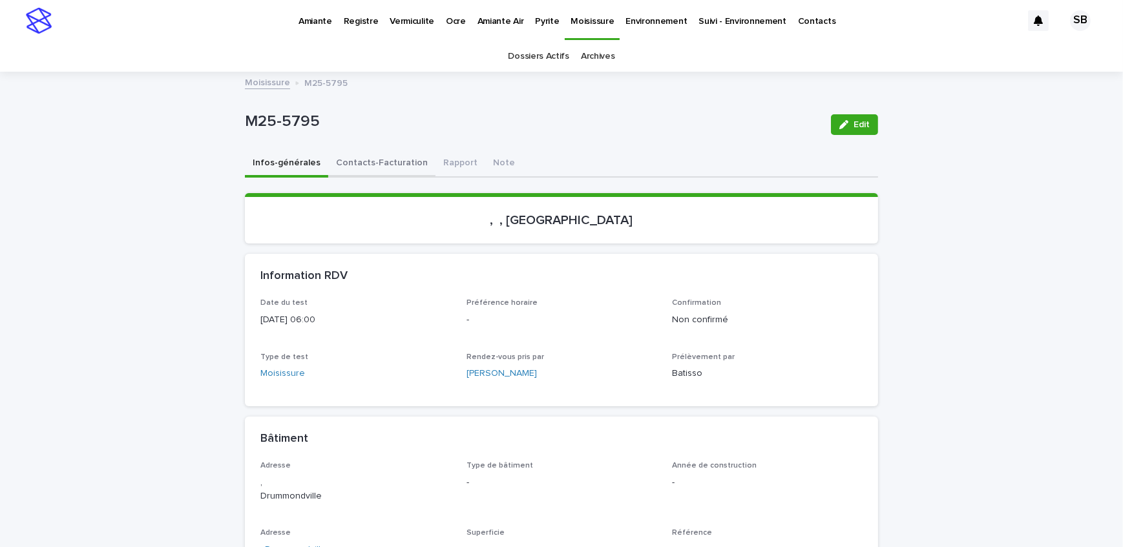
click at [415, 167] on button "Contacts-Facturation" at bounding box center [381, 163] width 107 height 27
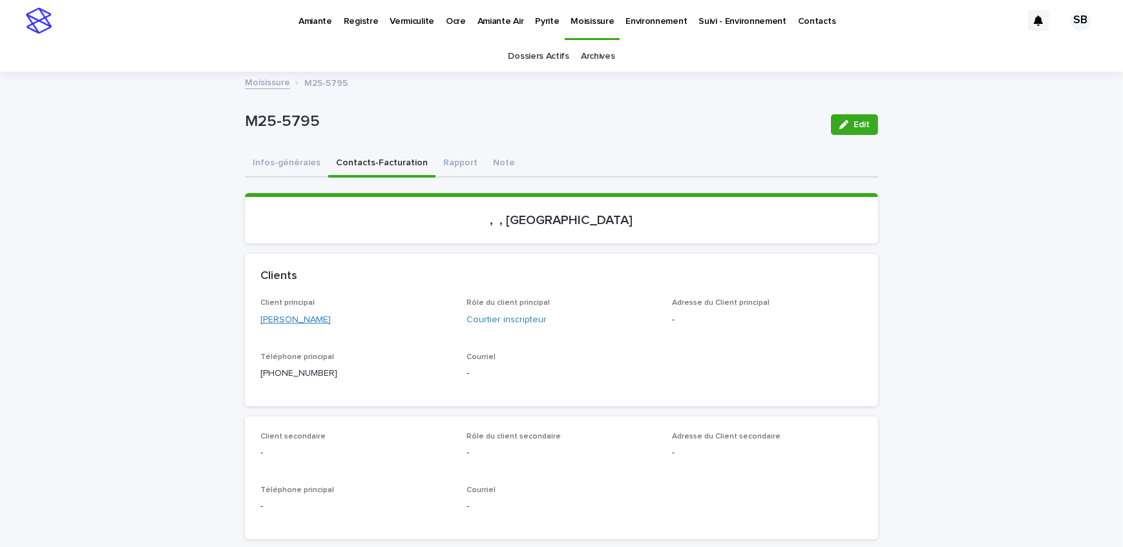
click at [284, 316] on link "[PERSON_NAME]" at bounding box center [295, 320] width 70 height 14
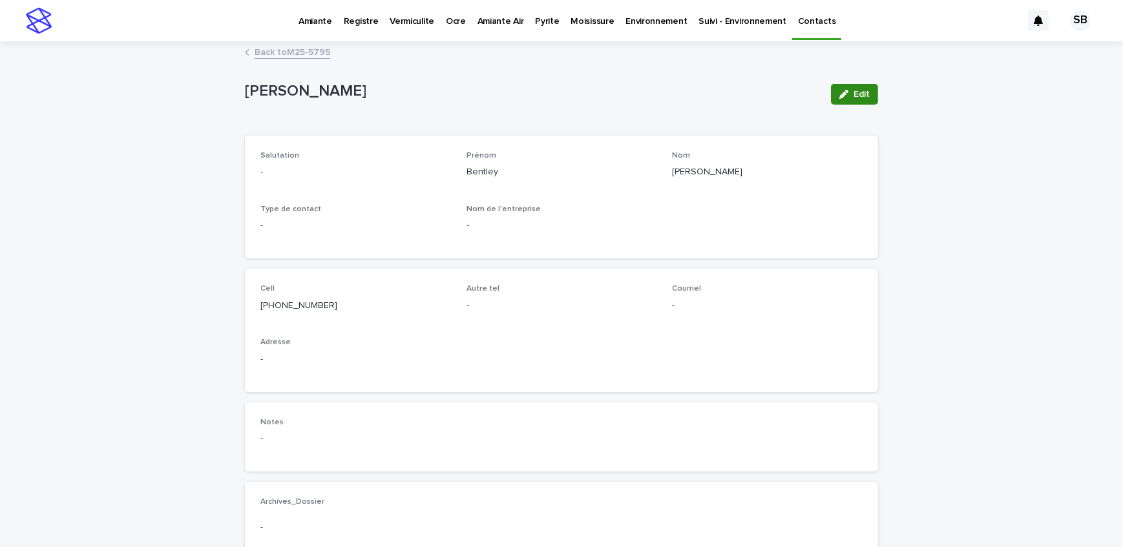
click at [853, 90] on span "Edit" at bounding box center [861, 94] width 16 height 9
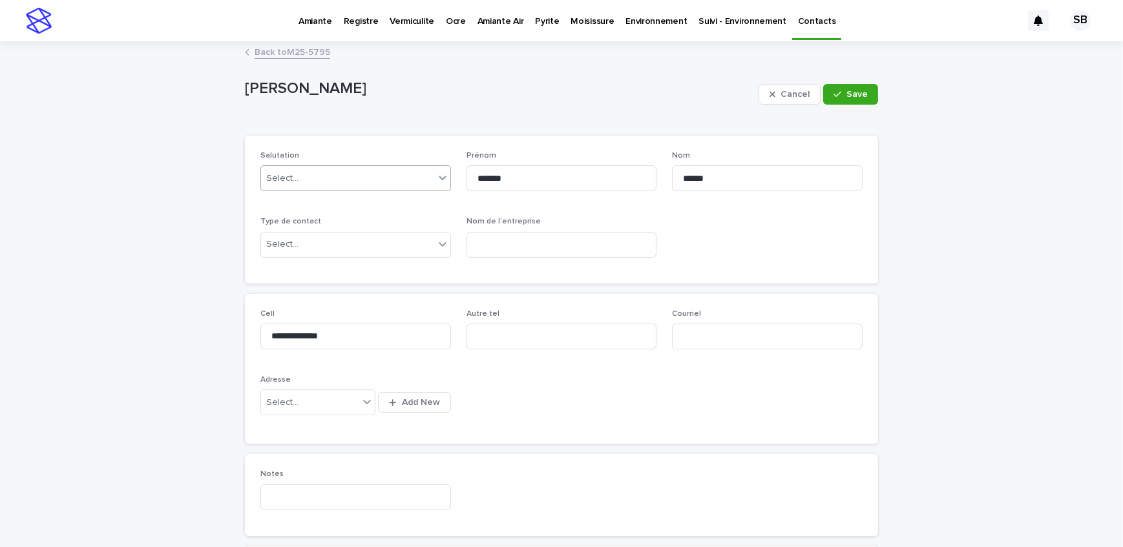
click at [322, 180] on div "Select..." at bounding box center [347, 178] width 173 height 21
click at [326, 211] on div "Monsieur" at bounding box center [350, 203] width 189 height 23
click at [513, 244] on input at bounding box center [561, 245] width 191 height 26
type input "**********"
click at [838, 80] on div "Cancel Save" at bounding box center [817, 94] width 119 height 52
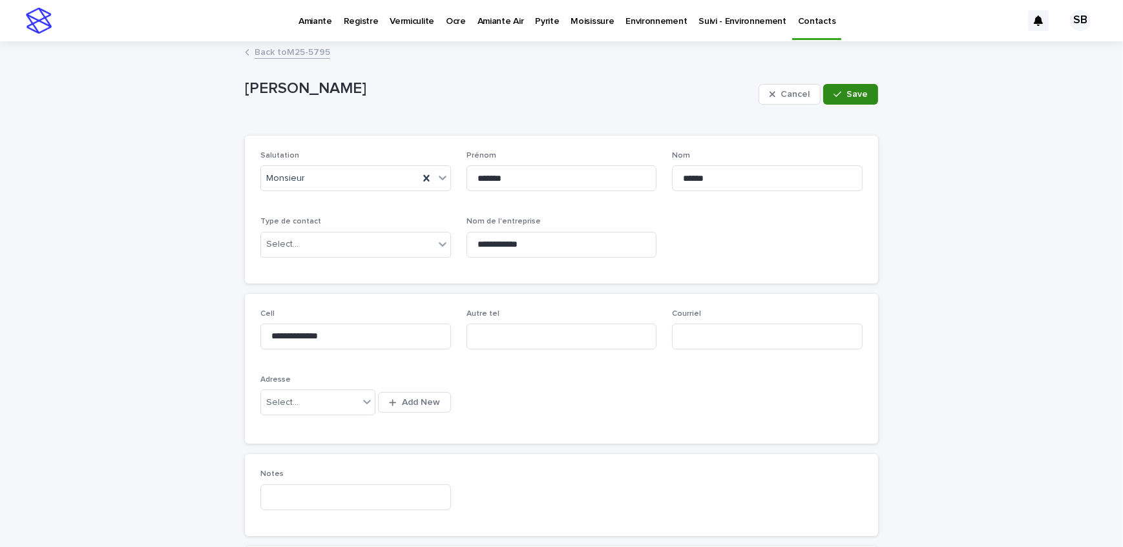
click at [838, 84] on button "Save" at bounding box center [850, 94] width 55 height 21
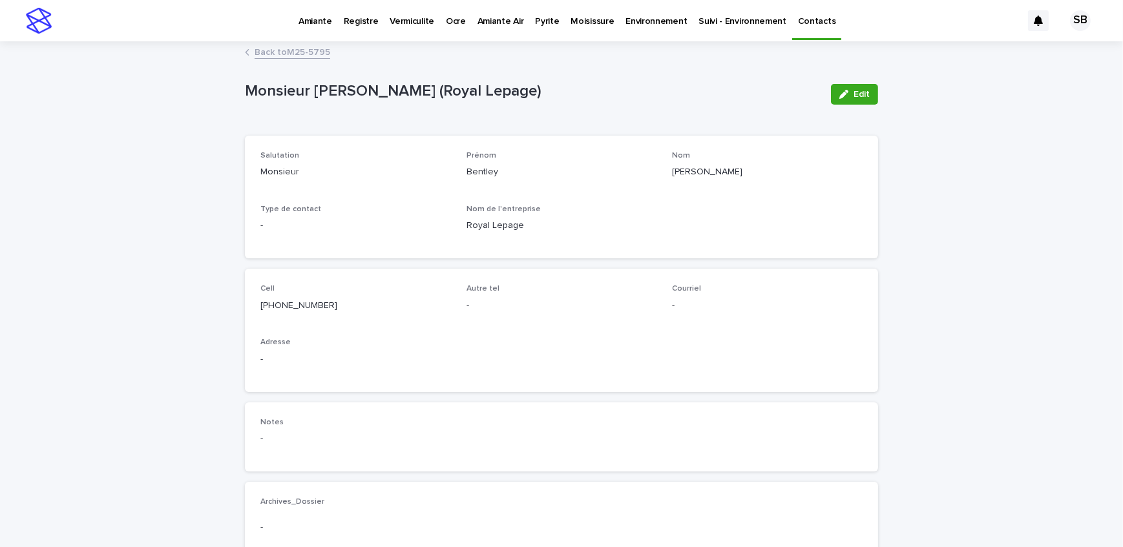
click at [309, 51] on link "Back to M25-5795" at bounding box center [292, 51] width 76 height 15
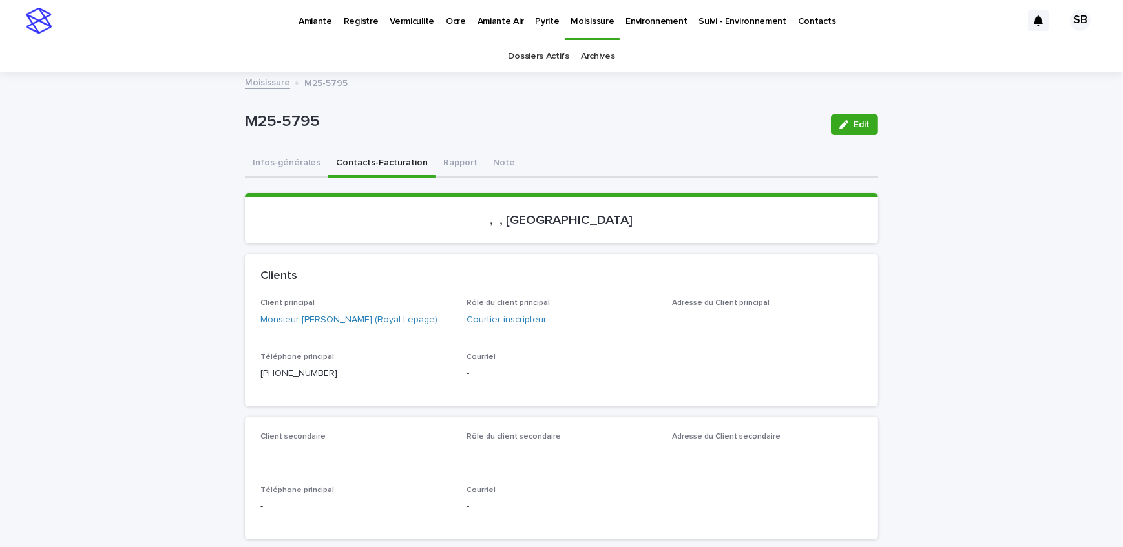
click at [271, 81] on link "Moisissure" at bounding box center [267, 81] width 45 height 15
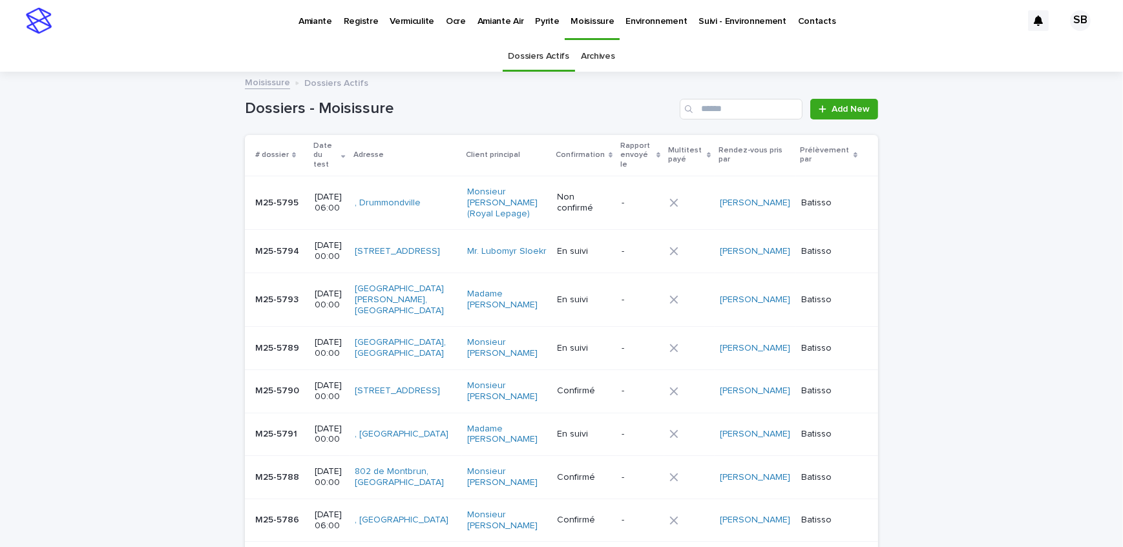
click at [97, 216] on div "Loading... Saving… Loading... Saving… Dossiers - Moisissure Add New # dossier D…" at bounding box center [561, 411] width 1123 height 676
click at [540, 26] on p "Pyrite" at bounding box center [547, 13] width 24 height 27
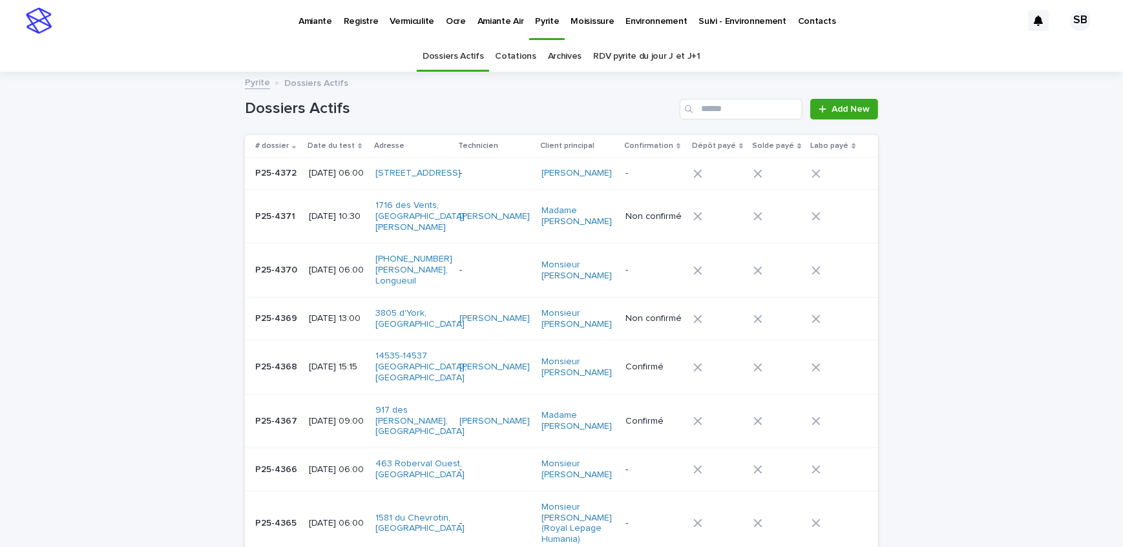
drag, startPoint x: 189, startPoint y: 301, endPoint x: 32, endPoint y: 293, distance: 157.8
click at [822, 112] on div at bounding box center [824, 109] width 13 height 9
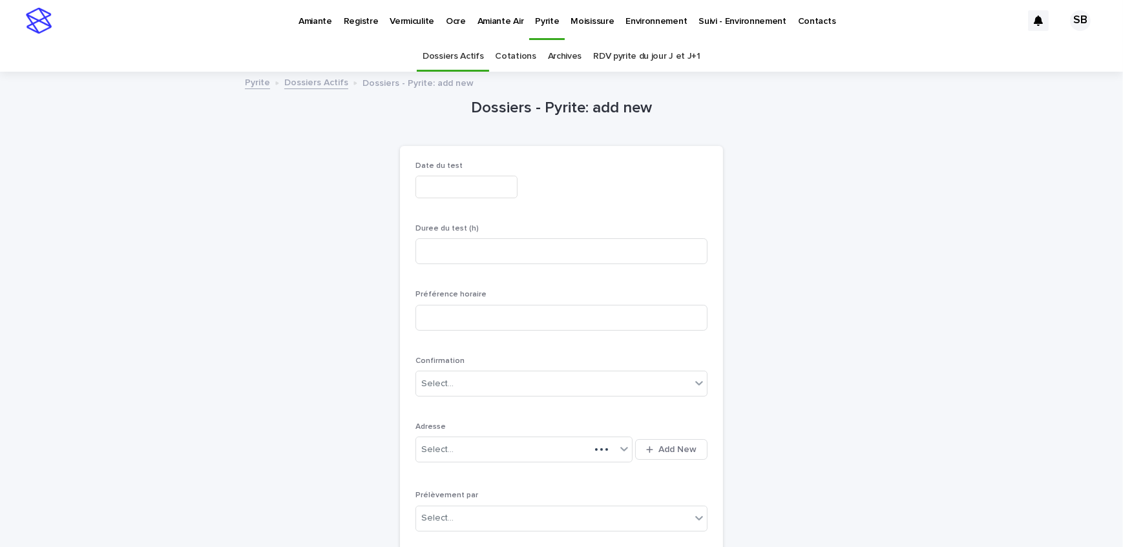
scroll to position [41, 0]
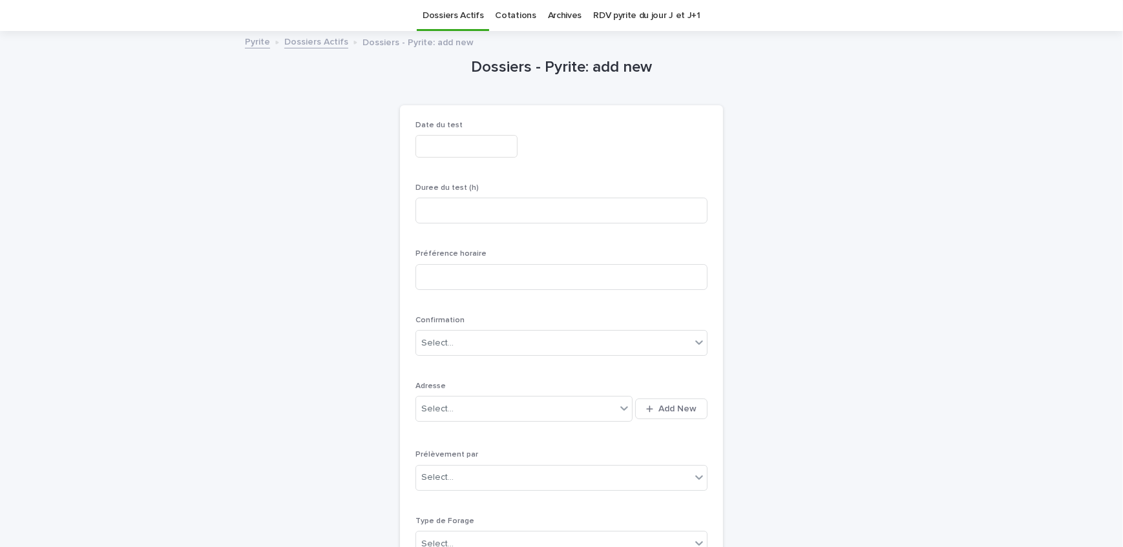
click at [486, 153] on input "text" at bounding box center [466, 146] width 102 height 23
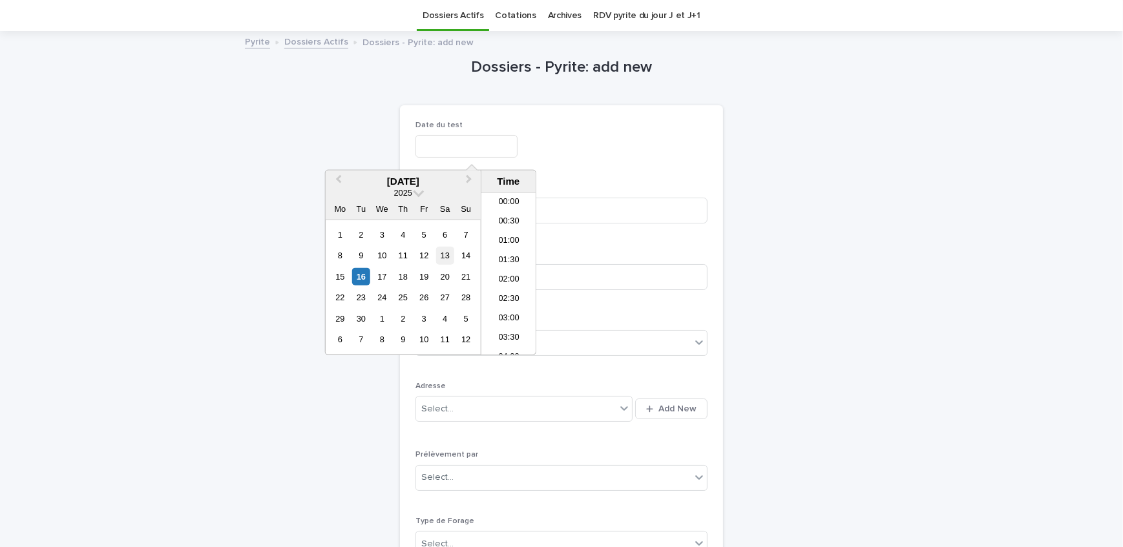
scroll to position [336, 0]
click at [402, 271] on div "18" at bounding box center [402, 276] width 17 height 17
click at [513, 224] on li "06:00" at bounding box center [508, 216] width 55 height 19
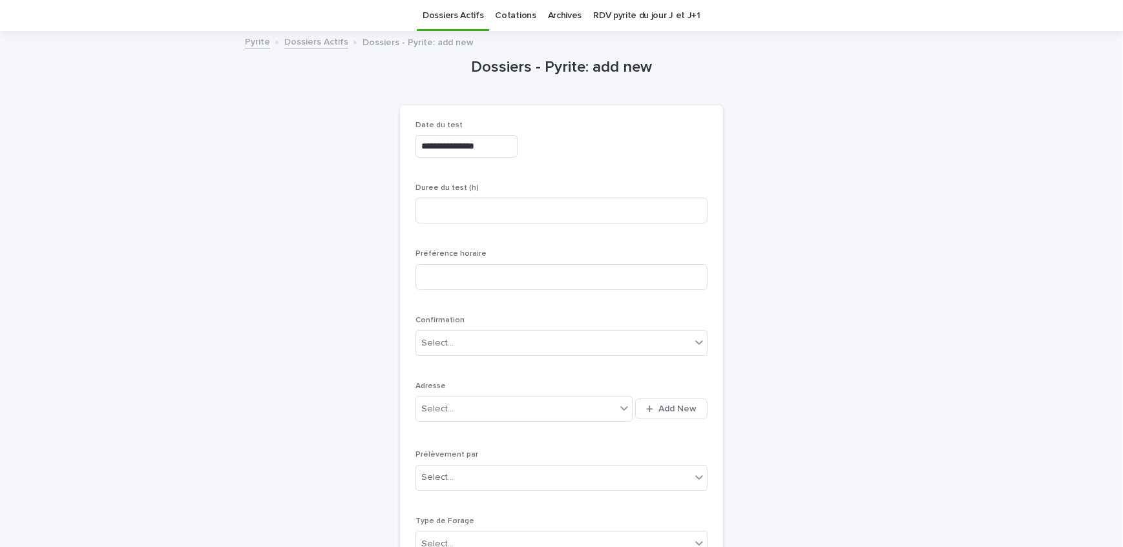
type input "**********"
click at [488, 211] on input at bounding box center [561, 211] width 292 height 26
click at [517, 209] on input at bounding box center [561, 211] width 292 height 26
click at [561, 216] on input at bounding box center [561, 211] width 292 height 26
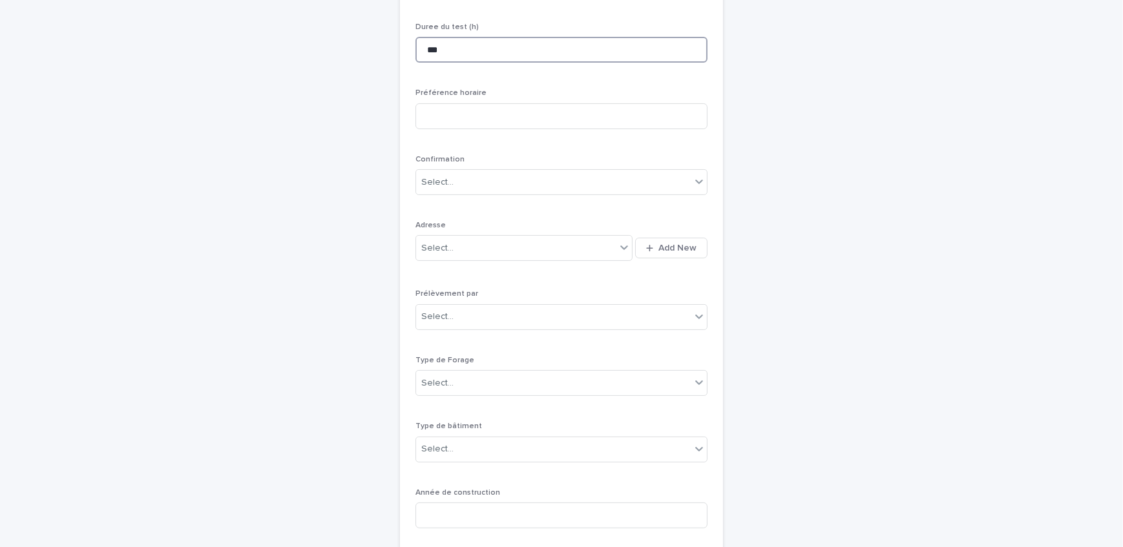
scroll to position [217, 0]
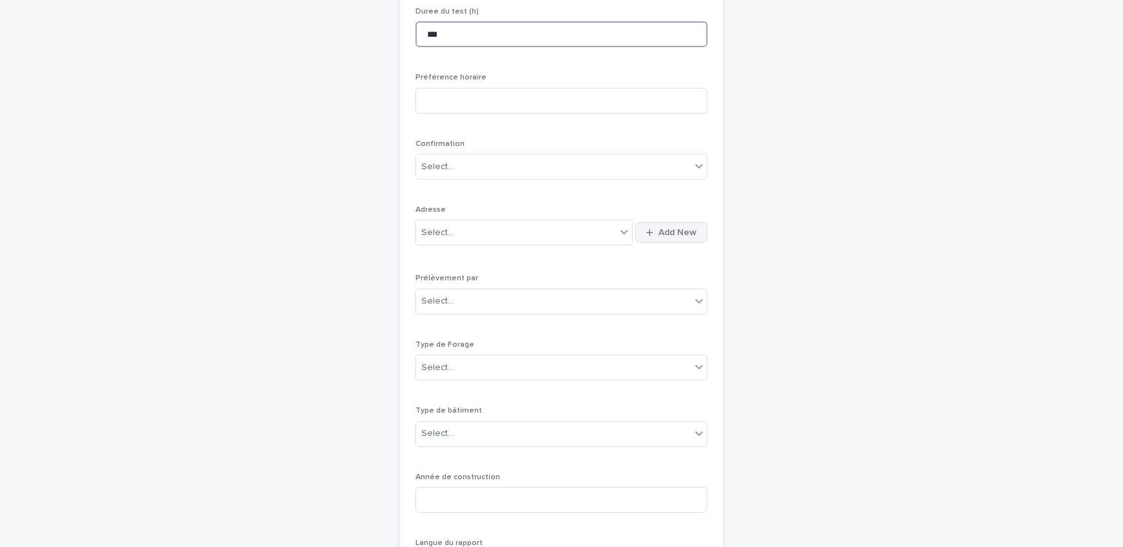
type input "***"
click at [677, 236] on span "Add New" at bounding box center [677, 232] width 38 height 9
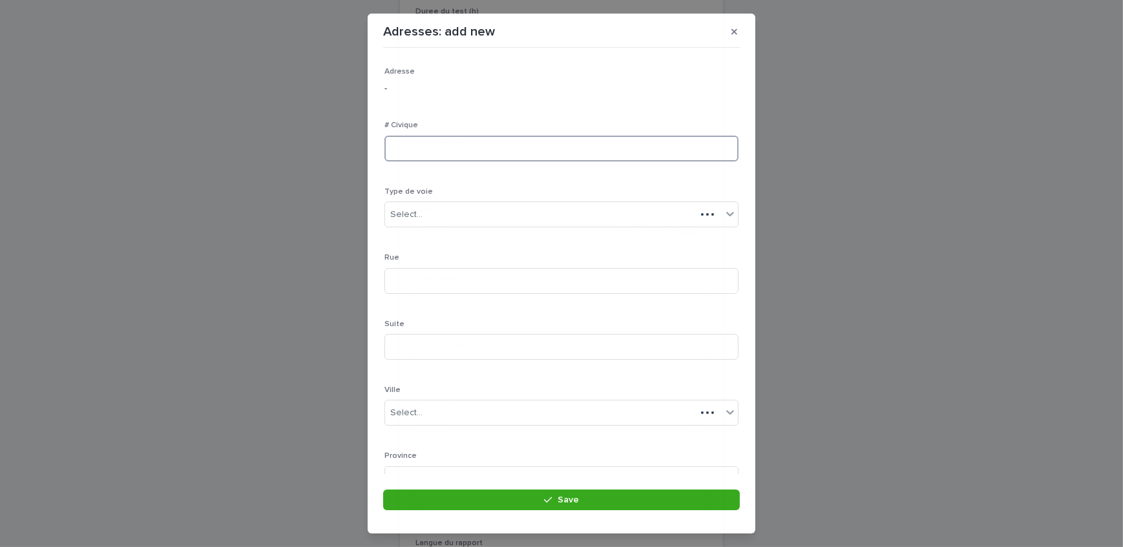
click at [478, 152] on input at bounding box center [561, 149] width 354 height 26
type input "***"
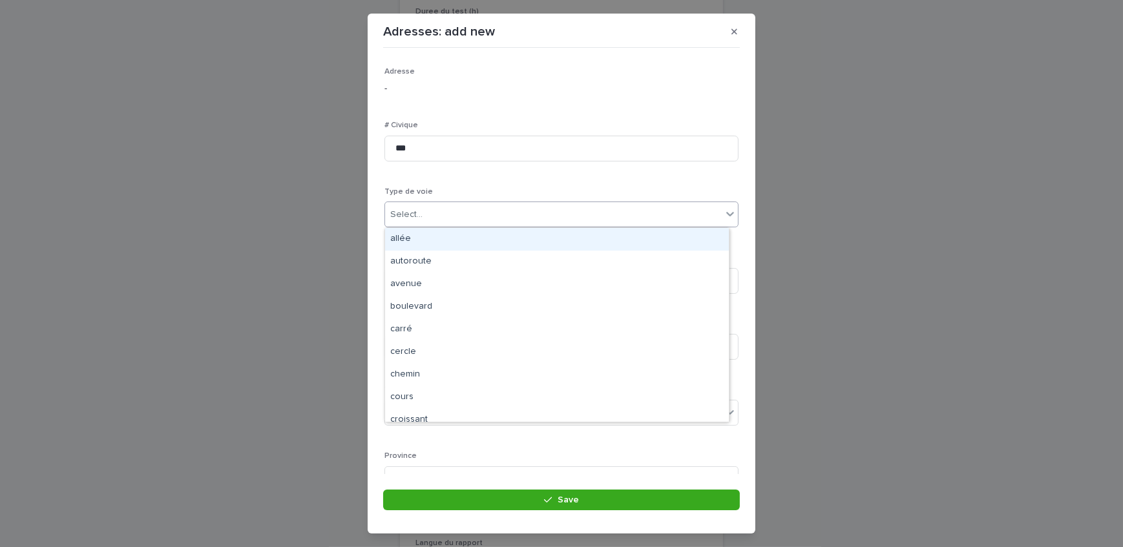
click at [453, 222] on div "Select..." at bounding box center [553, 214] width 337 height 21
type input "**"
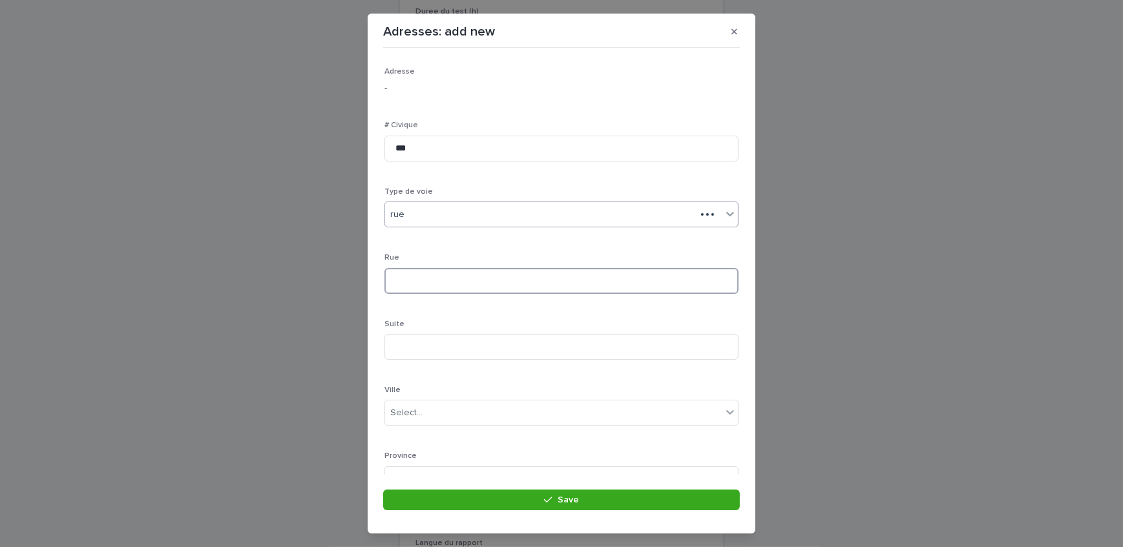
click at [449, 287] on input at bounding box center [561, 281] width 354 height 26
type input "**********"
click at [426, 296] on div "Select..." at bounding box center [553, 295] width 337 height 21
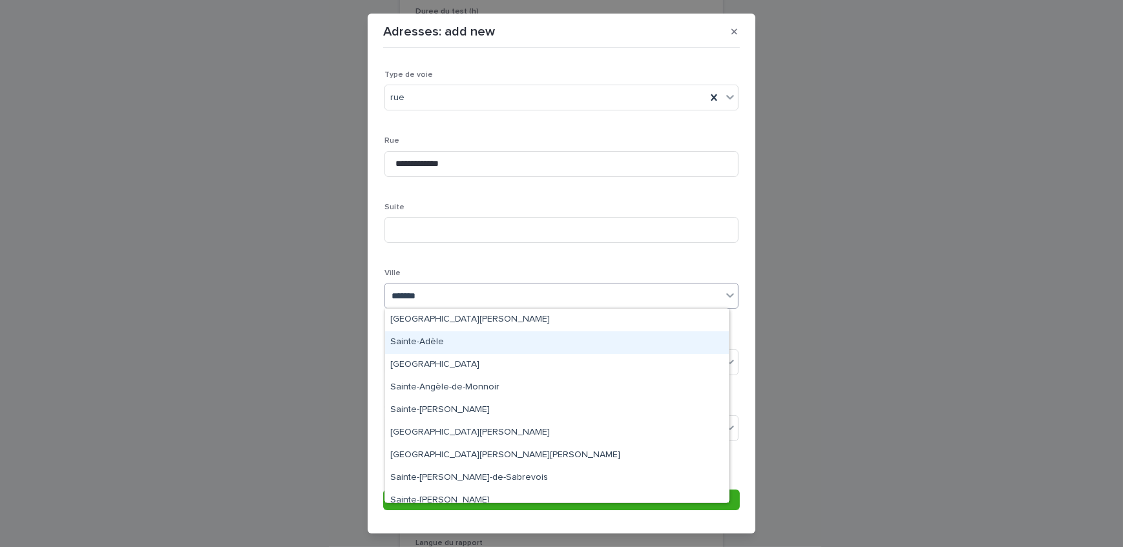
type input "********"
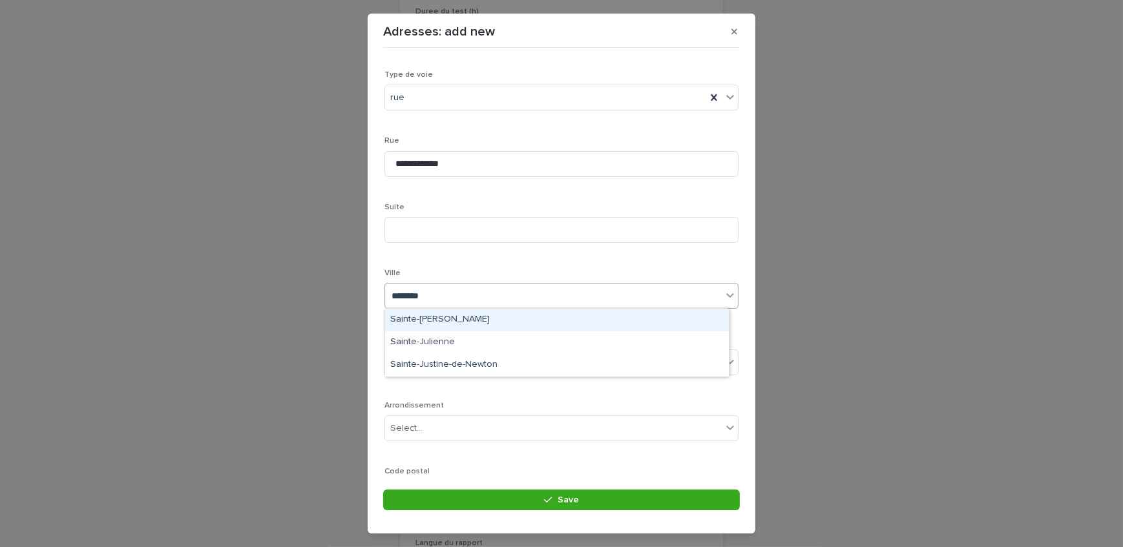
click at [448, 315] on div "Sainte-[PERSON_NAME]" at bounding box center [557, 320] width 344 height 23
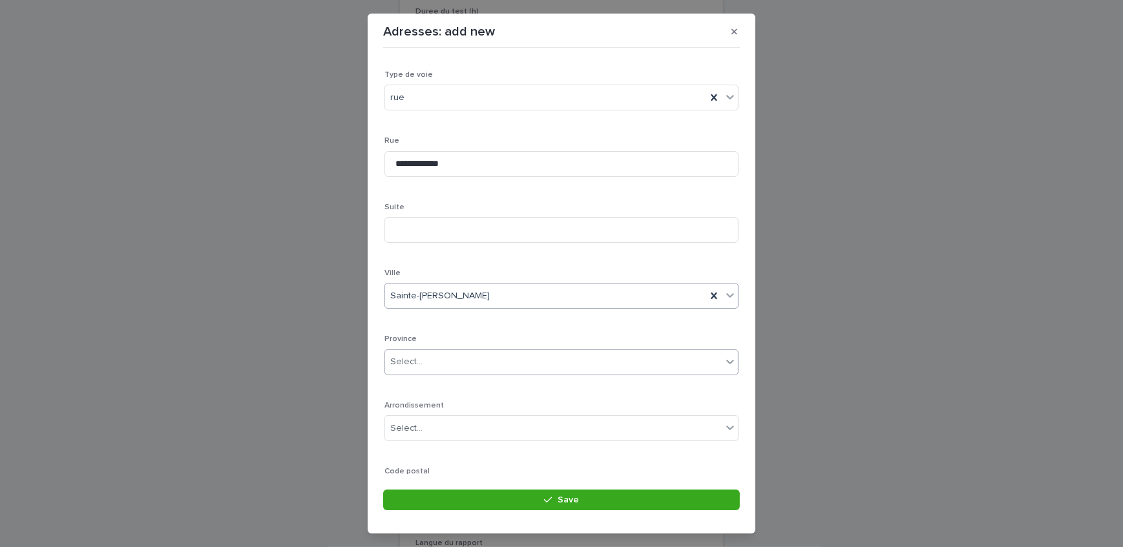
click at [450, 355] on div "Select..." at bounding box center [553, 361] width 337 height 21
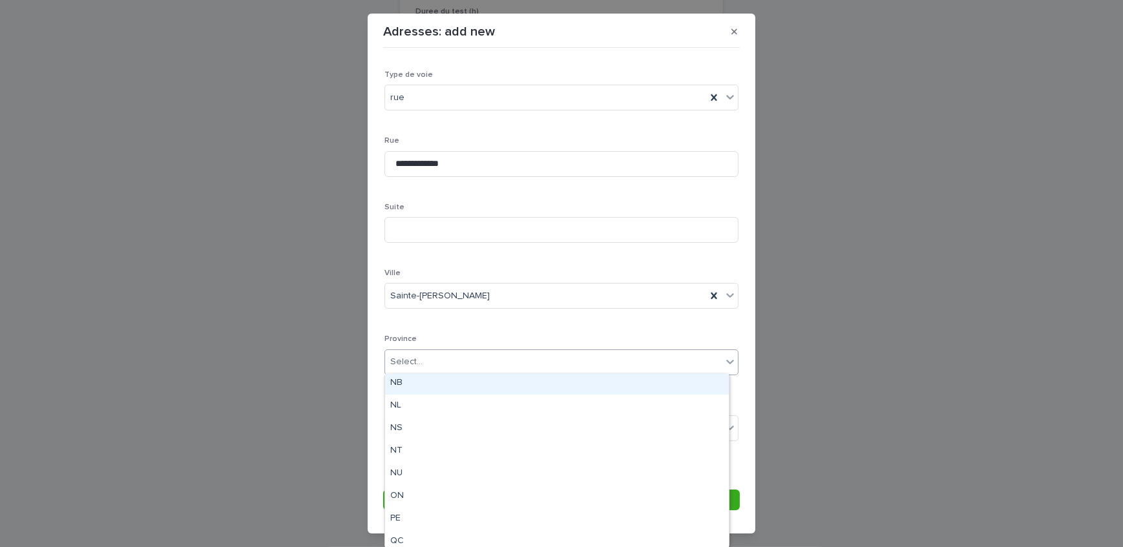
scroll to position [121, 0]
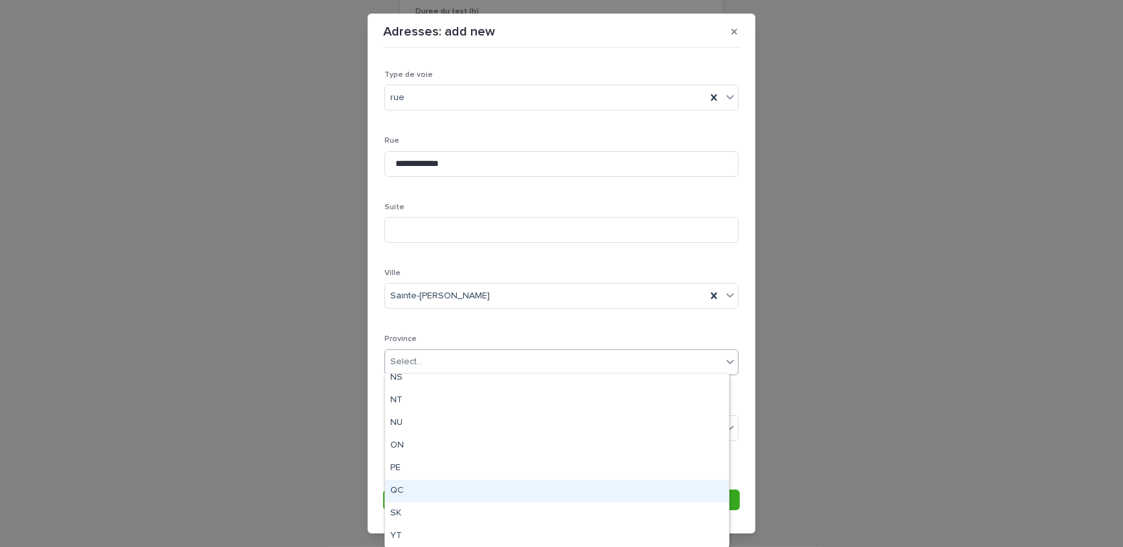
click at [404, 486] on div "QC" at bounding box center [557, 491] width 344 height 23
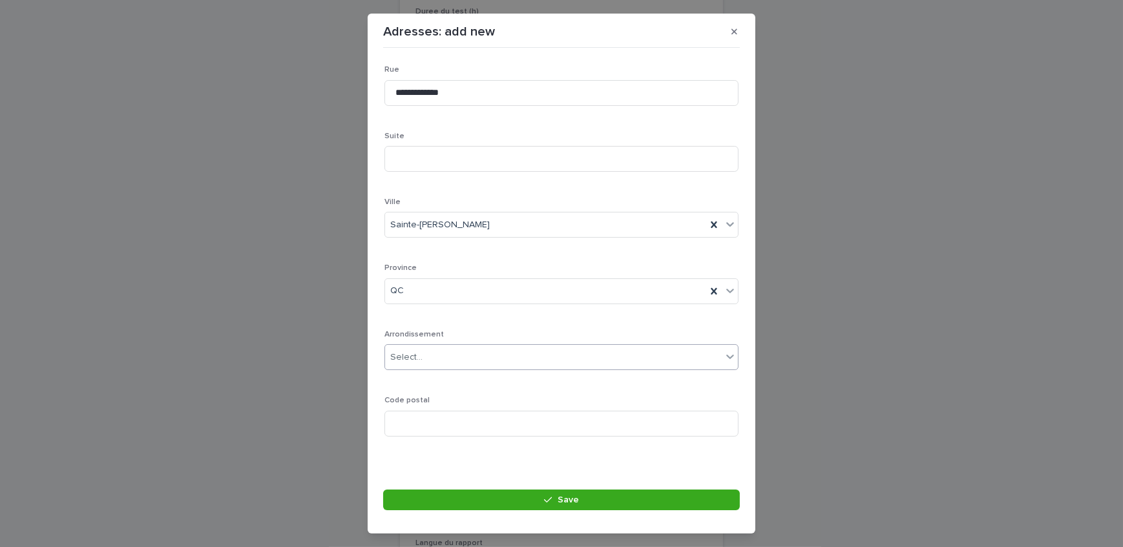
scroll to position [189, 0]
click at [438, 438] on div "Code postal" at bounding box center [561, 420] width 354 height 50
click at [435, 423] on input at bounding box center [561, 423] width 354 height 26
click at [431, 426] on input at bounding box center [561, 423] width 354 height 26
paste input "*******"
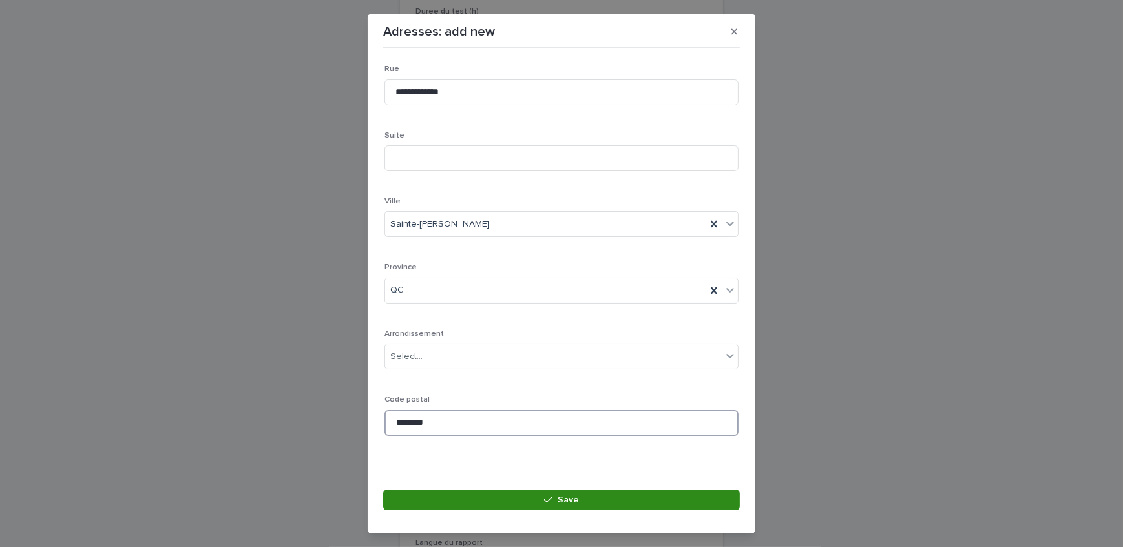
type input "*******"
click at [510, 497] on button "Save" at bounding box center [561, 500] width 357 height 21
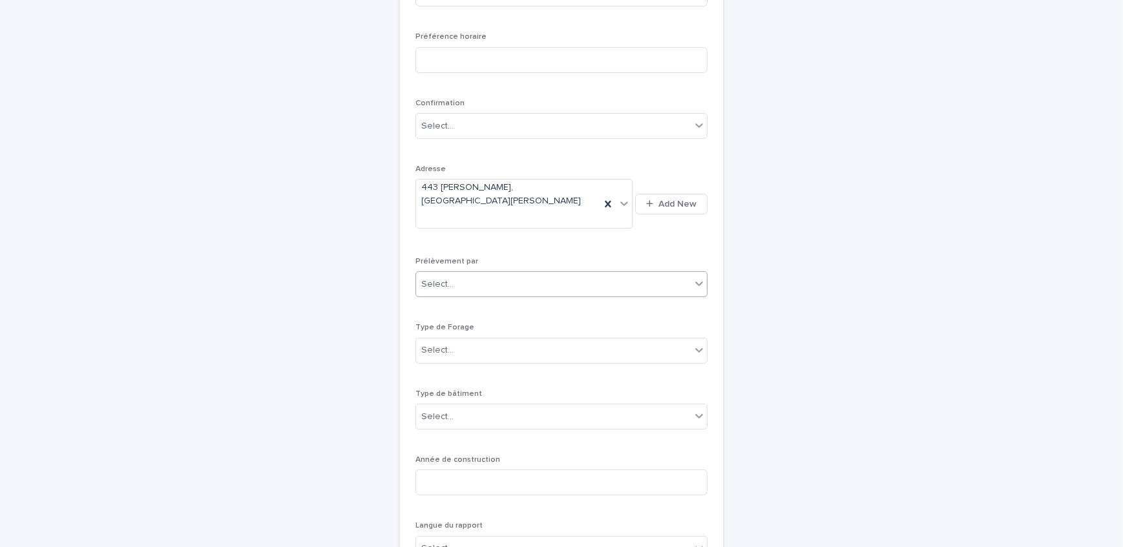
scroll to position [276, 0]
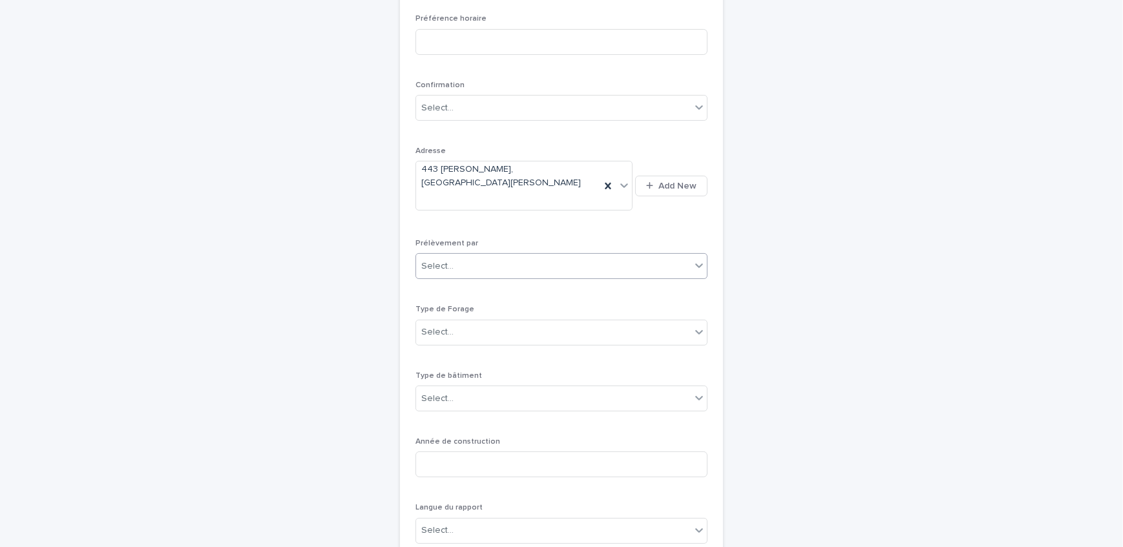
drag, startPoint x: 471, startPoint y: 245, endPoint x: 471, endPoint y: 252, distance: 6.5
click at [471, 256] on div "Select..." at bounding box center [553, 266] width 274 height 21
click at [477, 272] on div "Multitest" at bounding box center [556, 267] width 291 height 23
click at [484, 322] on div "Select..." at bounding box center [553, 332] width 274 height 21
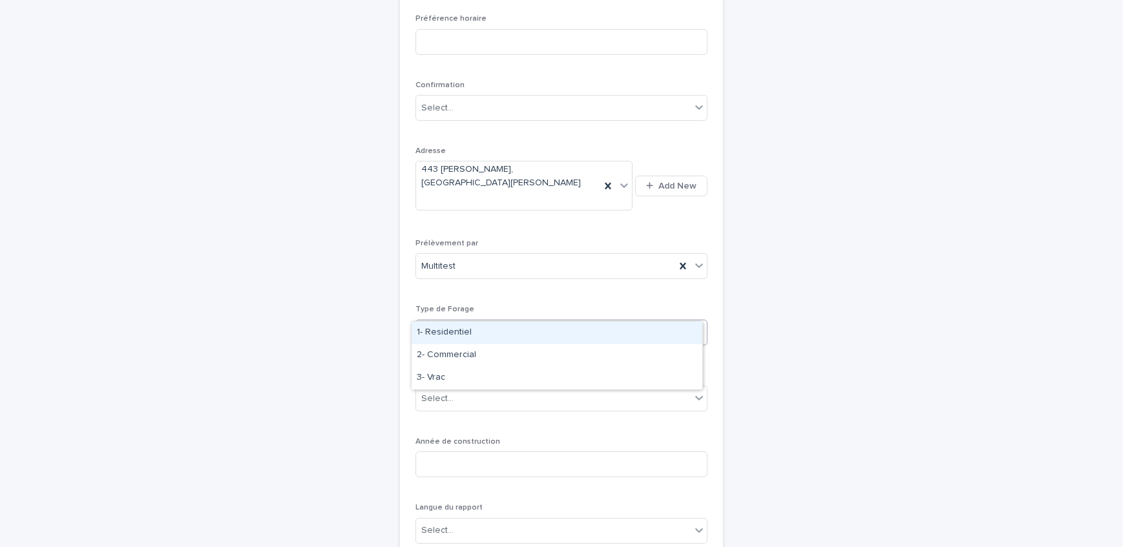
click at [490, 329] on div "1- Residentiel" at bounding box center [556, 333] width 291 height 23
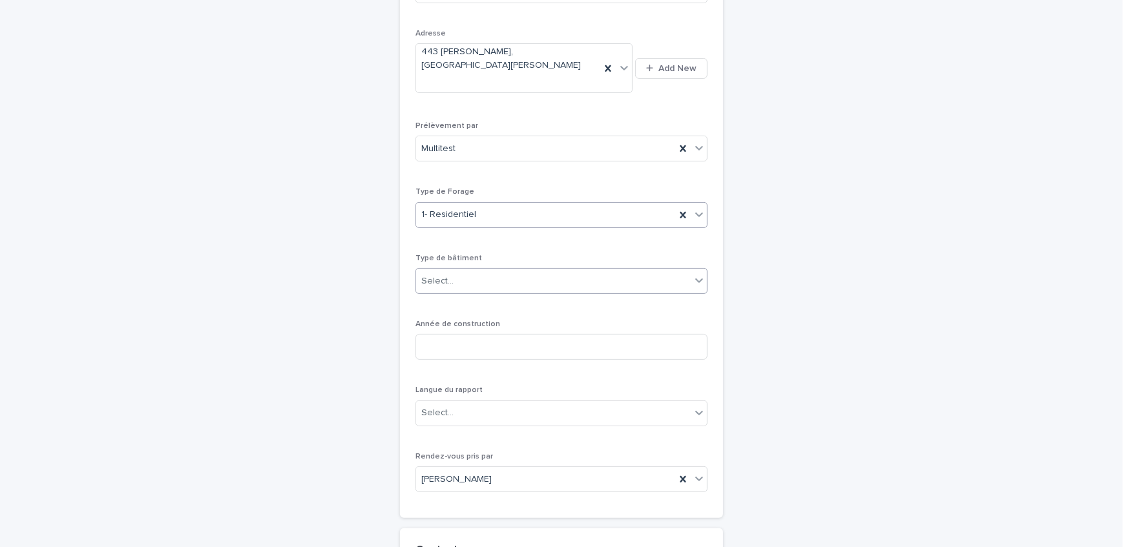
click at [469, 271] on div "Select..." at bounding box center [553, 281] width 274 height 21
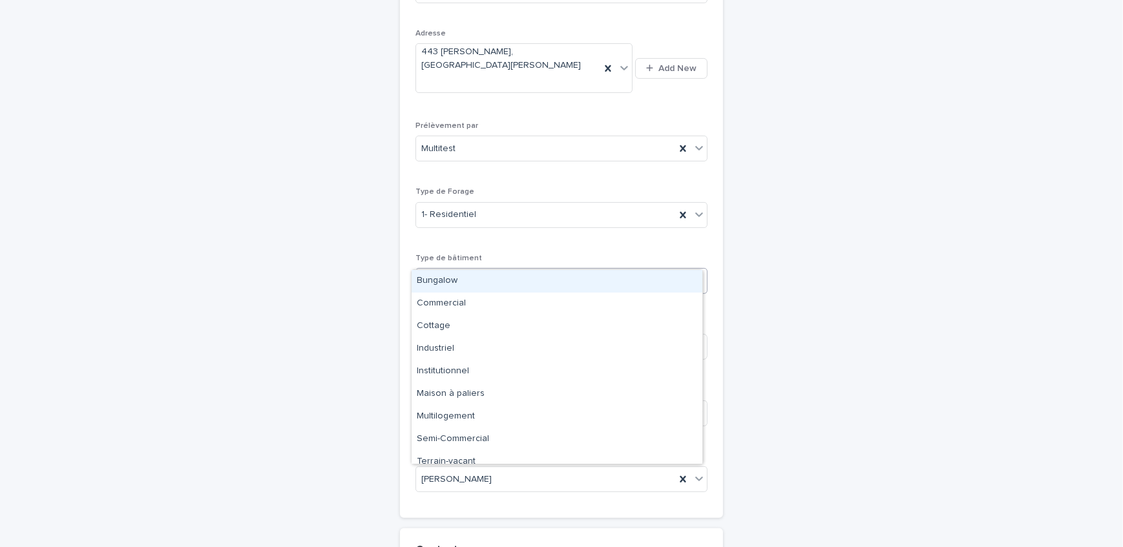
click at [467, 284] on div "Bungalow" at bounding box center [556, 281] width 291 height 23
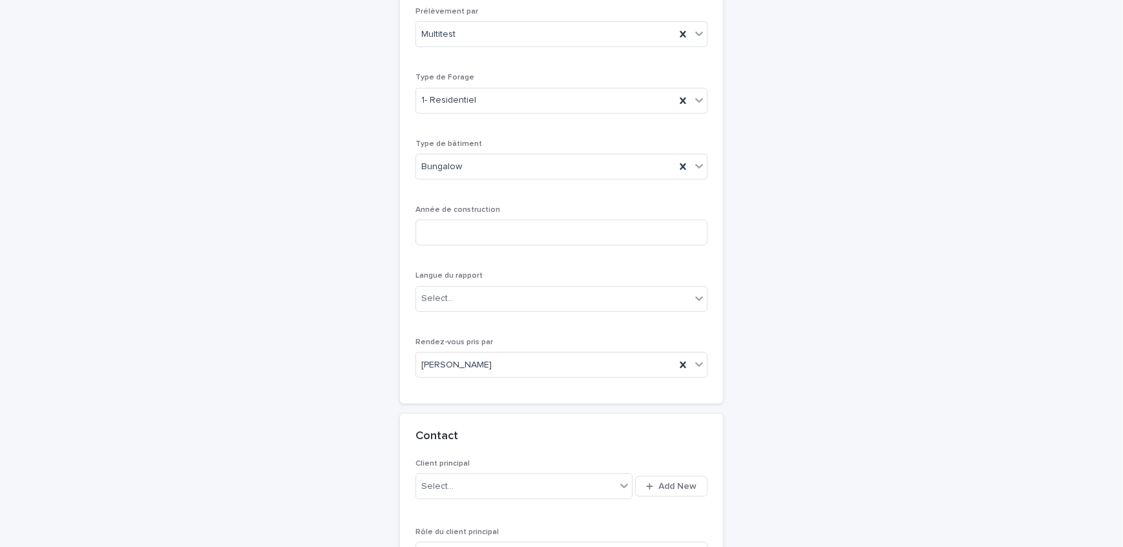
scroll to position [510, 0]
click at [461, 217] on input at bounding box center [561, 230] width 292 height 26
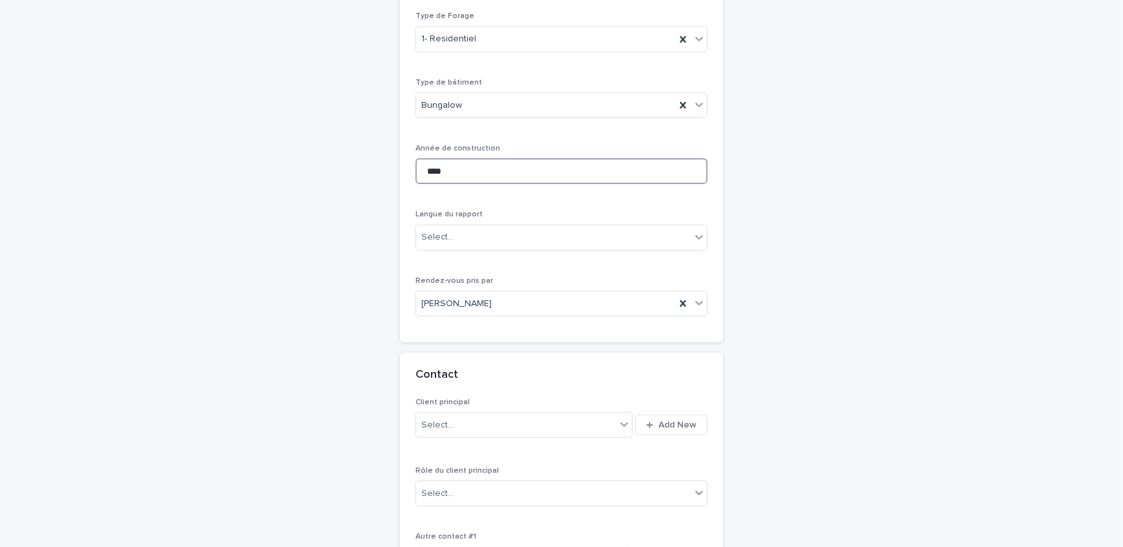
type input "****"
click at [464, 227] on div "Select..." at bounding box center [553, 237] width 274 height 21
click at [469, 237] on div "Français" at bounding box center [556, 237] width 291 height 23
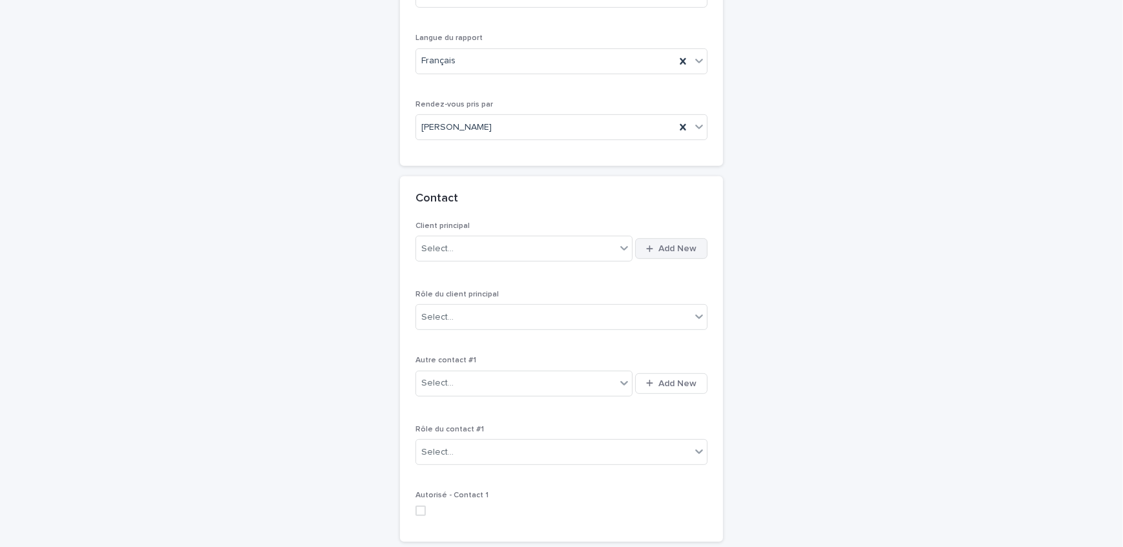
click at [665, 244] on span "Add New" at bounding box center [677, 248] width 38 height 9
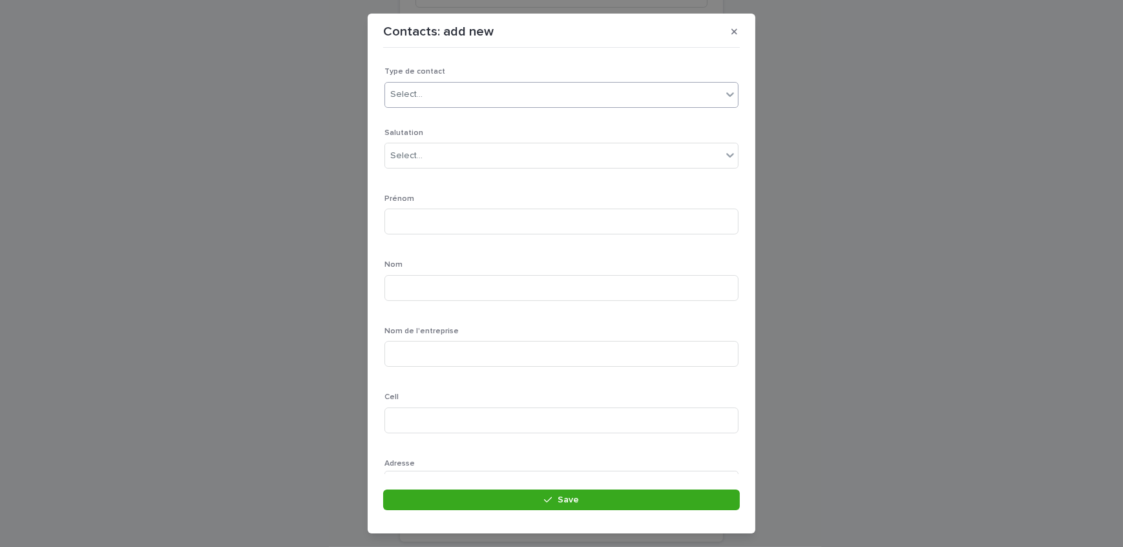
click at [413, 97] on div "Select..." at bounding box center [406, 95] width 32 height 14
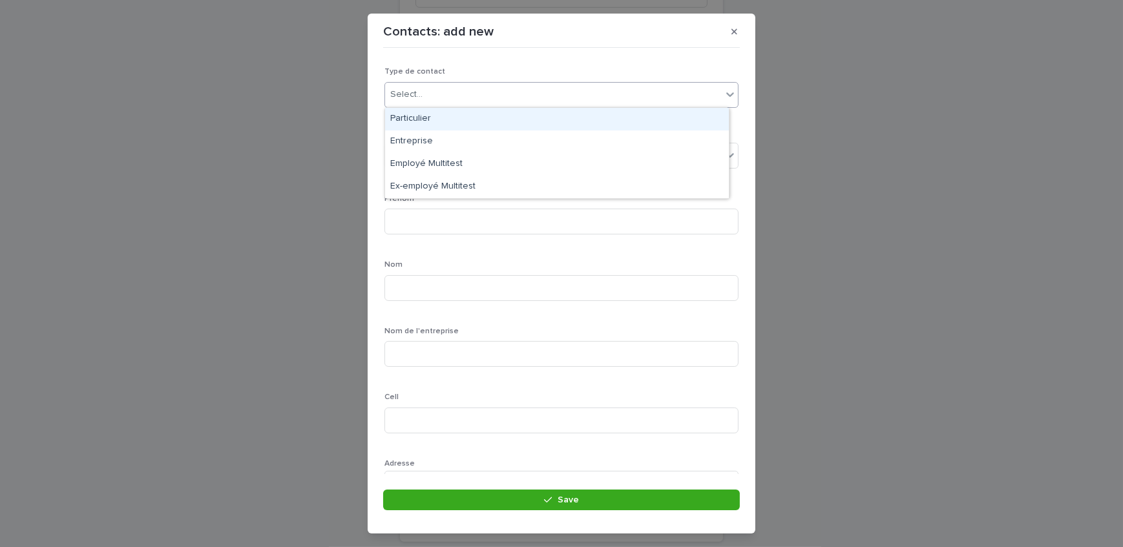
click at [433, 125] on div "Particulier" at bounding box center [557, 119] width 344 height 23
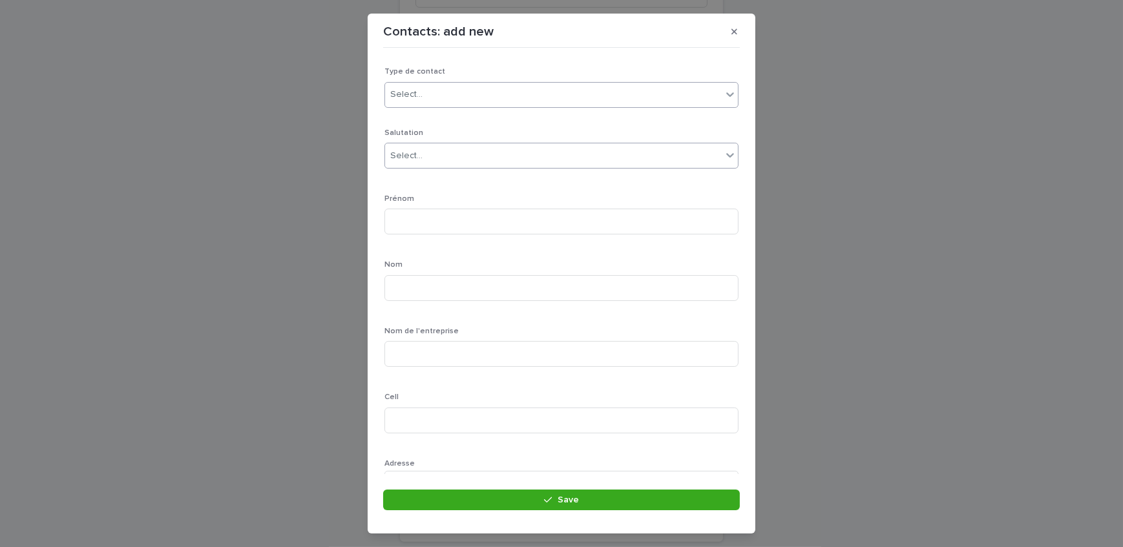
click at [436, 145] on div "Select..." at bounding box center [553, 155] width 337 height 21
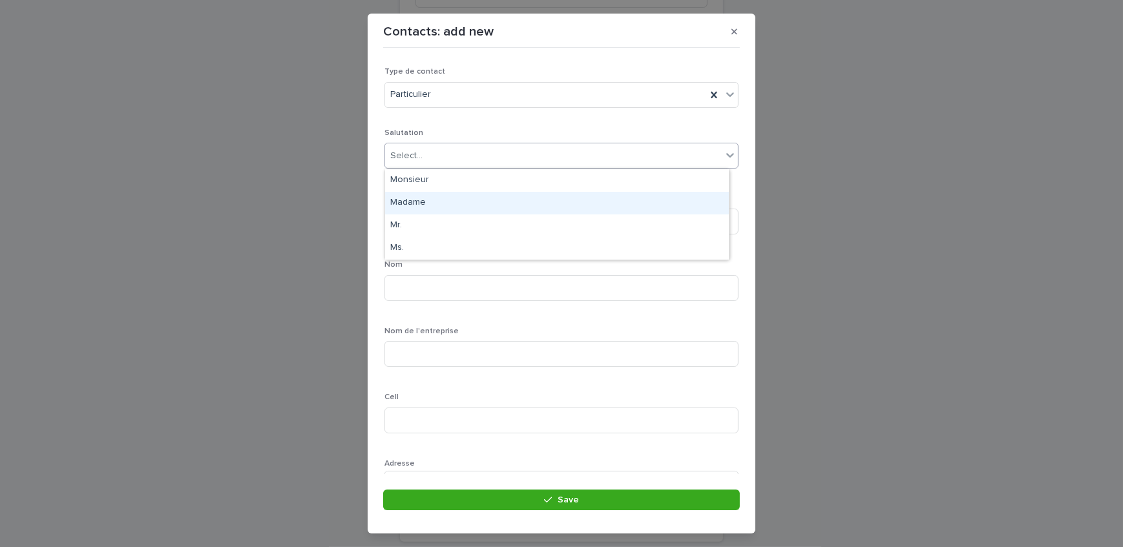
click at [432, 198] on div "Madame" at bounding box center [557, 203] width 344 height 23
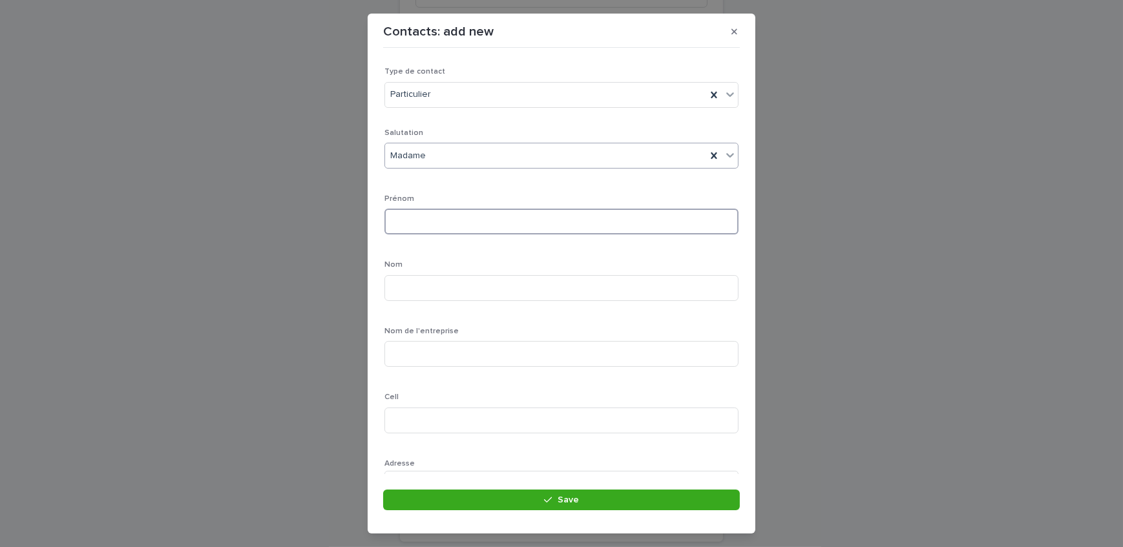
click at [436, 222] on input at bounding box center [561, 222] width 354 height 26
click at [437, 223] on input at bounding box center [561, 222] width 354 height 26
type input "*****"
click at [398, 289] on input at bounding box center [561, 288] width 354 height 26
type input "******"
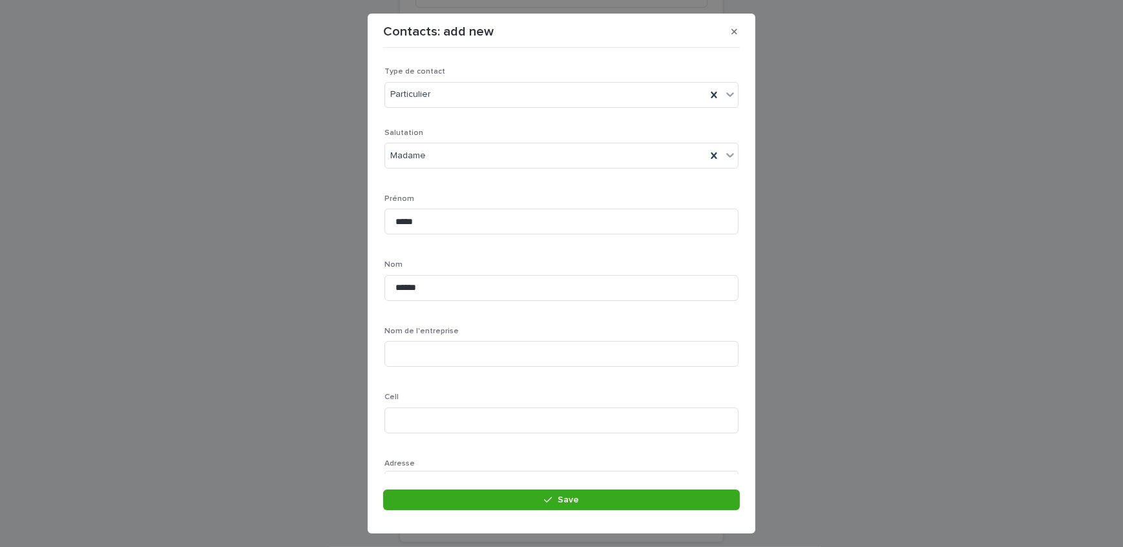
click at [465, 243] on div "Prénom *****" at bounding box center [561, 219] width 354 height 50
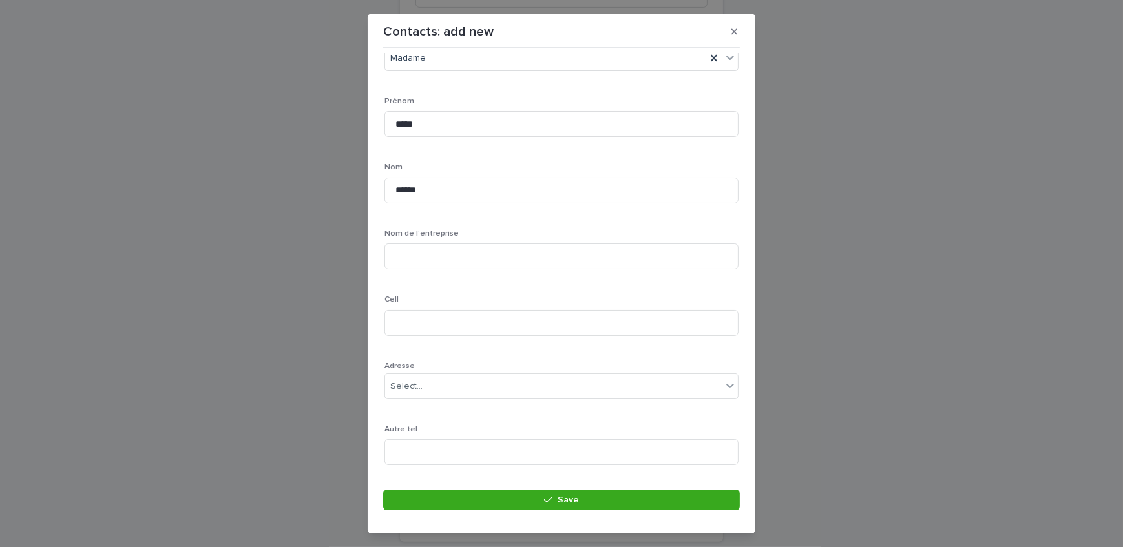
scroll to position [117, 0]
click at [499, 305] on input at bounding box center [561, 304] width 354 height 26
type input "**********"
click at [271, 255] on div "**********" at bounding box center [561, 273] width 1123 height 547
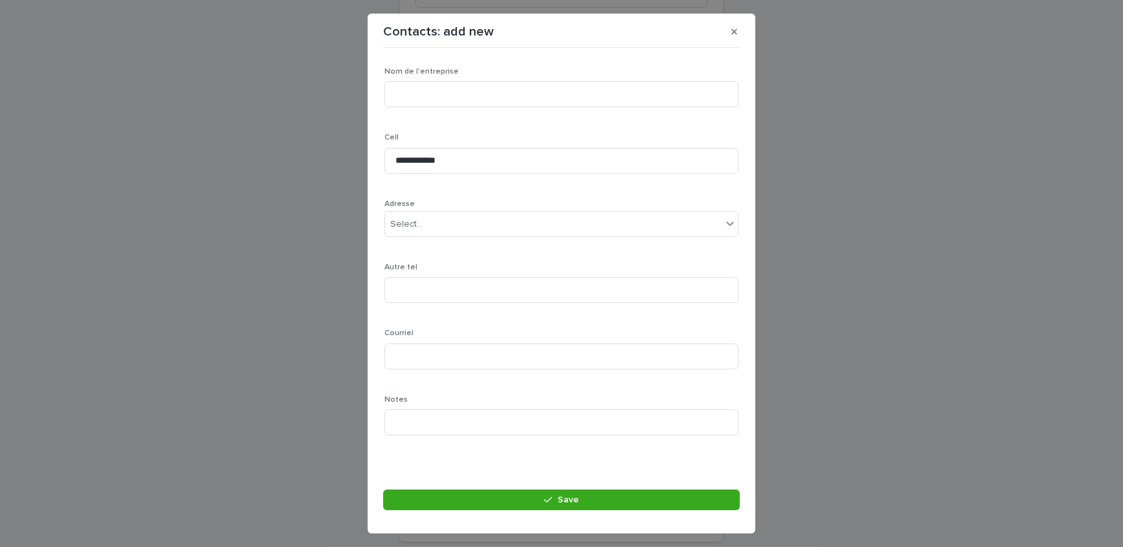
click at [415, 251] on div "**********" at bounding box center [561, 157] width 354 height 577
click at [424, 258] on div "**********" at bounding box center [561, 157] width 354 height 577
drag, startPoint x: 461, startPoint y: 352, endPoint x: 313, endPoint y: 368, distance: 148.8
click at [461, 352] on input at bounding box center [561, 357] width 354 height 26
click at [581, 358] on input at bounding box center [561, 357] width 354 height 26
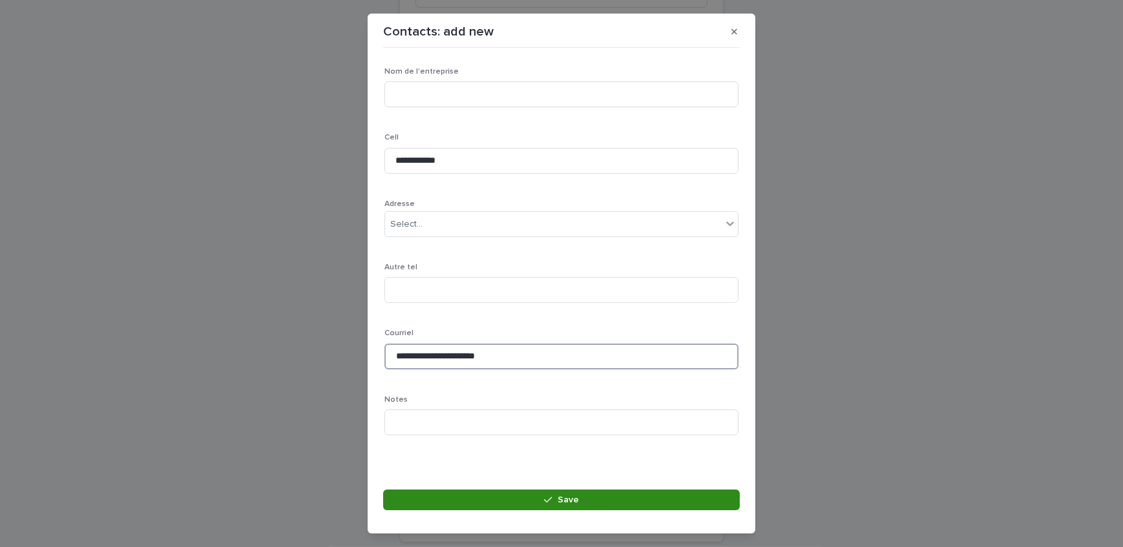
type input "**********"
click at [463, 496] on button "Save" at bounding box center [561, 500] width 357 height 21
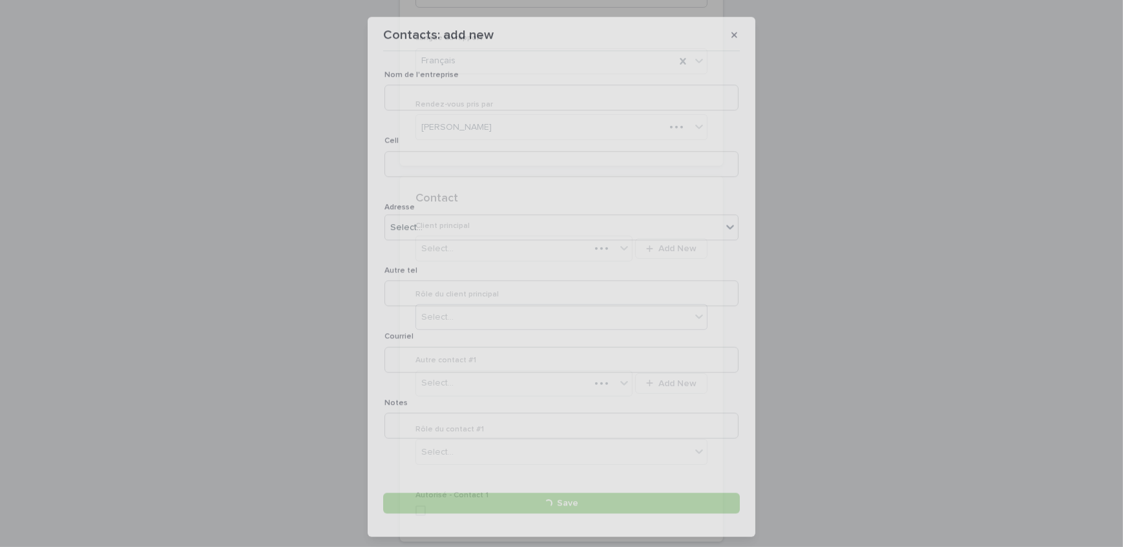
click at [495, 307] on div "Select..." at bounding box center [553, 317] width 274 height 21
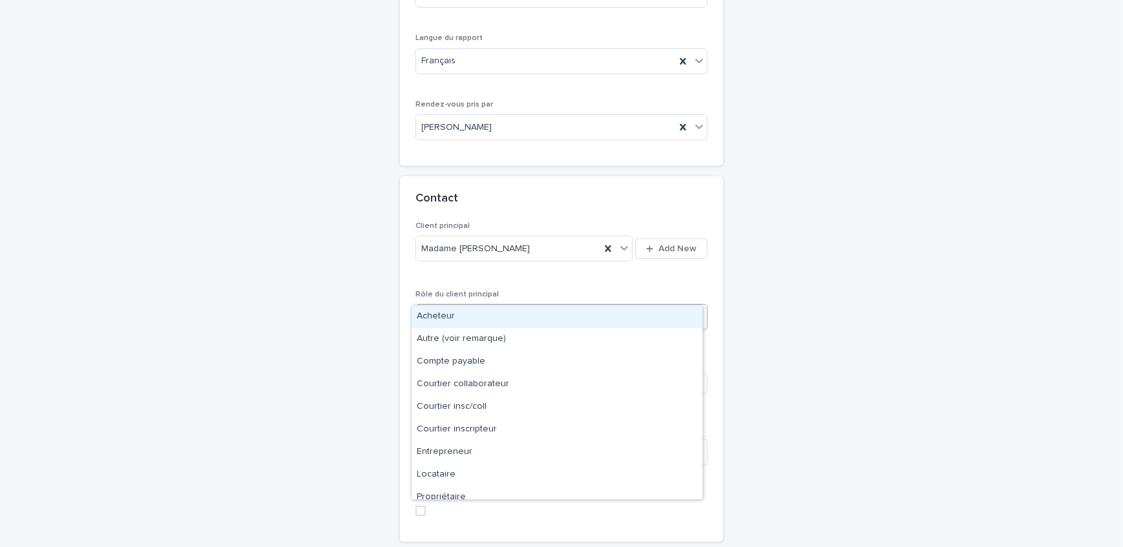
click at [491, 318] on div "Acheteur" at bounding box center [556, 316] width 291 height 23
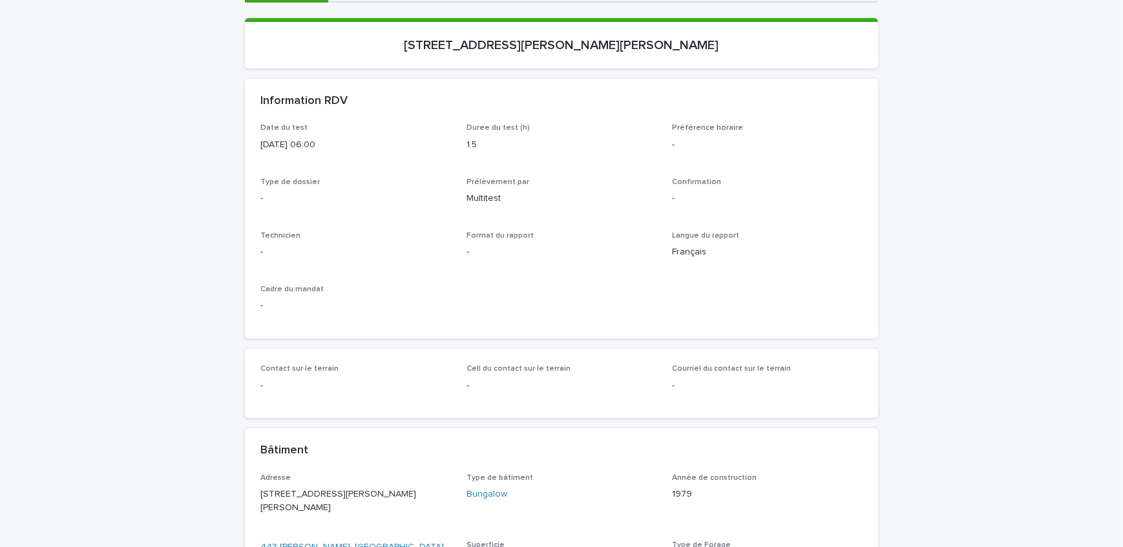
scroll to position [176, 0]
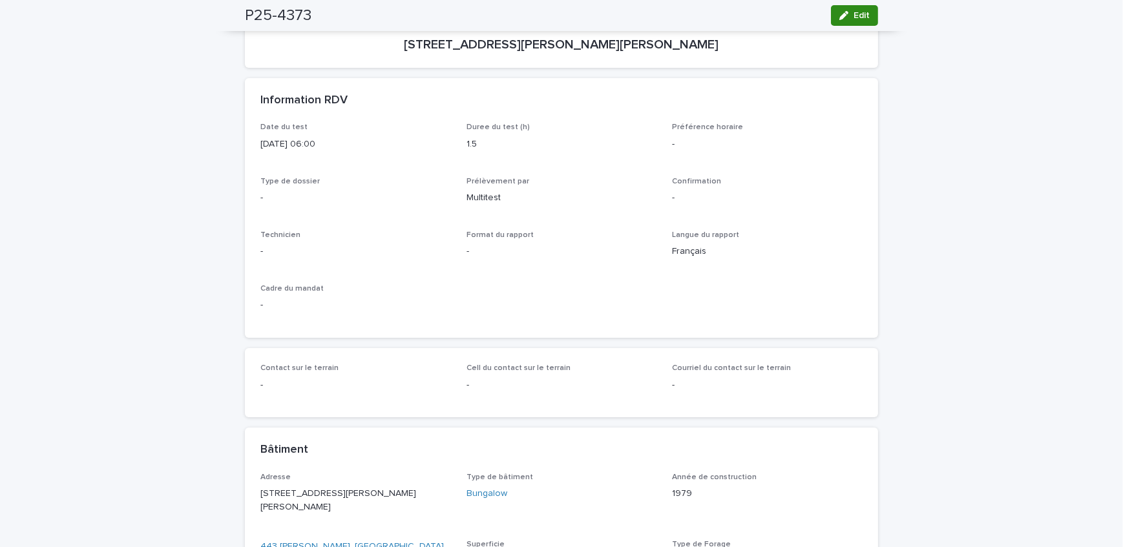
click at [853, 18] on span "Edit" at bounding box center [861, 15] width 16 height 9
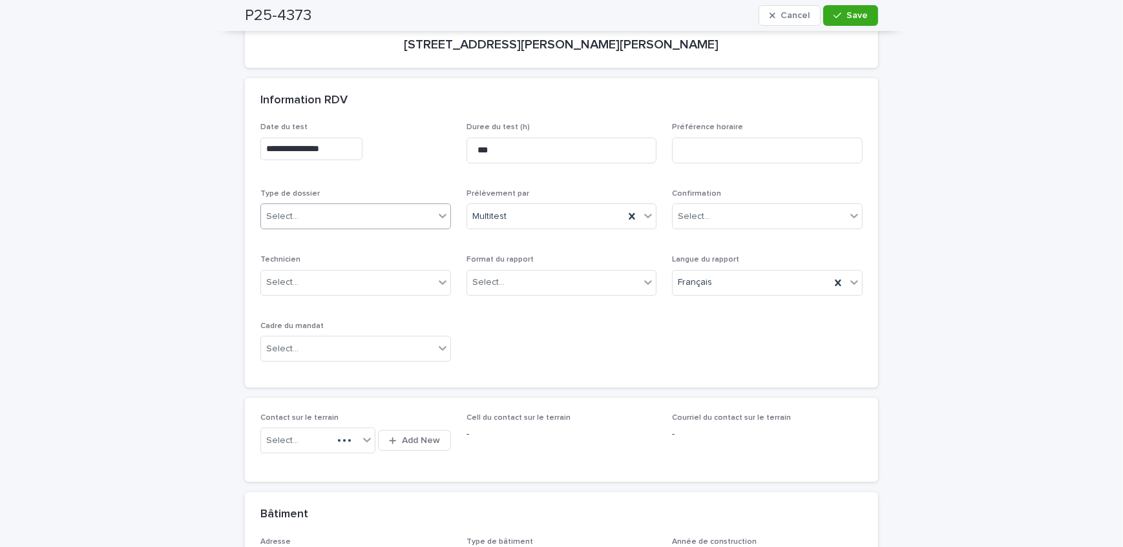
click at [304, 211] on div "Select..." at bounding box center [347, 216] width 173 height 21
click at [300, 243] on div "Échantillonnage" at bounding box center [350, 240] width 189 height 23
click at [486, 277] on div "Select..." at bounding box center [488, 283] width 32 height 14
click at [487, 302] on div "Électronique" at bounding box center [556, 306] width 189 height 23
click at [342, 349] on div "Select..." at bounding box center [347, 348] width 173 height 21
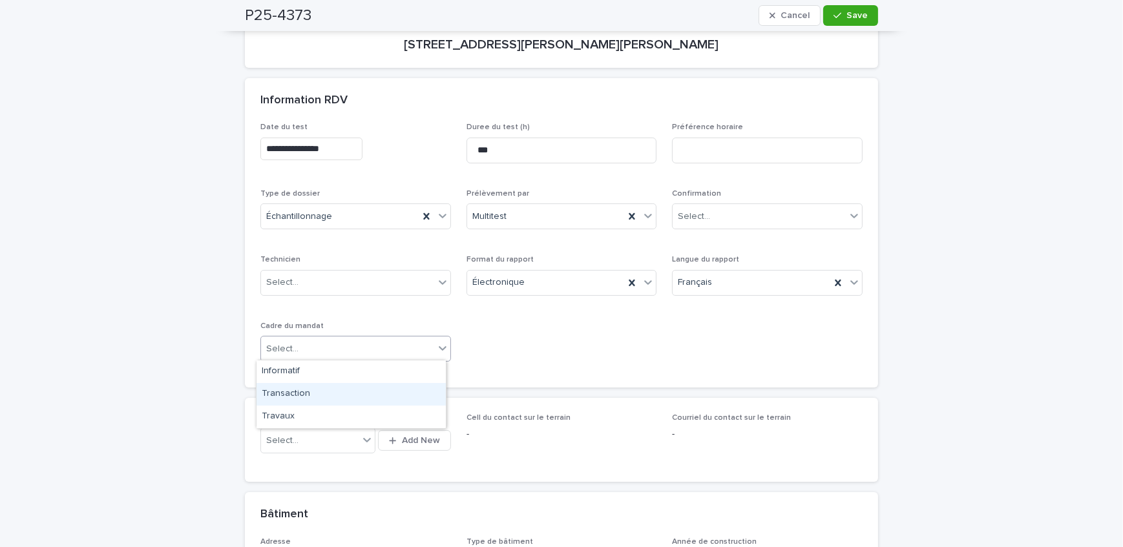
click at [318, 390] on div "Transaction" at bounding box center [350, 394] width 189 height 23
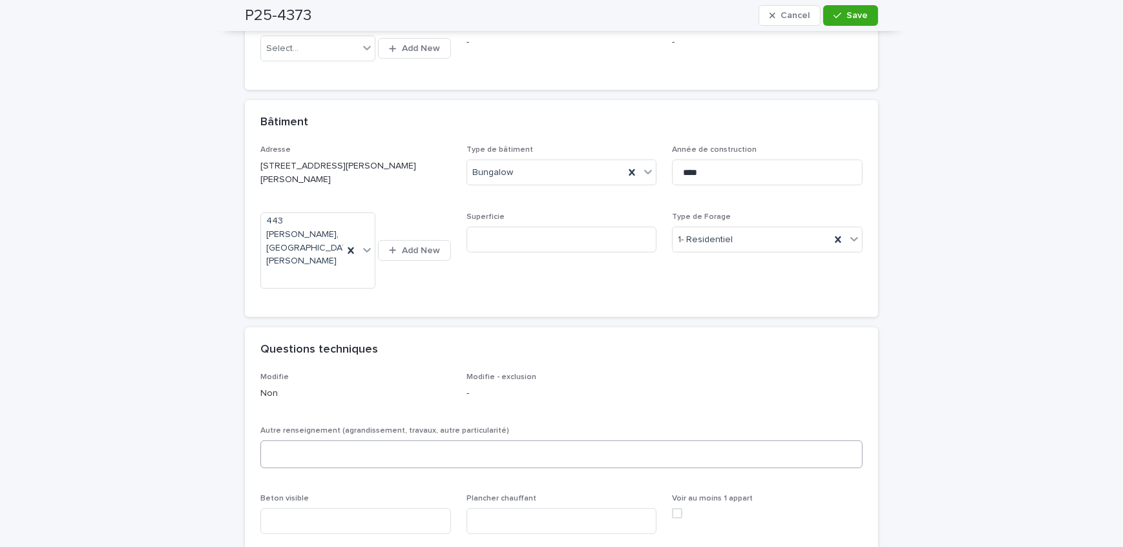
scroll to position [646, 0]
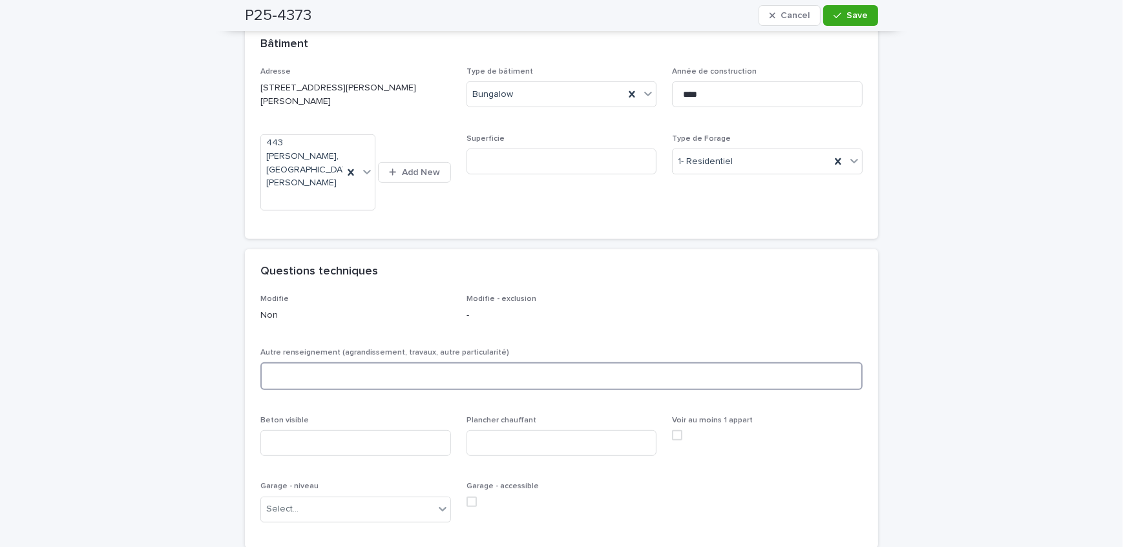
click at [384, 362] on textarea at bounding box center [561, 376] width 602 height 28
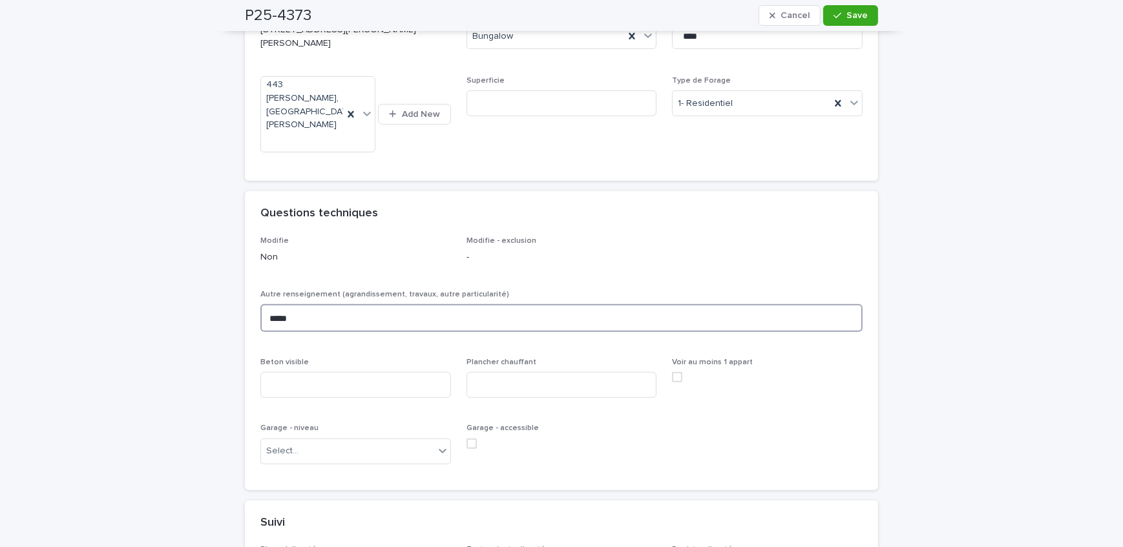
type textarea "*****"
click at [354, 358] on div "Beton visible" at bounding box center [355, 383] width 191 height 50
click at [348, 372] on input at bounding box center [355, 385] width 191 height 26
drag, startPoint x: 340, startPoint y: 362, endPoint x: 333, endPoint y: 351, distance: 13.4
click at [340, 372] on input at bounding box center [355, 385] width 191 height 26
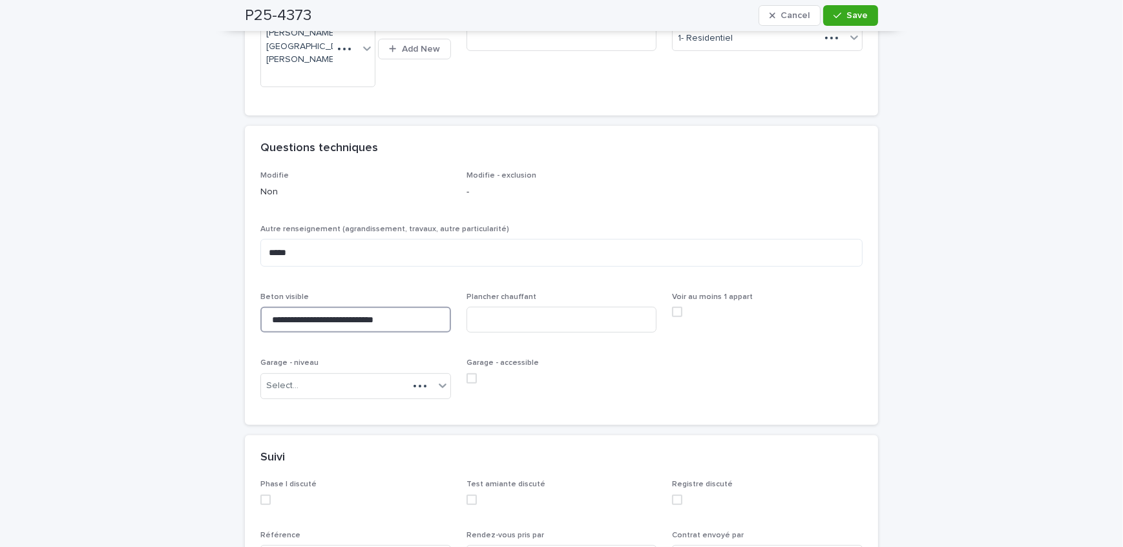
type input "**********"
click at [307, 358] on div "Garage - niveau Select..." at bounding box center [355, 383] width 191 height 50
click at [313, 375] on div "Select..." at bounding box center [347, 385] width 173 height 21
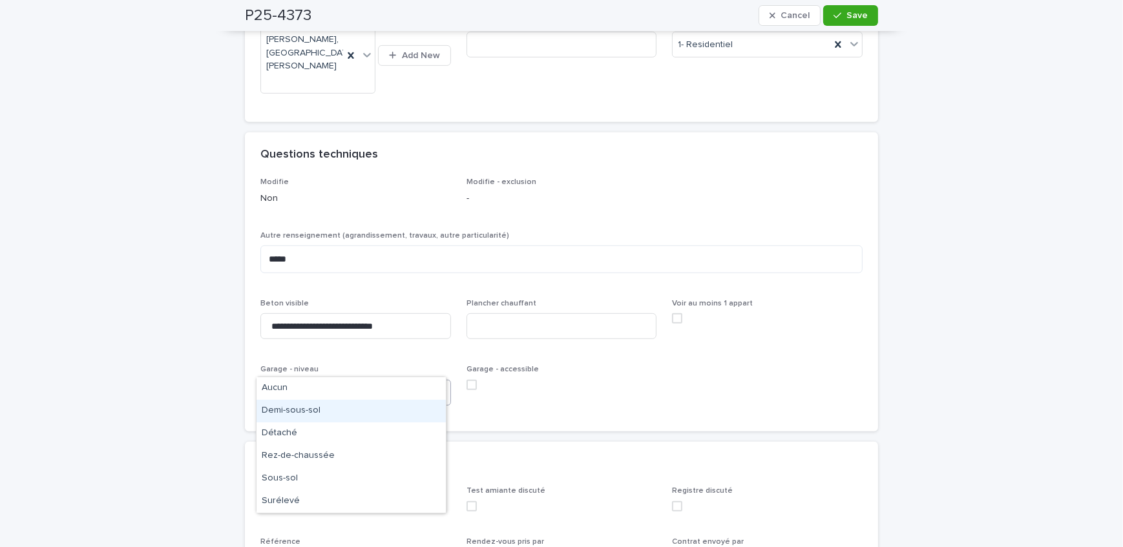
click at [324, 419] on div "Demi-sous-sol" at bounding box center [350, 411] width 189 height 23
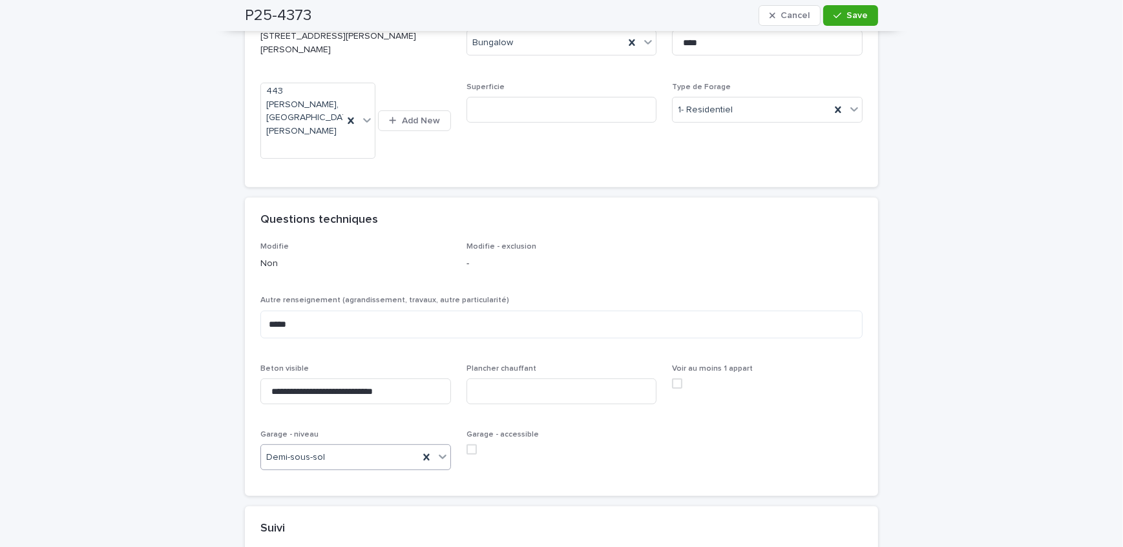
scroll to position [795, 0]
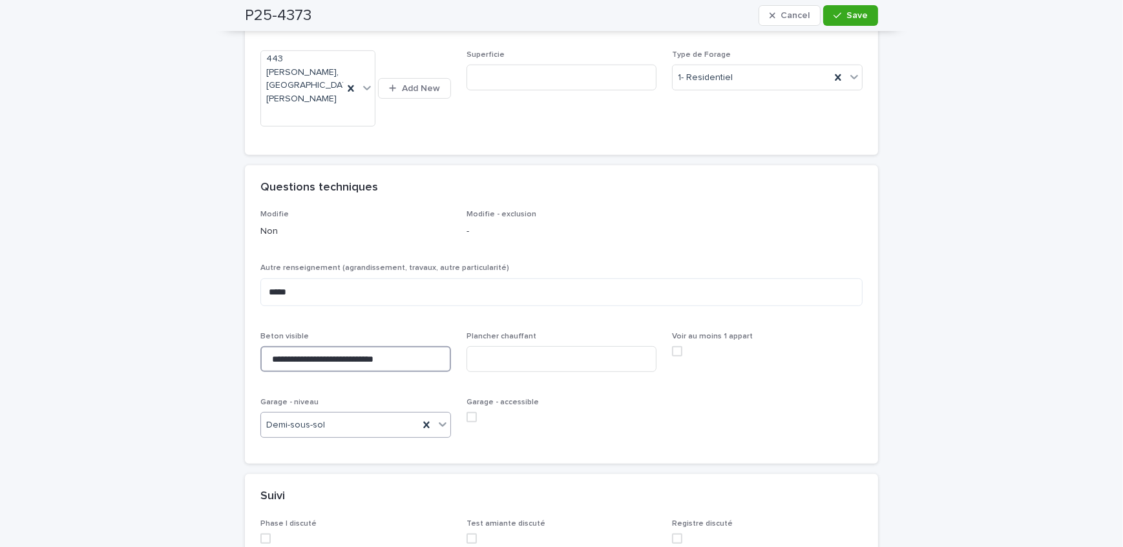
click at [384, 346] on input "**********" at bounding box center [355, 359] width 191 height 26
click at [611, 346] on input at bounding box center [561, 359] width 191 height 26
click at [470, 412] on span at bounding box center [471, 417] width 10 height 10
click at [570, 346] on input at bounding box center [561, 359] width 191 height 26
click at [511, 346] on input at bounding box center [561, 359] width 191 height 26
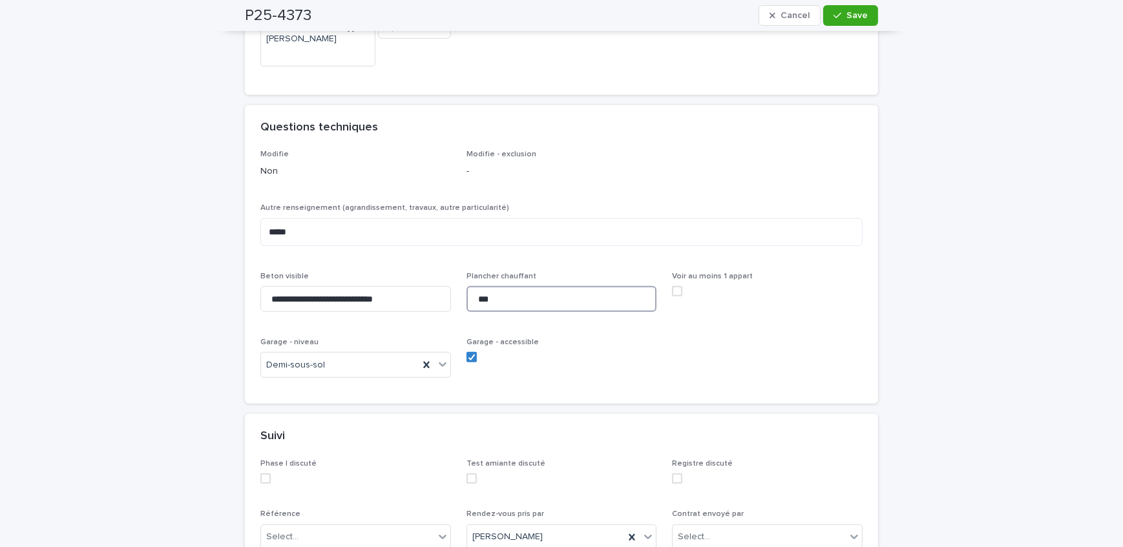
scroll to position [913, 0]
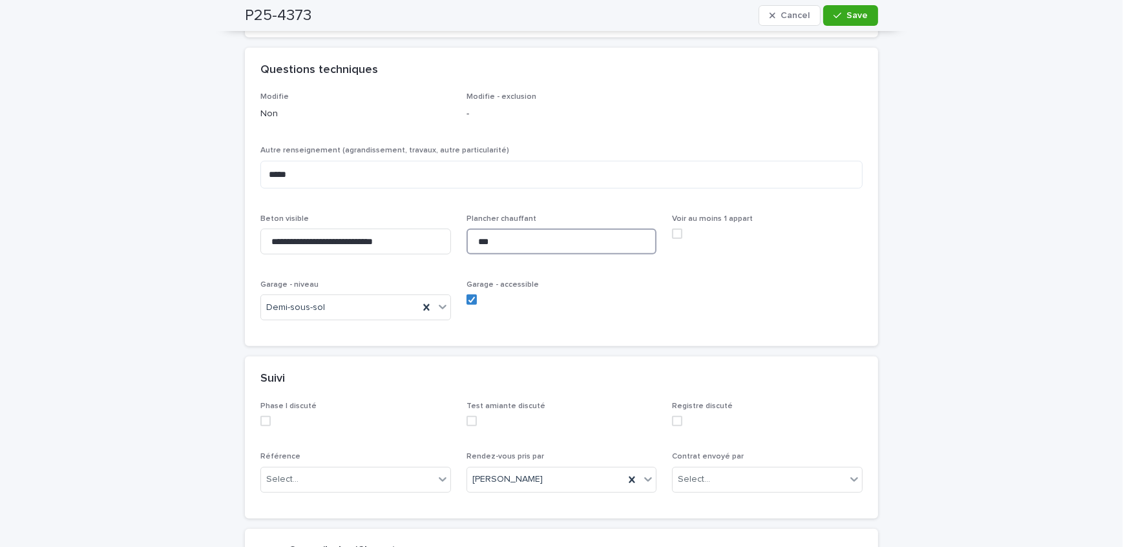
type input "***"
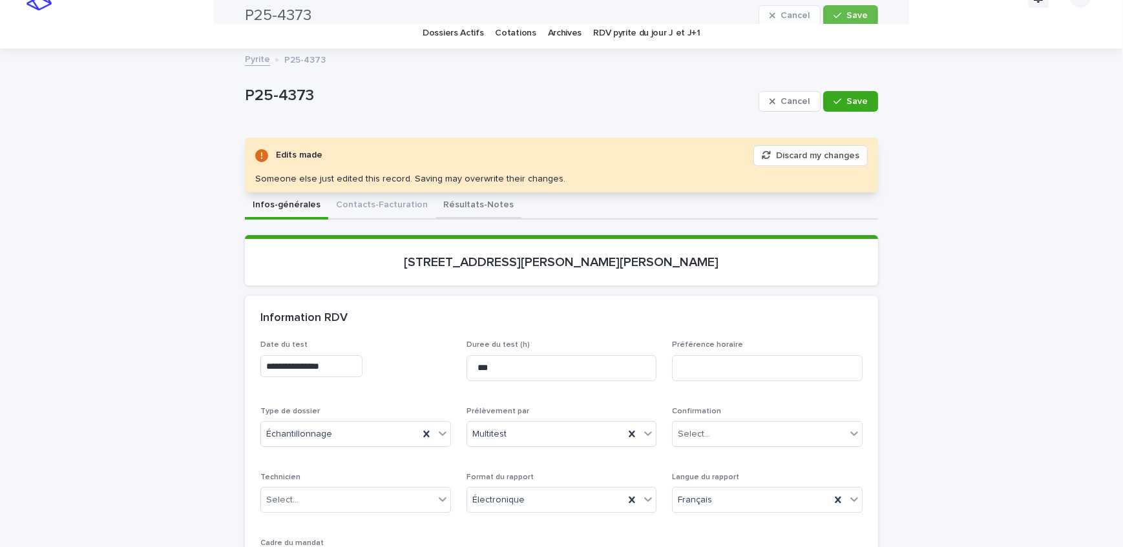
scroll to position [0, 0]
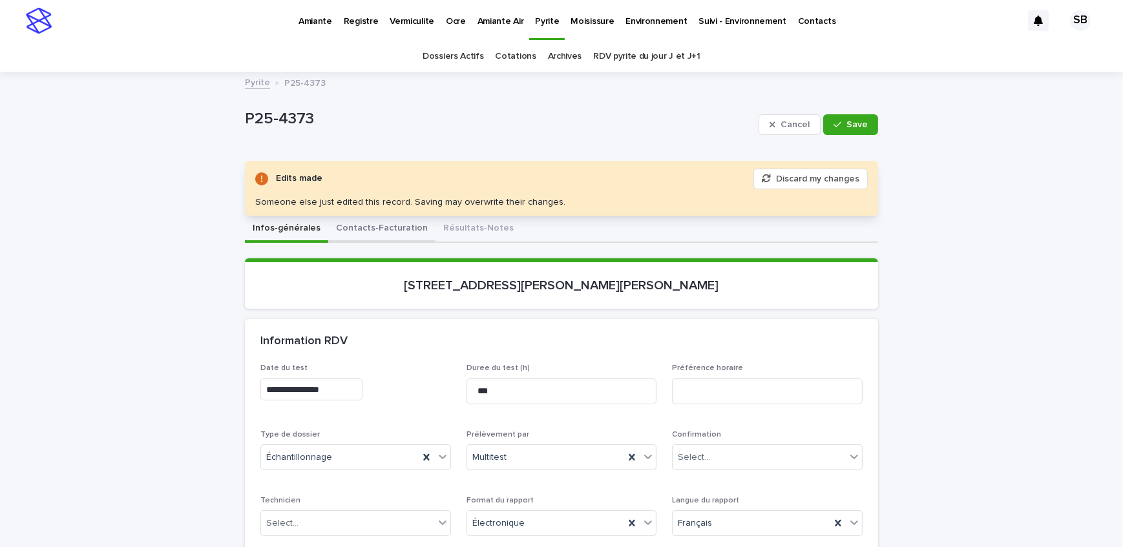
click at [395, 231] on button "Contacts-Facturation" at bounding box center [381, 229] width 107 height 27
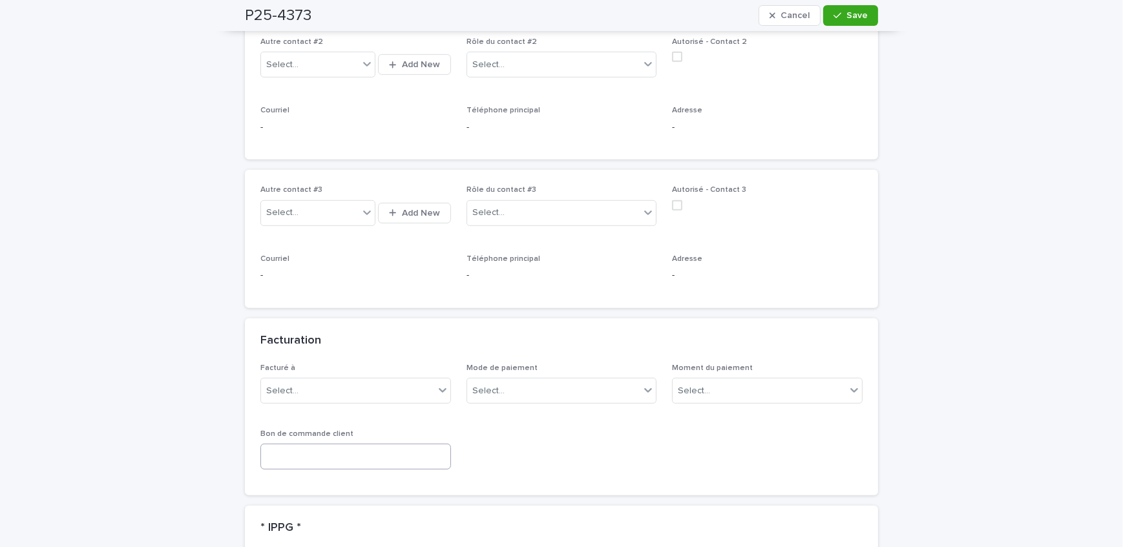
scroll to position [939, 0]
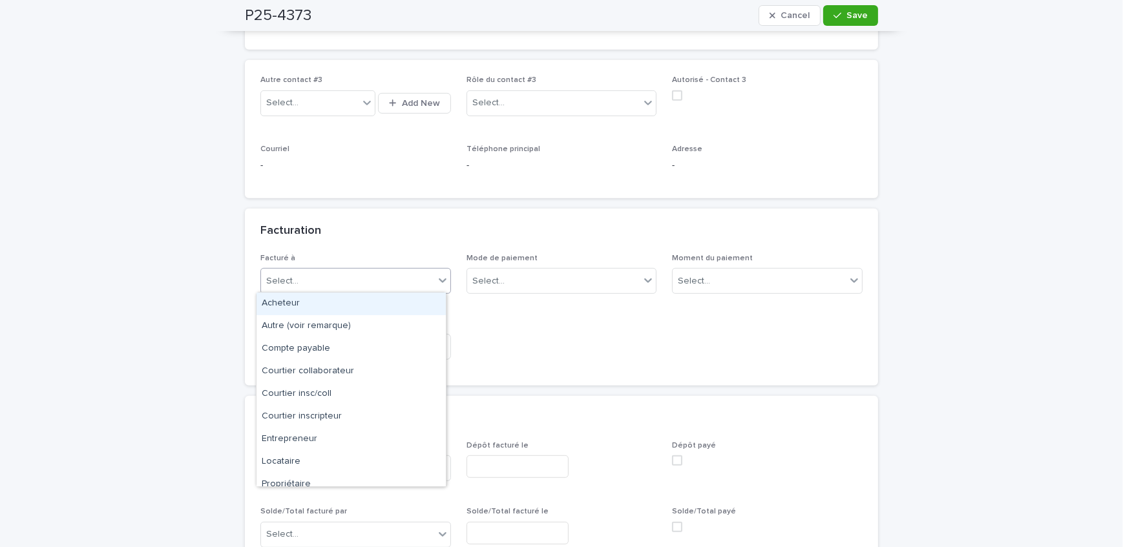
click at [338, 282] on div "Select..." at bounding box center [347, 281] width 173 height 21
click at [316, 476] on div "Propriétaire" at bounding box center [350, 484] width 189 height 23
click at [340, 271] on div "Propriétaire" at bounding box center [340, 281] width 158 height 21
click at [320, 311] on div "Acheteur" at bounding box center [350, 304] width 189 height 23
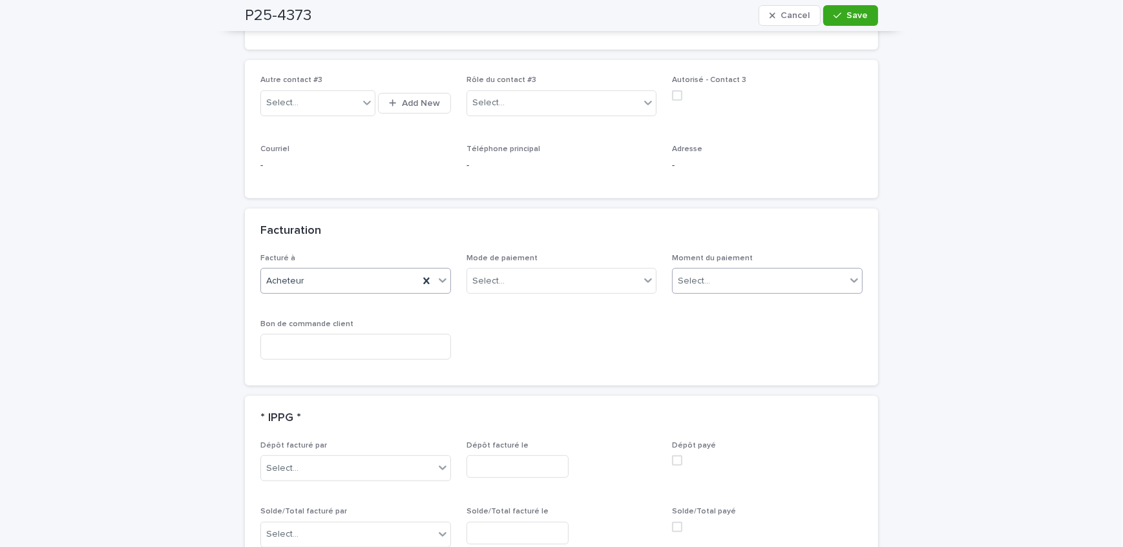
click at [775, 285] on div "Select..." at bounding box center [758, 281] width 173 height 21
click at [762, 300] on div "Au sondage" at bounding box center [762, 304] width 189 height 23
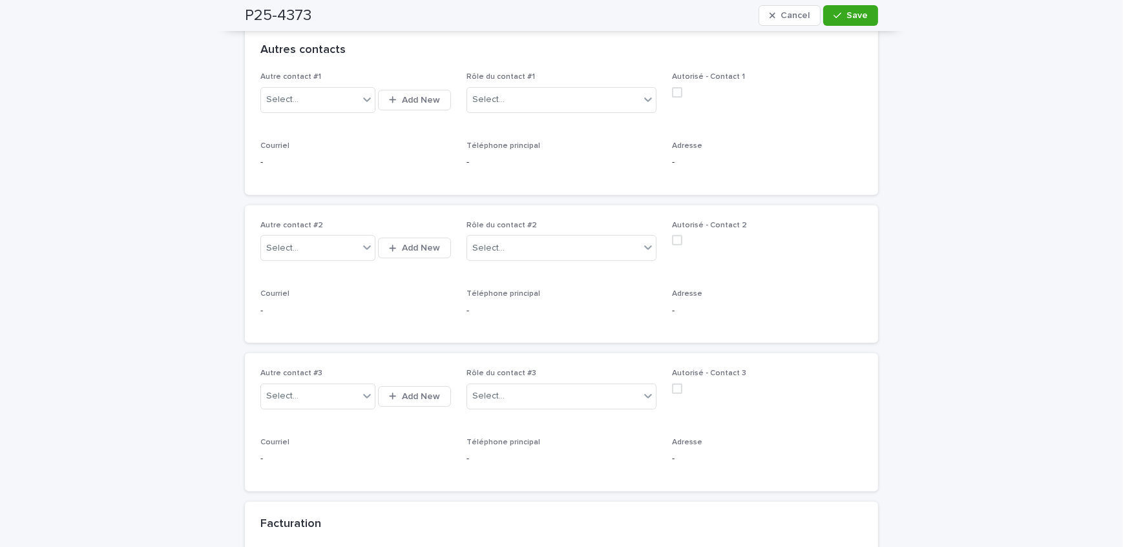
scroll to position [528, 0]
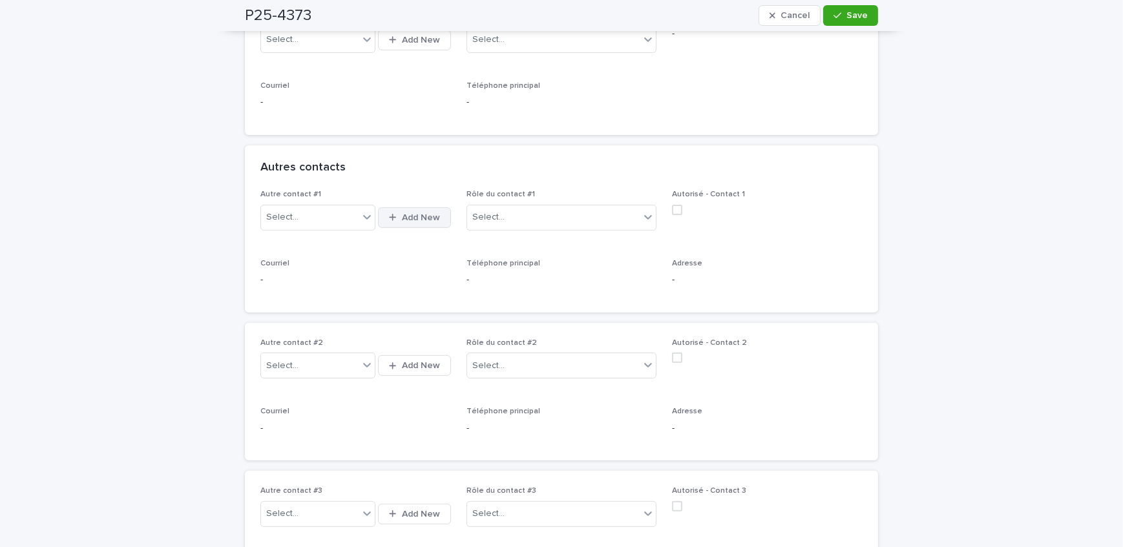
click at [413, 213] on span "Add New" at bounding box center [421, 217] width 38 height 9
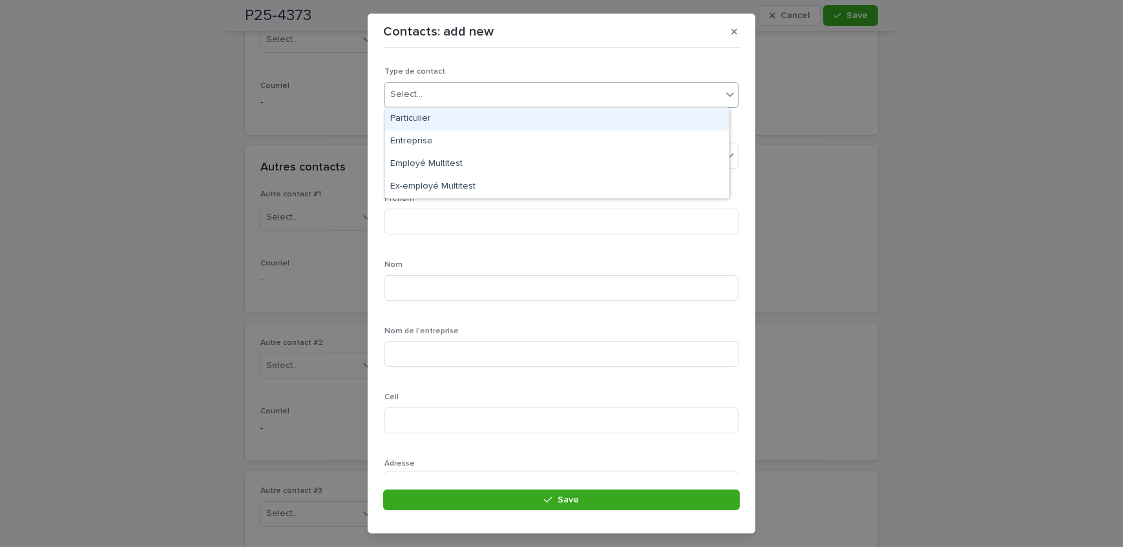
click at [467, 98] on div "Select..." at bounding box center [553, 94] width 337 height 21
click at [460, 119] on div "Particulier" at bounding box center [557, 119] width 344 height 23
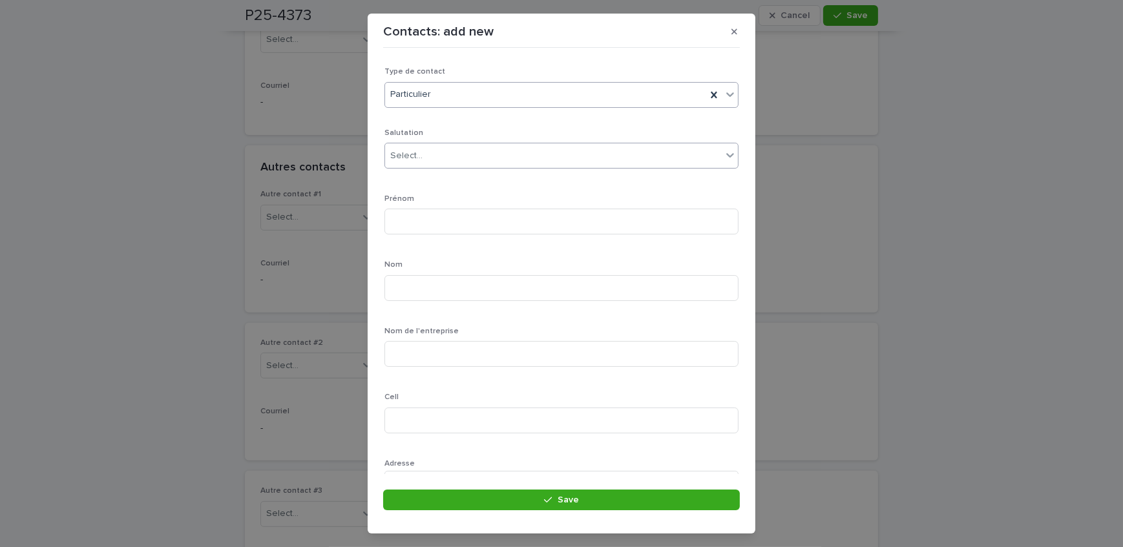
click at [446, 157] on div "Select..." at bounding box center [553, 155] width 337 height 21
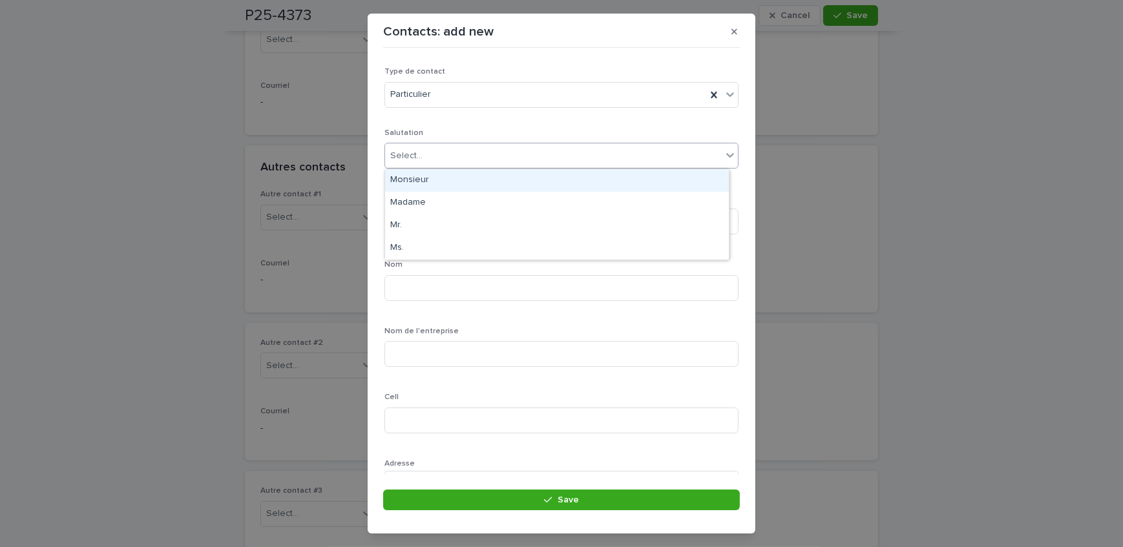
click at [444, 183] on div "Monsieur" at bounding box center [557, 180] width 344 height 23
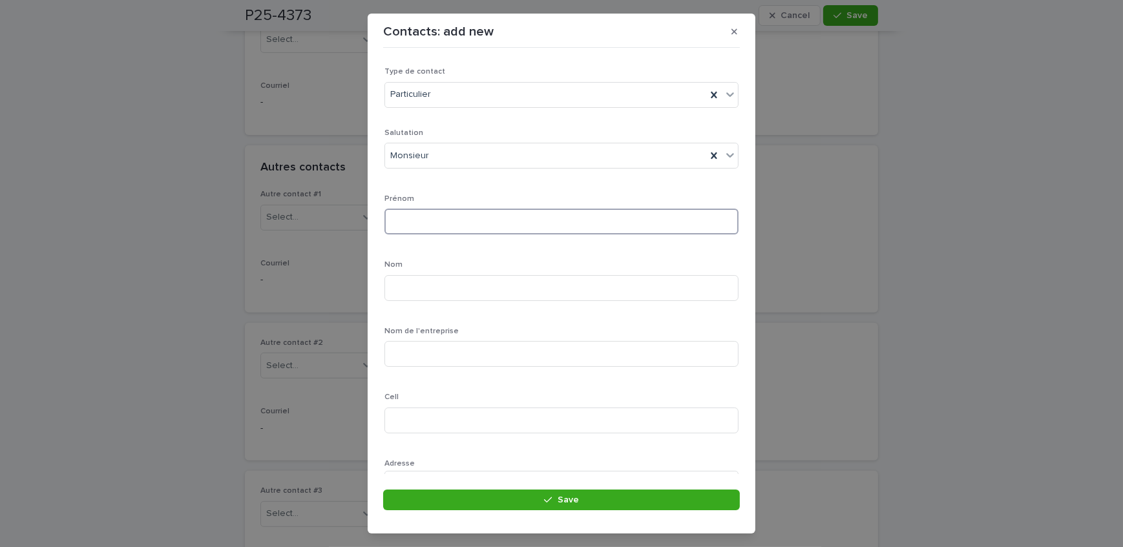
drag, startPoint x: 439, startPoint y: 218, endPoint x: 433, endPoint y: 226, distance: 9.7
click at [439, 218] on input at bounding box center [561, 222] width 354 height 26
type input "*******"
type input "******"
drag, startPoint x: 400, startPoint y: 224, endPoint x: 409, endPoint y: 227, distance: 9.6
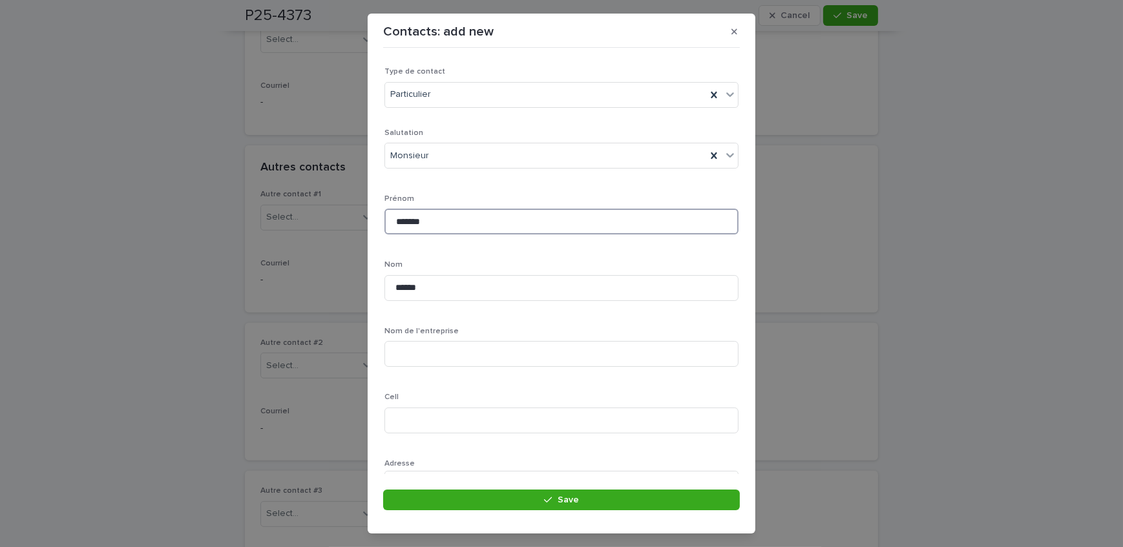
click at [400, 224] on input "*******" at bounding box center [561, 222] width 354 height 26
type input "*******"
click at [433, 370] on input at bounding box center [561, 362] width 354 height 26
drag, startPoint x: 437, startPoint y: 362, endPoint x: 220, endPoint y: 405, distance: 221.9
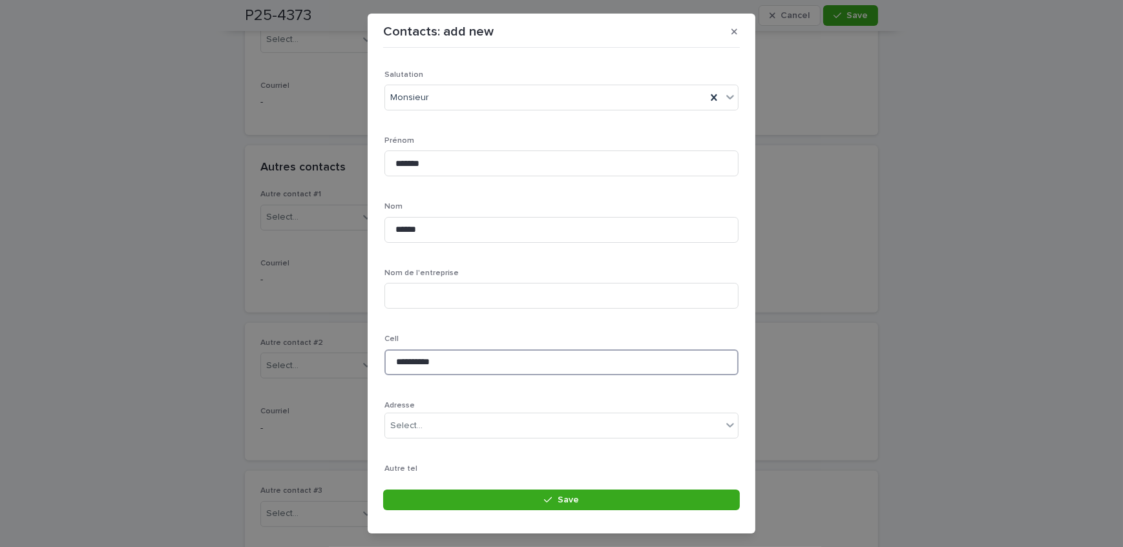
click at [220, 405] on div "**********" at bounding box center [561, 273] width 1123 height 547
click at [436, 362] on input "********" at bounding box center [561, 362] width 354 height 26
click at [412, 358] on input "**********" at bounding box center [561, 362] width 354 height 26
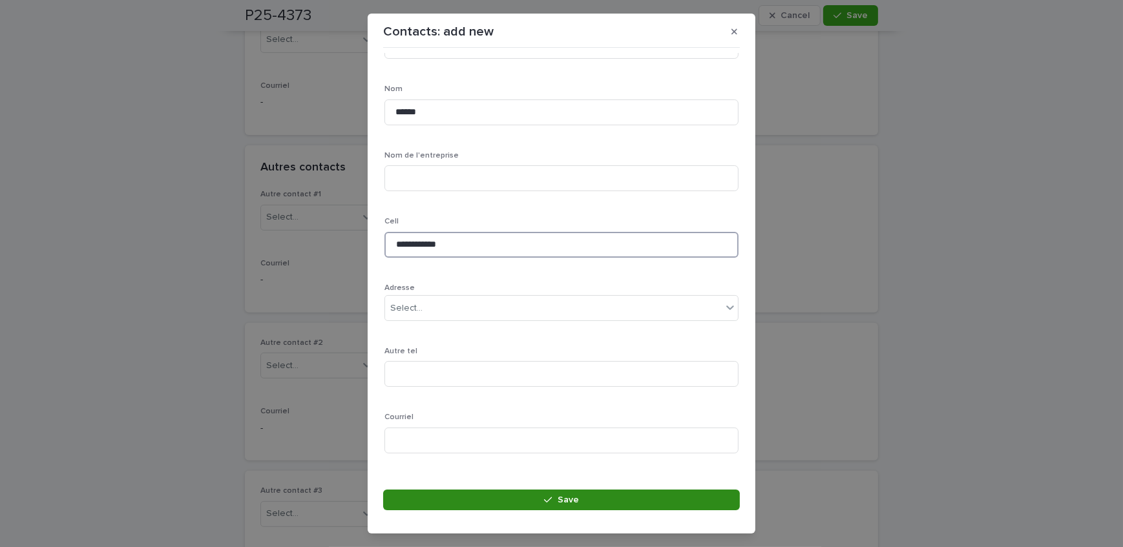
type input "**********"
click at [510, 493] on button "Save" at bounding box center [561, 500] width 357 height 21
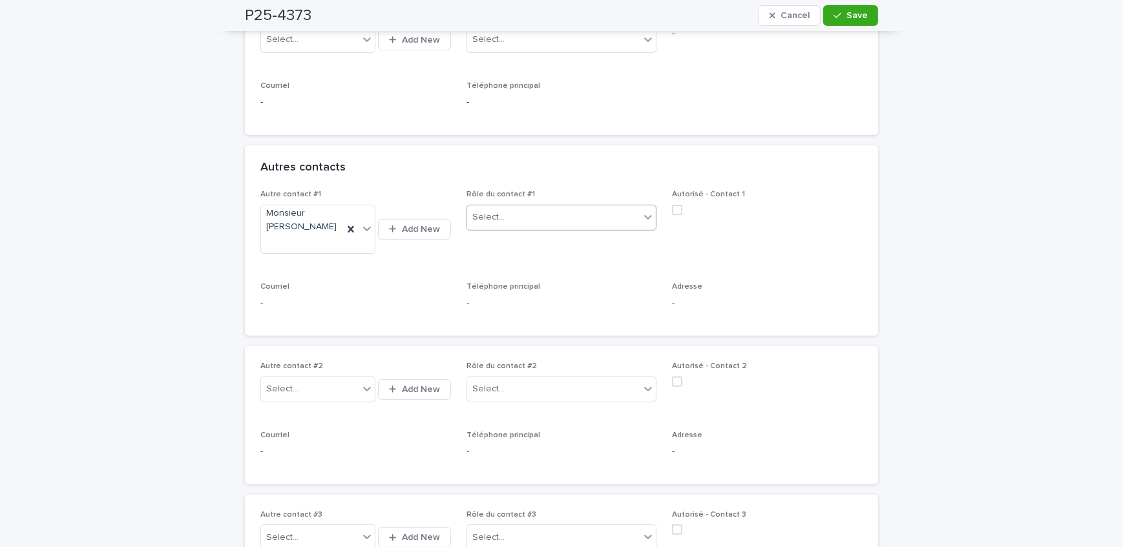
click at [520, 210] on div "Select..." at bounding box center [553, 217] width 173 height 21
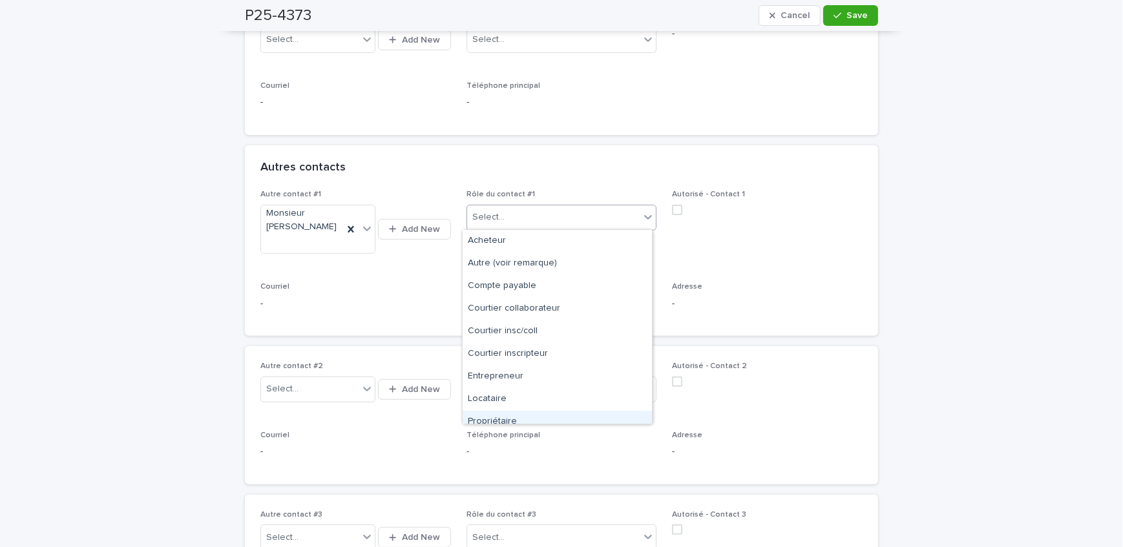
click at [523, 413] on div "Propriétaire" at bounding box center [556, 422] width 189 height 23
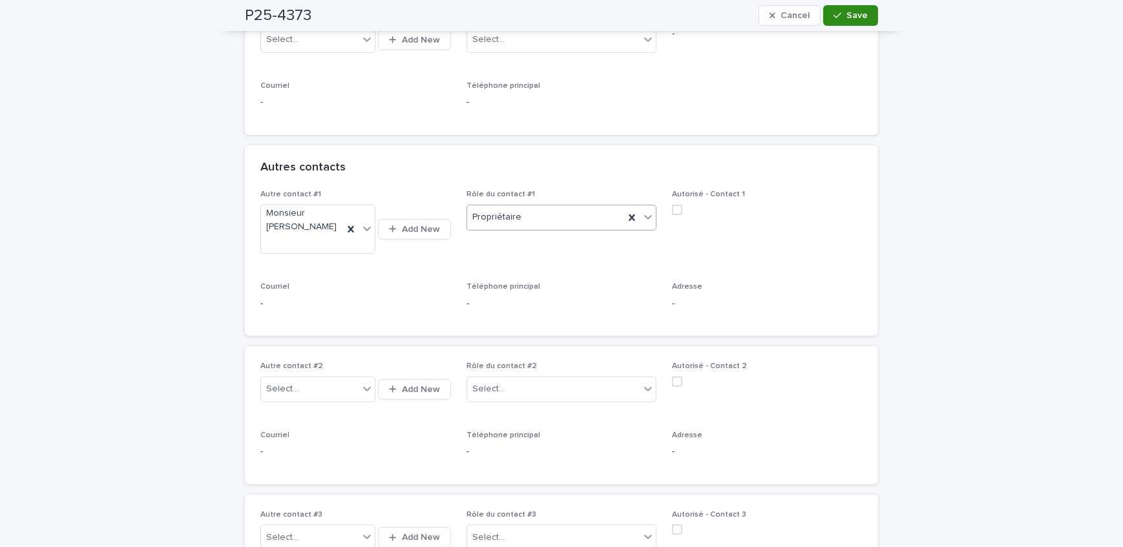
click at [846, 18] on span "Save" at bounding box center [856, 15] width 21 height 9
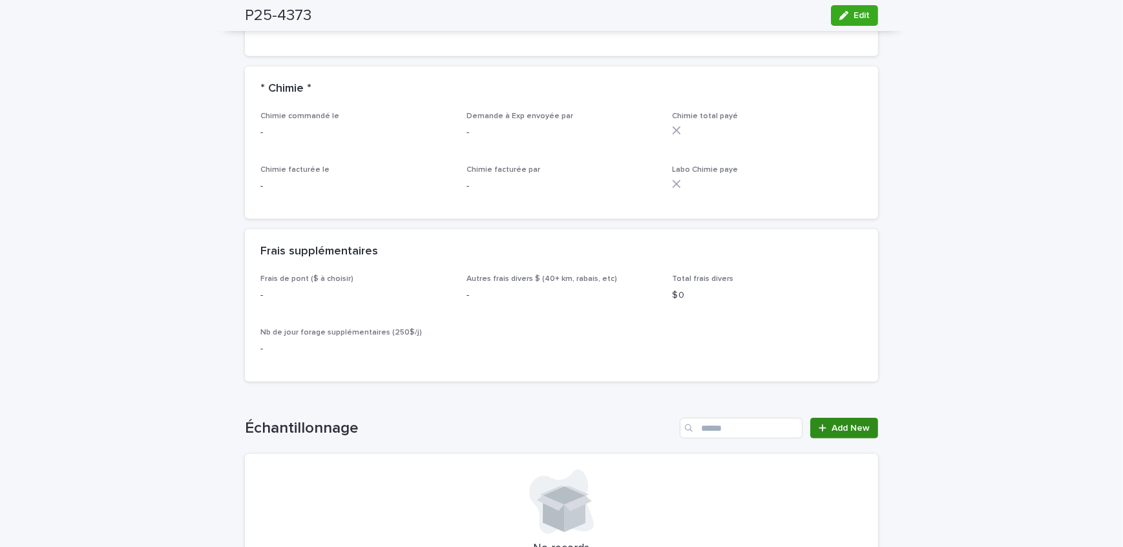
scroll to position [1350, 0]
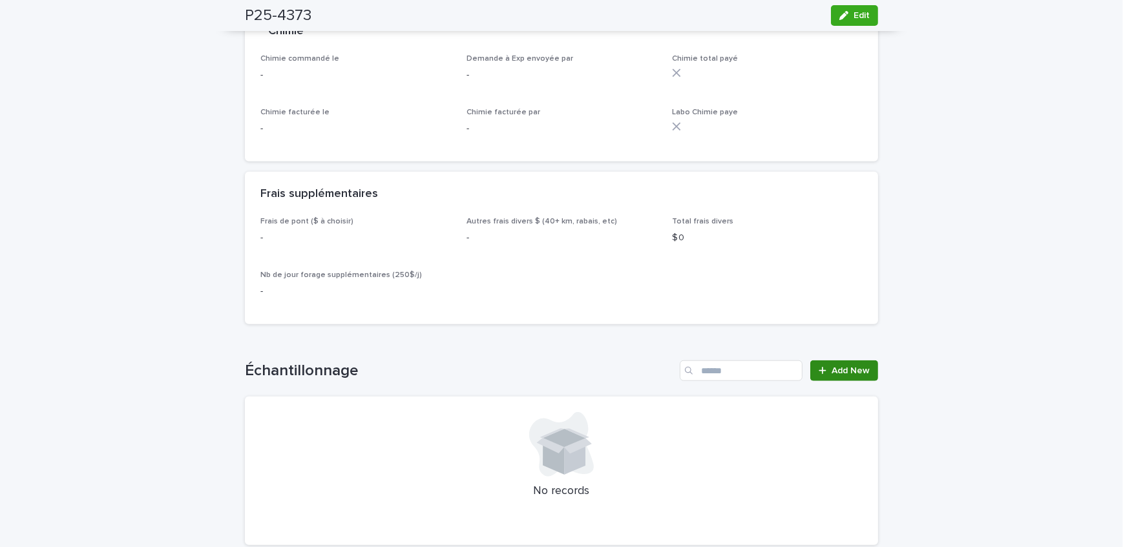
click at [856, 364] on link "Add New" at bounding box center [844, 370] width 68 height 21
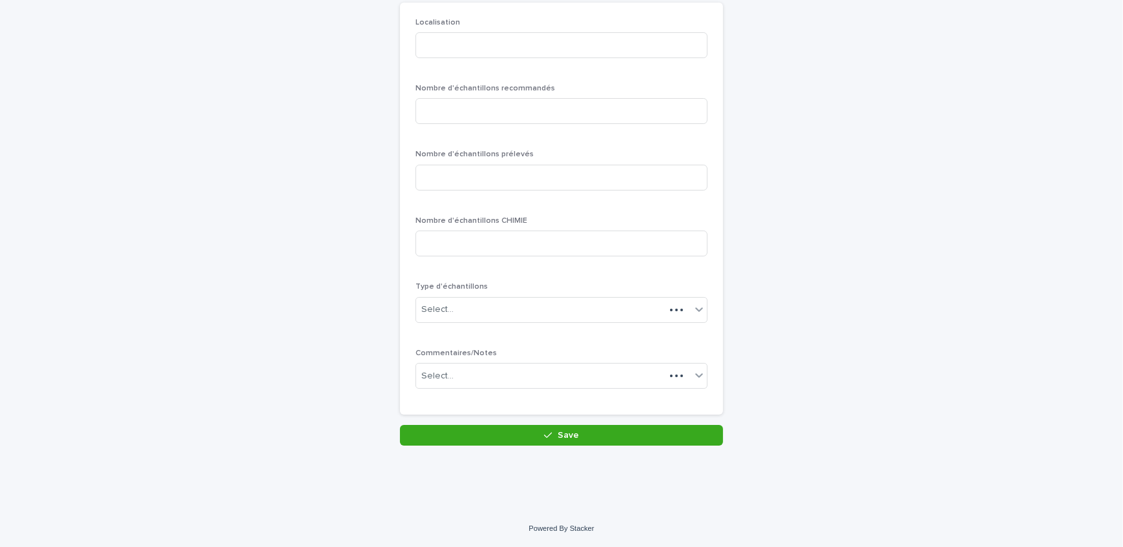
scroll to position [112, 0]
click at [481, 58] on input at bounding box center [561, 47] width 292 height 26
type input "********"
click at [502, 110] on input at bounding box center [561, 112] width 292 height 26
type input "*"
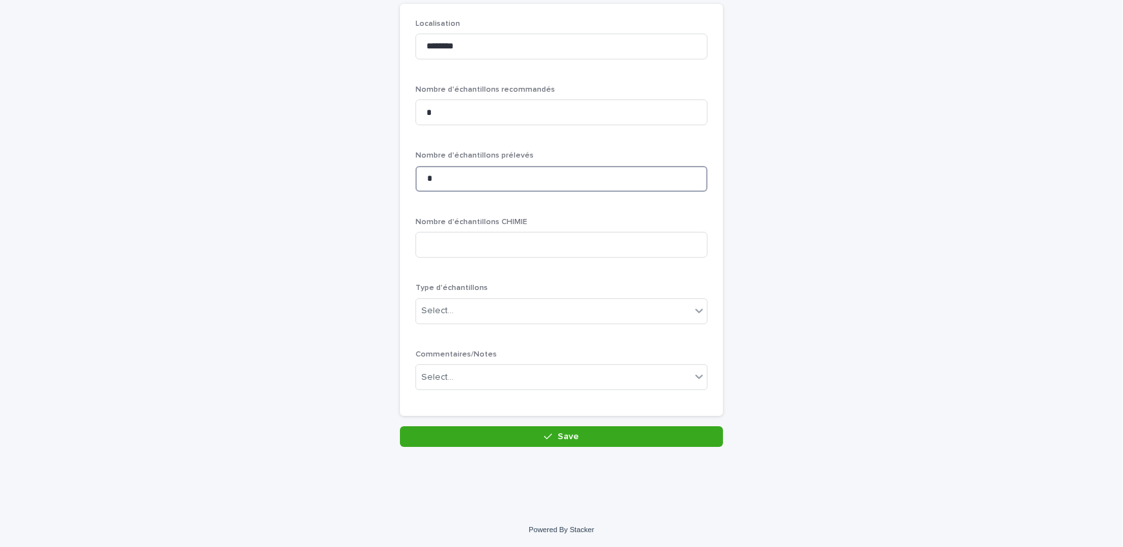
click at [475, 187] on input "*" at bounding box center [561, 179] width 292 height 26
type input "*"
click at [478, 316] on div "Select..." at bounding box center [553, 310] width 274 height 21
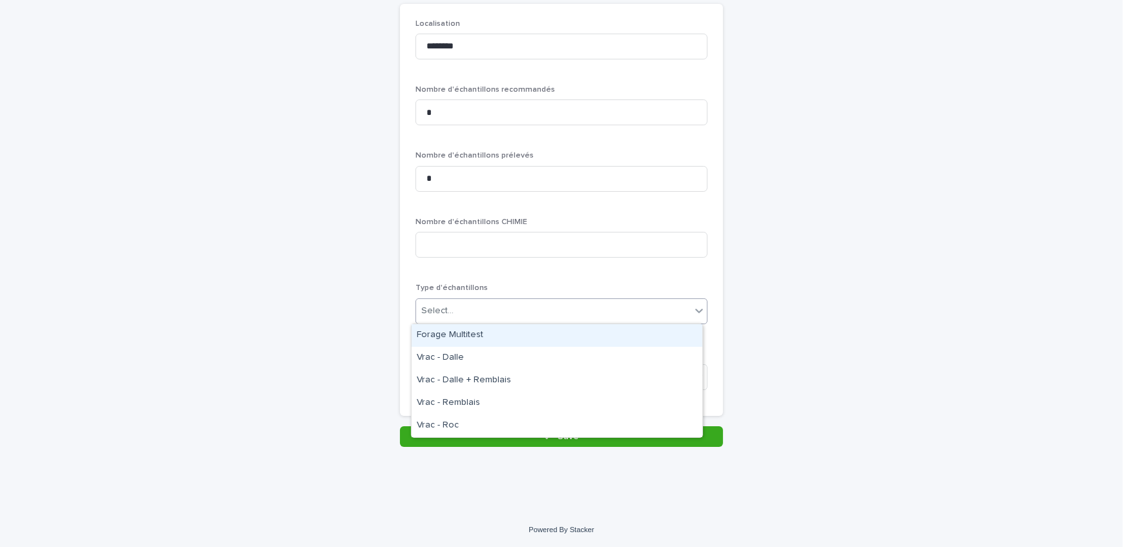
click at [482, 336] on div "Forage Multitest" at bounding box center [556, 335] width 291 height 23
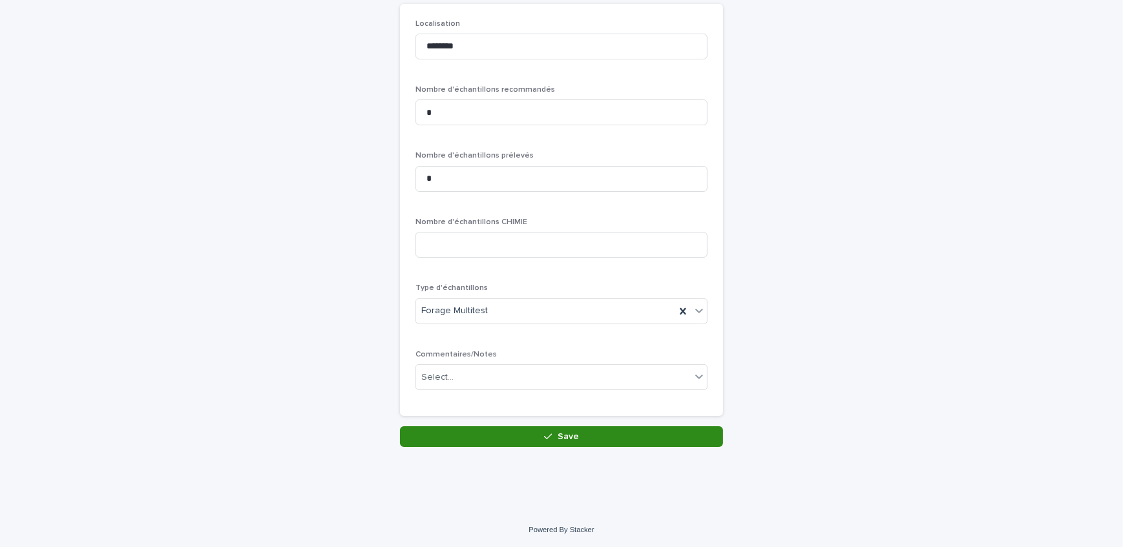
click at [523, 426] on button "Save" at bounding box center [561, 436] width 323 height 21
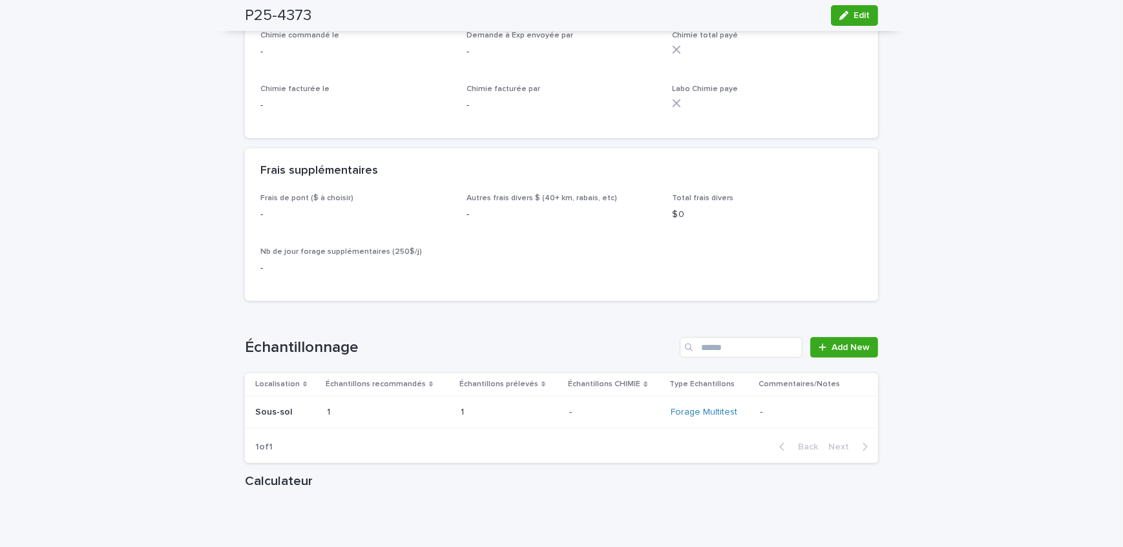
scroll to position [1526, 0]
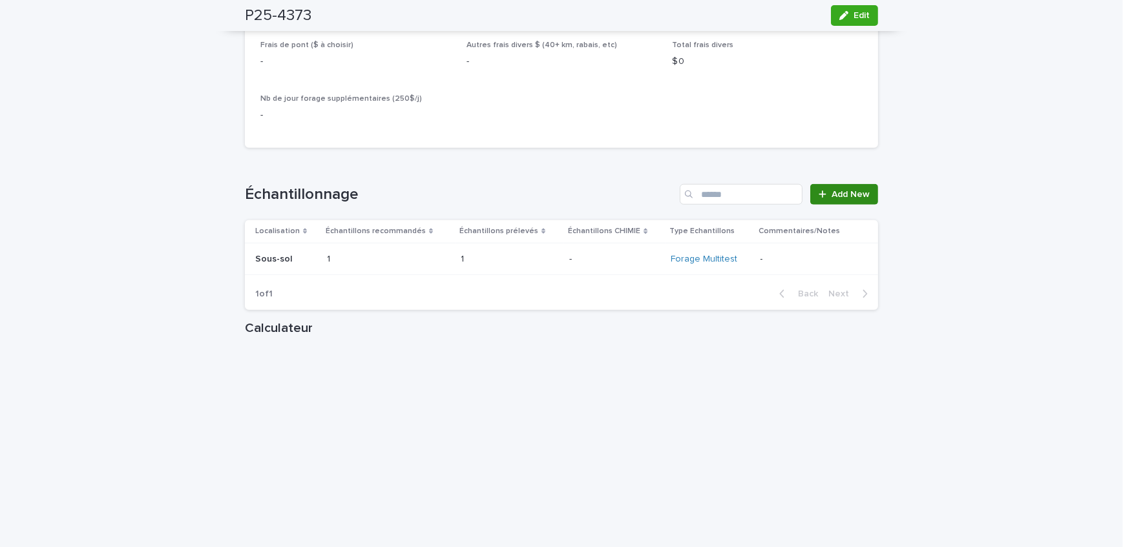
click at [862, 190] on span "Add New" at bounding box center [850, 194] width 38 height 9
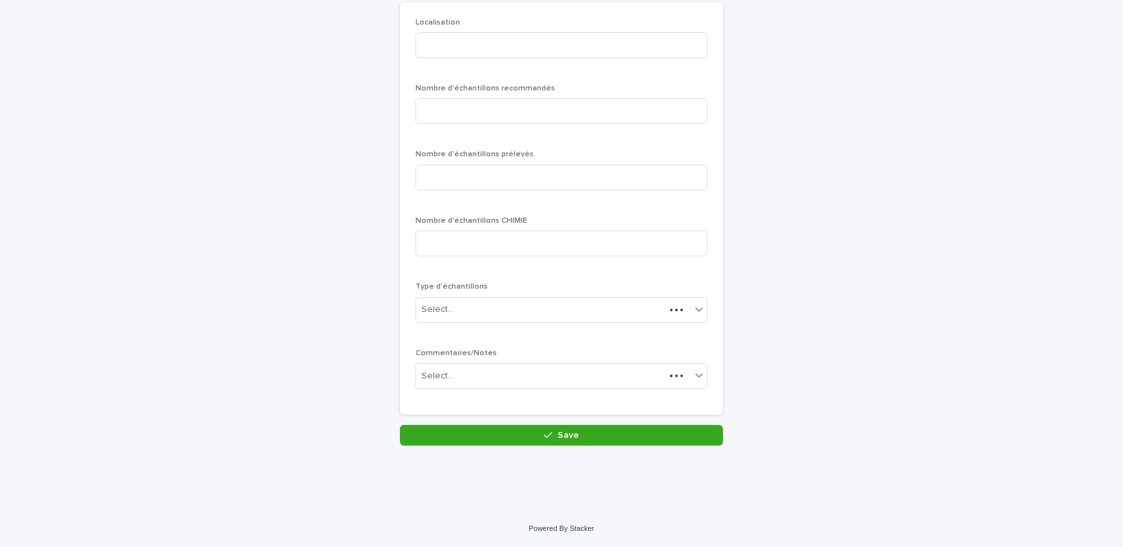
scroll to position [112, 0]
click at [508, 55] on input at bounding box center [561, 47] width 292 height 26
type input "******"
click at [547, 114] on input at bounding box center [561, 112] width 292 height 26
type input "*"
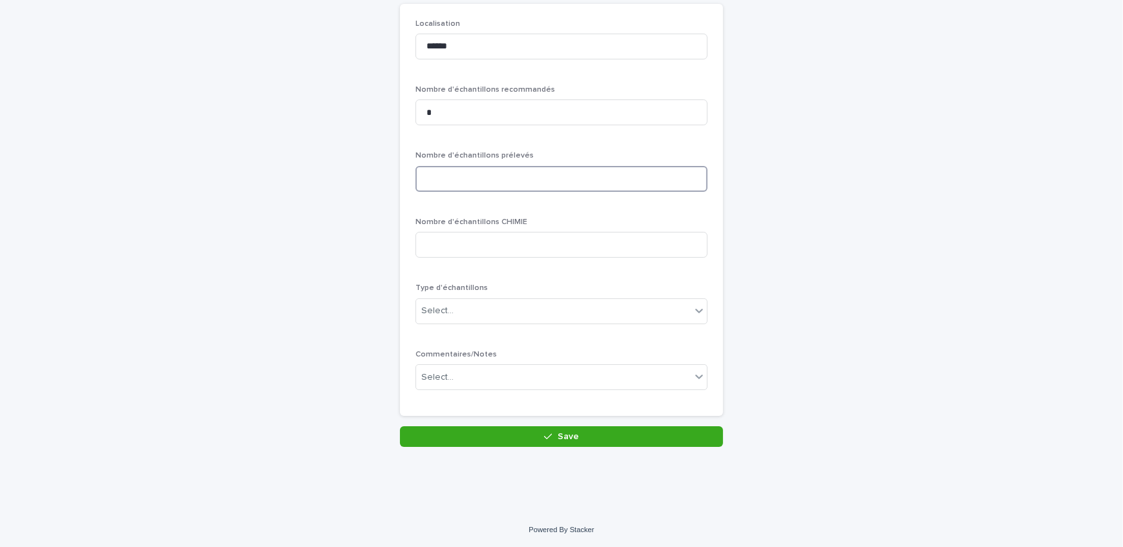
click at [535, 180] on input at bounding box center [561, 179] width 292 height 26
type input "*"
click at [546, 311] on div "Select..." at bounding box center [553, 310] width 274 height 21
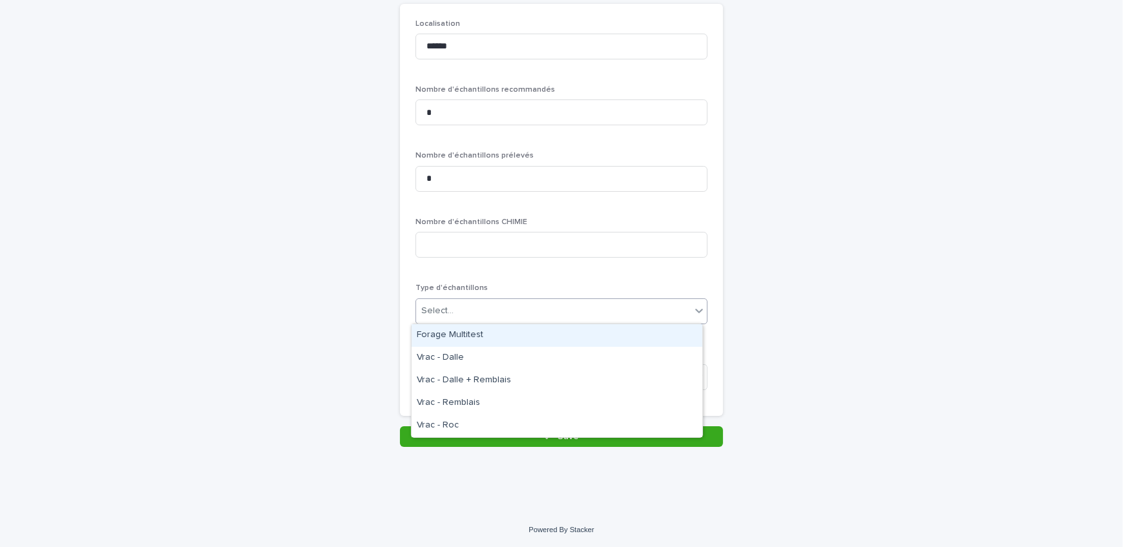
click at [543, 331] on div "Forage Multitest" at bounding box center [556, 335] width 291 height 23
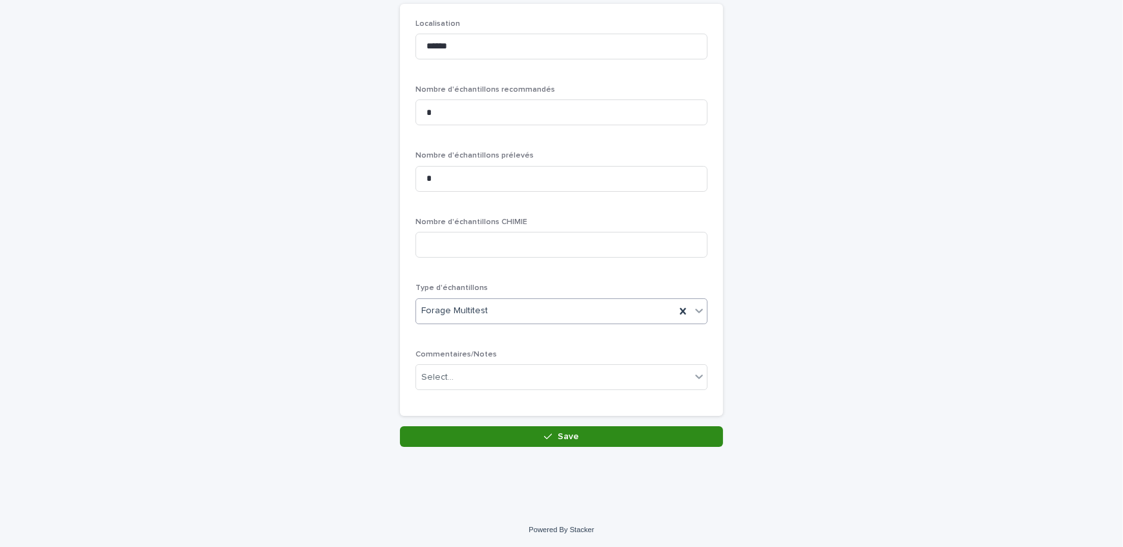
click at [593, 433] on button "Save" at bounding box center [561, 436] width 323 height 21
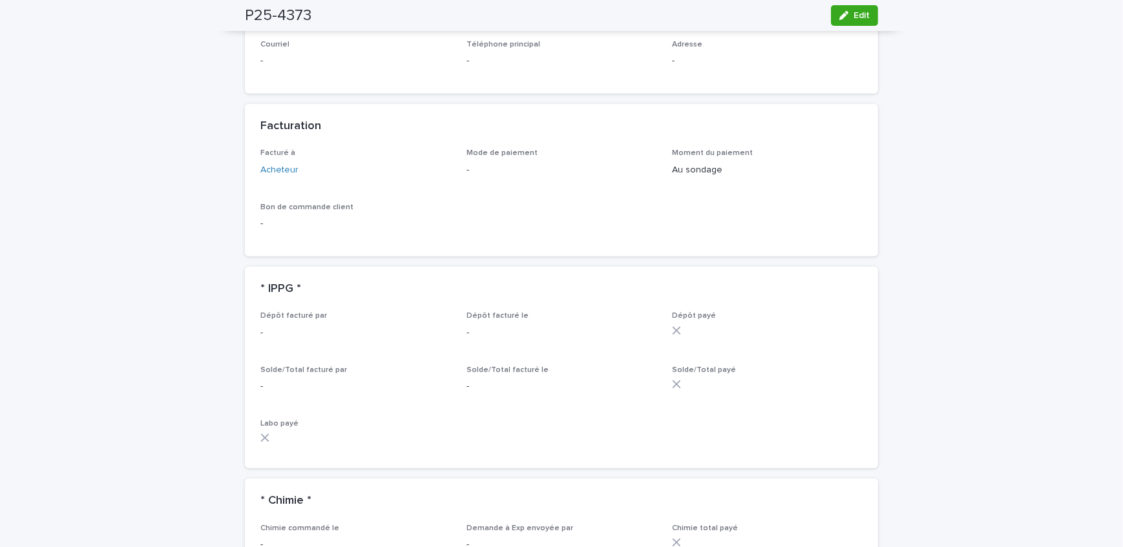
scroll to position [1057, 0]
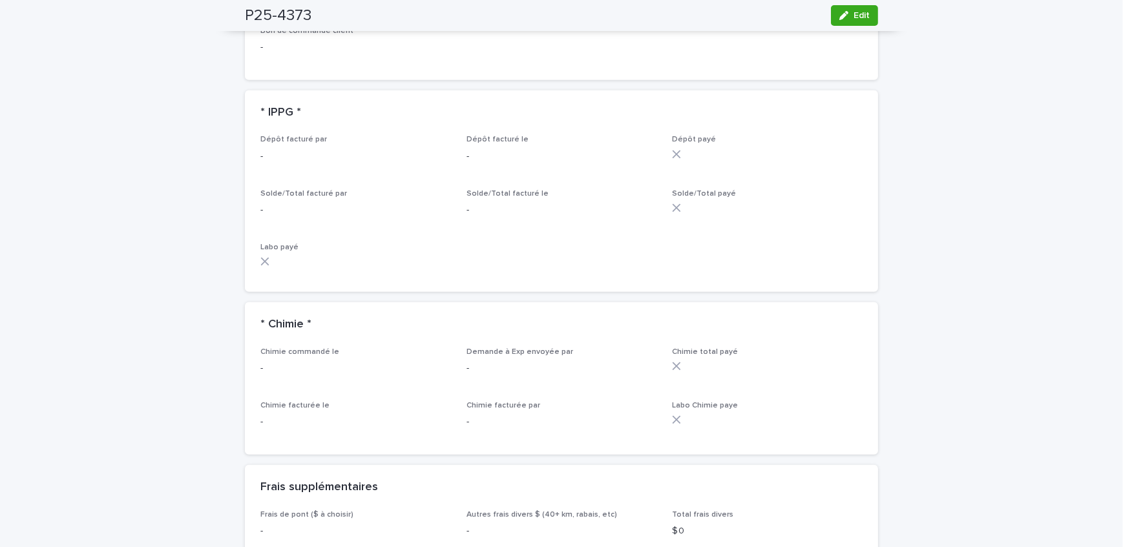
drag, startPoint x: 471, startPoint y: 226, endPoint x: 464, endPoint y: 251, distance: 26.2
click at [468, 244] on div "Dépôt facturé par - Dépôt facturé le - Dépôt payé Solde/Total facturé par - Sol…" at bounding box center [561, 205] width 602 height 141
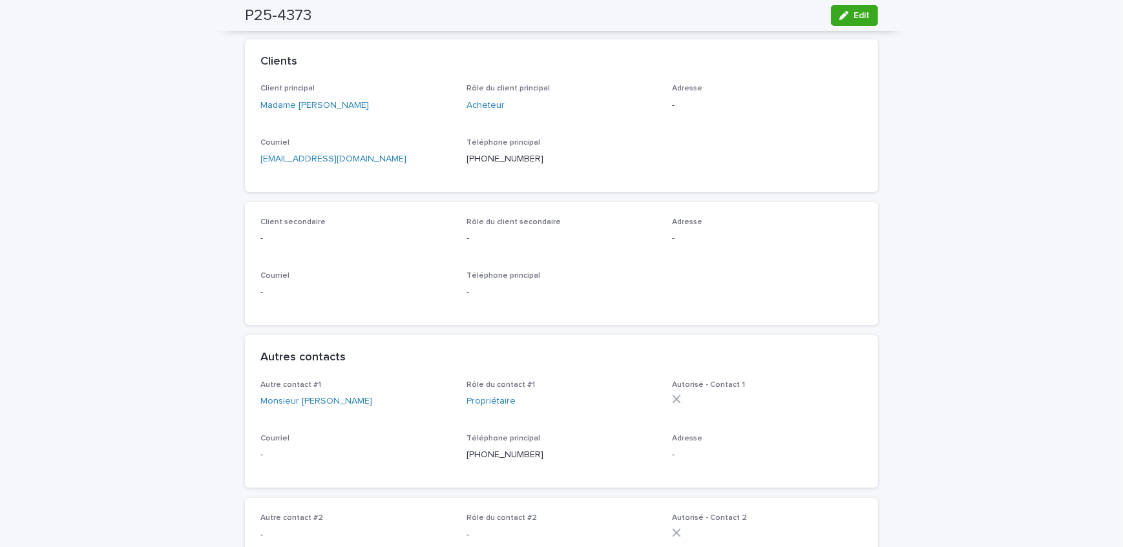
scroll to position [58, 0]
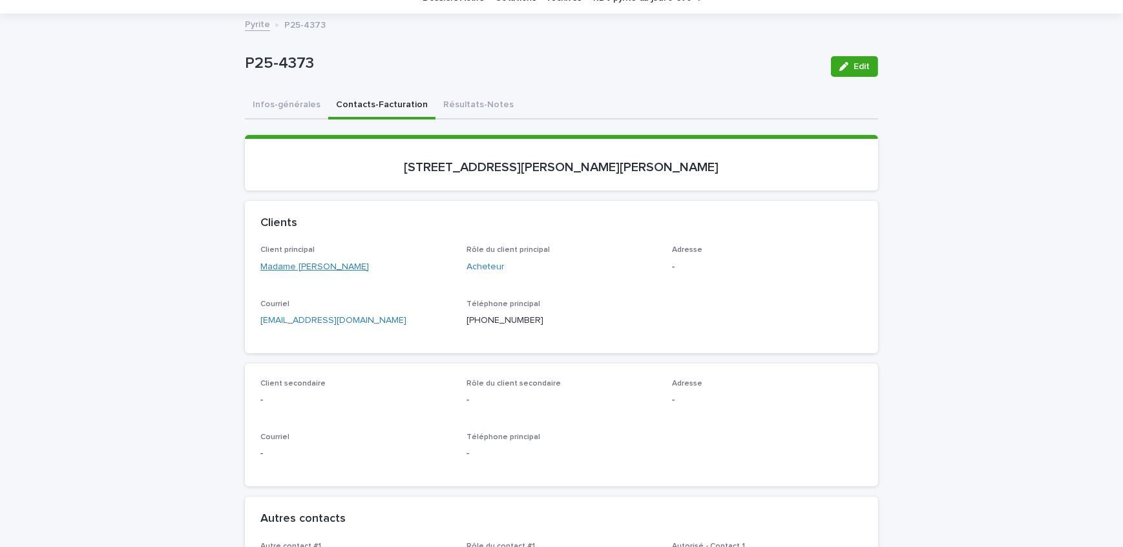
click at [311, 263] on link "Madame [PERSON_NAME]" at bounding box center [314, 267] width 109 height 14
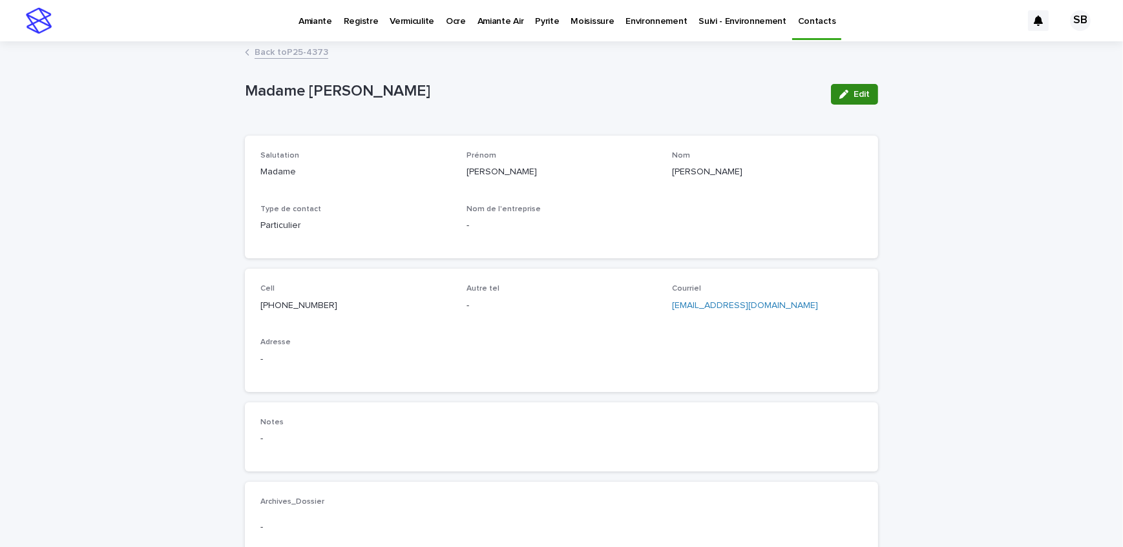
click at [839, 90] on icon "button" at bounding box center [843, 94] width 9 height 9
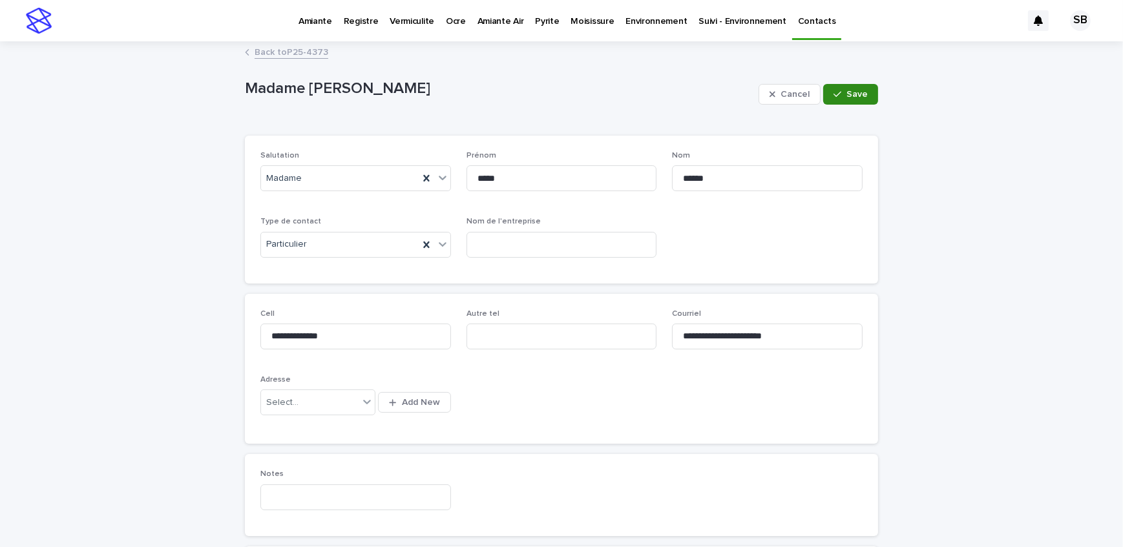
click at [825, 96] on button "Save" at bounding box center [850, 94] width 55 height 21
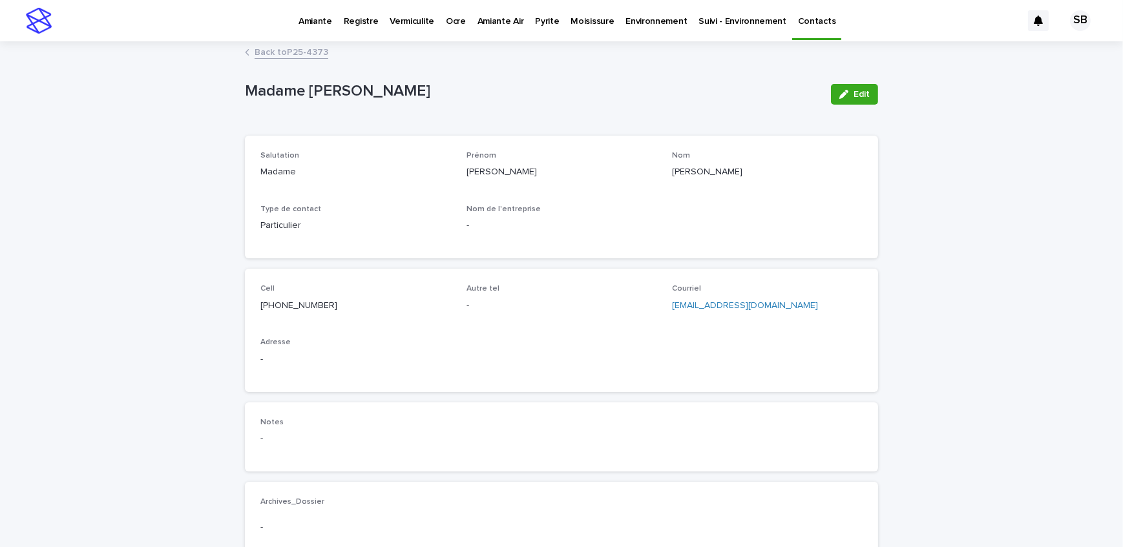
click at [296, 57] on link "Back to P25-4373" at bounding box center [291, 51] width 74 height 15
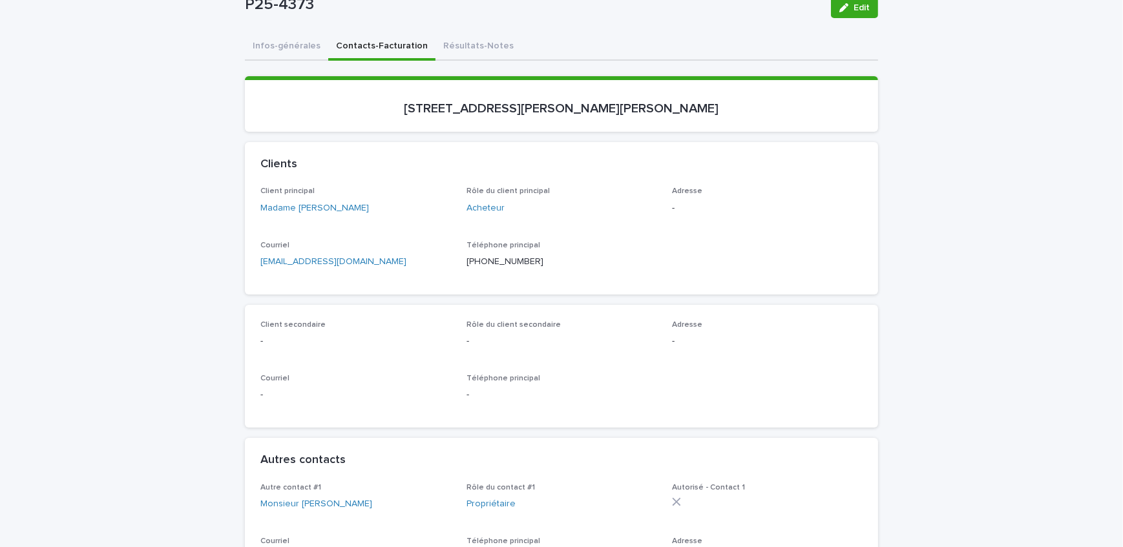
scroll to position [176, 0]
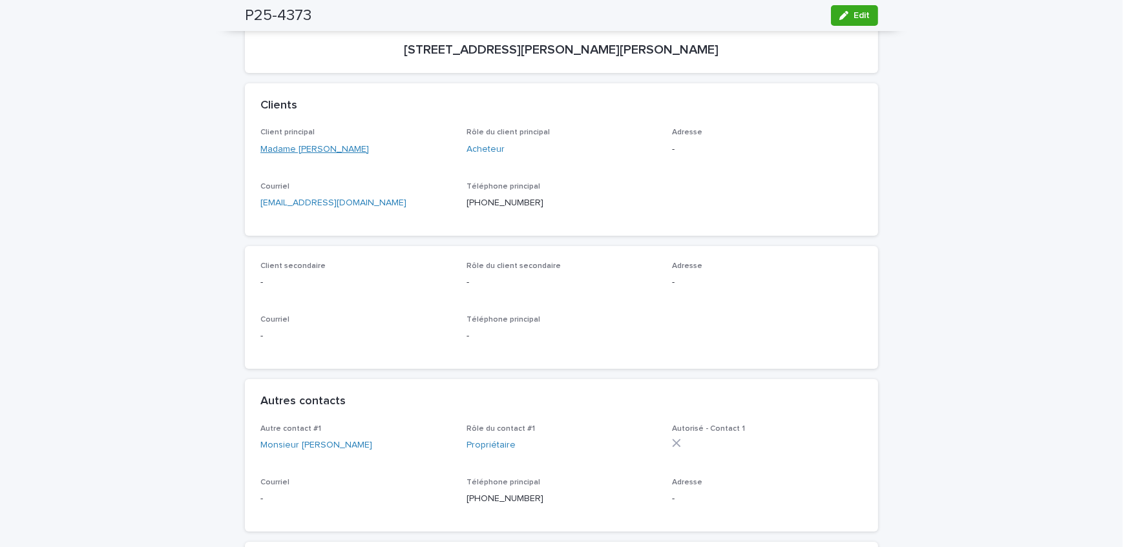
click at [271, 145] on link "Madame [PERSON_NAME]" at bounding box center [314, 150] width 109 height 14
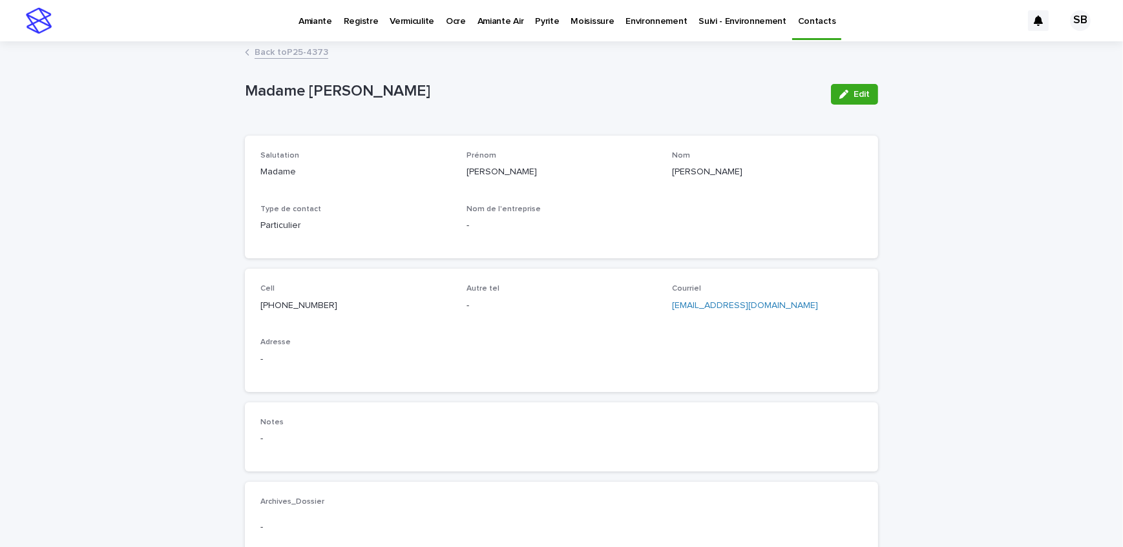
drag, startPoint x: 858, startPoint y: 100, endPoint x: 676, endPoint y: 218, distance: 216.2
click at [857, 100] on button "Edit" at bounding box center [854, 94] width 47 height 21
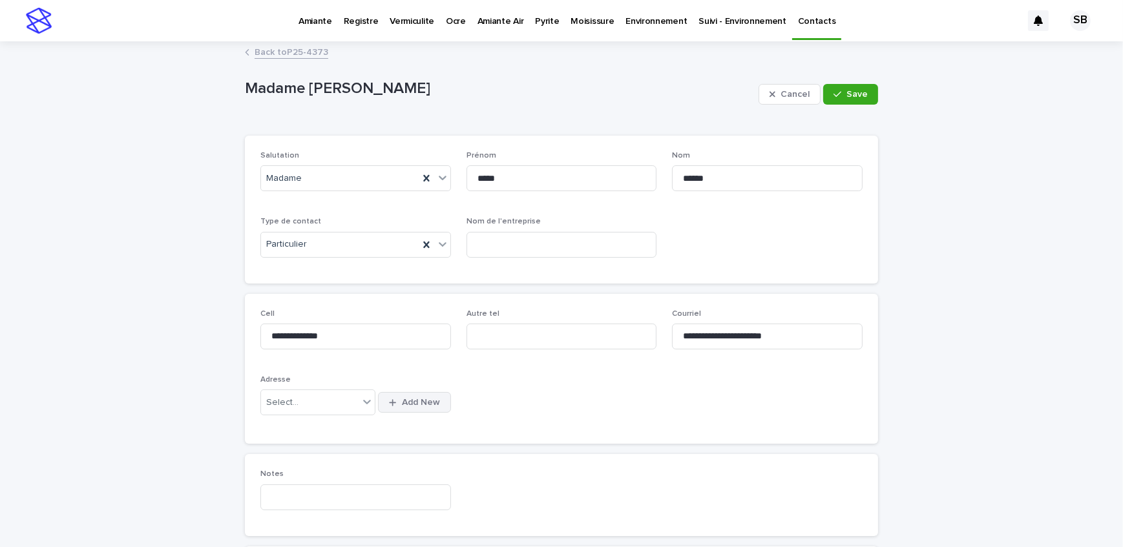
click at [424, 402] on span "Add New" at bounding box center [421, 402] width 38 height 9
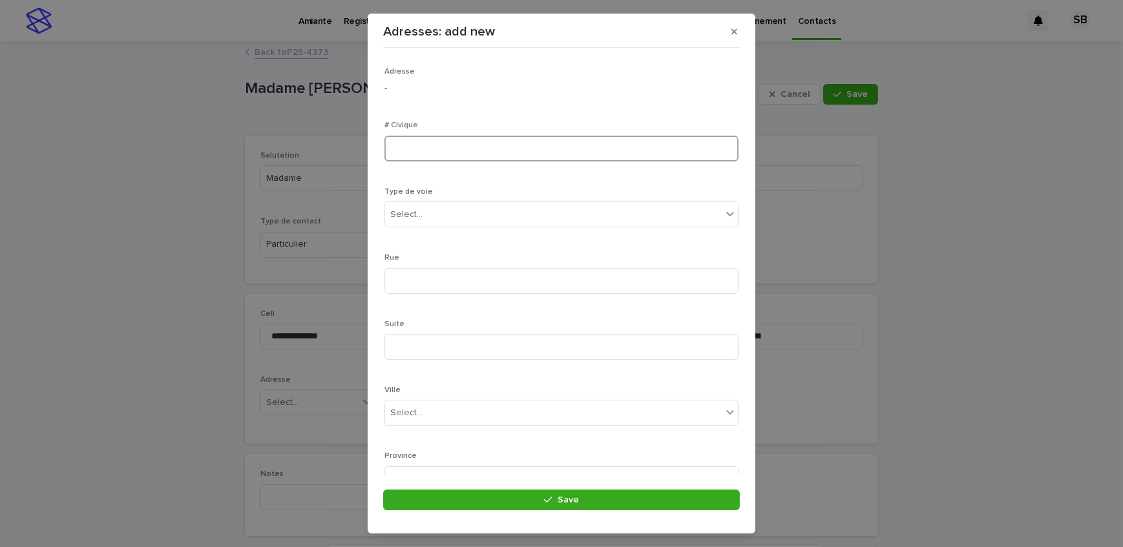
click at [437, 147] on input at bounding box center [561, 149] width 354 height 26
click at [477, 147] on input at bounding box center [561, 149] width 354 height 26
type input "***"
click at [484, 212] on div "Select..." at bounding box center [553, 214] width 337 height 21
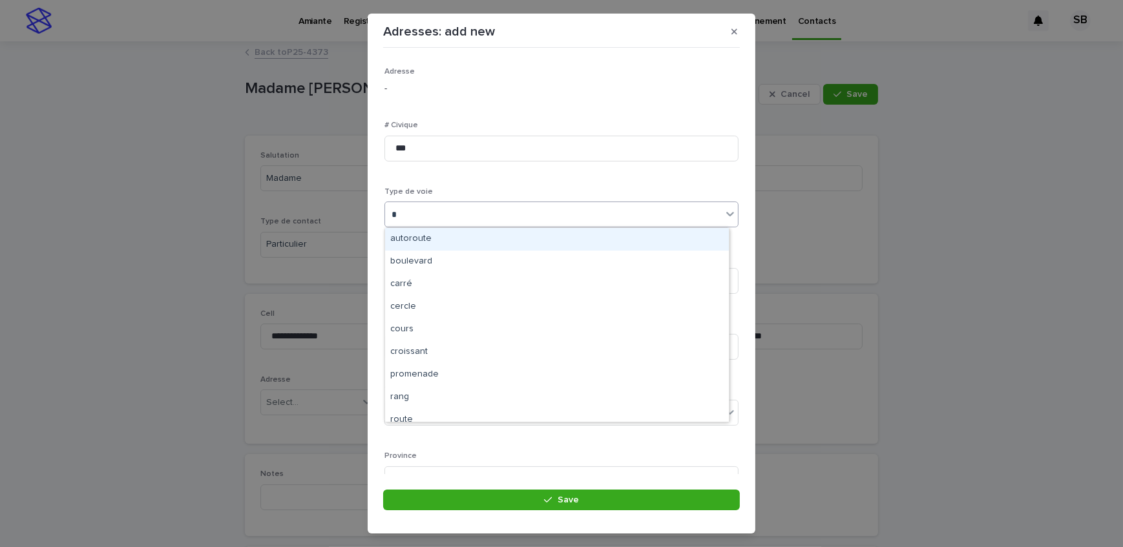
type input "**"
click at [473, 246] on div "rue" at bounding box center [557, 239] width 344 height 23
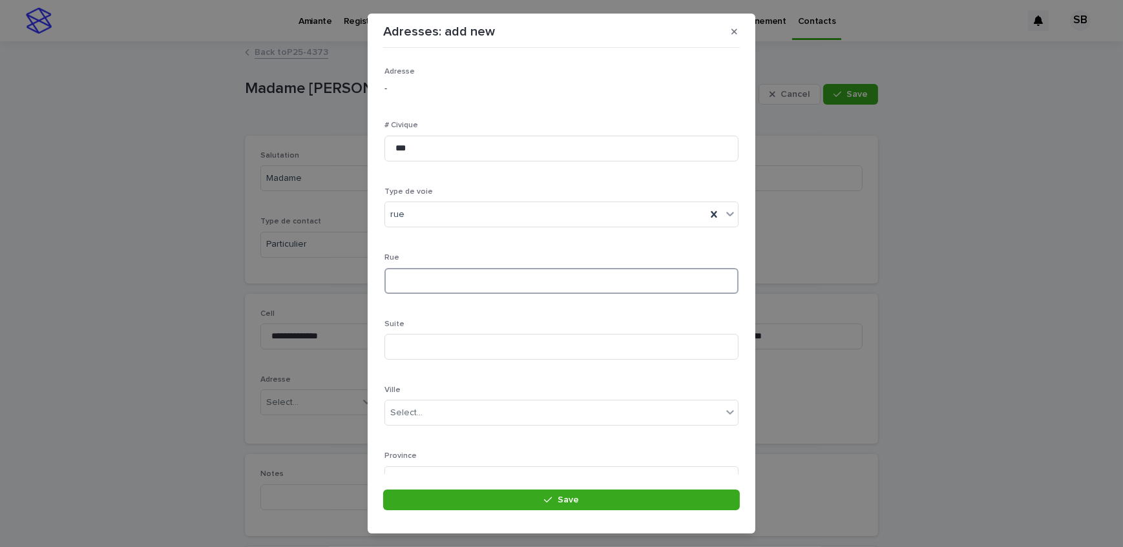
click at [471, 279] on input at bounding box center [561, 281] width 354 height 26
type input "*********"
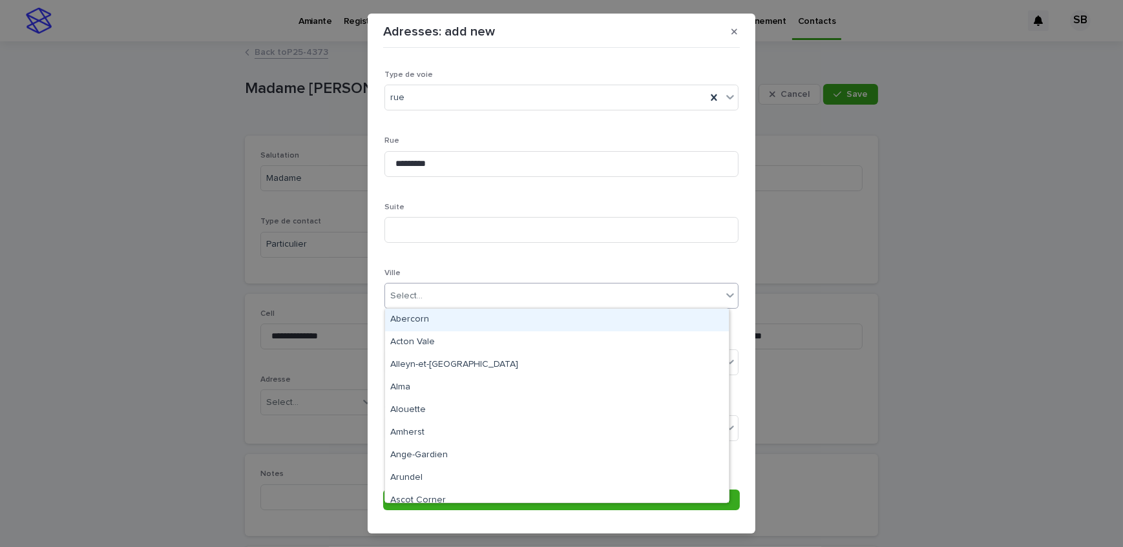
click at [435, 297] on div "Select..." at bounding box center [553, 295] width 337 height 21
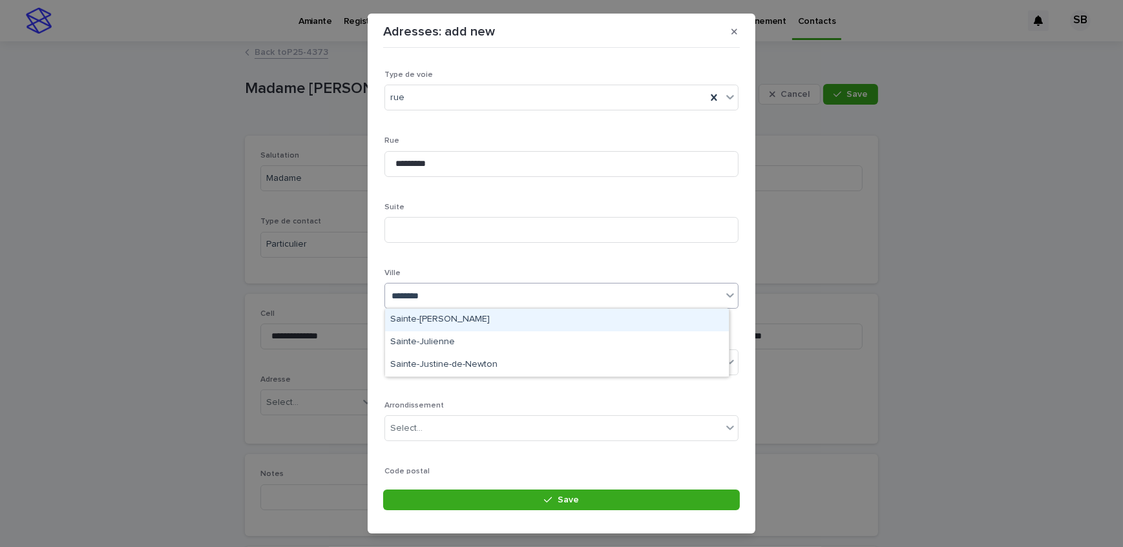
type input "*********"
click at [439, 322] on div "Sainte-[PERSON_NAME]" at bounding box center [557, 320] width 344 height 23
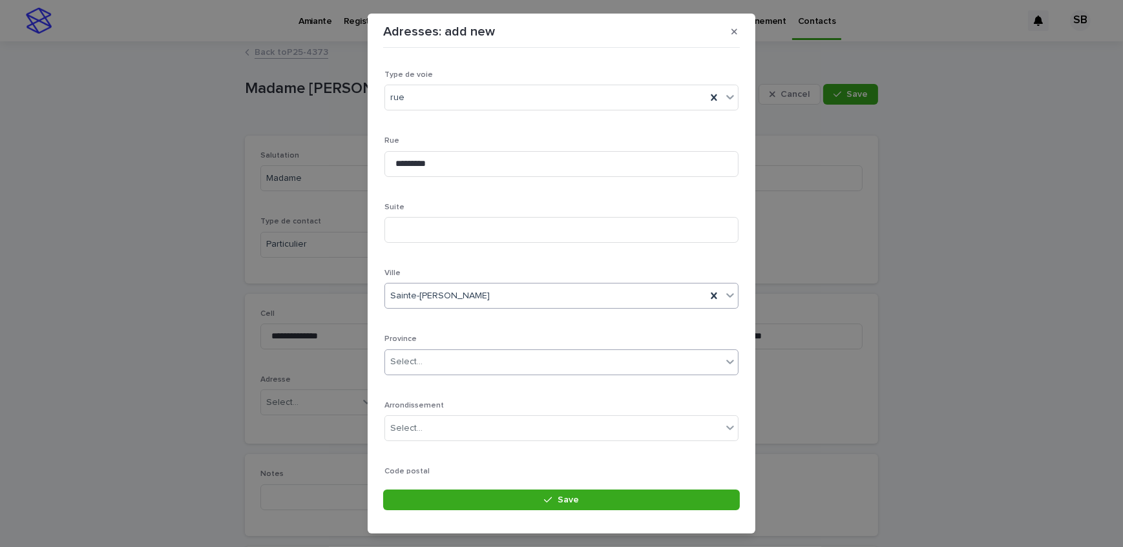
click at [450, 364] on div "Select..." at bounding box center [553, 361] width 337 height 21
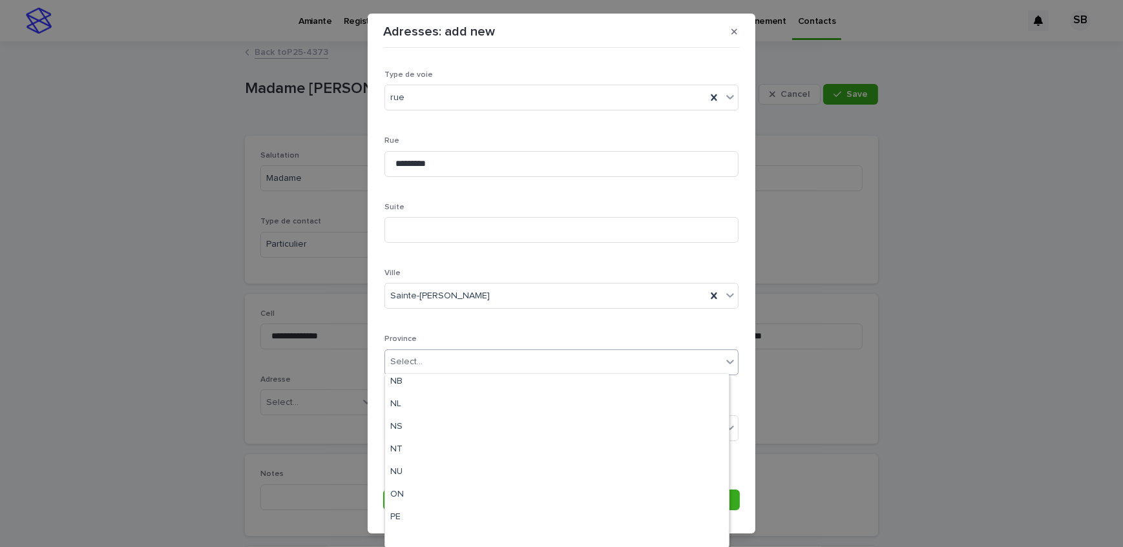
scroll to position [121, 0]
click at [420, 490] on div "QC" at bounding box center [557, 491] width 344 height 23
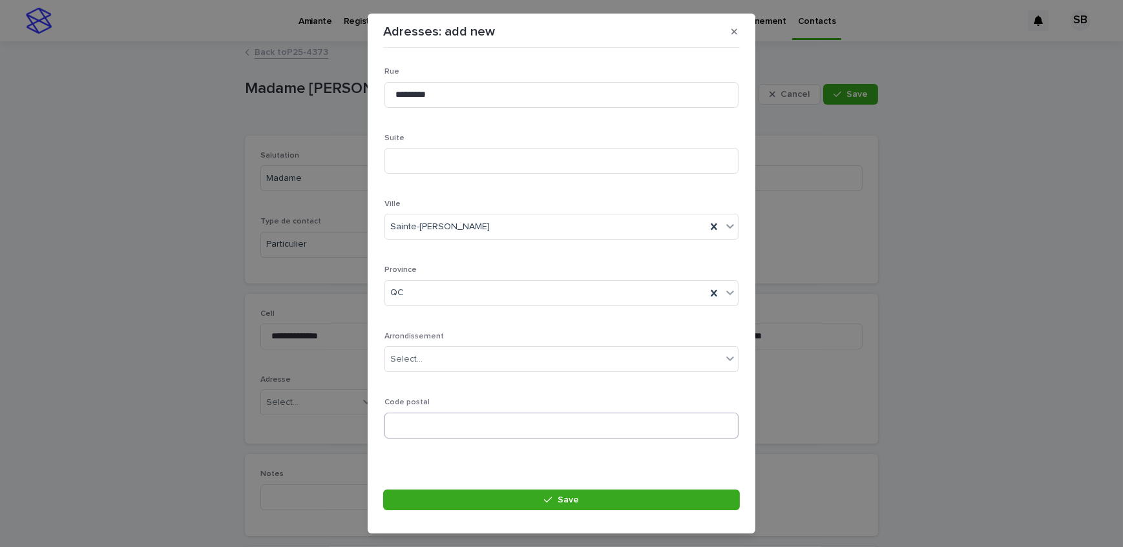
scroll to position [189, 0]
paste input "*******"
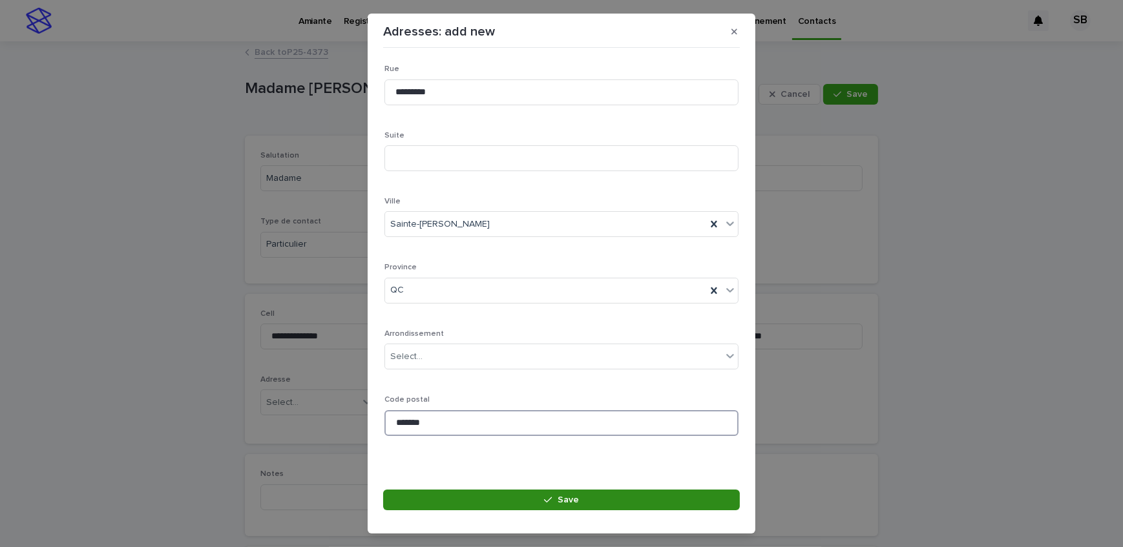
type input "*******"
click at [549, 500] on icon "button" at bounding box center [548, 500] width 8 height 6
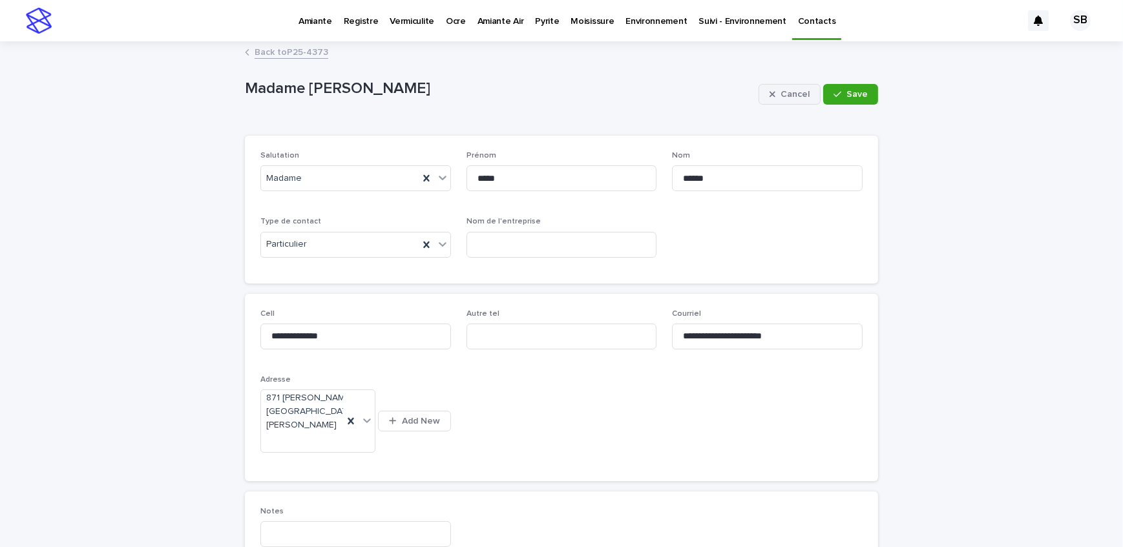
click at [842, 86] on button "Save" at bounding box center [850, 94] width 55 height 21
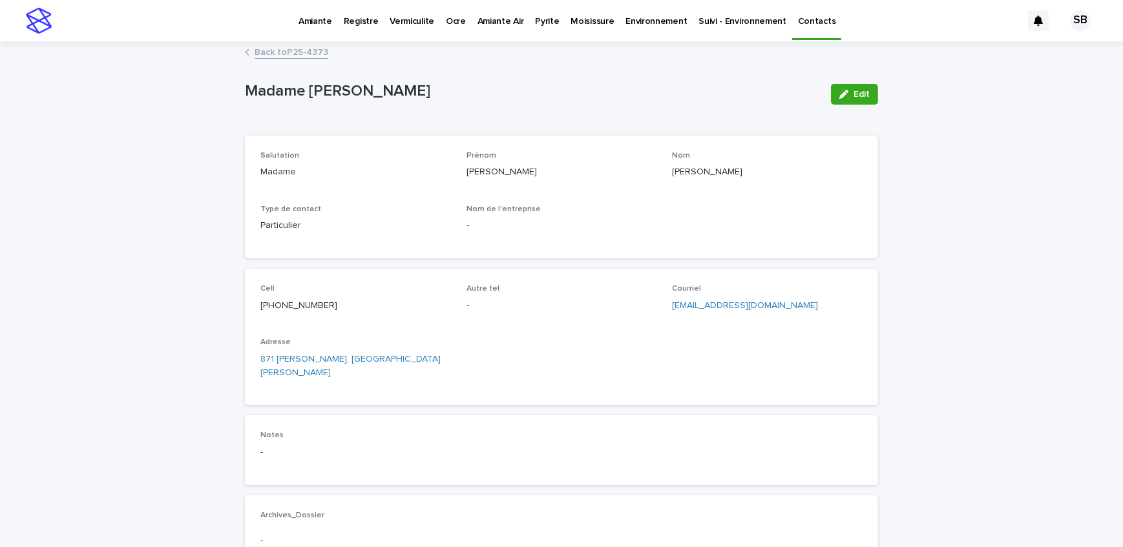
click at [287, 49] on link "Back to P25-4373" at bounding box center [291, 51] width 74 height 15
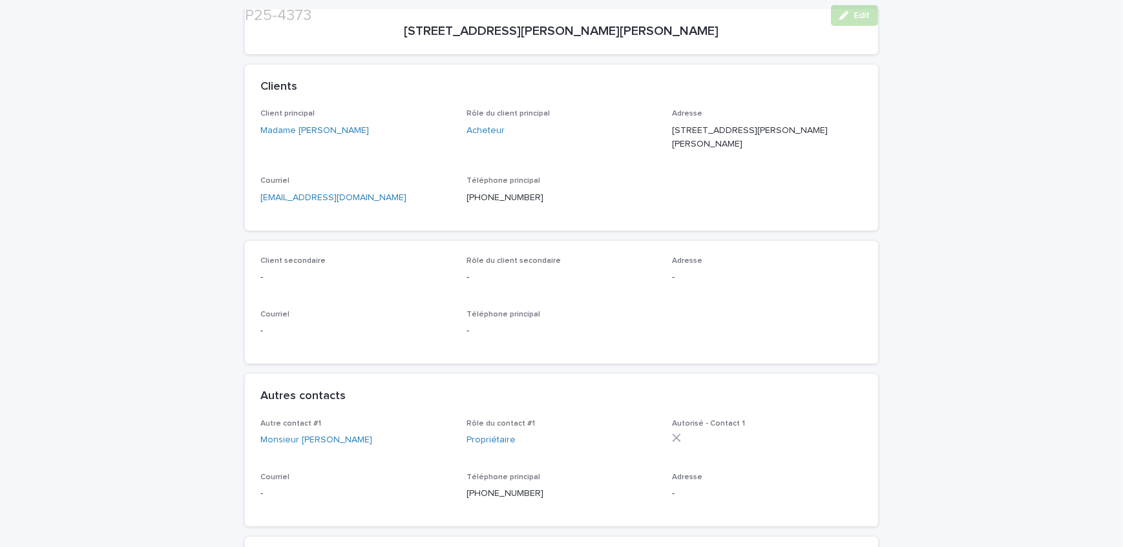
scroll to position [234, 0]
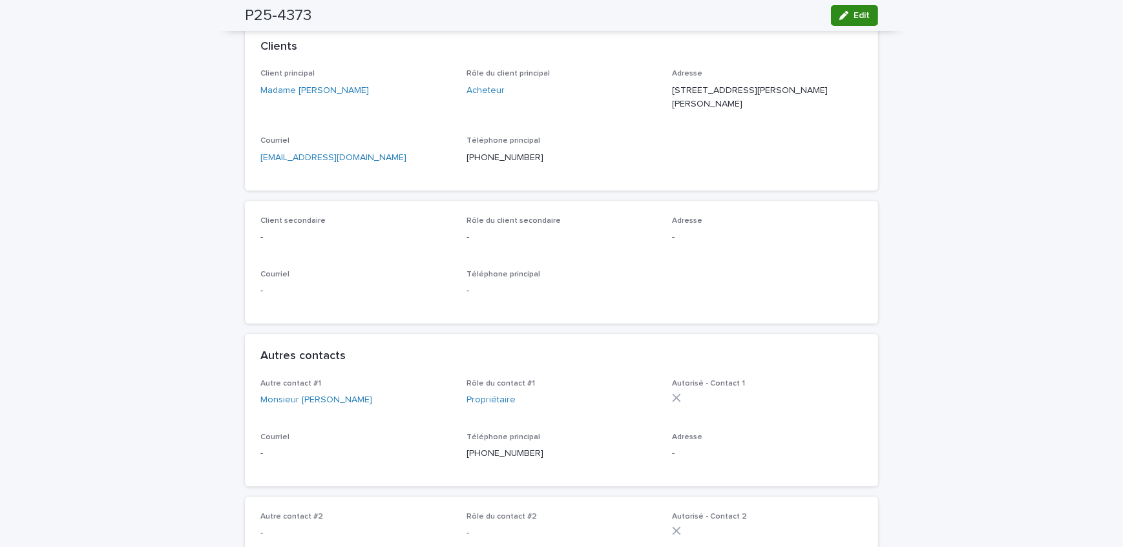
click at [847, 14] on div "button" at bounding box center [846, 15] width 14 height 9
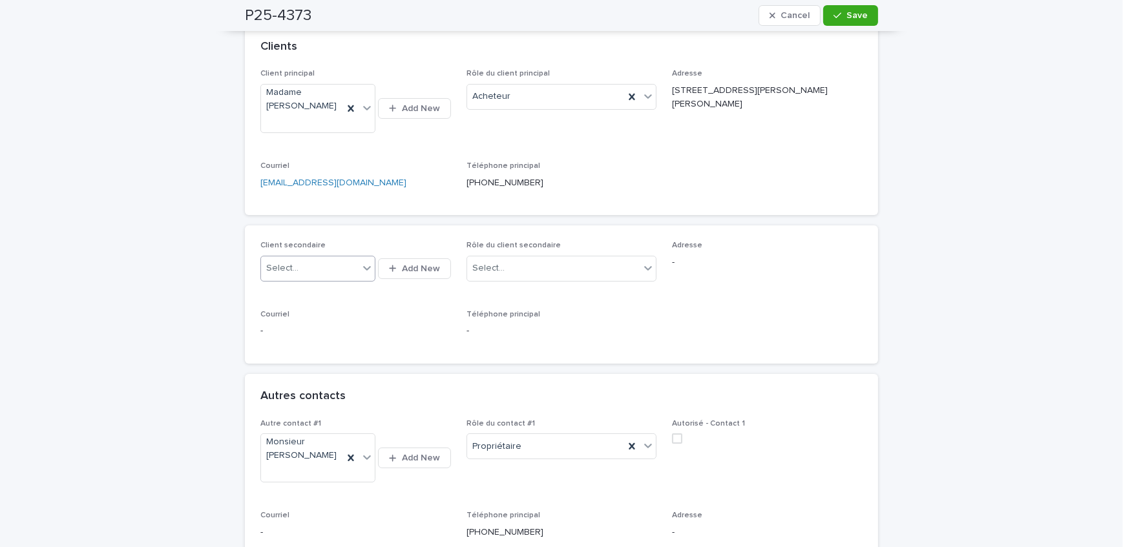
click at [311, 269] on div "Select..." at bounding box center [310, 268] width 98 height 21
type input "**********"
click at [314, 285] on div "Monsieur [PERSON_NAME]" at bounding box center [313, 291] width 115 height 23
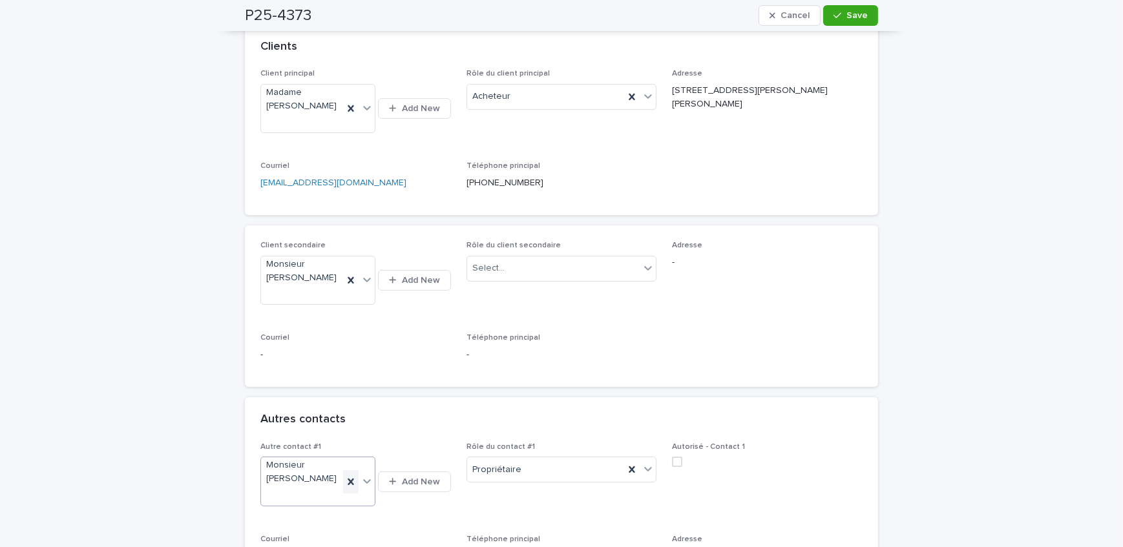
click at [347, 477] on icon at bounding box center [350, 481] width 13 height 13
click at [629, 470] on icon at bounding box center [632, 469] width 6 height 6
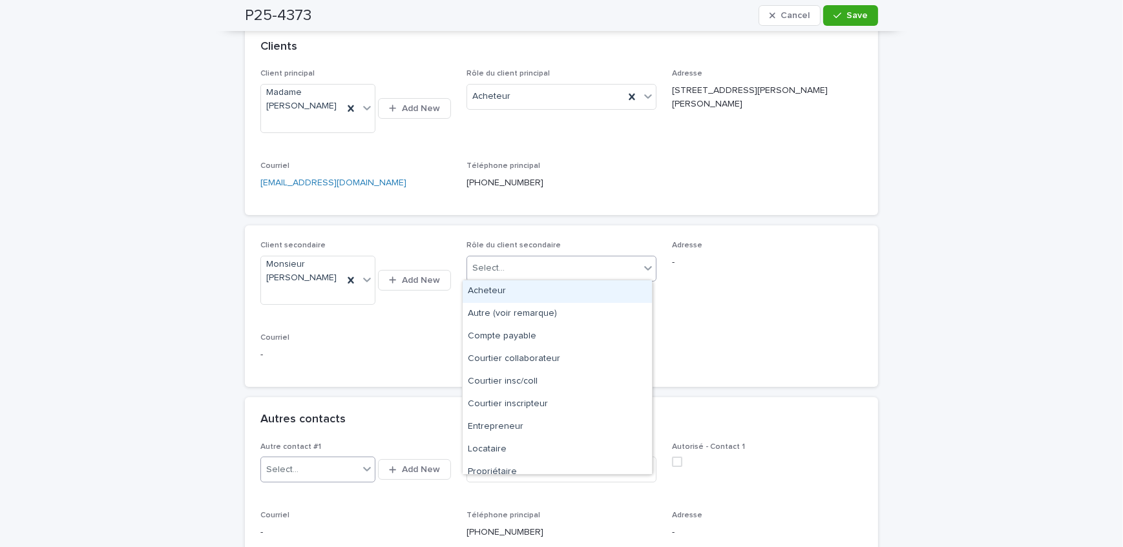
click at [539, 265] on div "Select..." at bounding box center [553, 268] width 173 height 21
click at [528, 466] on div "Propriétaire" at bounding box center [556, 472] width 189 height 23
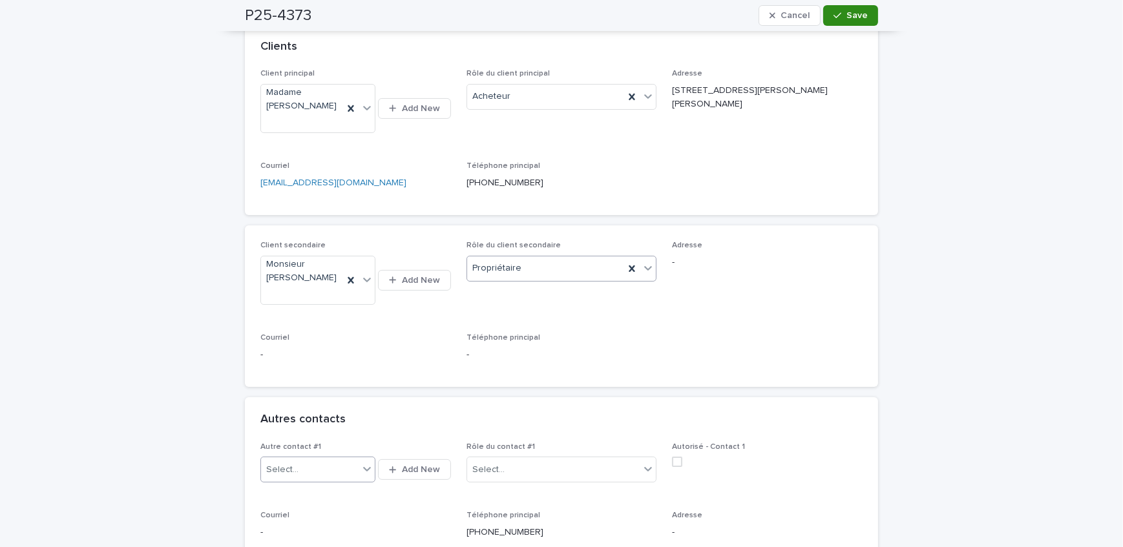
click at [823, 13] on button "Save" at bounding box center [850, 15] width 55 height 21
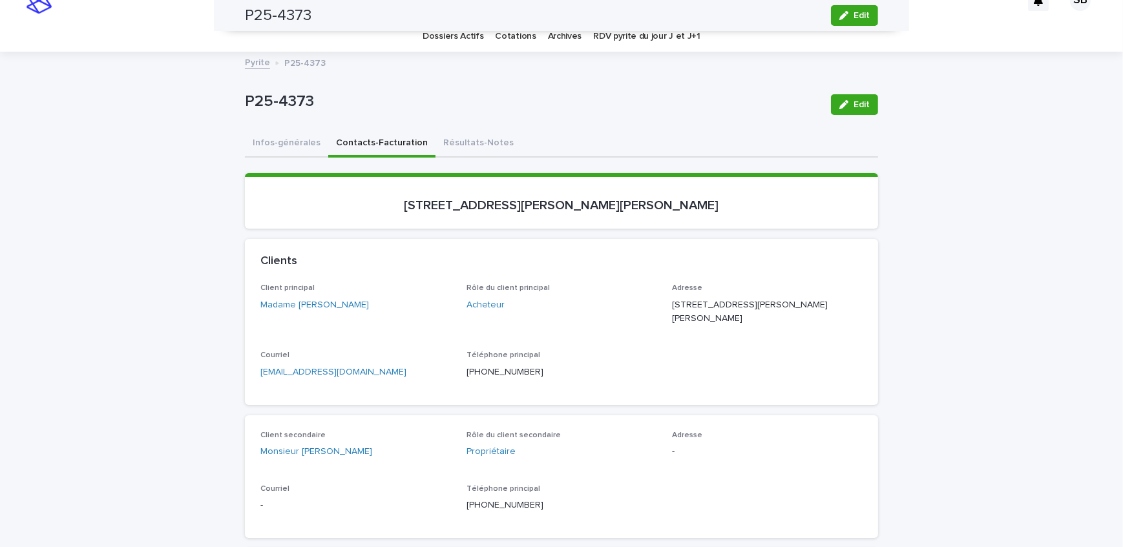
scroll to position [0, 0]
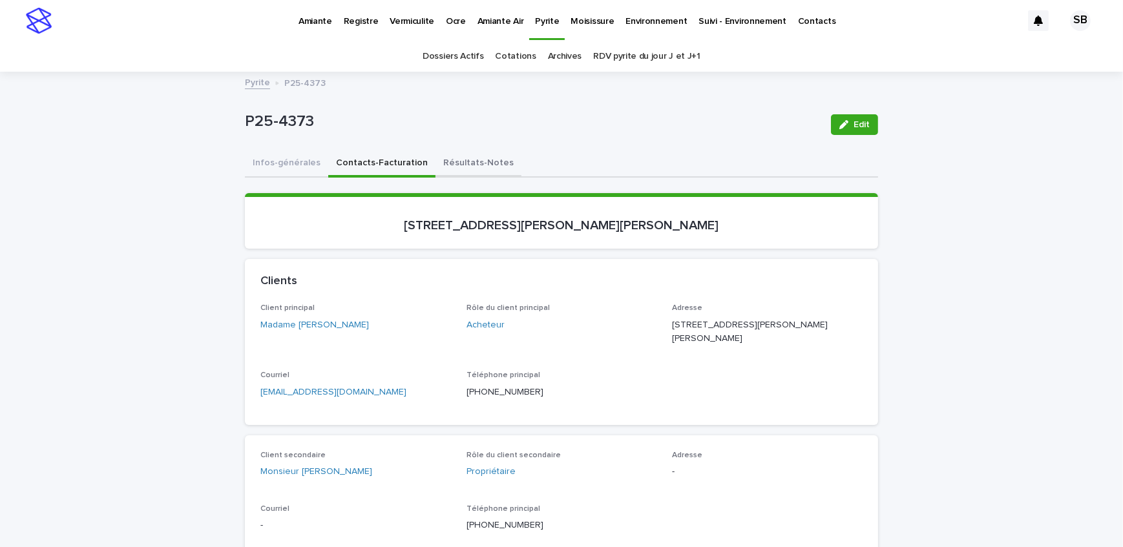
click at [481, 159] on button "Résultats-Notes" at bounding box center [478, 163] width 86 height 27
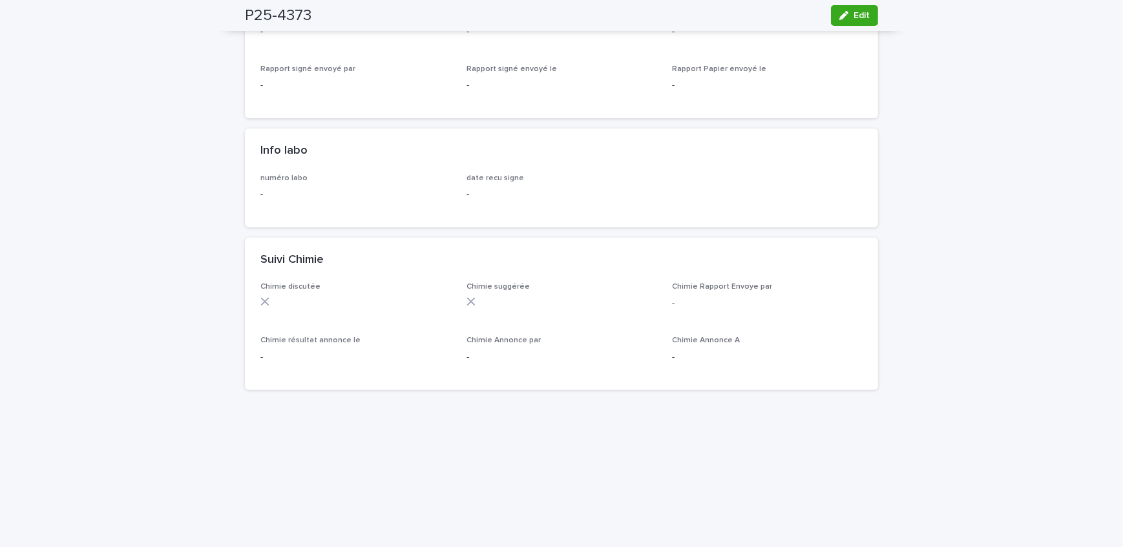
scroll to position [829, 0]
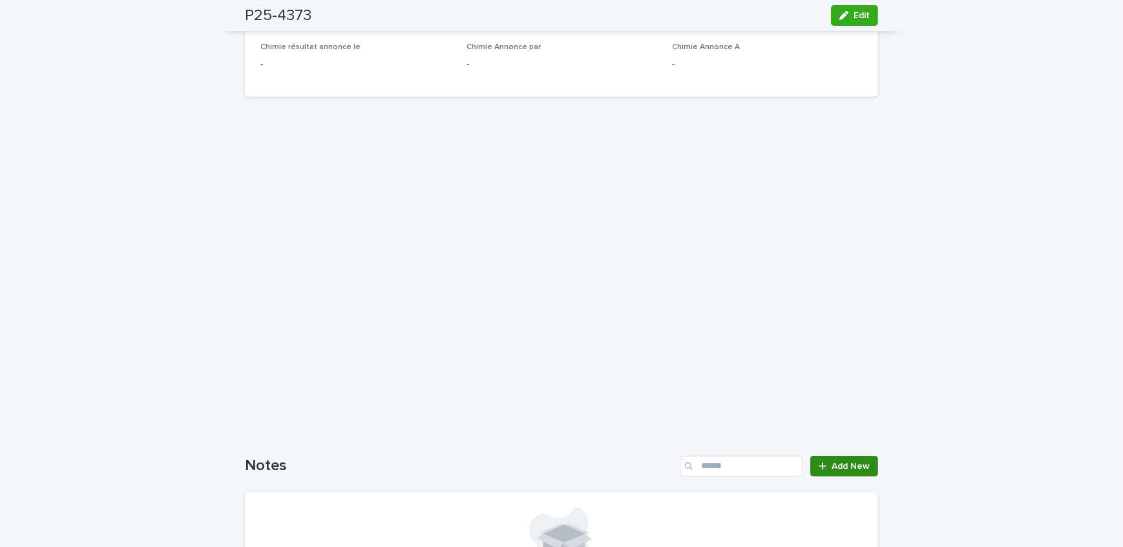
click at [840, 465] on span "Add New" at bounding box center [850, 466] width 38 height 9
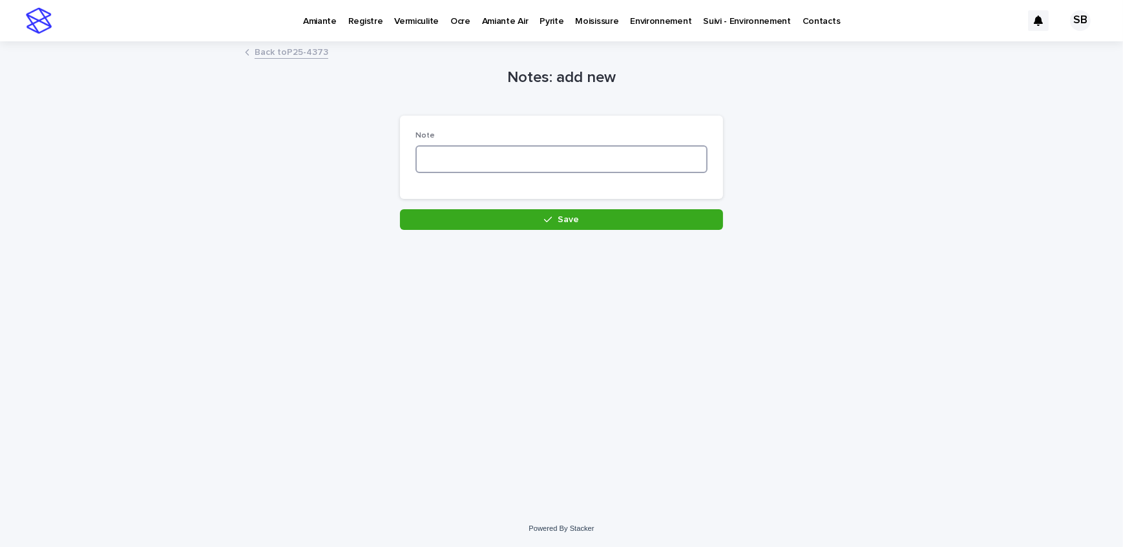
click at [491, 168] on textarea at bounding box center [561, 159] width 292 height 28
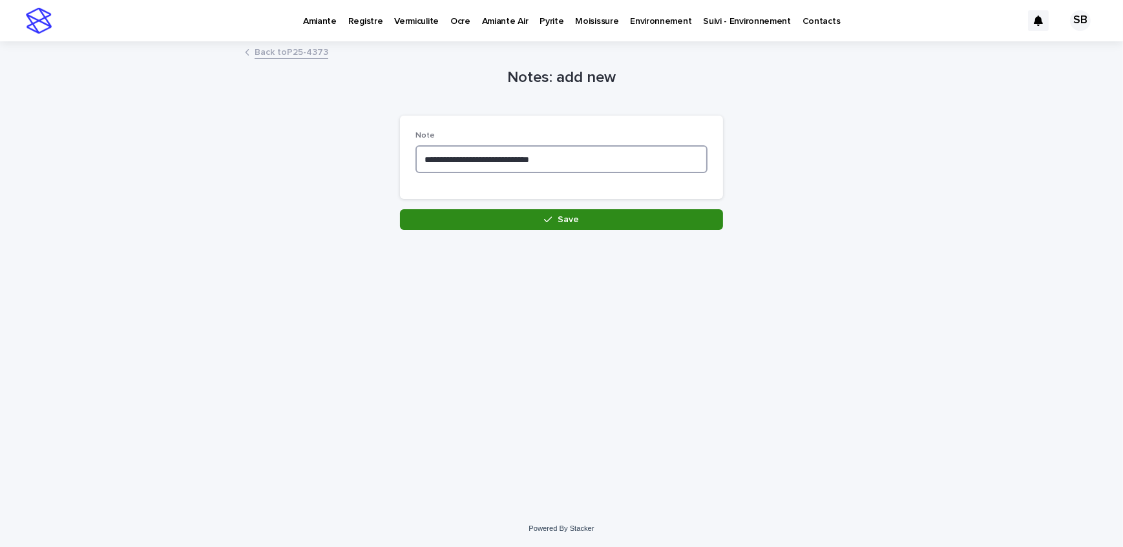
type textarea "**********"
click at [457, 222] on button "Save" at bounding box center [561, 219] width 323 height 21
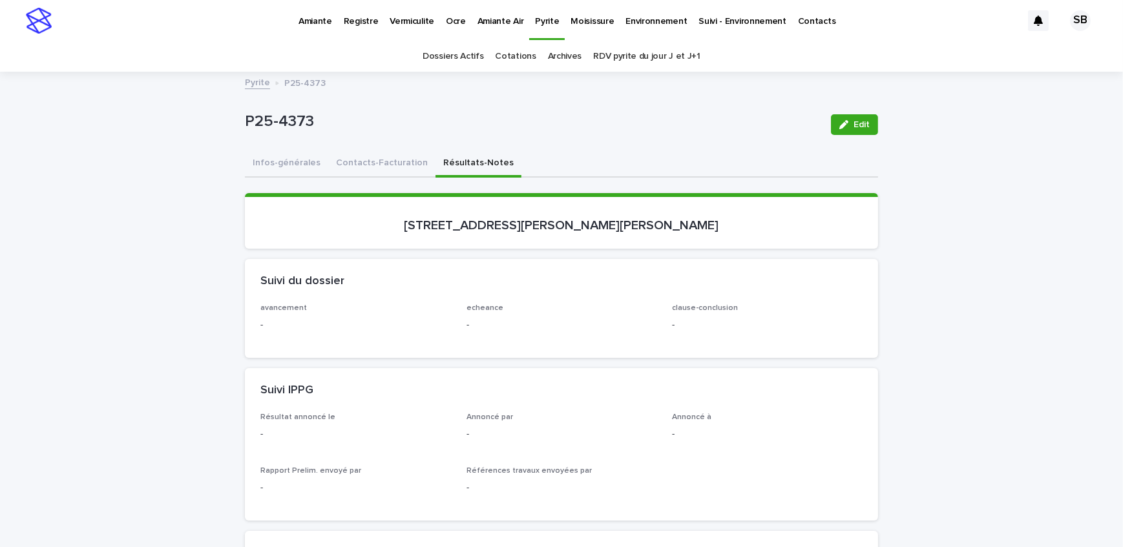
click at [296, 165] on button "Infos-générales" at bounding box center [286, 163] width 83 height 27
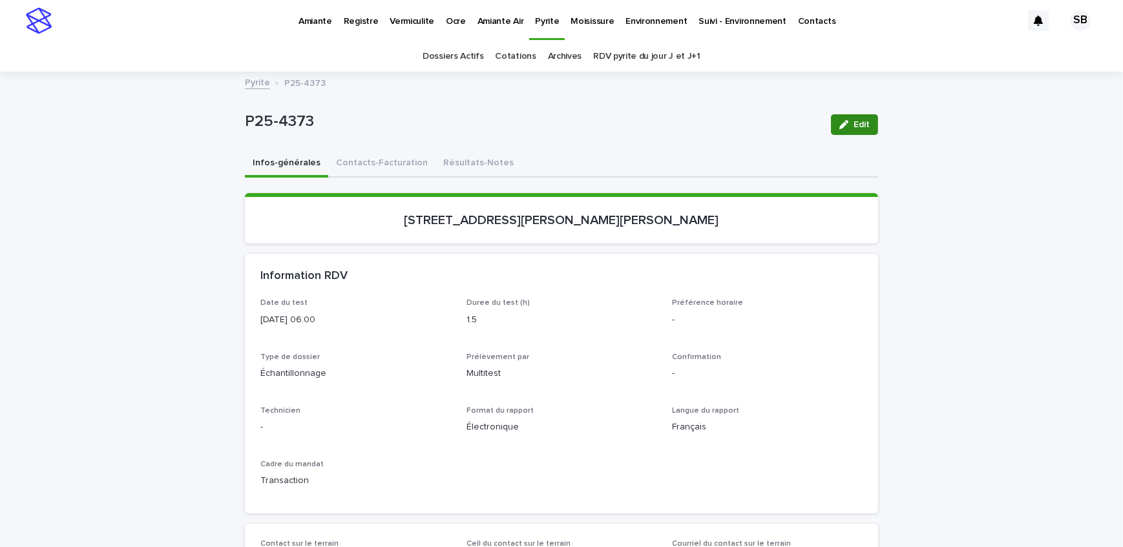
click at [839, 121] on icon "button" at bounding box center [843, 124] width 9 height 9
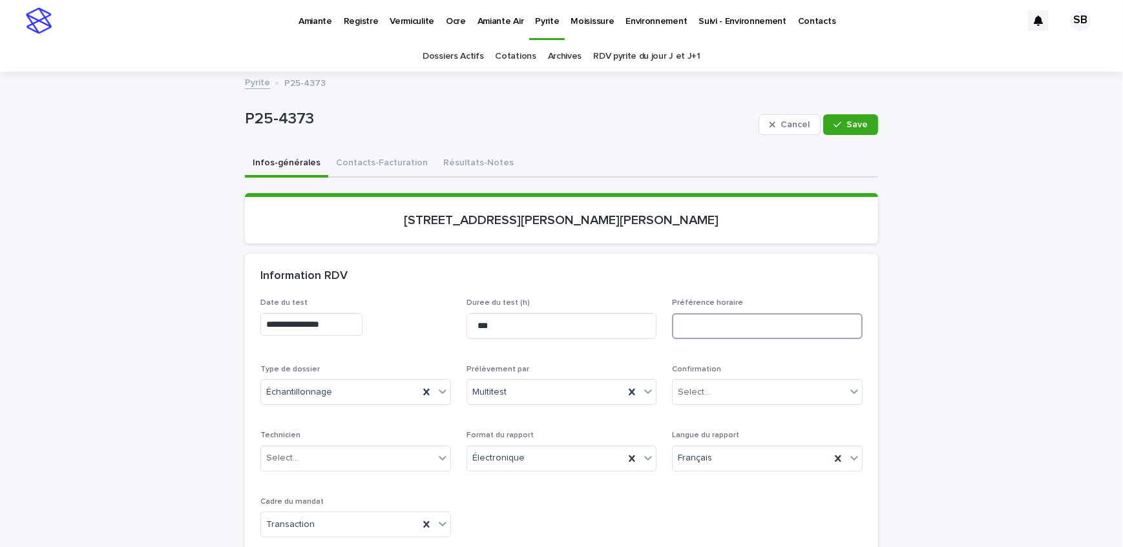
click at [718, 324] on input at bounding box center [767, 326] width 191 height 26
type input "**********"
click at [854, 126] on span "Save" at bounding box center [856, 124] width 21 height 9
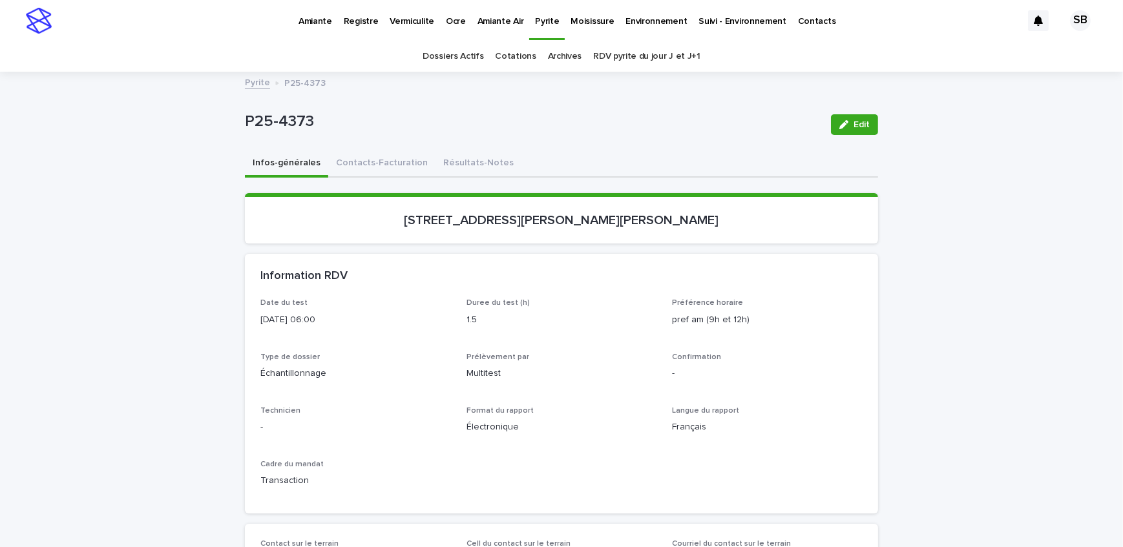
click at [249, 87] on link "Pyrite" at bounding box center [257, 81] width 25 height 15
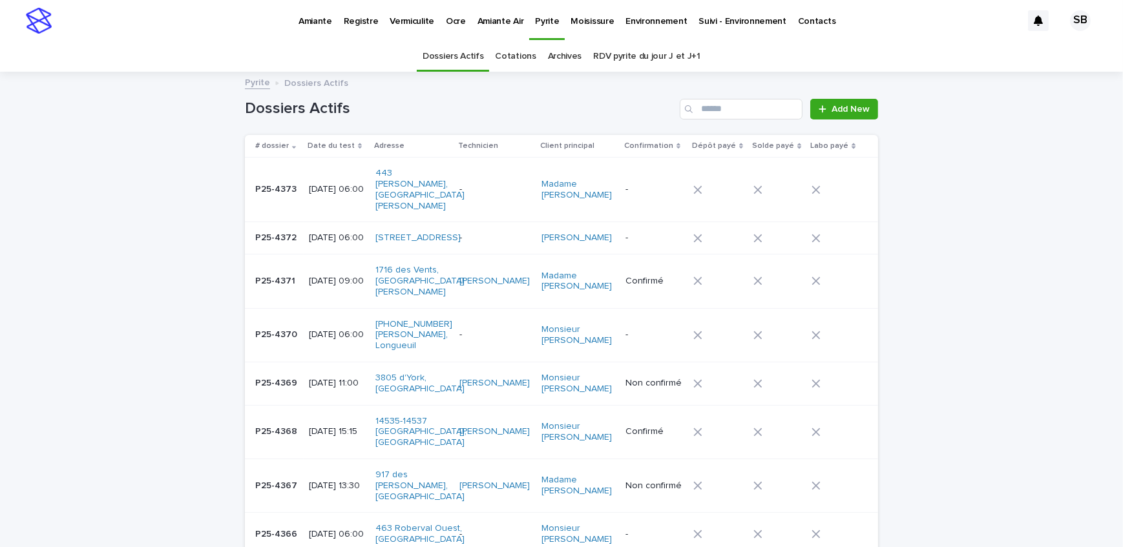
click at [258, 183] on p "P25-4373" at bounding box center [277, 188] width 44 height 14
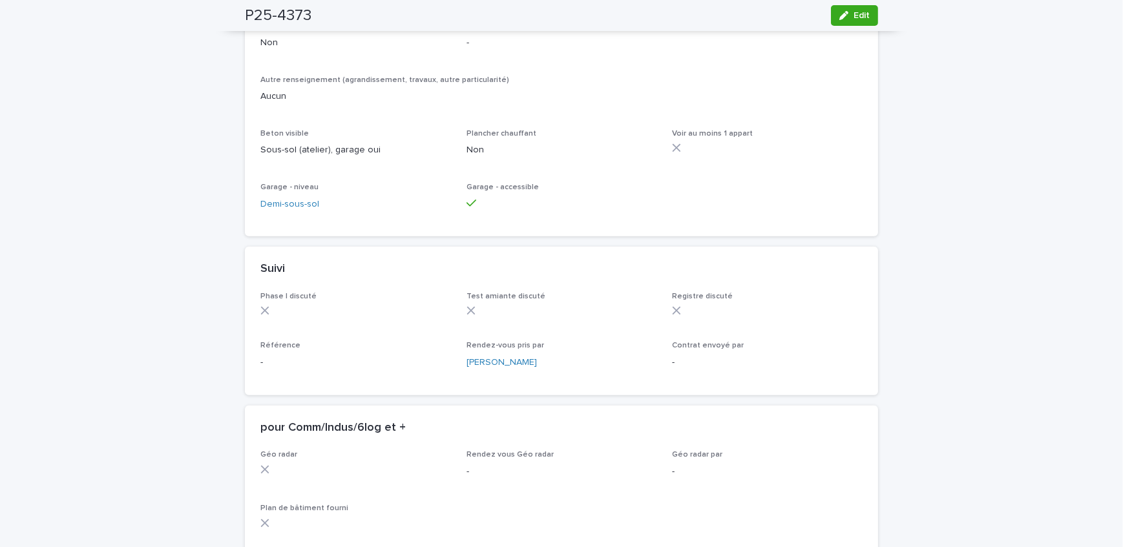
scroll to position [922, 0]
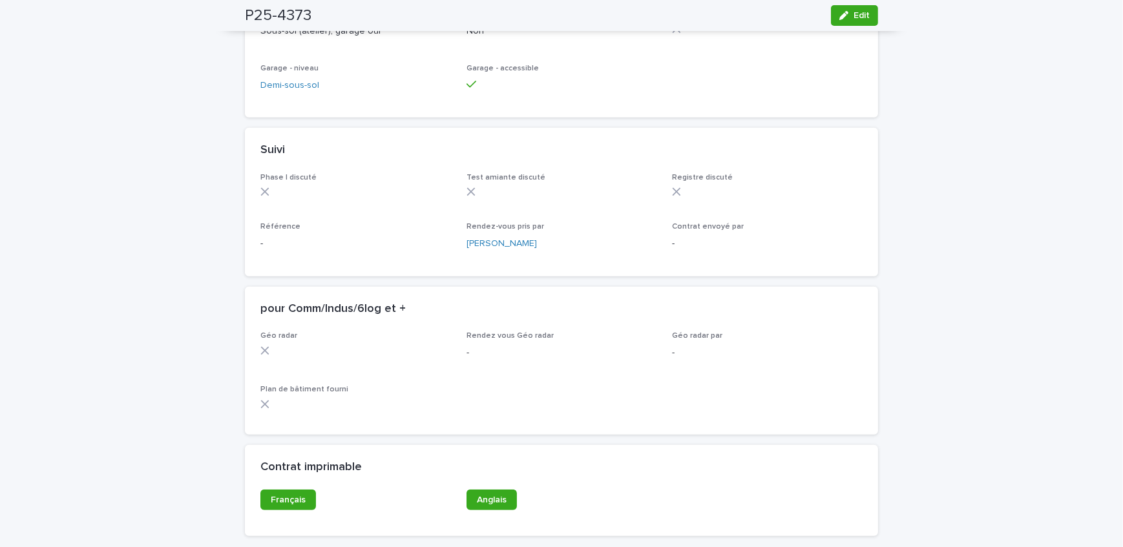
click at [280, 484] on div "Contrat imprimable" at bounding box center [561, 467] width 633 height 45
click at [260, 495] on link "Français" at bounding box center [288, 500] width 56 height 21
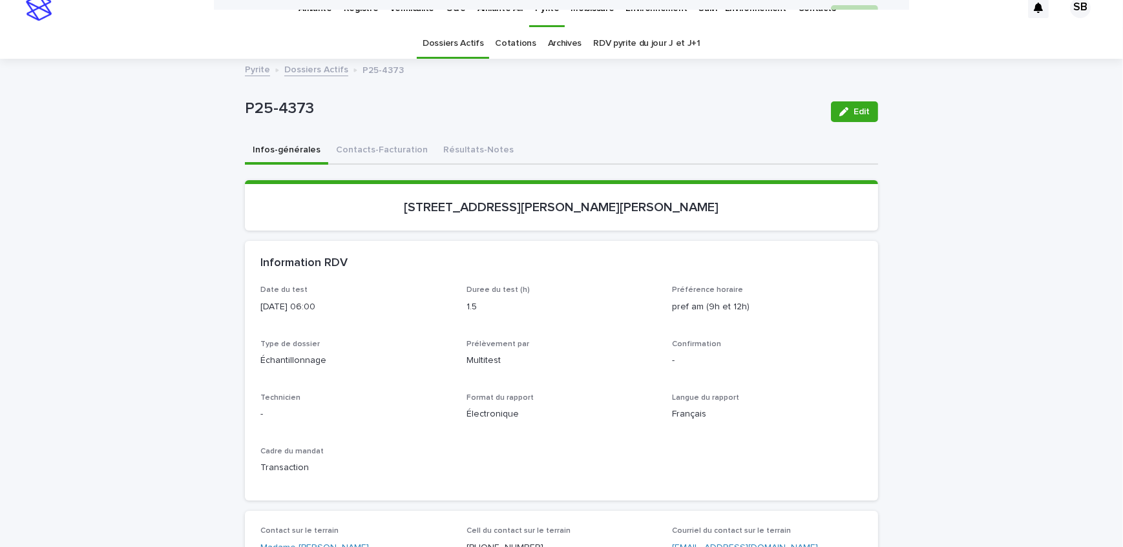
scroll to position [0, 0]
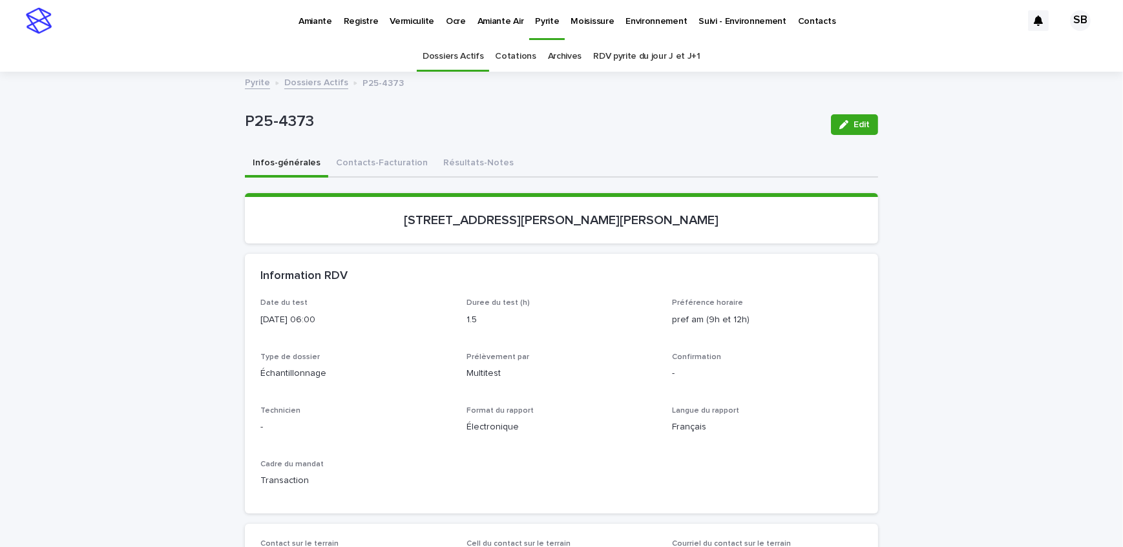
click at [289, 80] on link "Dossiers Actifs" at bounding box center [316, 81] width 64 height 15
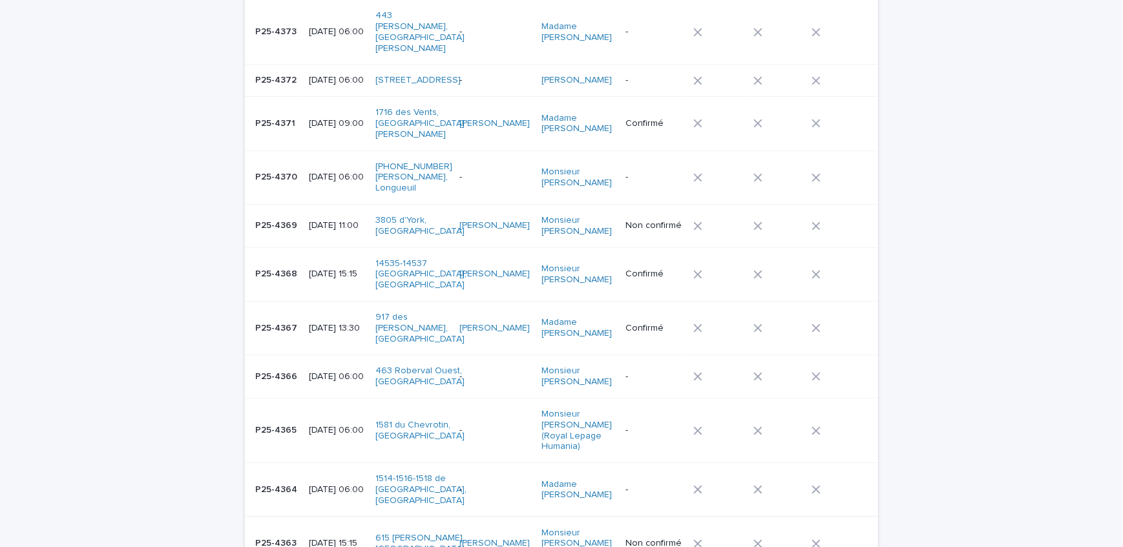
scroll to position [158, 0]
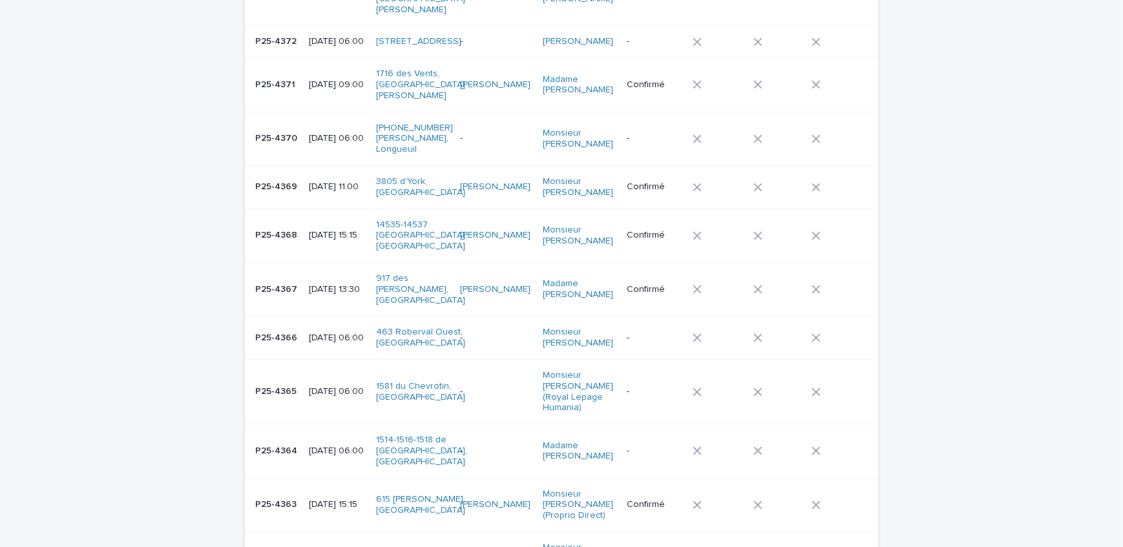
scroll to position [217, 0]
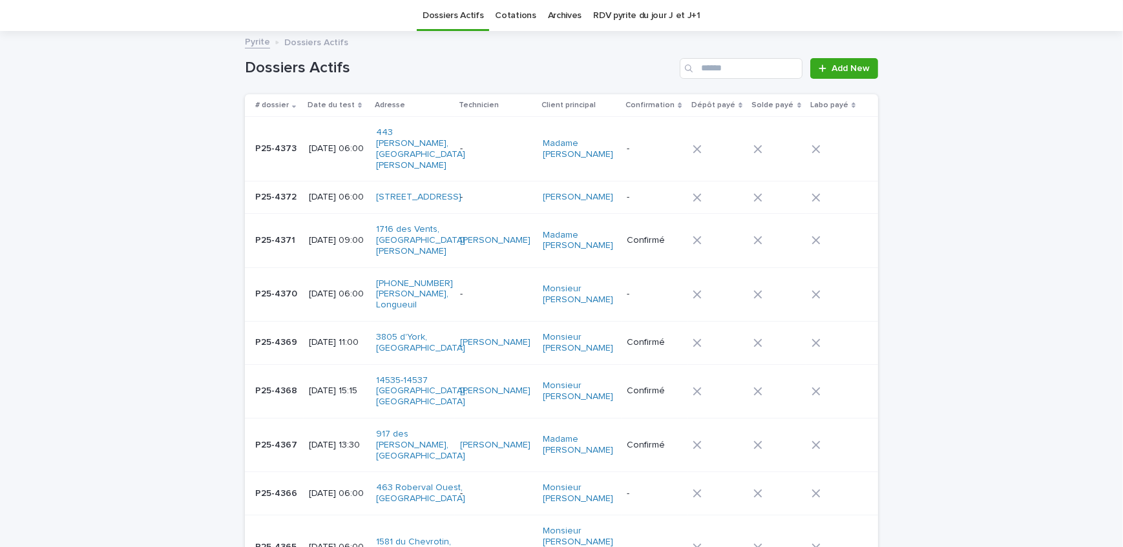
scroll to position [0, 0]
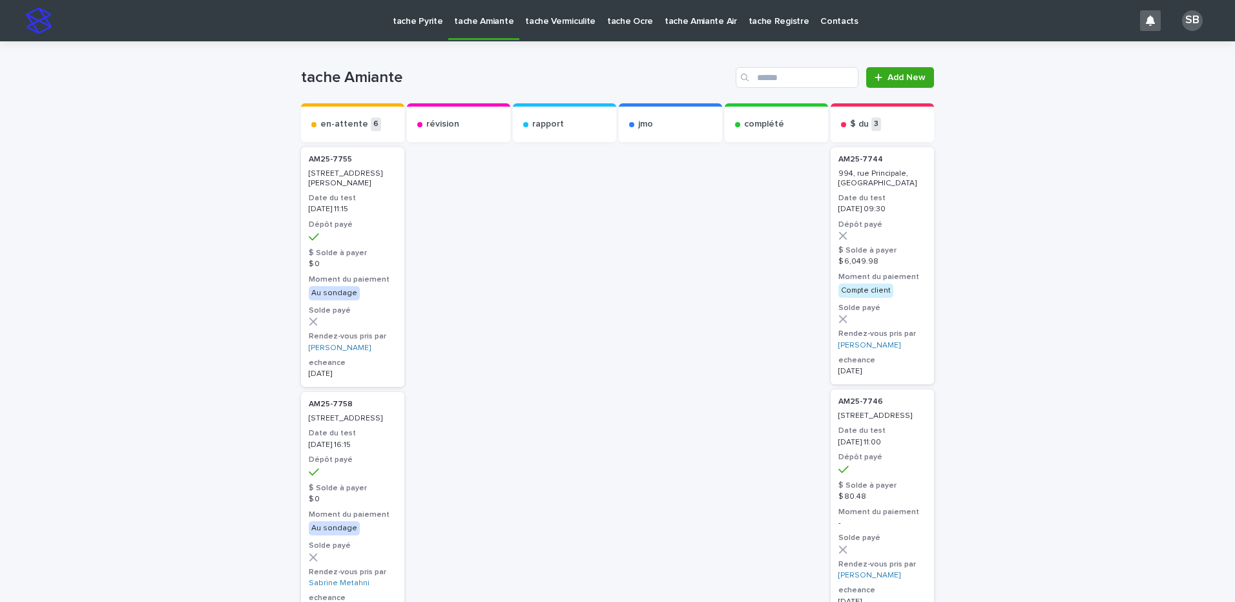
click at [561, 28] on link "tache Vermiculite" at bounding box center [560, 20] width 82 height 40
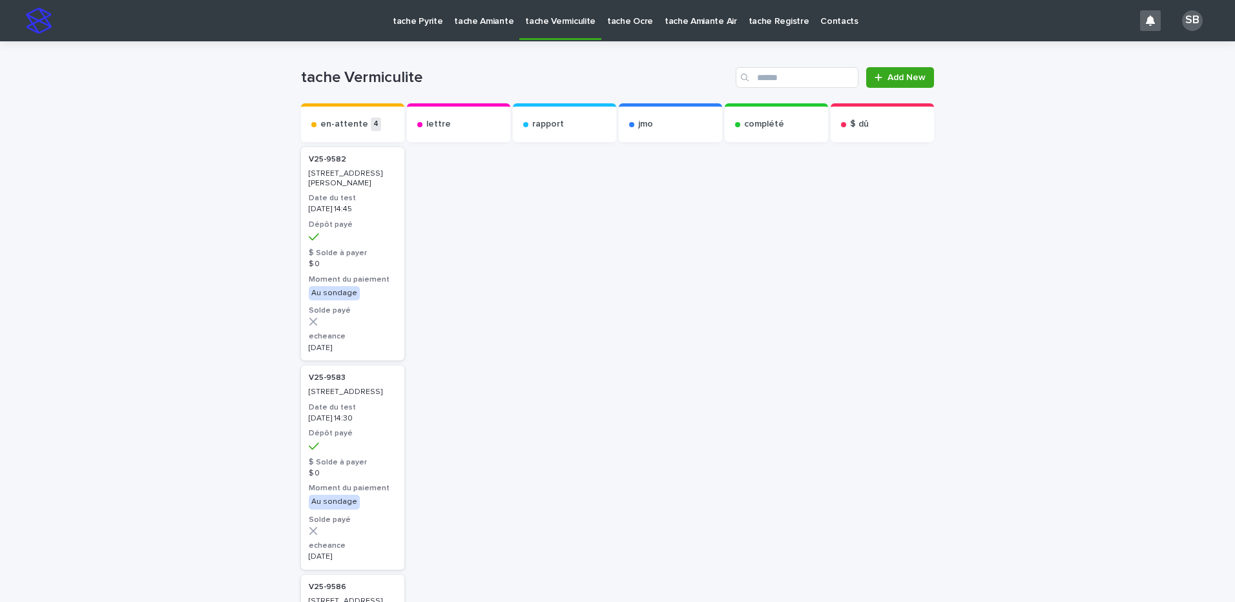
click at [474, 37] on link "tache Amiante" at bounding box center [483, 20] width 71 height 40
